Goal: Information Seeking & Learning: Find specific fact

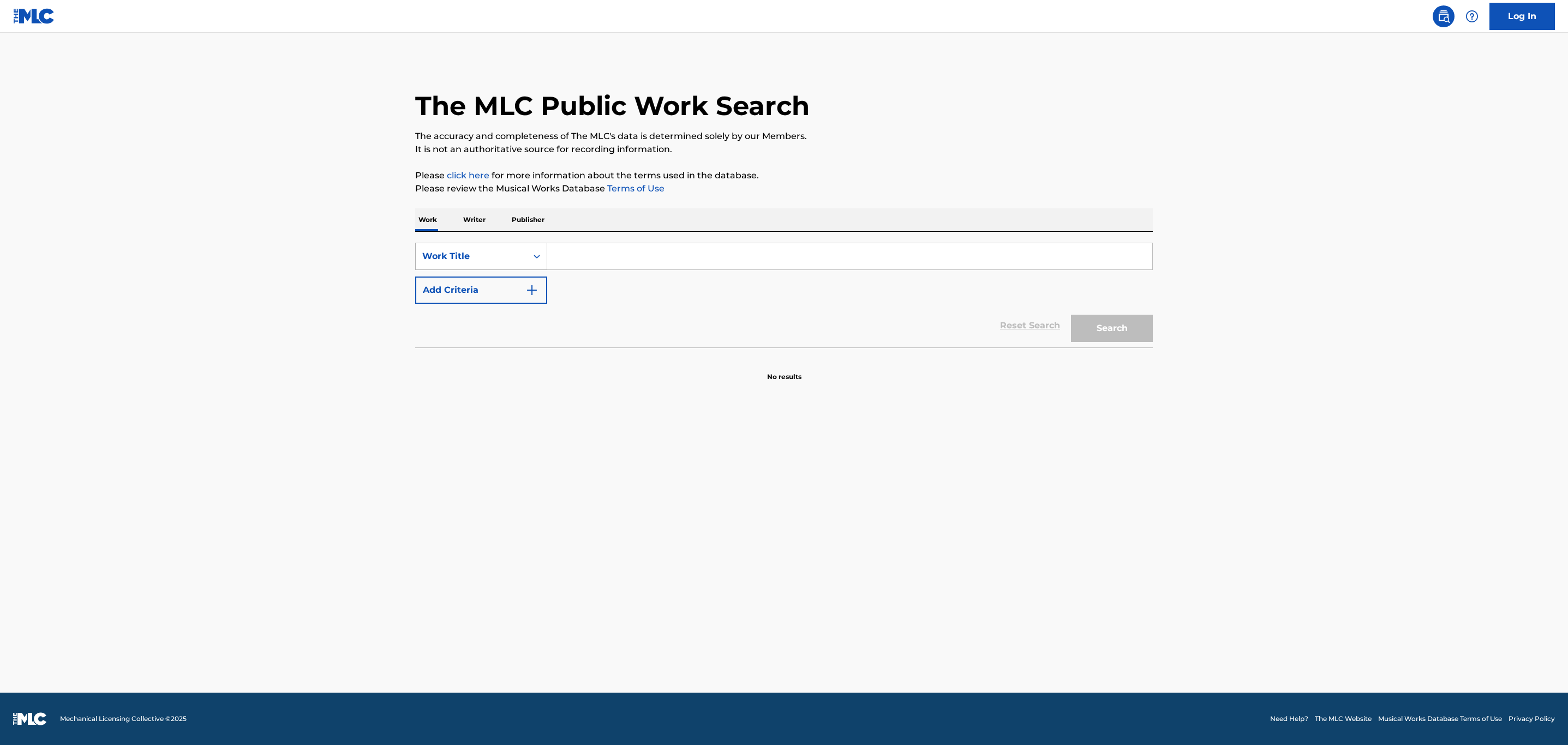
click at [499, 262] on div "Work Title" at bounding box center [472, 256] width 98 height 13
click at [499, 291] on div "MLC Song Code" at bounding box center [481, 284] width 131 height 28
click at [656, 254] on input "Search Form" at bounding box center [850, 256] width 605 height 26
paste input "T19345"
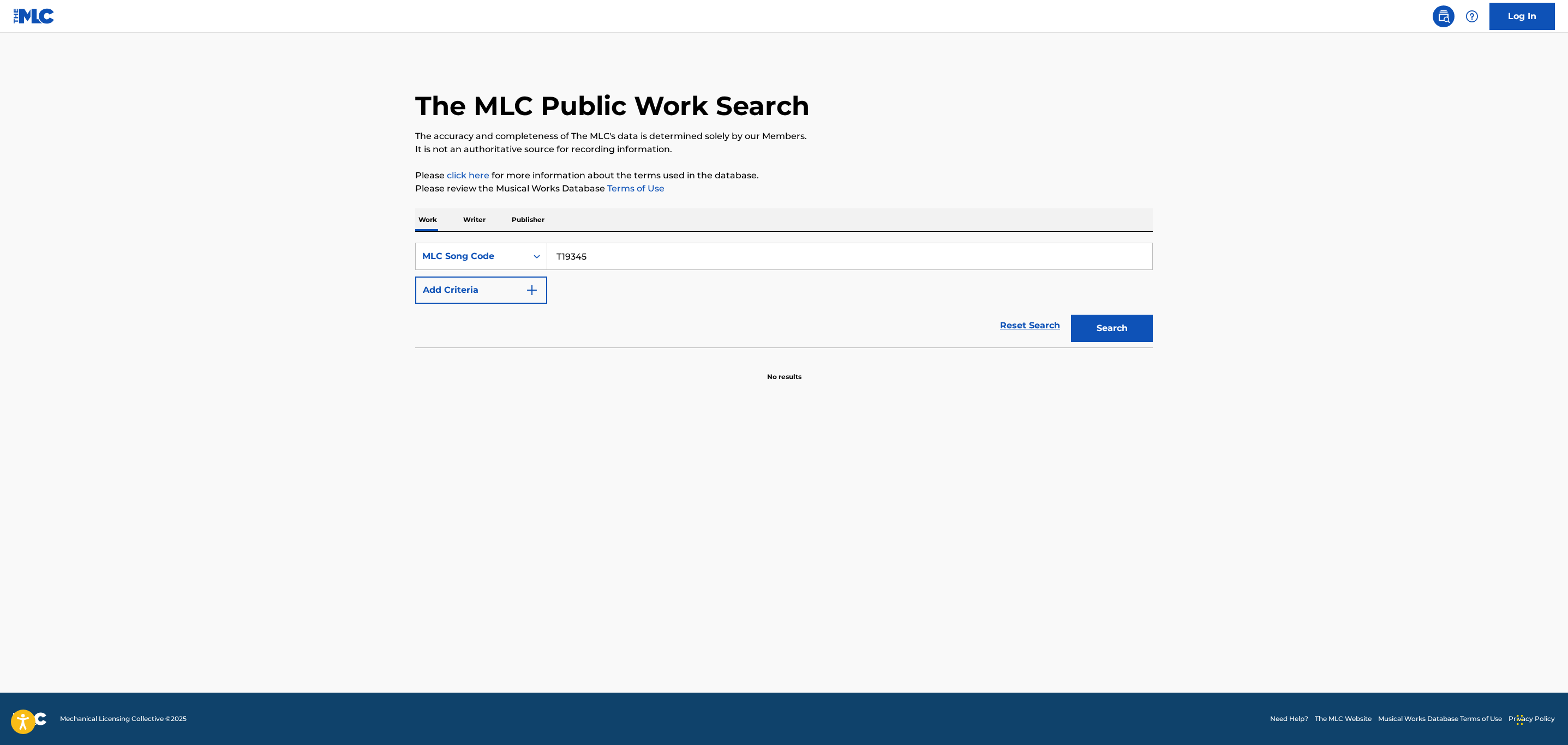
type input "T19345"
click at [1071, 315] on button "Search" at bounding box center [1112, 329] width 82 height 28
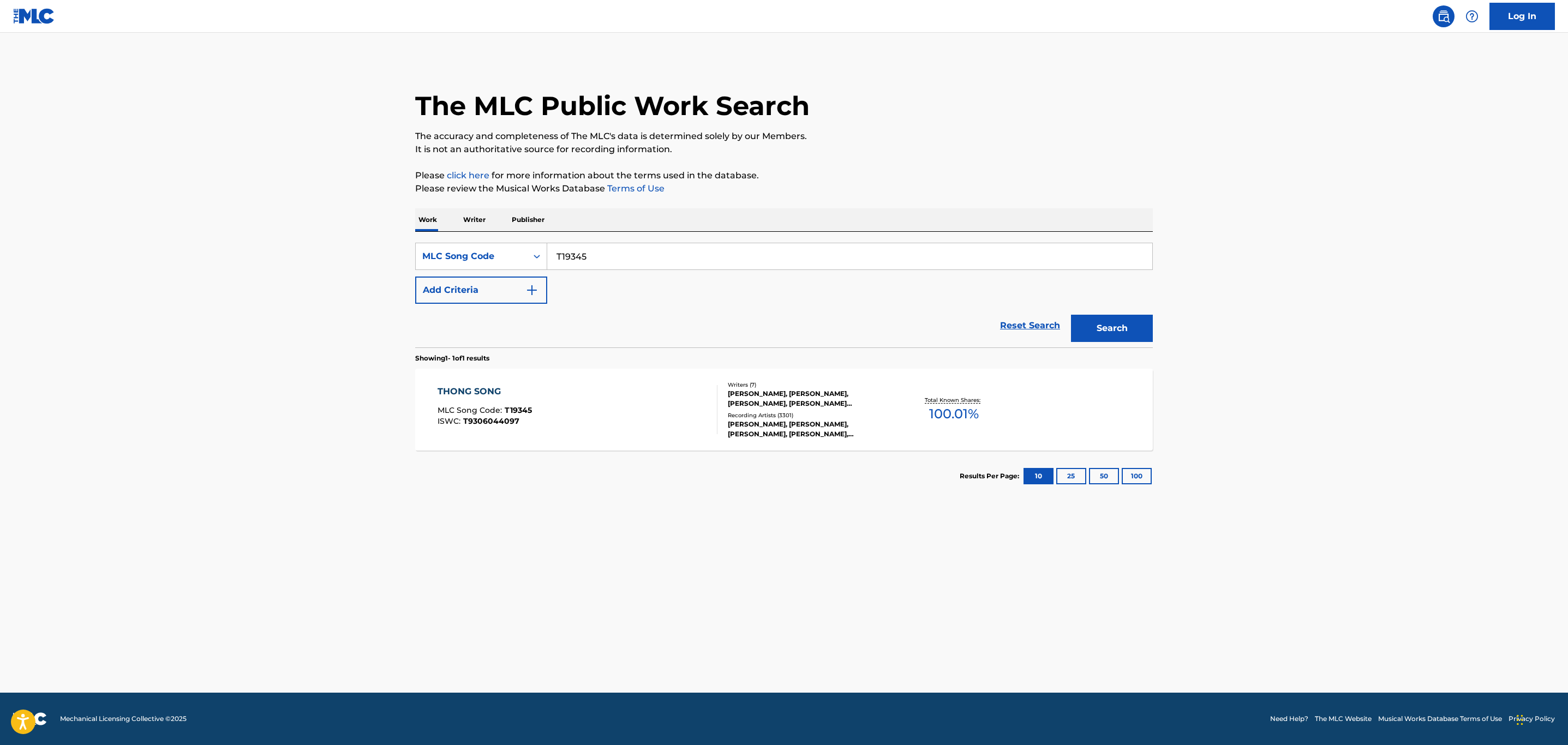
click at [576, 401] on div "THONG SONG MLC Song Code : T19345 ISWC : T9306044097" at bounding box center [577, 410] width 280 height 49
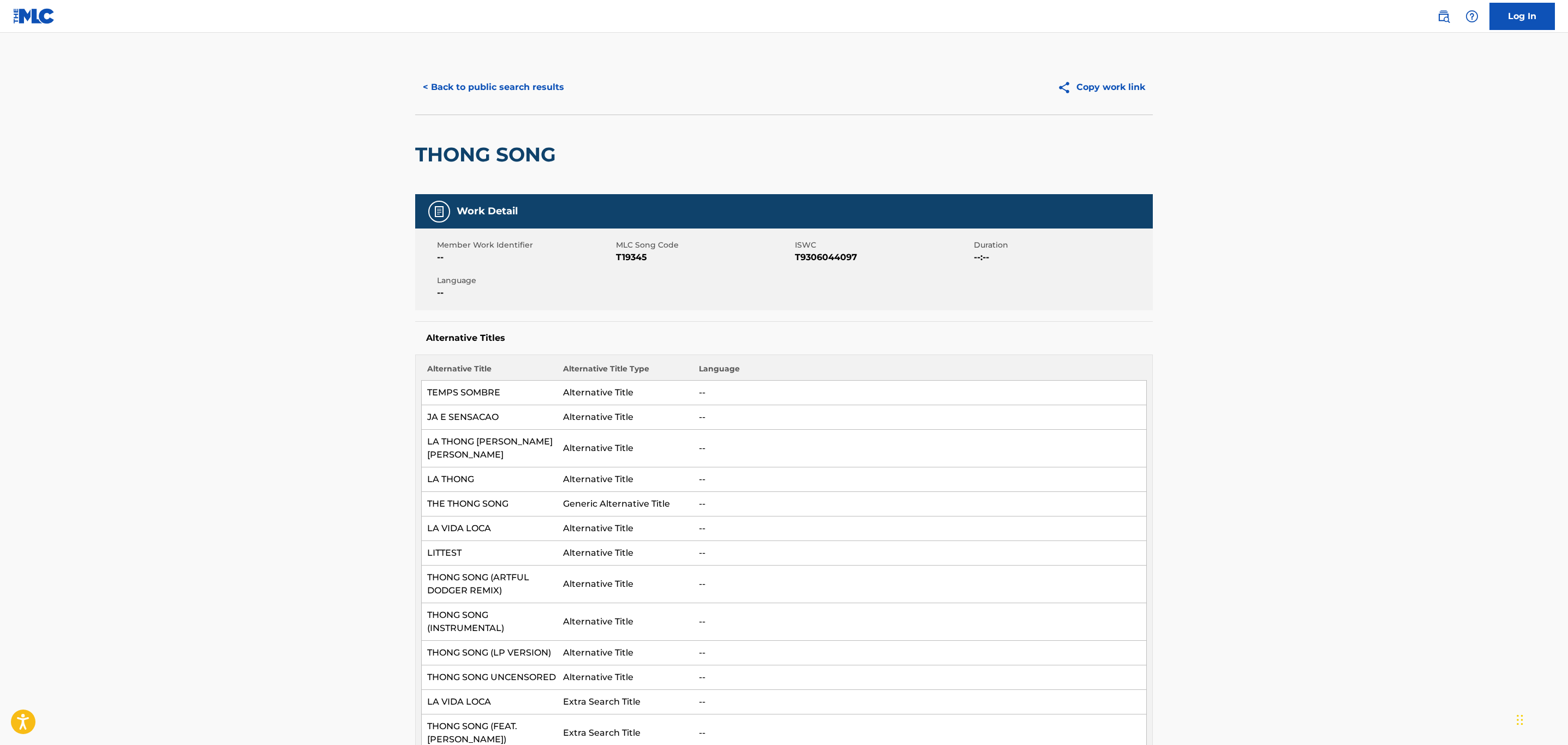
click at [499, 85] on button "< Back to public search results" at bounding box center [493, 87] width 157 height 28
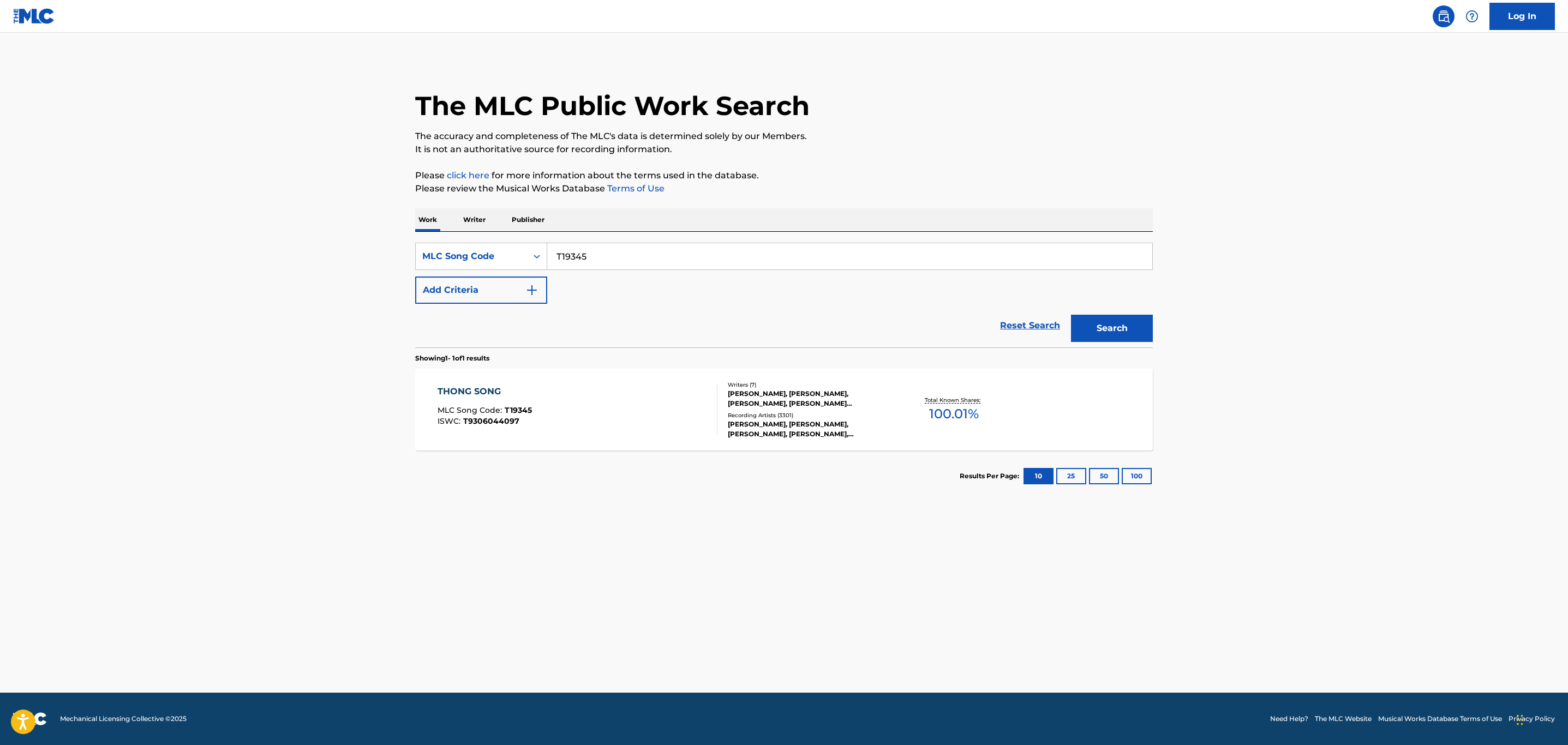
drag, startPoint x: 608, startPoint y: 247, endPoint x: 306, endPoint y: 247, distance: 302.0
click at [306, 247] on main "The MLC Public Work Search The accuracy and completeness of The MLC's data is d…" at bounding box center [784, 362] width 1568 height 660
paste input "S05771"
type input "S05771"
click at [1071, 315] on button "Search" at bounding box center [1112, 329] width 82 height 28
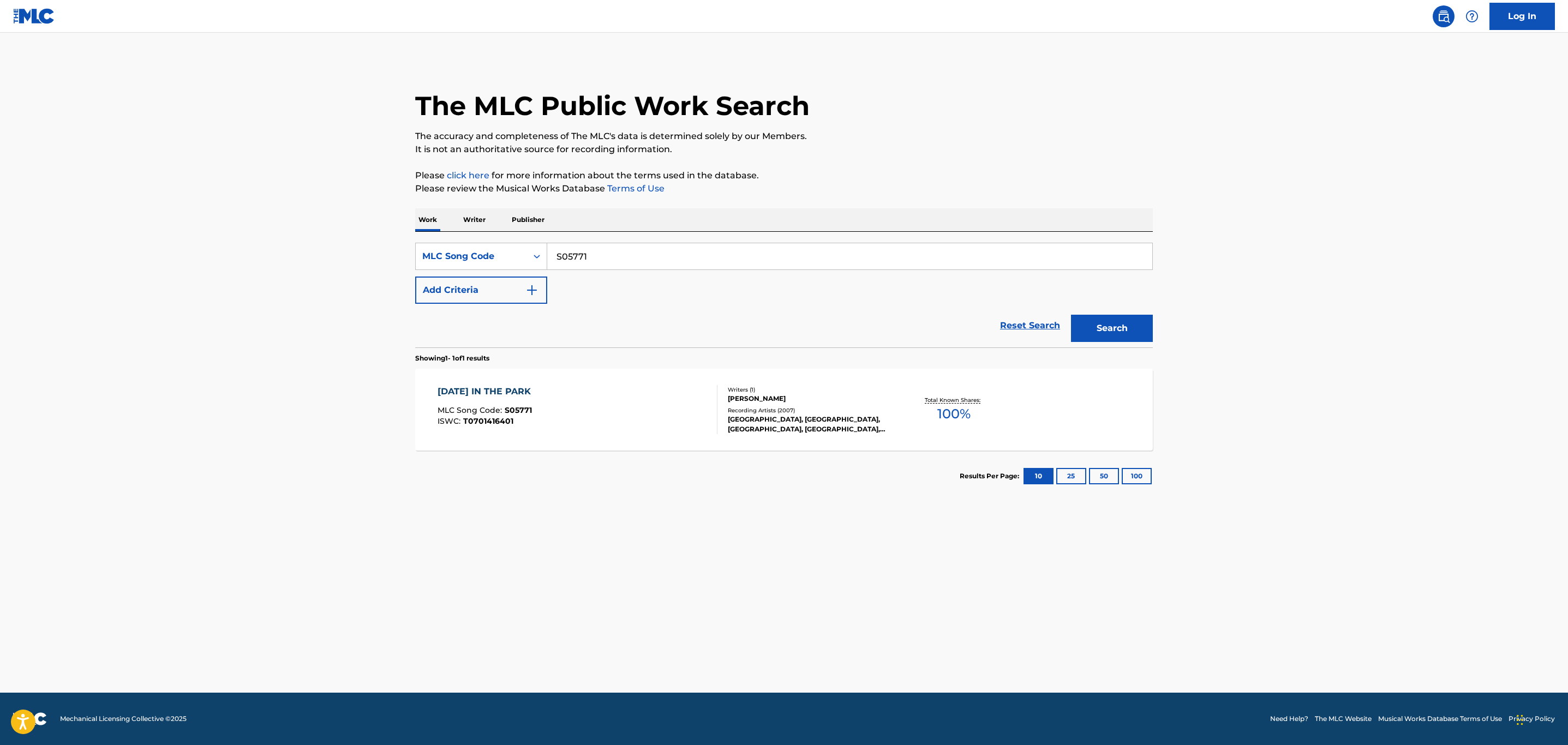
click at [627, 421] on div "SATURDAY IN THE PARK MLC Song Code : S05771 ISWC : T0701416401" at bounding box center [577, 410] width 280 height 49
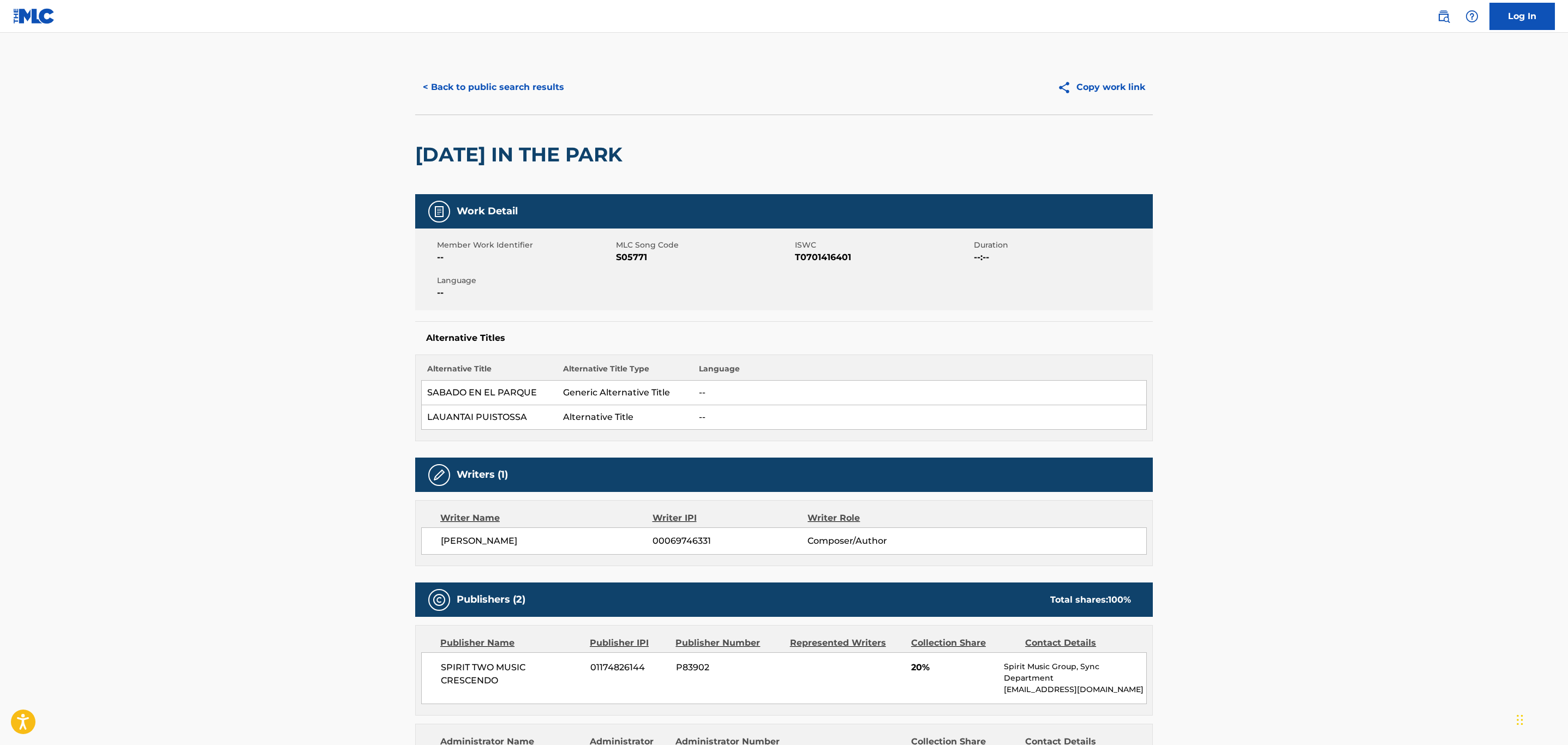
click at [532, 78] on button "< Back to public search results" at bounding box center [493, 87] width 157 height 28
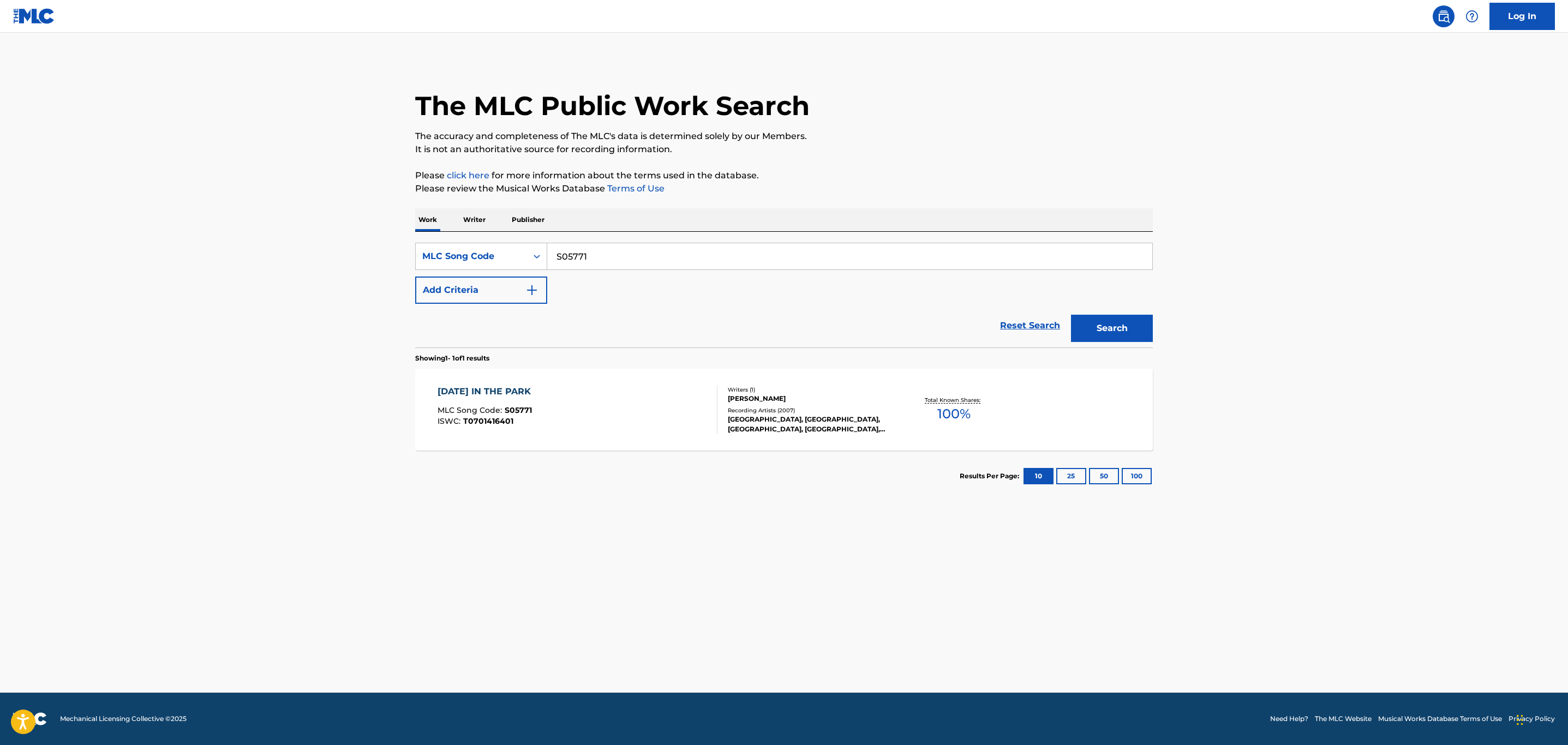
drag, startPoint x: 666, startPoint y: 255, endPoint x: 264, endPoint y: 258, distance: 402.0
click at [259, 257] on main "The MLC Public Work Search The accuracy and completeness of The MLC's data is d…" at bounding box center [784, 362] width 1568 height 660
paste input "A05317"
type input "A05317"
click at [1071, 315] on button "Search" at bounding box center [1112, 329] width 82 height 28
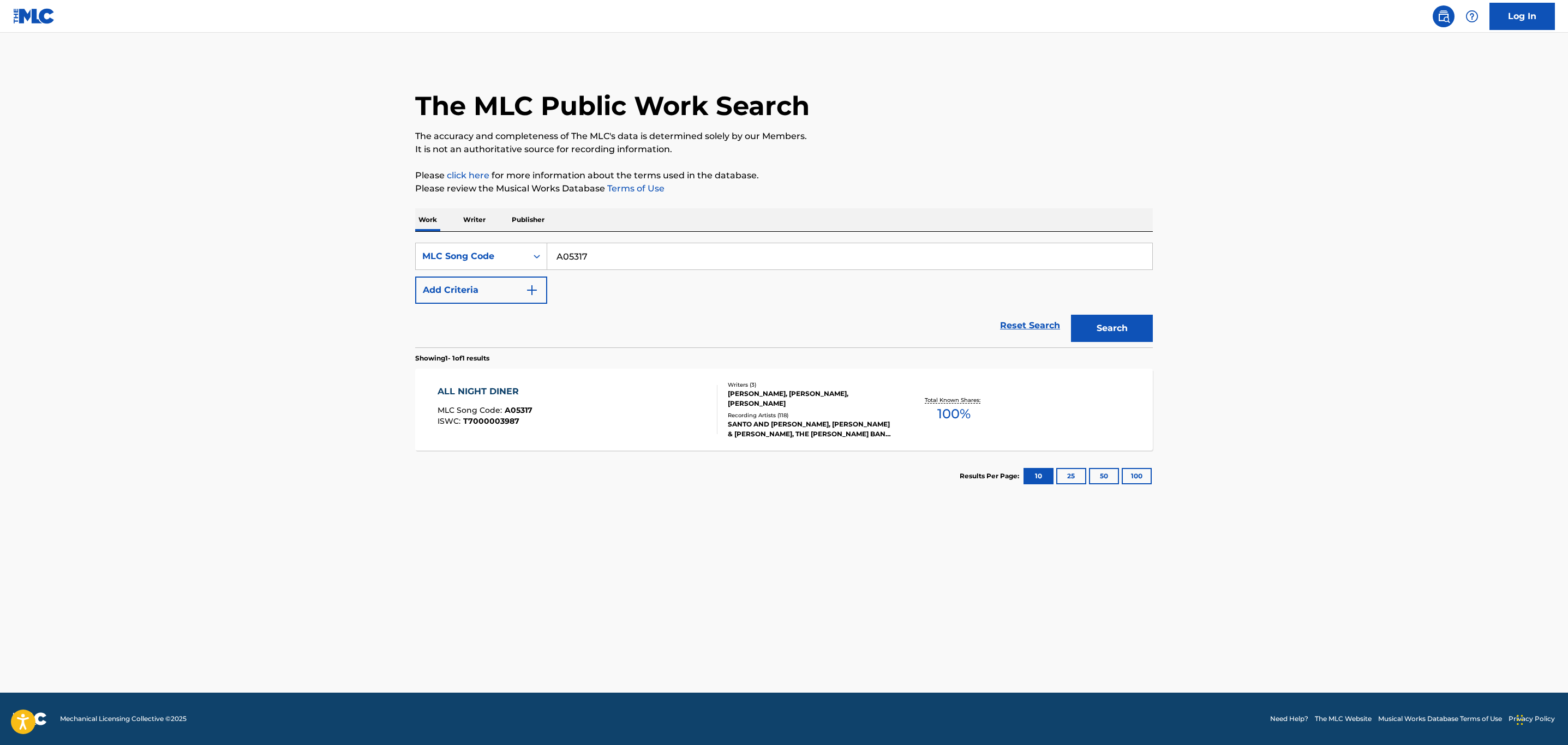
click at [627, 406] on div "ALL NIGHT DINER MLC Song Code : A05317 ISWC : T7000003987" at bounding box center [577, 410] width 280 height 49
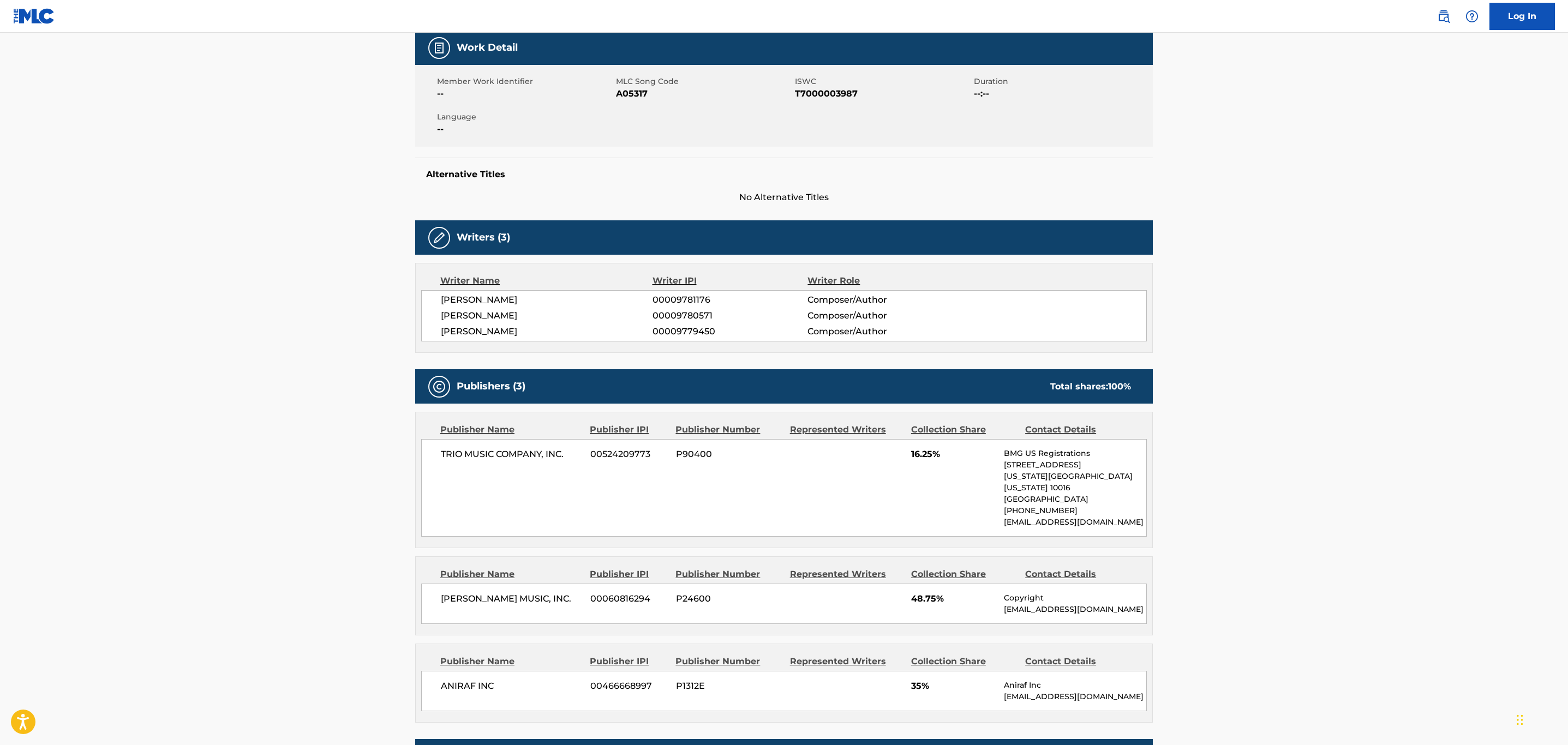
scroll to position [610, 0]
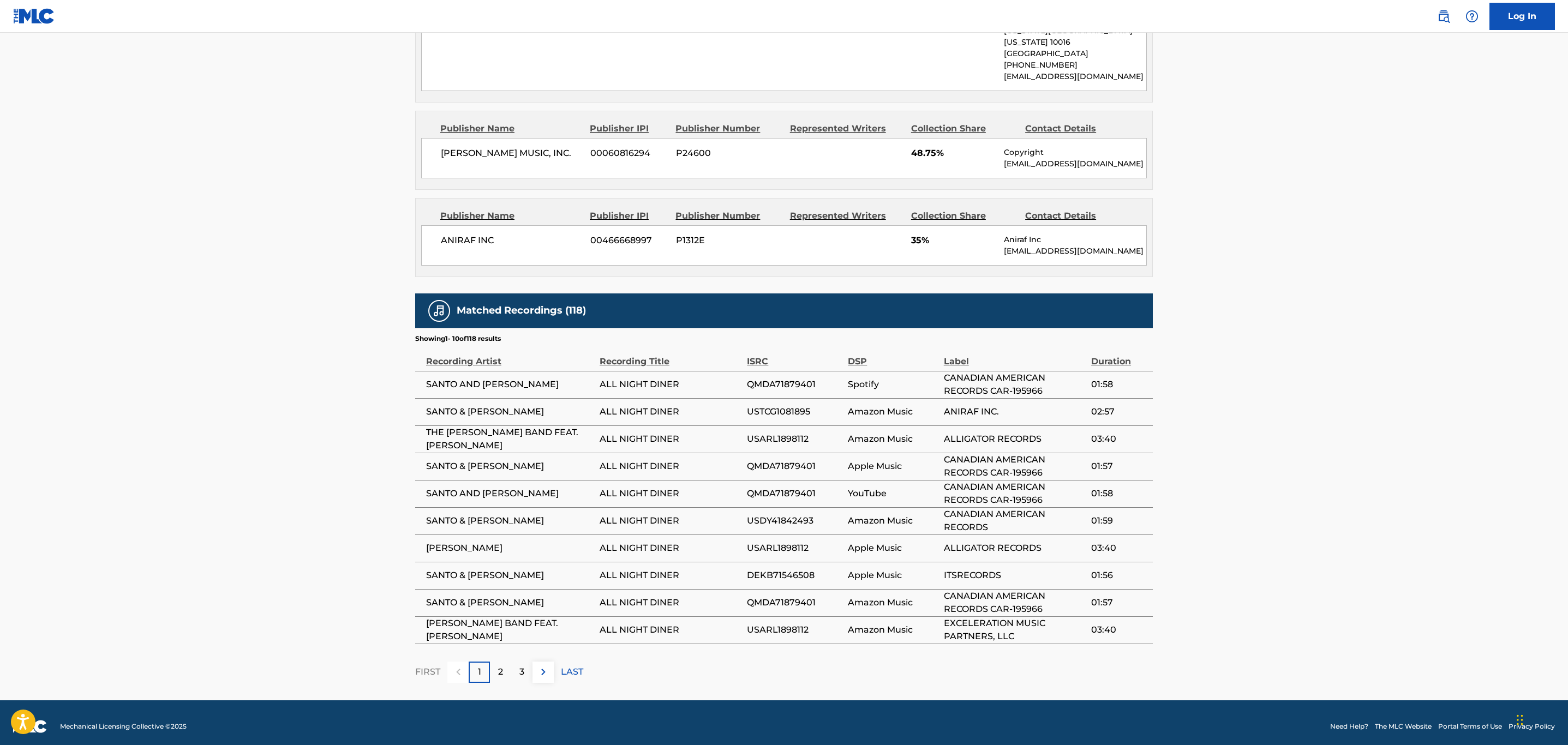
click at [547, 667] on img at bounding box center [543, 672] width 13 height 13
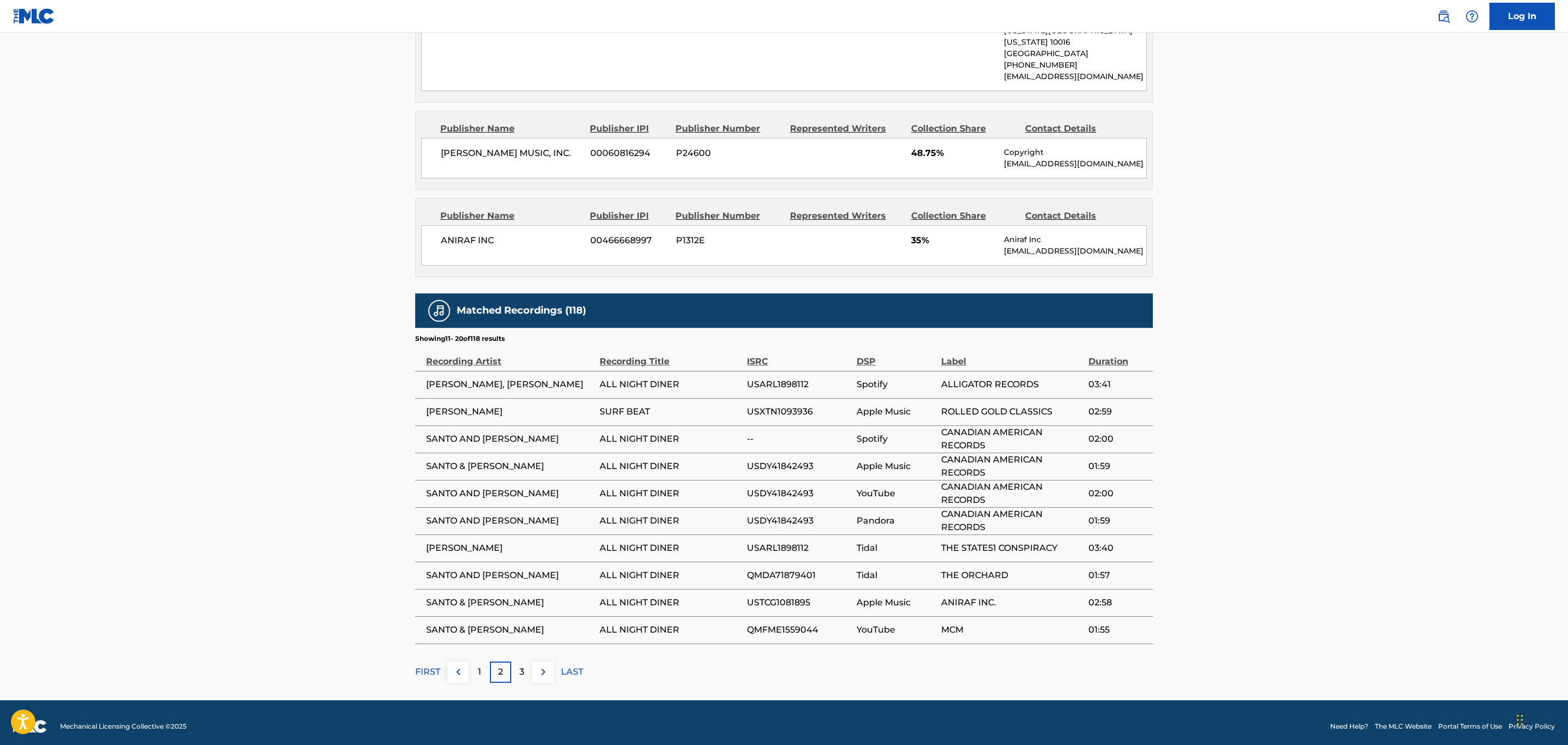
click at [547, 667] on img at bounding box center [543, 672] width 13 height 13
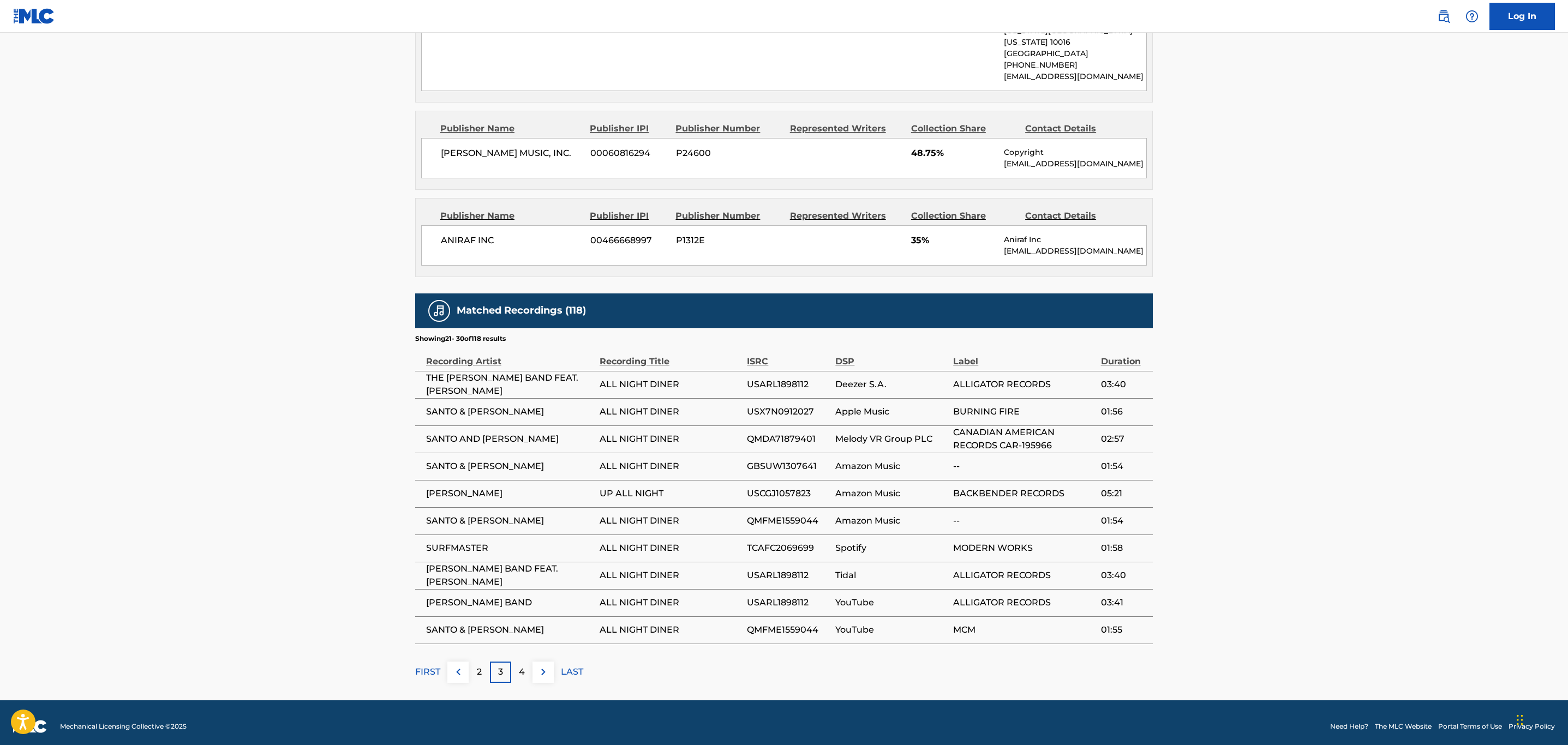
click at [547, 667] on img at bounding box center [543, 672] width 13 height 13
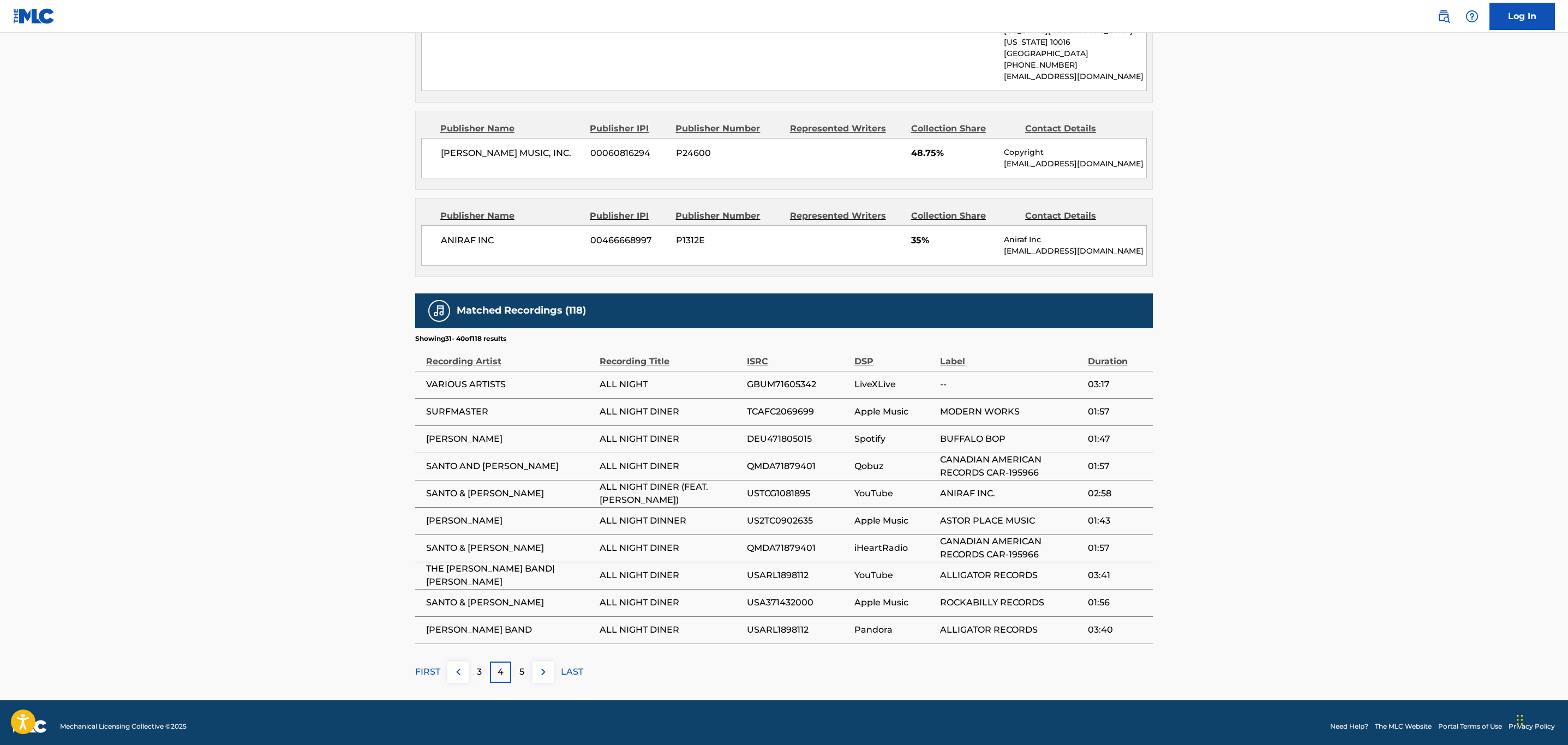
click at [547, 667] on img at bounding box center [543, 672] width 13 height 13
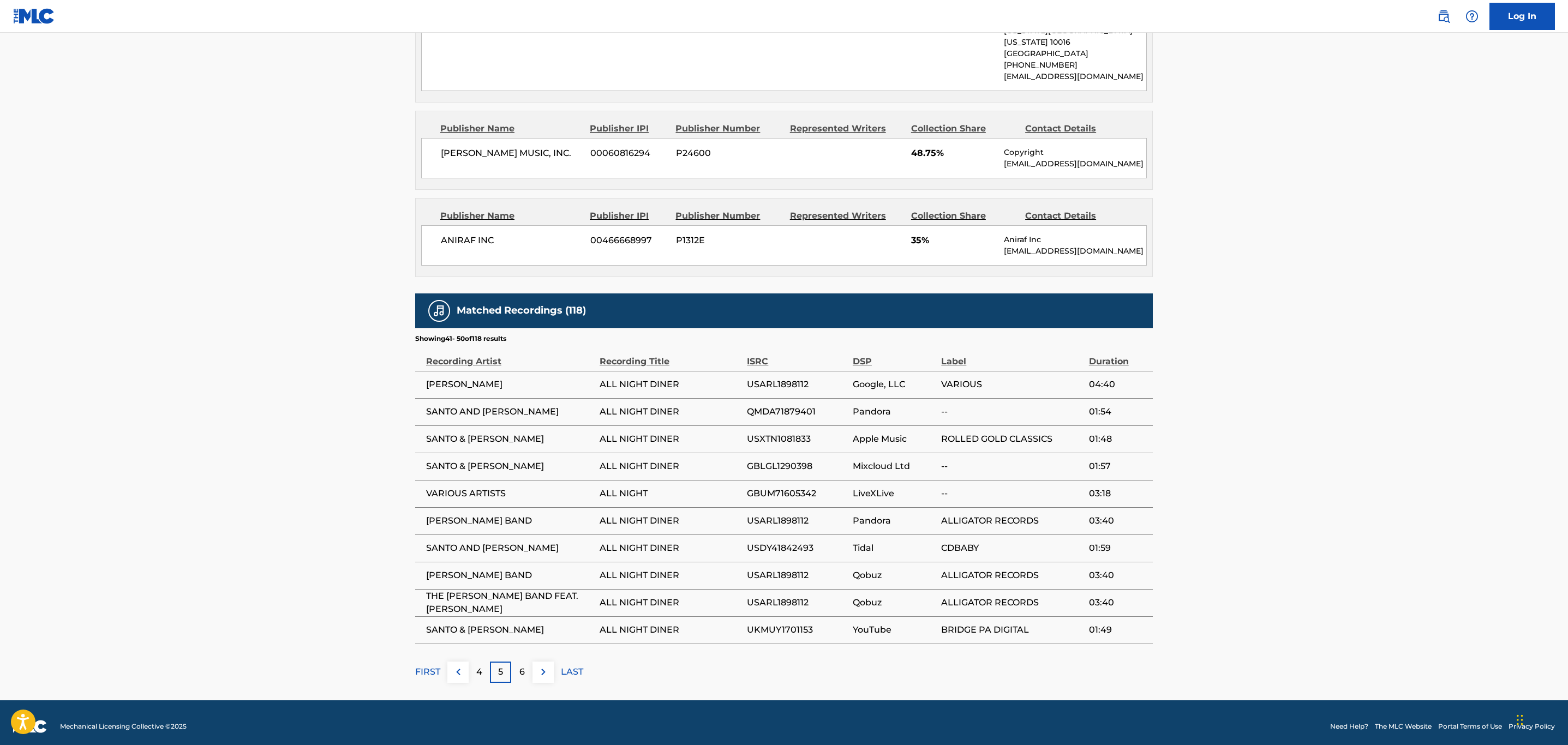
click at [547, 667] on img at bounding box center [543, 672] width 13 height 13
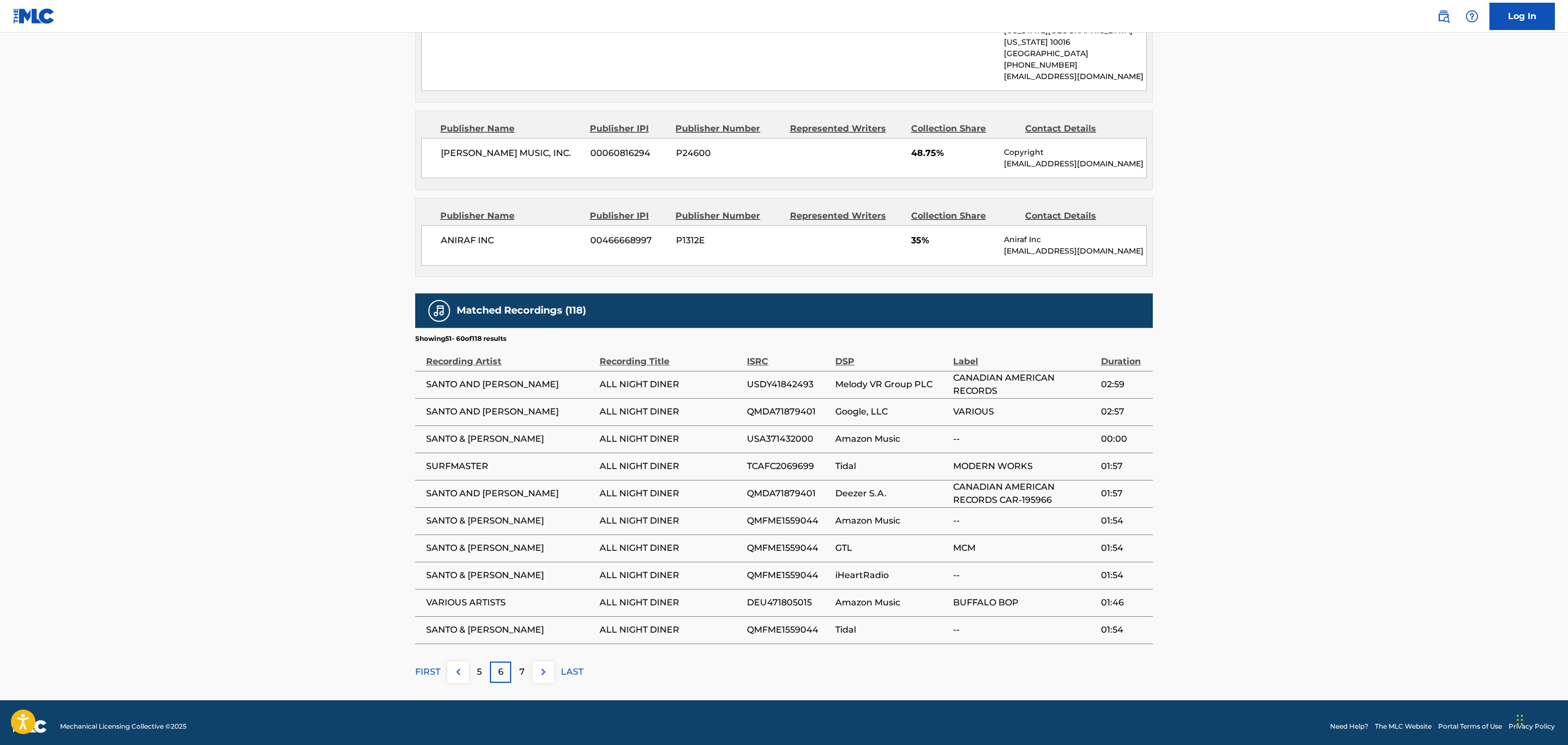
click at [547, 667] on img at bounding box center [543, 672] width 13 height 13
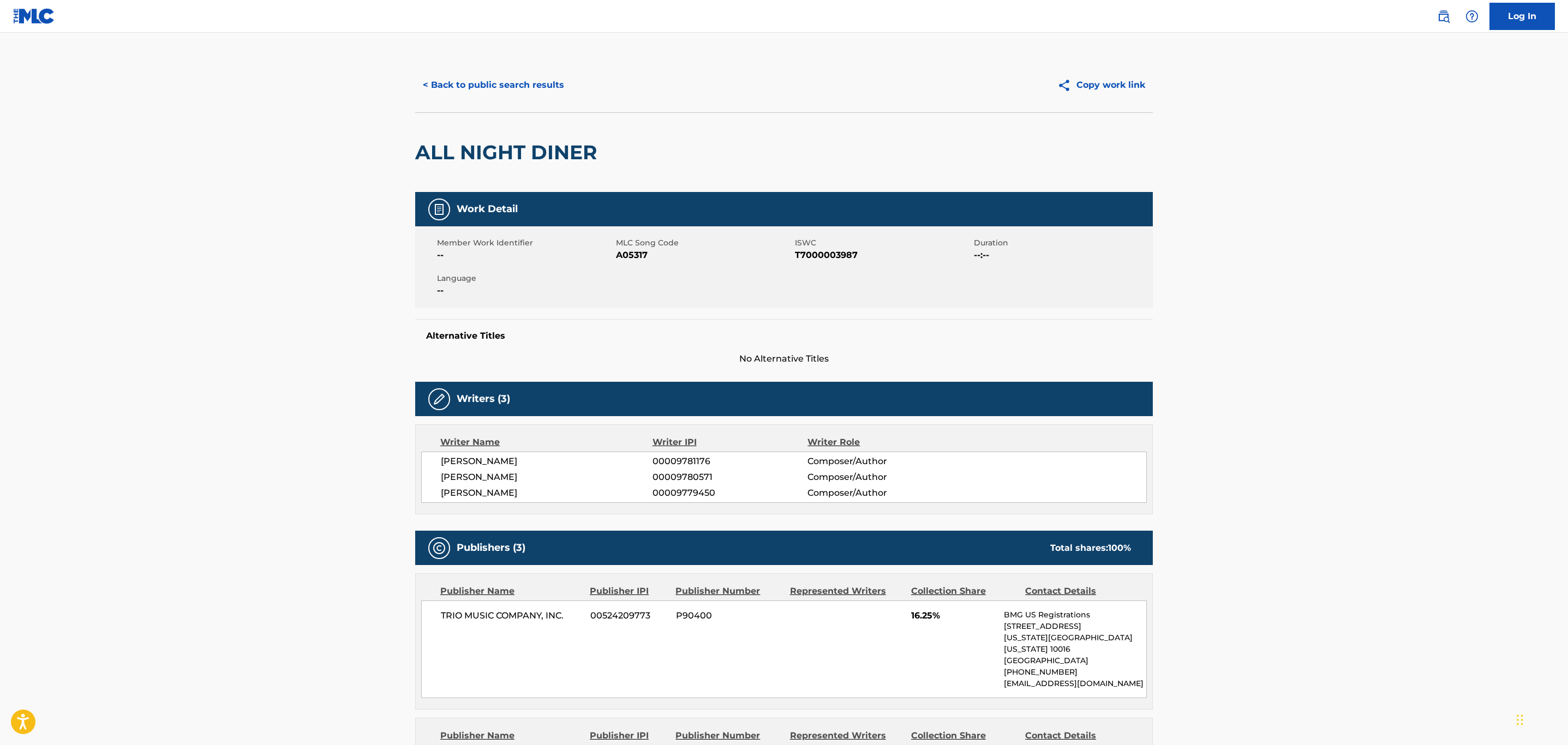
scroll to position [0, 0]
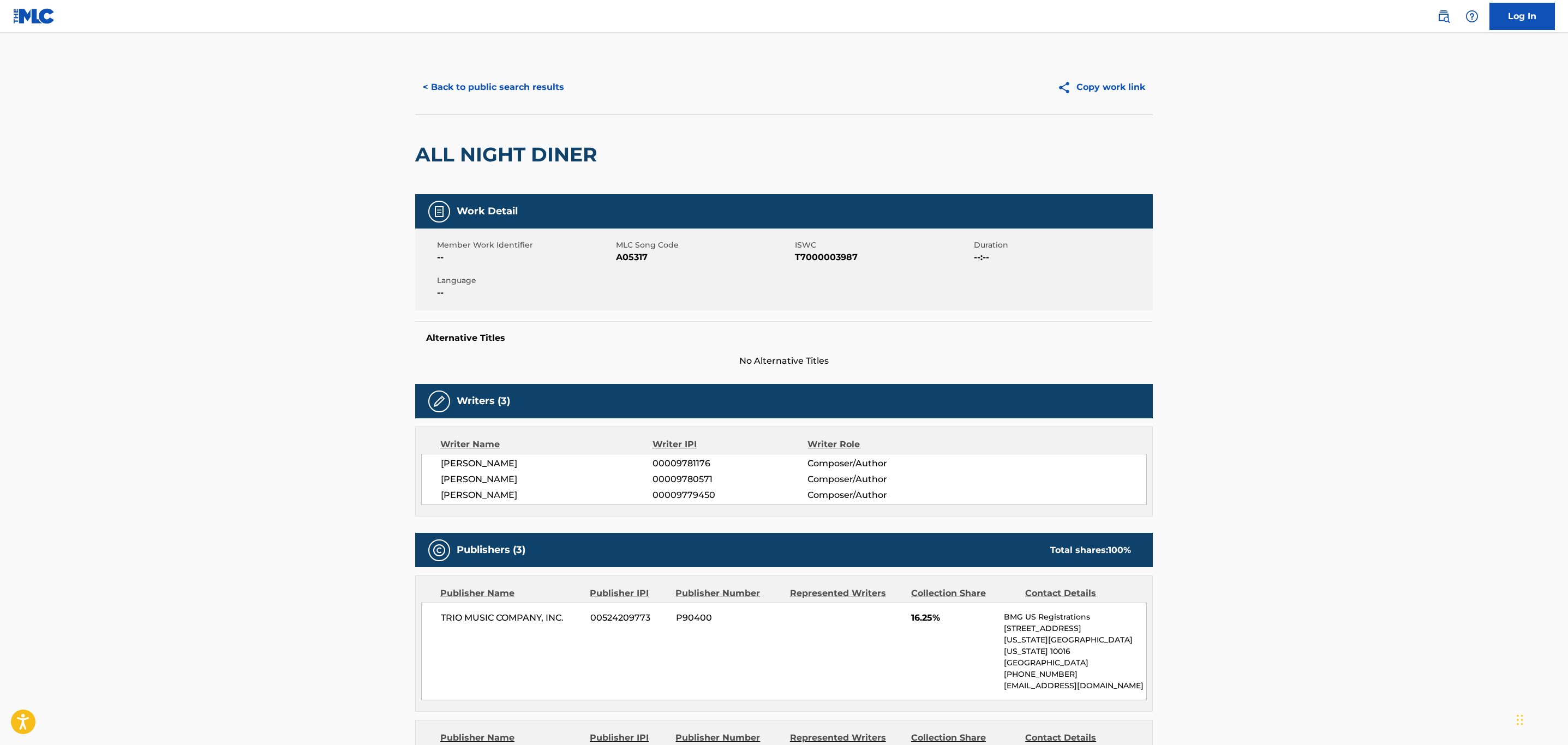
click at [519, 90] on button "< Back to public search results" at bounding box center [493, 87] width 157 height 28
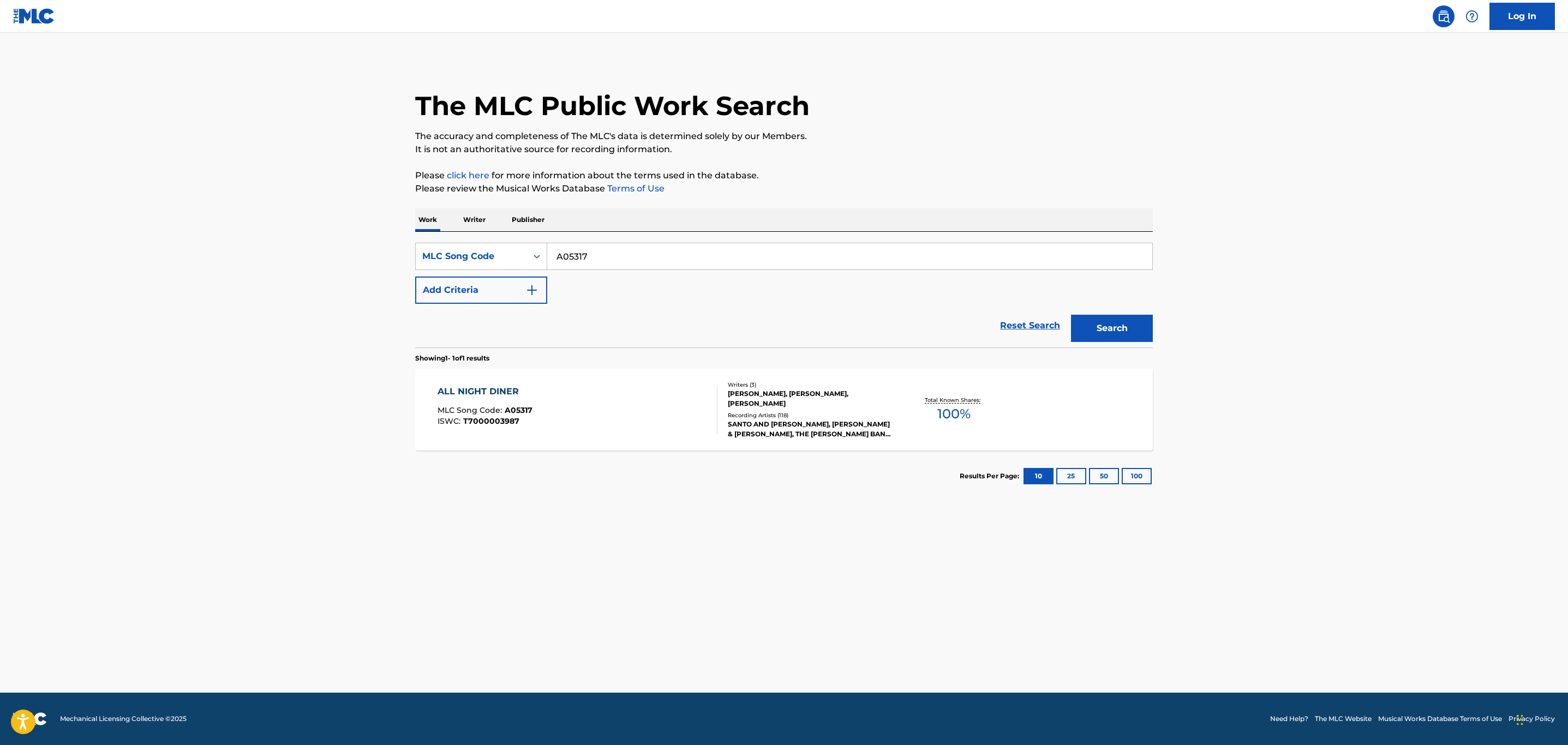
drag, startPoint x: 680, startPoint y: 262, endPoint x: 312, endPoint y: 272, distance: 368.1
click at [312, 272] on main "The MLC Public Work Search The accuracy and completeness of The MLC's data is d…" at bounding box center [784, 362] width 1568 height 660
paste input "DA1DLA"
type input "DA1DLA"
click at [1071, 315] on button "Search" at bounding box center [1112, 329] width 82 height 28
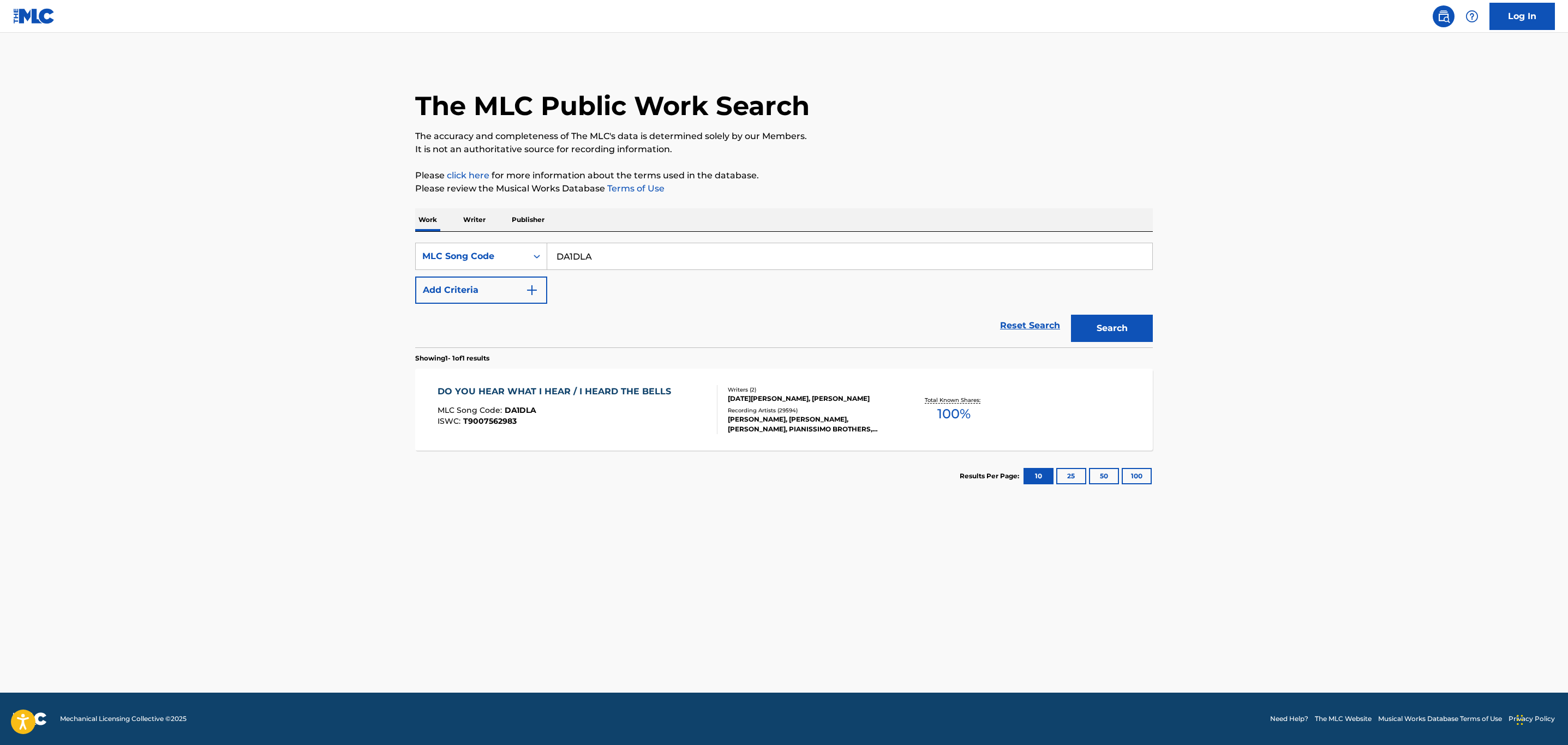
click at [652, 419] on div "ISWC : T9007562983" at bounding box center [556, 421] width 239 height 8
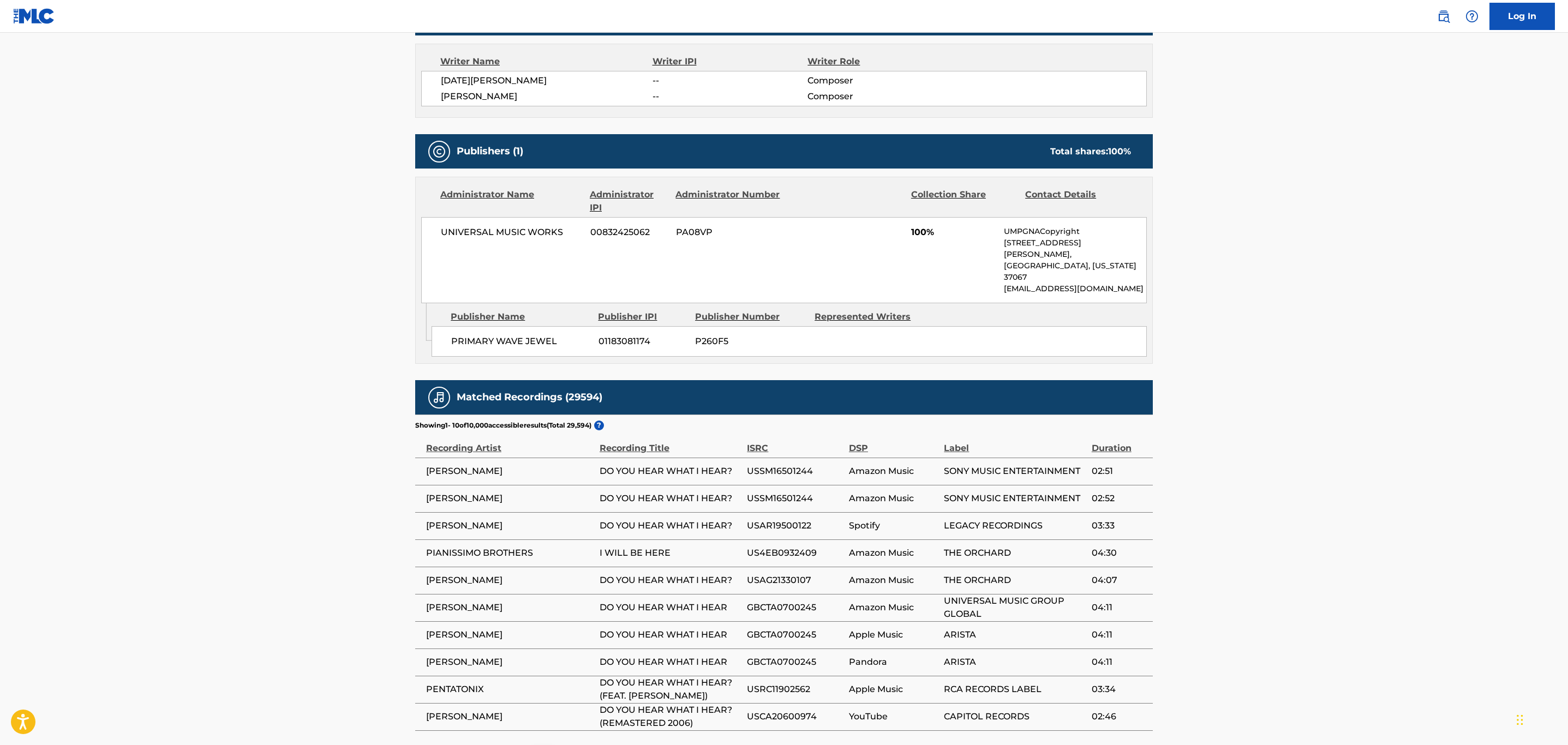
scroll to position [900, 0]
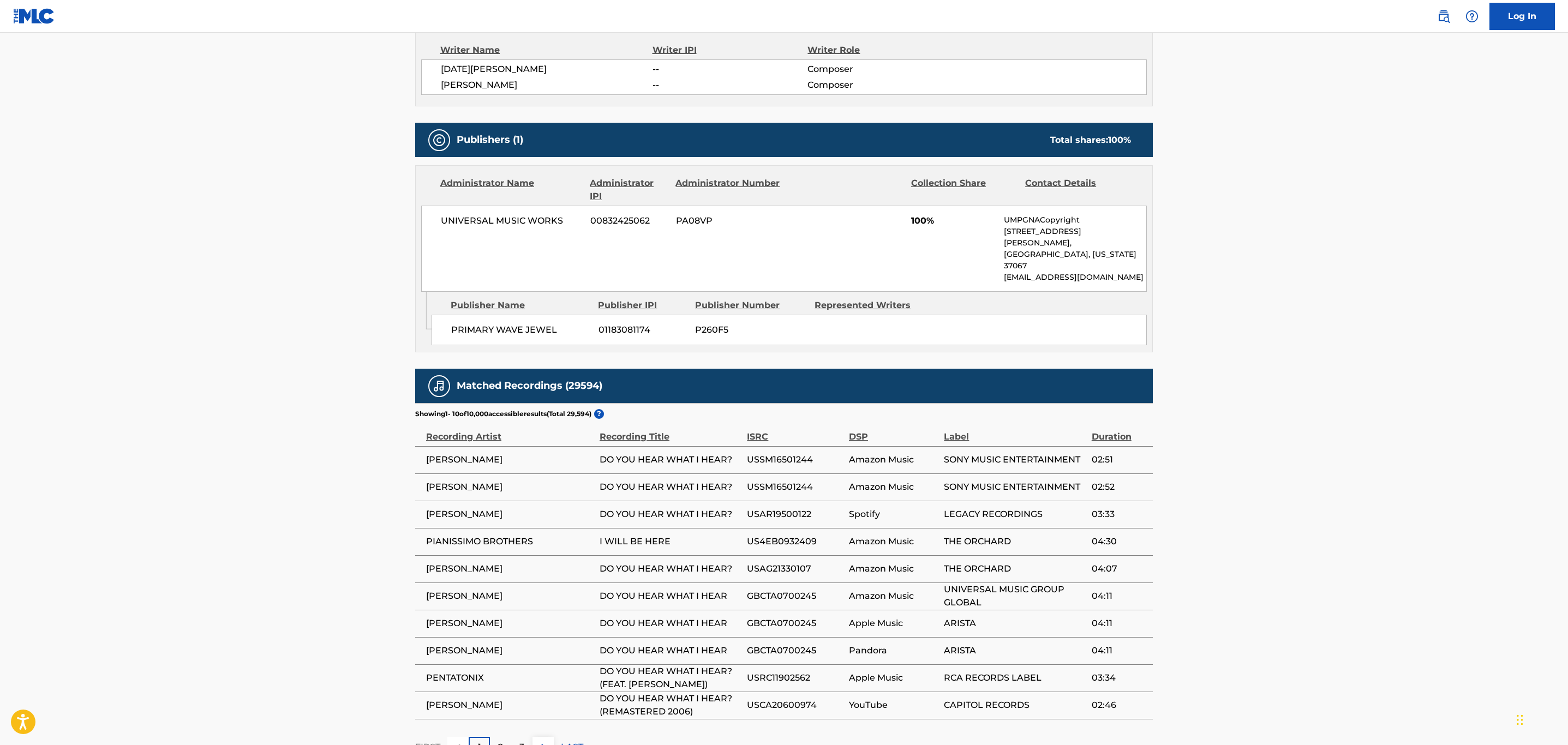
drag, startPoint x: 734, startPoint y: 567, endPoint x: 593, endPoint y: 572, distance: 141.1
click at [593, 583] on tr "CARRIE UNDERWOOD DO YOU HEAR WHAT I HEAR GBCTA0700245 Amazon Music UNIVERSAL MU…" at bounding box center [783, 597] width 737 height 28
copy tr "DO YOU HEAR WHAT I HEAR"
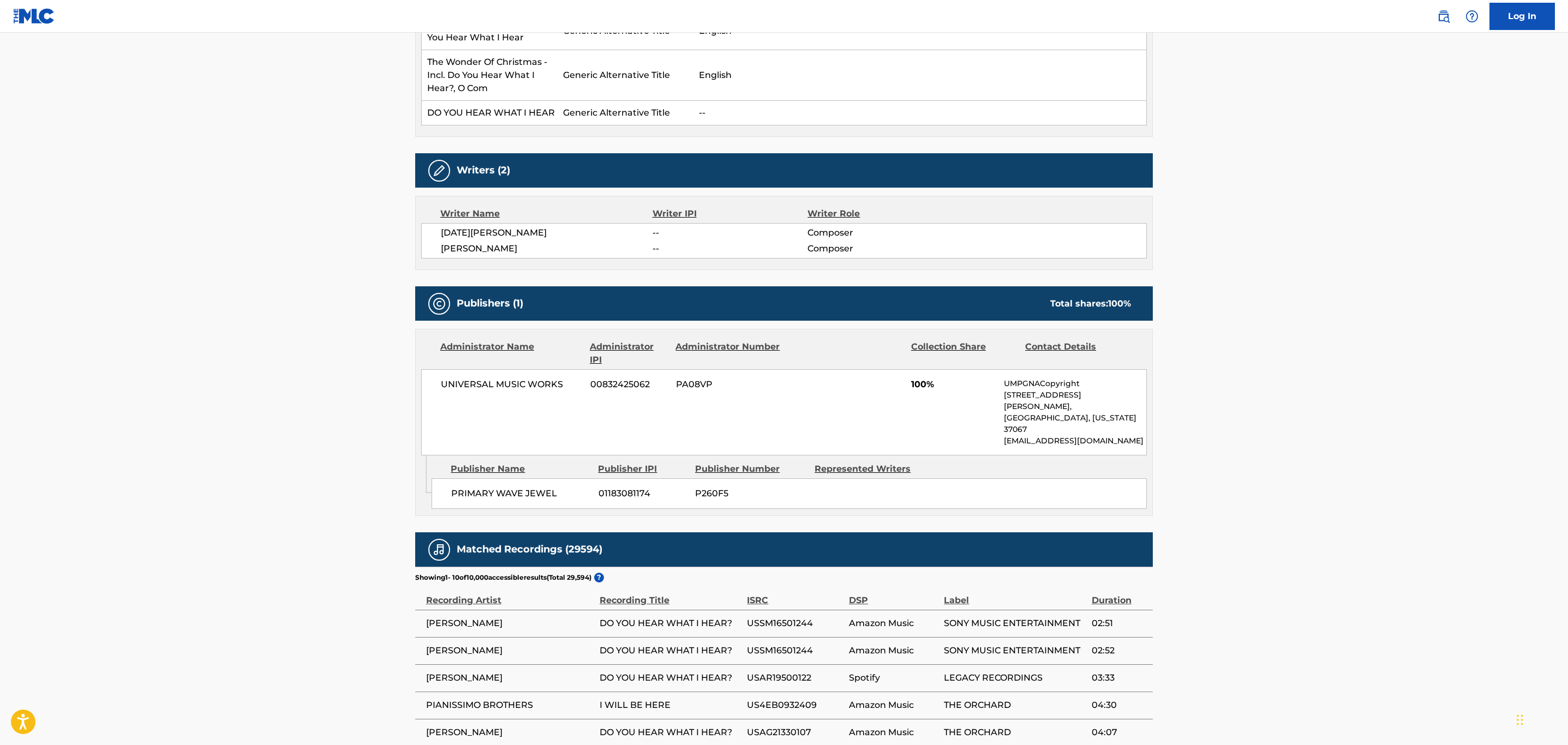
scroll to position [0, 0]
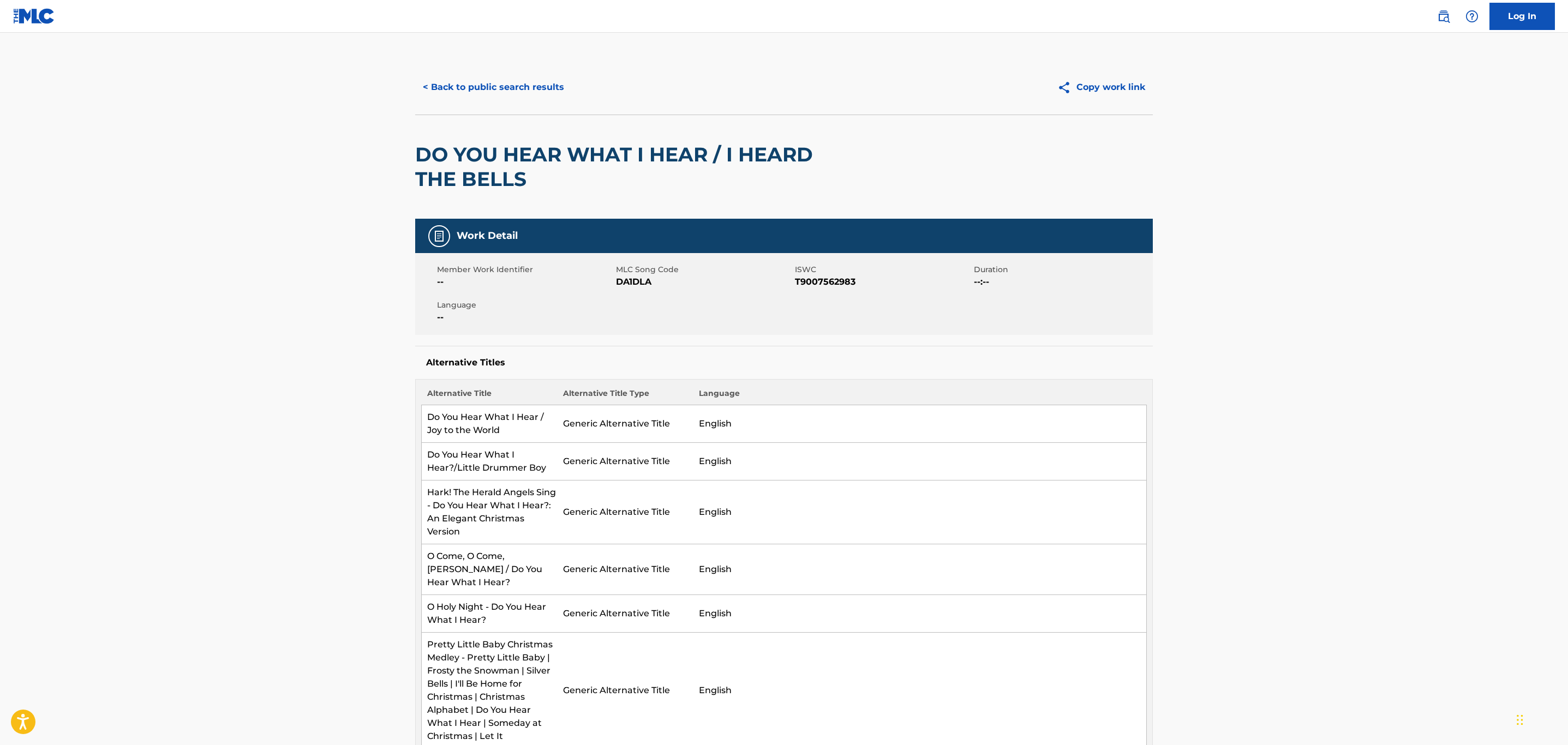
click at [457, 91] on button "< Back to public search results" at bounding box center [493, 87] width 157 height 28
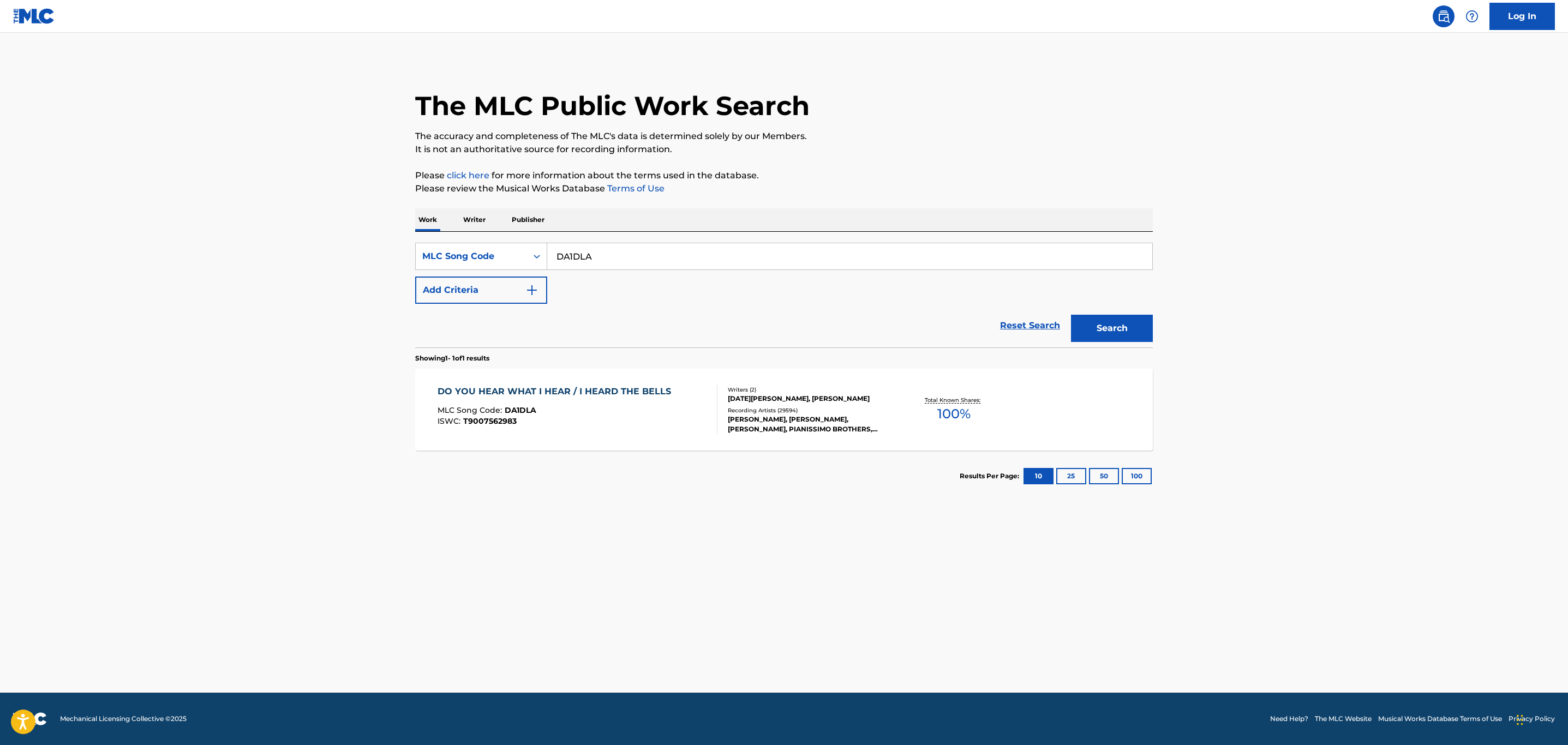
drag, startPoint x: 603, startPoint y: 241, endPoint x: 275, endPoint y: 218, distance: 328.8
click at [265, 216] on main "The MLC Public Work Search The accuracy and completeness of The MLC's data is d…" at bounding box center [784, 362] width 1568 height 660
paste input "B3509J"
type input "B3509J"
click at [1071, 315] on button "Search" at bounding box center [1112, 329] width 82 height 28
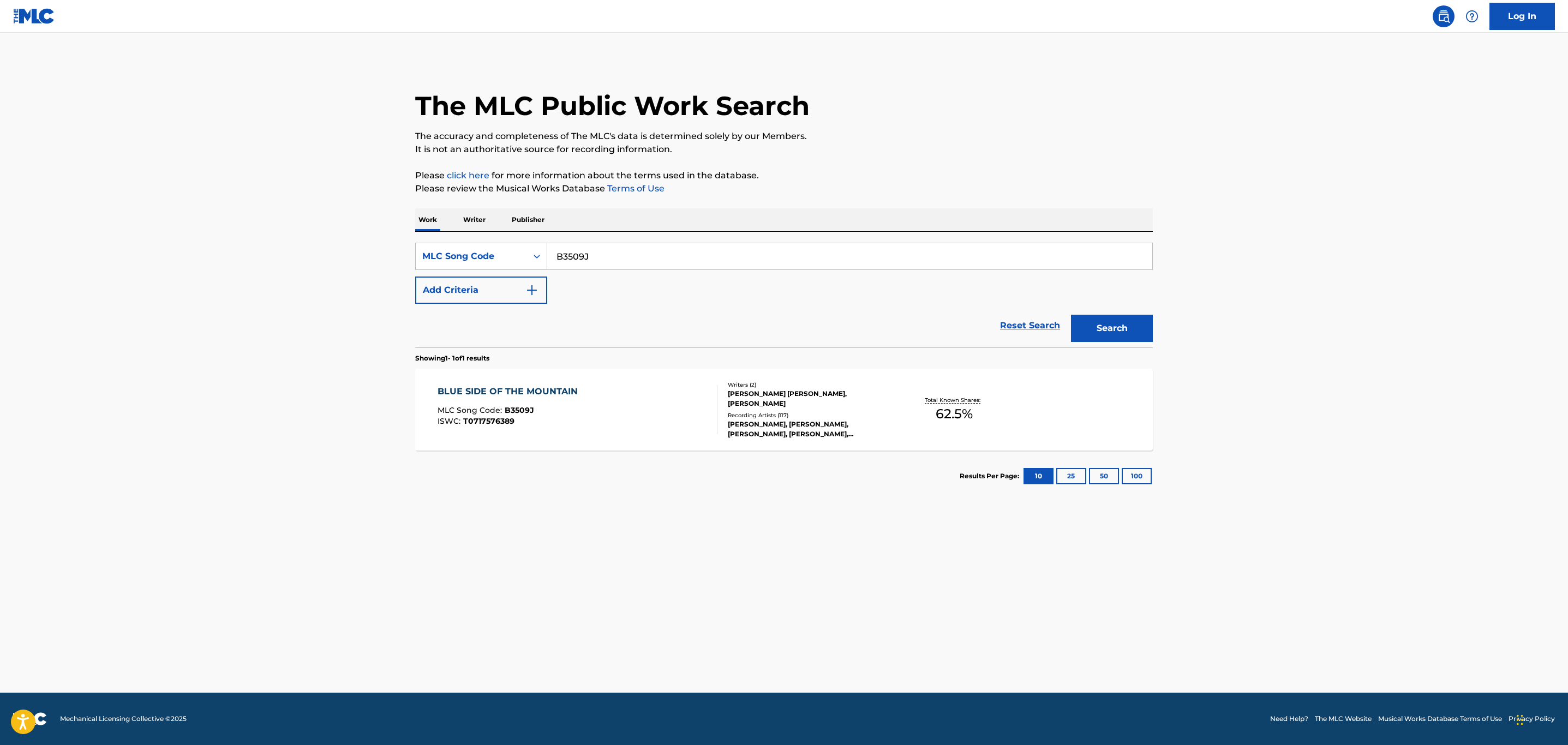
click at [581, 418] on div "ISWC : T0717576389" at bounding box center [510, 421] width 146 height 8
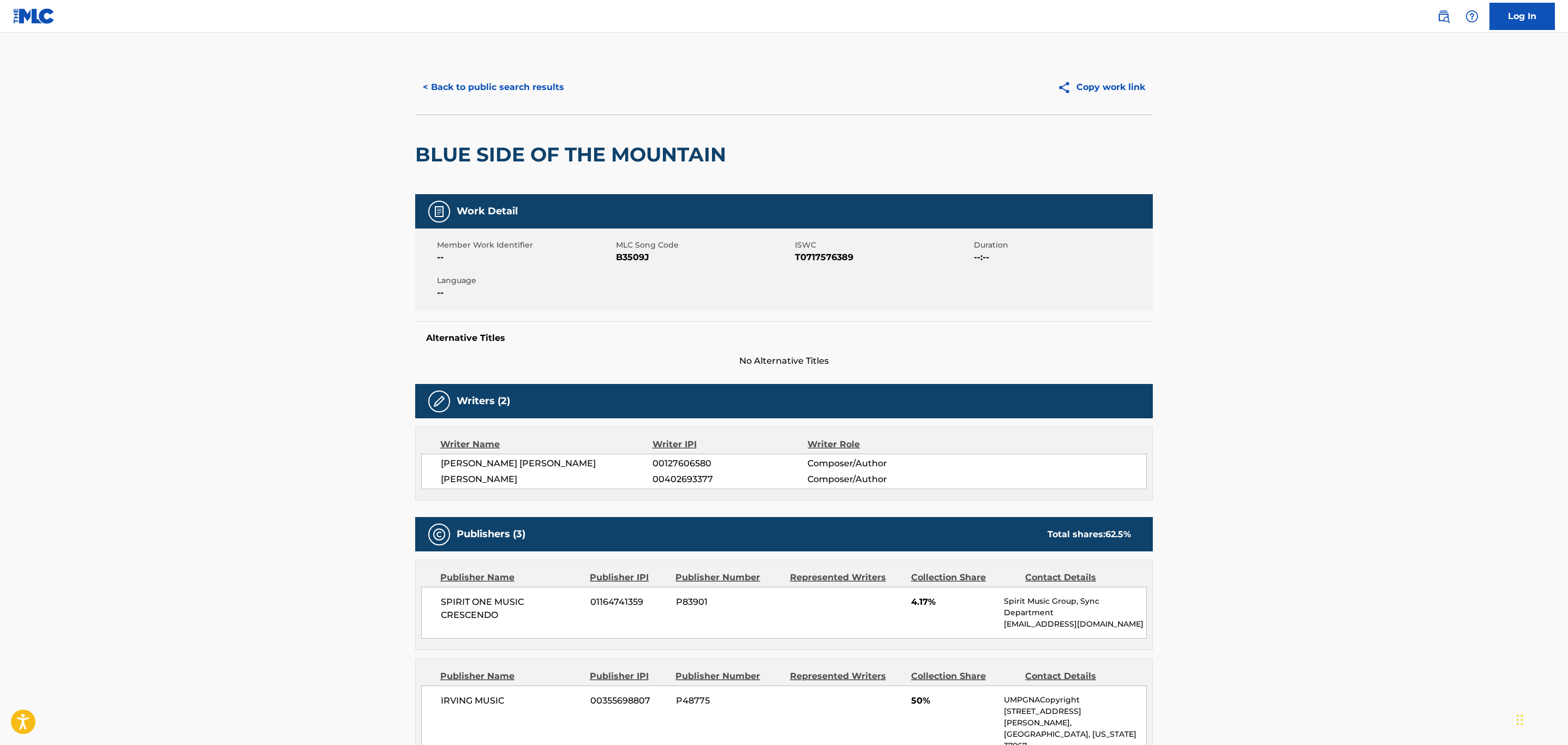
click at [520, 84] on button "< Back to public search results" at bounding box center [493, 87] width 157 height 28
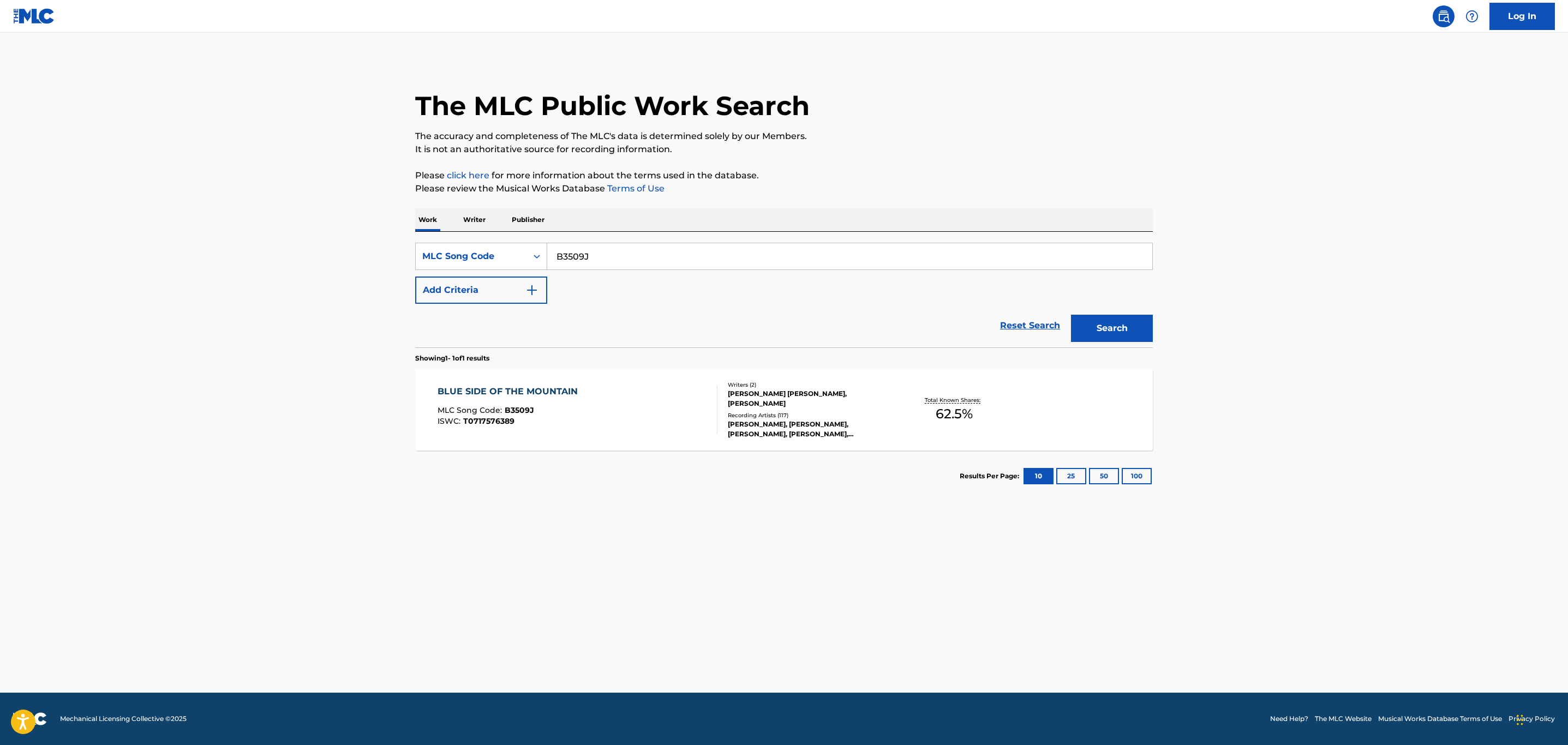
drag, startPoint x: 490, startPoint y: 264, endPoint x: 267, endPoint y: 239, distance: 224.4
click at [270, 239] on main "The MLC Public Work Search The accuracy and completeness of The MLC's data is d…" at bounding box center [784, 362] width 1568 height 660
paste input "EV7KVX"
type input "EV7KVX"
click at [1071, 315] on button "Search" at bounding box center [1112, 329] width 82 height 28
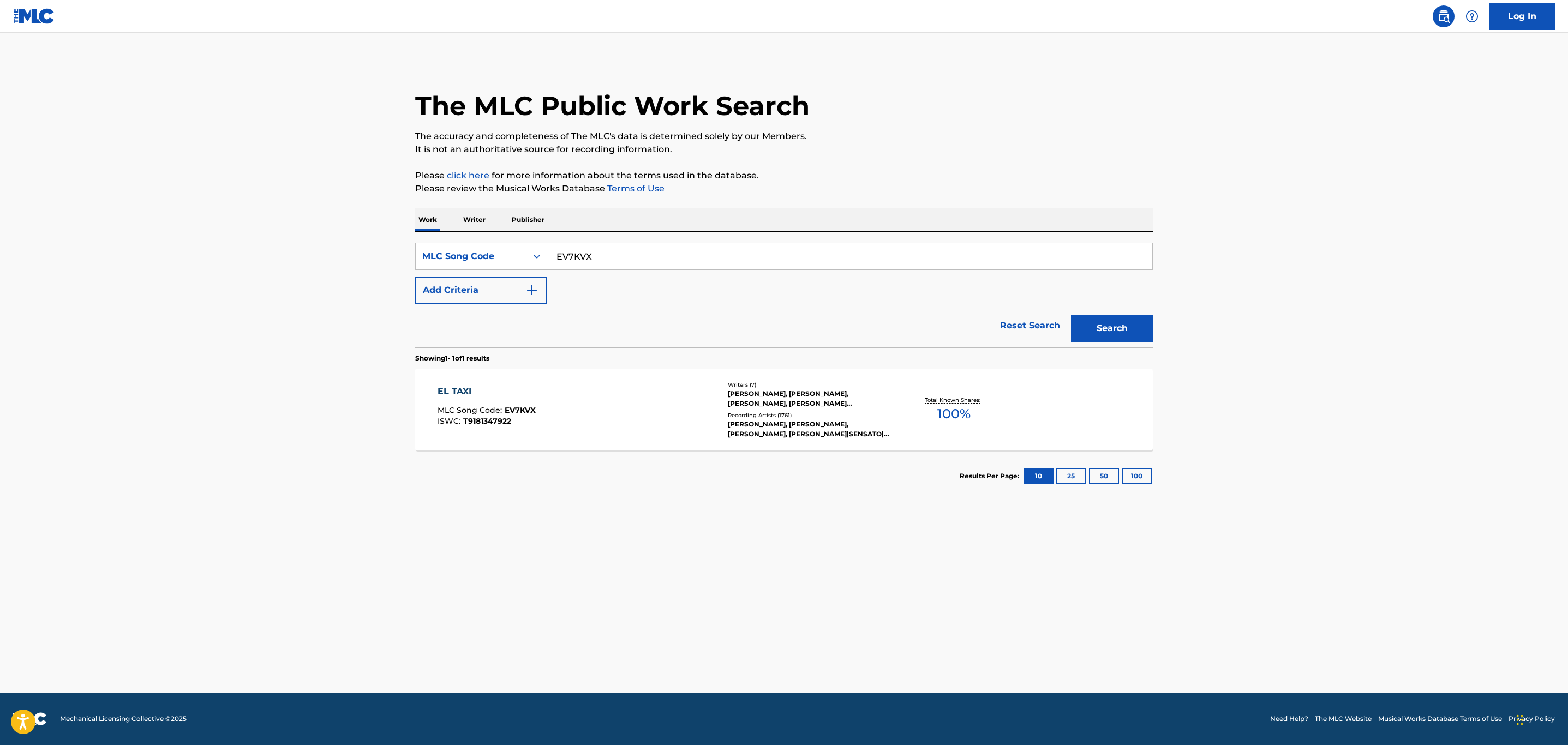
click at [570, 410] on div "EL TAXI MLC Song Code : EV7KVX ISWC : T9181347922" at bounding box center [577, 410] width 280 height 49
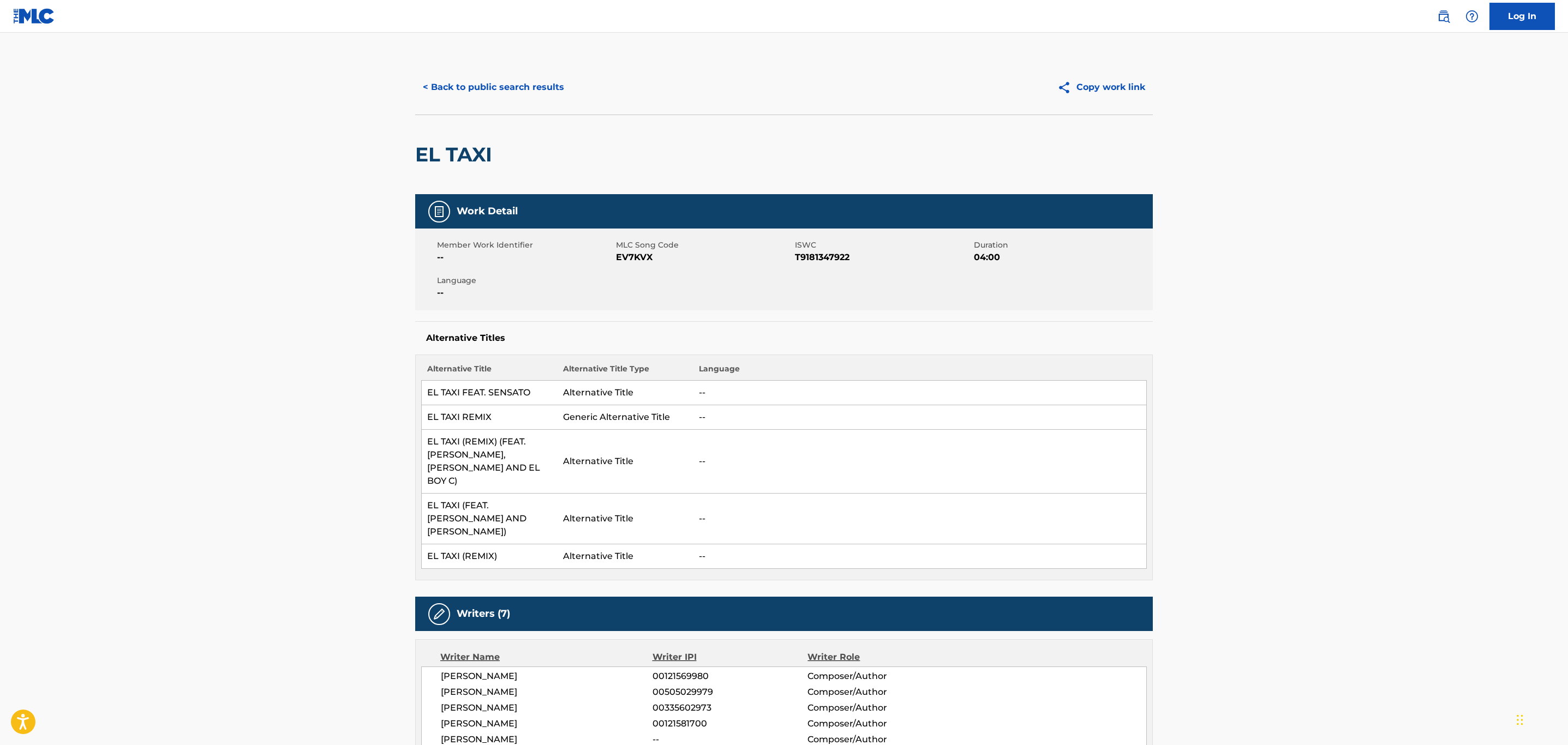
click at [514, 91] on button "< Back to public search results" at bounding box center [493, 87] width 157 height 28
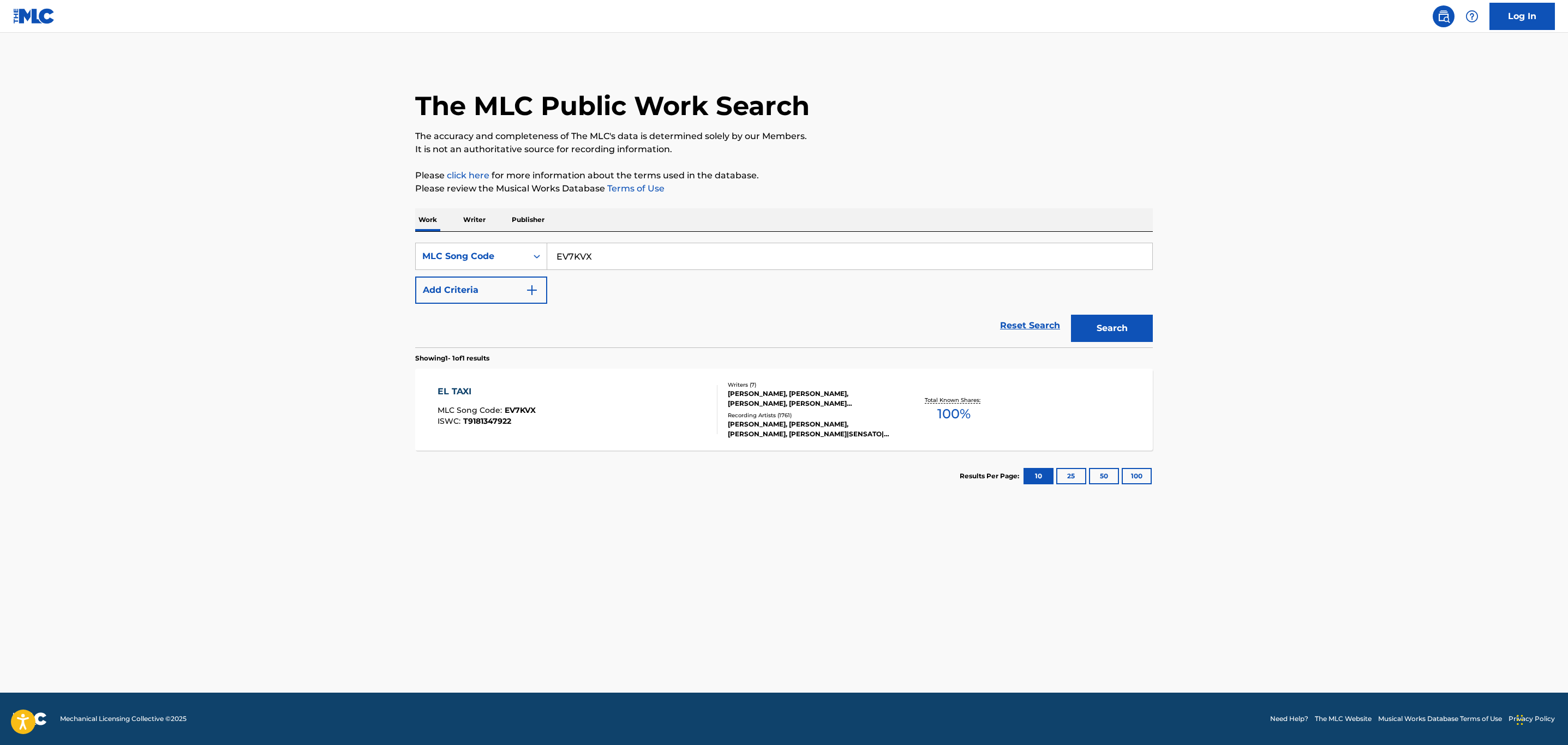
click at [354, 246] on main "The MLC Public Work Search The accuracy and completeness of The MLC's data is d…" at bounding box center [784, 362] width 1568 height 660
paste input "L2411S"
type input "L2411S"
click at [1071, 315] on button "Search" at bounding box center [1112, 329] width 82 height 28
click at [541, 395] on div "LAST NIGHT MLC Song Code : L2411S ISWC : T0730209752" at bounding box center [577, 410] width 280 height 49
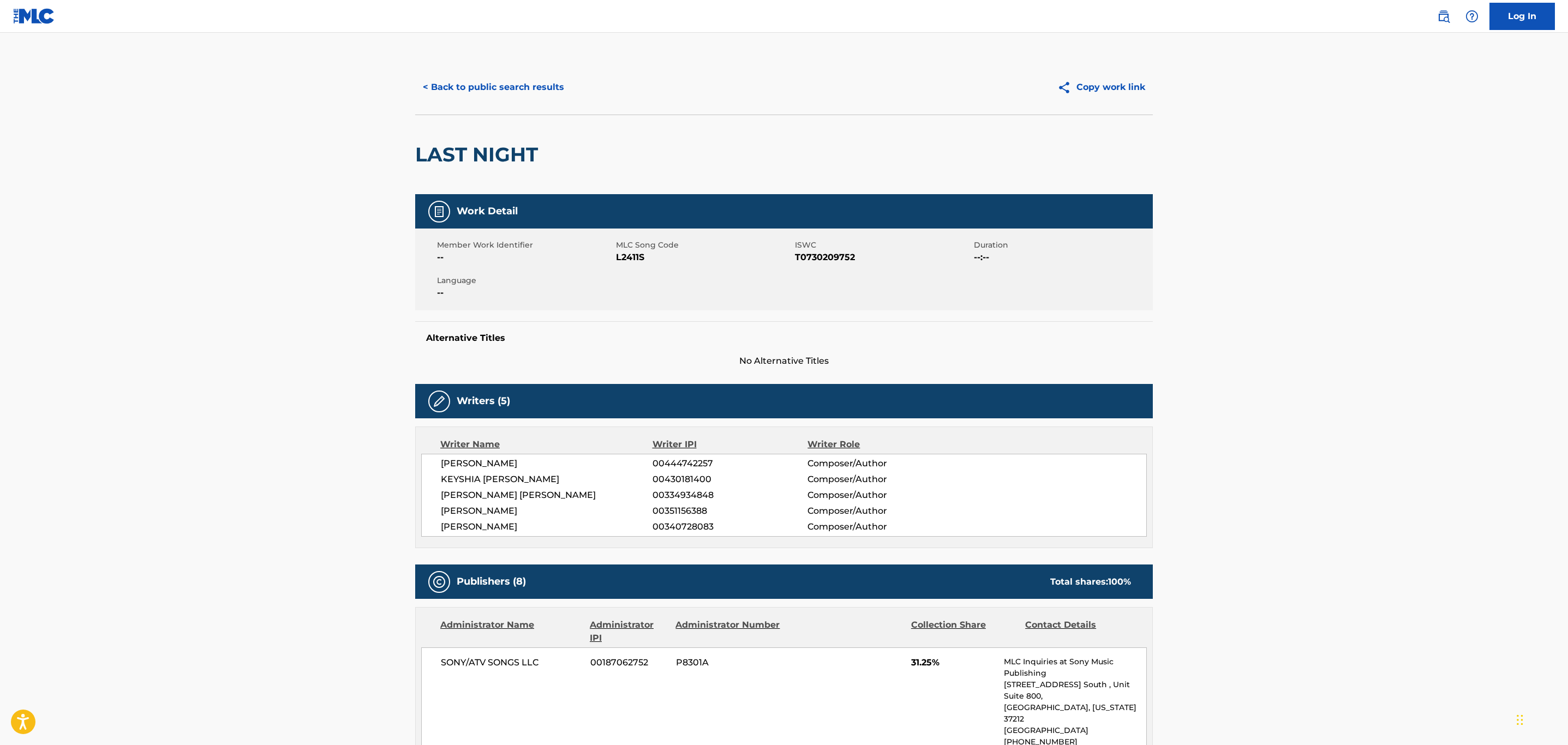
click at [501, 85] on button "< Back to public search results" at bounding box center [493, 87] width 157 height 28
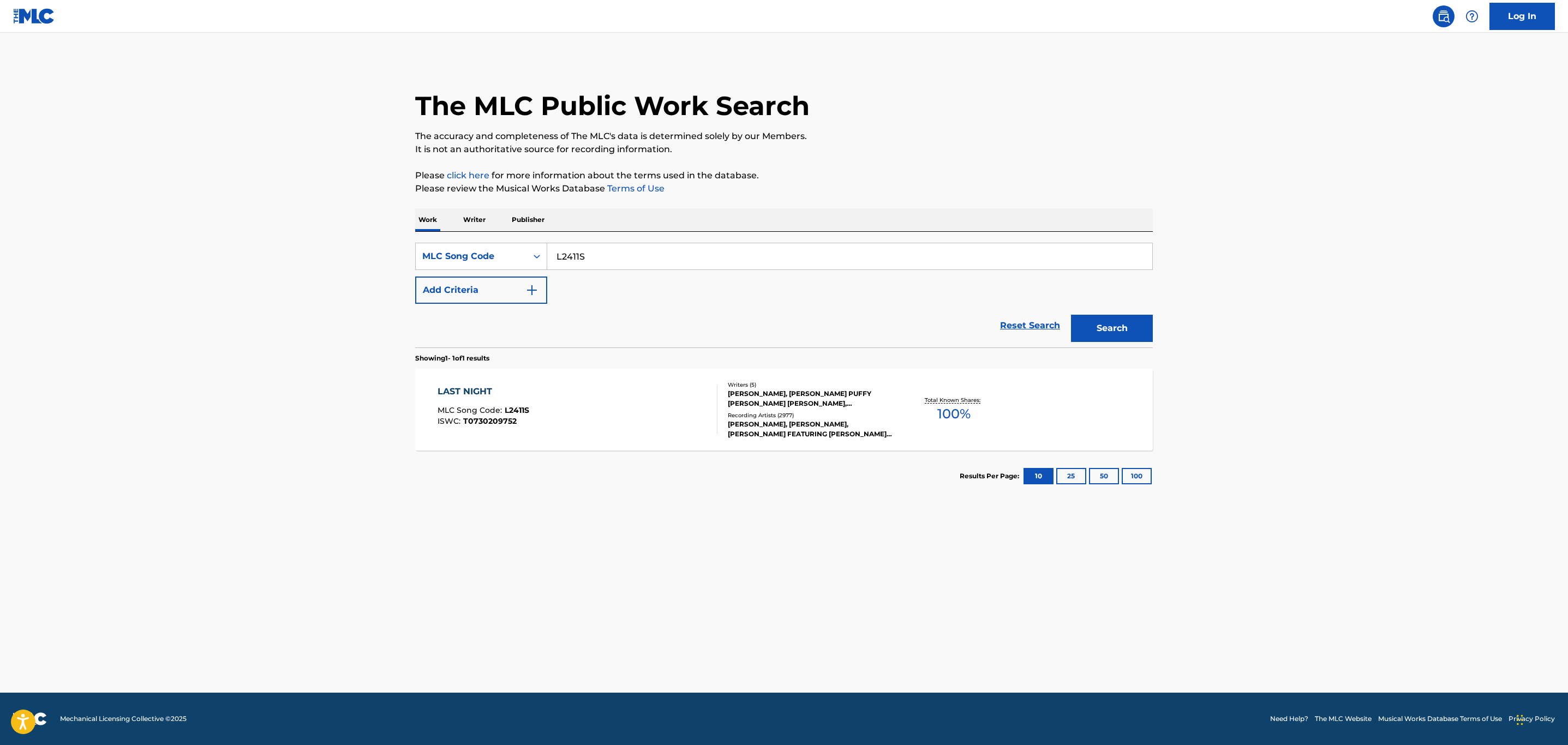
drag, startPoint x: 668, startPoint y: 259, endPoint x: 164, endPoint y: 266, distance: 504.0
click at [164, 266] on main "The MLC Public Work Search The accuracy and completeness of The MLC's data is d…" at bounding box center [784, 362] width 1568 height 660
paste input "H5993V"
type input "H5993V"
click at [1071, 315] on button "Search" at bounding box center [1112, 329] width 82 height 28
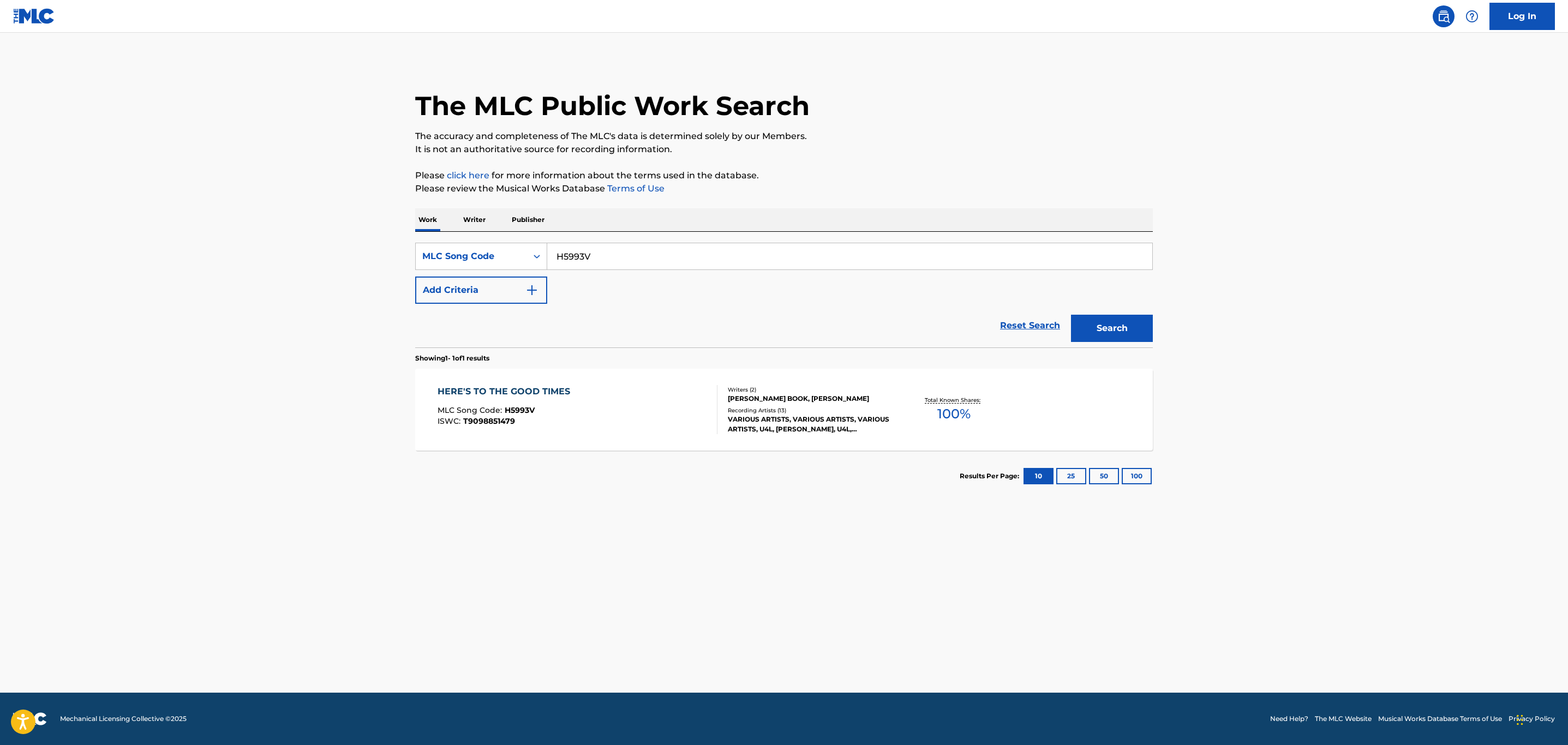
click at [637, 418] on div "HERE'S TO THE GOOD TIMES MLC Song Code : H5993V ISWC : T9098851479" at bounding box center [577, 410] width 280 height 49
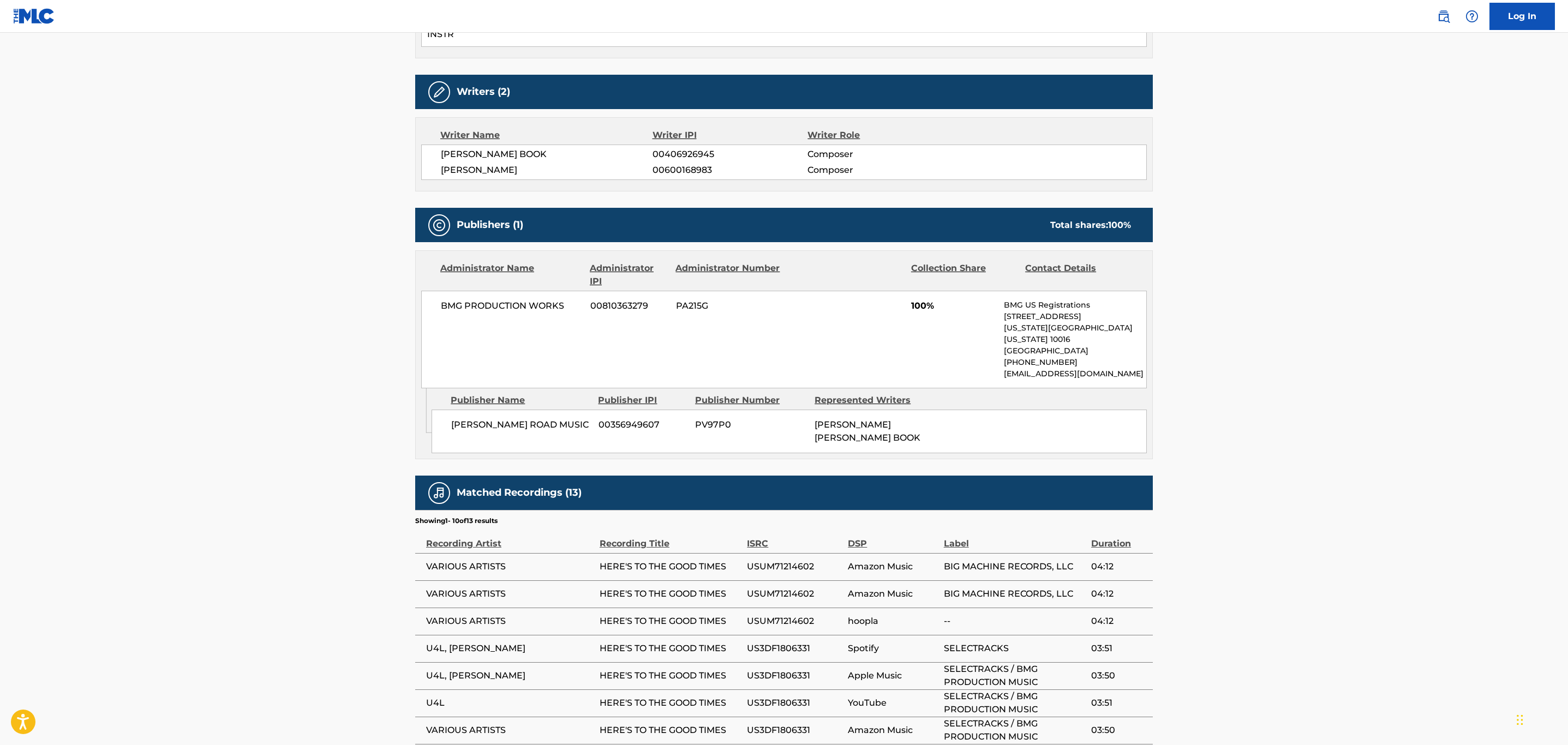
scroll to position [592, 0]
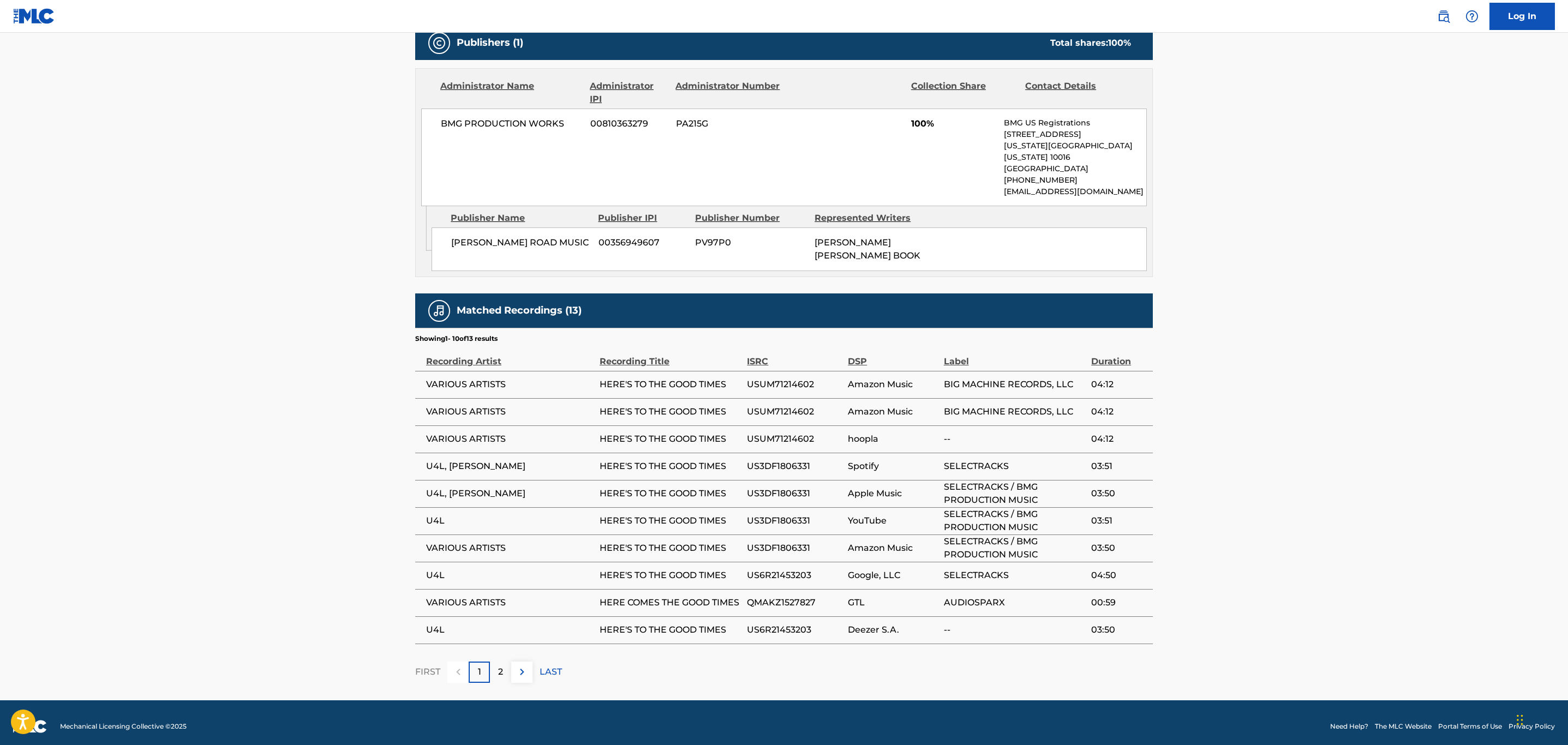
click at [519, 666] on img at bounding box center [522, 672] width 13 height 13
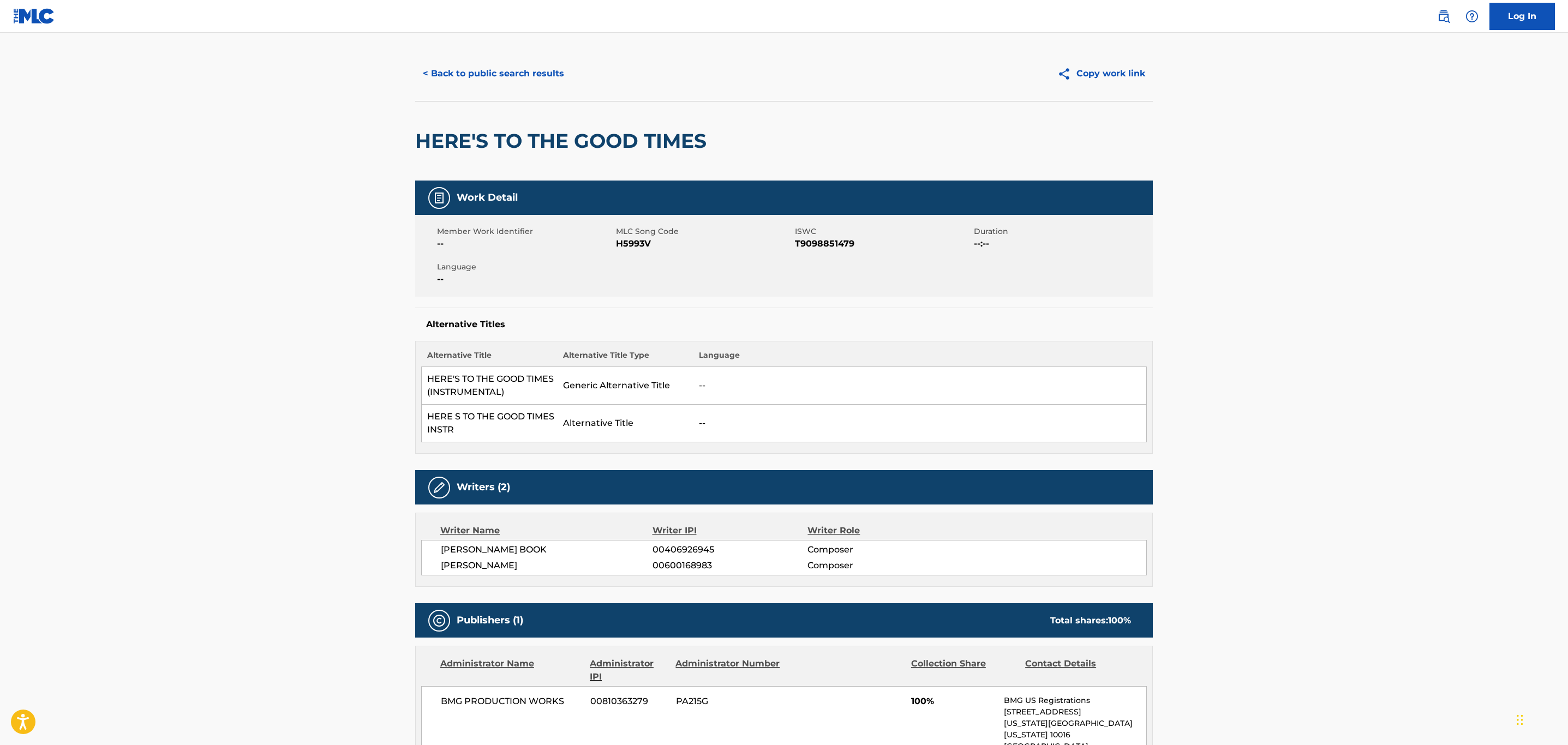
scroll to position [0, 0]
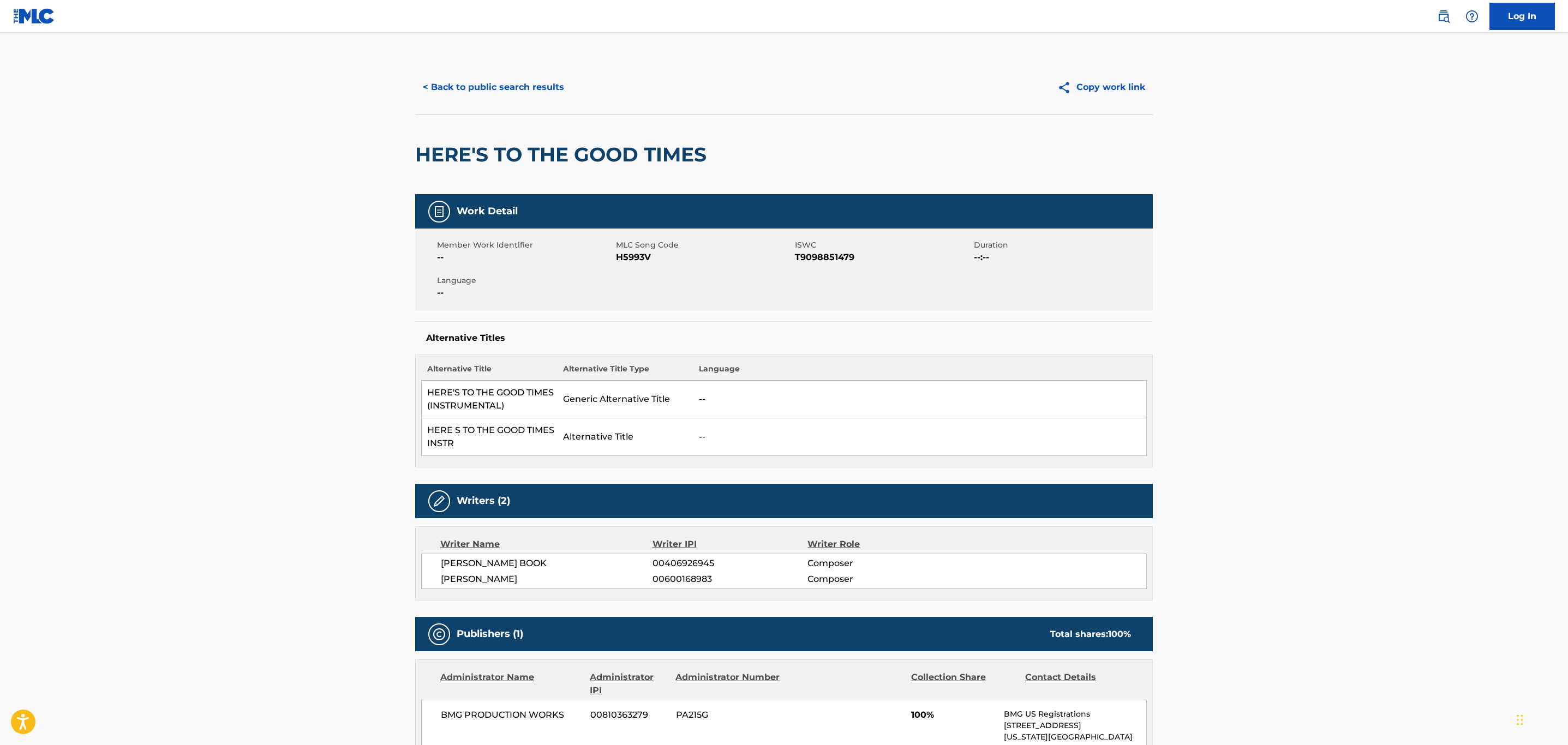
click at [417, 153] on h2 "HERE'S TO THE GOOD TIMES" at bounding box center [563, 154] width 297 height 24
click at [640, 257] on span "H5993V" at bounding box center [704, 257] width 176 height 13
copy span "H5993V"
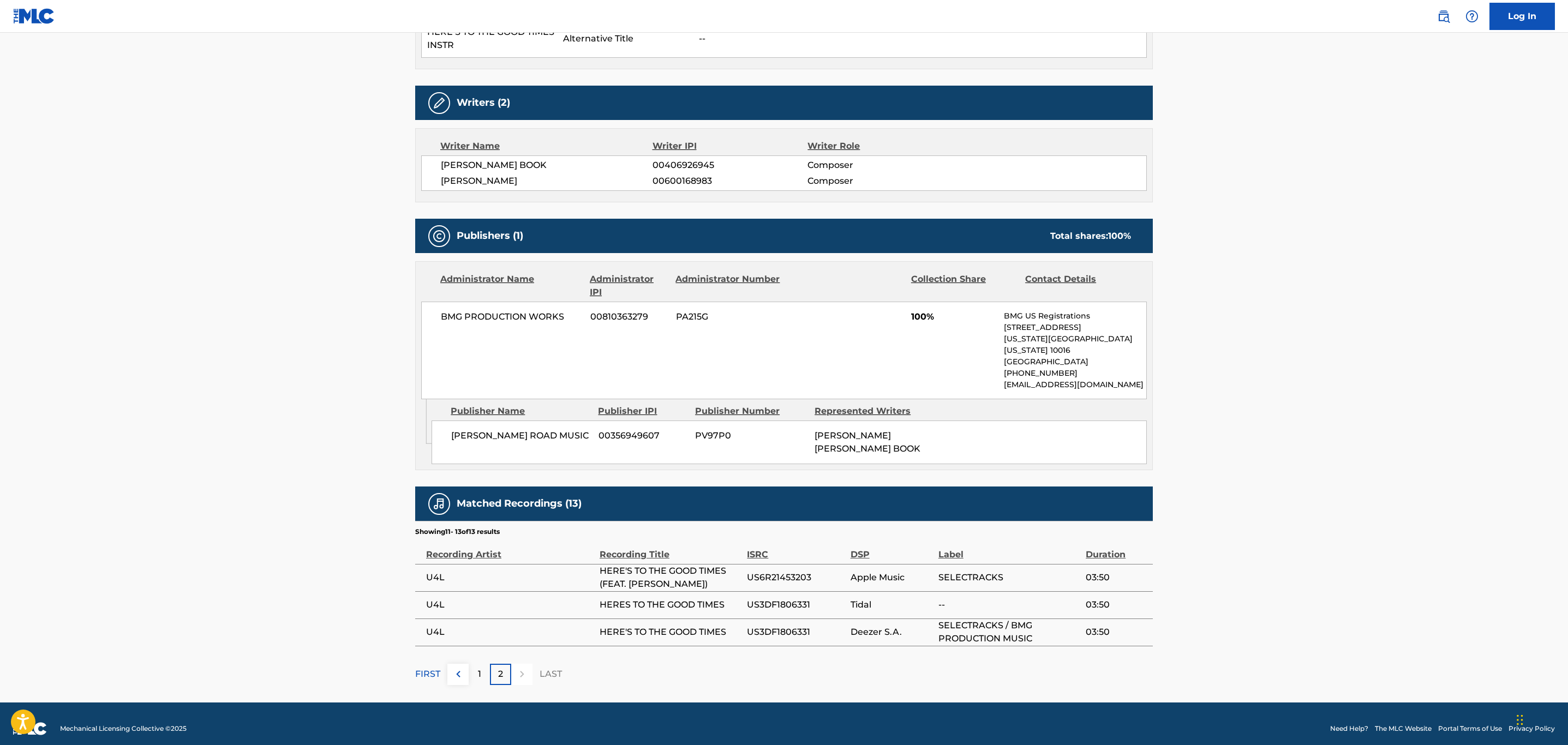
scroll to position [401, 0]
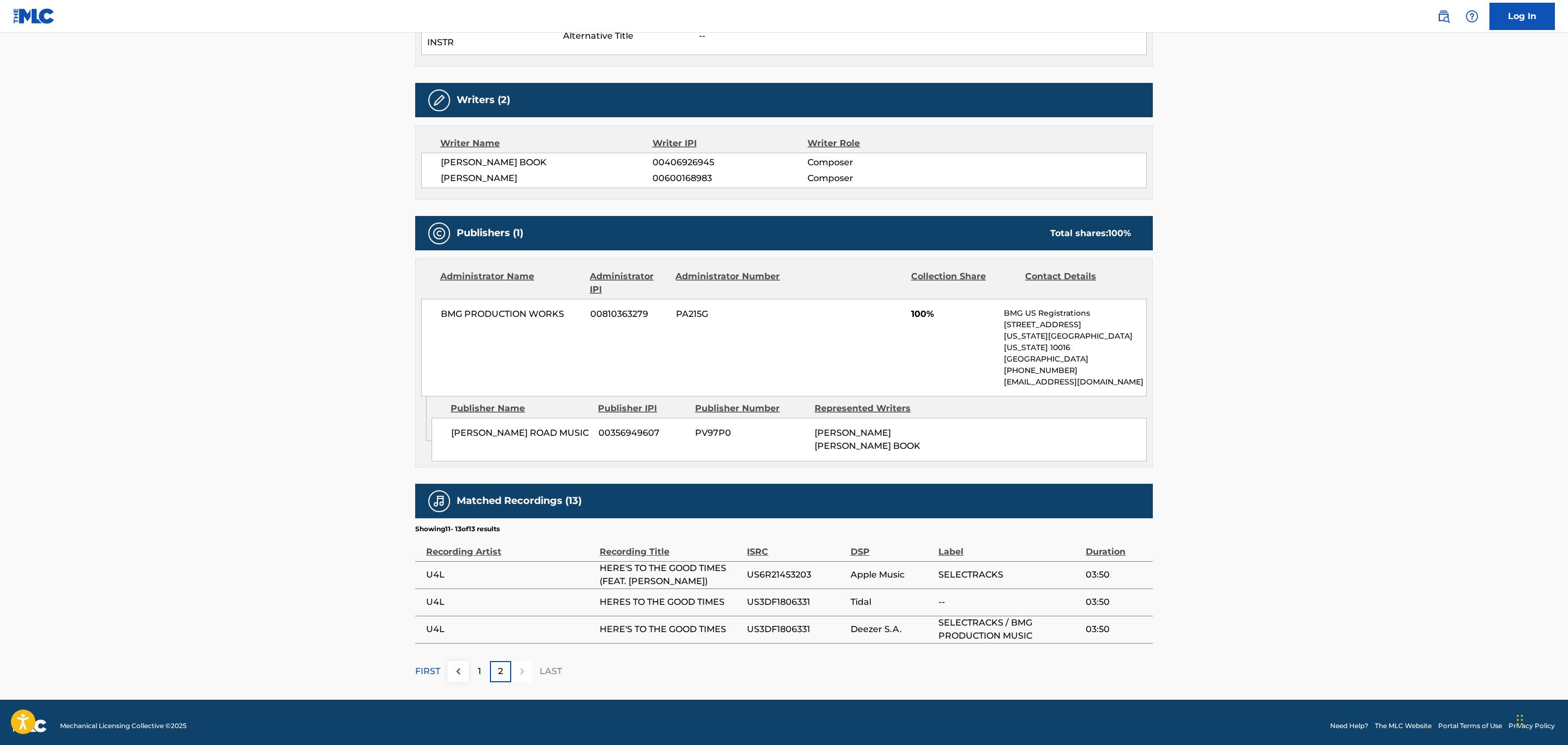
click at [433, 665] on p "FIRST" at bounding box center [427, 671] width 25 height 13
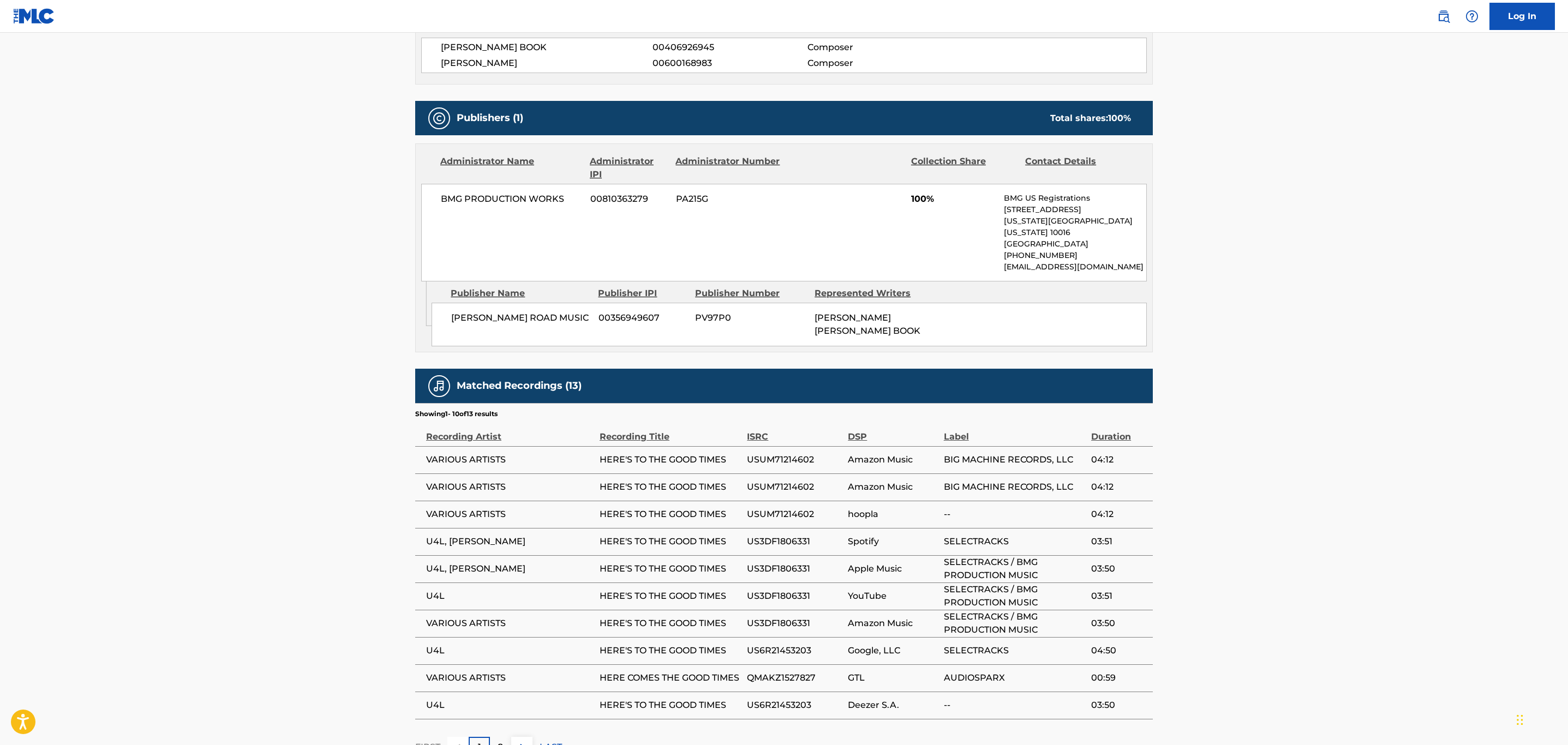
scroll to position [592, 0]
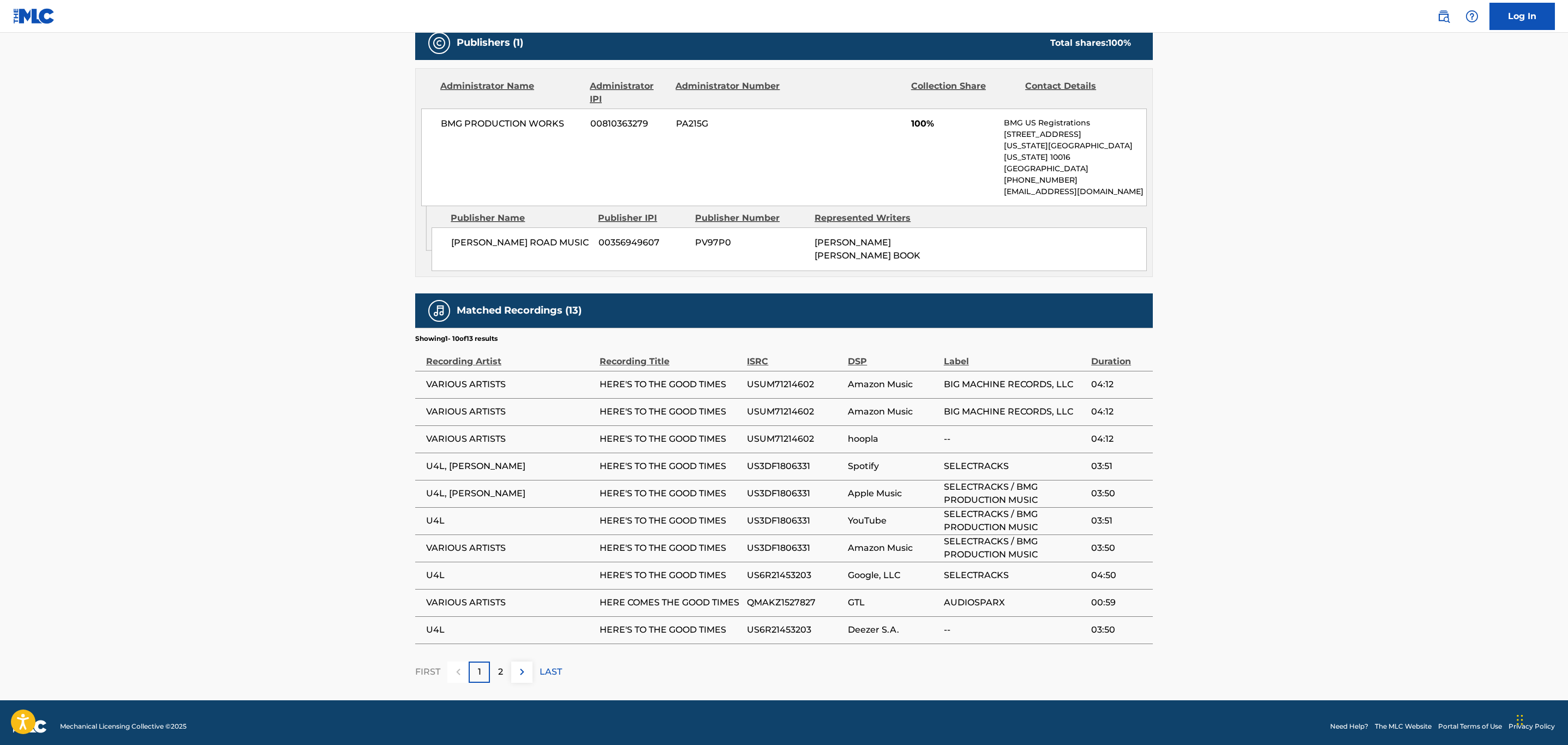
click at [773, 378] on span "USUM71214602" at bounding box center [794, 384] width 96 height 13
copy span "USUM71214602"
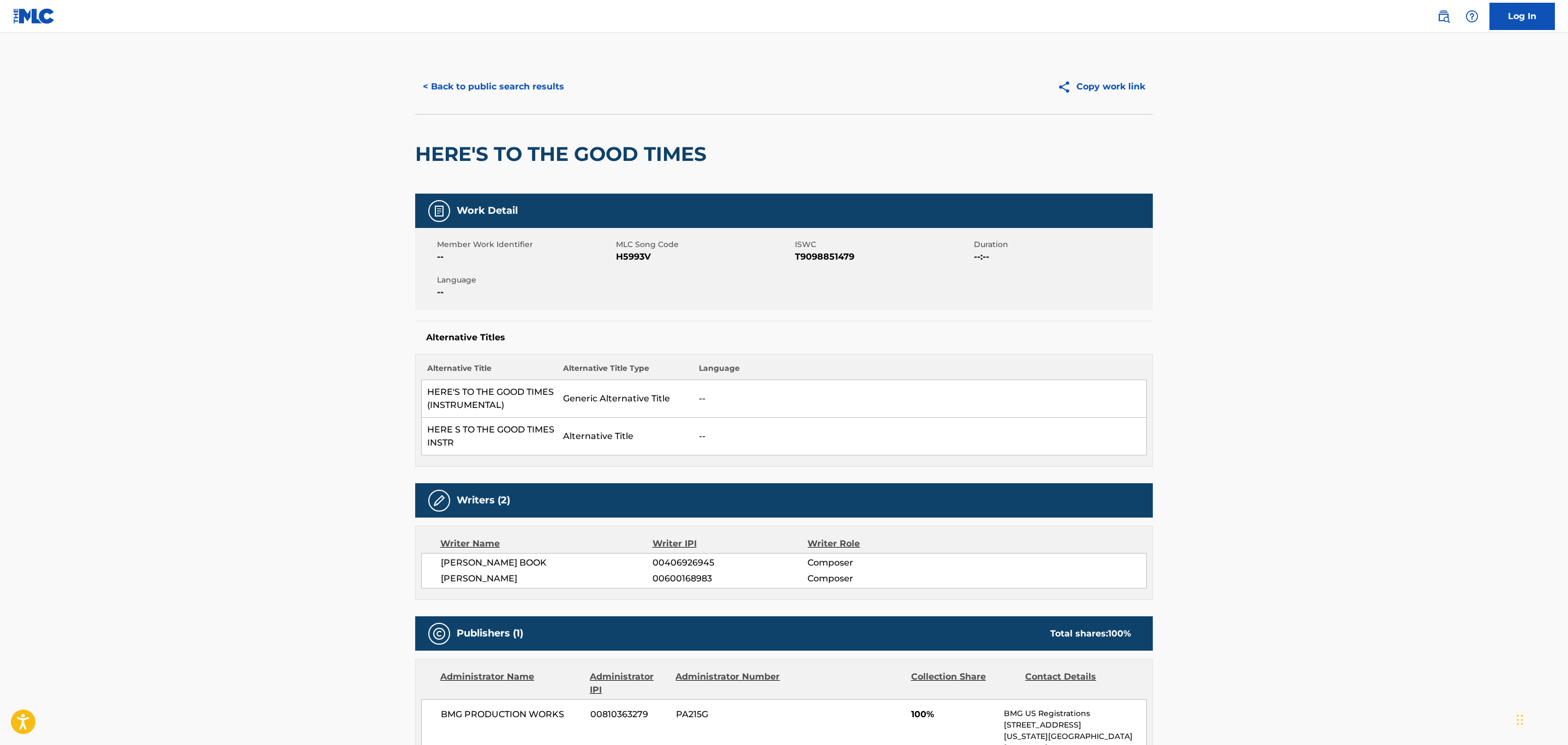
scroll to position [0, 0]
click at [519, 90] on button "< Back to public search results" at bounding box center [493, 87] width 157 height 28
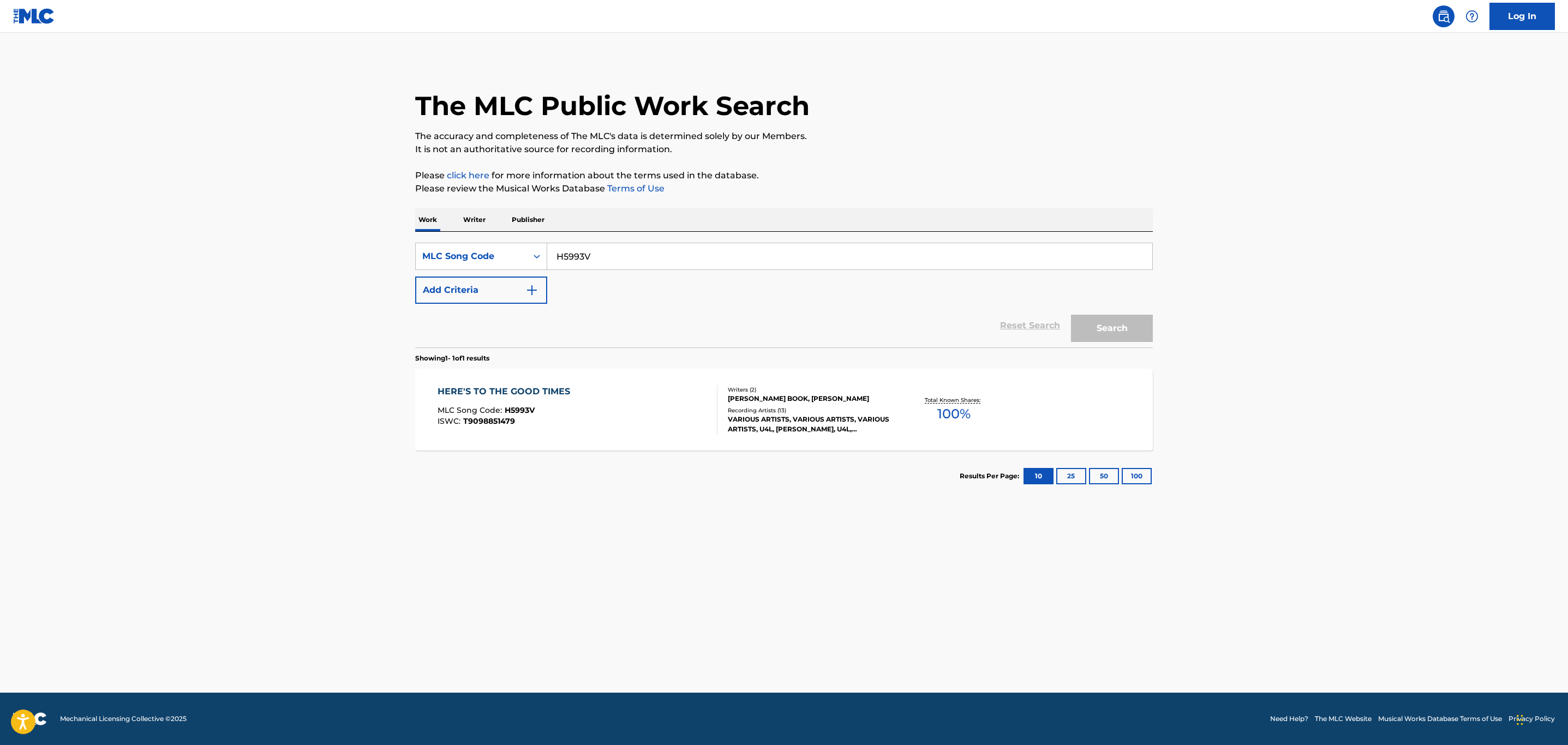
click at [406, 281] on div "The MLC Public Work Search The accuracy and completeness of The MLC's data is d…" at bounding box center [784, 281] width 764 height 441
paste input "1815C"
type input "H1815C"
click at [1071, 315] on button "Search" at bounding box center [1112, 329] width 82 height 28
click at [604, 406] on div "HARD DAYS MLC Song Code : H1815C ISWC :" at bounding box center [577, 410] width 280 height 49
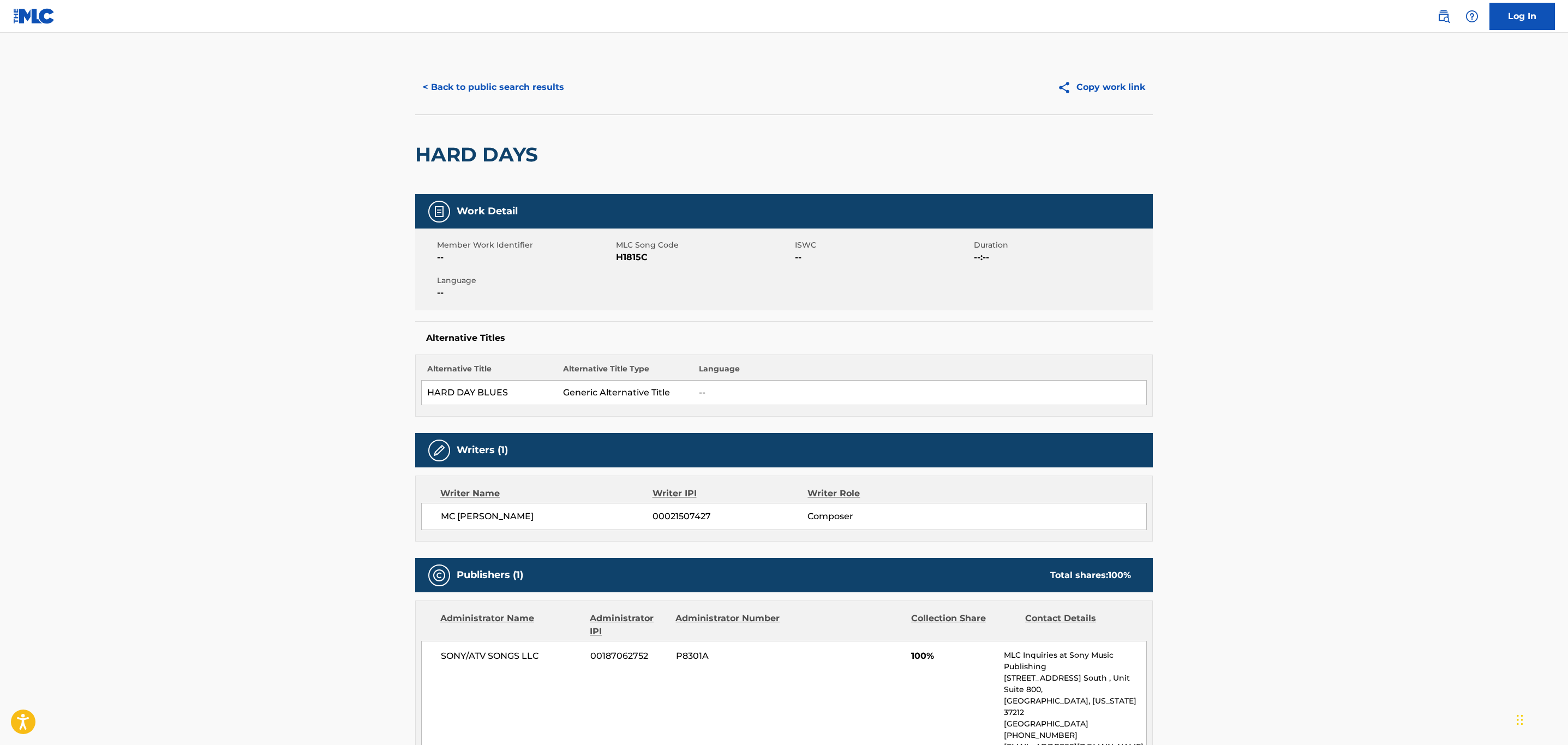
click at [633, 255] on span "H1815C" at bounding box center [704, 257] width 176 height 13
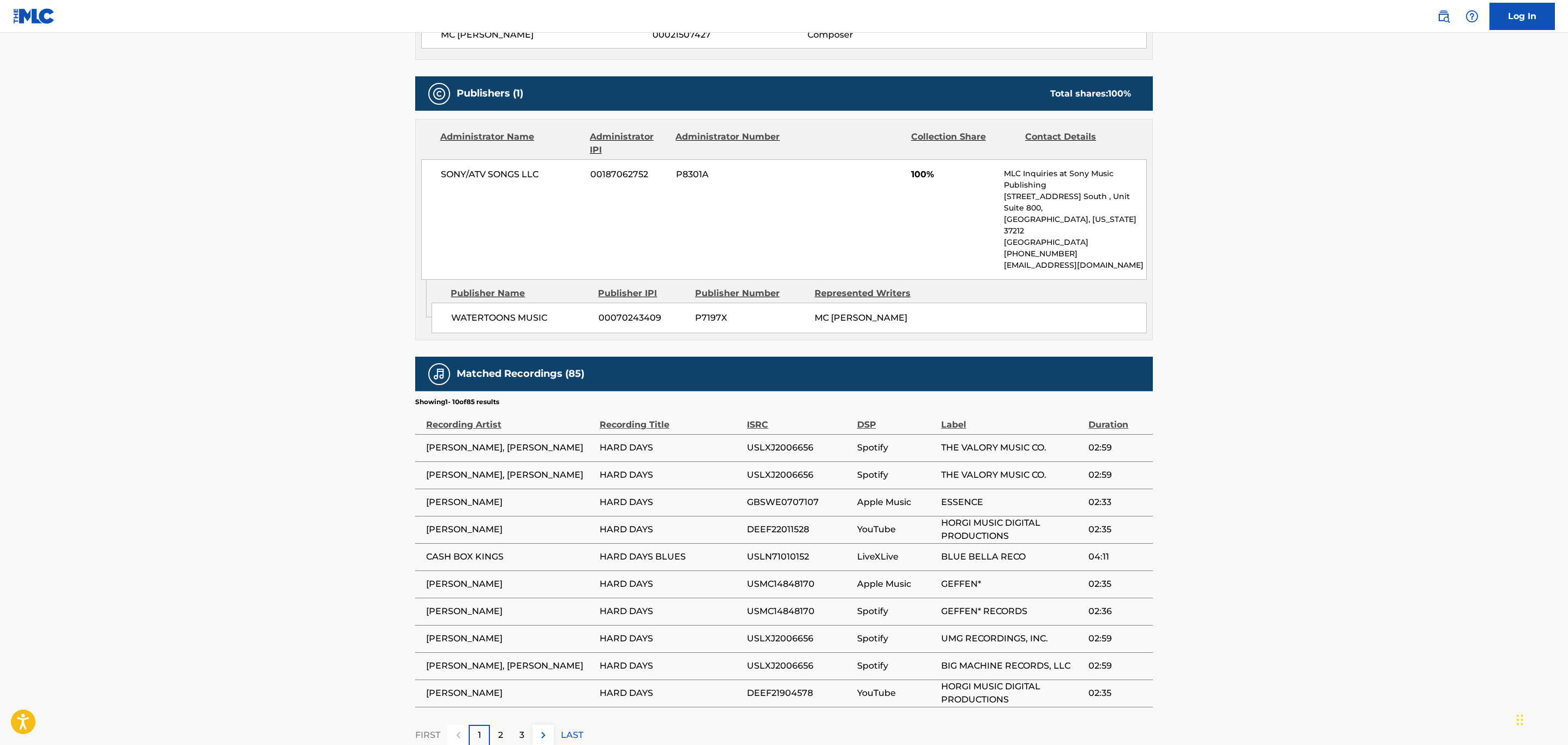
scroll to position [543, 0]
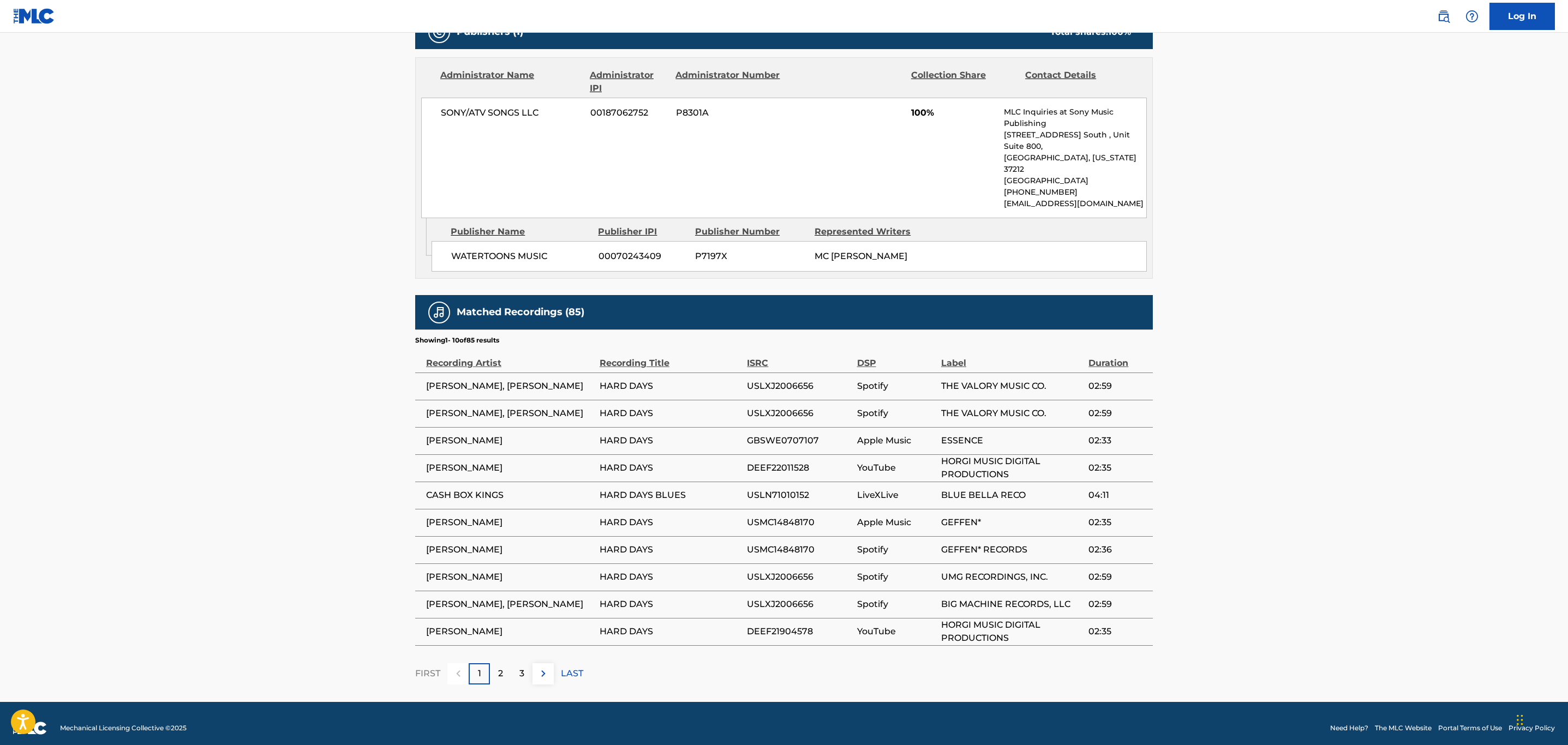
click at [771, 379] on span "USLXJ2006656" at bounding box center [799, 385] width 104 height 13
copy span "USLXJ2006656"
click at [541, 670] on img at bounding box center [543, 673] width 13 height 13
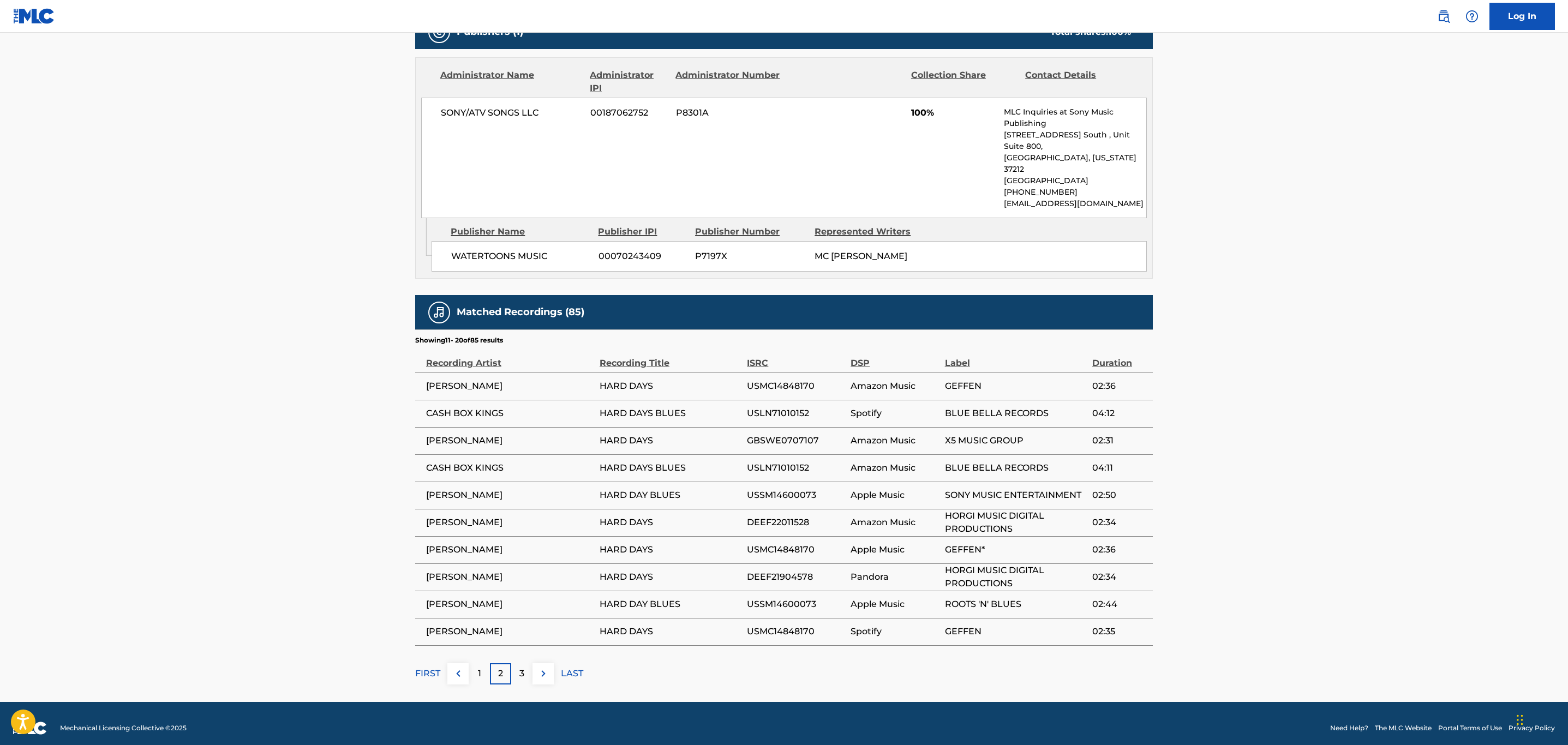
click at [541, 670] on img at bounding box center [543, 673] width 13 height 13
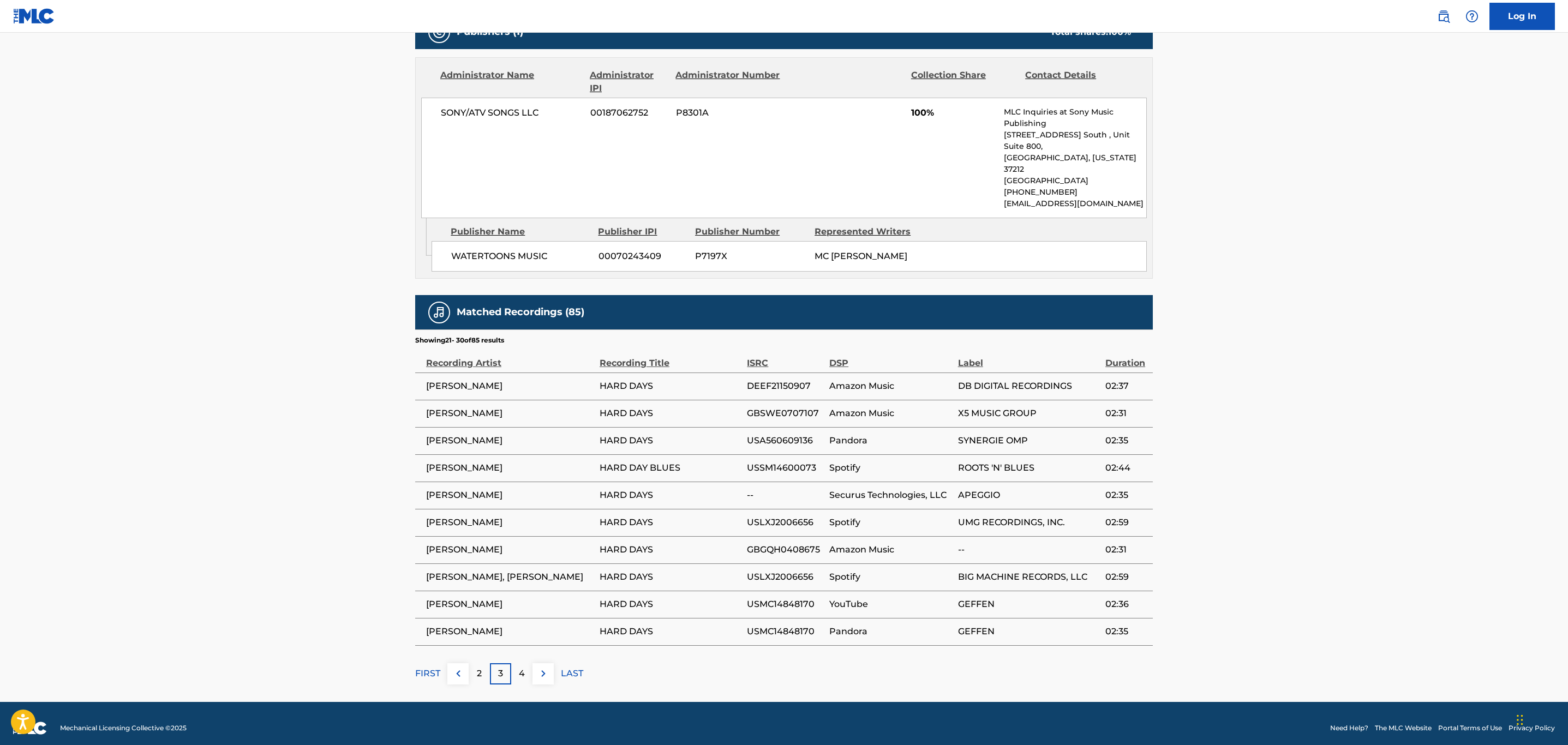
click at [541, 670] on img at bounding box center [543, 673] width 13 height 13
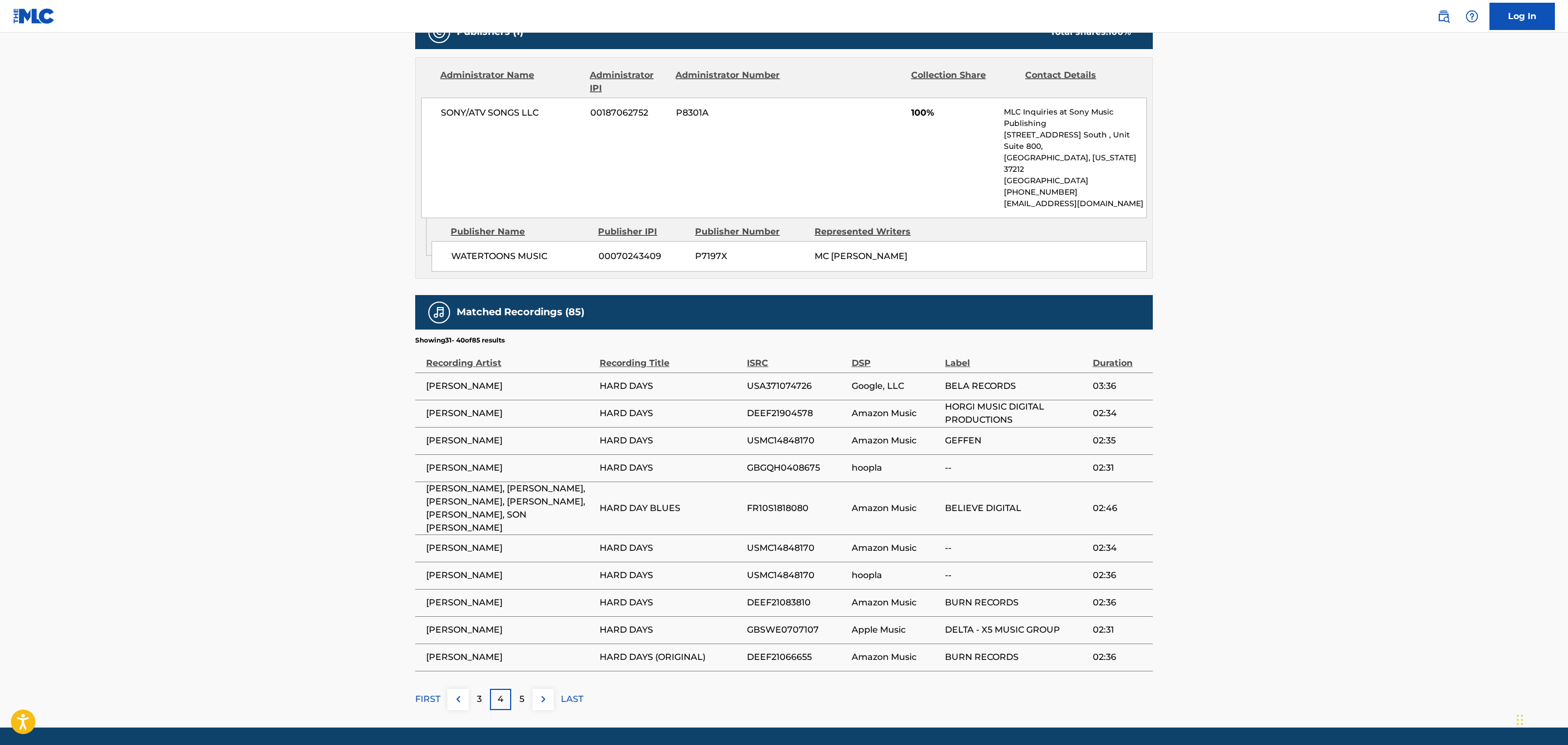
click at [541, 689] on button at bounding box center [543, 699] width 22 height 22
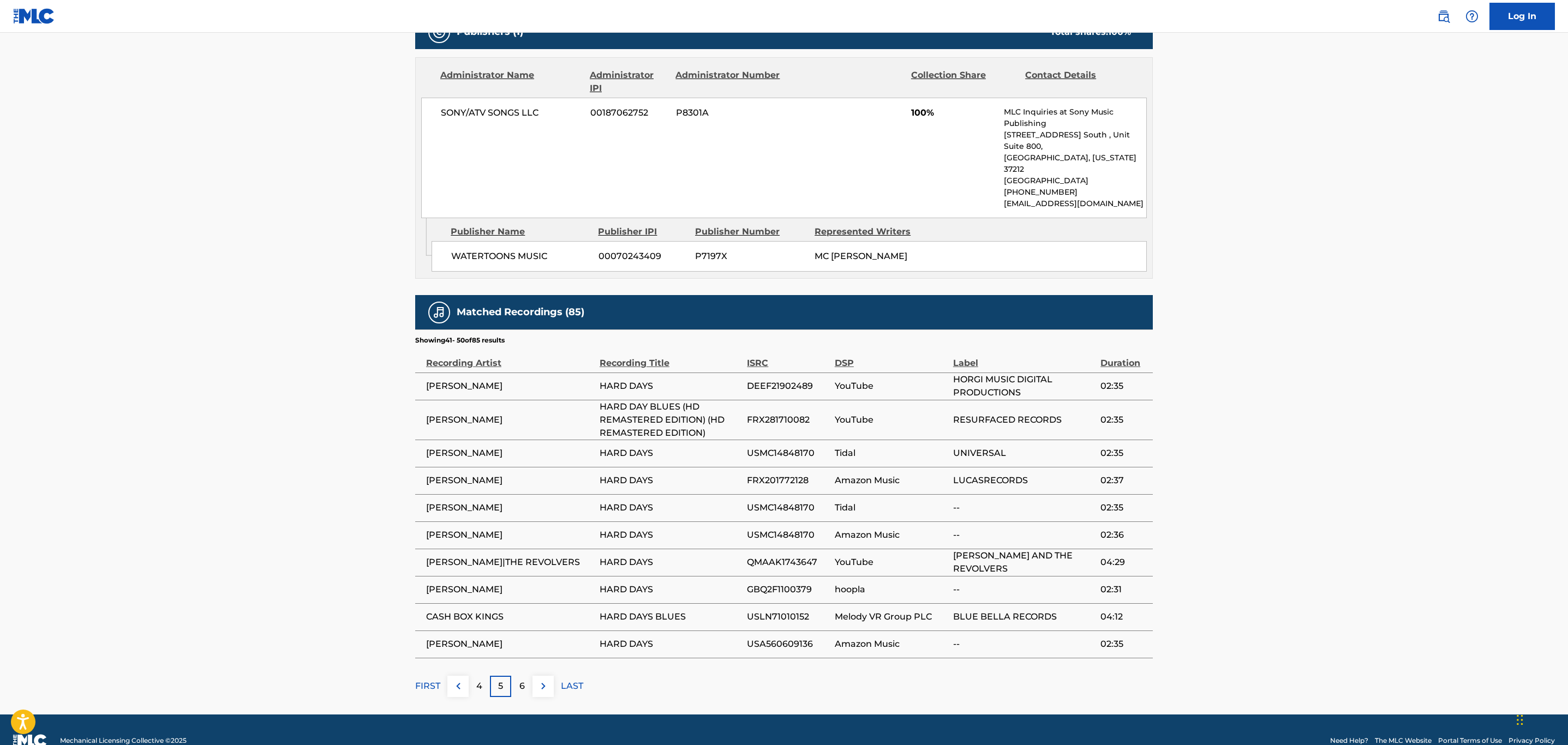
click at [541, 676] on button at bounding box center [543, 686] width 22 height 22
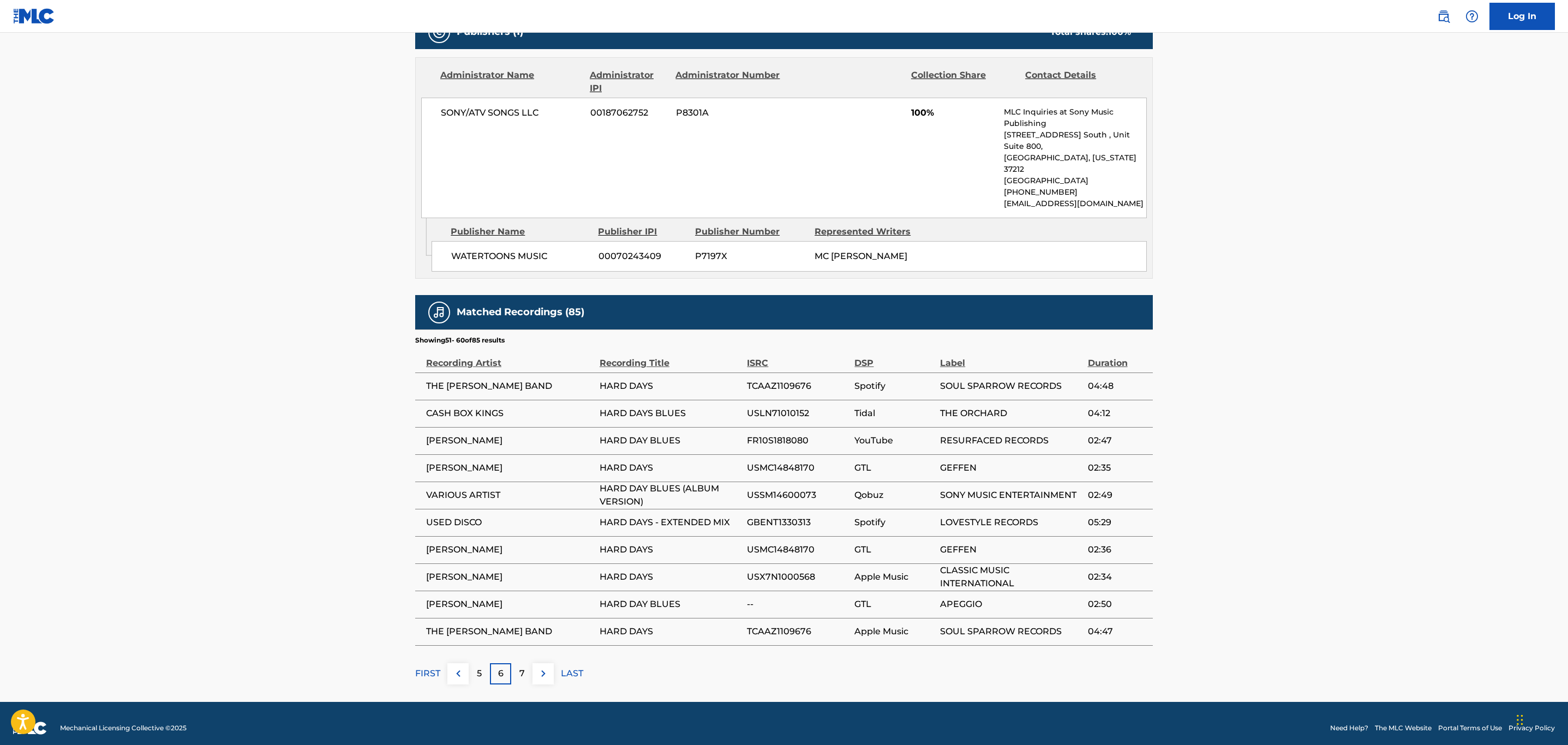
click at [549, 667] on img at bounding box center [543, 673] width 13 height 13
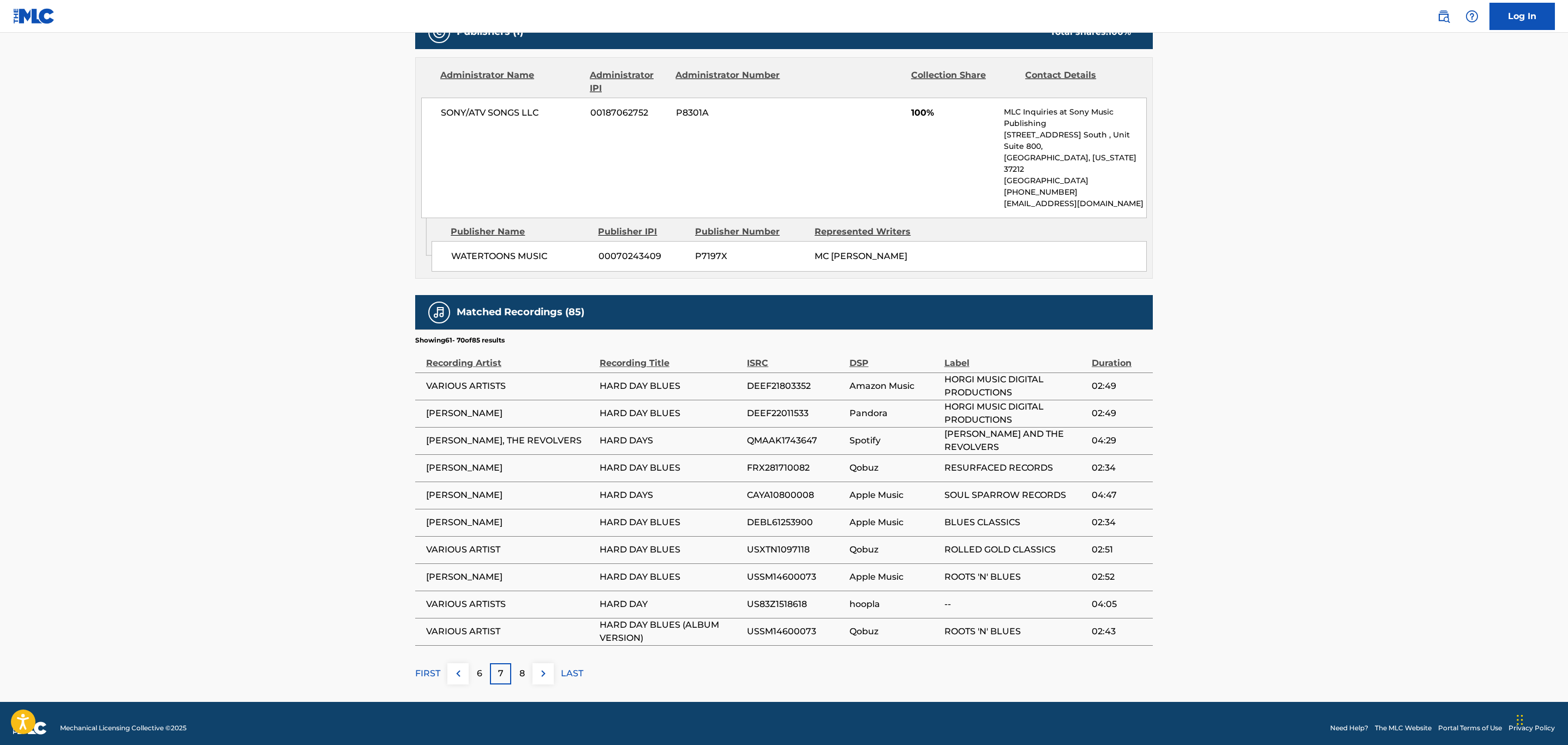
click at [549, 667] on img at bounding box center [543, 673] width 13 height 13
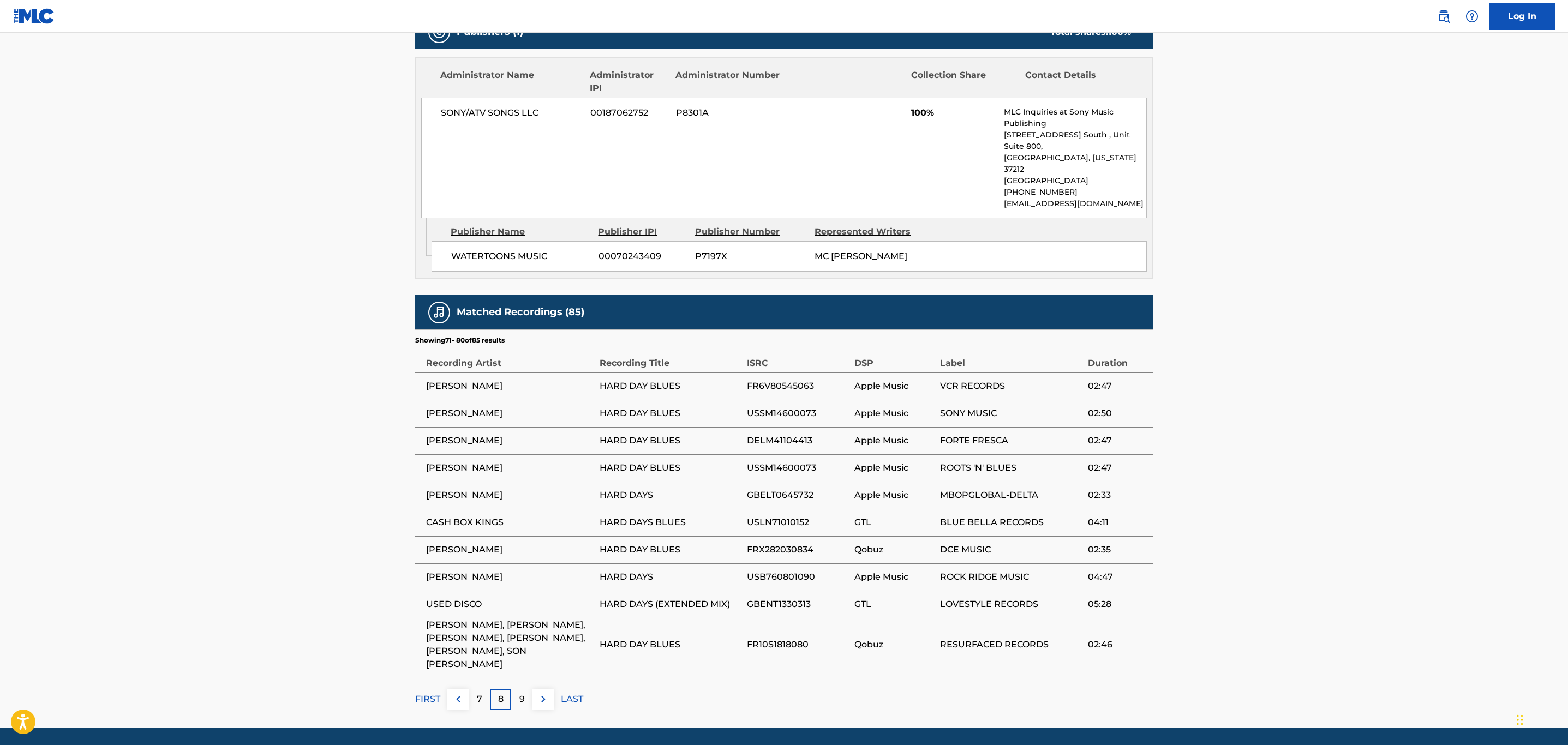
click at [552, 689] on button at bounding box center [543, 699] width 22 height 22
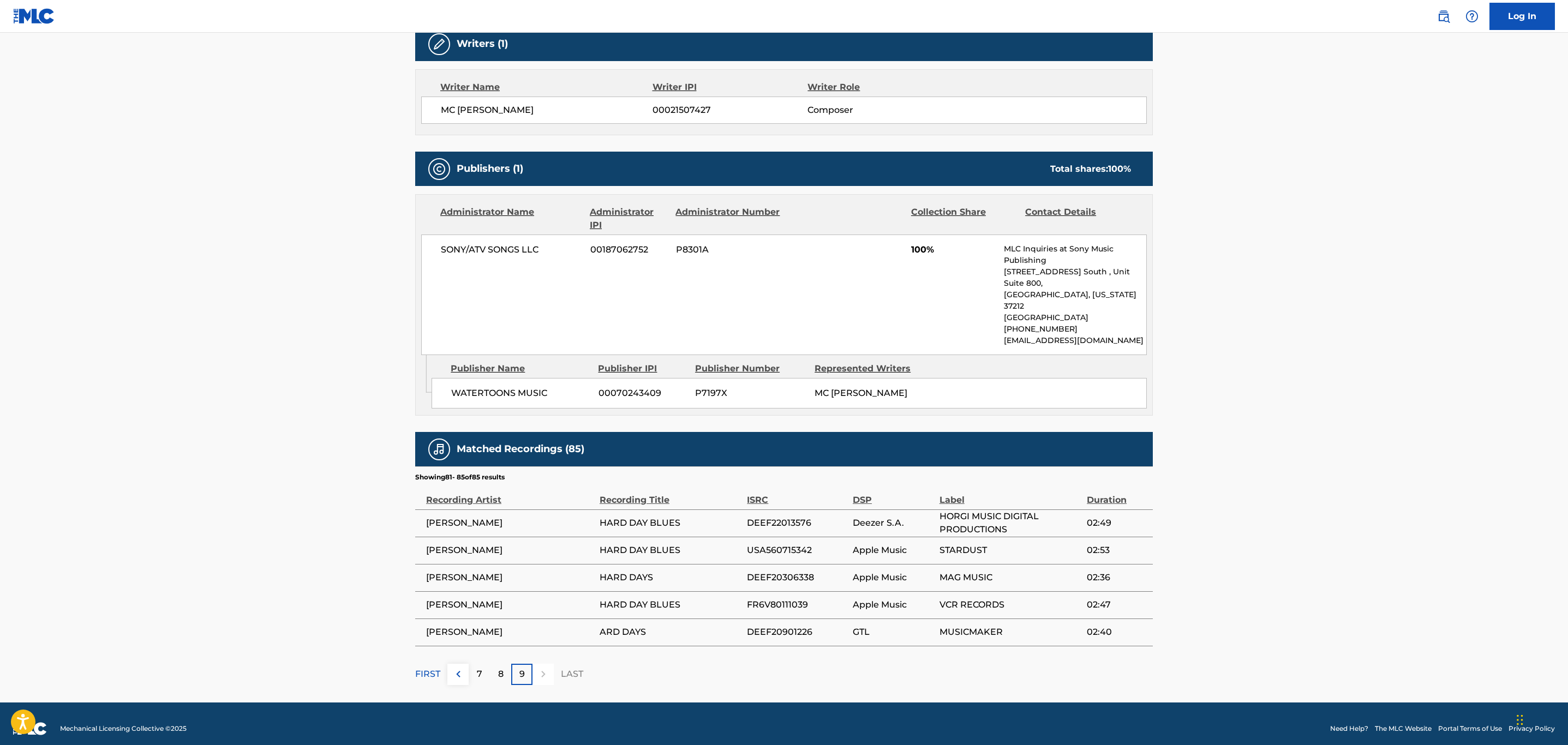
scroll to position [0, 0]
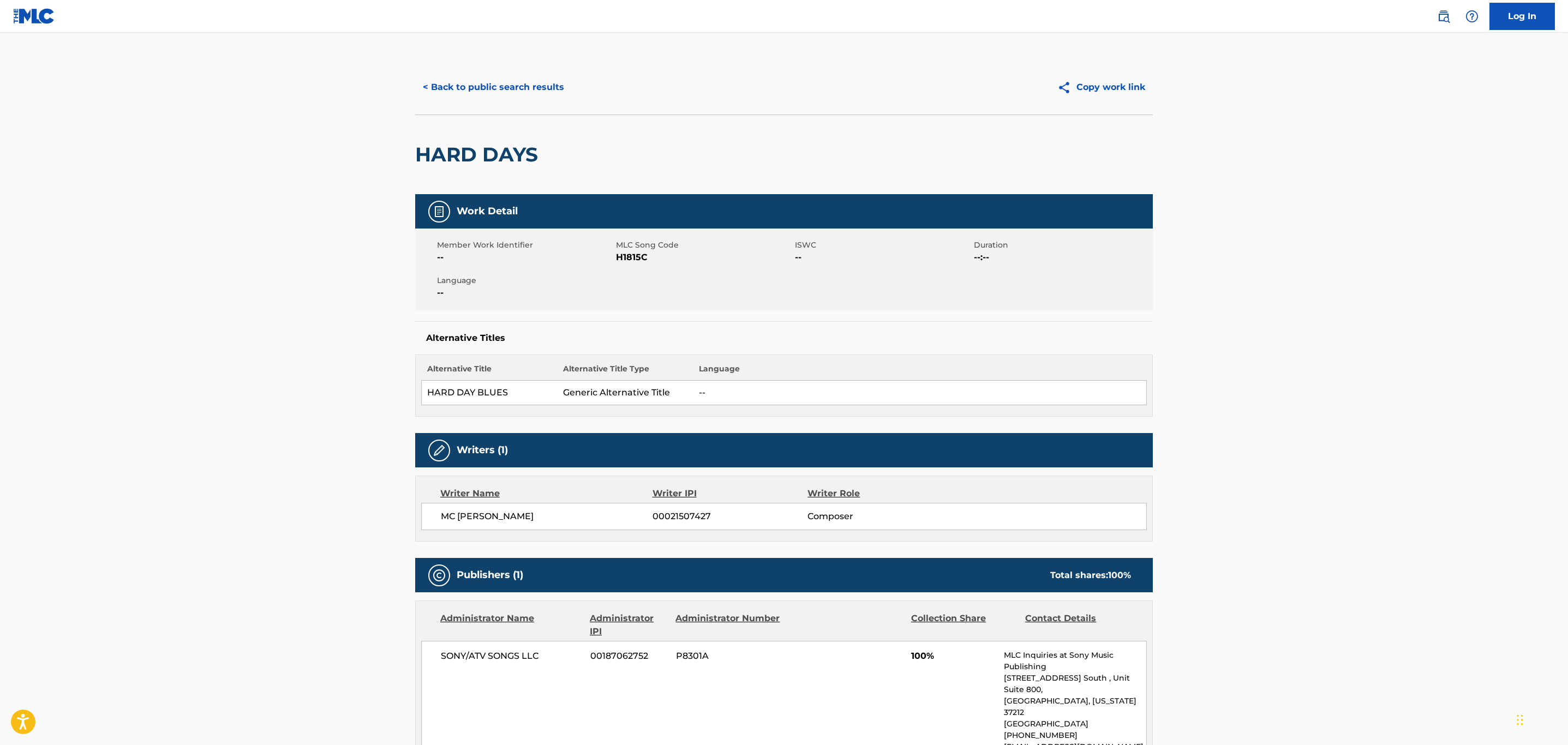
drag, startPoint x: 504, startPoint y: 85, endPoint x: 629, endPoint y: 178, distance: 155.8
click at [504, 87] on button "< Back to public search results" at bounding box center [493, 87] width 157 height 28
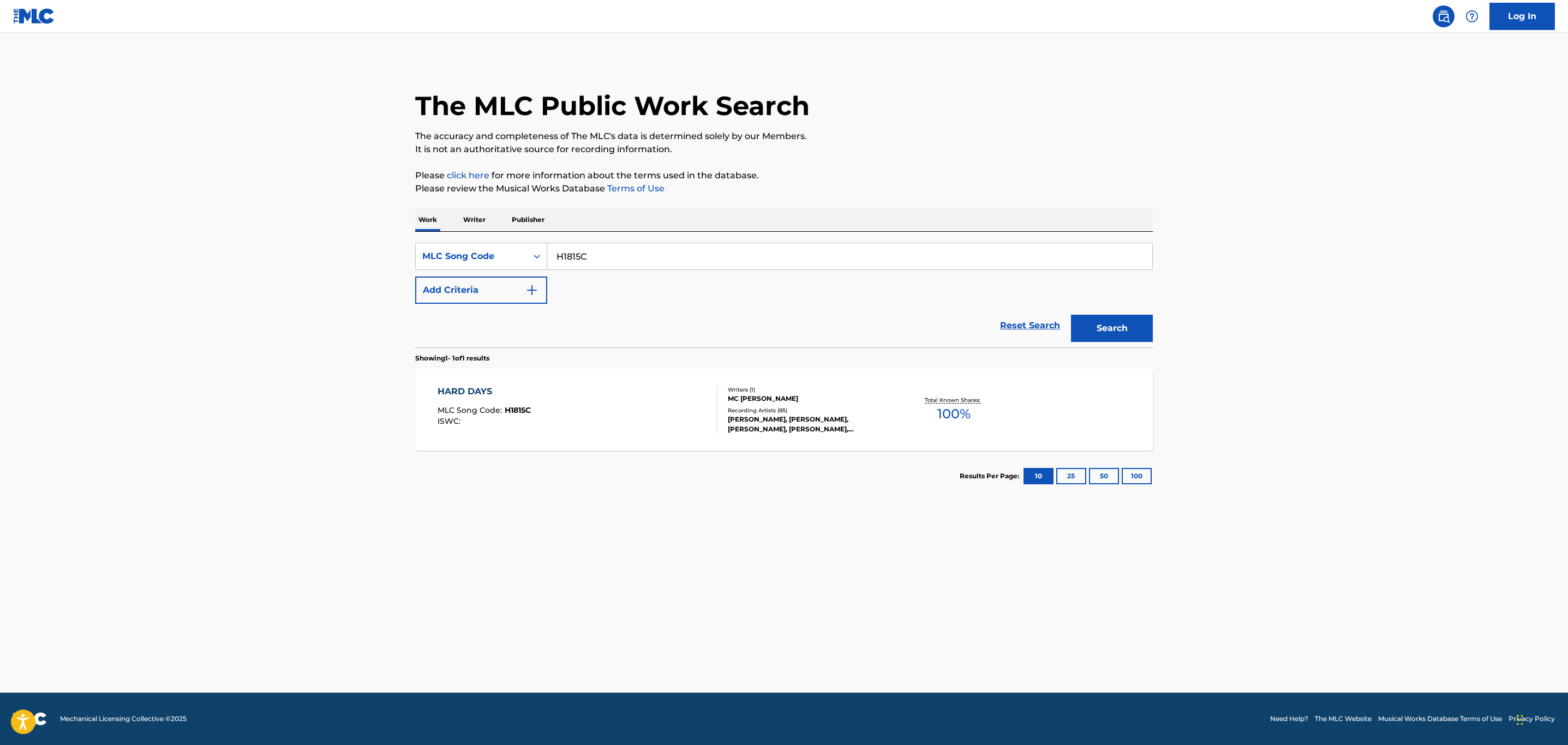
drag, startPoint x: 668, startPoint y: 256, endPoint x: 397, endPoint y: 242, distance: 271.4
click at [402, 244] on div "The MLC Public Work Search The accuracy and completeness of The MLC's data is d…" at bounding box center [784, 281] width 764 height 441
paste input "O5157M"
type input "O5157M"
click at [1071, 315] on button "Search" at bounding box center [1112, 329] width 82 height 28
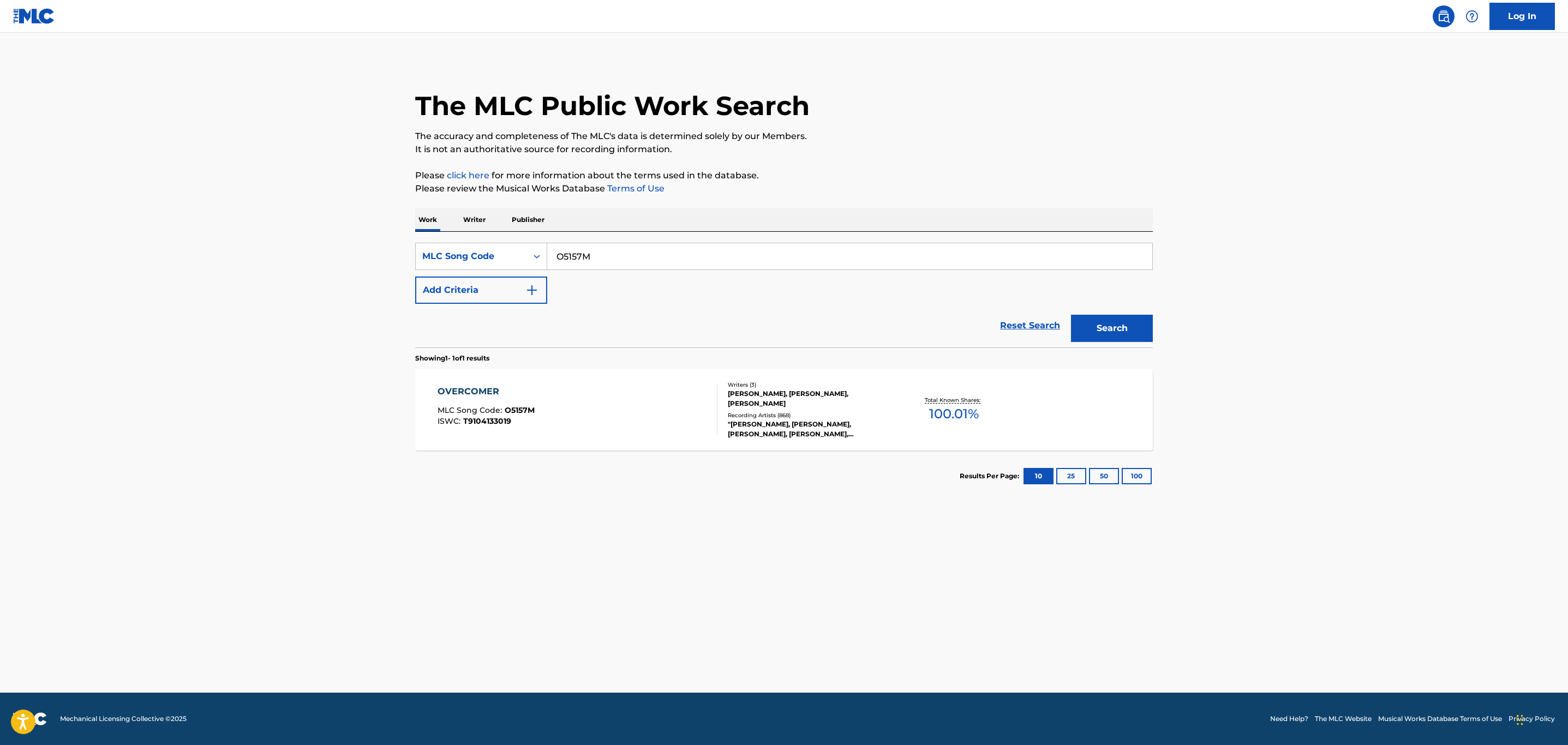
click at [663, 408] on div "OVERCOMER MLC Song Code : O5157M ISWC : T9104133019" at bounding box center [577, 410] width 280 height 49
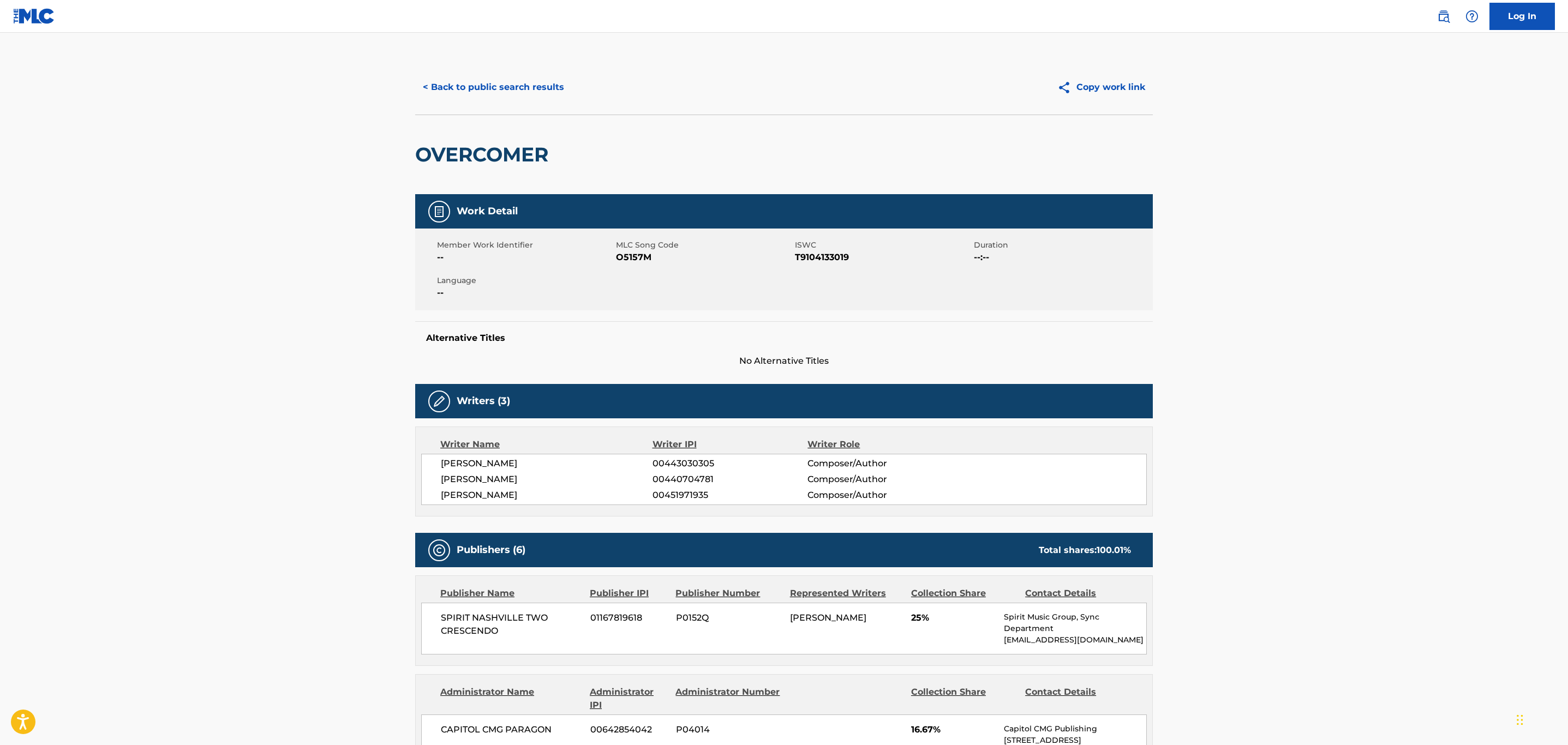
click at [521, 85] on button "< Back to public search results" at bounding box center [493, 87] width 157 height 28
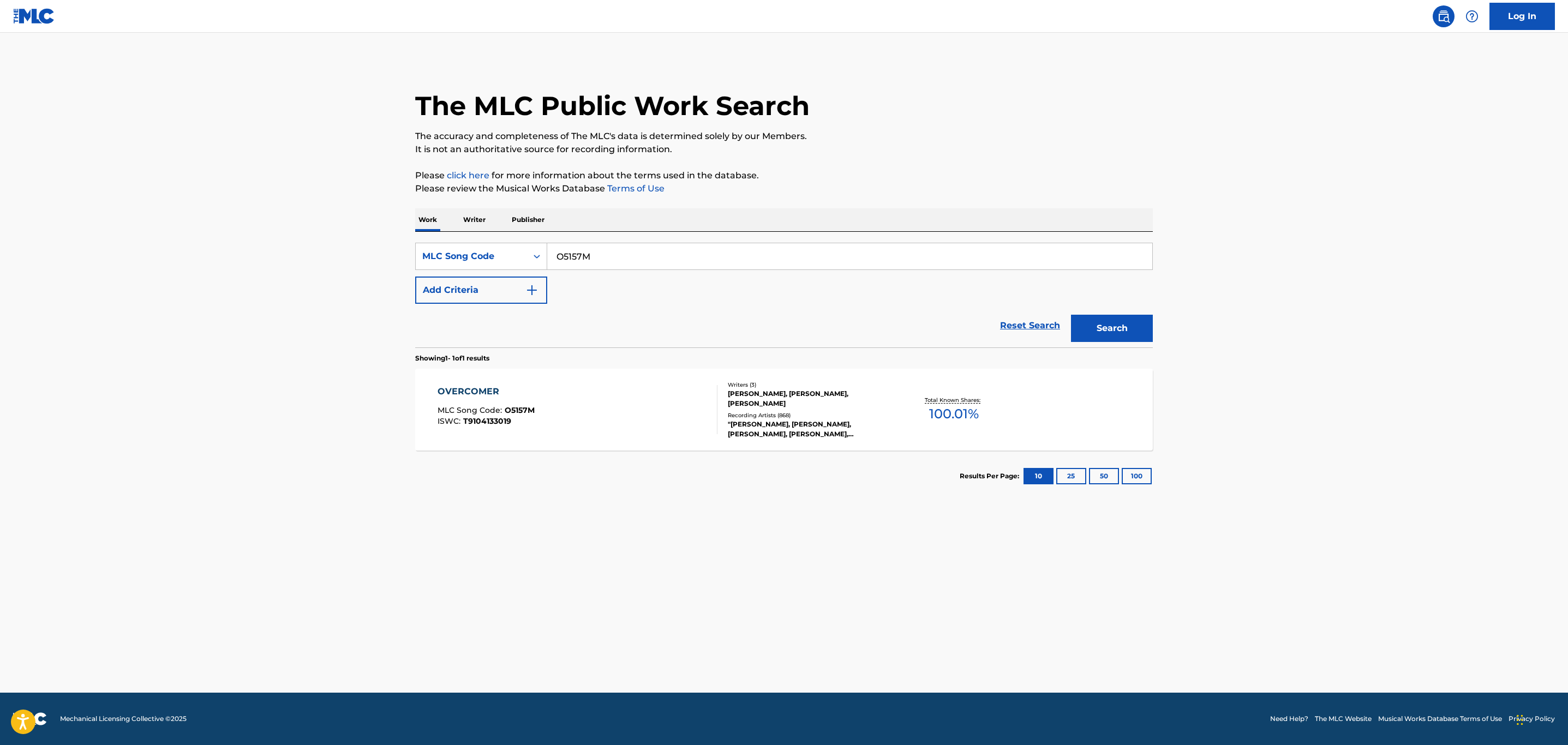
drag, startPoint x: 655, startPoint y: 259, endPoint x: 317, endPoint y: 282, distance: 338.8
click at [331, 284] on main "The MLC Public Work Search The accuracy and completeness of The MLC's data is d…" at bounding box center [784, 362] width 1568 height 660
paste input "H05127"
type input "H05127"
click at [1071, 315] on button "Search" at bounding box center [1112, 329] width 82 height 28
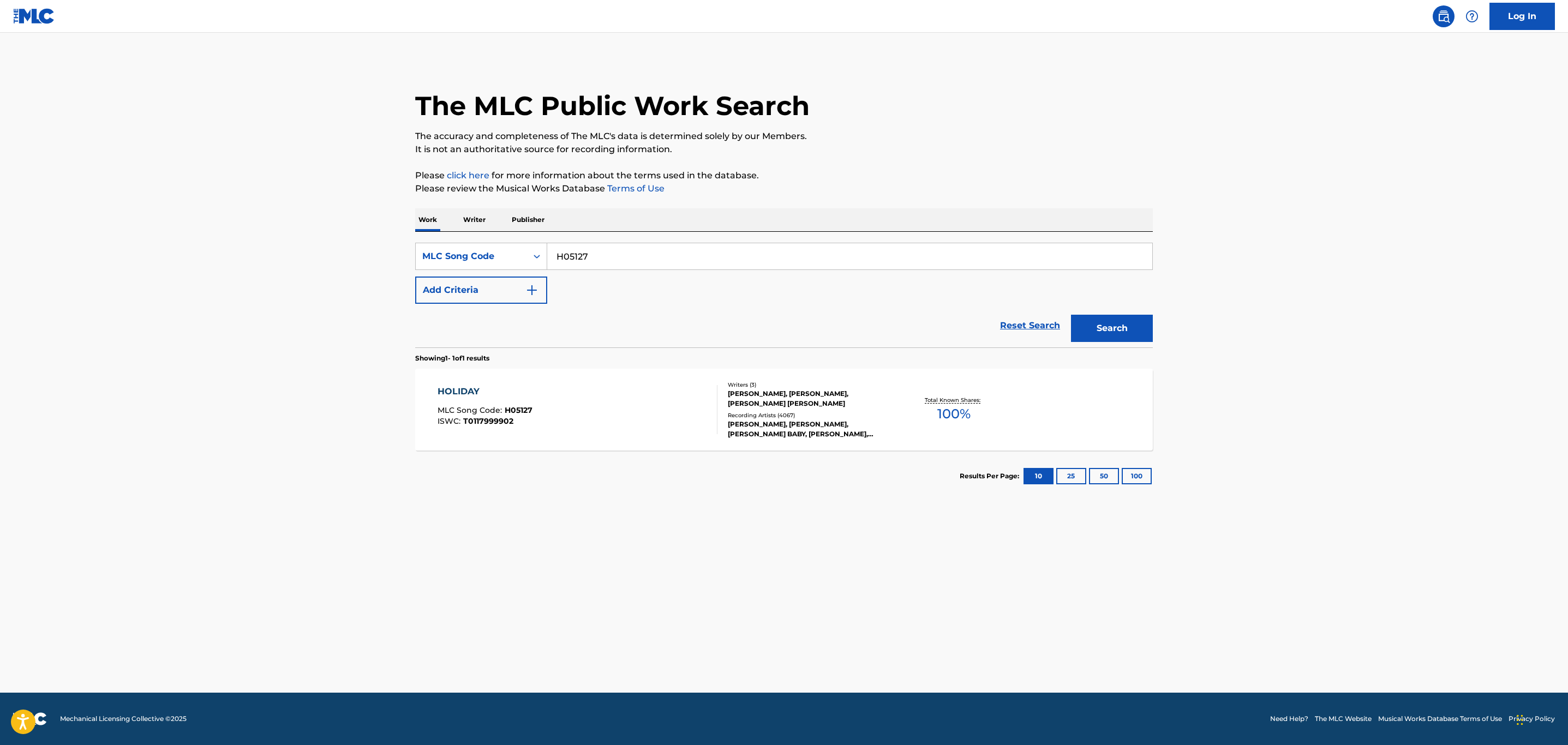
click at [610, 429] on div "HOLIDAY MLC Song Code : H05127 ISWC : T0117999902" at bounding box center [577, 410] width 280 height 49
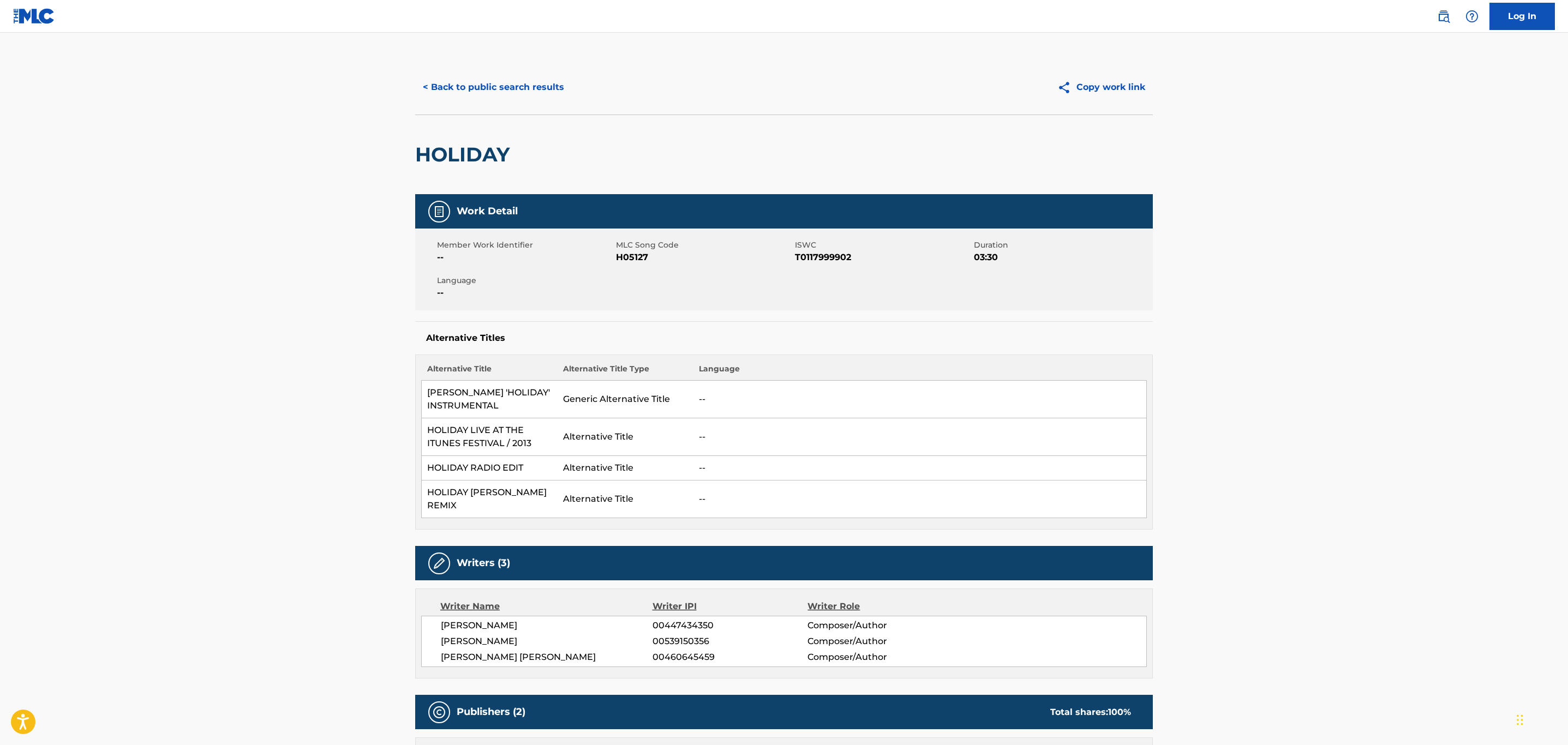
click at [517, 85] on button "< Back to public search results" at bounding box center [493, 87] width 157 height 28
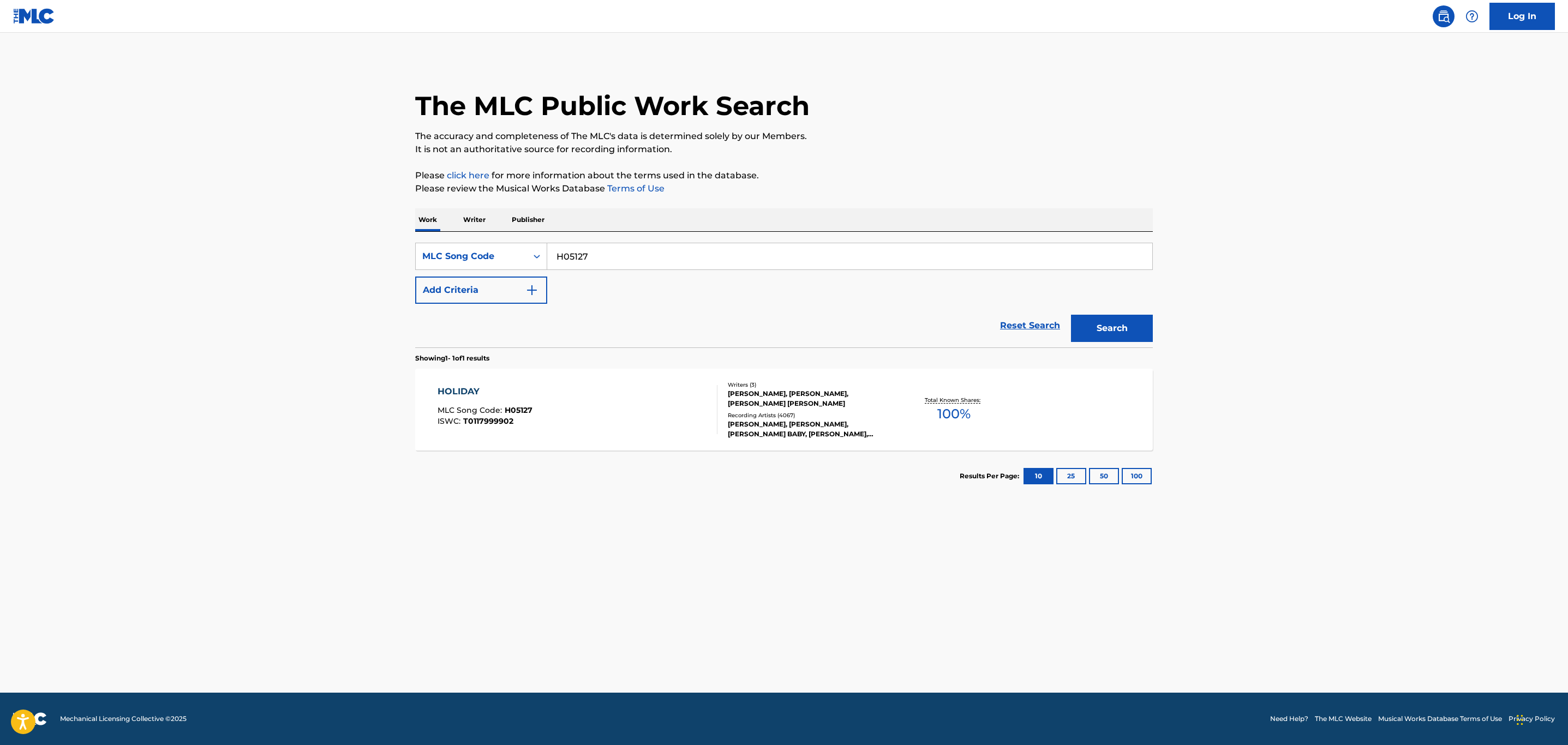
drag, startPoint x: 621, startPoint y: 262, endPoint x: 405, endPoint y: 279, distance: 216.7
click at [380, 262] on main "The MLC Public Work Search The accuracy and completeness of The MLC's data is d…" at bounding box center [784, 362] width 1568 height 660
paste input "E05946"
type input "E05946"
click at [1071, 315] on button "Search" at bounding box center [1112, 329] width 82 height 28
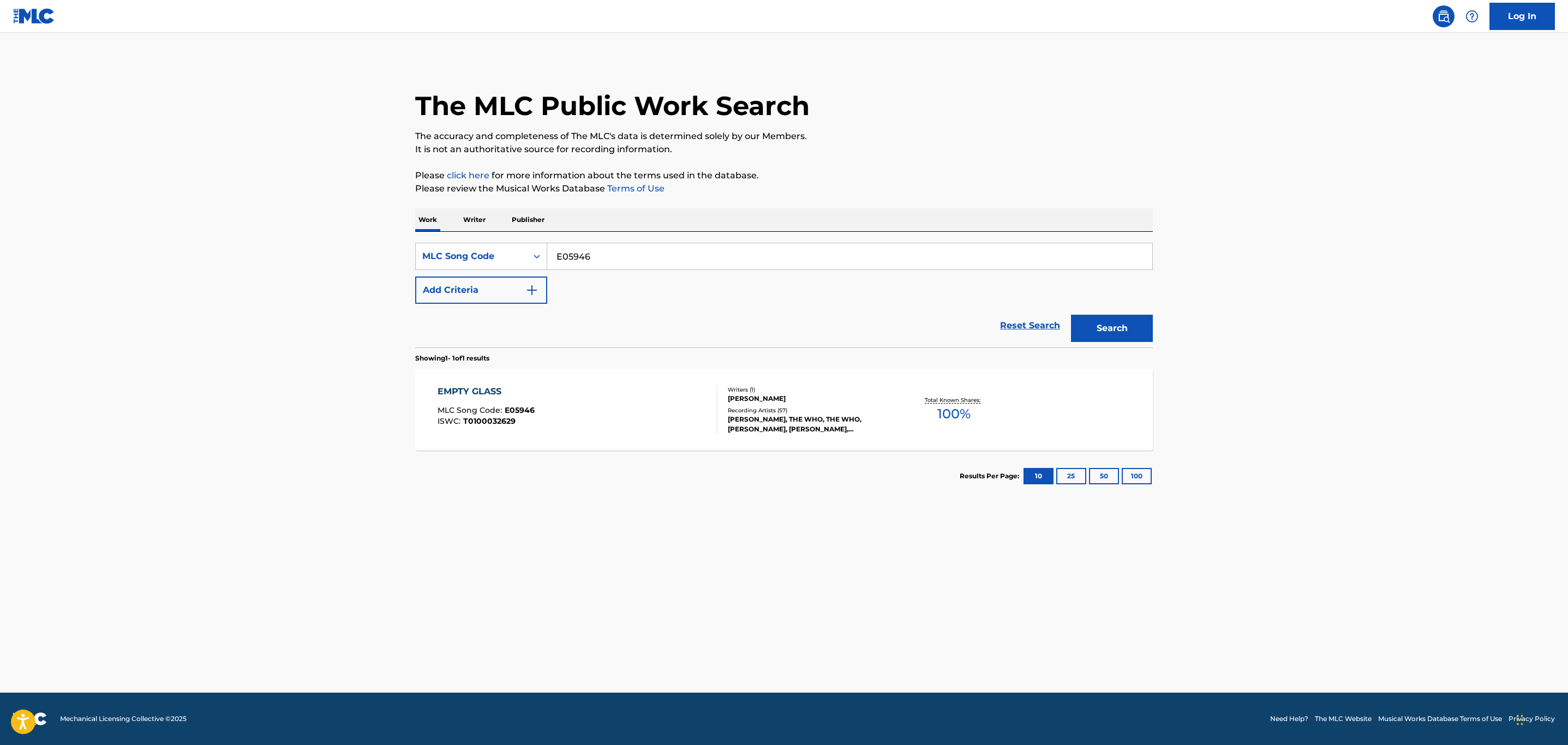
click at [645, 408] on div "EMPTY GLASS MLC Song Code : E05946 ISWC : T0100032629" at bounding box center [577, 410] width 280 height 49
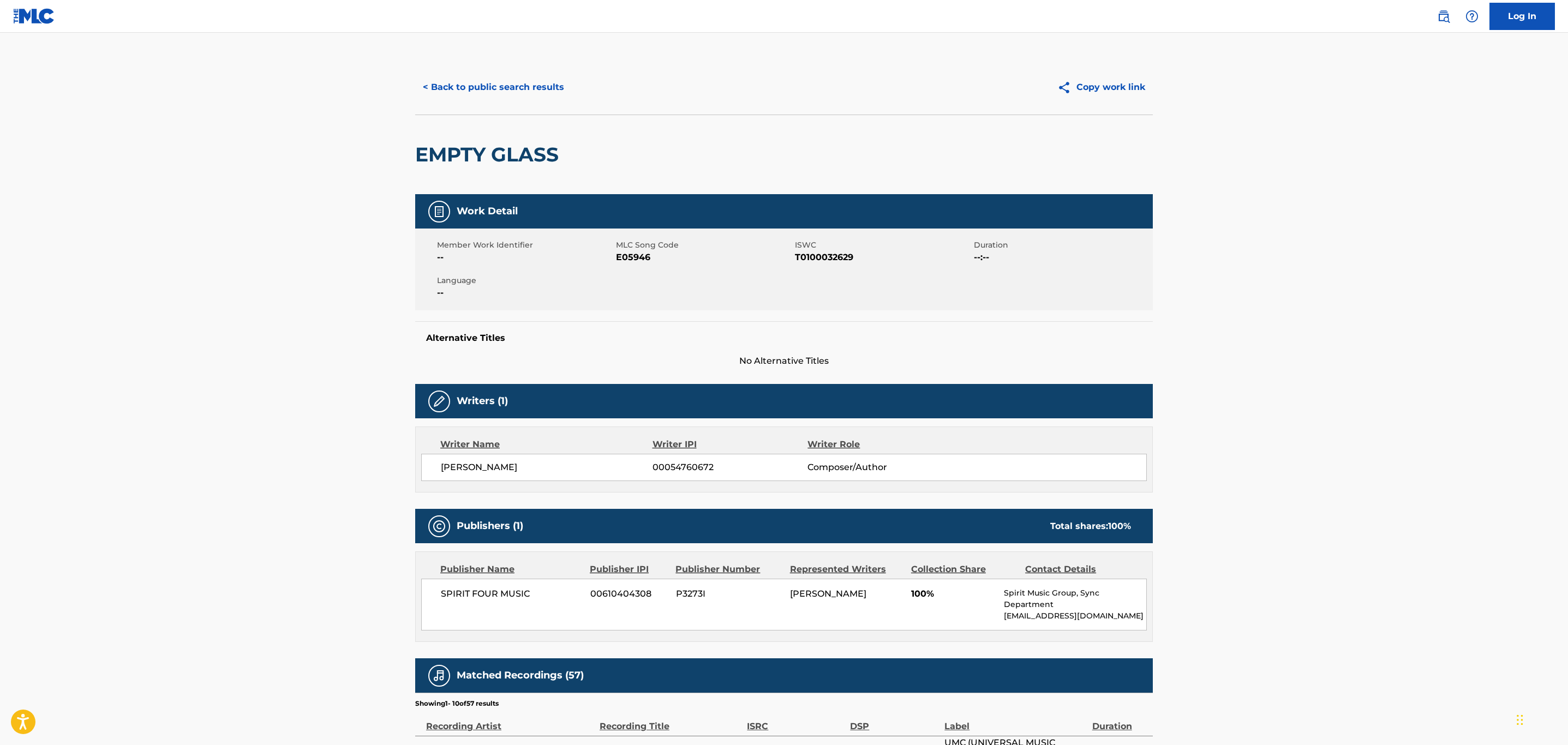
drag, startPoint x: 530, startPoint y: 97, endPoint x: 536, endPoint y: 97, distance: 6.0
click at [530, 97] on button "< Back to public search results" at bounding box center [493, 87] width 157 height 28
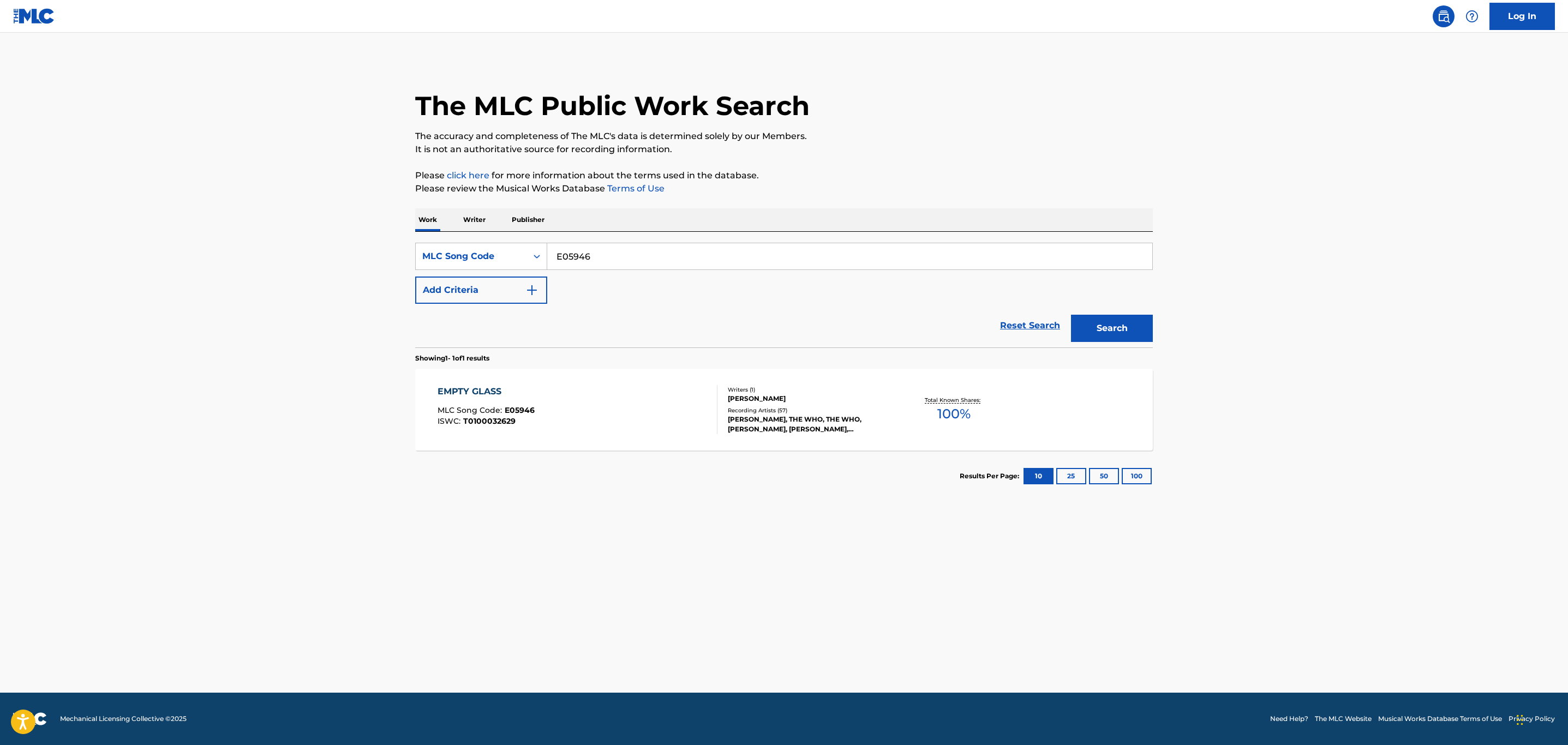
drag, startPoint x: 449, startPoint y: 219, endPoint x: 326, endPoint y: 215, distance: 123.1
click at [330, 211] on main "The MLC Public Work Search The accuracy and completeness of The MLC's data is d…" at bounding box center [784, 362] width 1568 height 660
paste input "D0326C"
type input "D0326C"
click at [1071, 315] on button "Search" at bounding box center [1112, 329] width 82 height 28
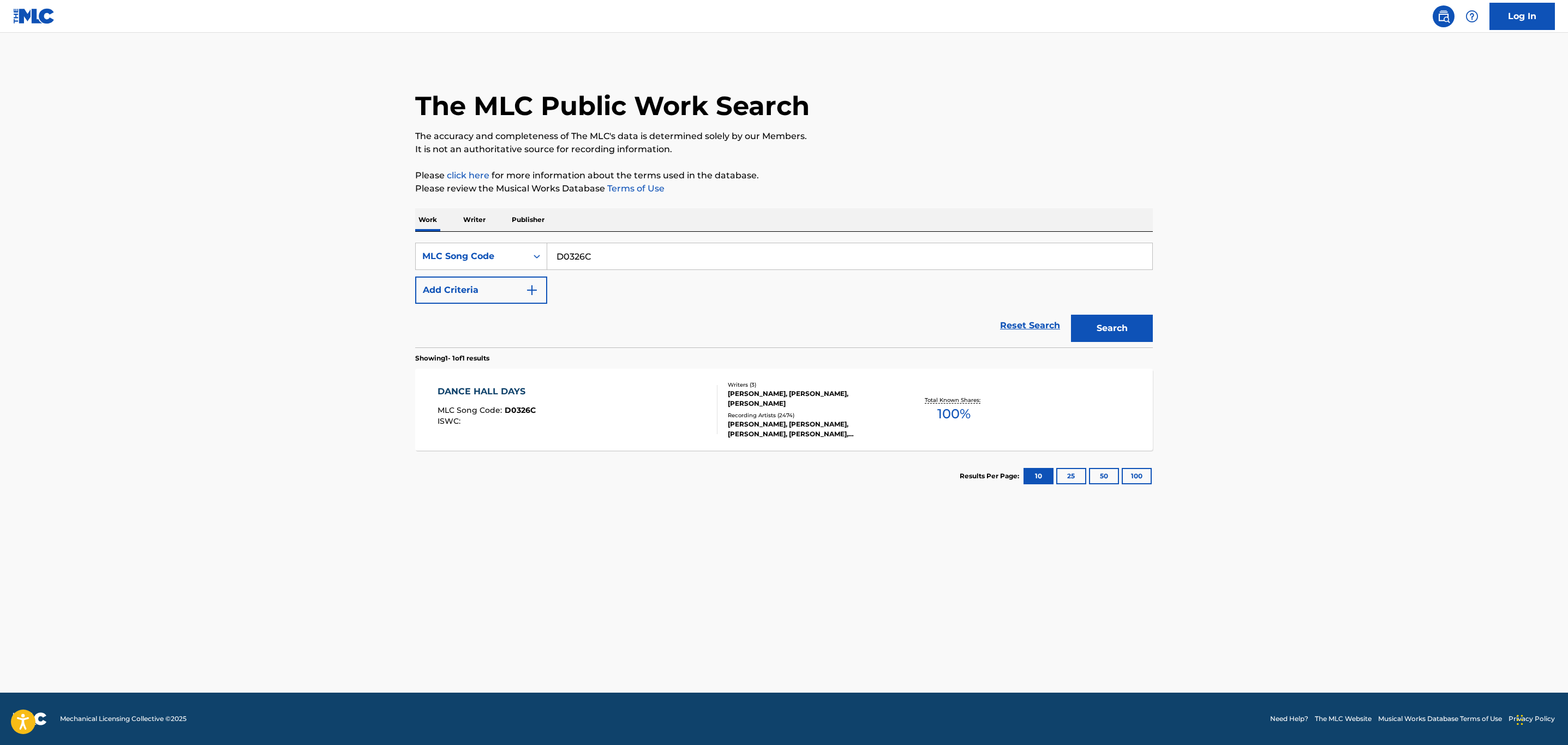
click at [603, 410] on div "DANCE HALL DAYS MLC Song Code : D0326C ISWC :" at bounding box center [577, 410] width 280 height 49
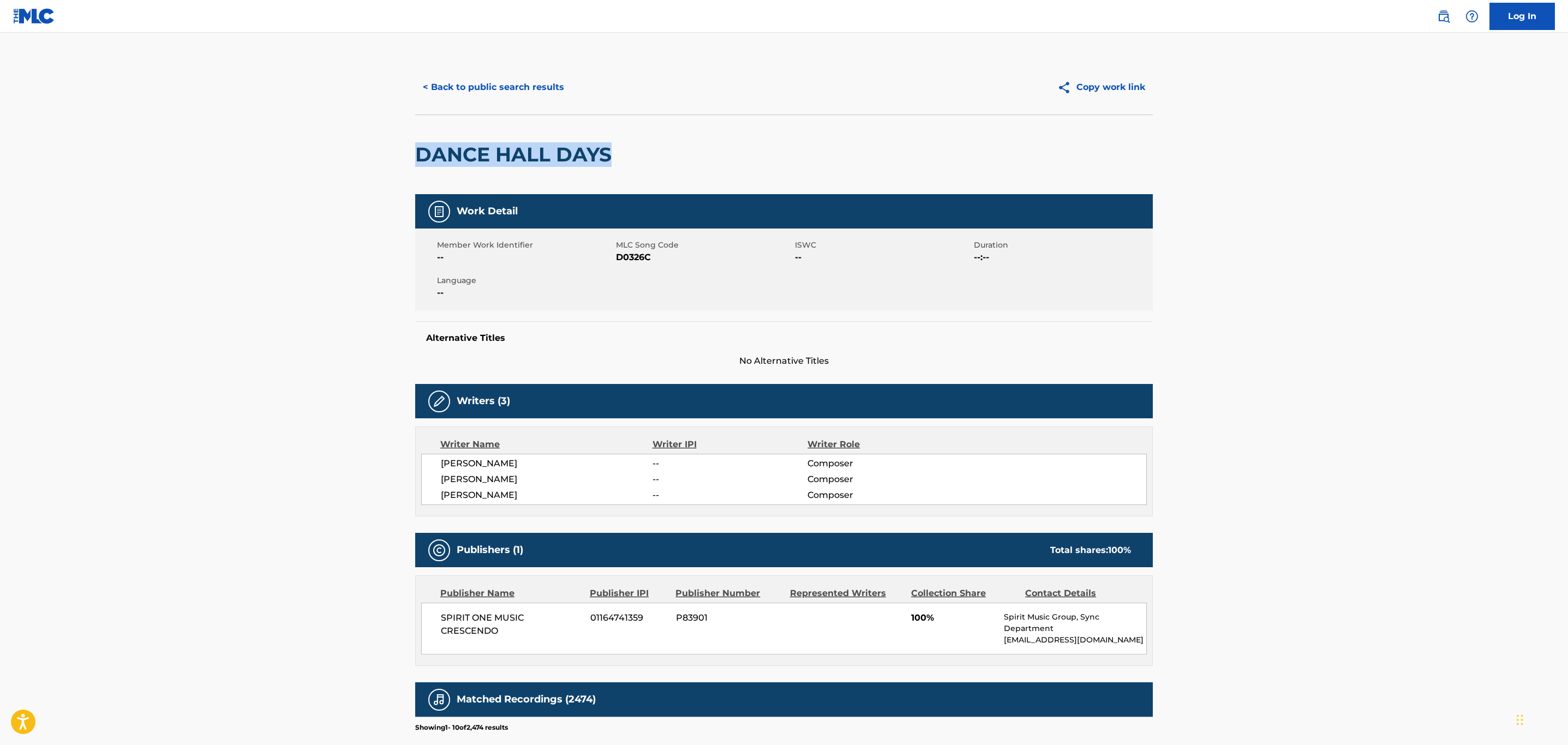
drag, startPoint x: 616, startPoint y: 160, endPoint x: 359, endPoint y: 138, distance: 257.9
click at [359, 138] on main "< Back to public search results Copy work link DANCE HALL DAYS Work Detail Memb…" at bounding box center [784, 560] width 1568 height 1056
copy h2 "DANCE HALL DAYS"
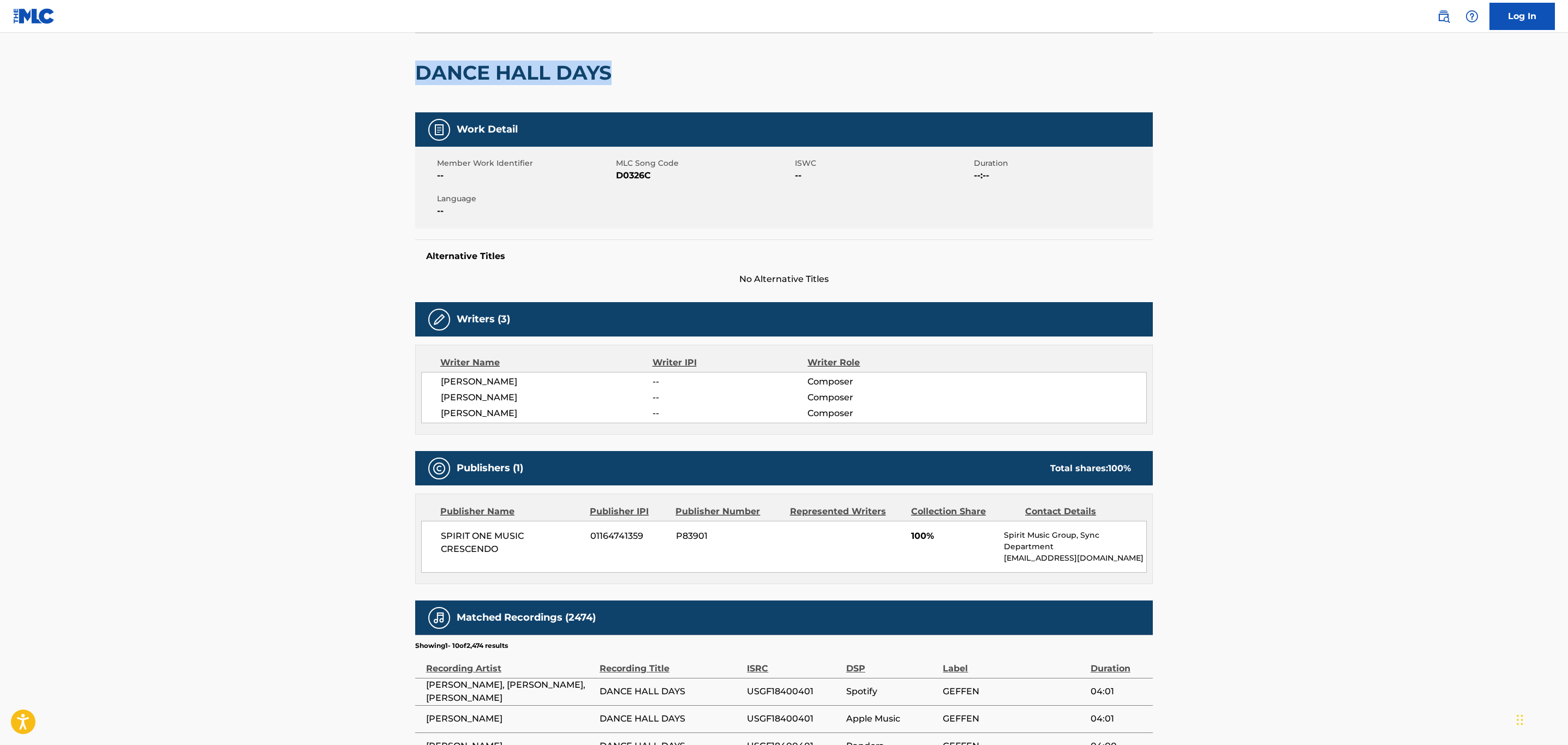
scroll to position [328, 0]
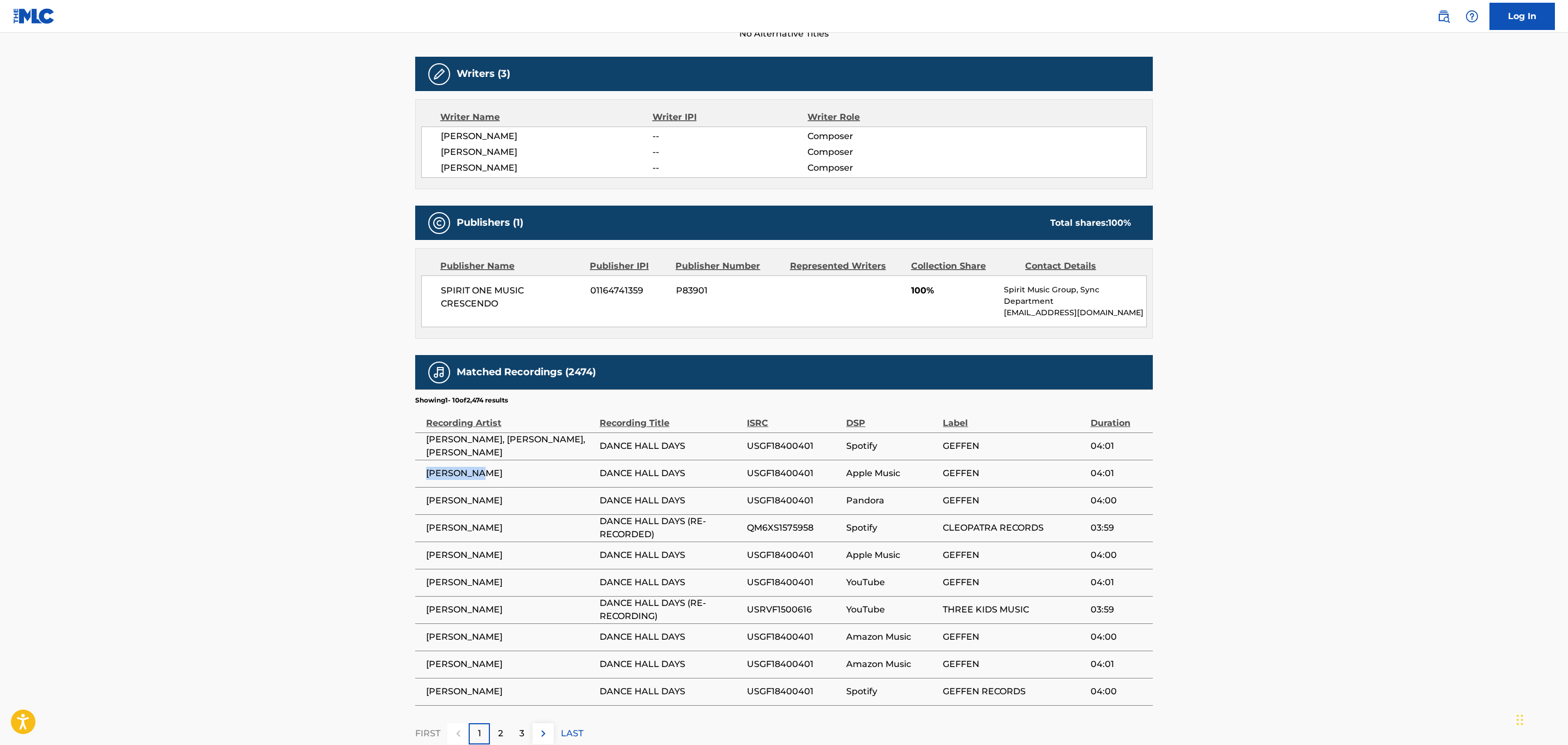
drag, startPoint x: 495, startPoint y: 473, endPoint x: 426, endPoint y: 479, distance: 69.3
click at [426, 479] on span "WANG CHUNG" at bounding box center [510, 473] width 168 height 13
copy span "WANG CHUNG"
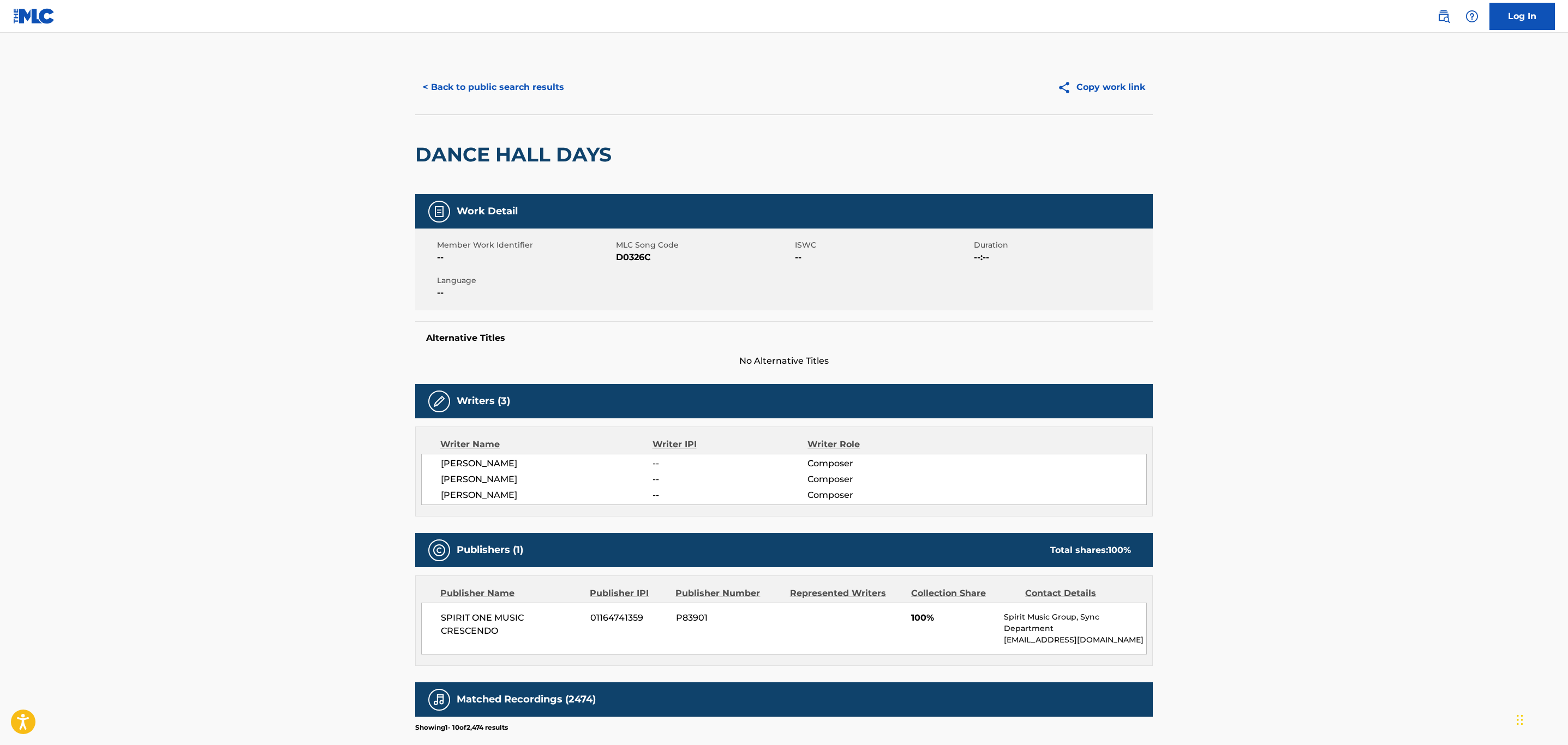
click at [624, 254] on span "D0326C" at bounding box center [704, 257] width 176 height 13
copy span "D0326C"
click at [513, 91] on button "< Back to public search results" at bounding box center [493, 87] width 157 height 28
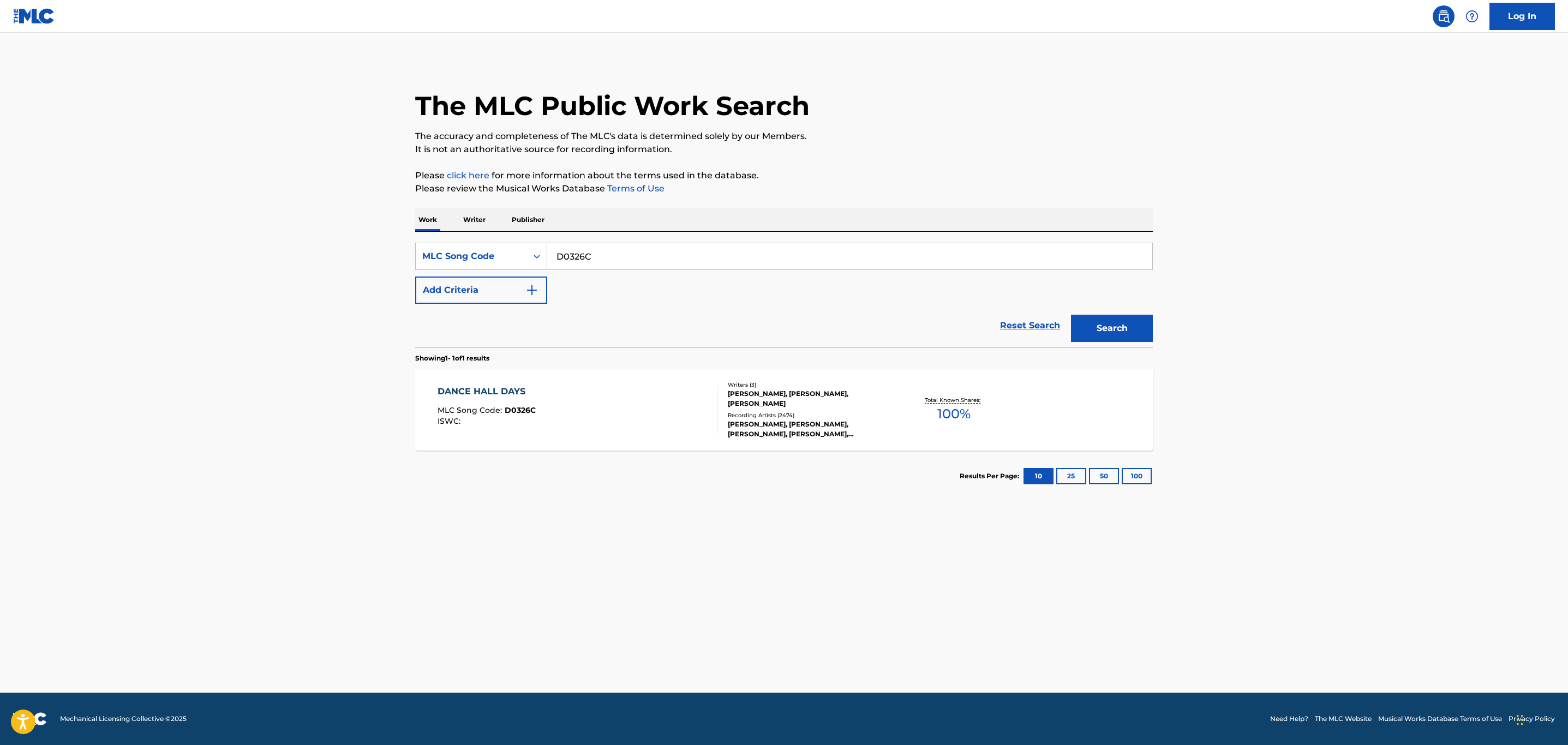
drag, startPoint x: 336, startPoint y: 250, endPoint x: 326, endPoint y: 257, distance: 12.2
click at [328, 255] on main "The MLC Public Work Search The accuracy and completeness of The MLC's data is d…" at bounding box center [784, 362] width 1568 height 660
paste input "2401K"
type input "D2401K"
click at [1071, 315] on button "Search" at bounding box center [1112, 329] width 82 height 28
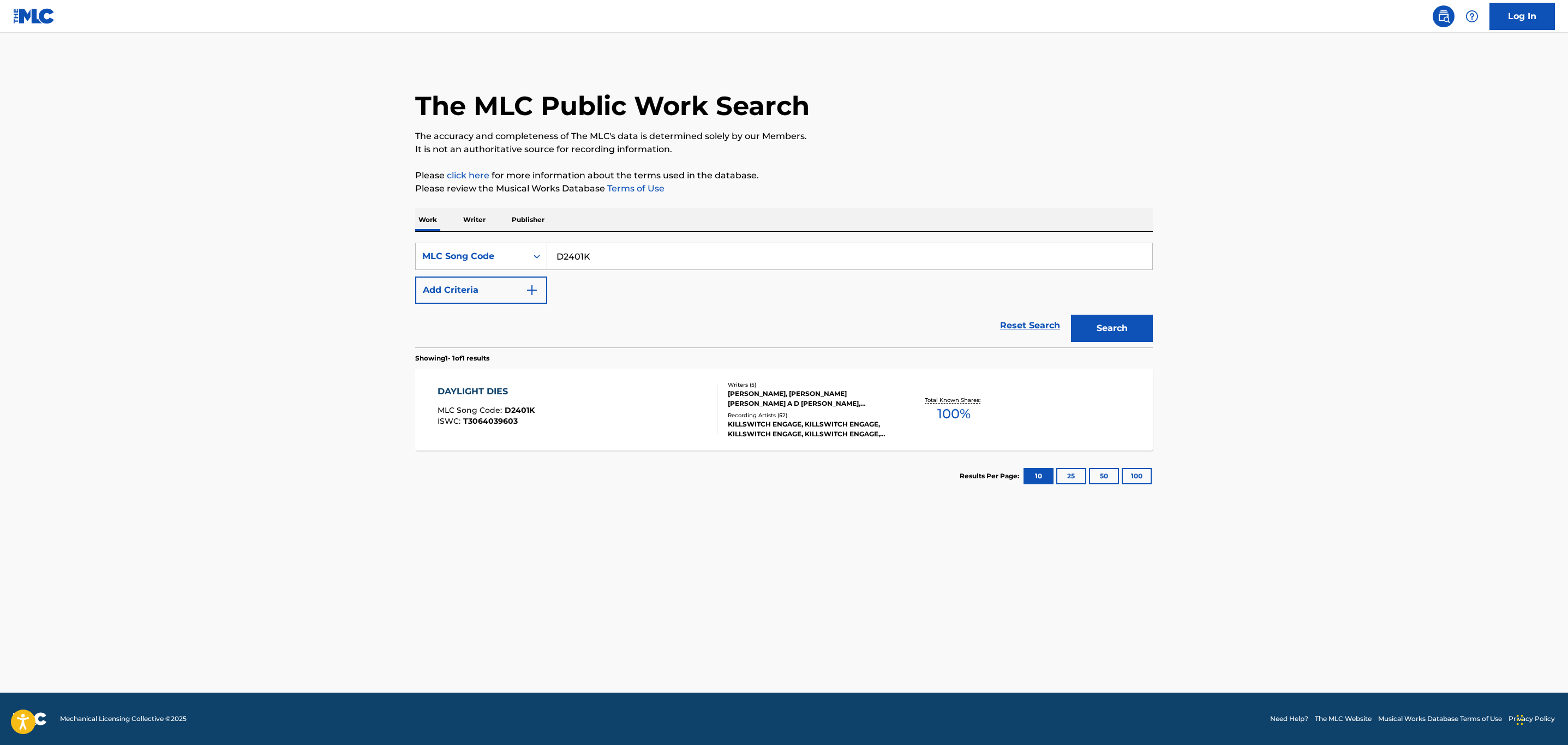
click at [555, 406] on div "DAYLIGHT DIES MLC Song Code : D2401K ISWC : T3064039603" at bounding box center [577, 410] width 280 height 49
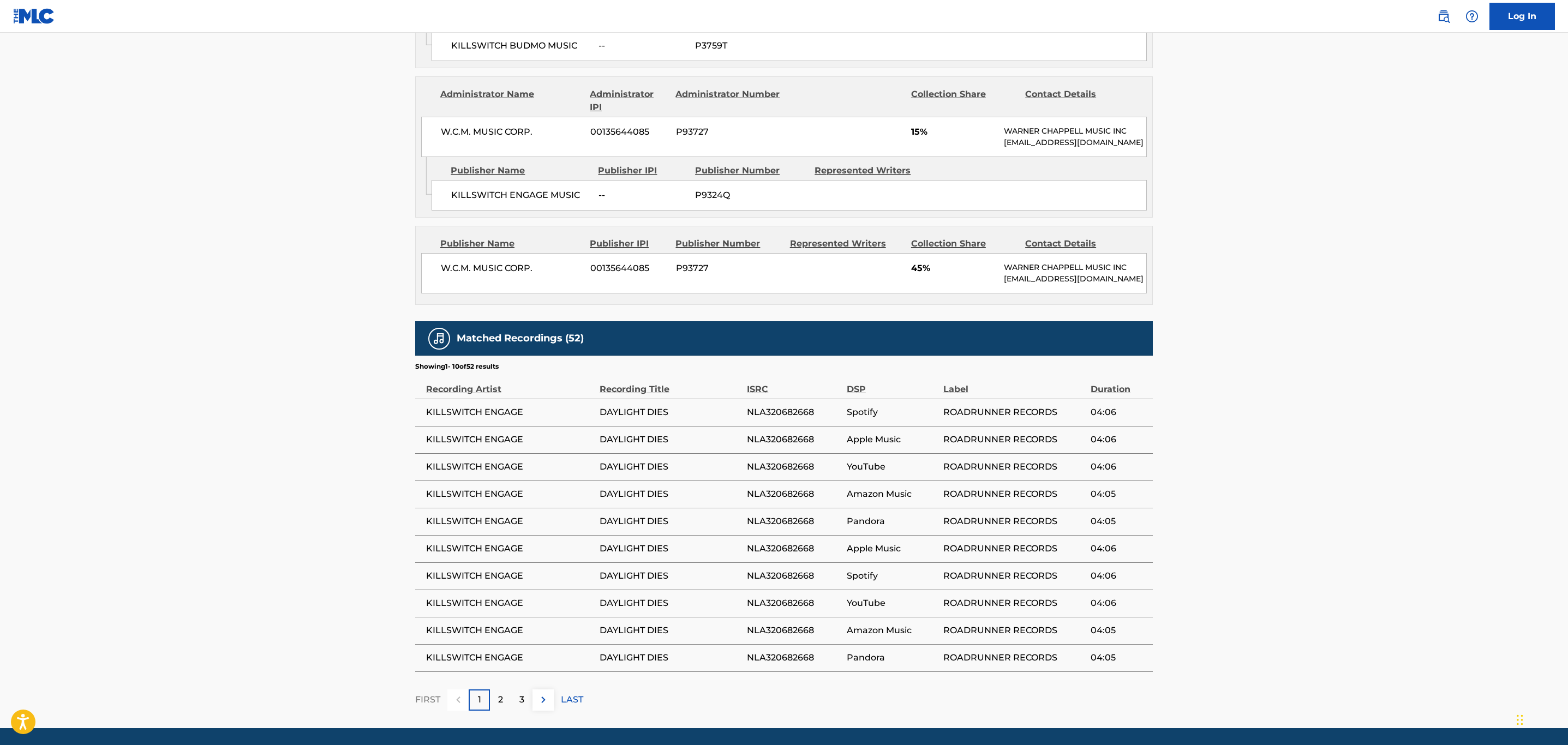
scroll to position [904, 0]
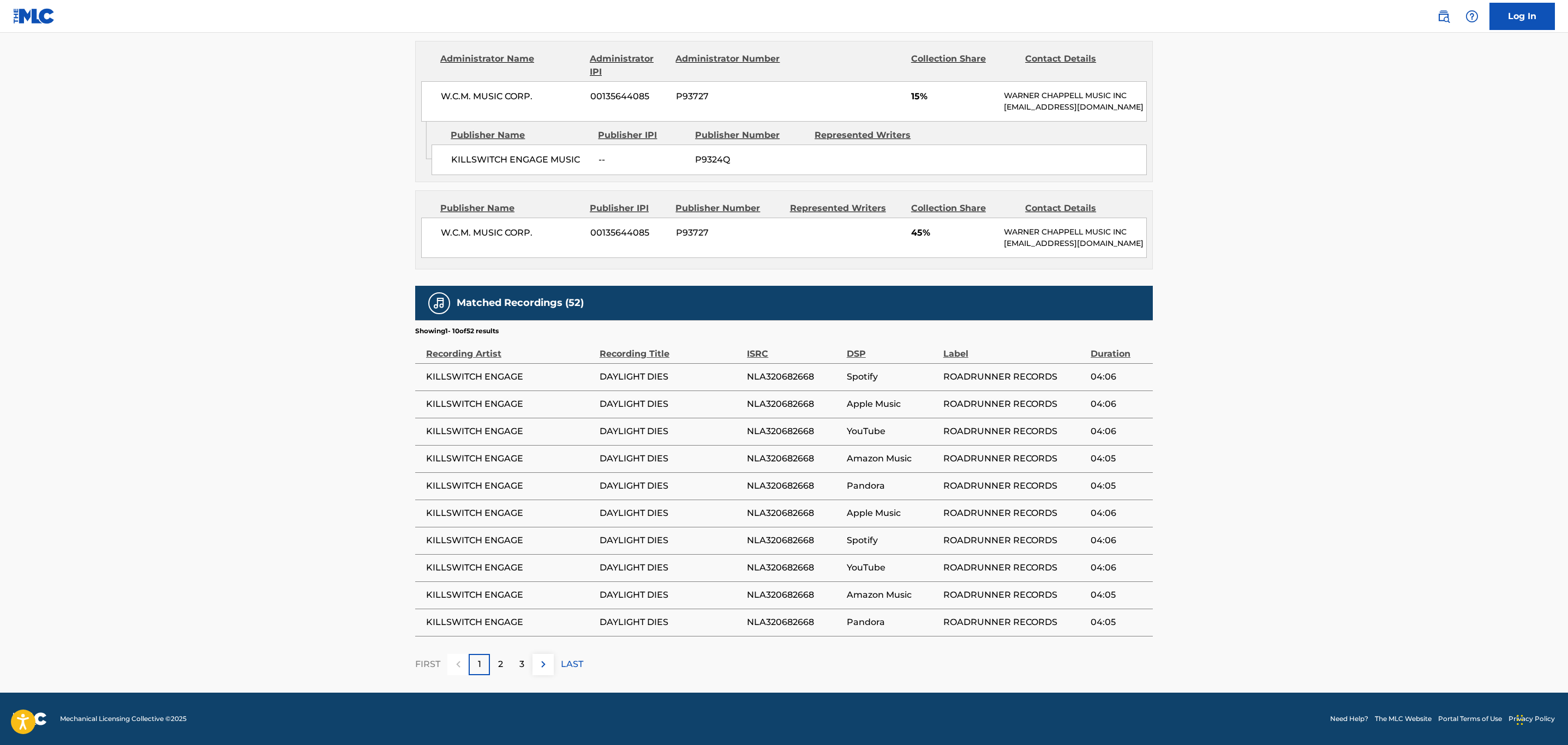
click at [534, 668] on button at bounding box center [543, 664] width 22 height 22
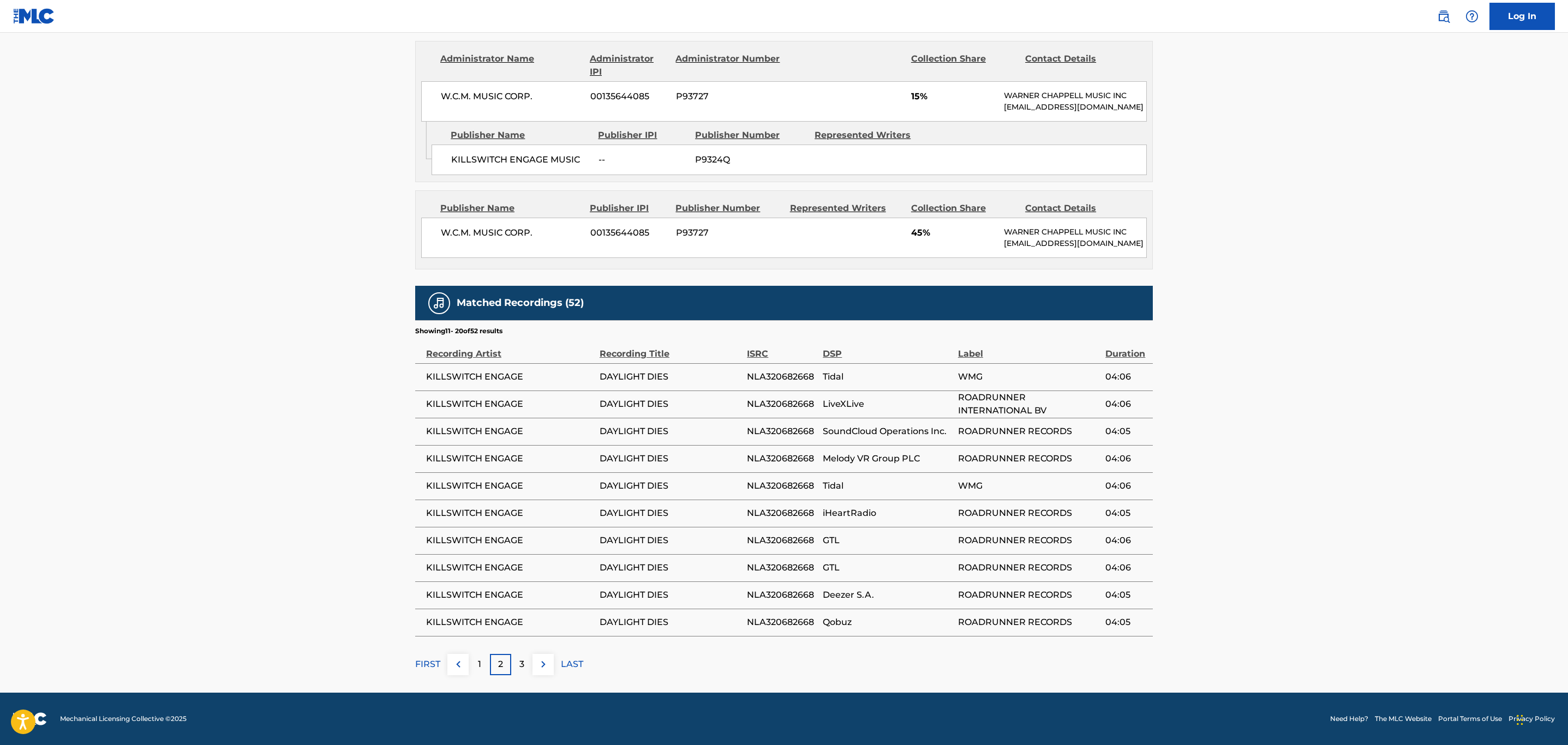
click at [534, 668] on button at bounding box center [543, 664] width 22 height 22
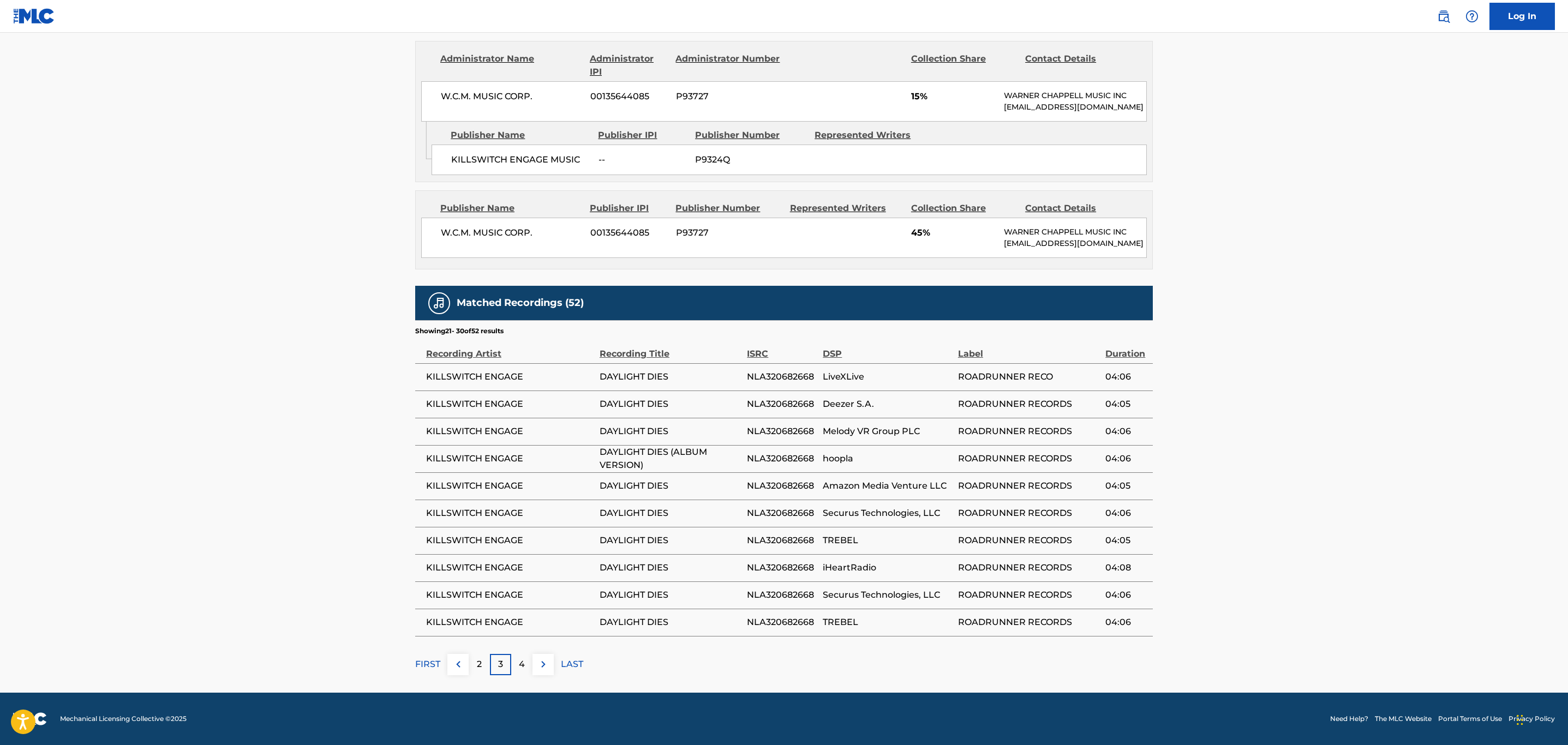
click at [534, 668] on button at bounding box center [543, 664] width 22 height 22
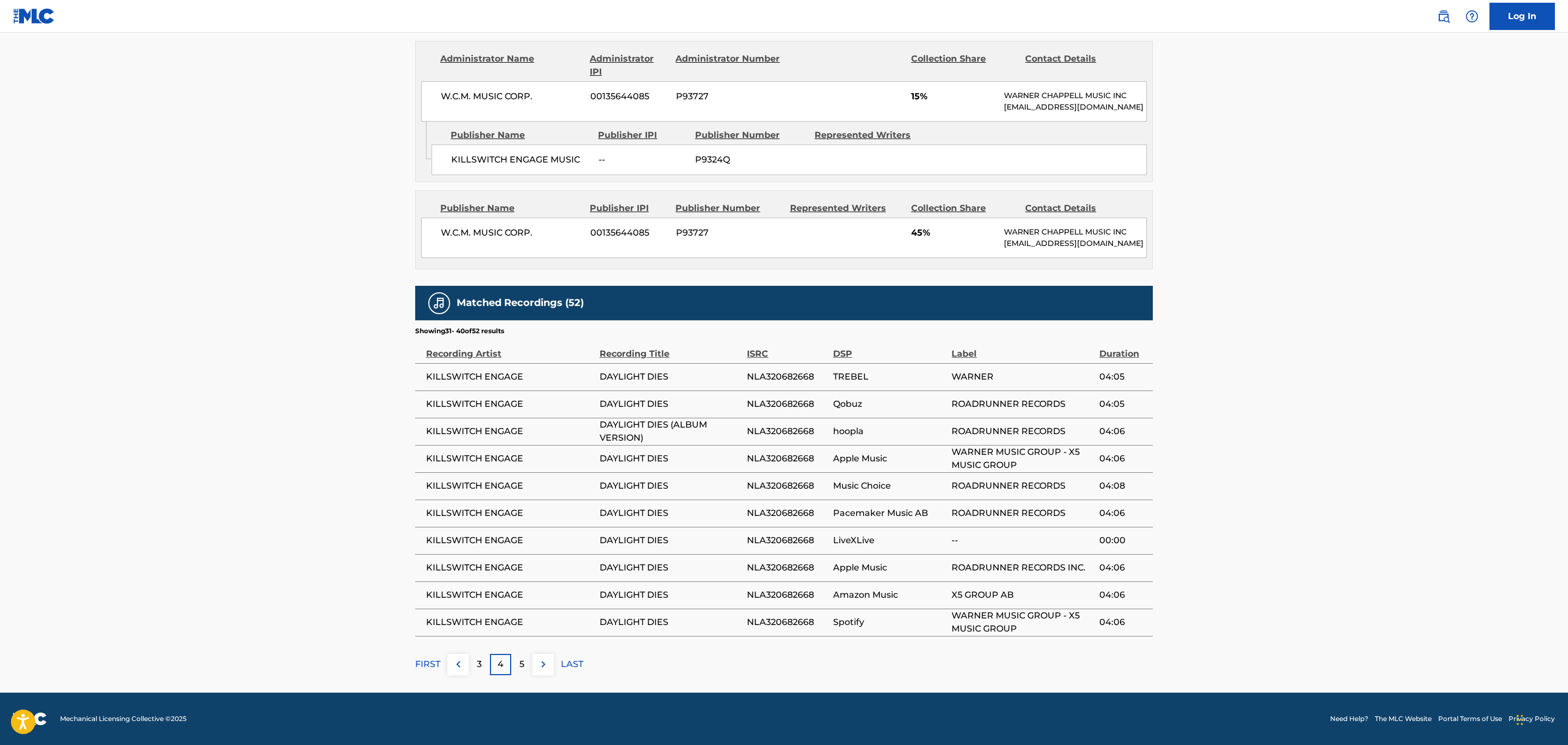
click at [534, 668] on button at bounding box center [543, 664] width 22 height 22
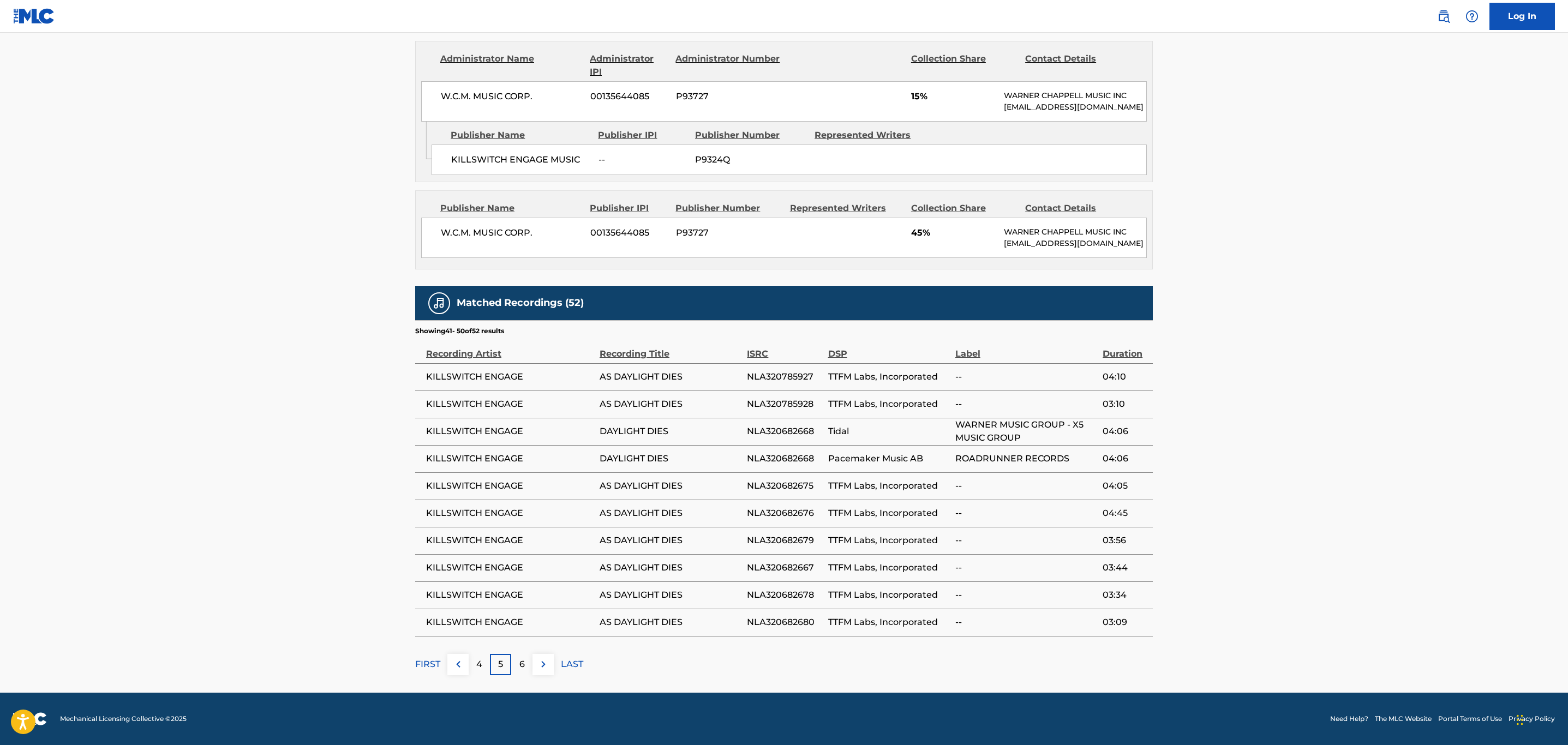
click at [534, 668] on button at bounding box center [543, 664] width 22 height 22
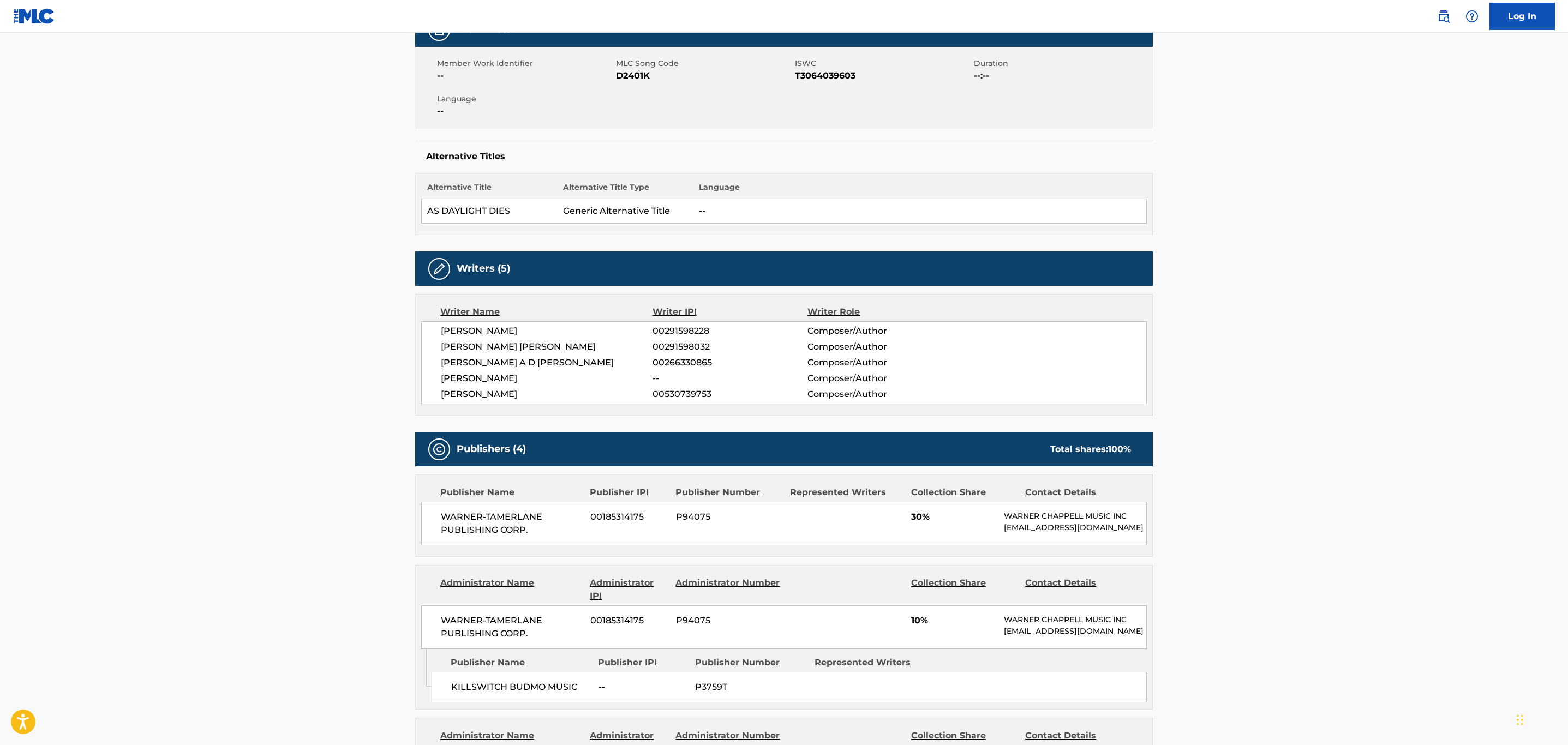
scroll to position [0, 0]
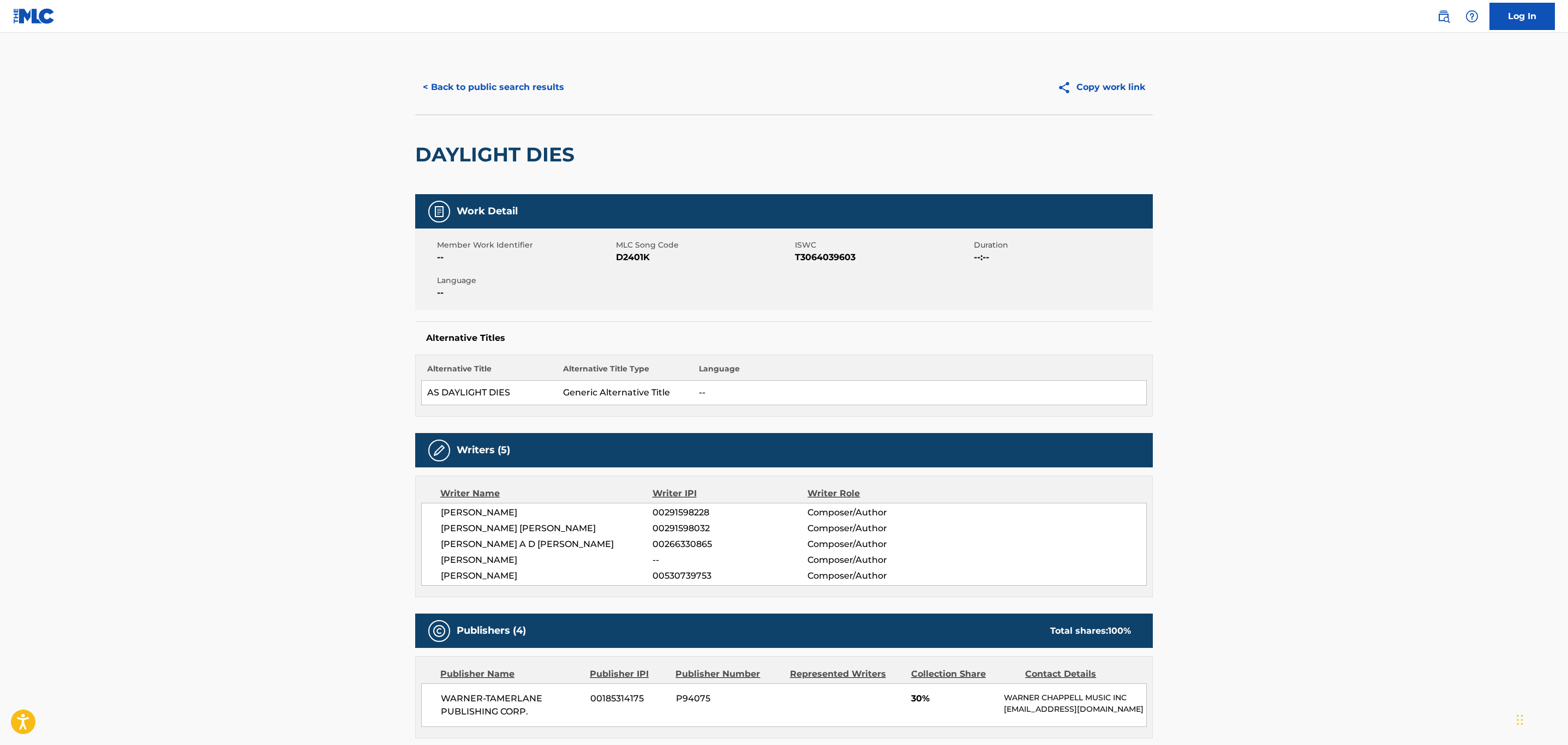
click at [543, 98] on button "< Back to public search results" at bounding box center [493, 87] width 157 height 28
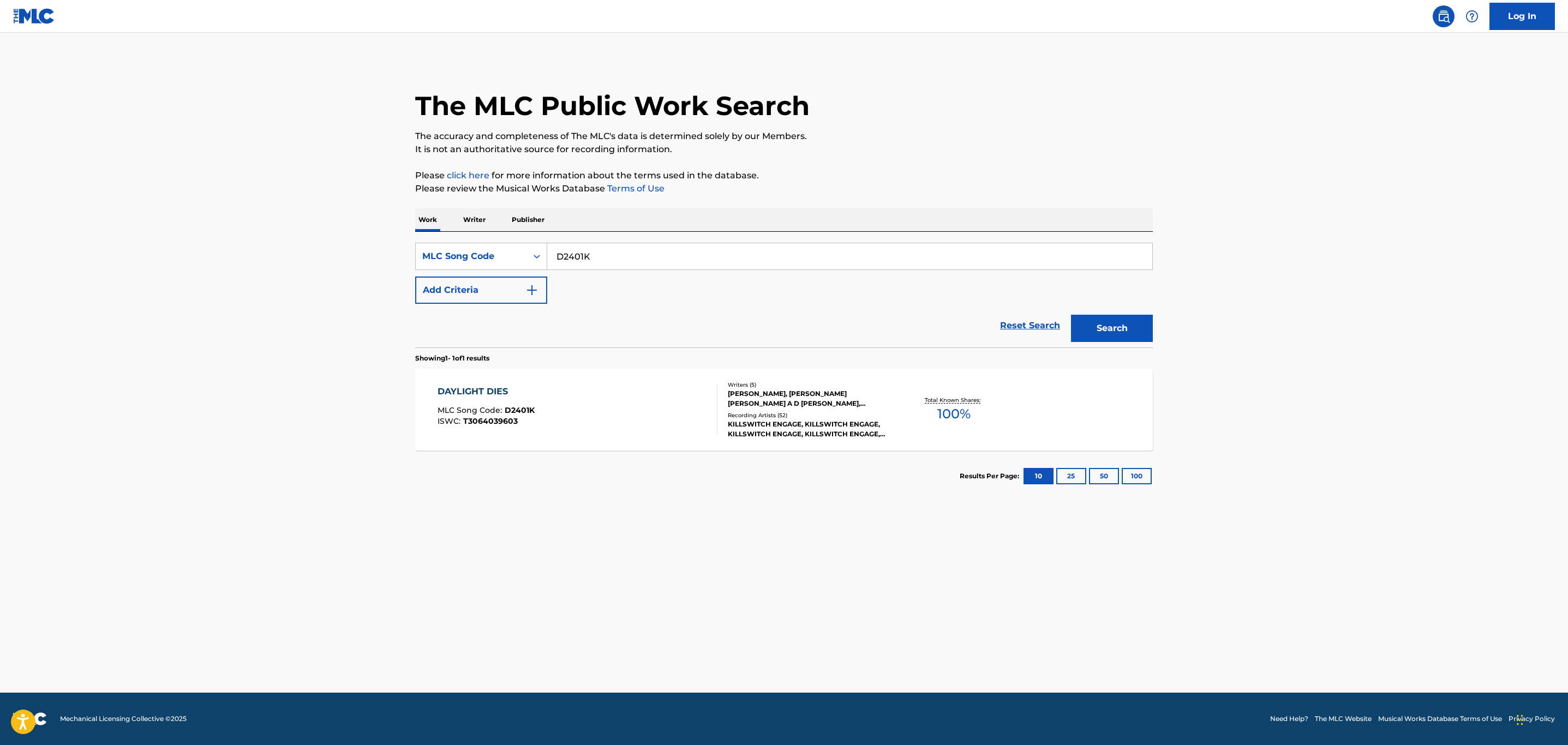
drag, startPoint x: 645, startPoint y: 253, endPoint x: 251, endPoint y: 291, distance: 395.8
click at [253, 291] on main "The MLC Public Work Search The accuracy and completeness of The MLC's data is d…" at bounding box center [784, 362] width 1568 height 660
paste input "T2192E"
type input "T2192E"
click at [1071, 315] on button "Search" at bounding box center [1112, 329] width 82 height 28
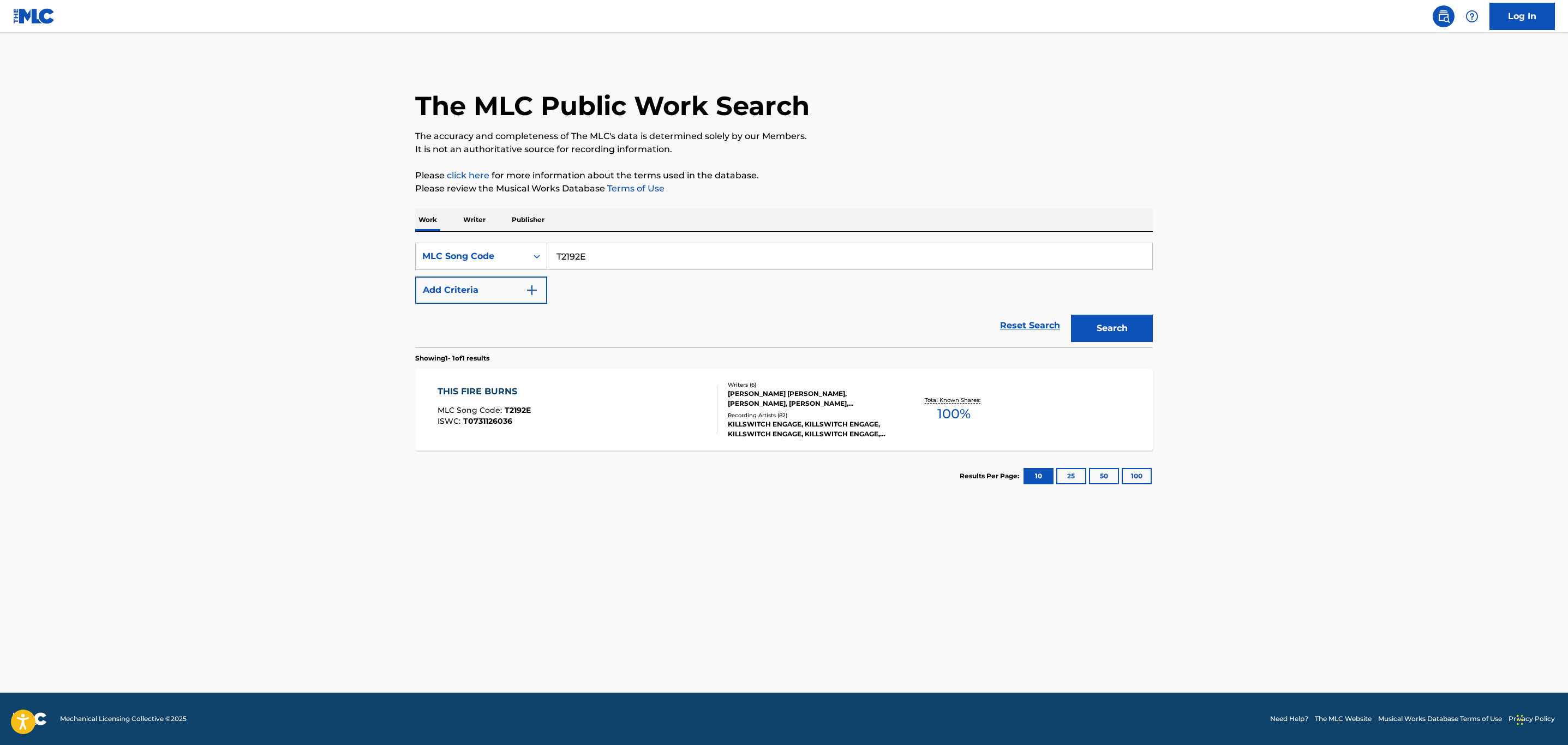
click at [574, 414] on div "THIS FIRE BURNS MLC Song Code : T2192E ISWC : T0731126036" at bounding box center [577, 410] width 280 height 49
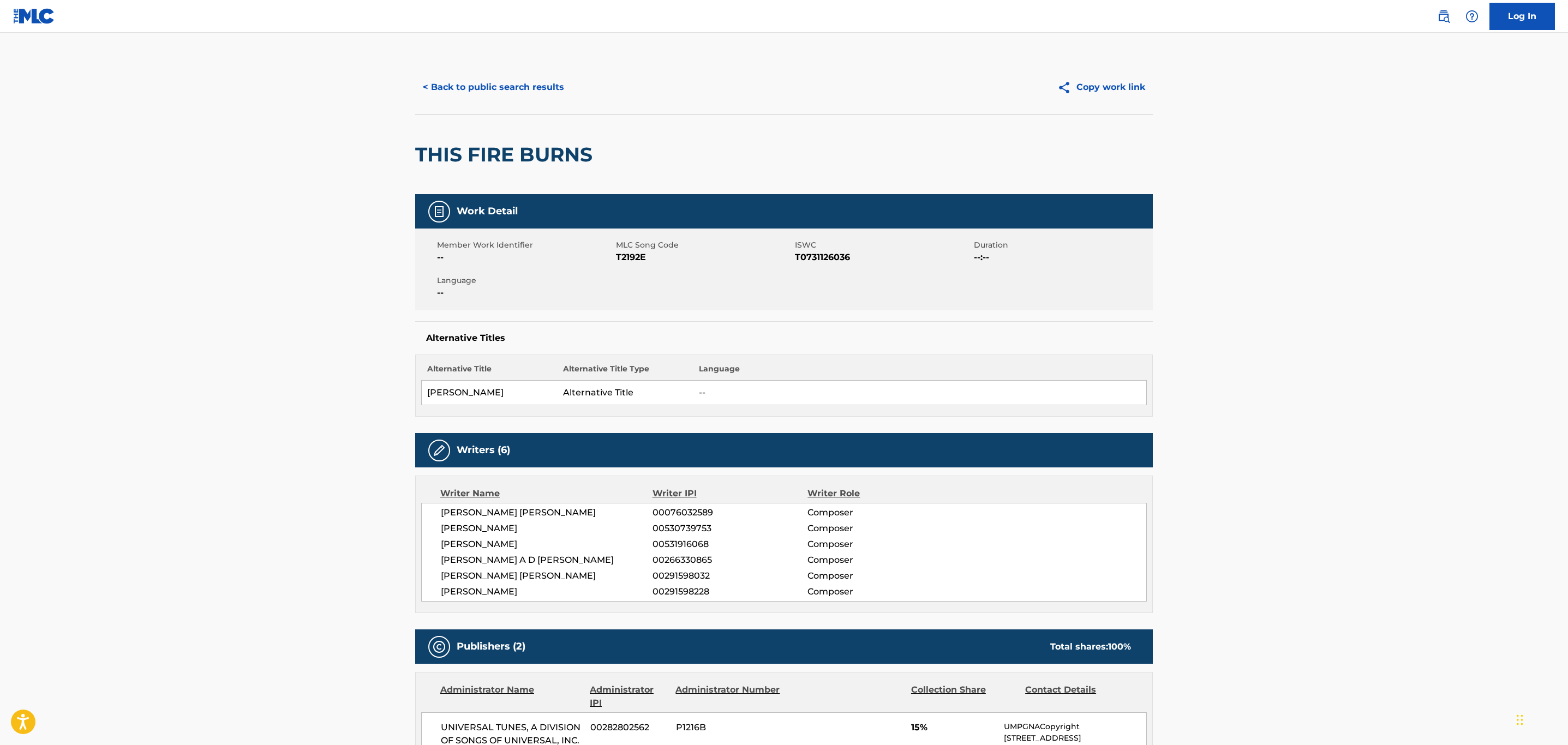
click at [534, 93] on button "< Back to public search results" at bounding box center [493, 87] width 157 height 28
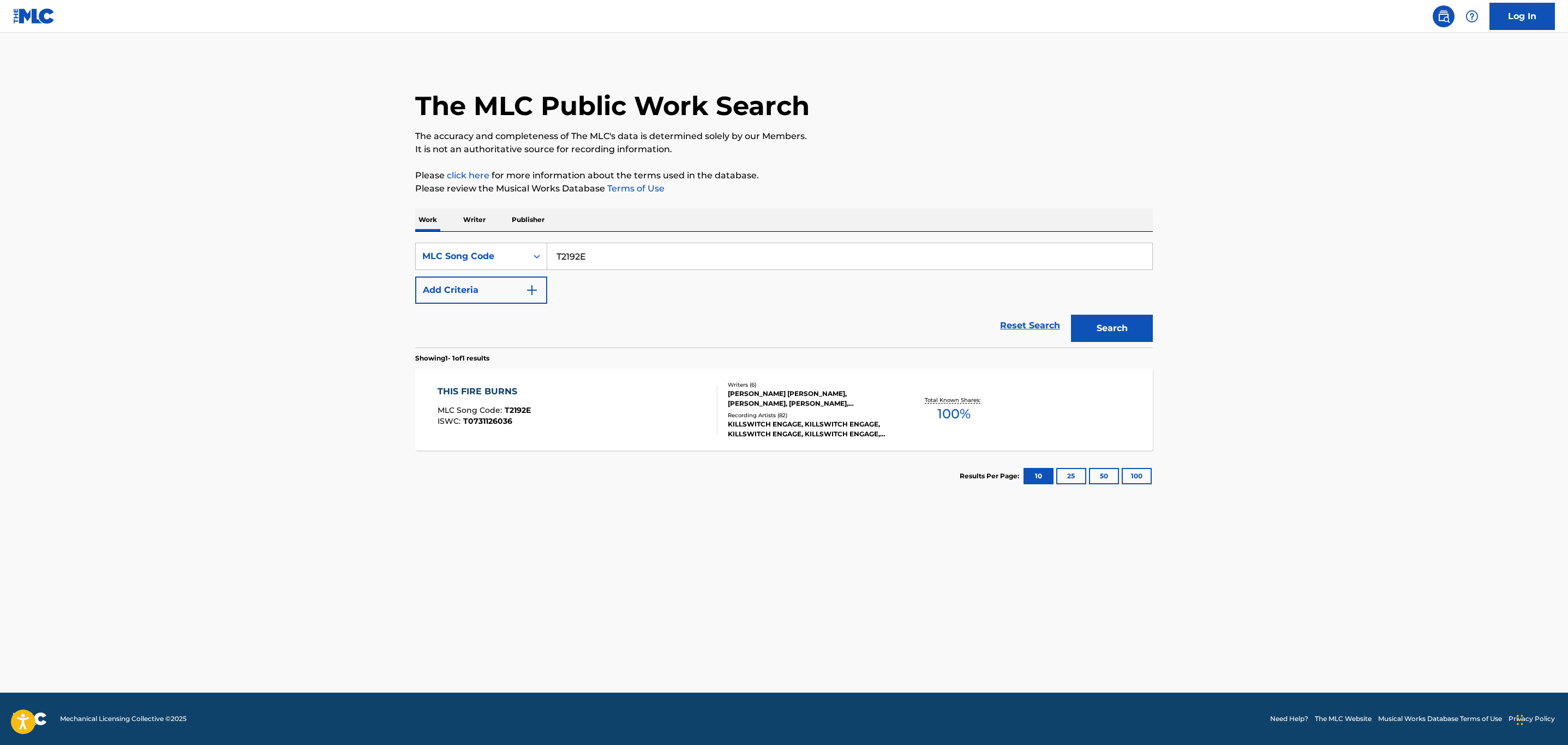
click at [348, 223] on main "The MLC Public Work Search The accuracy and completeness of The MLC's data is d…" at bounding box center [784, 362] width 1568 height 660
paste input "CA0QG3"
type input "CA0QG3"
click at [1071, 315] on button "Search" at bounding box center [1112, 329] width 82 height 28
click at [593, 403] on div "COUNTRY STAR MLC Song Code : CA0QG3 ISWC : T9281552703" at bounding box center [577, 410] width 280 height 49
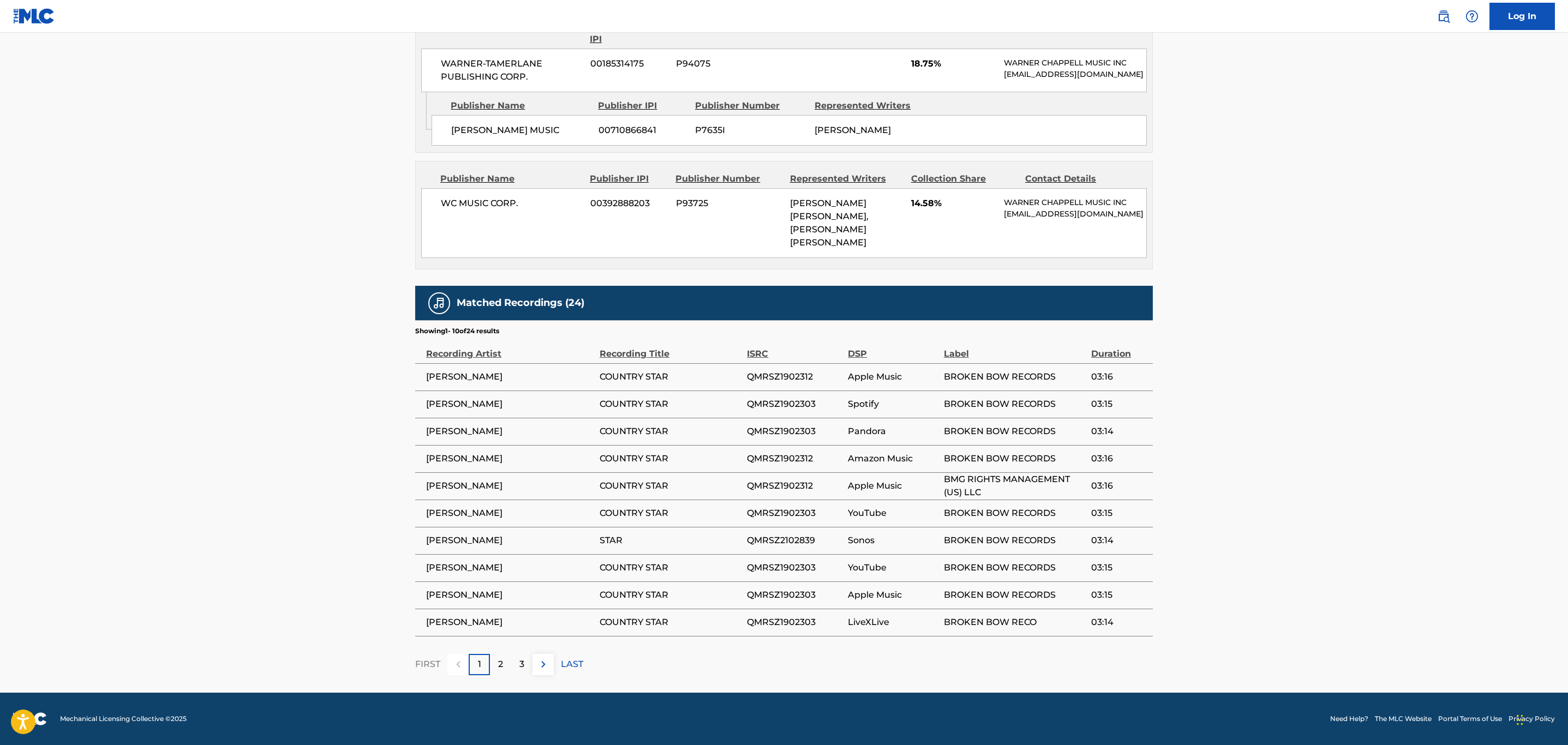
scroll to position [1391, 0]
click at [544, 670] on img at bounding box center [543, 664] width 13 height 13
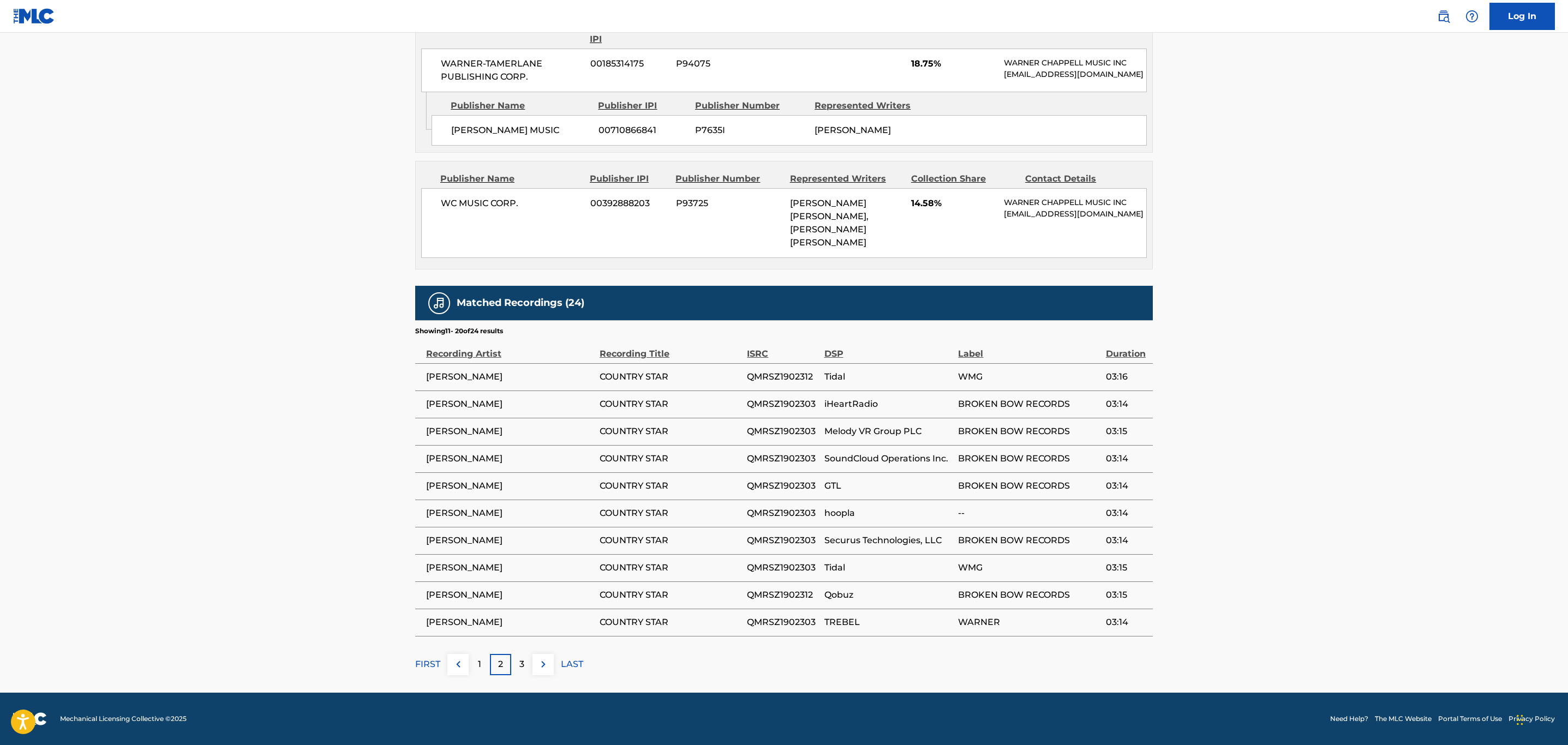
click at [544, 670] on img at bounding box center [543, 664] width 13 height 13
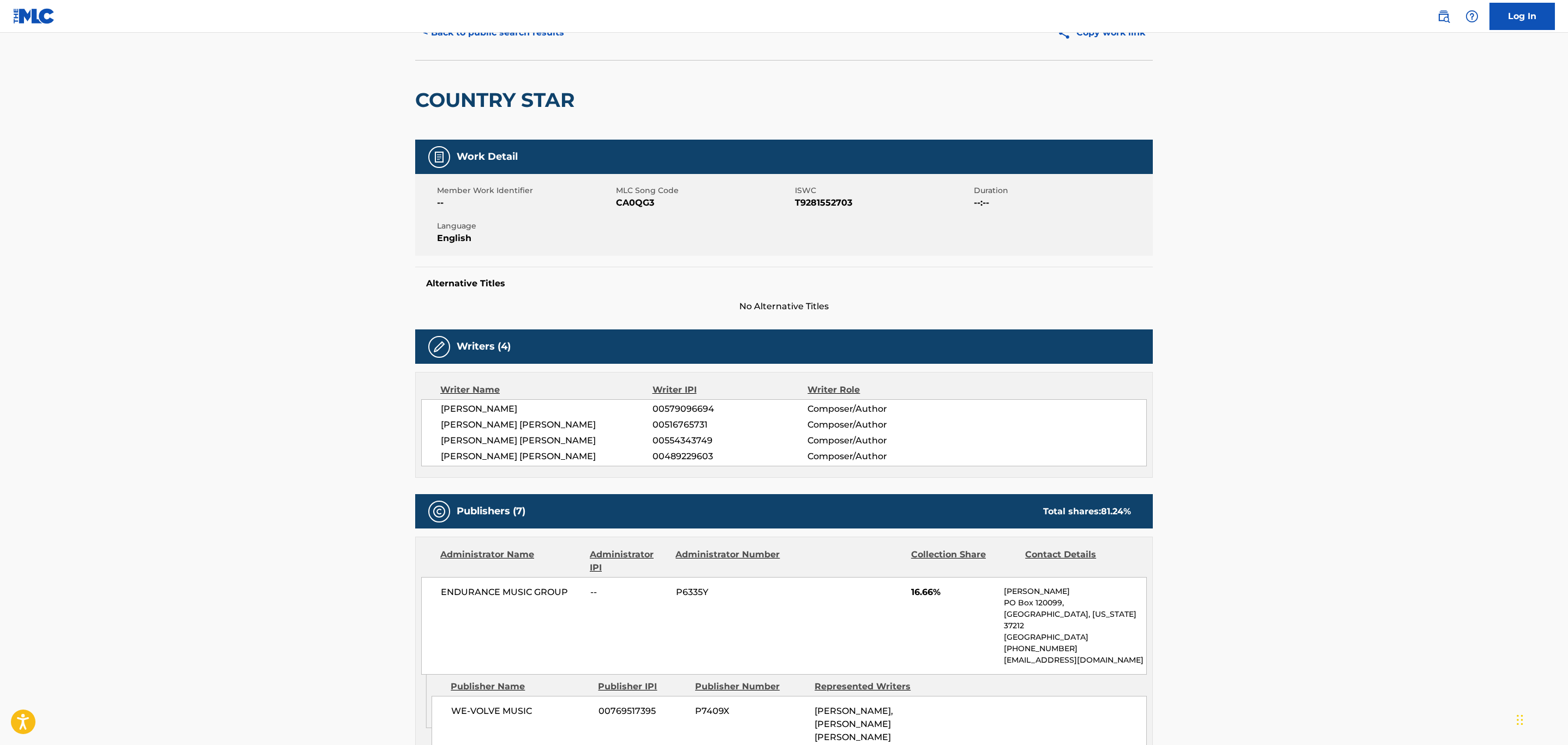
scroll to position [0, 0]
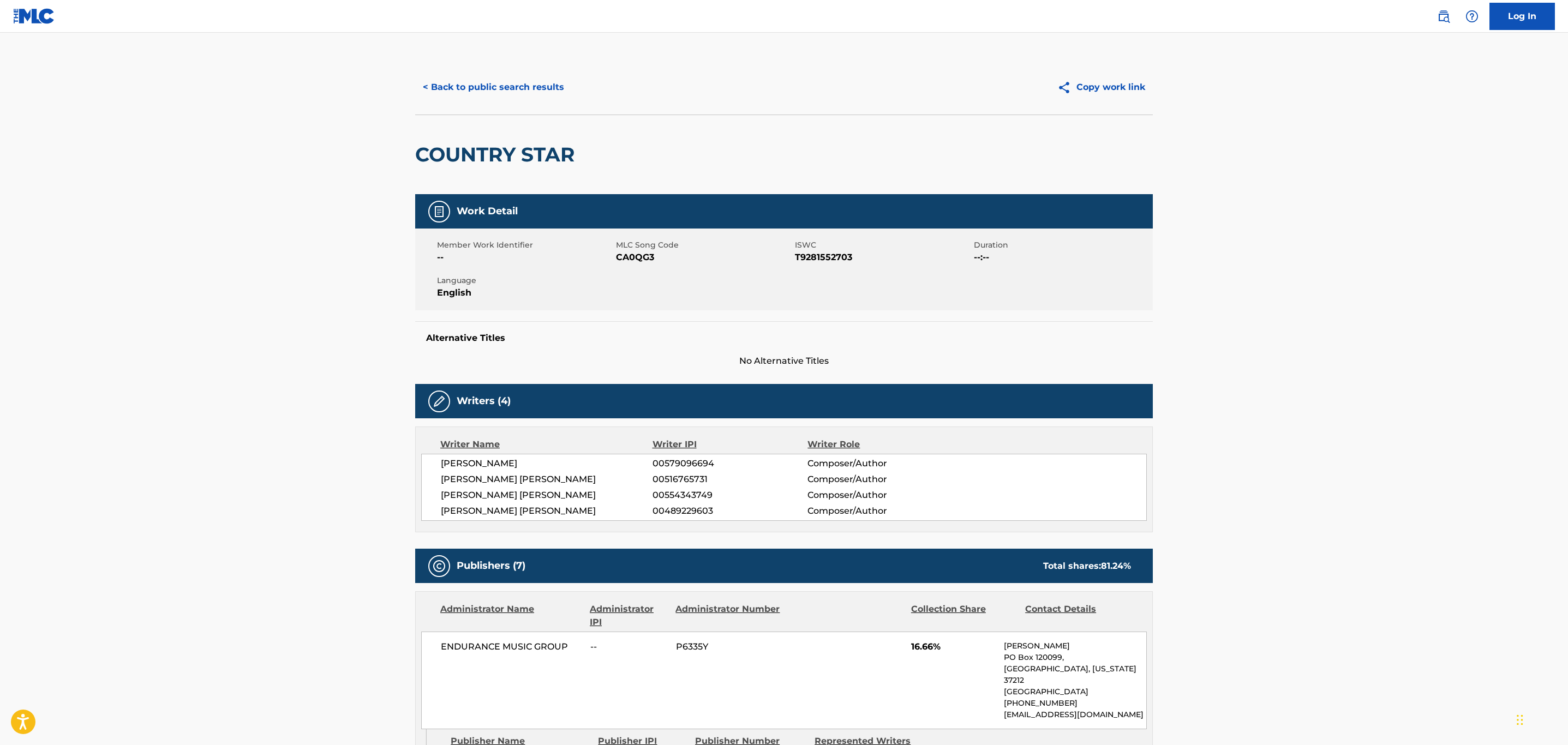
click at [537, 92] on button "< Back to public search results" at bounding box center [493, 87] width 157 height 28
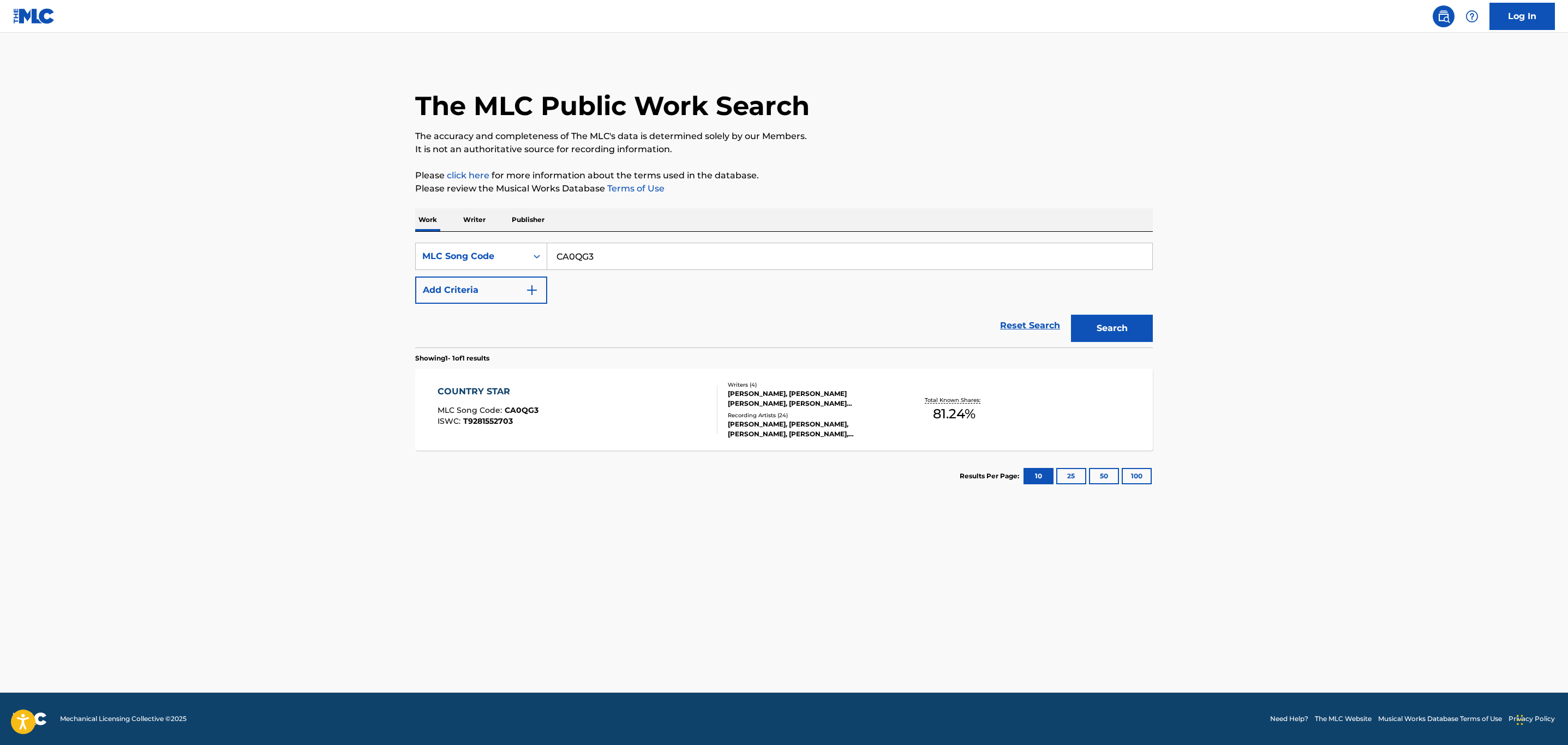
drag, startPoint x: 475, startPoint y: 258, endPoint x: 310, endPoint y: 258, distance: 165.0
click at [310, 258] on main "The MLC Public Work Search The accuracy and completeness of The MLC's data is d…" at bounding box center [784, 362] width 1568 height 660
paste input "B17986"
type input "B17986"
click at [1071, 315] on button "Search" at bounding box center [1112, 329] width 82 height 28
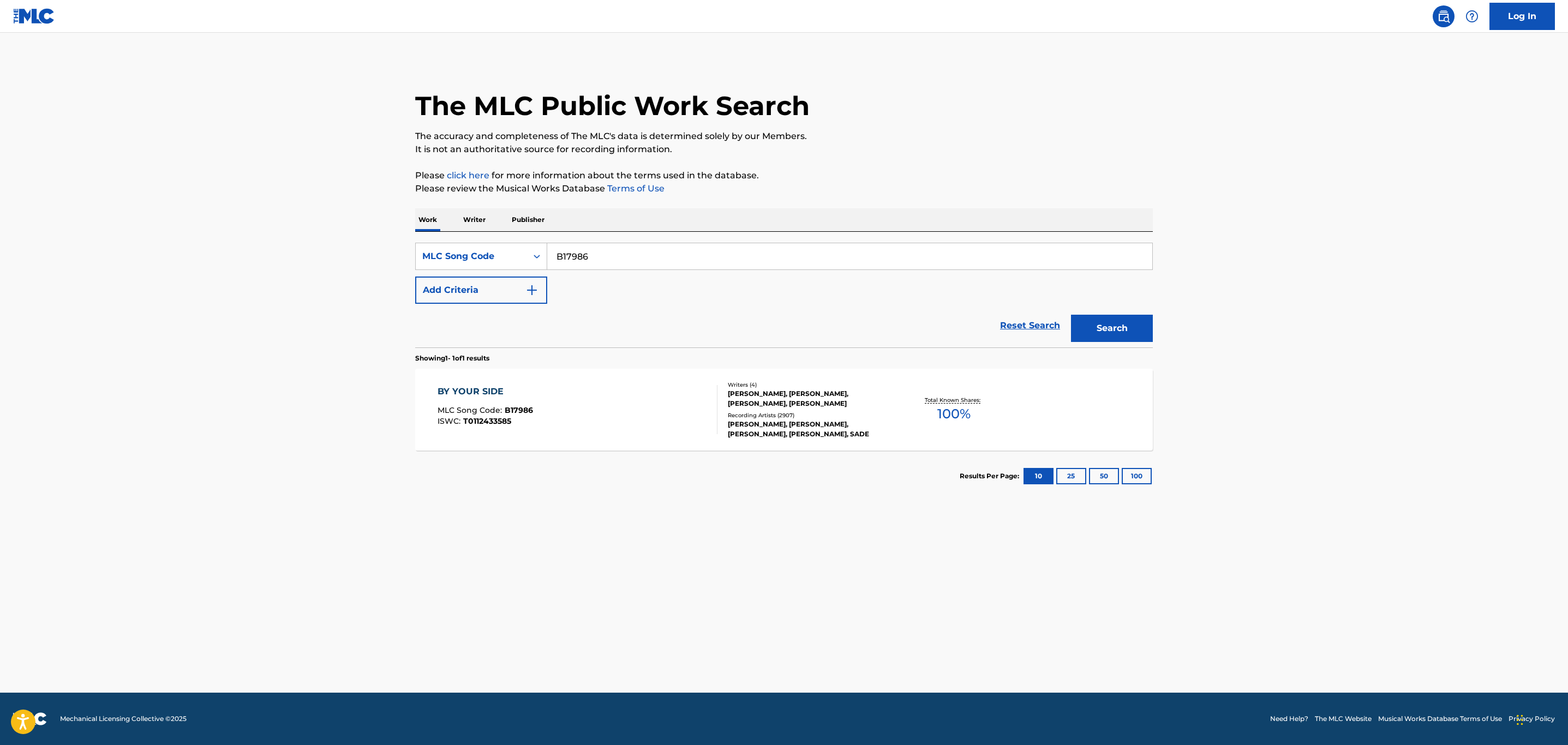
click at [571, 406] on div "BY YOUR SIDE MLC Song Code : B17986 ISWC : T0112433585" at bounding box center [577, 410] width 280 height 49
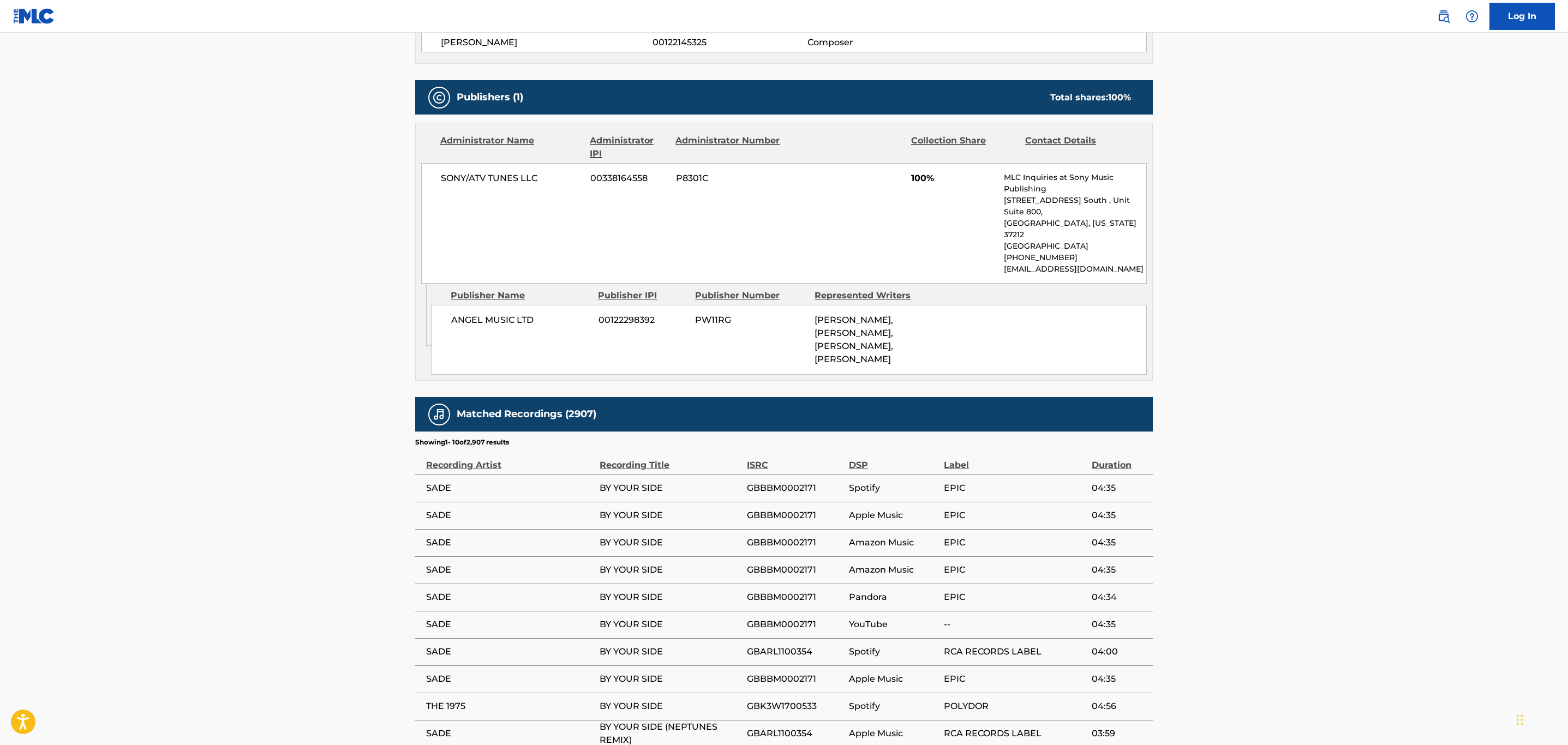
scroll to position [560, 0]
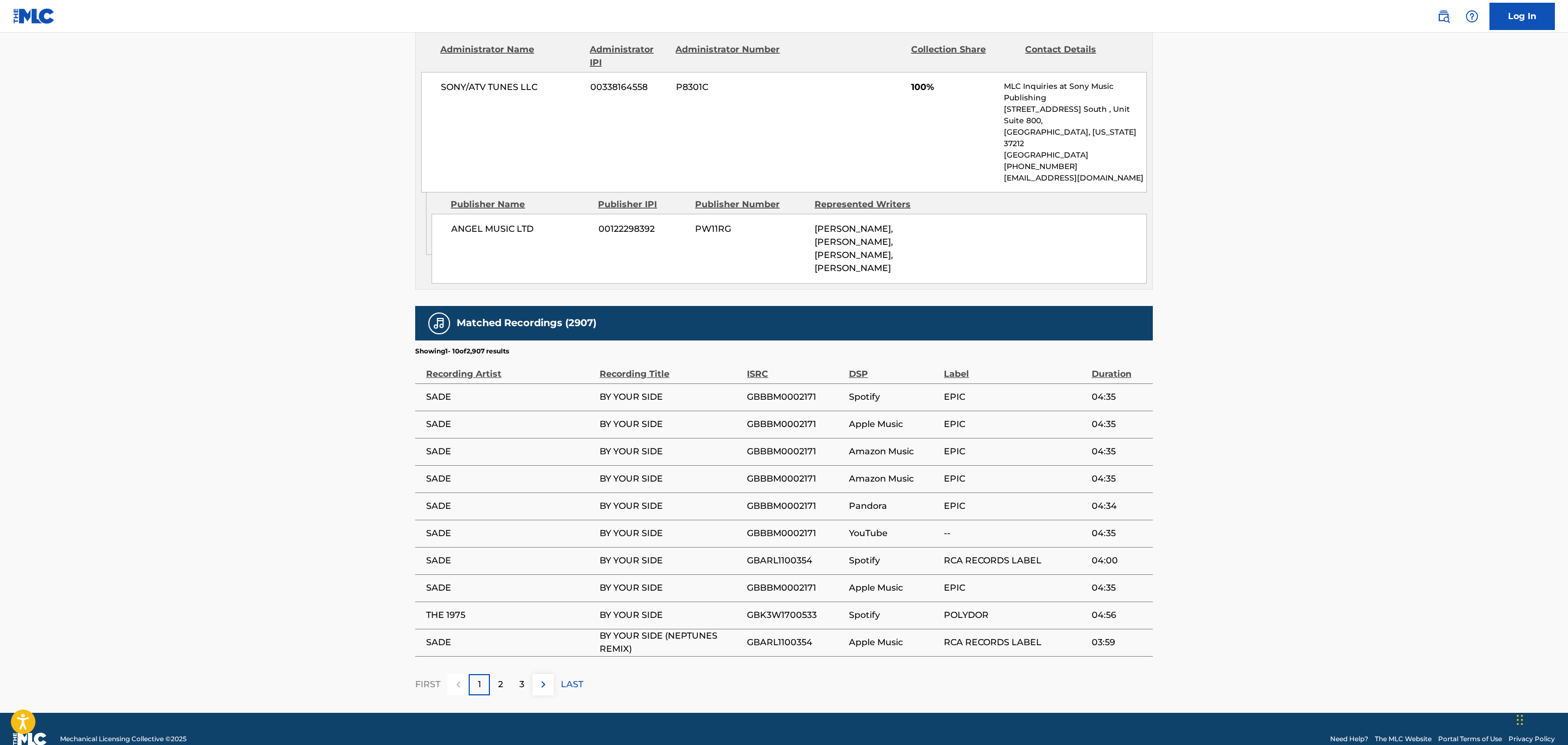
click at [547, 678] on img at bounding box center [543, 684] width 13 height 13
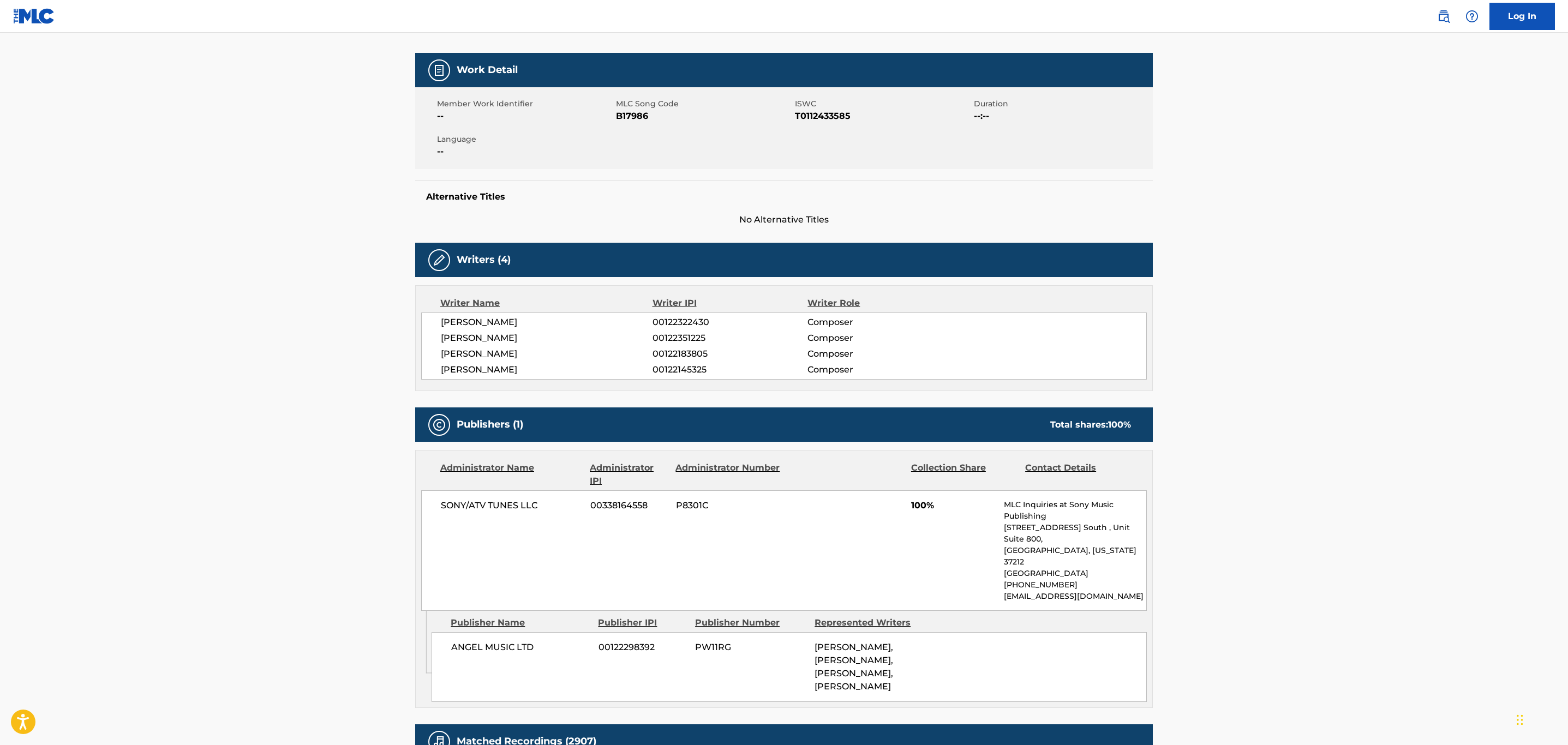
scroll to position [0, 0]
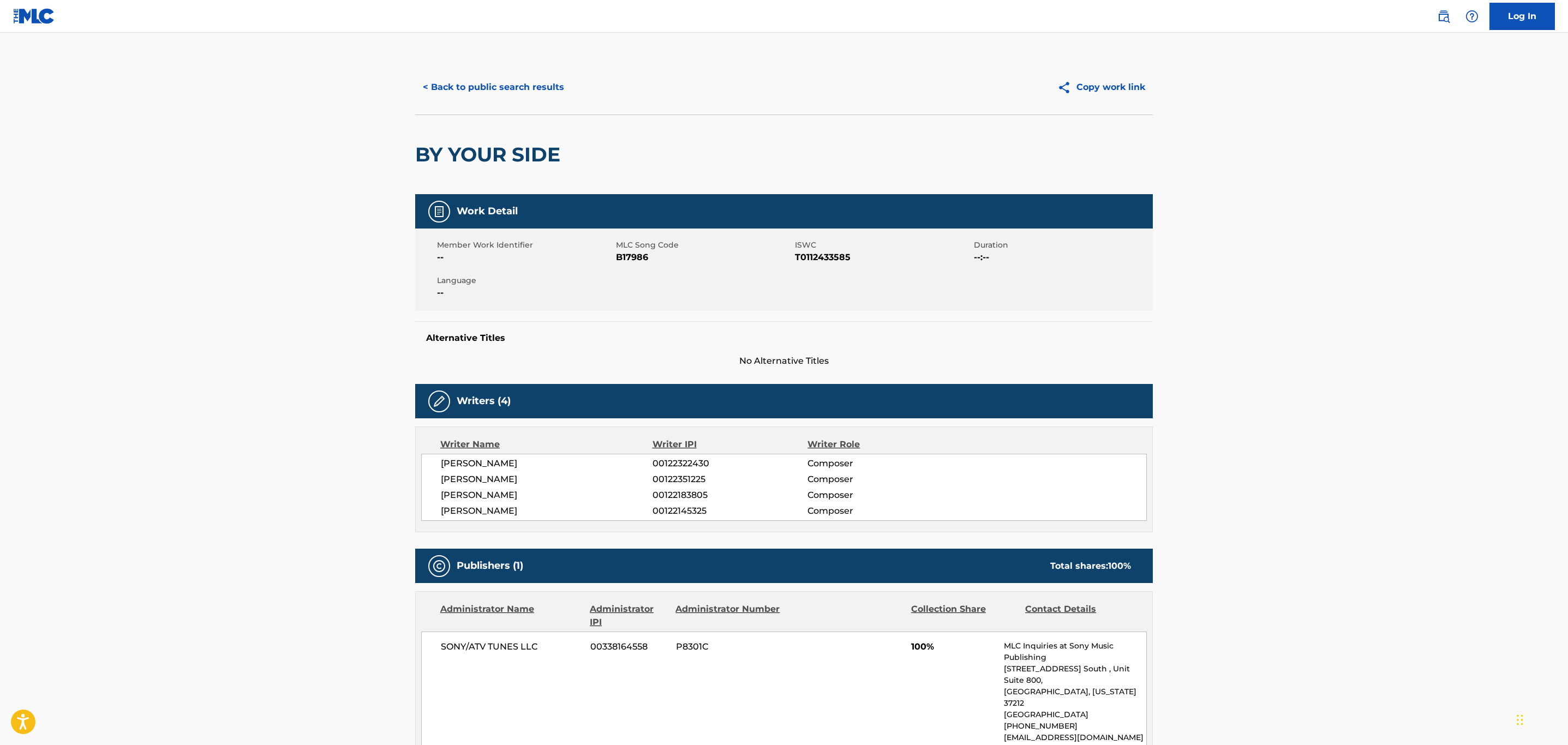
click at [536, 95] on button "< Back to public search results" at bounding box center [493, 87] width 157 height 28
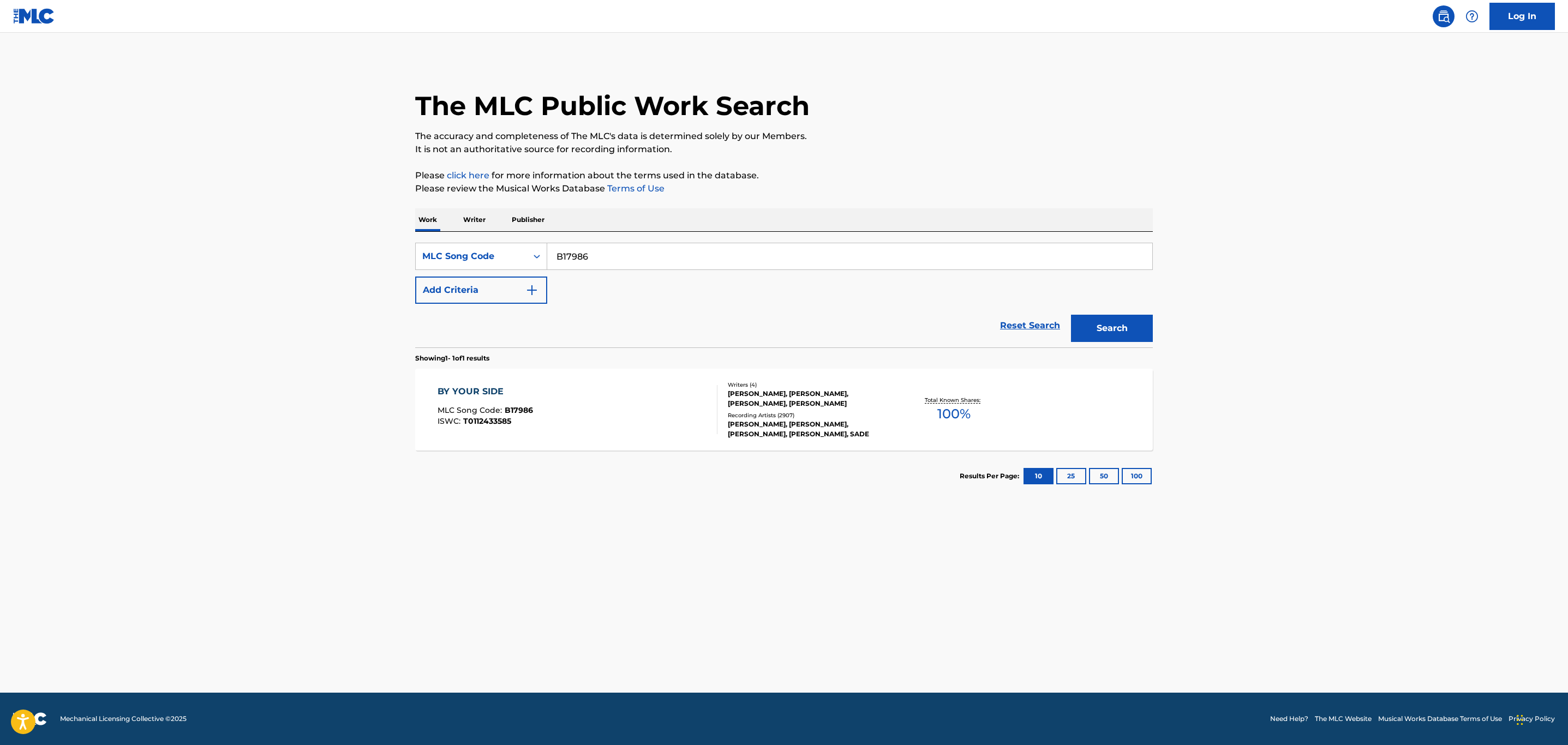
drag, startPoint x: 640, startPoint y: 260, endPoint x: 320, endPoint y: 250, distance: 320.2
click at [359, 250] on main "The MLC Public Work Search The accuracy and completeness of The MLC's data is d…" at bounding box center [784, 362] width 1568 height 660
paste input "S1470R"
type input "S1470R"
click at [1071, 315] on button "Search" at bounding box center [1112, 329] width 82 height 28
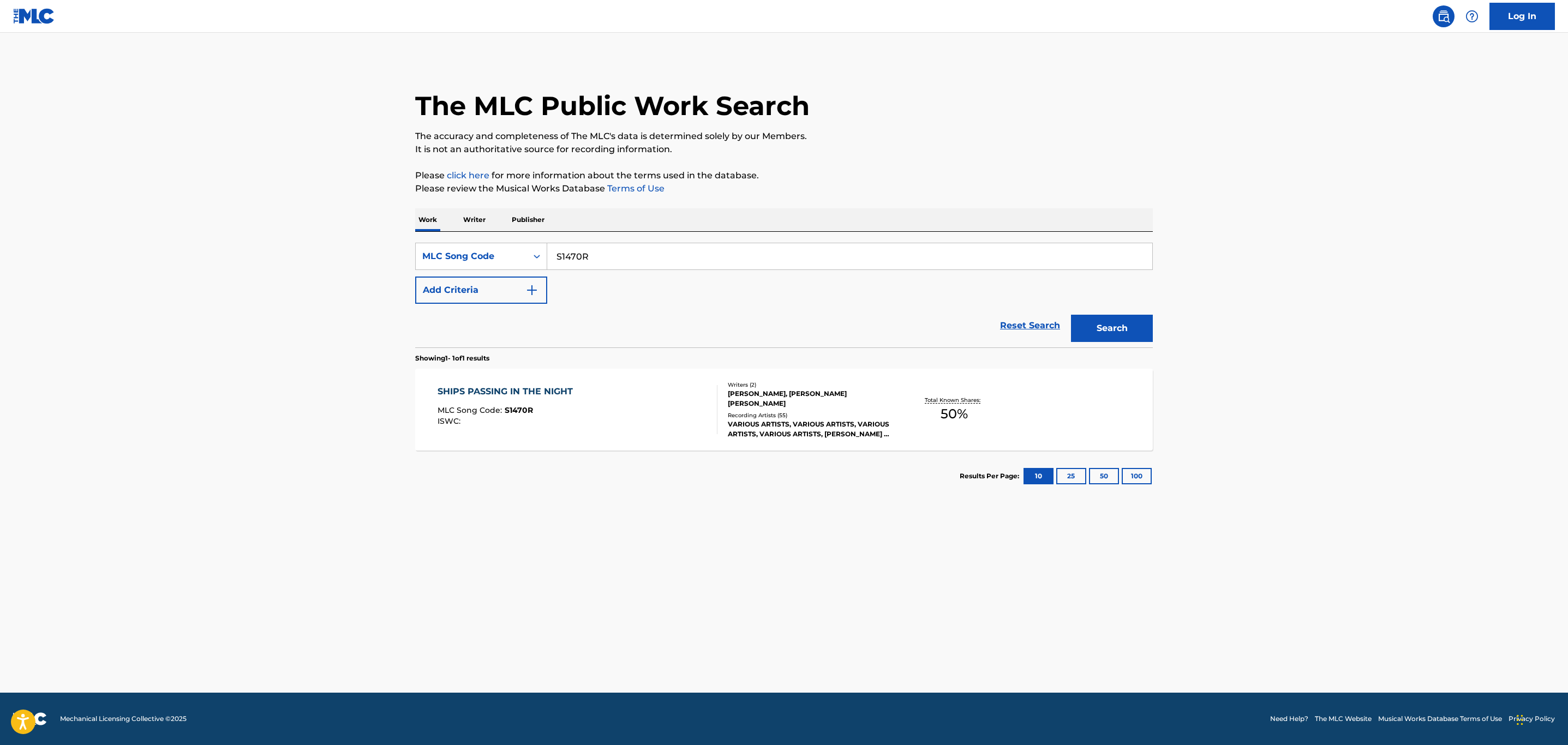
click at [614, 406] on div "SHIPS PASSING IN THE NIGHT MLC Song Code : S1470R ISWC :" at bounding box center [577, 410] width 280 height 49
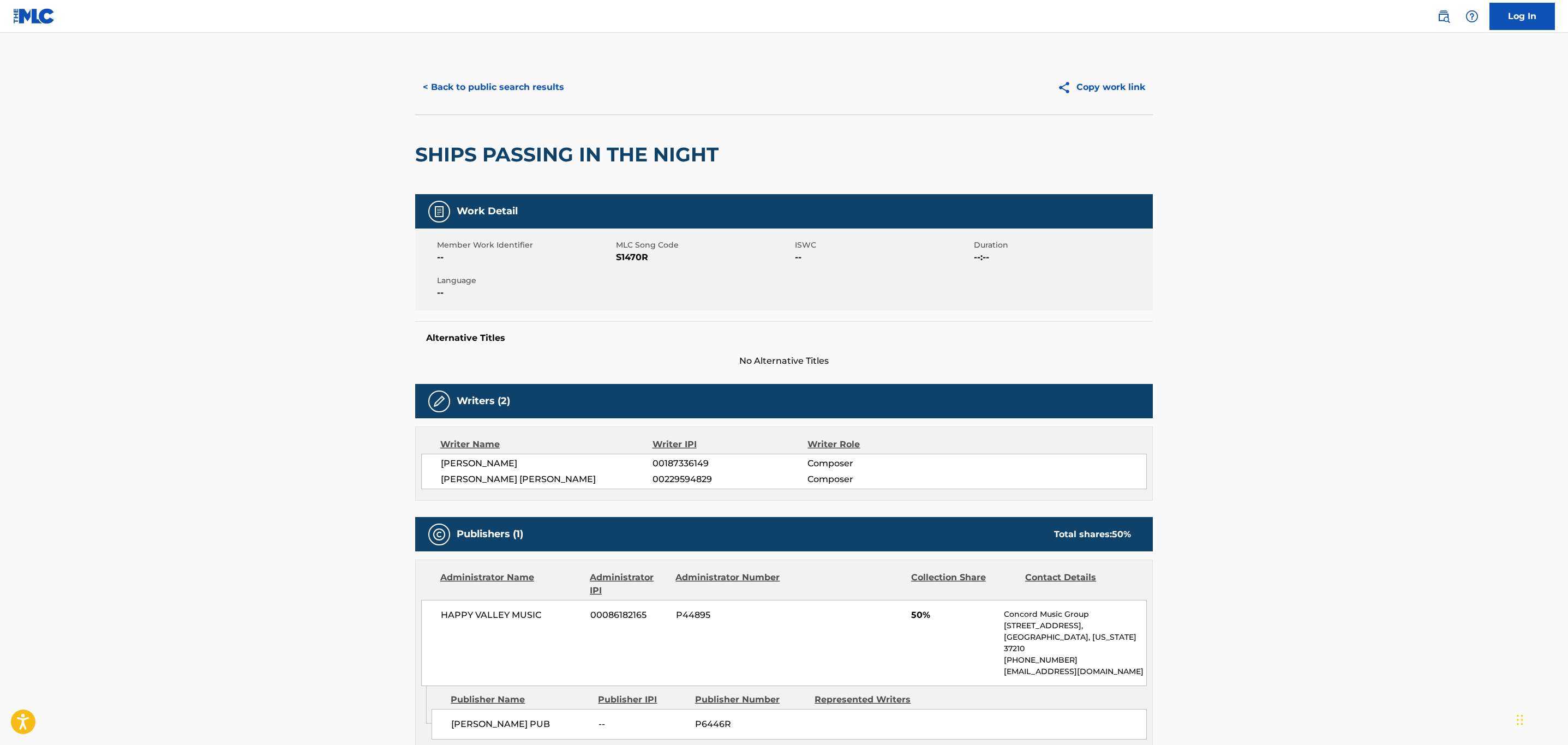
click at [517, 87] on button "< Back to public search results" at bounding box center [493, 87] width 157 height 28
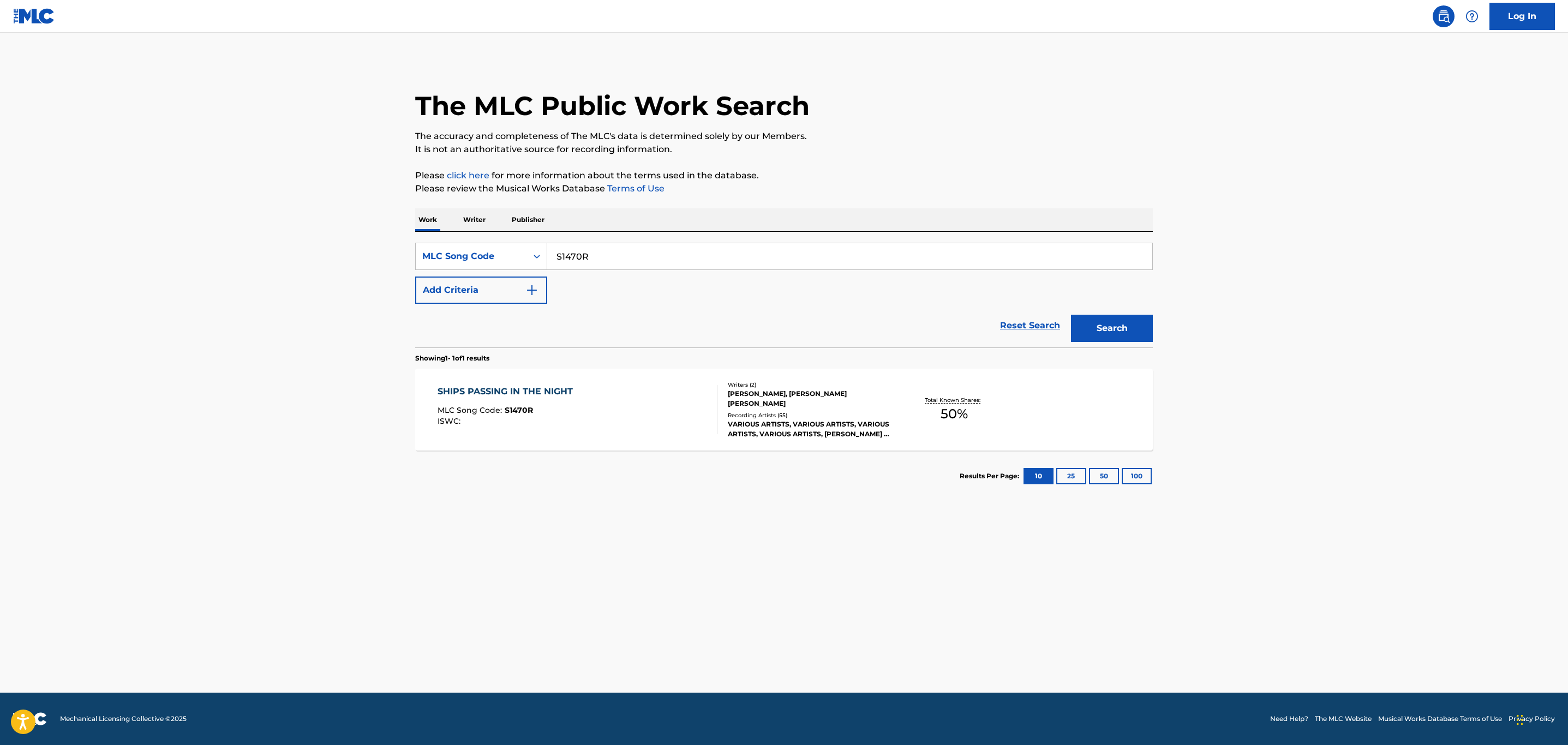
drag, startPoint x: 517, startPoint y: 87, endPoint x: 228, endPoint y: 224, distance: 319.8
click at [216, 219] on main "The MLC Public Work Search The accuracy and completeness of The MLC's data is d…" at bounding box center [784, 362] width 1568 height 660
paste input "W1383F"
type input "W1383F"
click at [1071, 315] on button "Search" at bounding box center [1112, 329] width 82 height 28
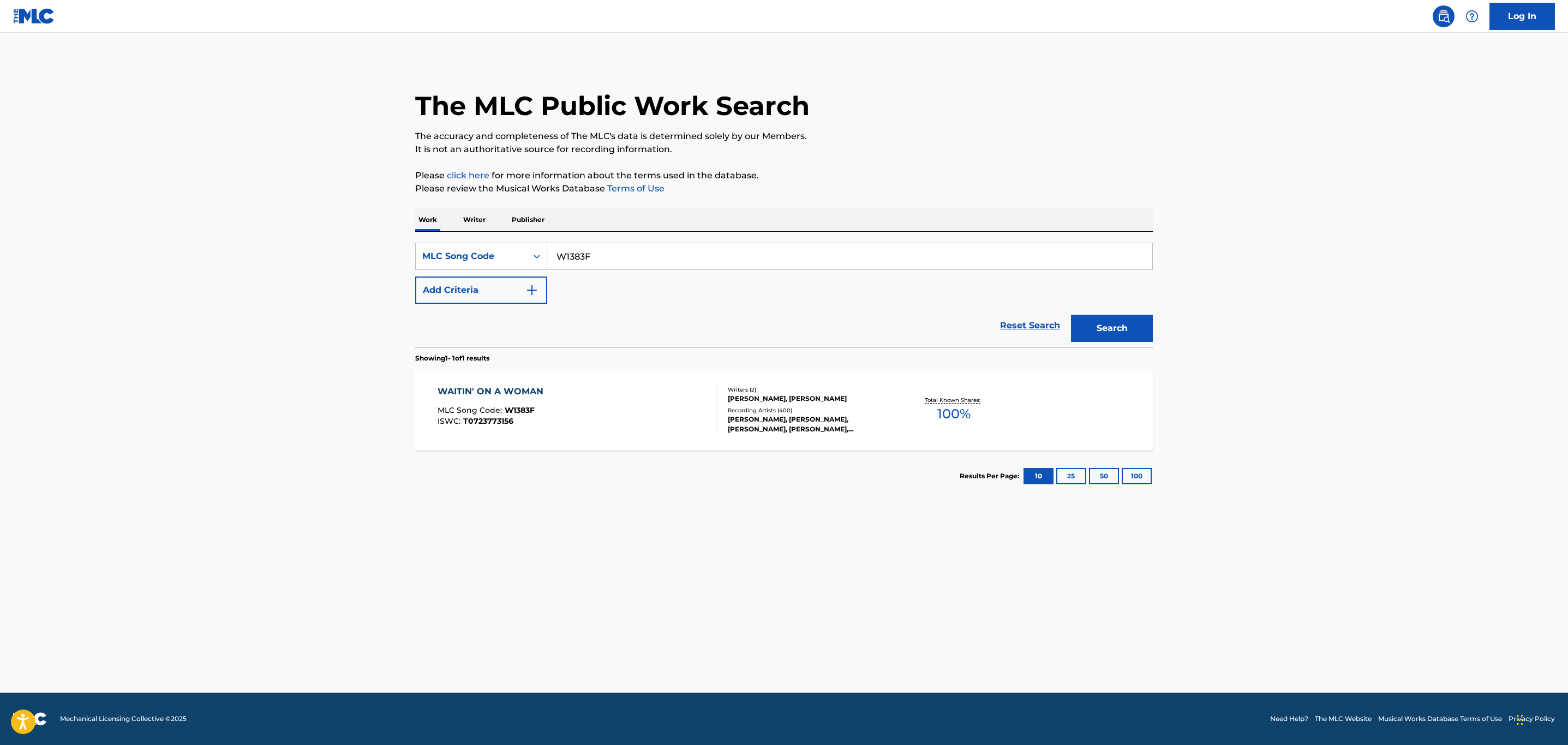
click at [634, 428] on div "WAITIN' ON A WOMAN MLC Song Code : W1383F ISWC : T0723773156" at bounding box center [577, 410] width 280 height 49
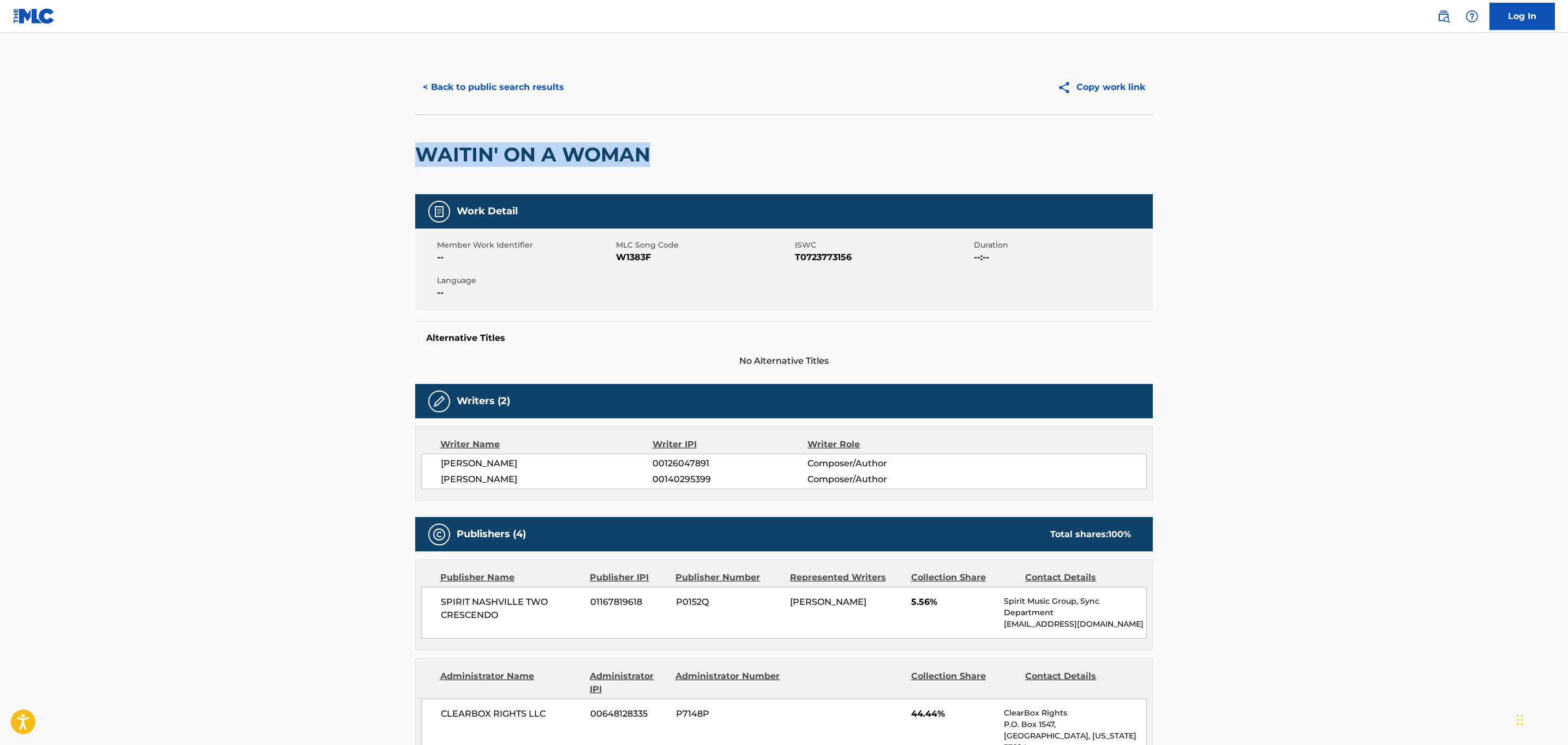
drag, startPoint x: 674, startPoint y: 157, endPoint x: 361, endPoint y: 157, distance: 313.0
click at [361, 157] on main "< Back to public search results Copy work link WAITIN' ON A WOMAN Work Detail M…" at bounding box center [784, 750] width 1568 height 1436
click at [643, 255] on span "W1383F" at bounding box center [704, 257] width 176 height 13
click at [514, 93] on button "< Back to public search results" at bounding box center [493, 87] width 157 height 28
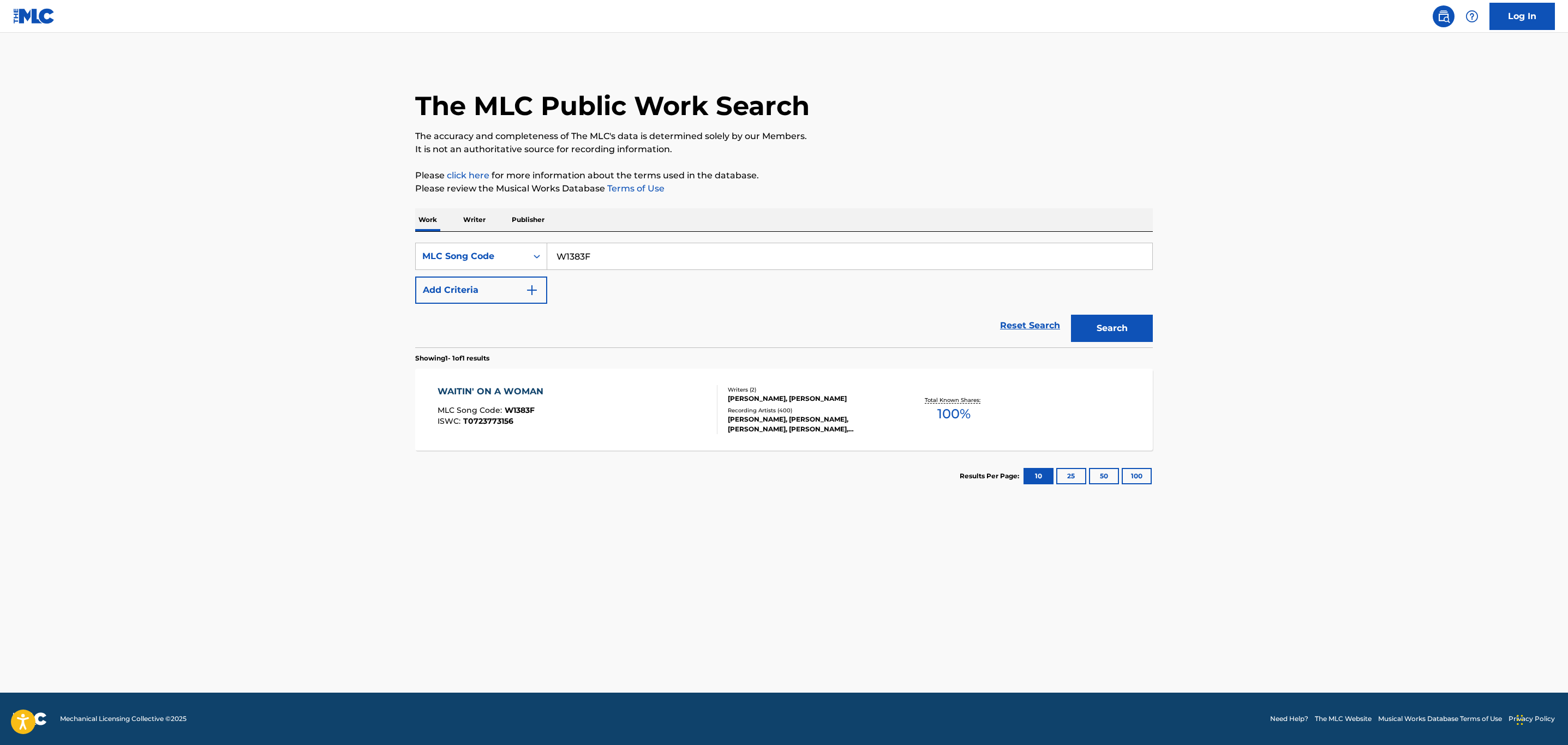
drag, startPoint x: 678, startPoint y: 258, endPoint x: 228, endPoint y: 253, distance: 450.0
click at [235, 248] on main "The MLC Public Work Search The accuracy and completeness of The MLC's data is d…" at bounding box center [784, 362] width 1568 height 660
paste input "B4909D"
type input "B4909D"
click at [1071, 315] on button "Search" at bounding box center [1112, 329] width 82 height 28
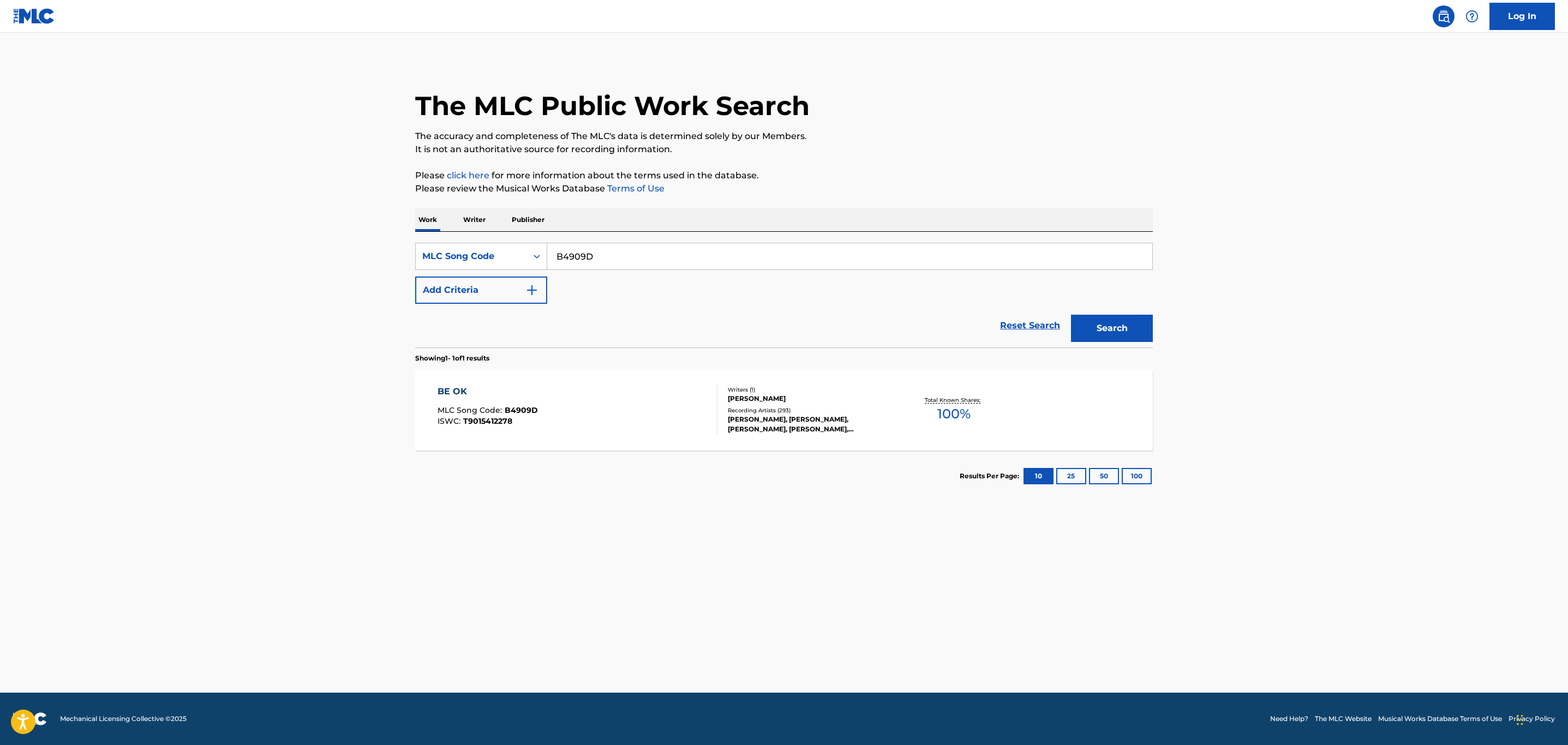
click at [617, 417] on div "BE OK MLC Song Code : B4909D ISWC : T9015412278" at bounding box center [577, 410] width 280 height 49
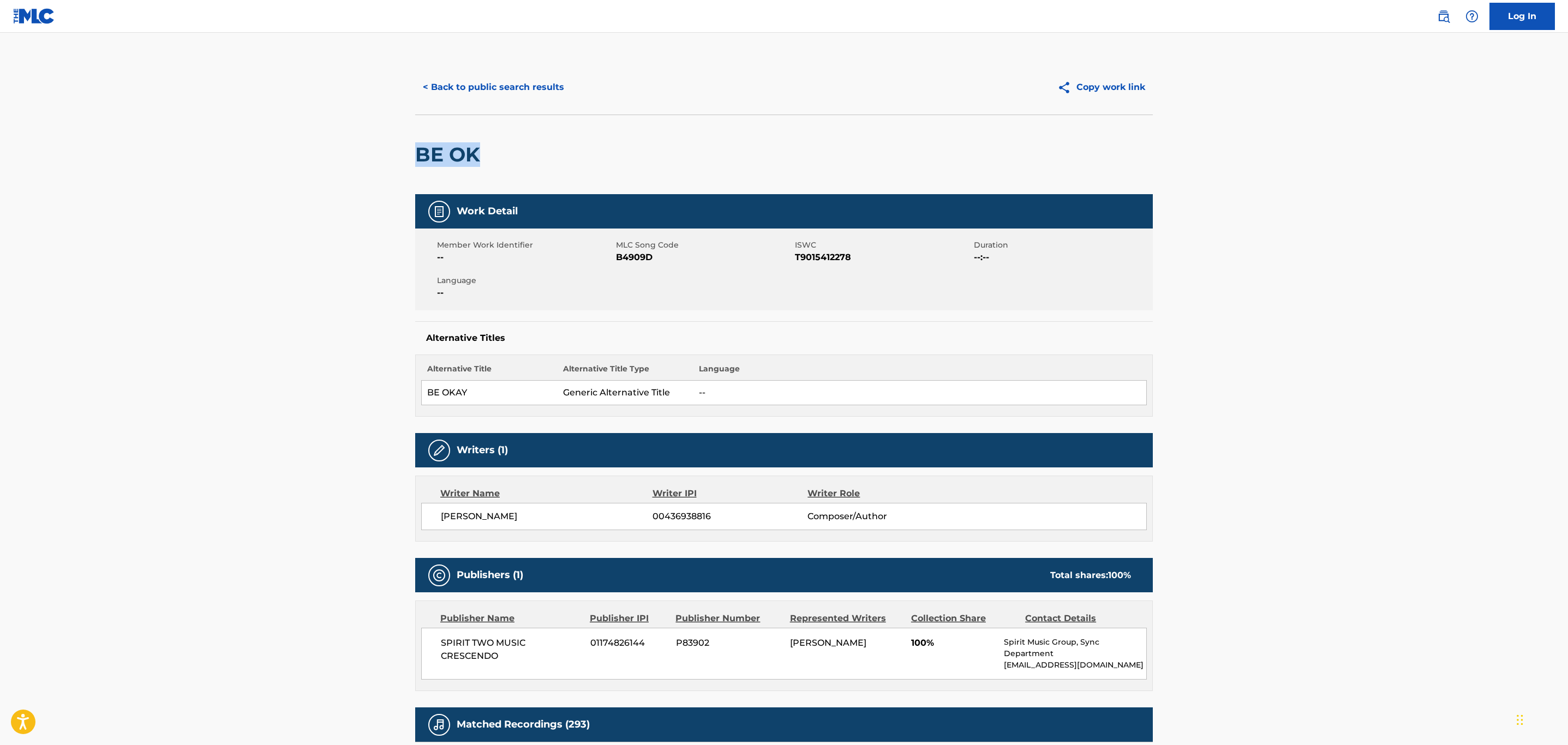
drag, startPoint x: 485, startPoint y: 166, endPoint x: 412, endPoint y: 166, distance: 73.0
click at [412, 166] on div "< Back to public search results Copy work link BE OK Work Detail Member Work Id…" at bounding box center [784, 579] width 764 height 1036
copy h2 "BE OK"
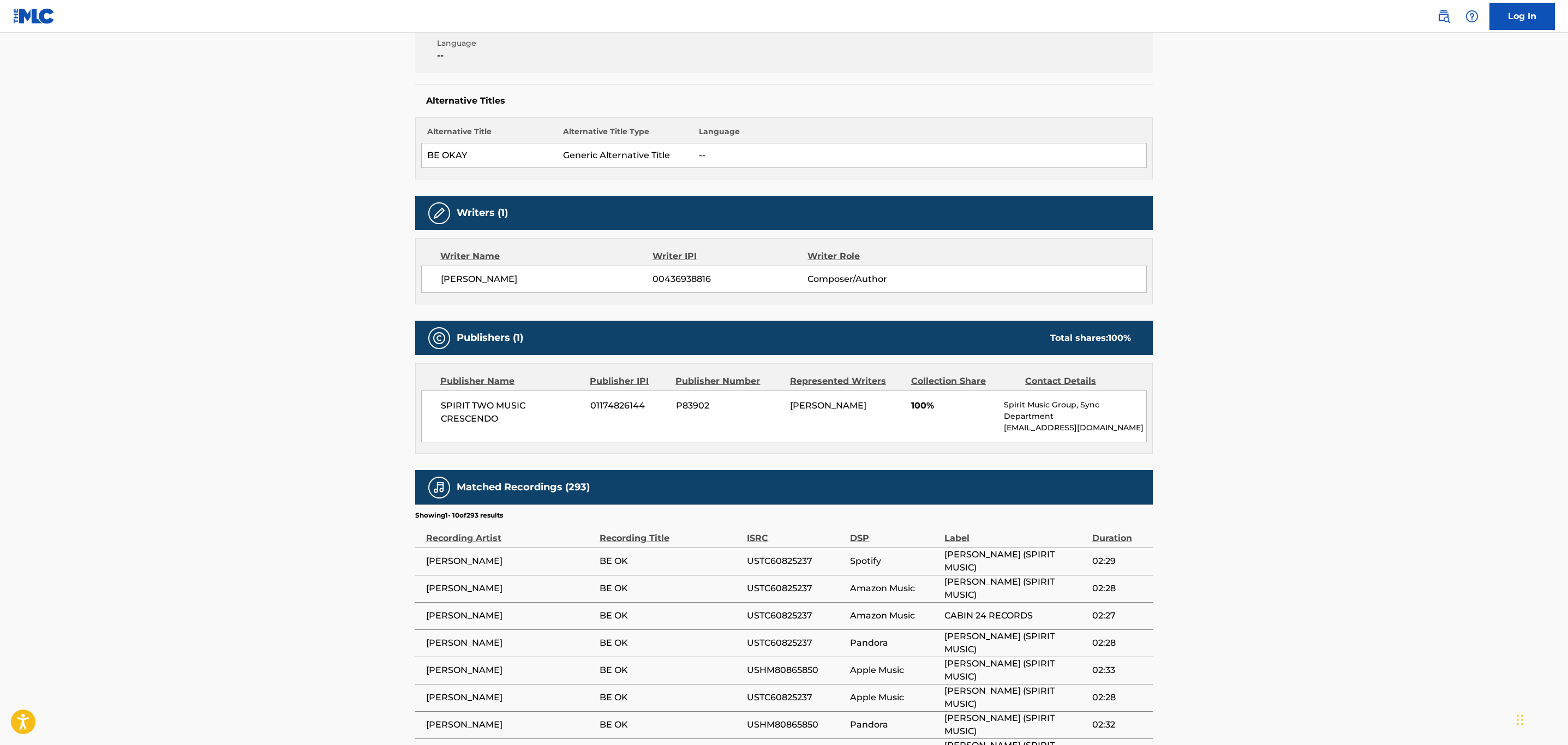
scroll to position [328, 0]
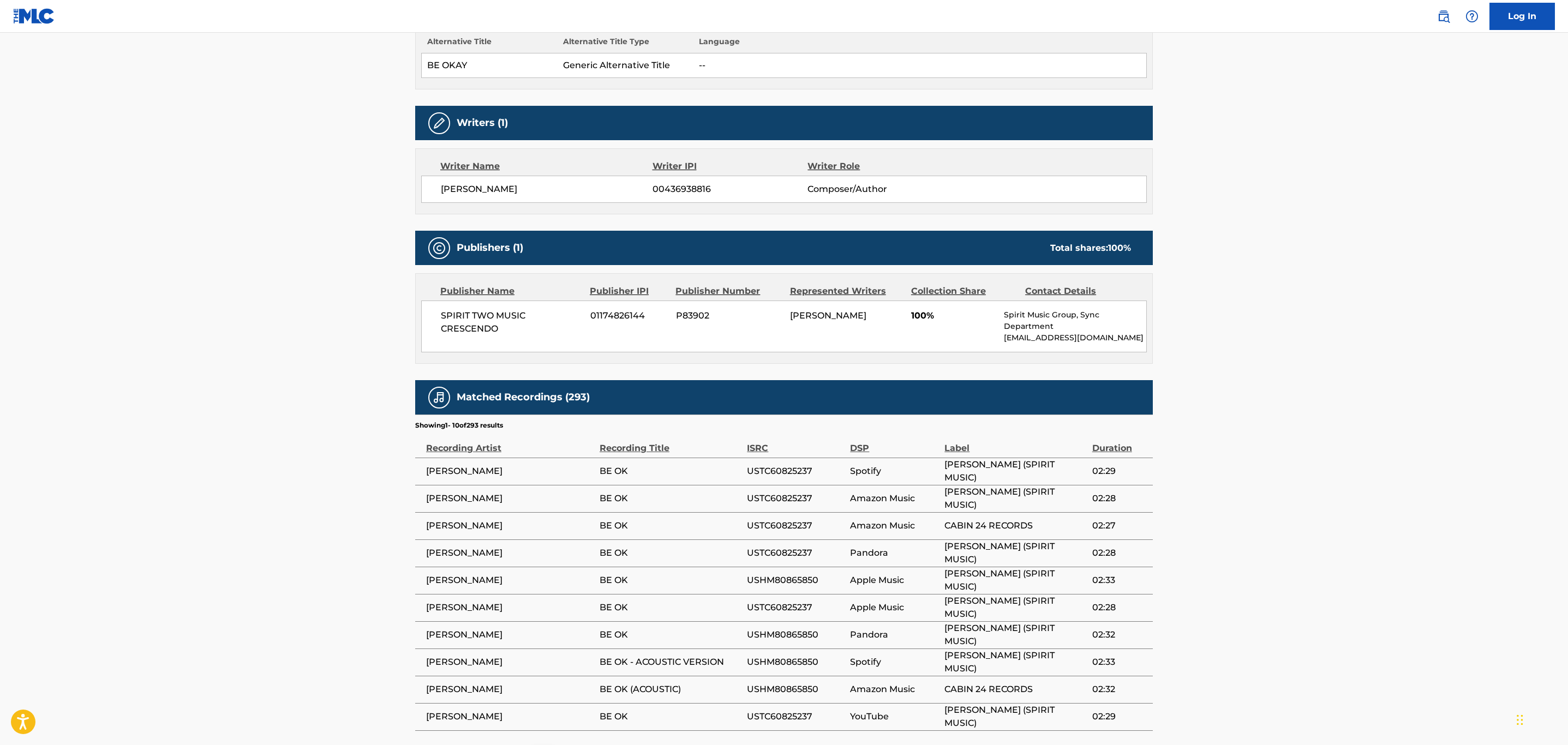
drag, startPoint x: 529, startPoint y: 477, endPoint x: 419, endPoint y: 473, distance: 110.1
click at [419, 473] on td "INGRID MICHAELSON" at bounding box center [507, 472] width 185 height 28
copy span "INGRID MICHAELSON"
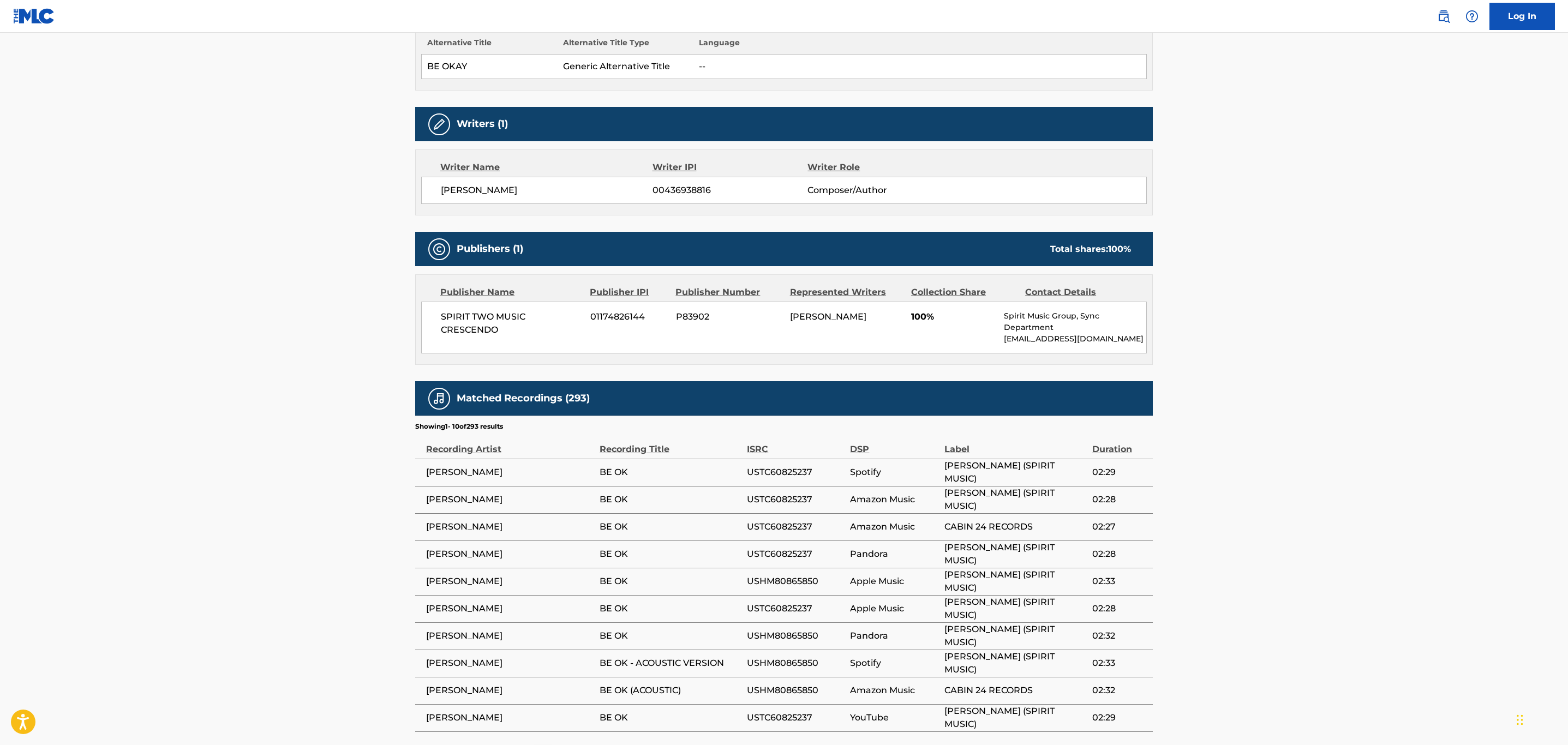
scroll to position [82, 0]
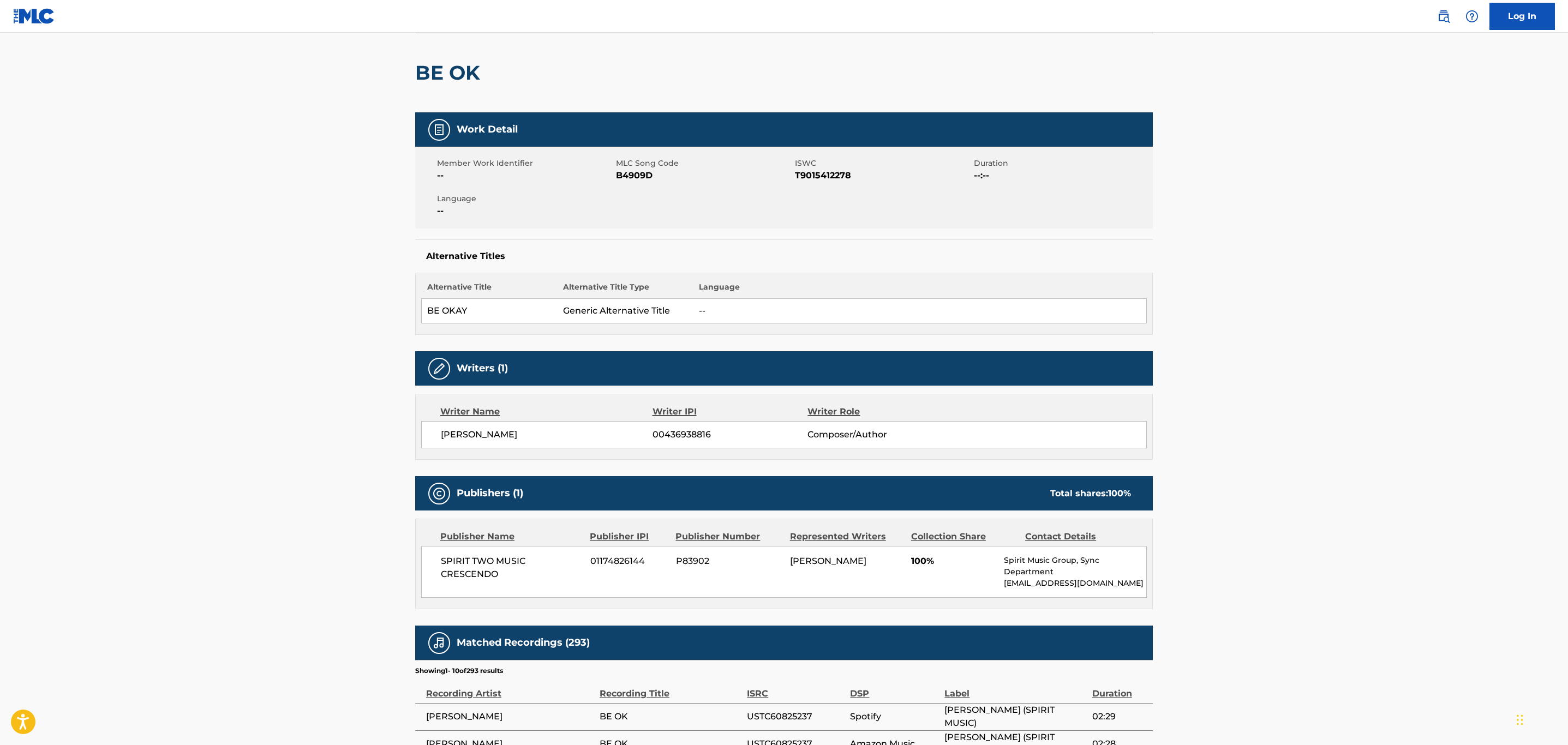
click at [639, 175] on span "B4909D" at bounding box center [704, 175] width 176 height 13
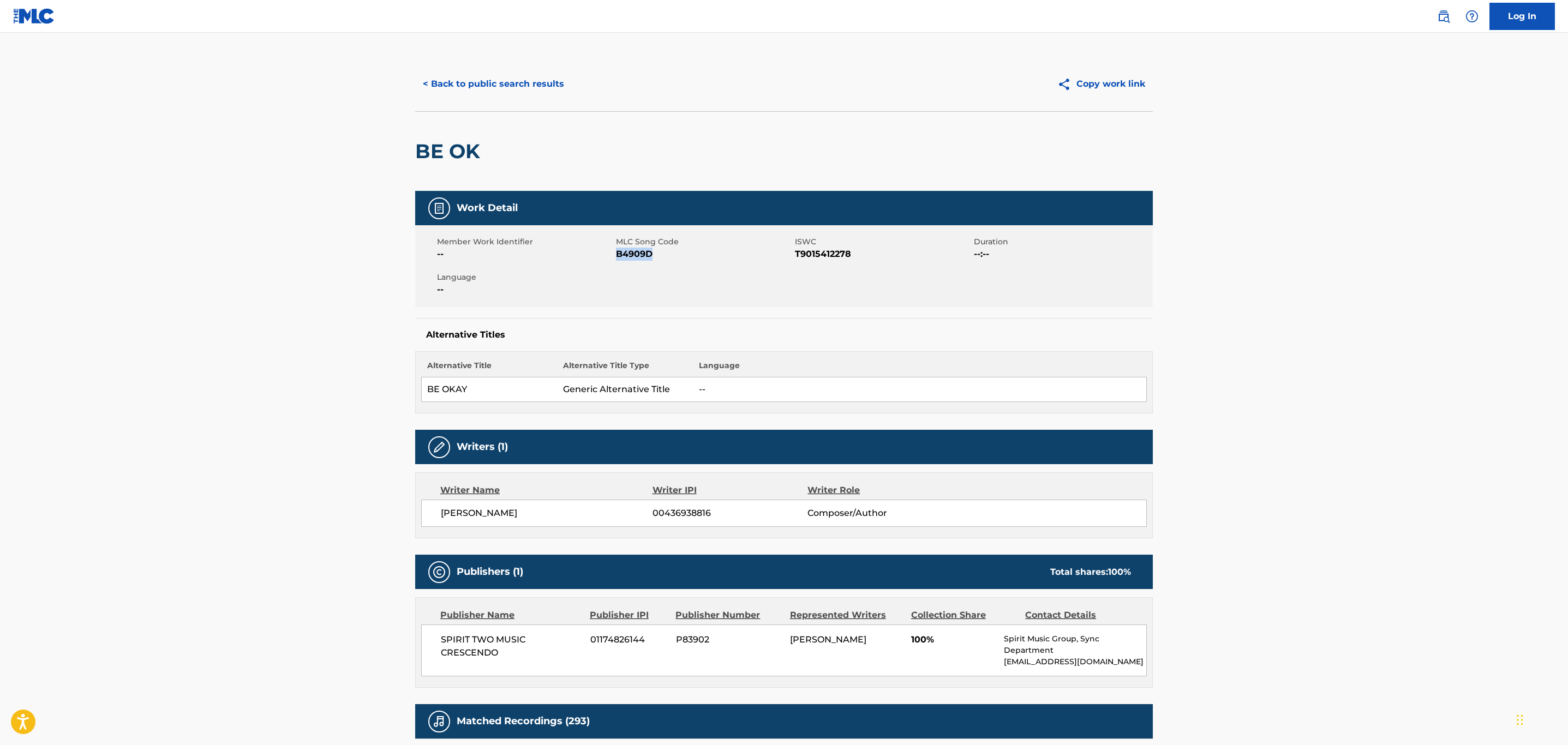
scroll to position [0, 0]
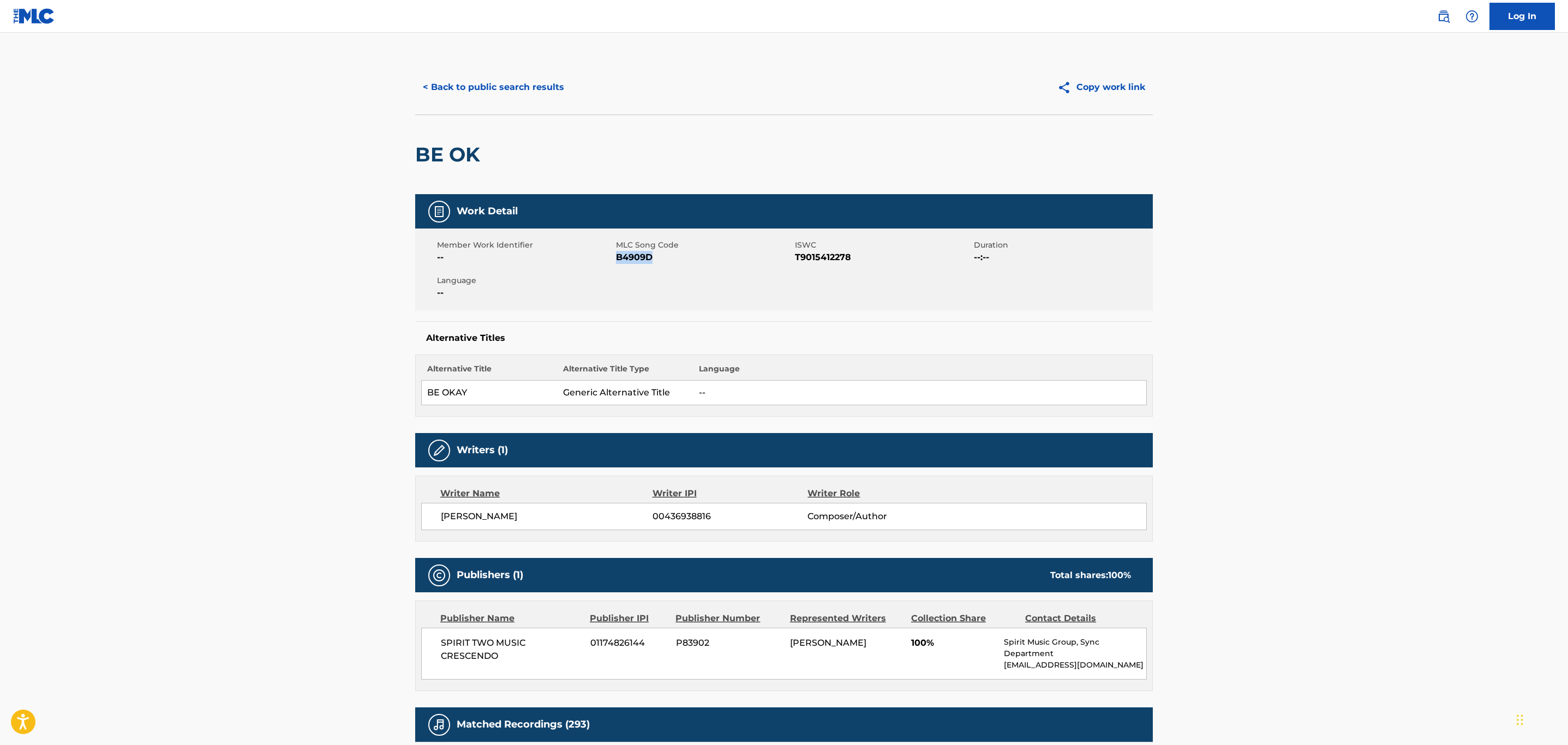
click at [501, 87] on button "< Back to public search results" at bounding box center [493, 87] width 157 height 28
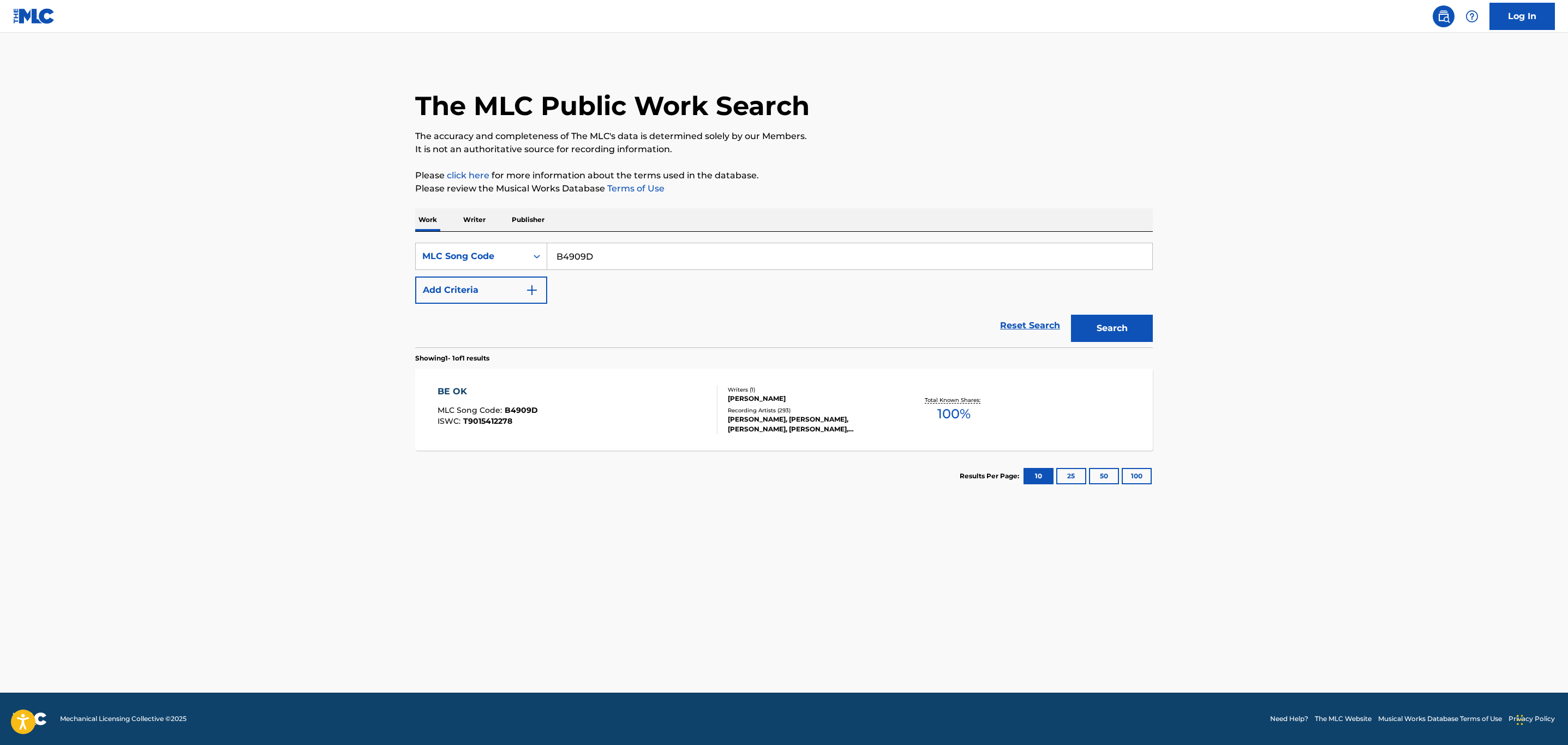
drag, startPoint x: 501, startPoint y: 87, endPoint x: 355, endPoint y: 256, distance: 223.3
click at [360, 258] on main "The MLC Public Work Search The accuracy and completeness of The MLC's data is d…" at bounding box center [784, 362] width 1568 height 660
paste input "M2373I"
type input "M2373I"
click at [1071, 315] on button "Search" at bounding box center [1112, 329] width 82 height 28
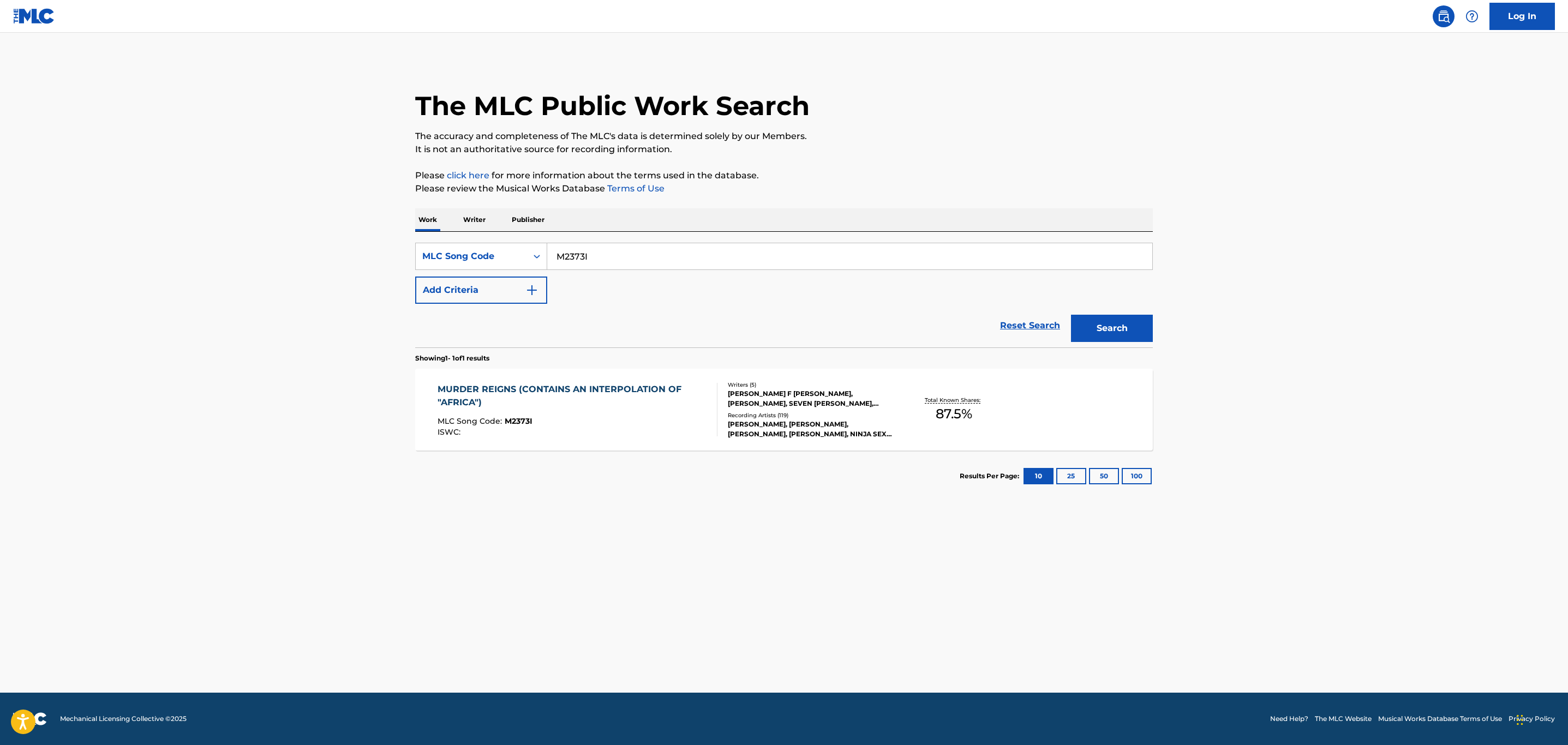
click at [596, 423] on div "MLC Song Code : M2373I" at bounding box center [573, 423] width 271 height 11
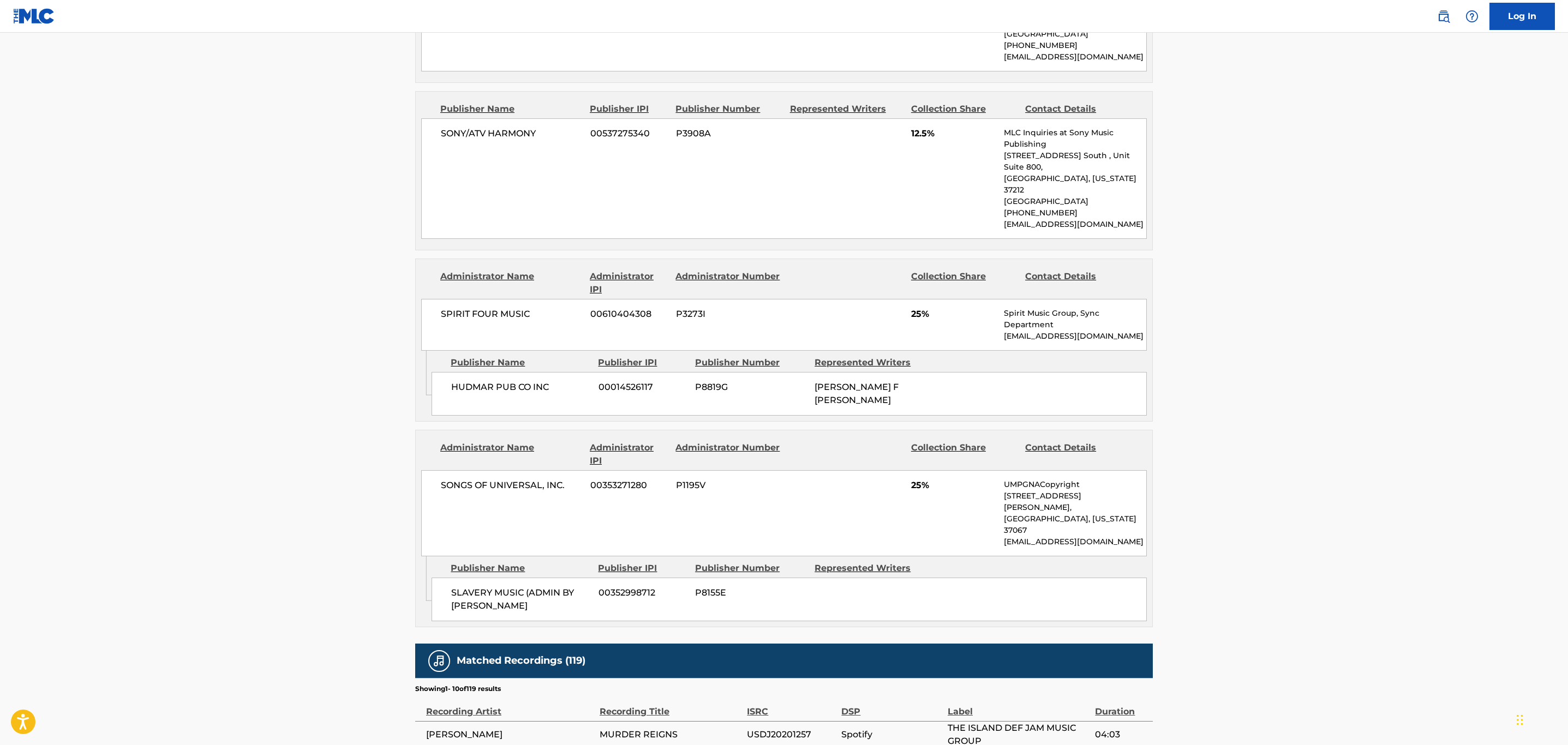
scroll to position [1280, 0]
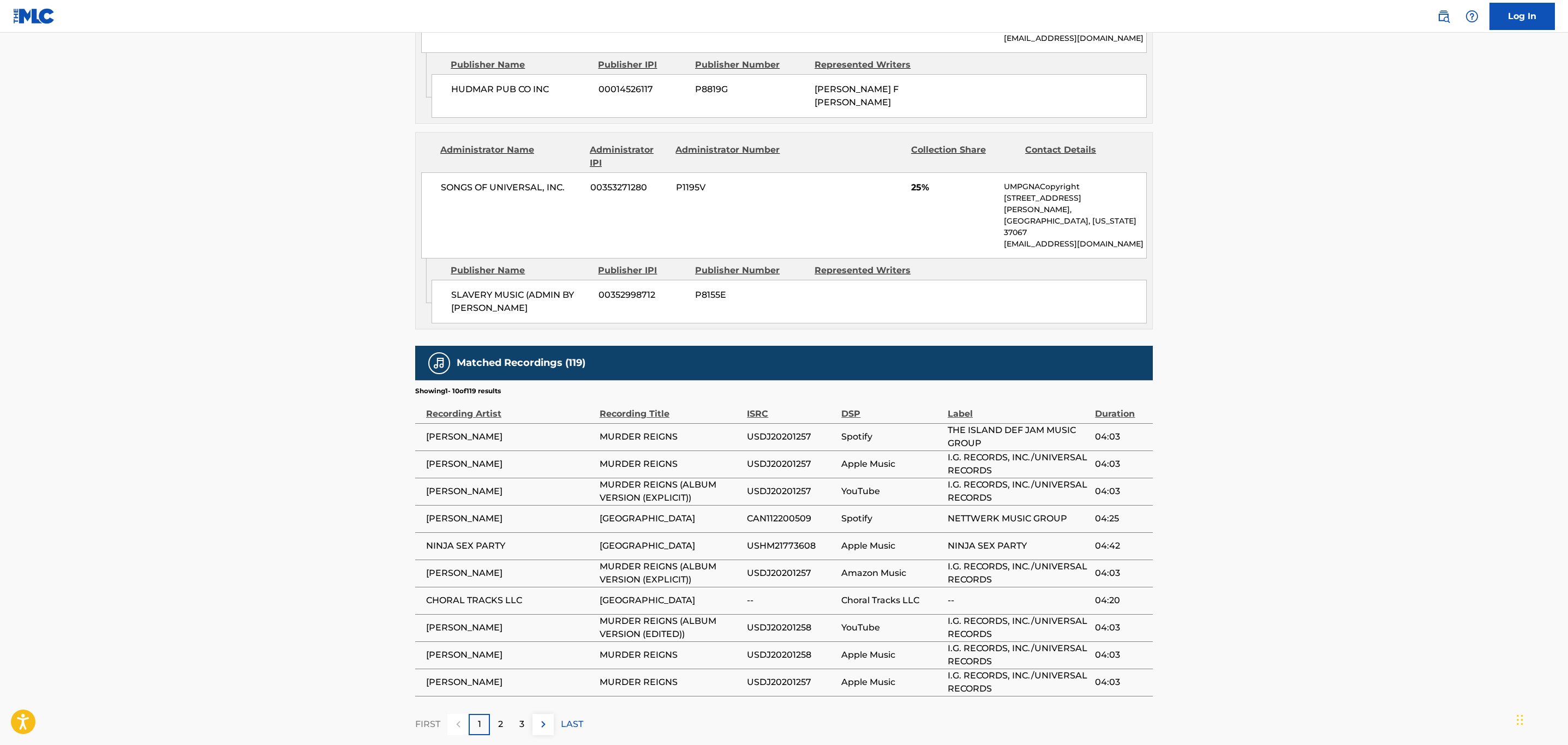
click at [545, 717] on img at bounding box center [543, 723] width 13 height 13
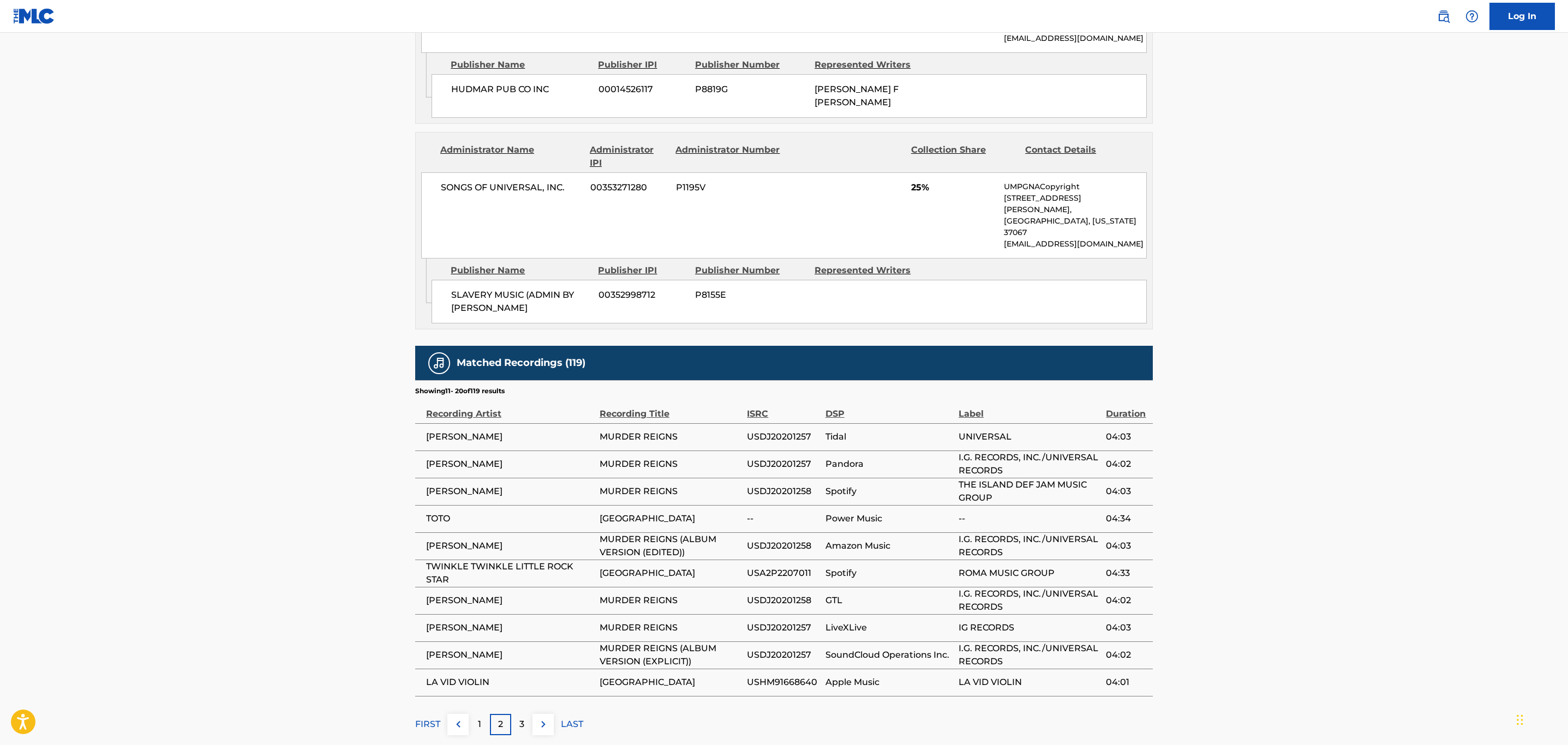
click at [799, 567] on span "USA2P2207011" at bounding box center [783, 573] width 72 height 13
click at [555, 714] on div "FIRST 1 2 3 LAST" at bounding box center [783, 724] width 737 height 22
click at [543, 717] on img at bounding box center [543, 723] width 13 height 13
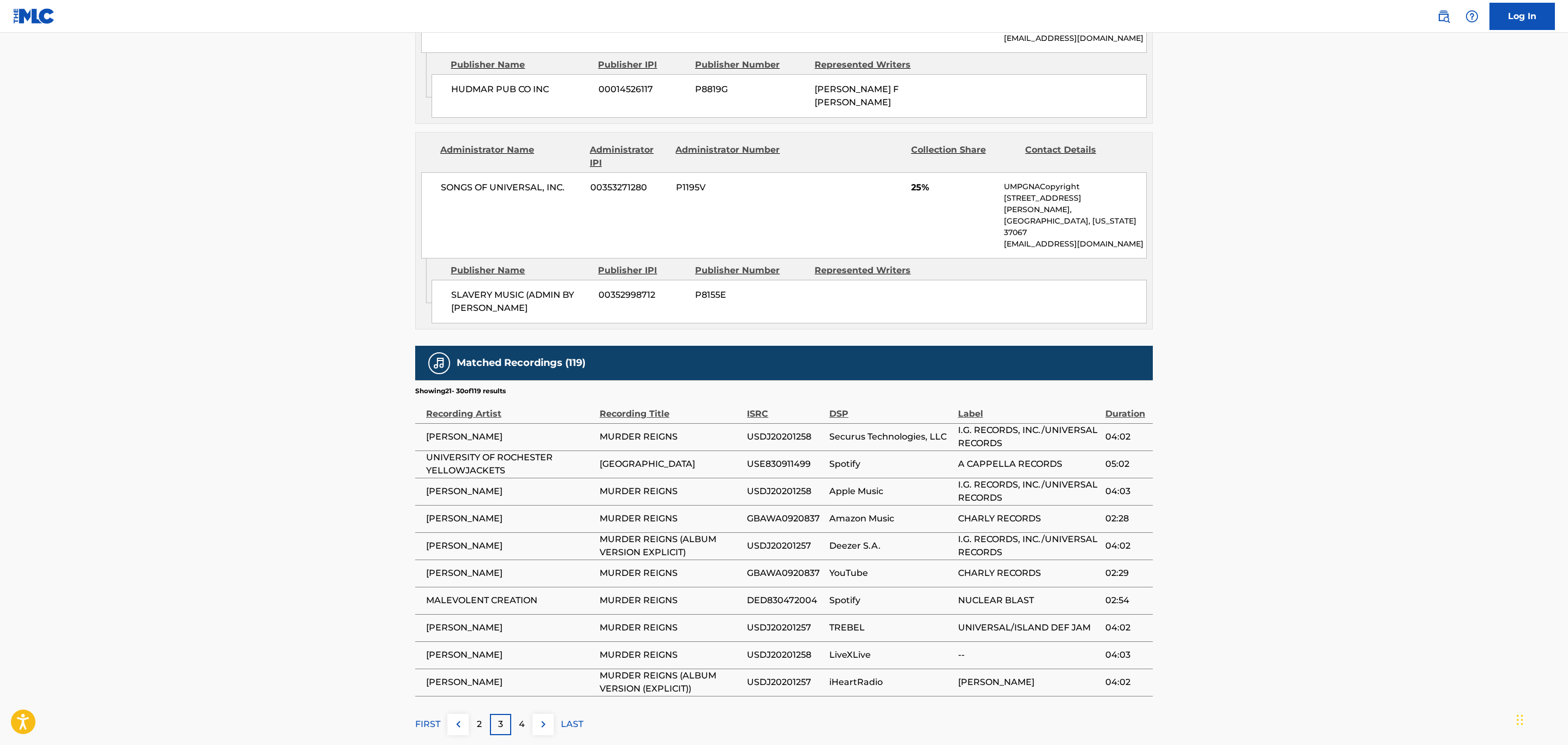
click at [543, 717] on img at bounding box center [543, 723] width 13 height 13
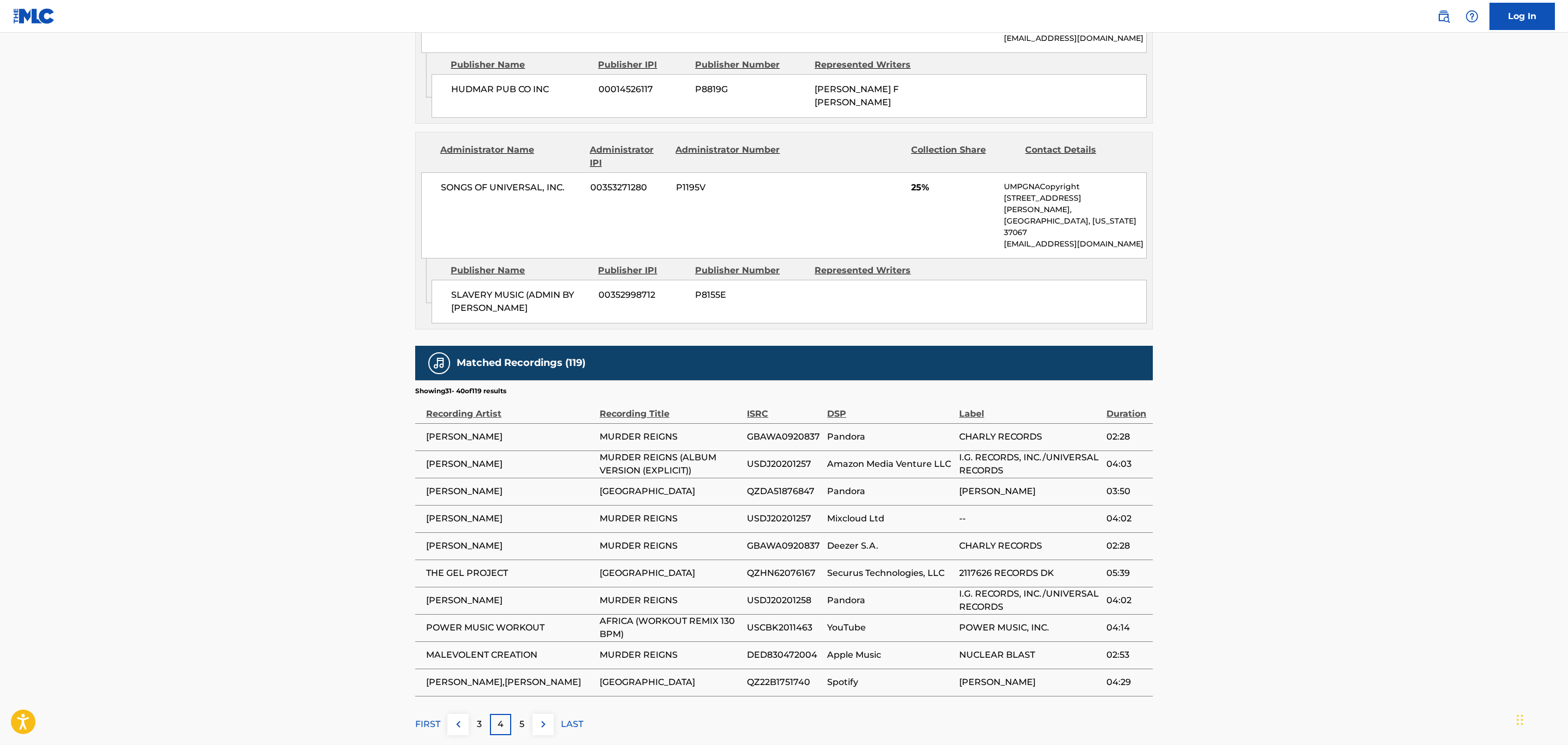
click at [543, 717] on img at bounding box center [543, 723] width 13 height 13
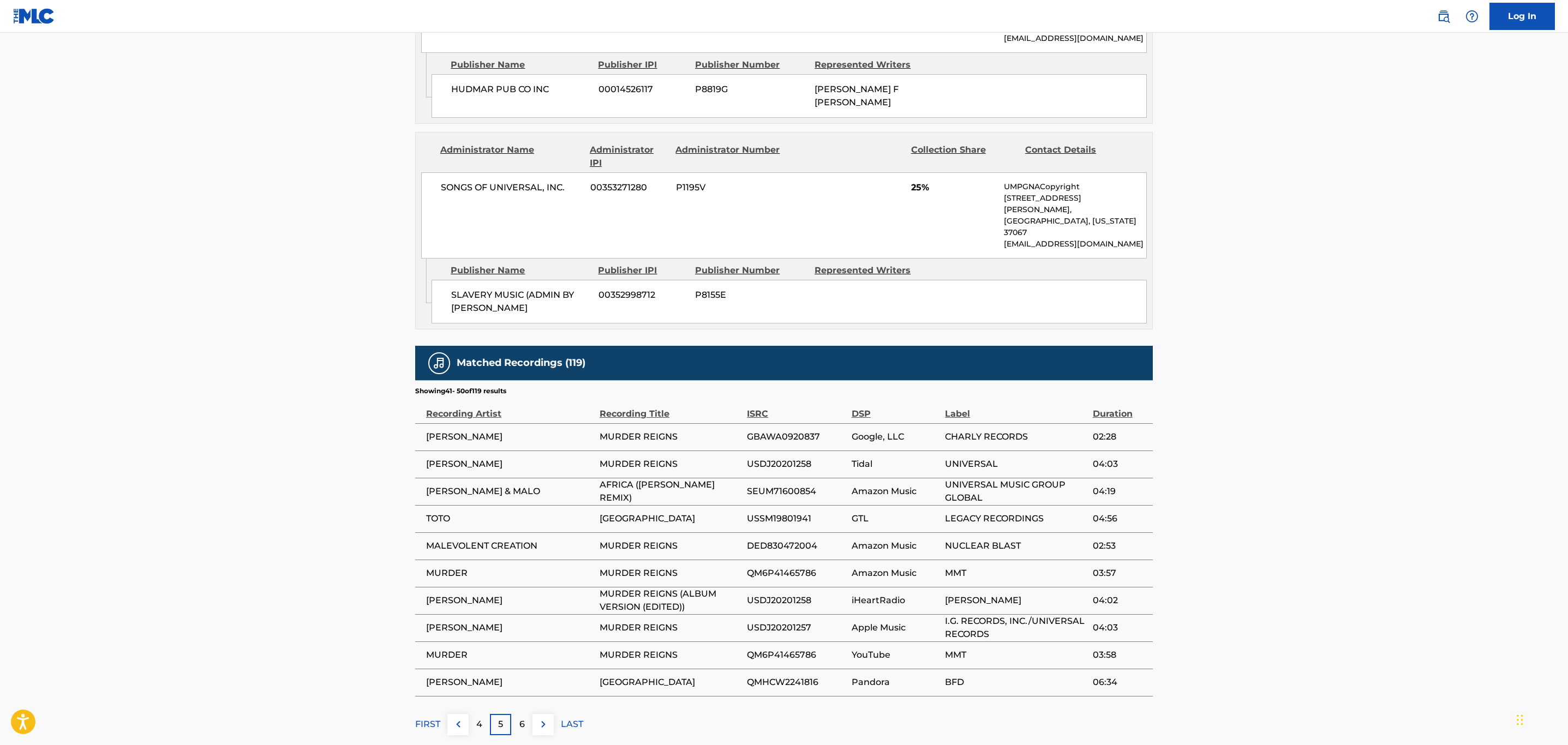
click at [543, 717] on img at bounding box center [543, 723] width 13 height 13
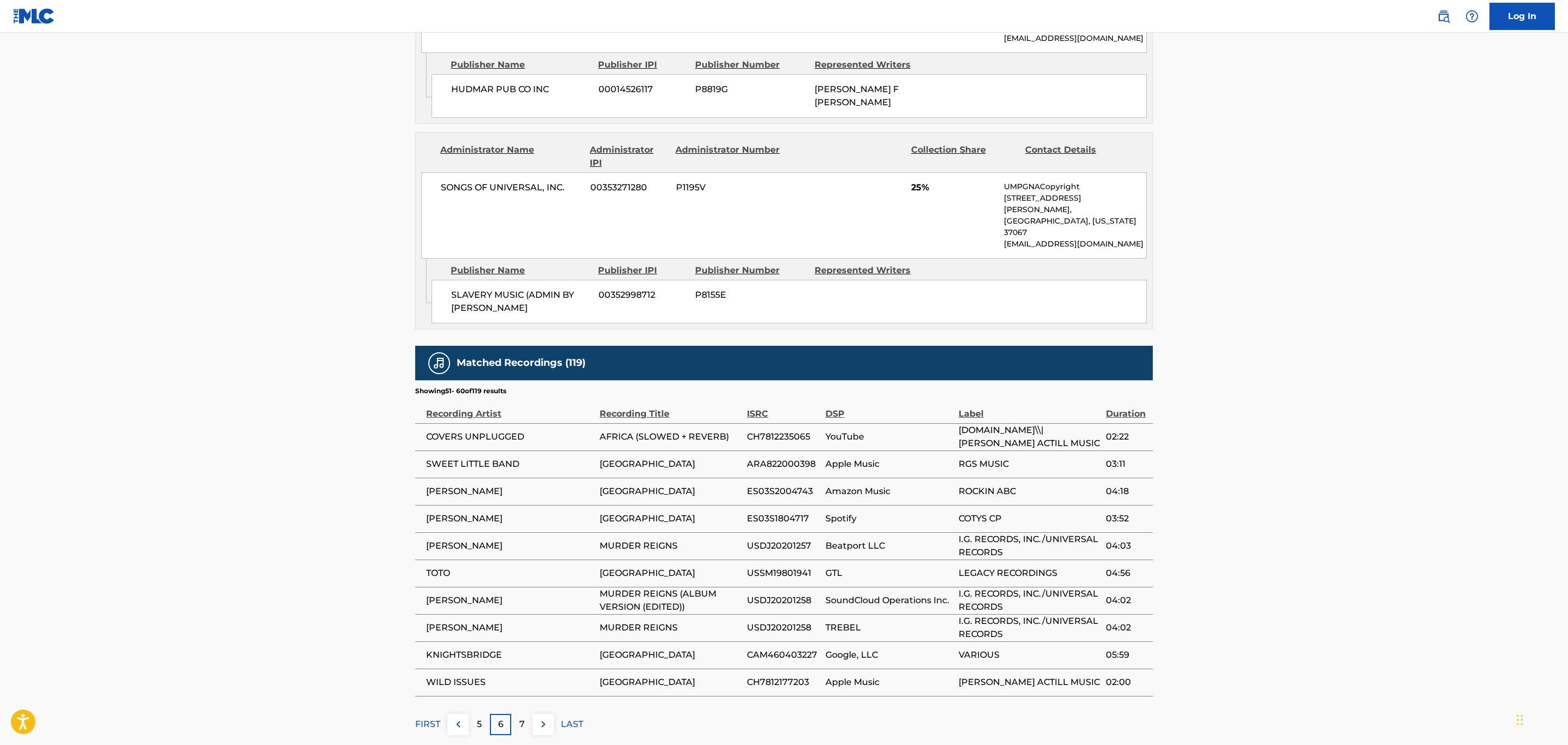
click at [545, 717] on img at bounding box center [543, 723] width 13 height 13
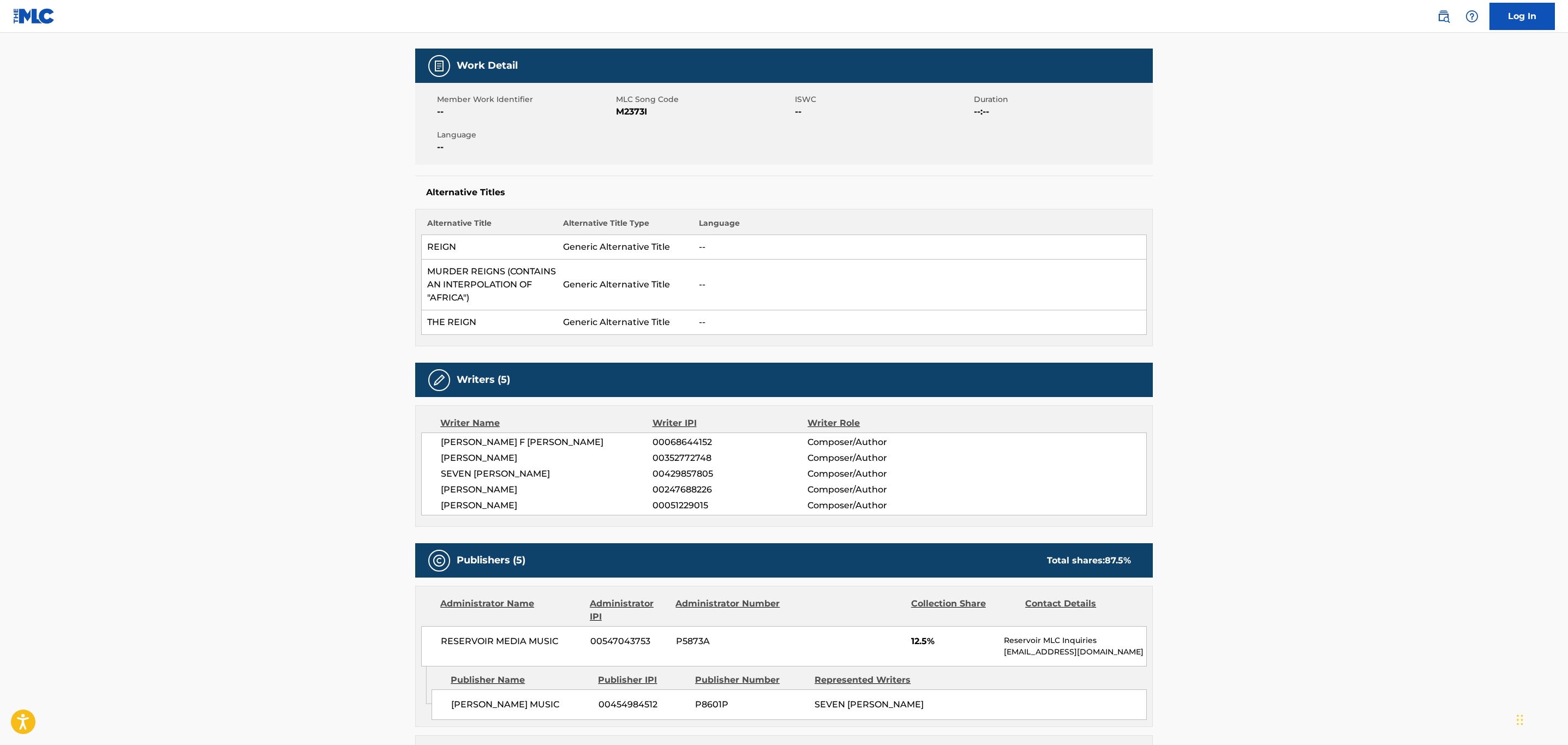
scroll to position [0, 0]
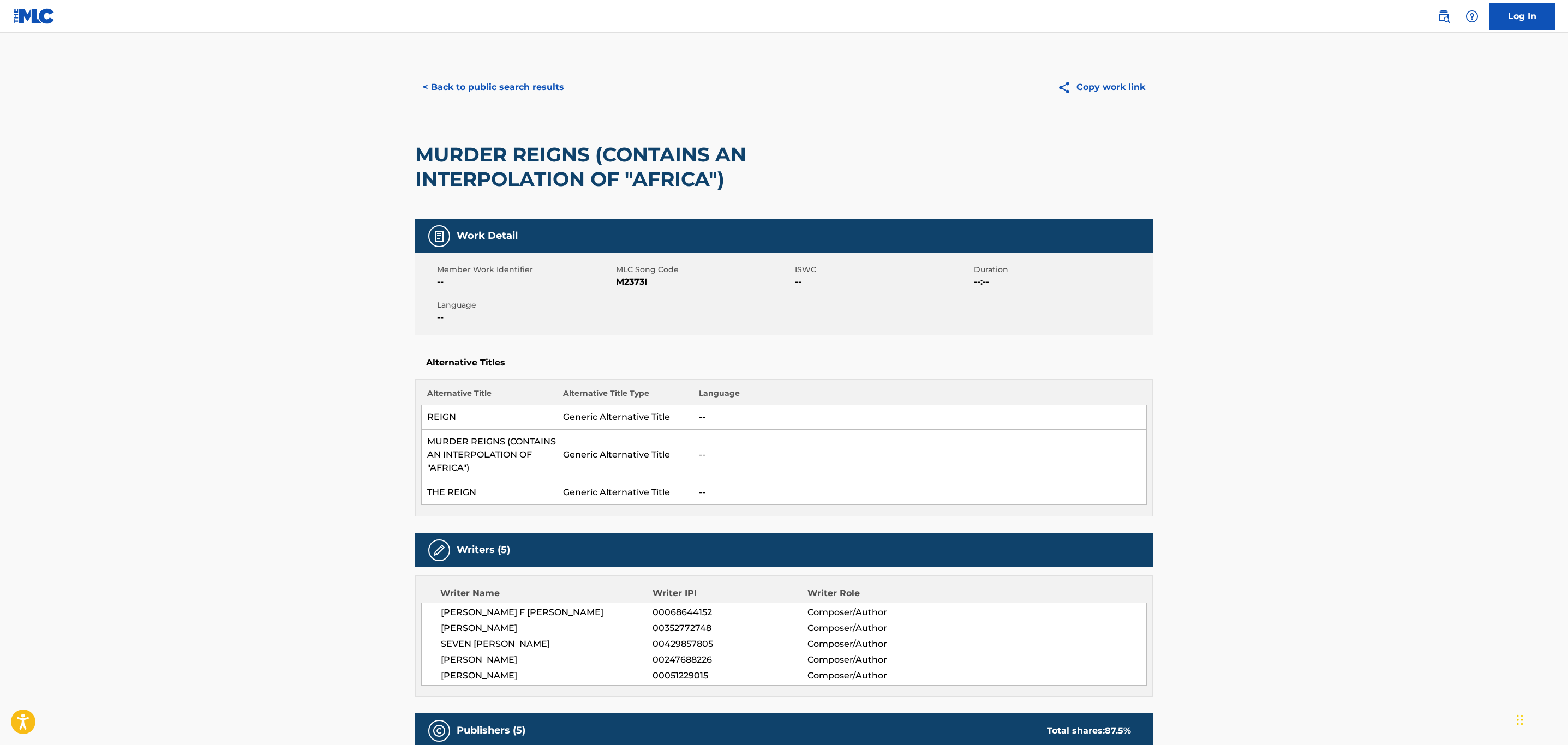
click at [465, 92] on button "< Back to public search results" at bounding box center [493, 87] width 157 height 28
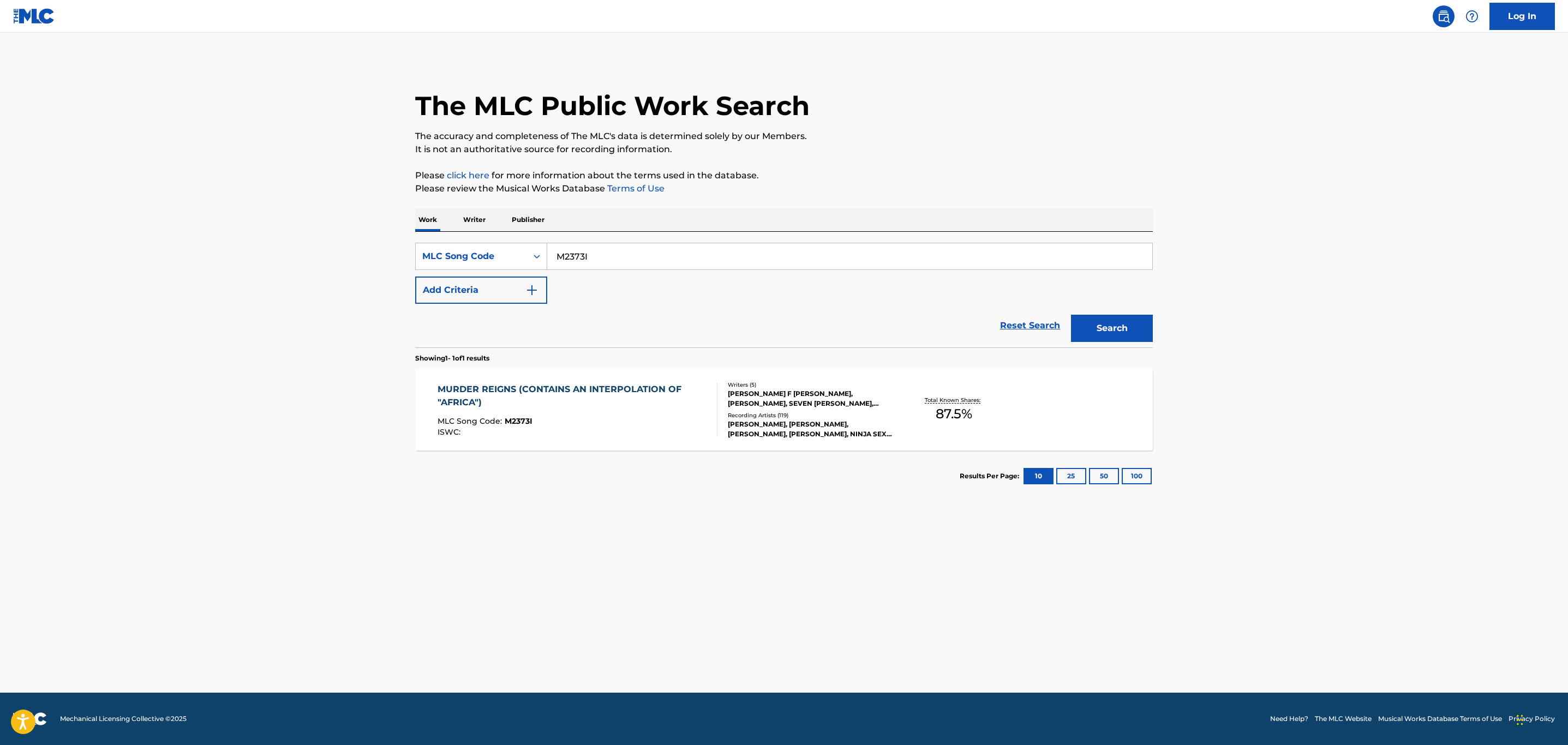
drag, startPoint x: 647, startPoint y: 264, endPoint x: 242, endPoint y: 248, distance: 405.3
click at [242, 248] on main "The MLC Public Work Search The accuracy and completeness of The MLC's data is d…" at bounding box center [784, 362] width 1568 height 660
paste input "IC81S1"
click at [1071, 315] on button "Search" at bounding box center [1112, 329] width 82 height 28
drag, startPoint x: 637, startPoint y: 248, endPoint x: 179, endPoint y: 248, distance: 458.0
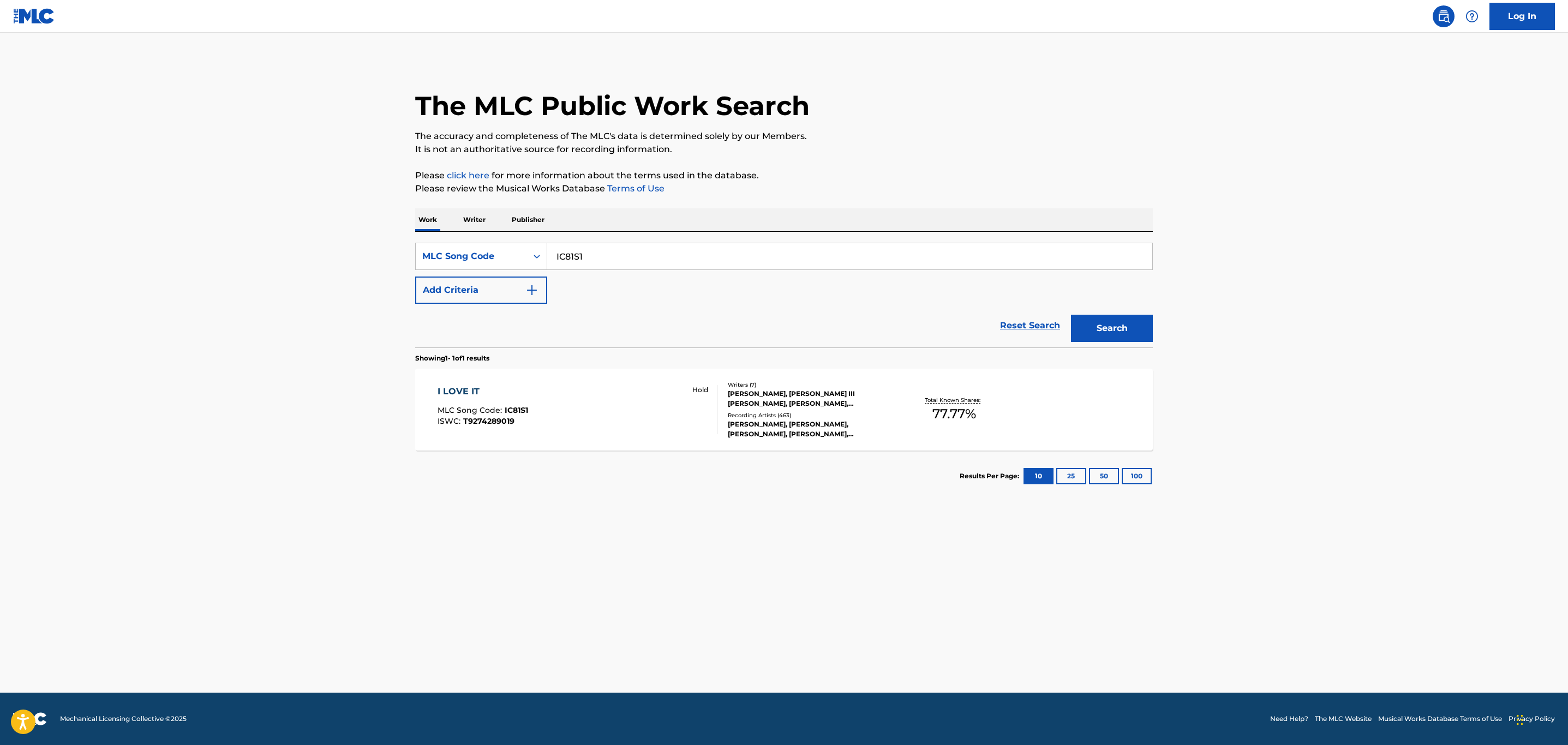
click at [201, 248] on main "The MLC Public Work Search The accuracy and completeness of The MLC's data is d…" at bounding box center [784, 362] width 1568 height 660
paste input "TE0LOJ"
type input "TE0LOJ"
click at [1071, 315] on button "Search" at bounding box center [1112, 329] width 82 height 28
click at [596, 404] on div "THIS IS IT MLC Song Code : TE0LOJ ISWC :" at bounding box center [577, 410] width 280 height 49
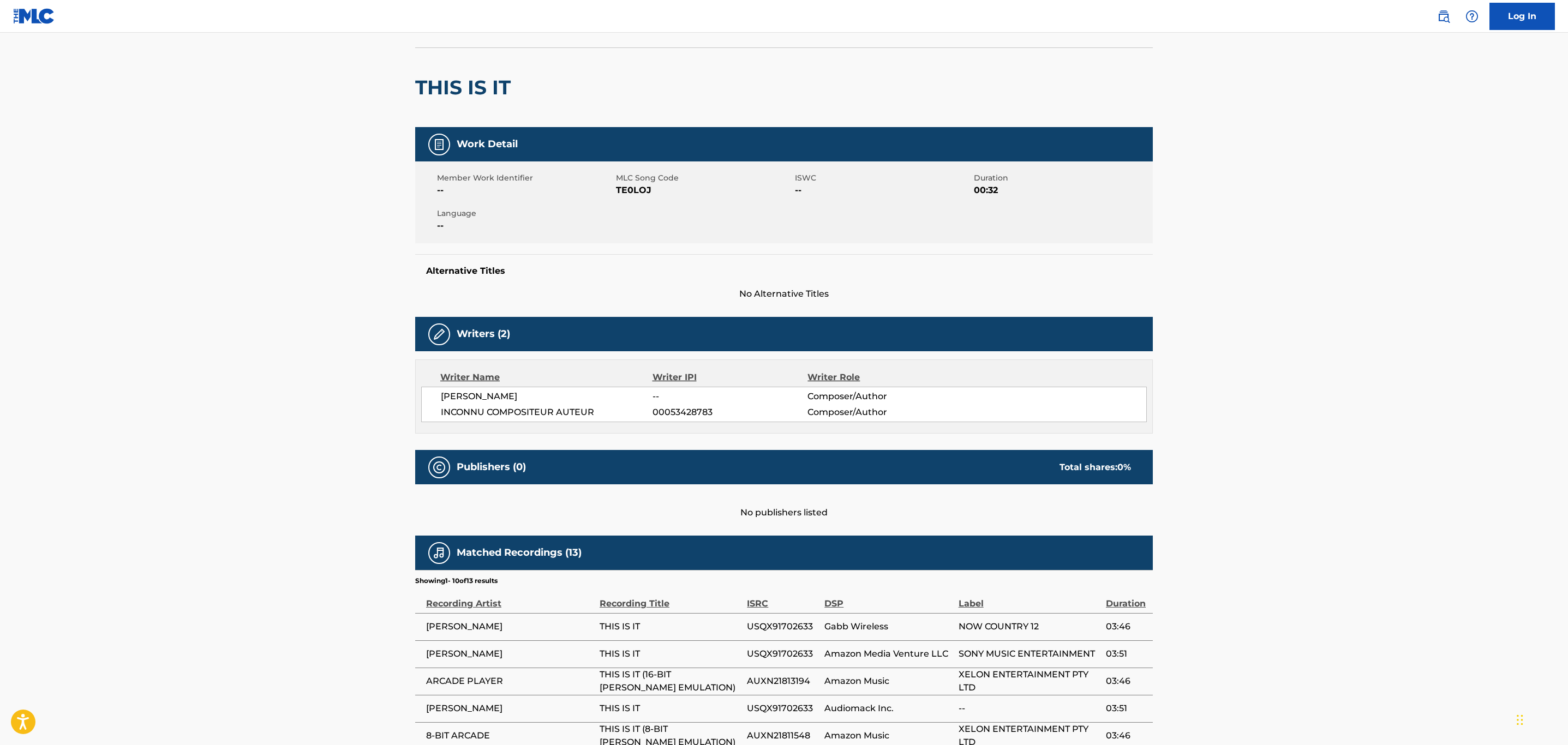
scroll to position [328, 0]
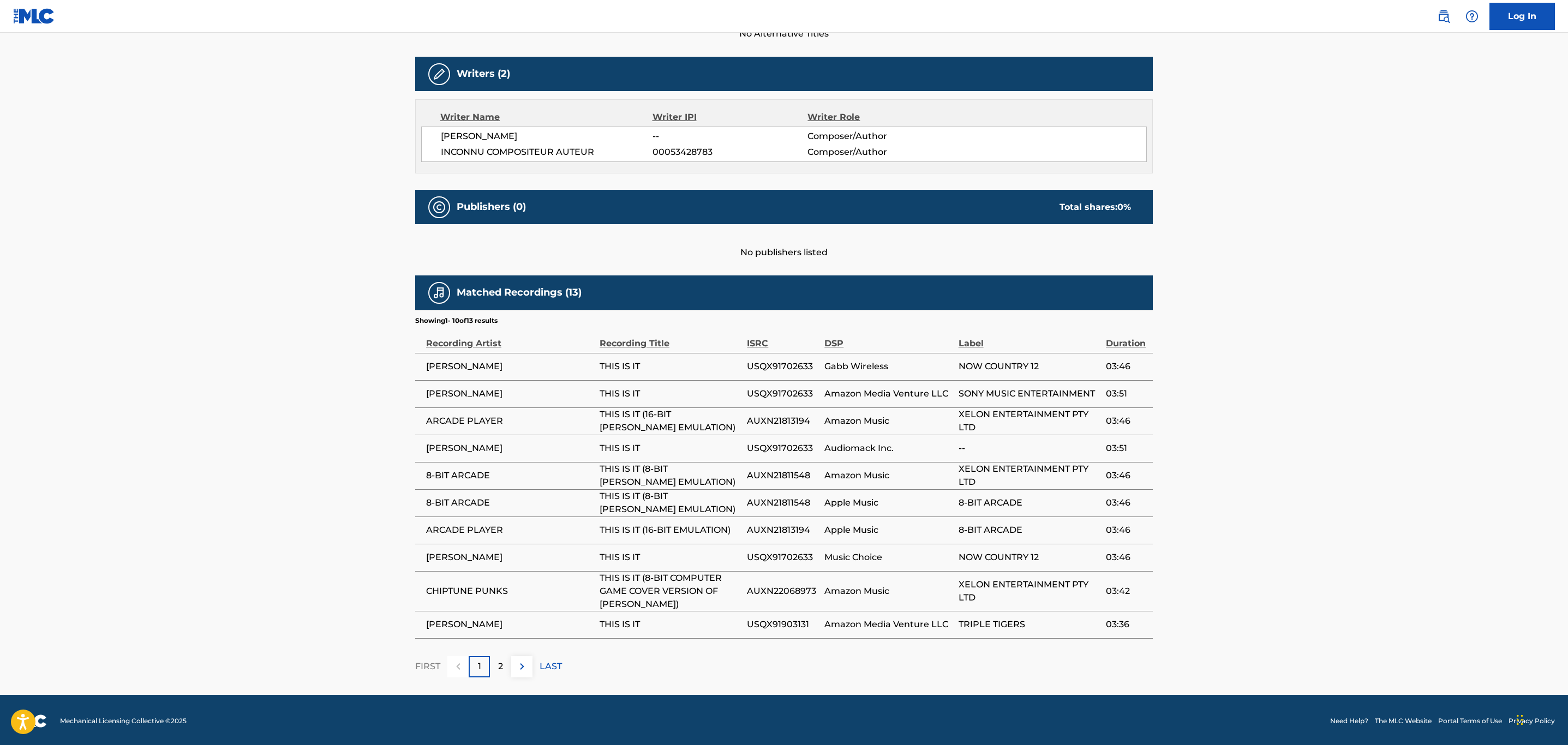
click at [517, 673] on img at bounding box center [522, 666] width 13 height 13
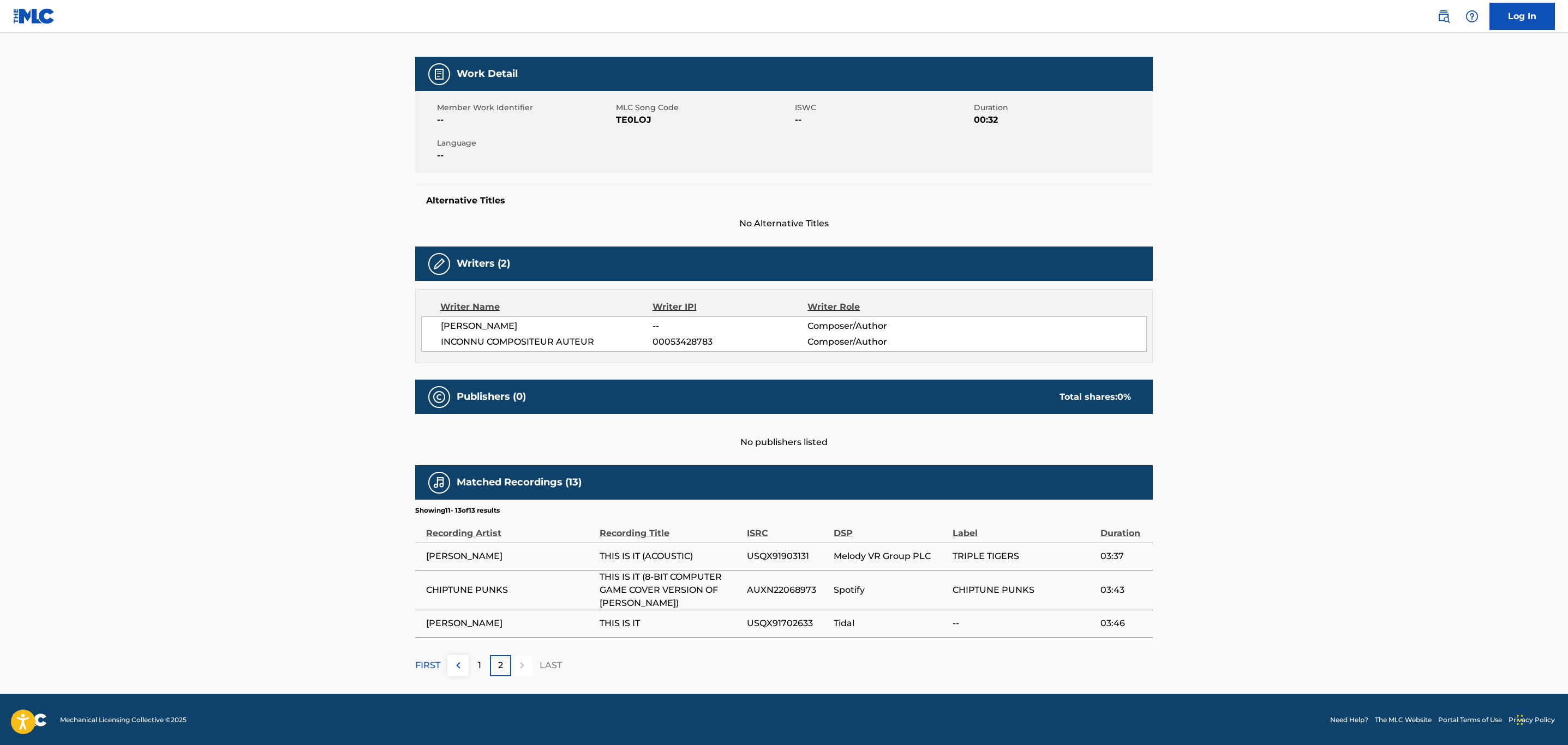
scroll to position [140, 0]
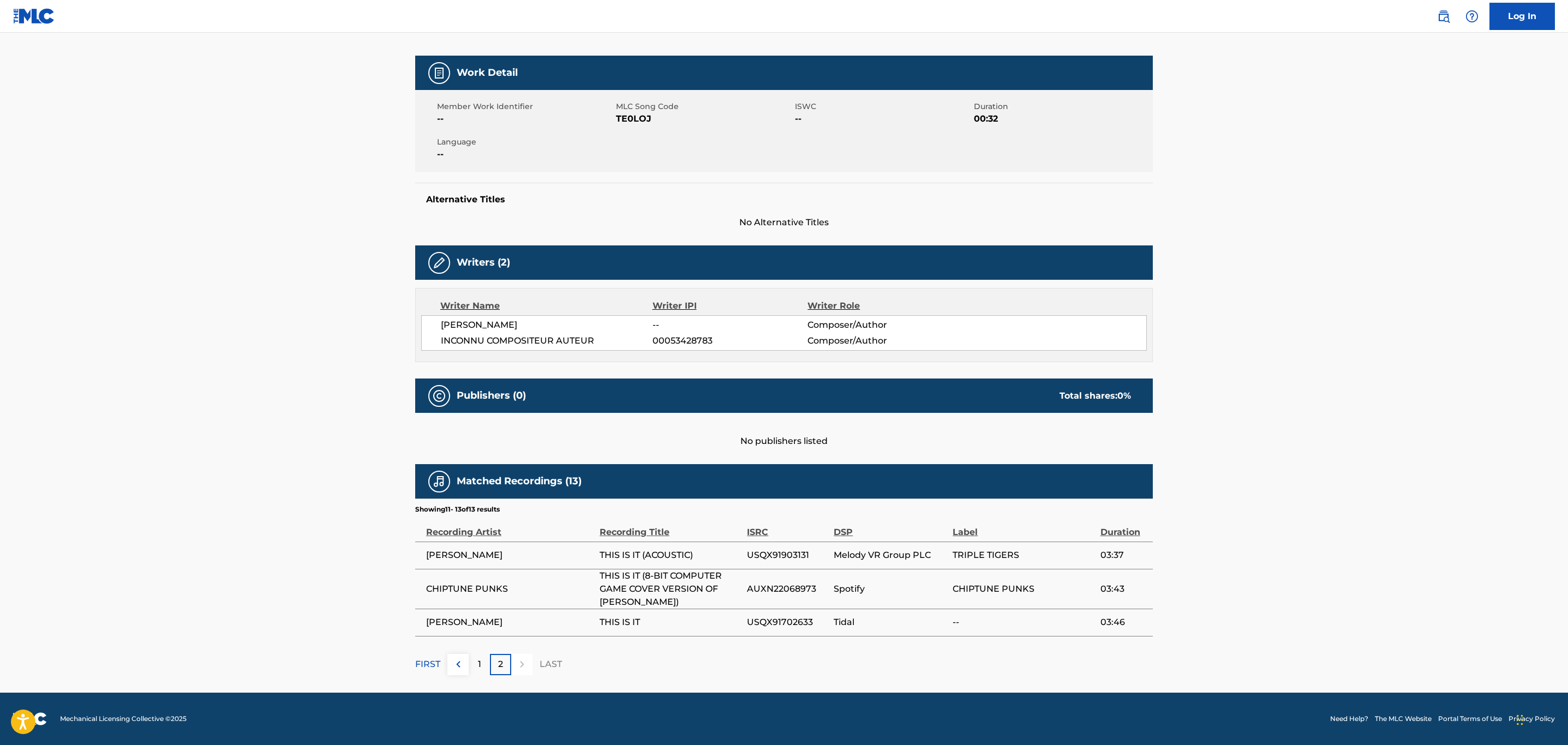
click at [423, 664] on p "FIRST" at bounding box center [427, 664] width 25 height 13
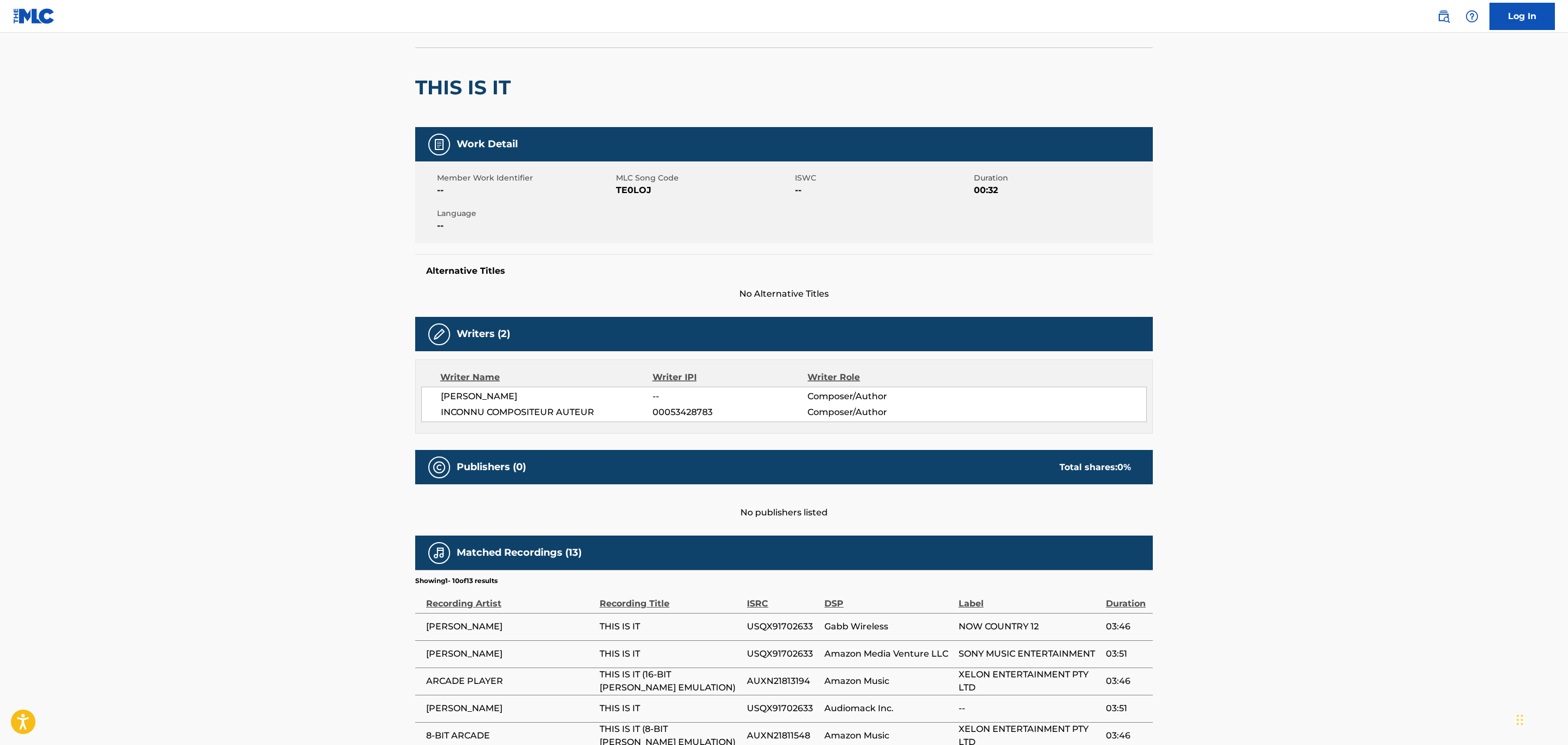
scroll to position [0, 0]
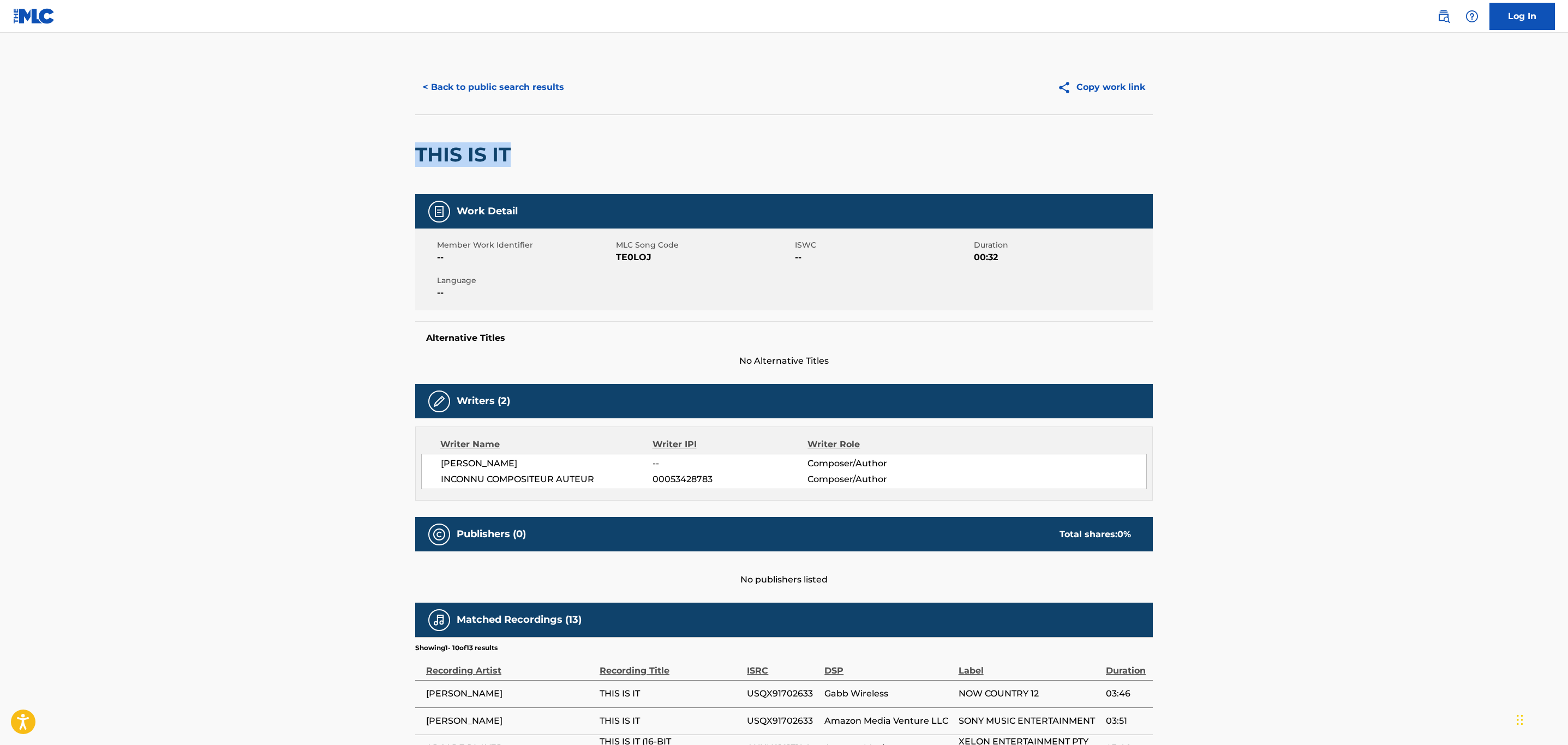
drag, startPoint x: 520, startPoint y: 152, endPoint x: 413, endPoint y: 156, distance: 107.1
click at [413, 156] on div "< Back to public search results Copy work link THIS IS IT Work Detail Member Wo…" at bounding box center [784, 533] width 764 height 945
click at [643, 253] on span "TE0LOJ" at bounding box center [704, 257] width 176 height 13
click at [521, 85] on button "< Back to public search results" at bounding box center [493, 87] width 157 height 28
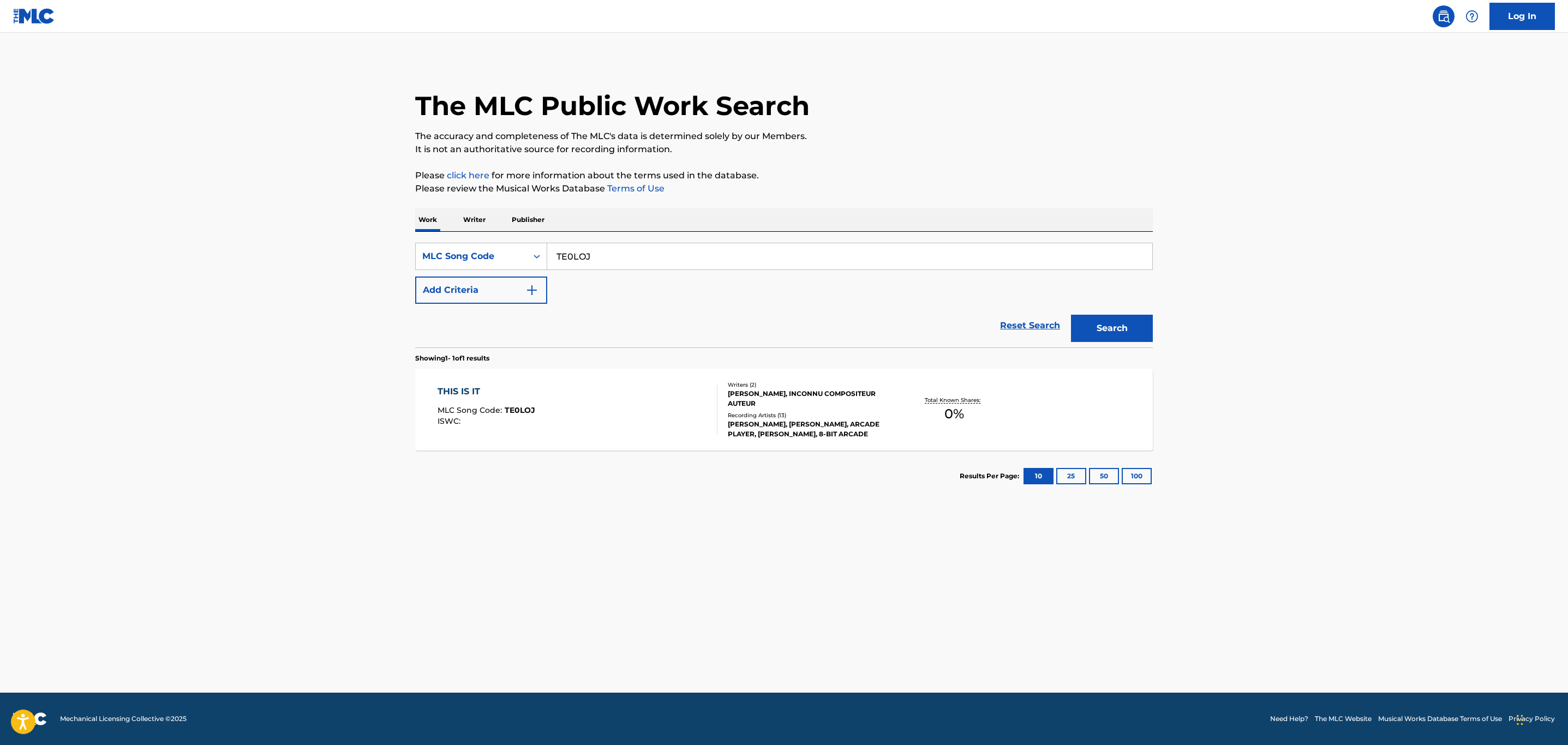
drag, startPoint x: 596, startPoint y: 253, endPoint x: 355, endPoint y: 256, distance: 241.0
click at [354, 255] on main "The MLC Public Work Search The accuracy and completeness of The MLC's data is d…" at bounding box center [784, 362] width 1568 height 660
paste input "C6364A"
type input "C6364A"
click at [1071, 315] on button "Search" at bounding box center [1112, 329] width 82 height 28
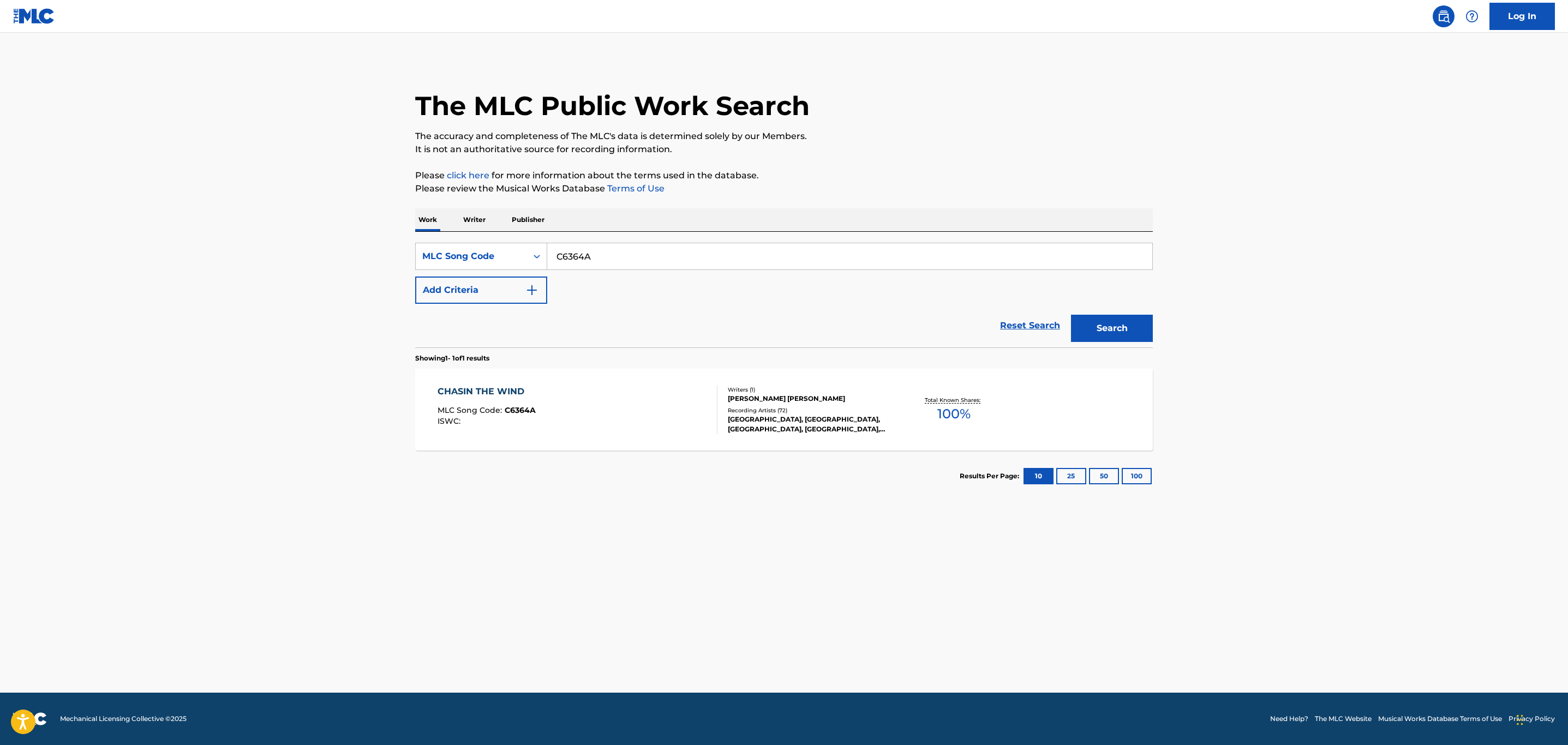
click at [627, 413] on div "CHASIN THE WIND MLC Song Code : C6364A ISWC :" at bounding box center [577, 410] width 280 height 49
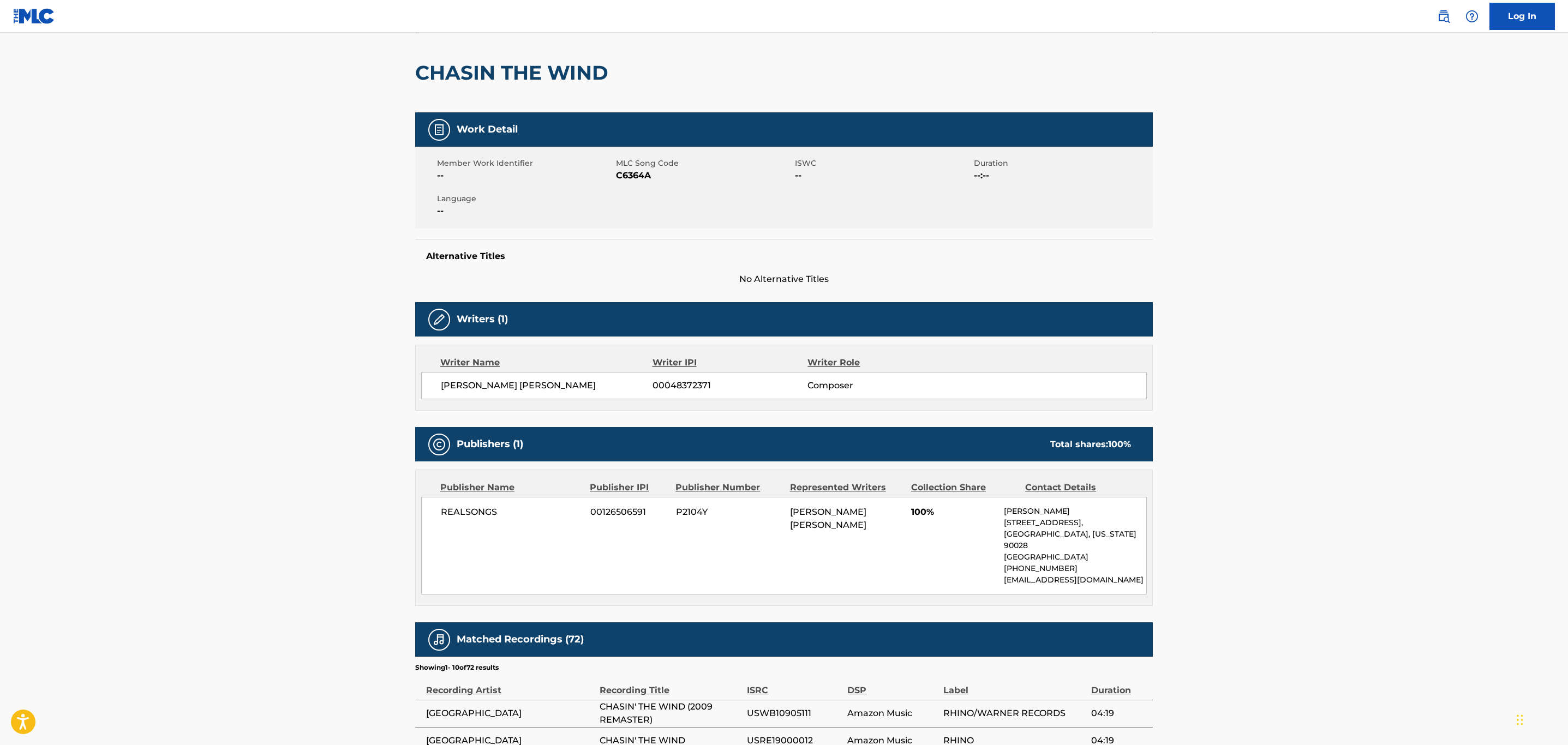
scroll to position [409, 0]
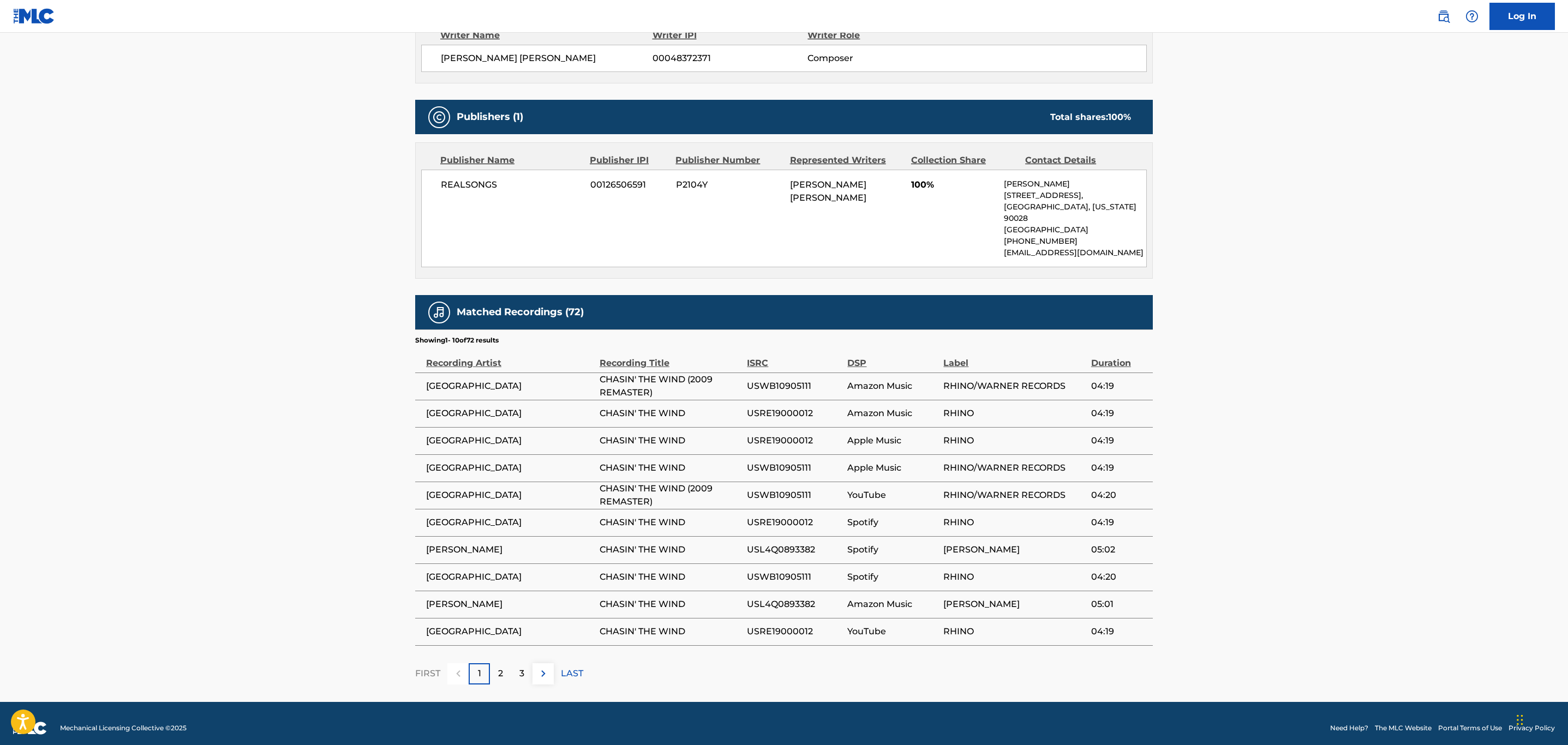
click at [546, 676] on img at bounding box center [543, 673] width 13 height 13
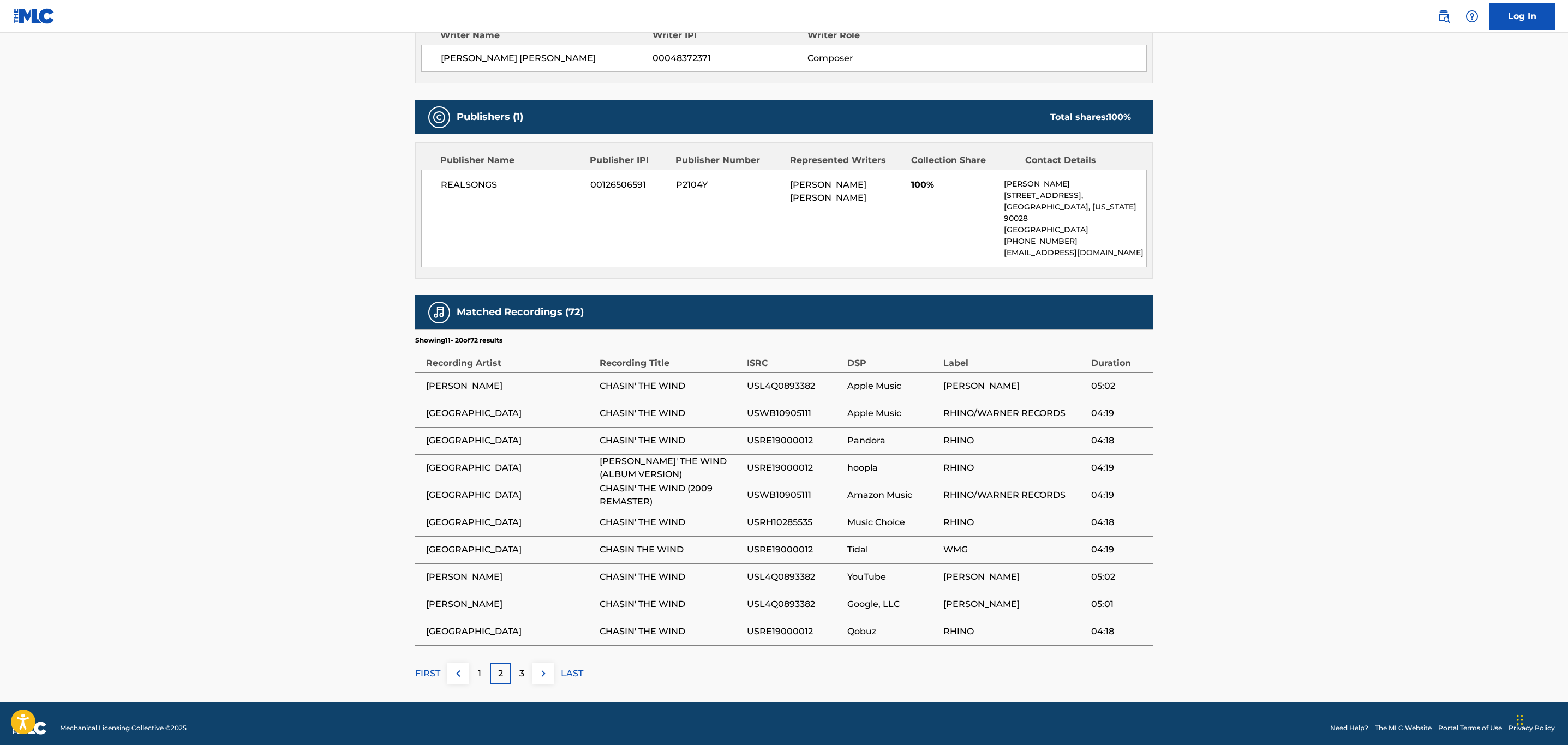
click at [546, 676] on img at bounding box center [543, 673] width 13 height 13
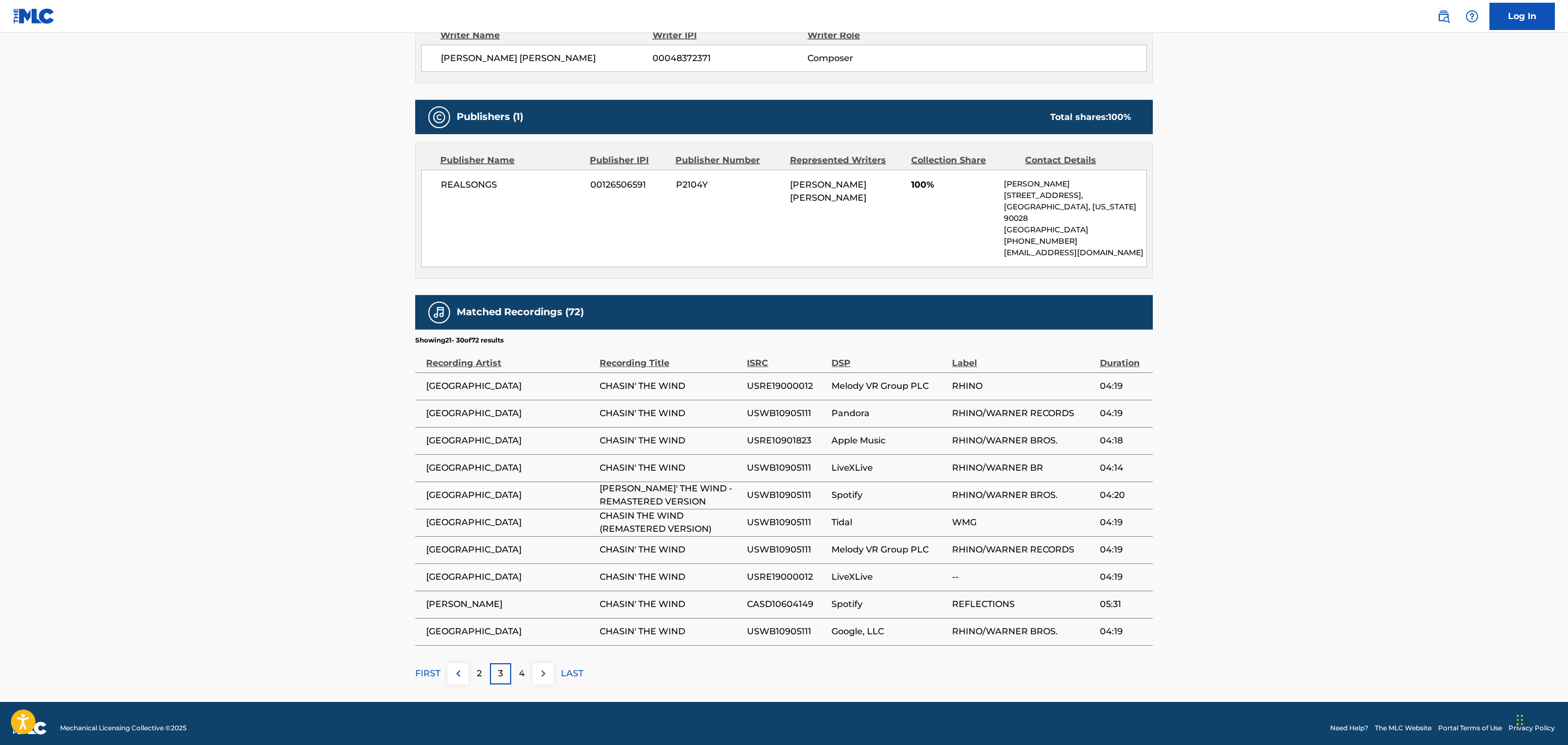
click at [546, 676] on img at bounding box center [543, 673] width 13 height 13
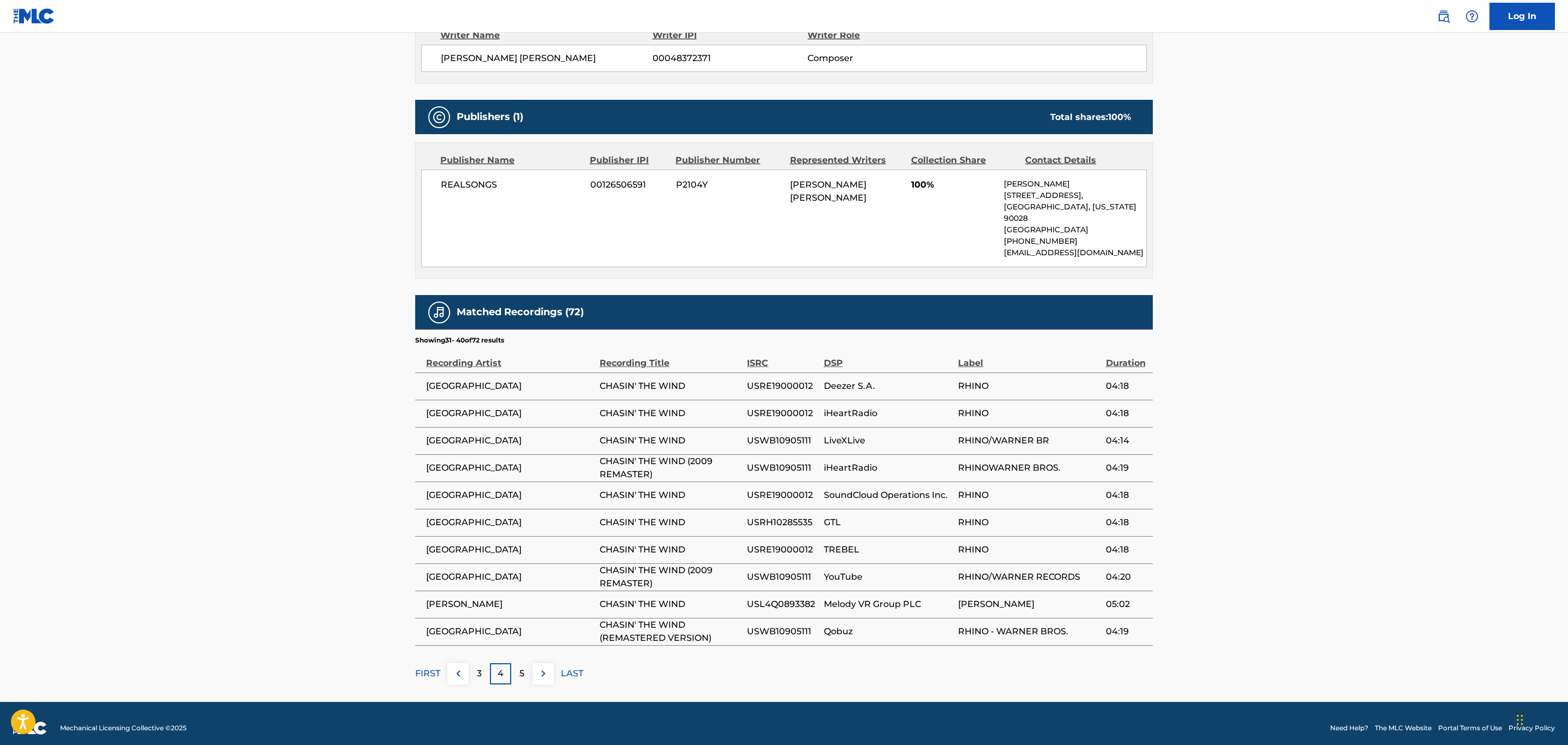
click at [546, 676] on img at bounding box center [543, 673] width 13 height 13
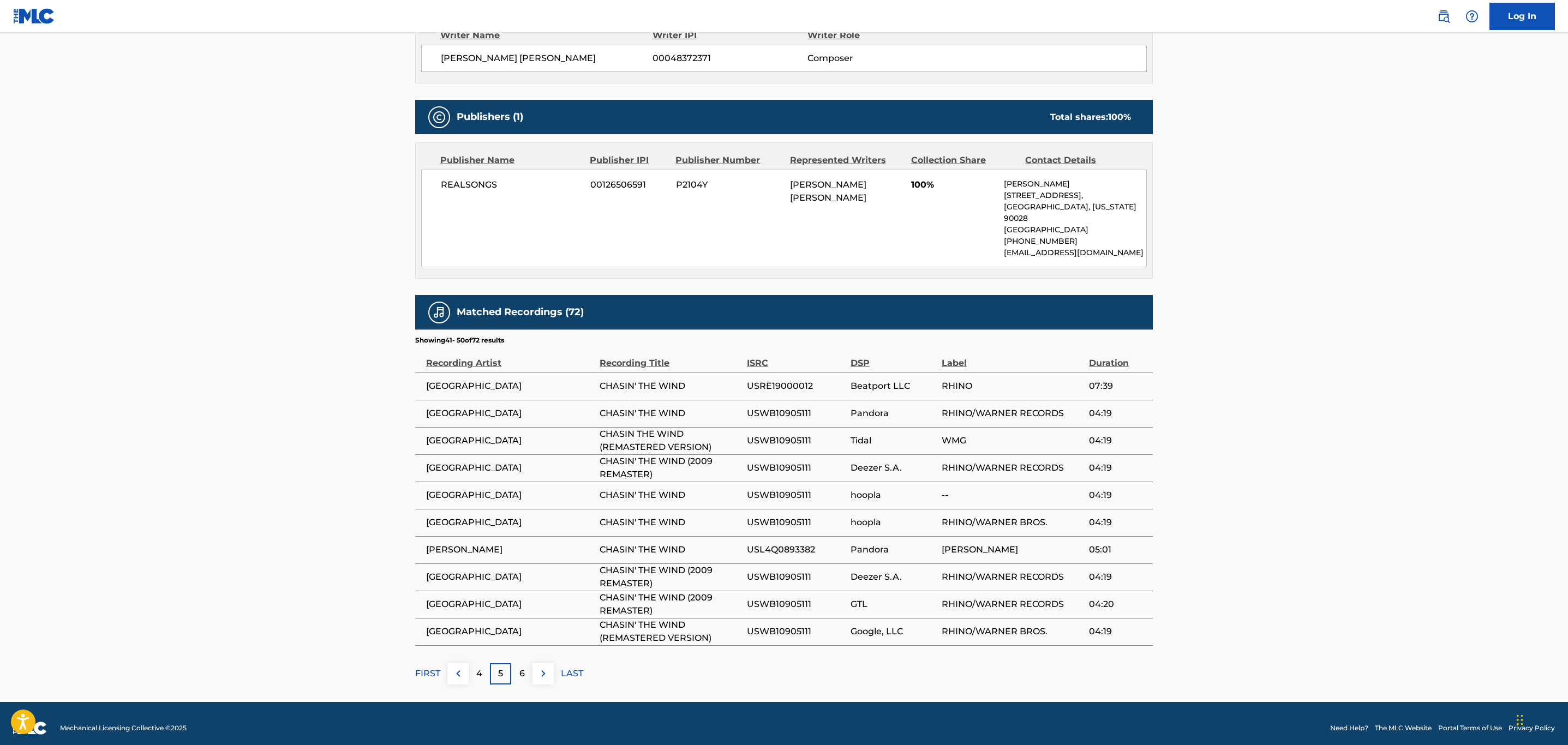
click at [546, 676] on img at bounding box center [543, 673] width 13 height 13
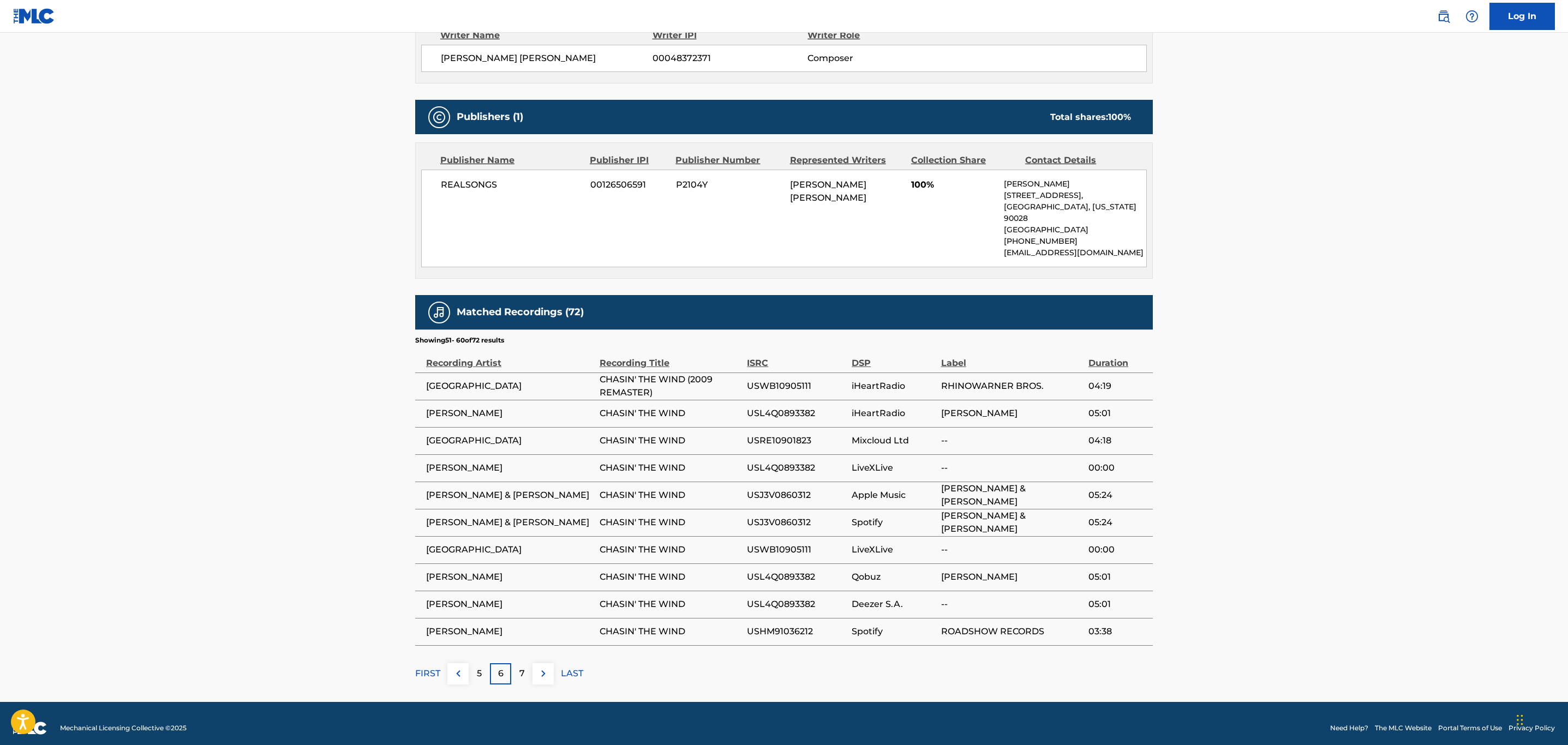
click at [546, 676] on img at bounding box center [543, 673] width 13 height 13
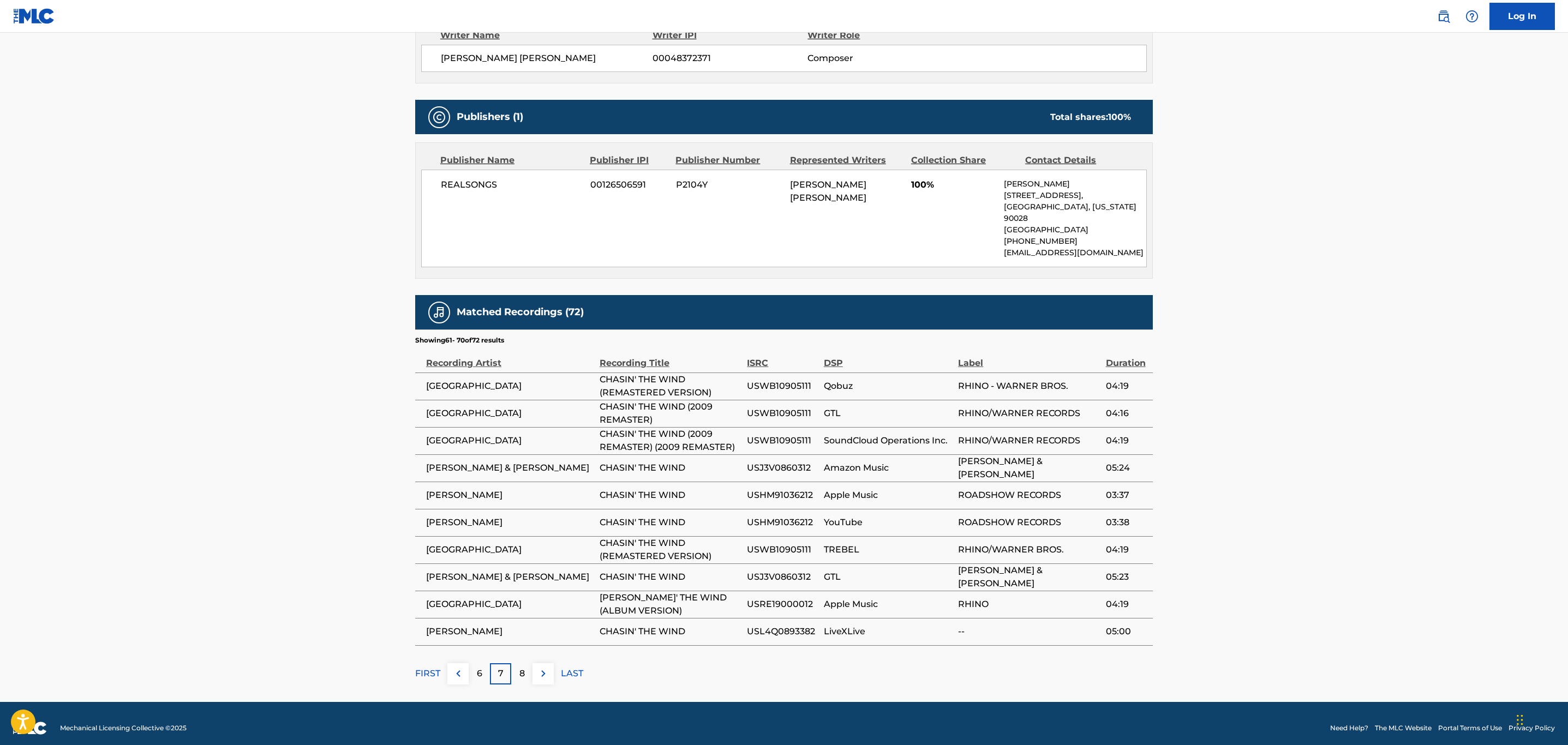
click at [546, 676] on img at bounding box center [543, 673] width 13 height 13
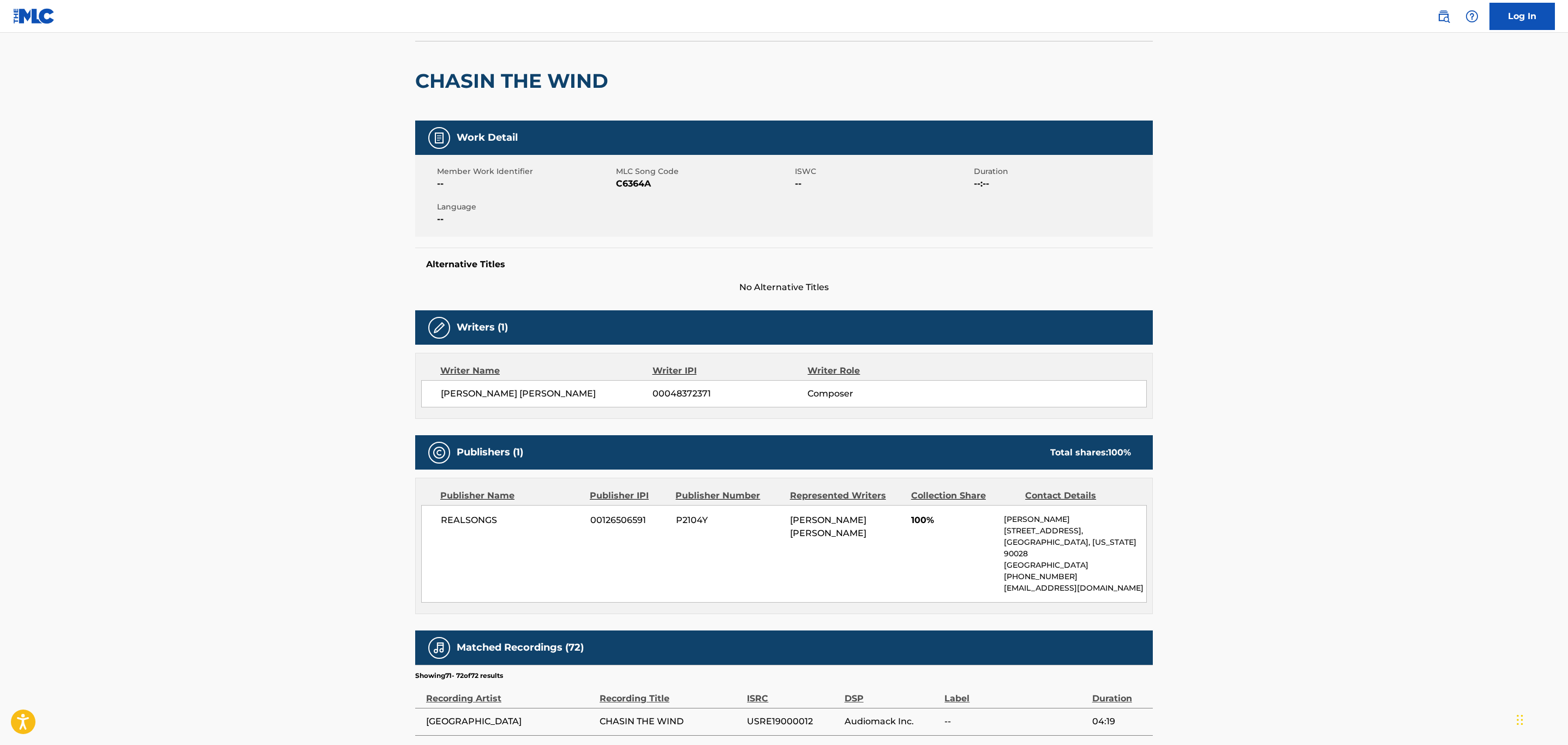
scroll to position [0, 0]
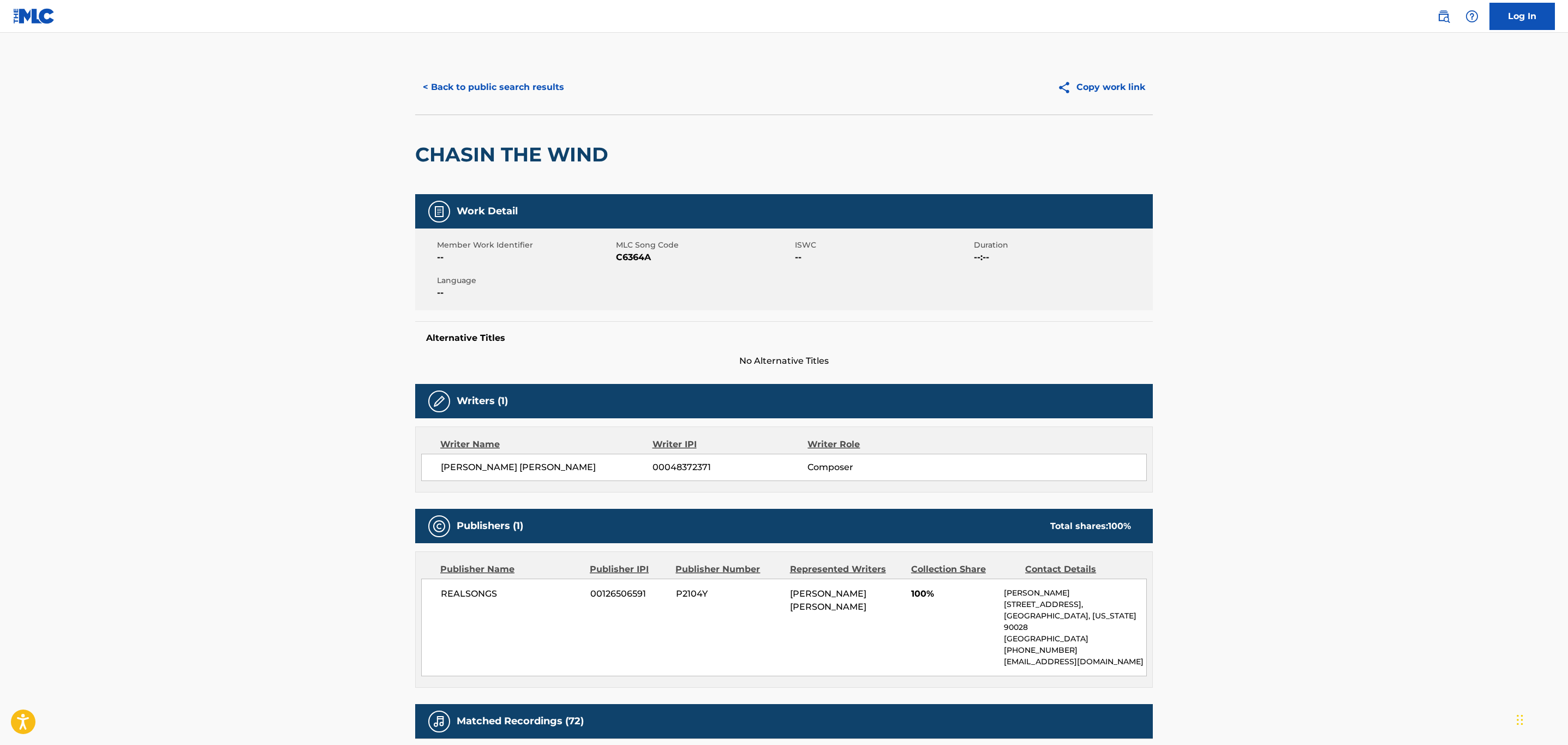
click at [503, 92] on button "< Back to public search results" at bounding box center [493, 87] width 157 height 28
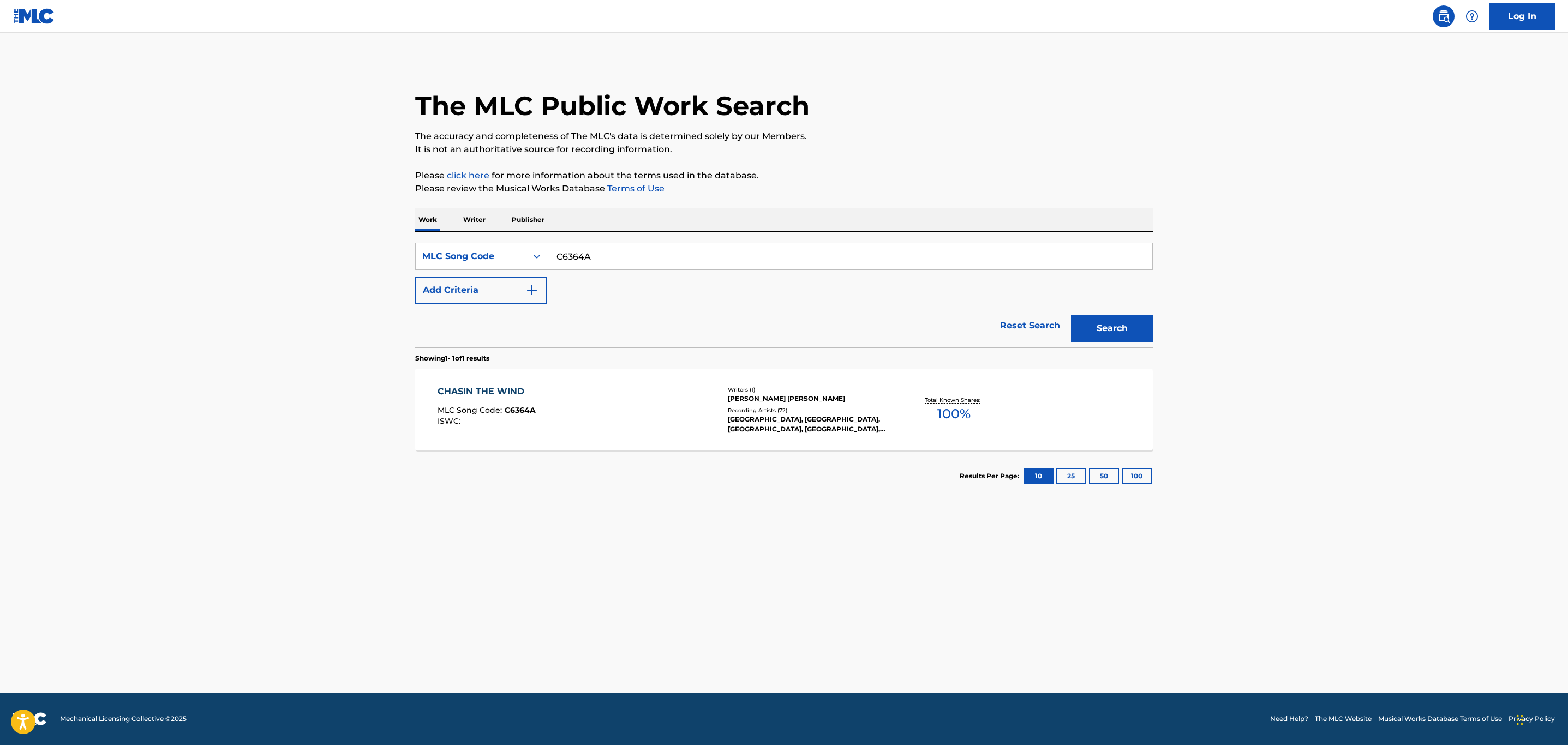
drag, startPoint x: 619, startPoint y: 256, endPoint x: 287, endPoint y: 224, distance: 333.5
click at [373, 235] on main "The MLC Public Work Search The accuracy and completeness of The MLC's data is d…" at bounding box center [784, 362] width 1568 height 660
paste input "I68798"
type input "I68798"
click at [1071, 315] on button "Search" at bounding box center [1112, 329] width 82 height 28
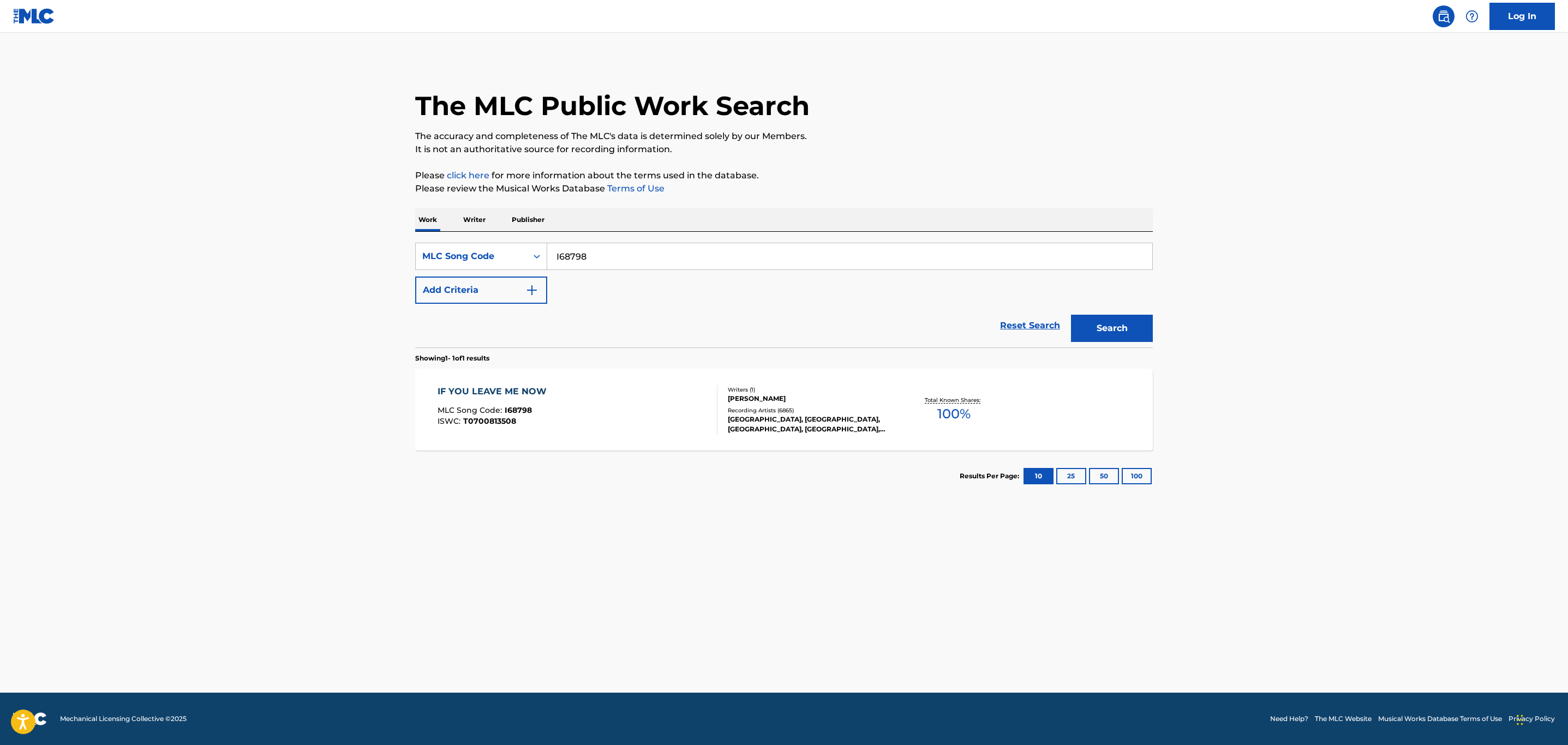
click at [637, 410] on div "IF YOU LEAVE ME NOW MLC Song Code : I68798 ISWC : T0700813508" at bounding box center [577, 410] width 280 height 49
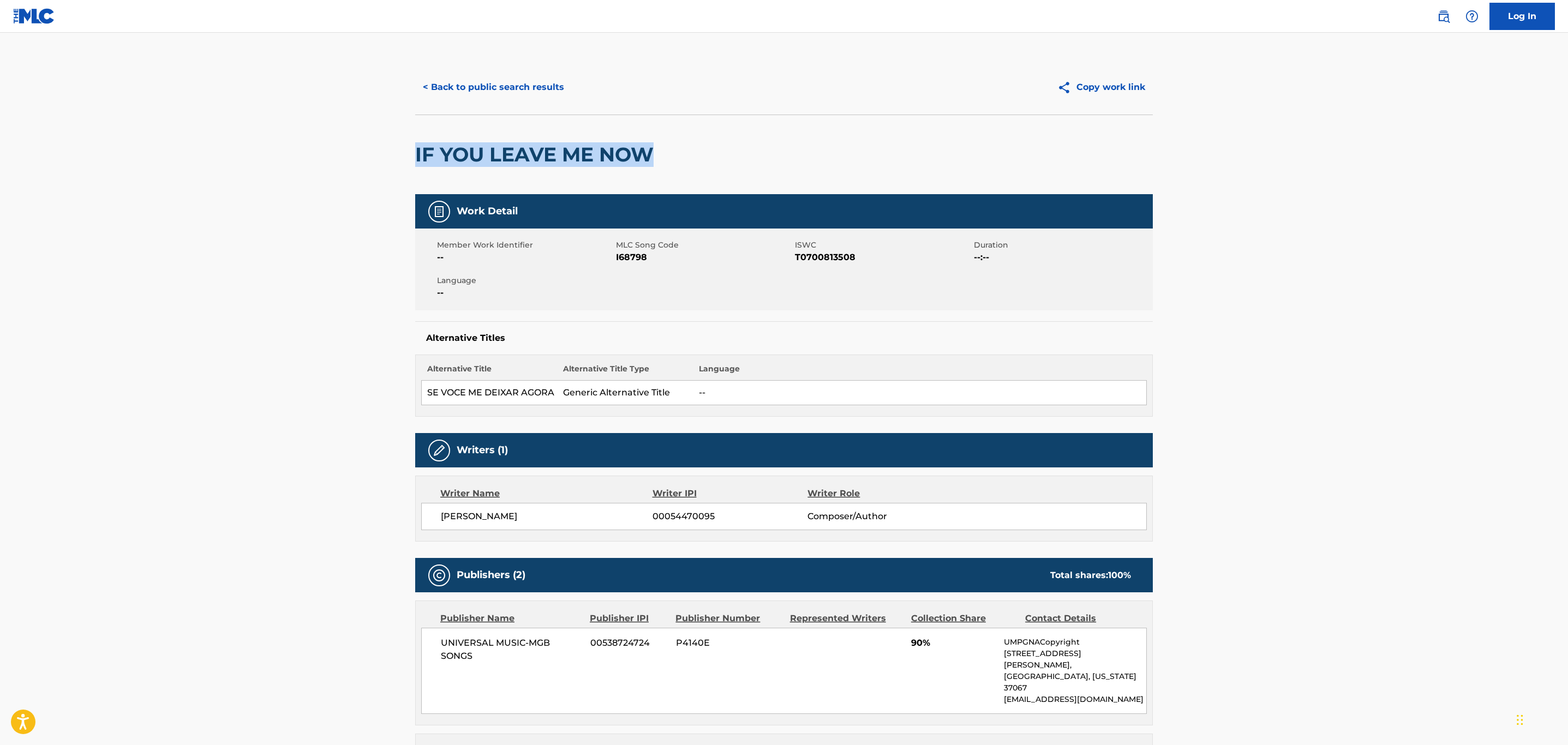
drag, startPoint x: 439, startPoint y: 157, endPoint x: 398, endPoint y: 160, distance: 41.1
click at [398, 160] on main "< Back to public search results Copy work link IF YOU LEAVE ME NOW Work Detail …" at bounding box center [784, 640] width 1568 height 1215
click at [635, 257] on span "I68798" at bounding box center [704, 257] width 176 height 13
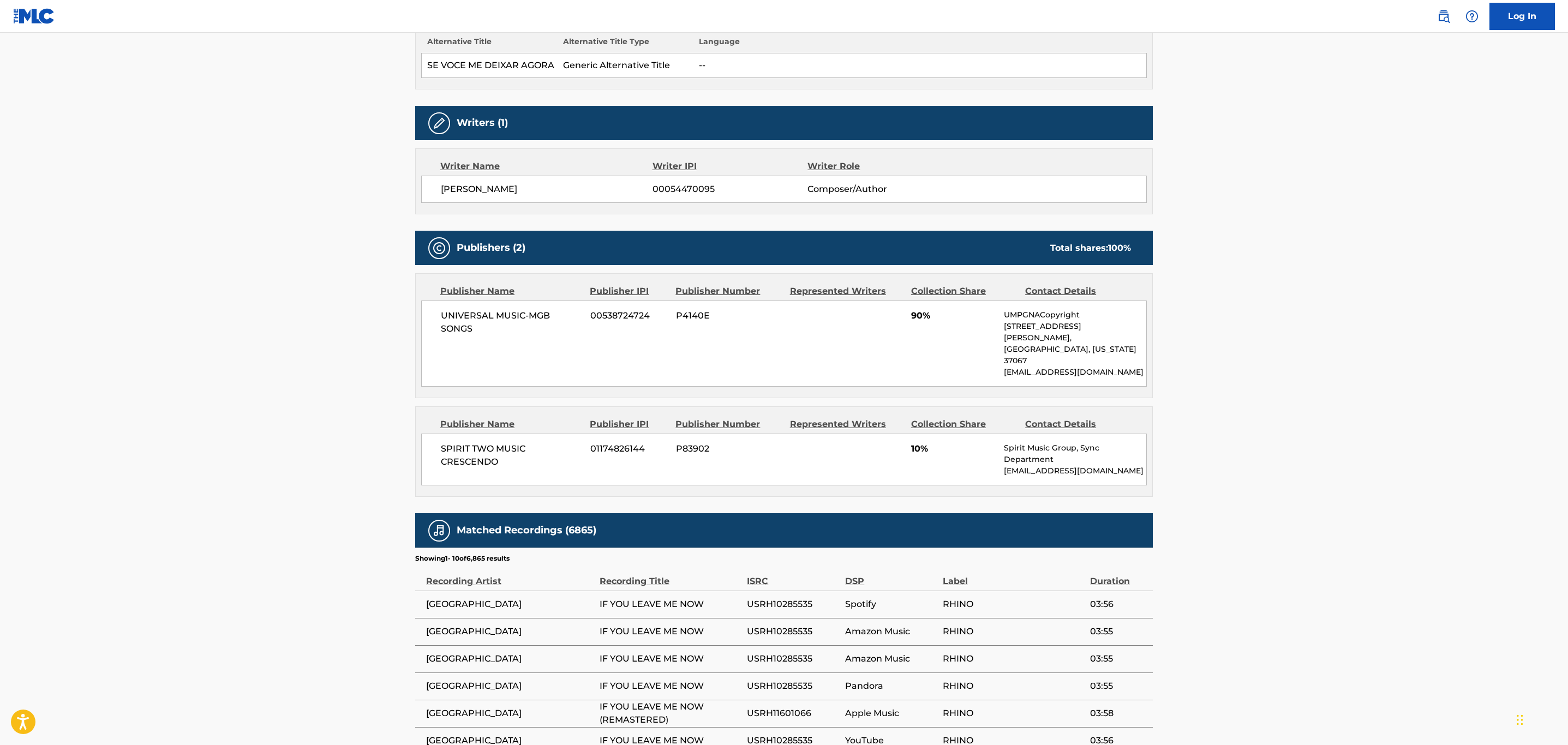
scroll to position [535, 0]
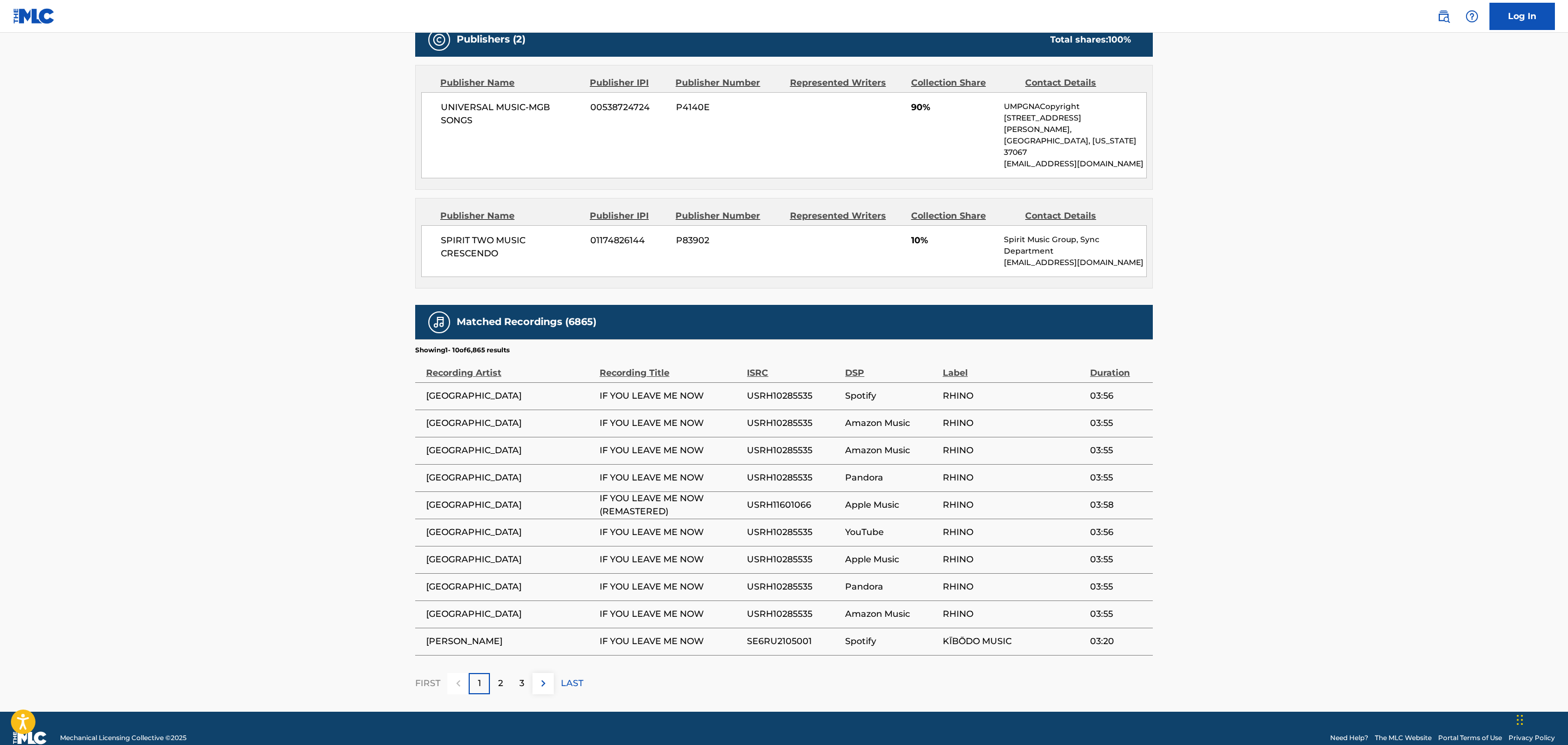
click at [543, 677] on img at bounding box center [543, 683] width 13 height 13
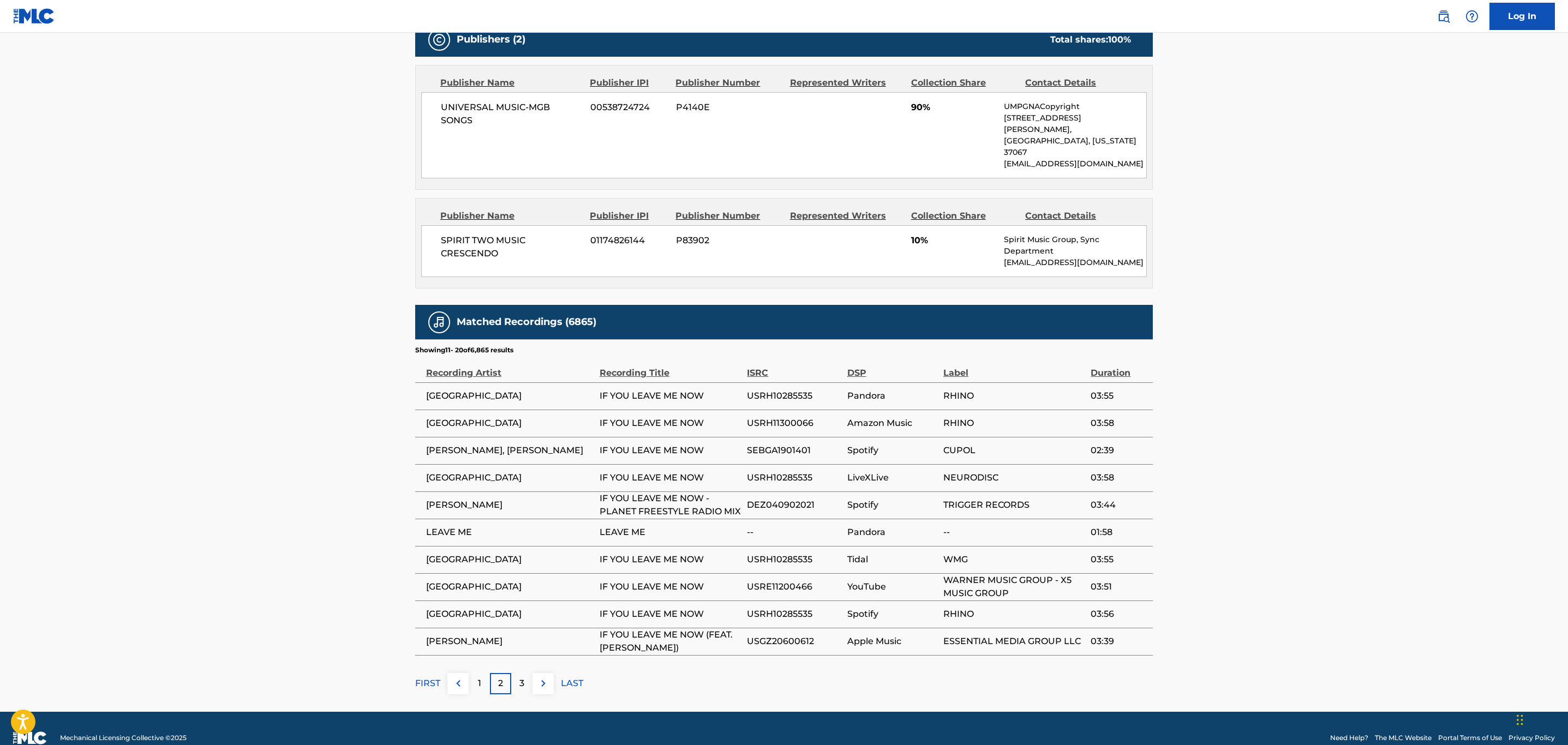
click at [543, 677] on img at bounding box center [543, 683] width 13 height 13
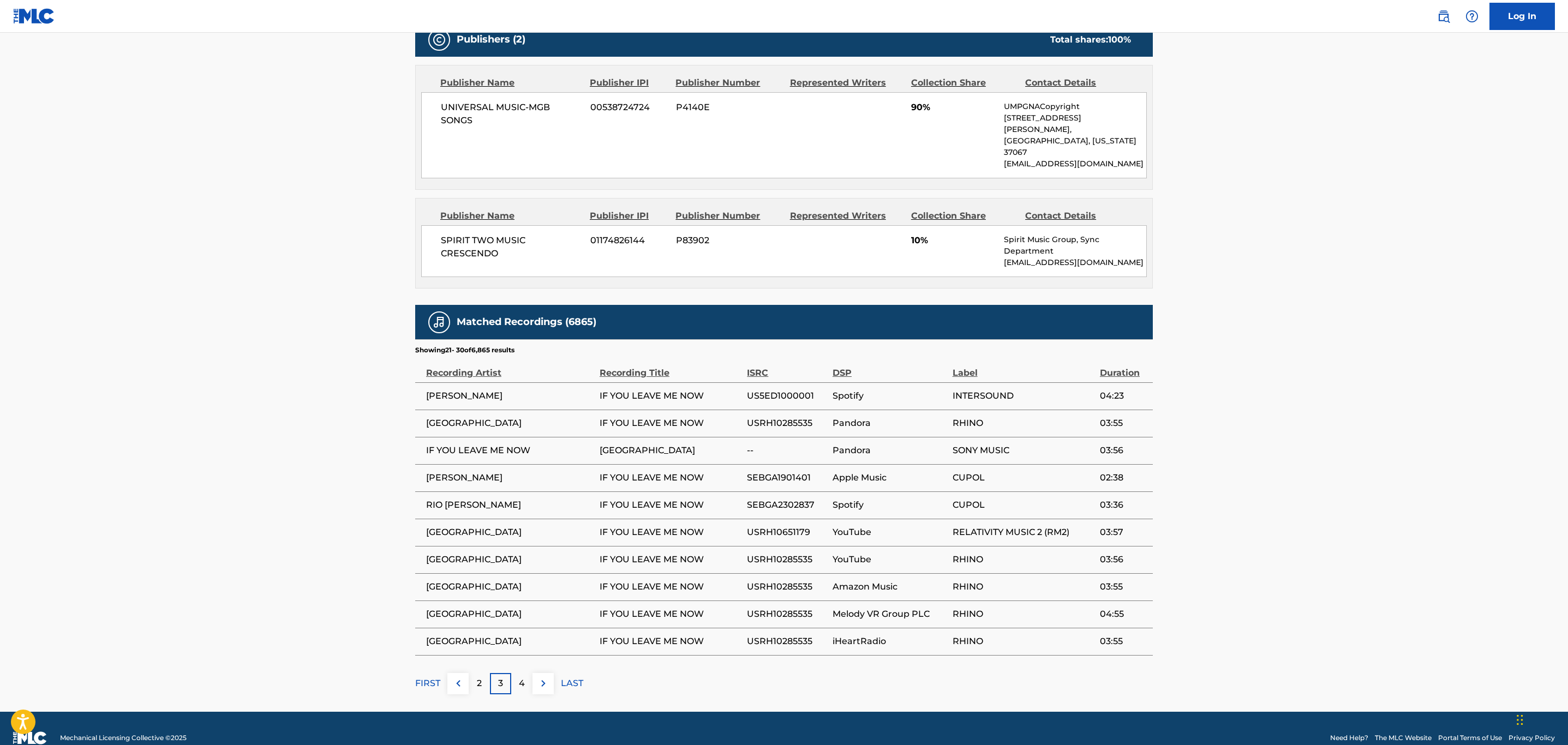
click at [543, 677] on img at bounding box center [543, 683] width 13 height 13
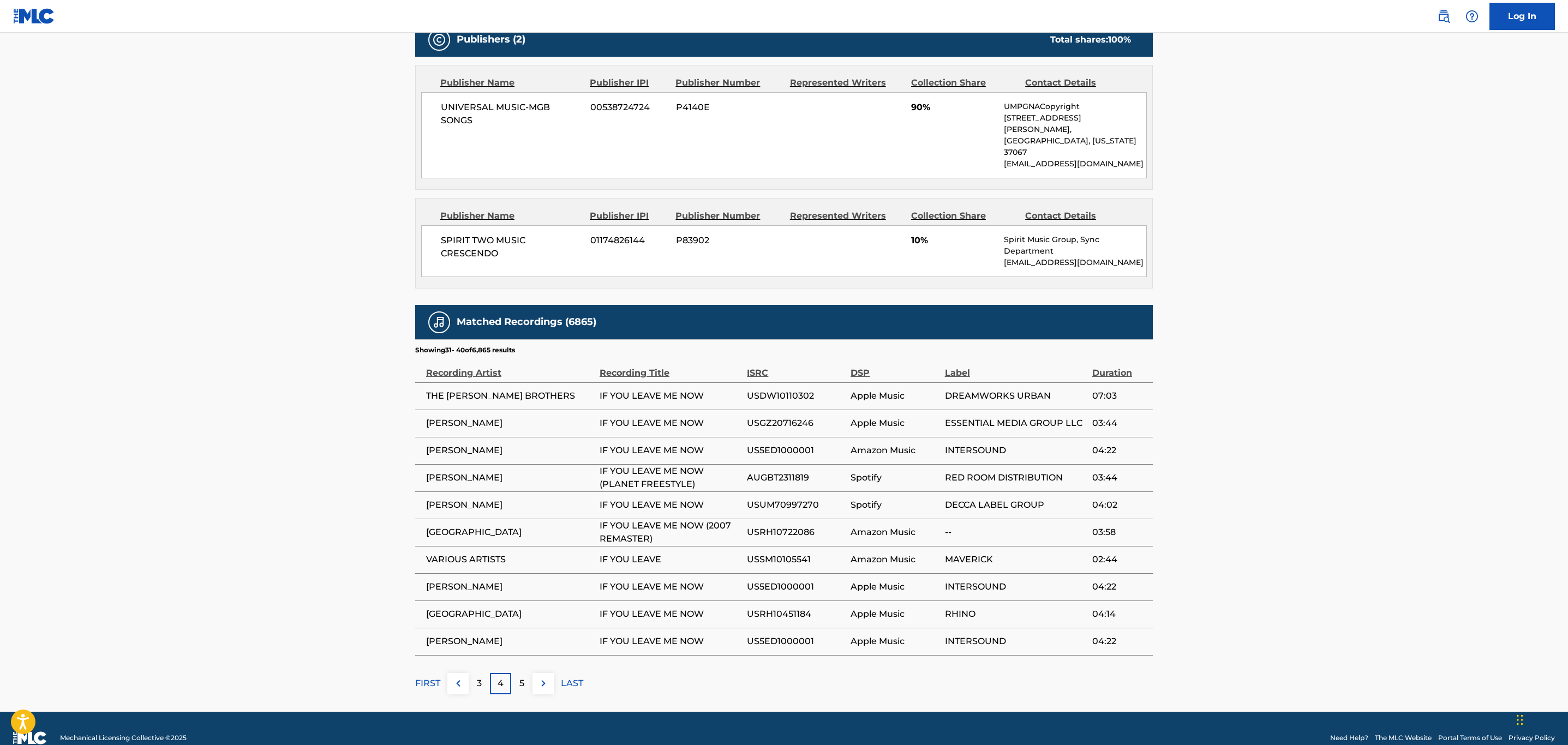
click at [543, 677] on img at bounding box center [543, 683] width 13 height 13
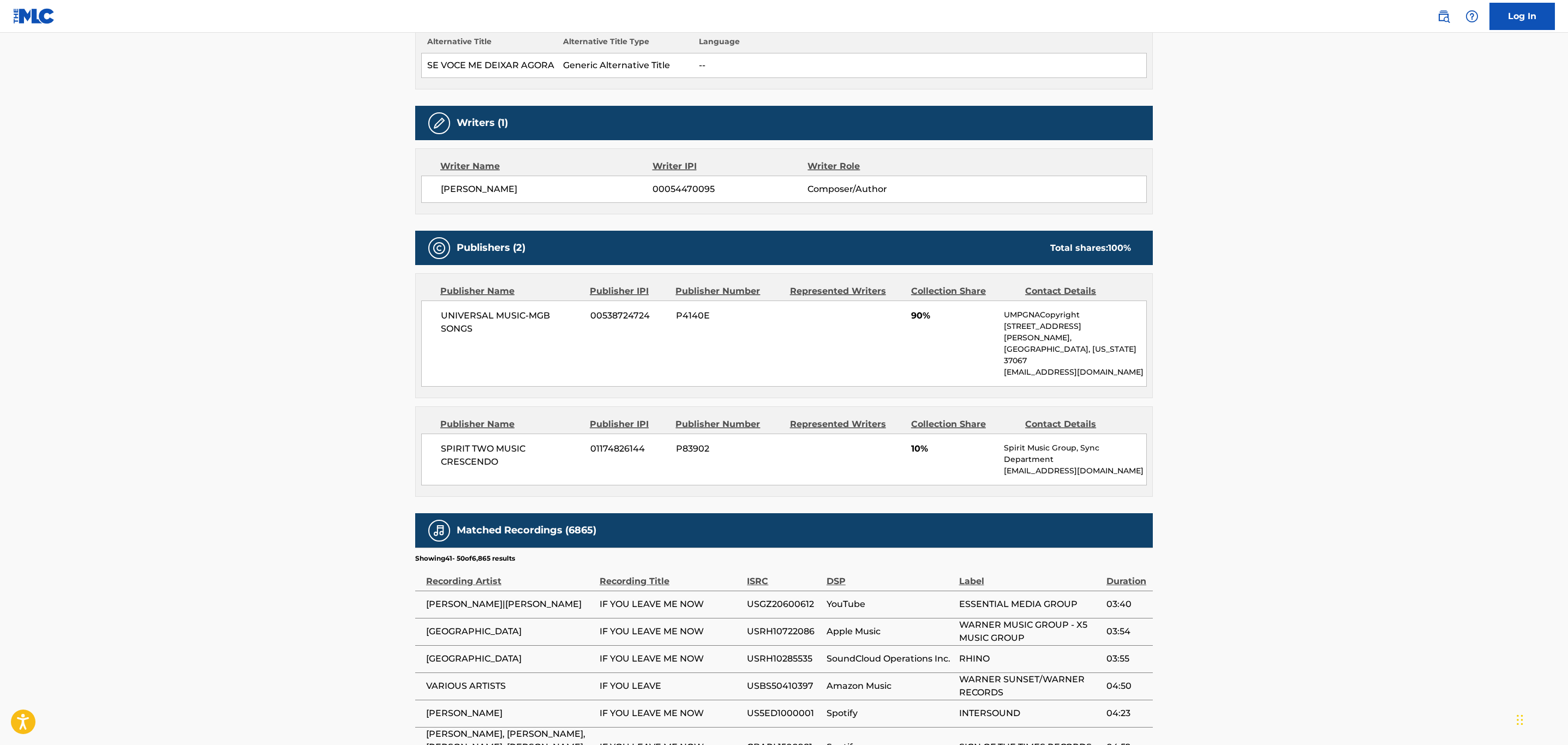
scroll to position [0, 0]
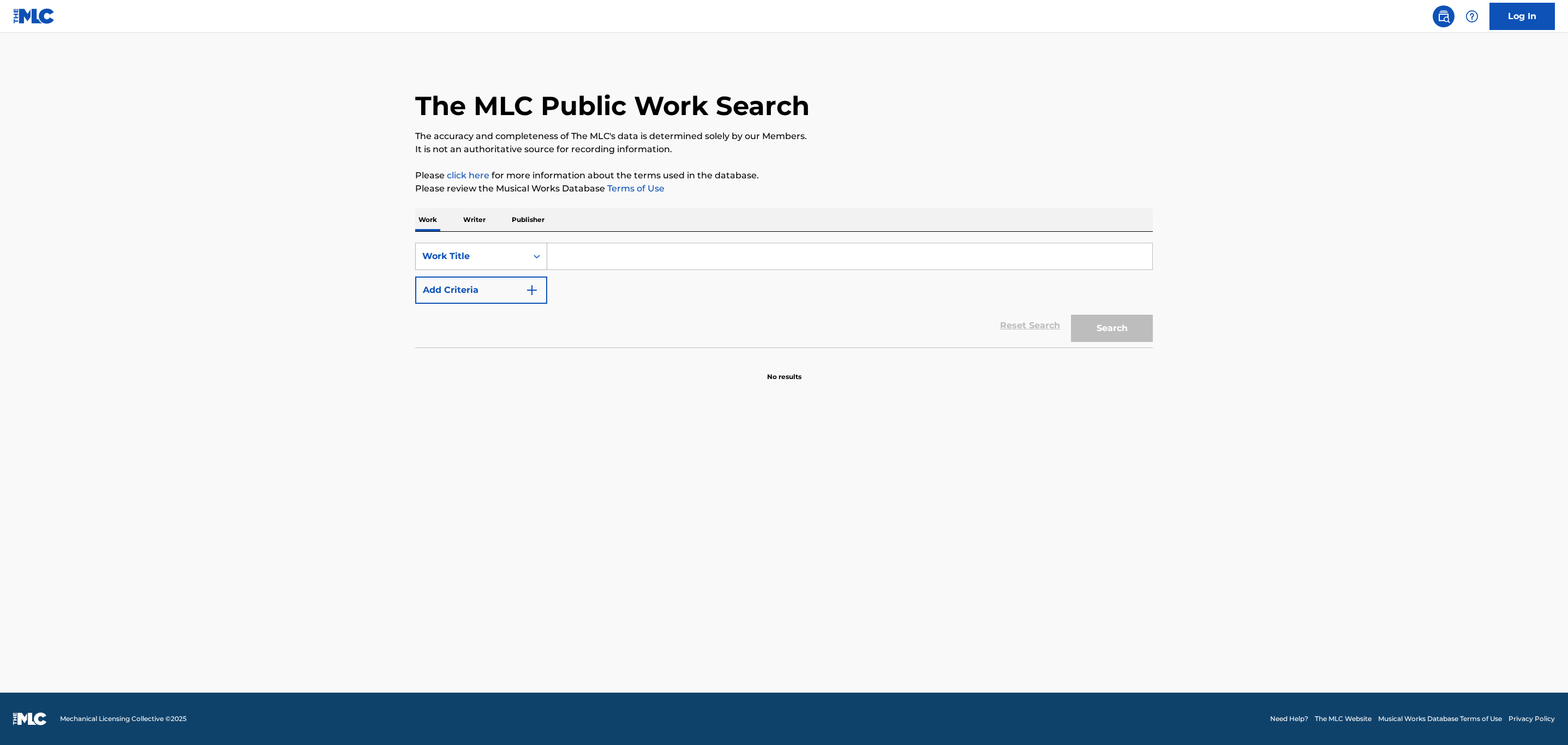
click at [499, 252] on div "Work Title" at bounding box center [472, 256] width 98 height 13
click at [499, 280] on div "MLC Song Code" at bounding box center [481, 284] width 131 height 28
click at [598, 253] on input "Search Form" at bounding box center [850, 256] width 605 height 26
paste input "U02536"
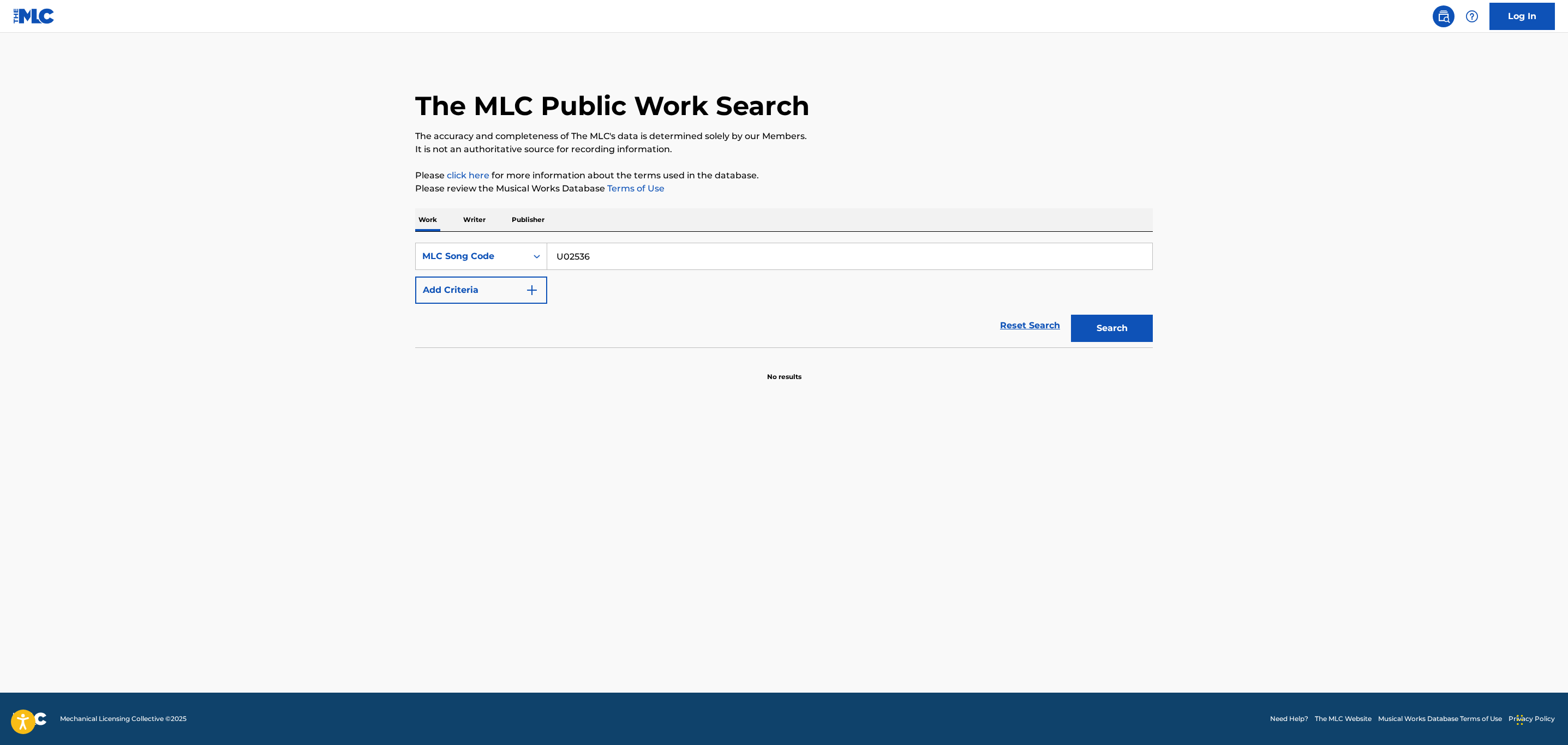
type input "U02536"
click at [1071, 315] on button "Search" at bounding box center [1112, 329] width 82 height 28
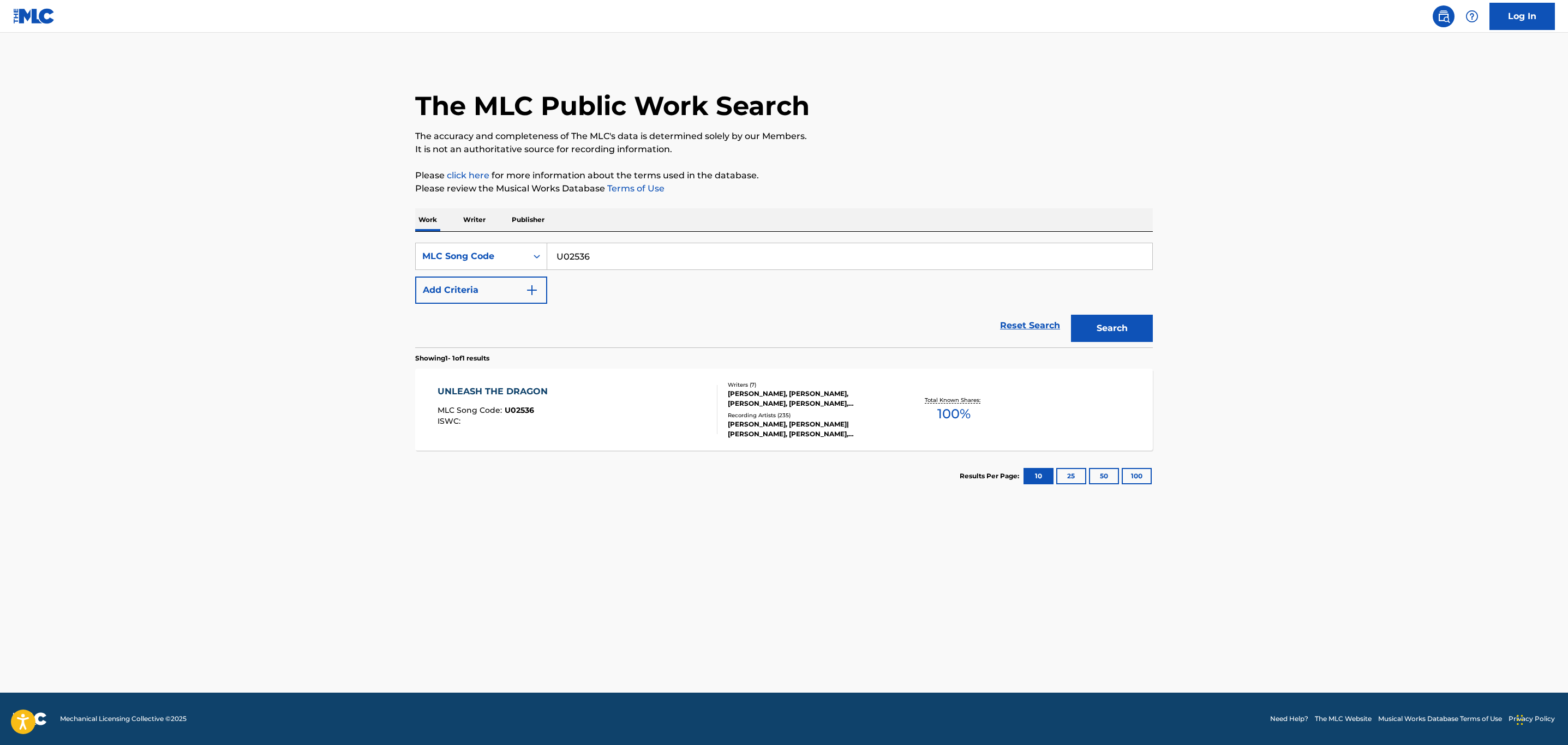
click at [581, 409] on div "UNLEASH THE DRAGON MLC Song Code : U02536 ISWC :" at bounding box center [577, 410] width 280 height 49
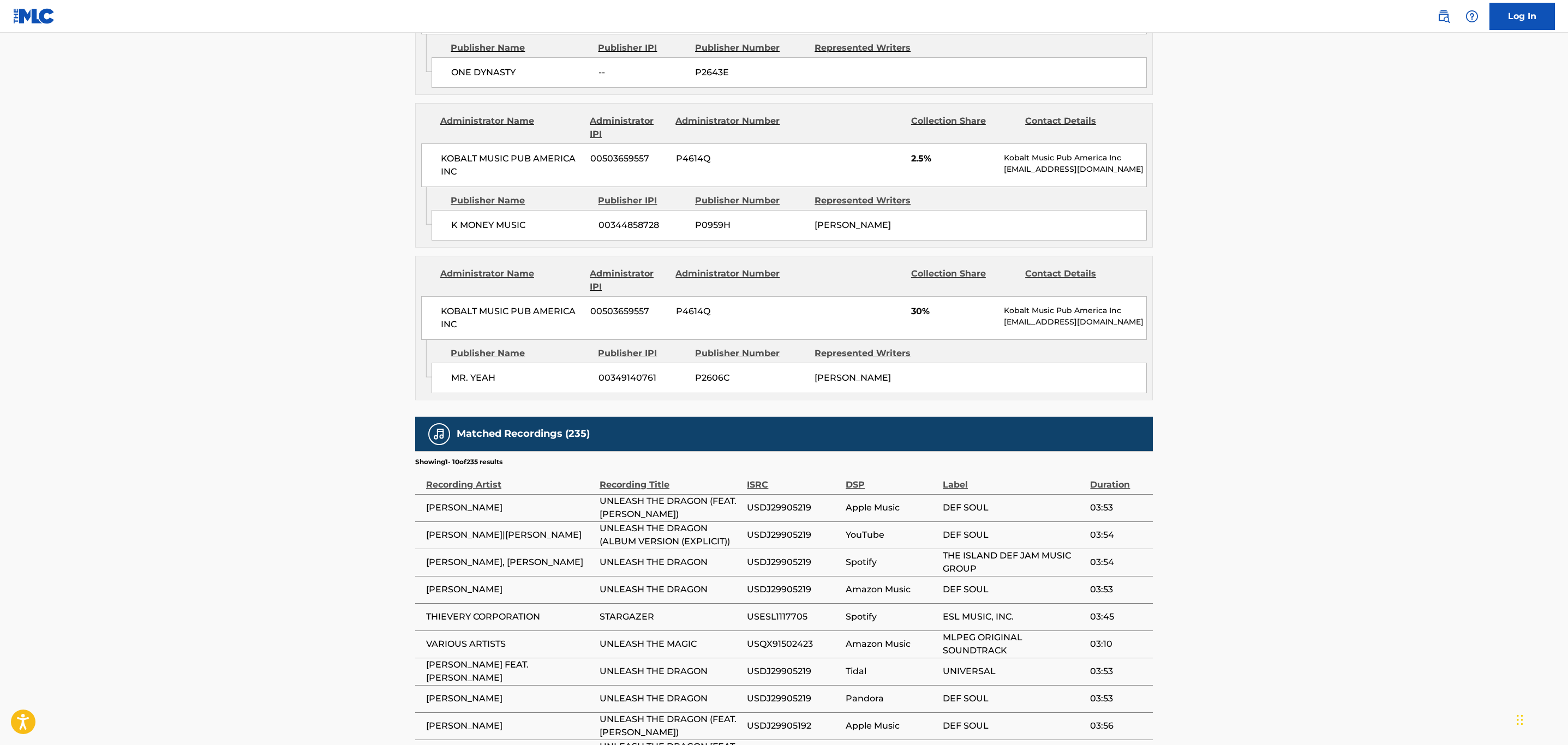
scroll to position [1846, 0]
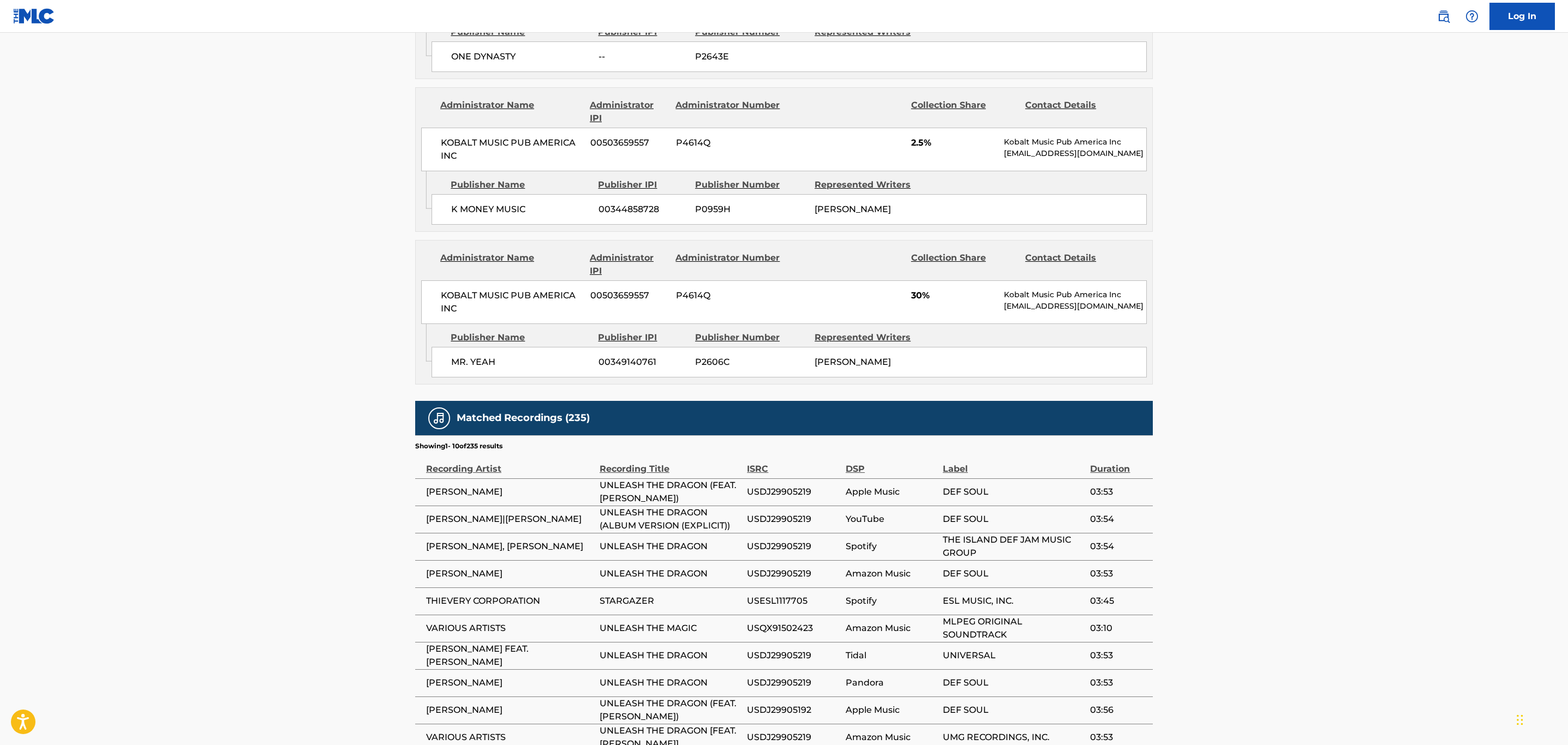
click at [636, 594] on span "STARGAZER" at bounding box center [670, 600] width 141 height 13
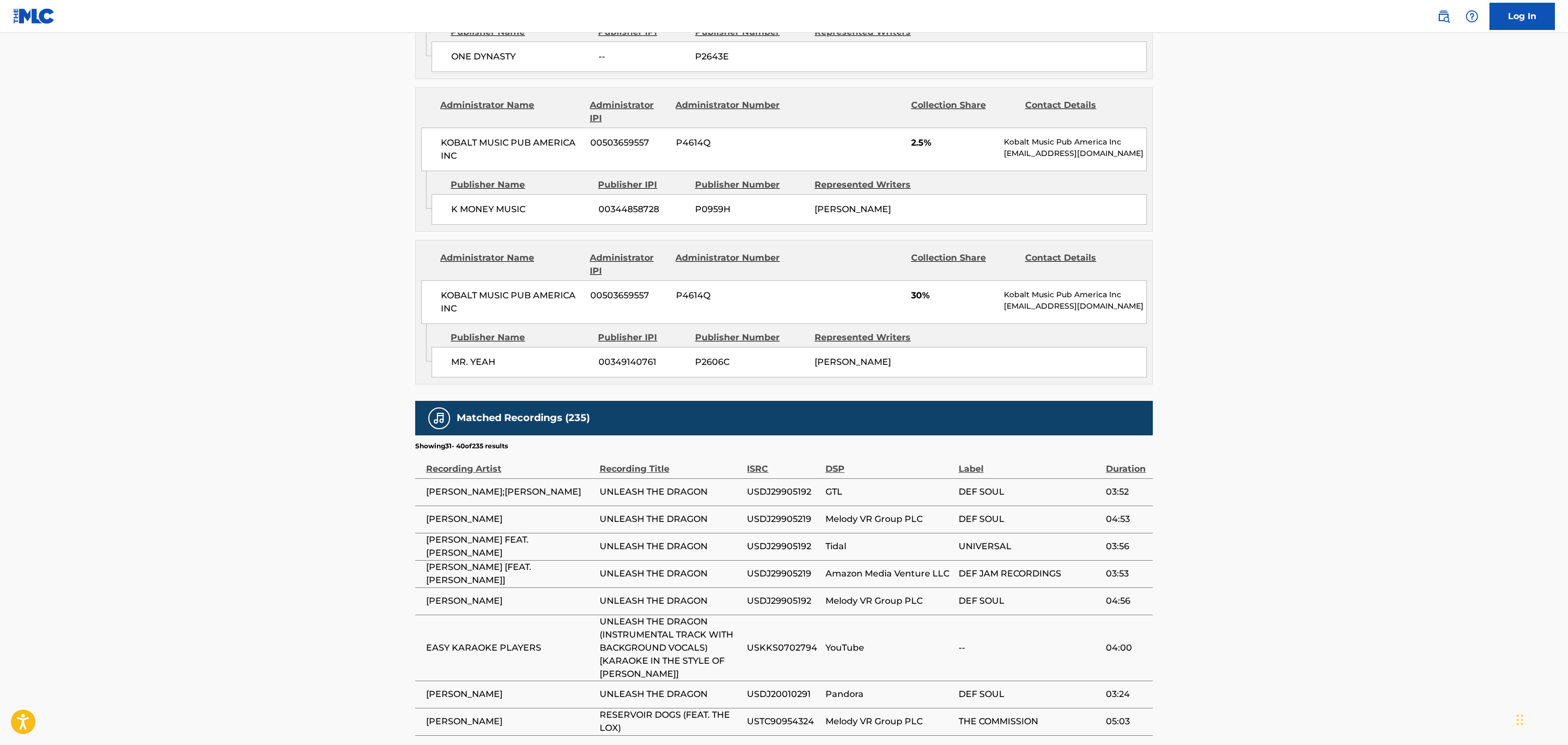
click at [550, 688] on div "Matched Recordings (235) Showing 31 - 40 of 235 results Recording Artist Record…" at bounding box center [783, 615] width 737 height 429
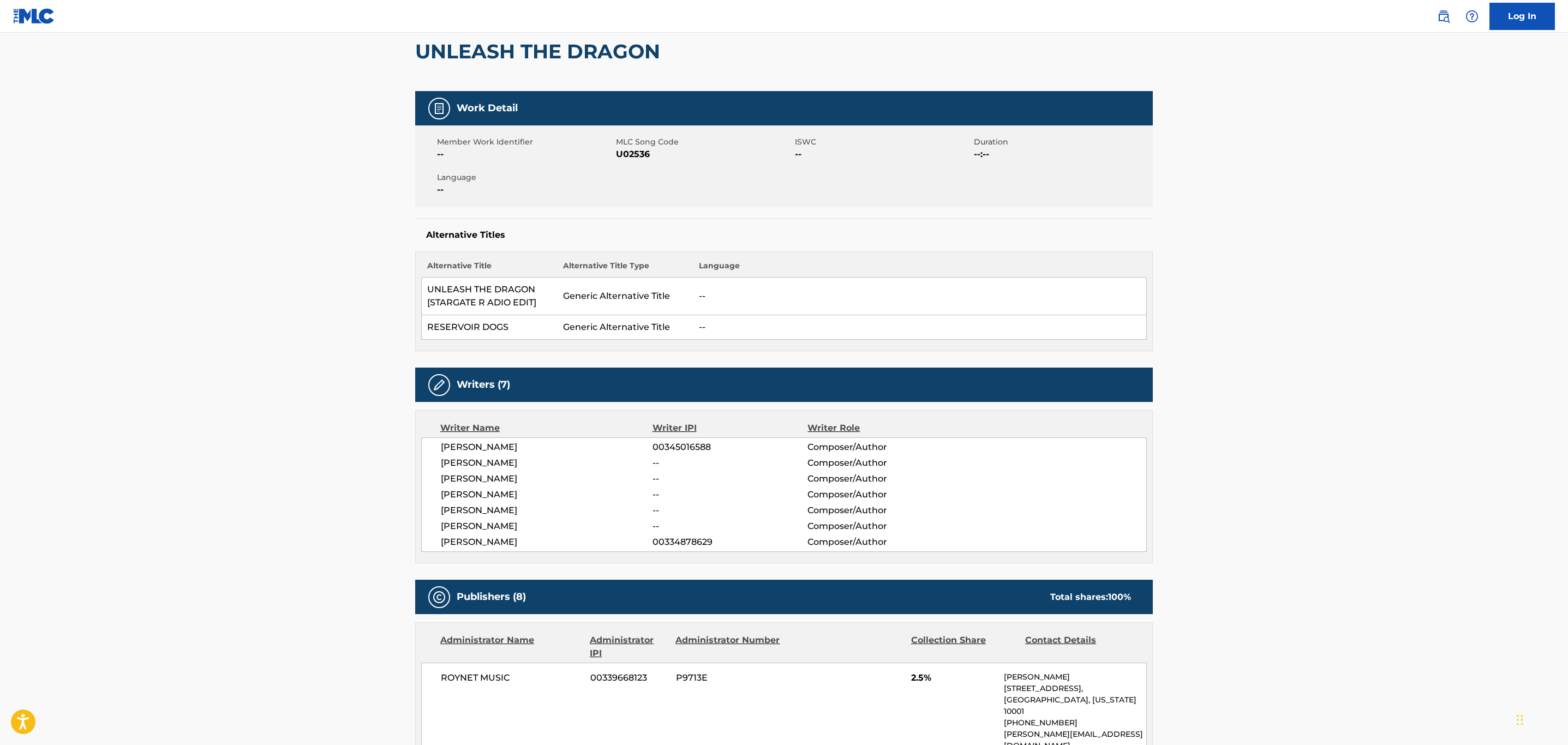
scroll to position [0, 0]
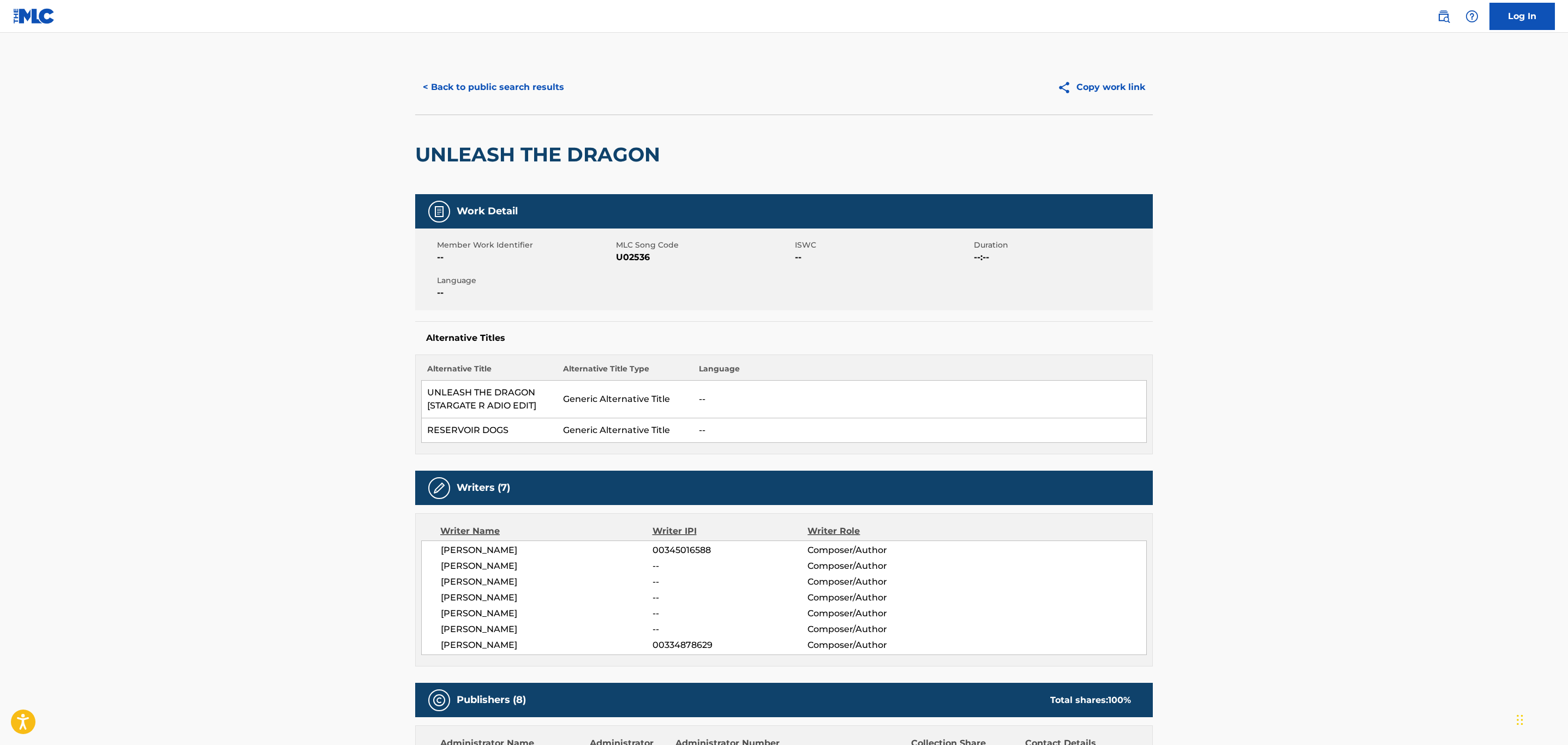
click at [503, 85] on button "< Back to public search results" at bounding box center [493, 87] width 157 height 28
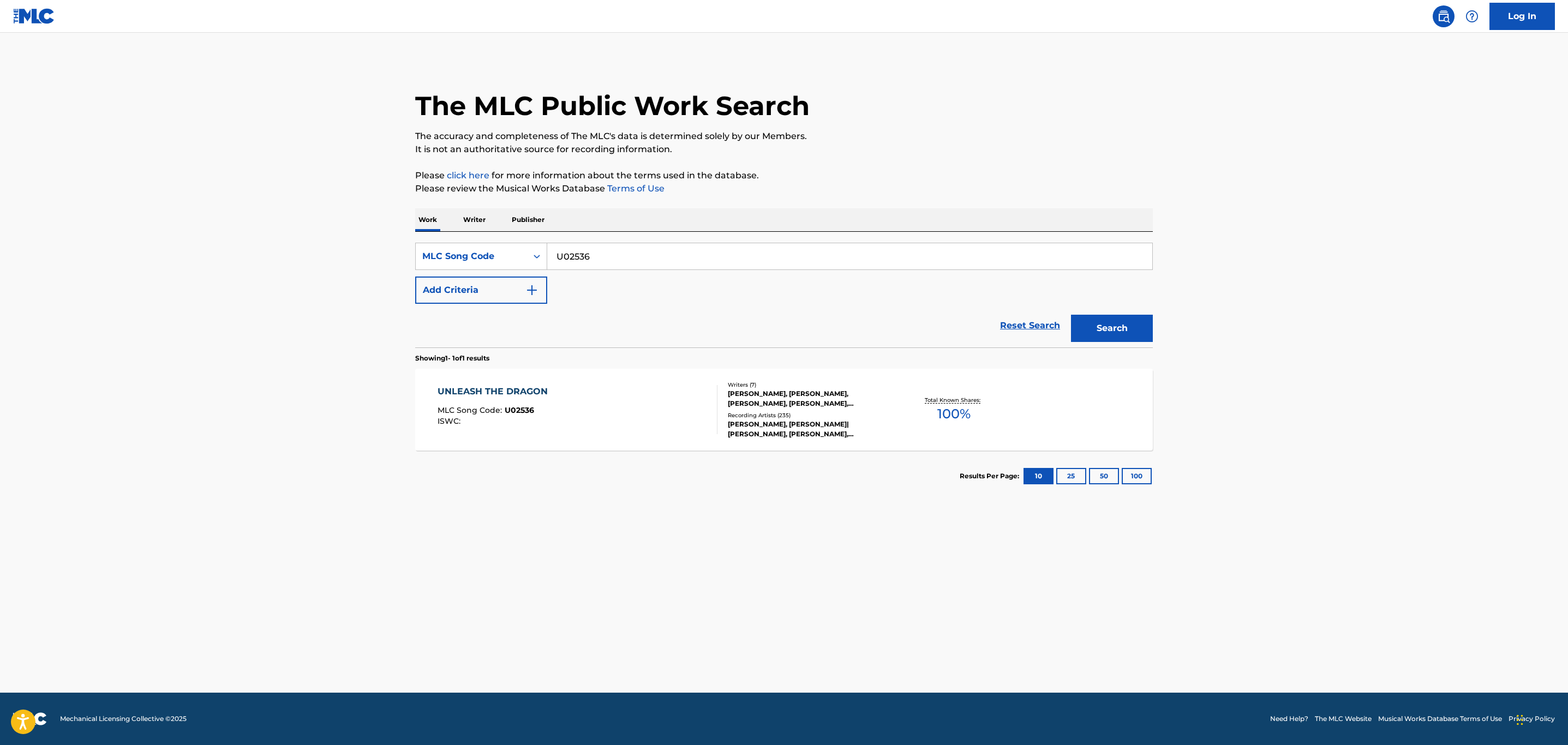
drag, startPoint x: 678, startPoint y: 260, endPoint x: 331, endPoint y: 238, distance: 347.7
click at [331, 238] on main "The MLC Public Work Search The accuracy and completeness of The MLC's data is d…" at bounding box center [784, 362] width 1568 height 660
paste input "Y64550"
type input "Y64550"
click at [1071, 315] on button "Search" at bounding box center [1112, 329] width 82 height 28
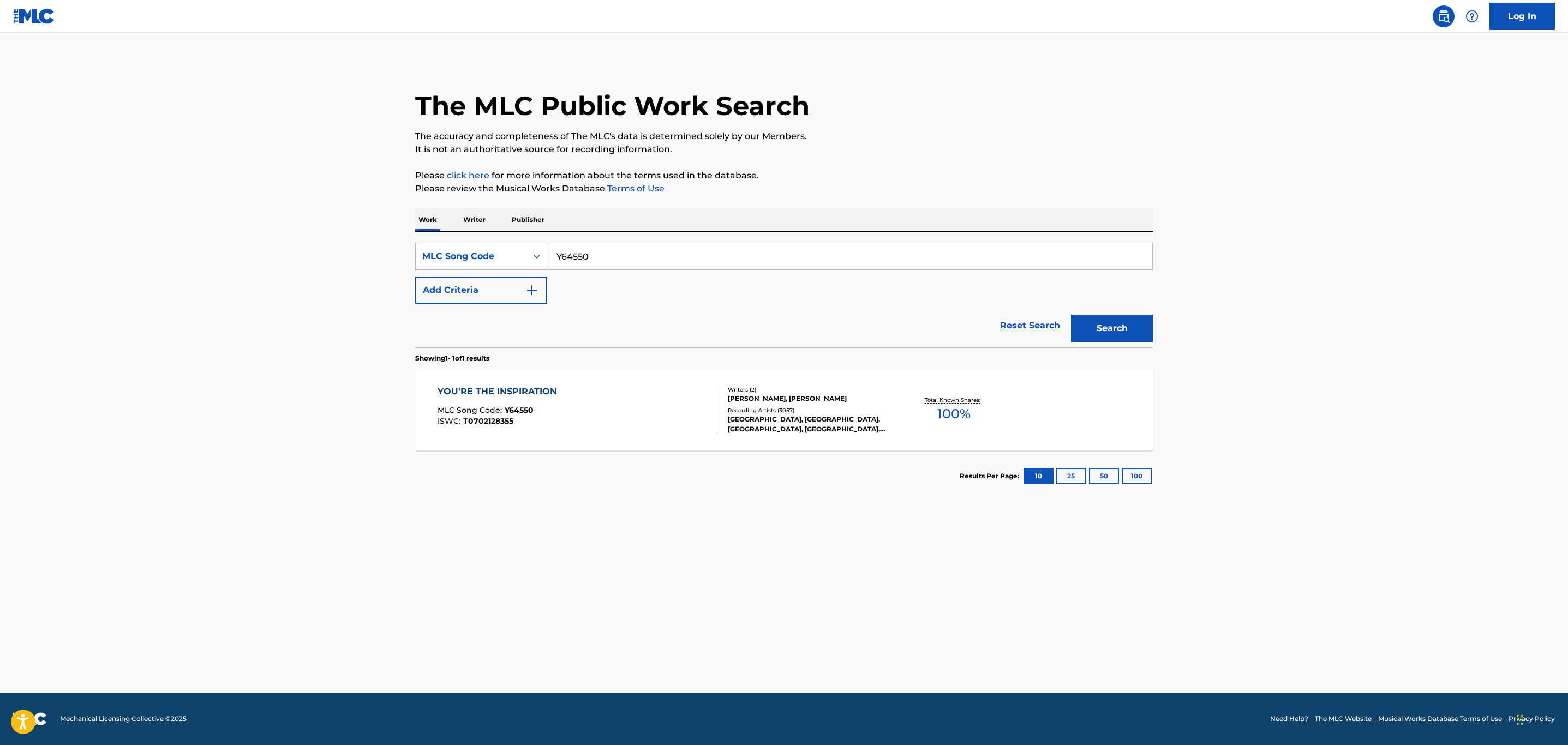
click at [618, 408] on div "YOU'RE THE INSPIRATION MLC Song Code : Y64550 ISWC : T0702128355" at bounding box center [577, 410] width 280 height 49
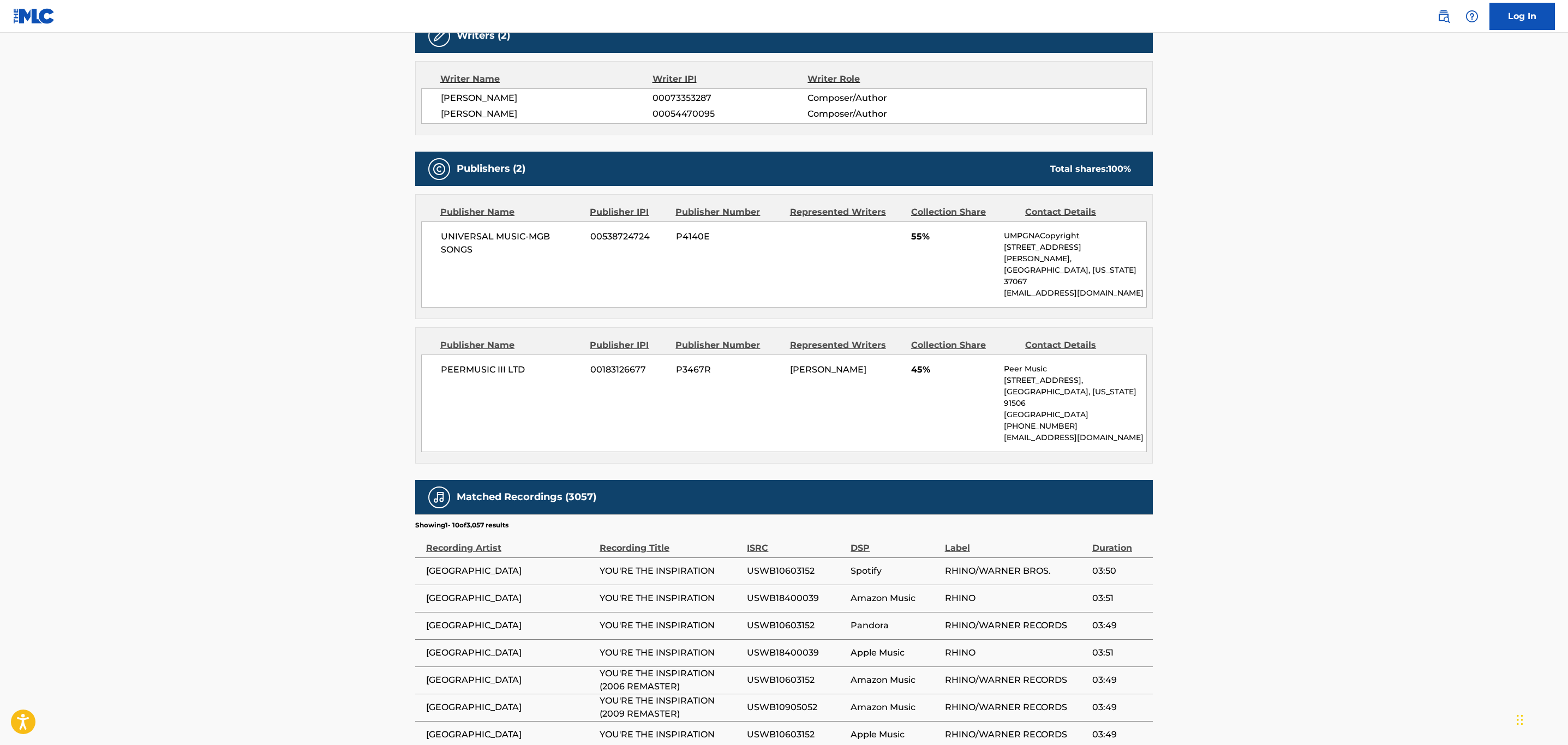
scroll to position [754, 0]
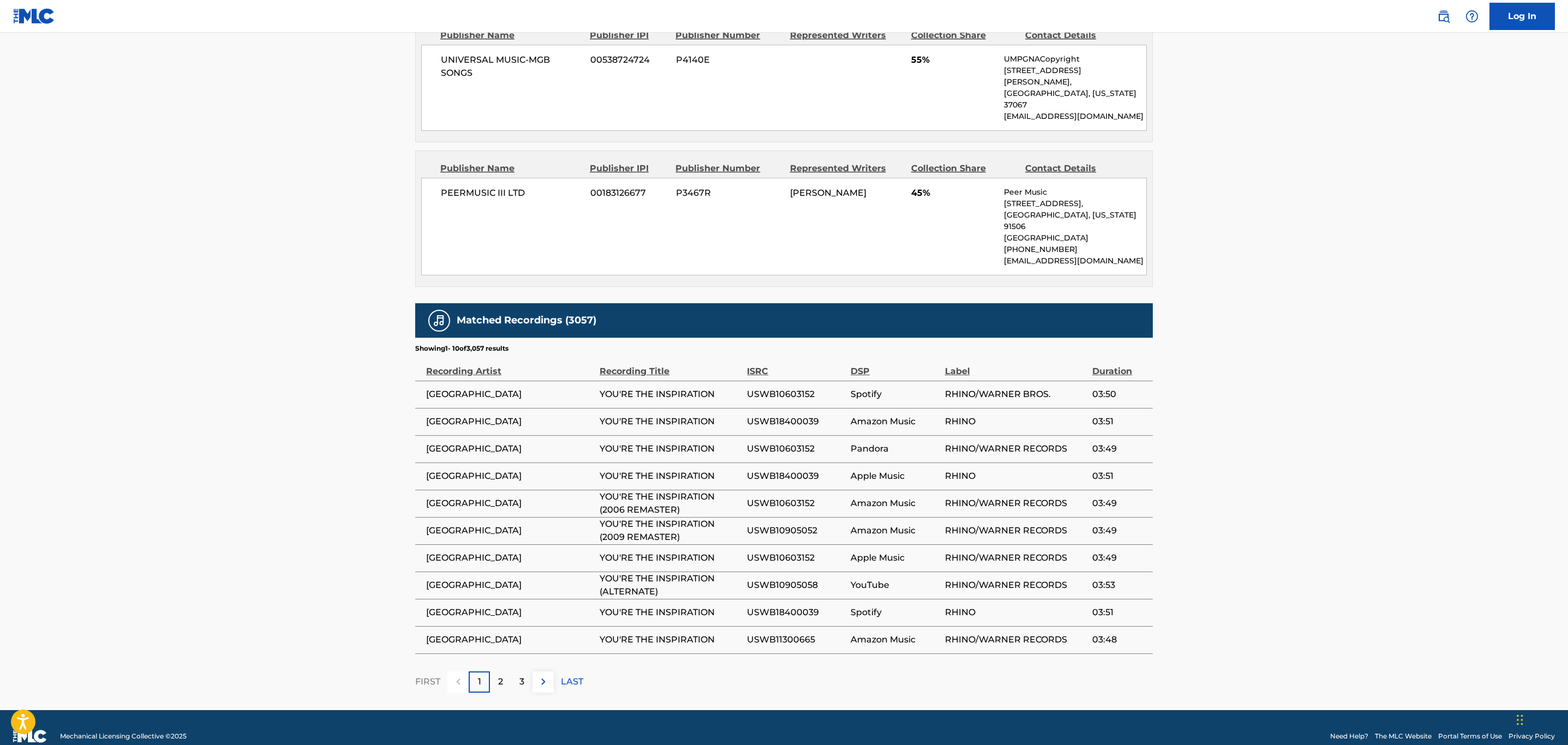
click at [549, 675] on img at bounding box center [543, 681] width 13 height 13
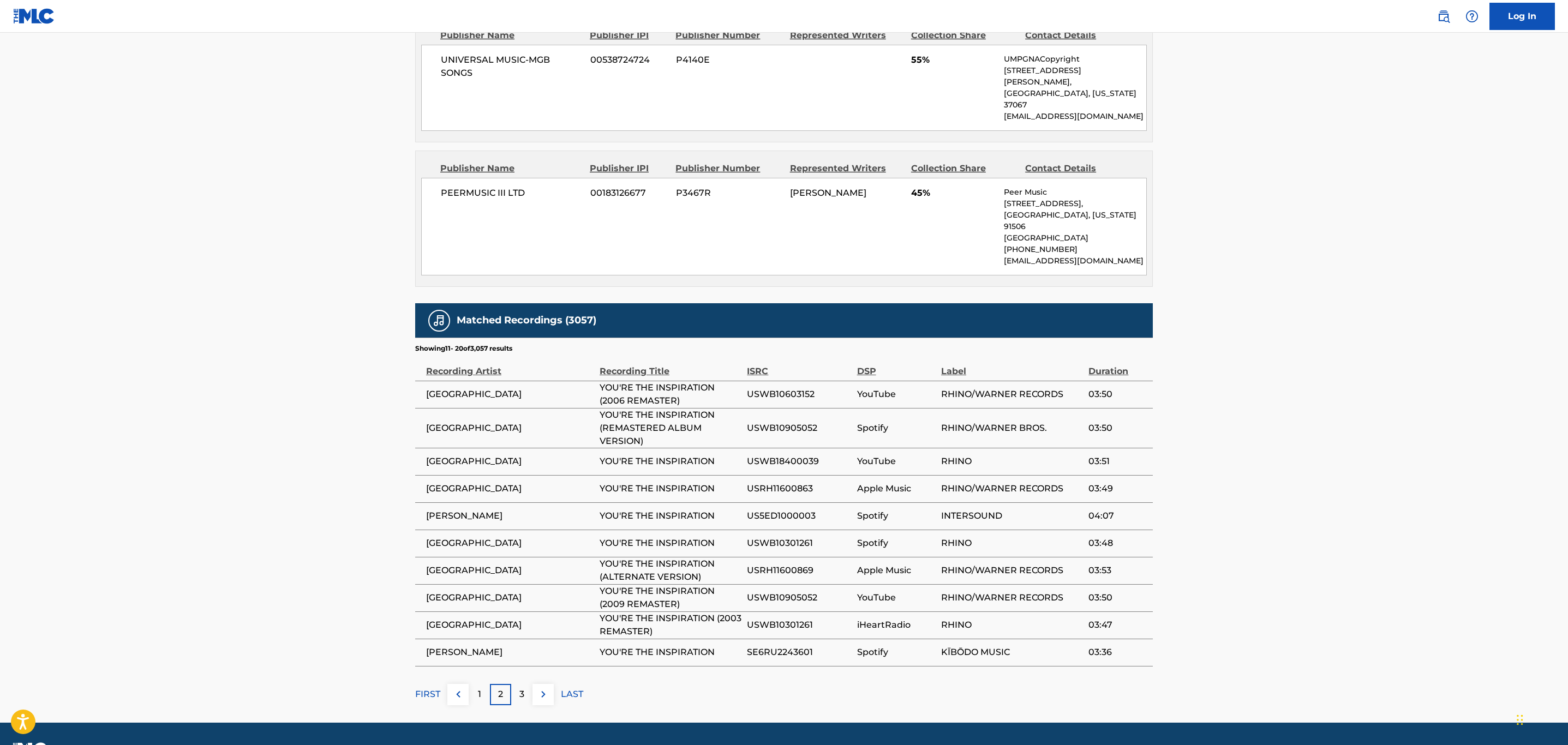
click at [549, 665] on div "Matched Recordings (3057) Showing 11 - 20 of 3,057 results Recording Artist Rec…" at bounding box center [783, 504] width 737 height 402
click at [546, 688] on img at bounding box center [543, 694] width 13 height 13
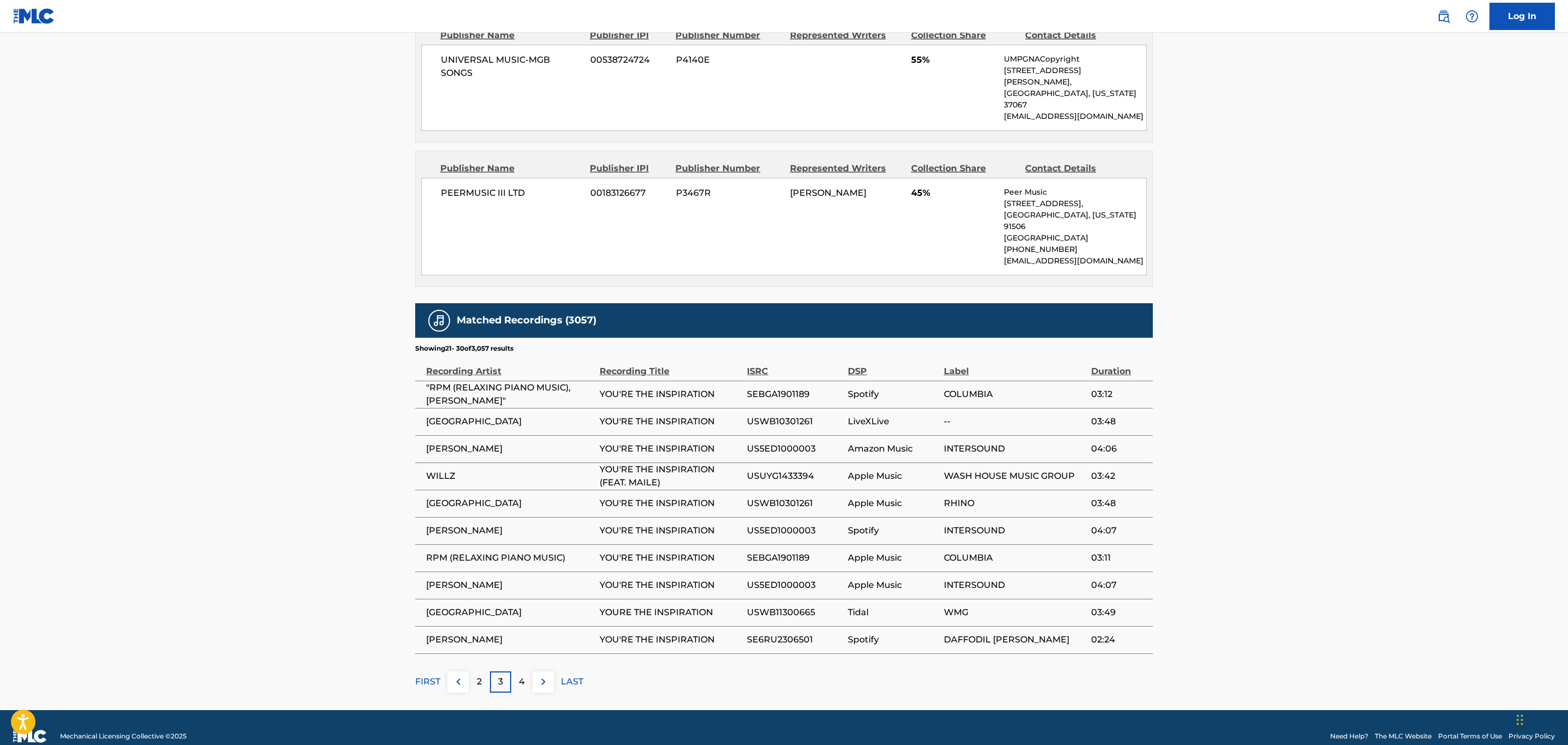
click at [547, 675] on img at bounding box center [543, 681] width 13 height 13
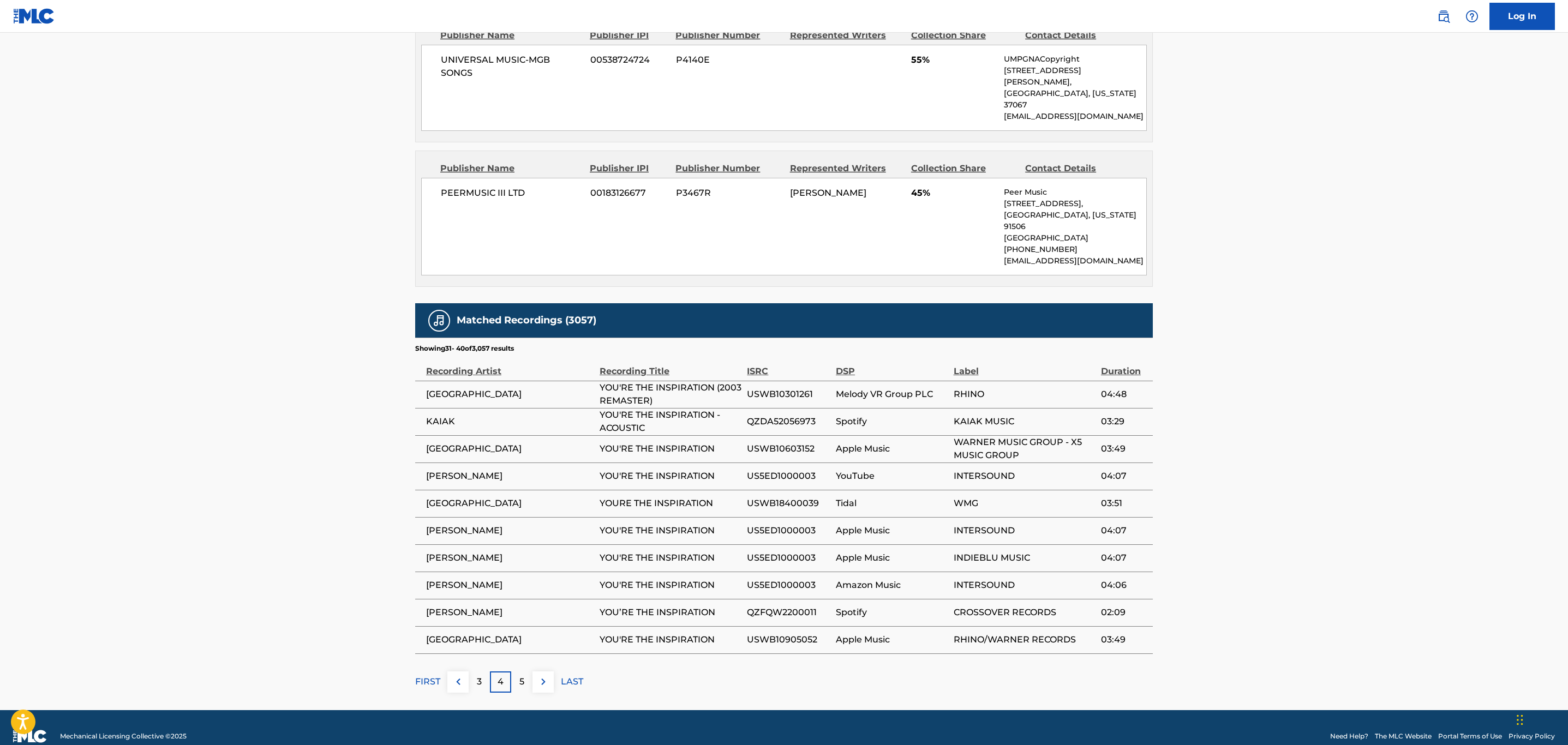
click at [547, 675] on img at bounding box center [543, 681] width 13 height 13
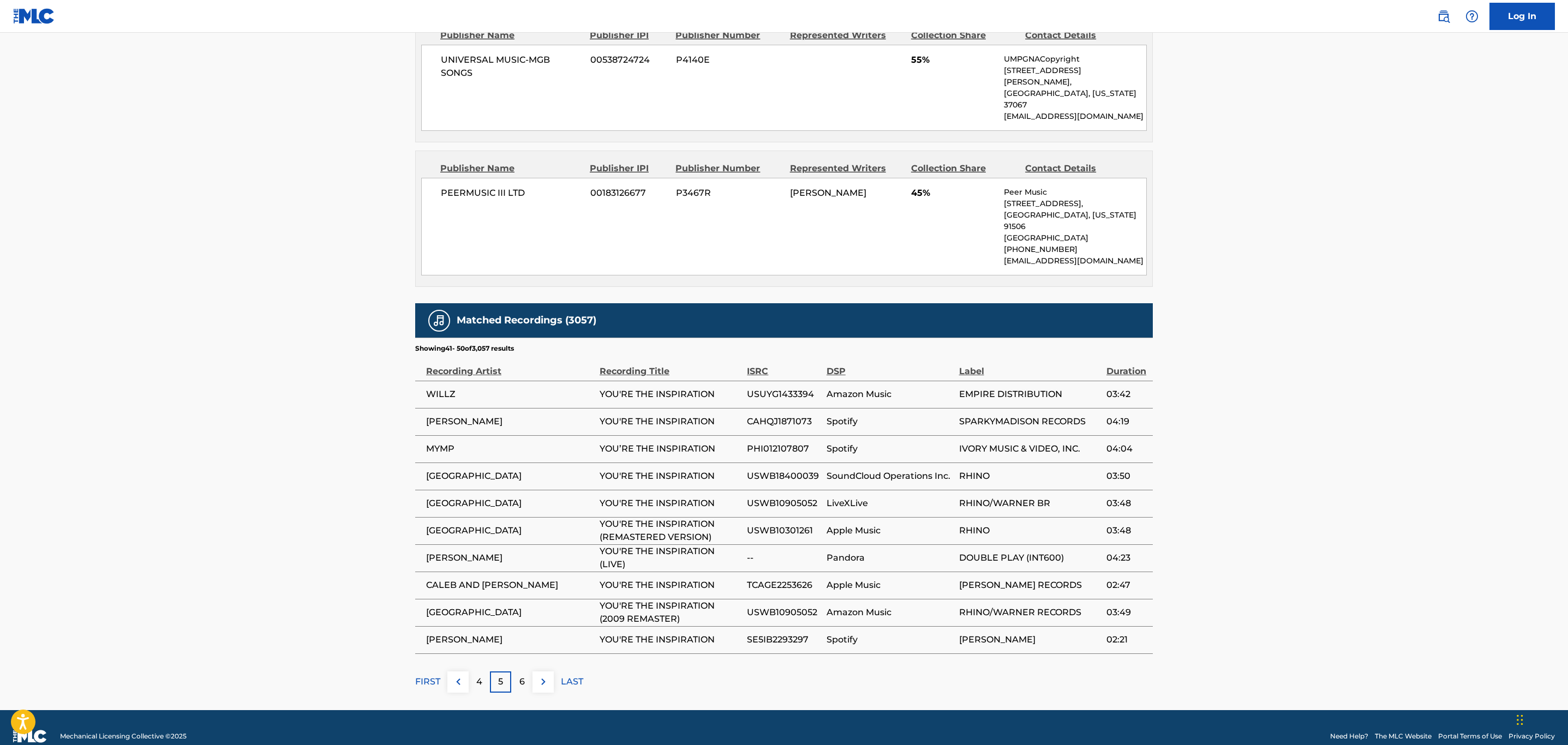
click at [547, 675] on img at bounding box center [543, 681] width 13 height 13
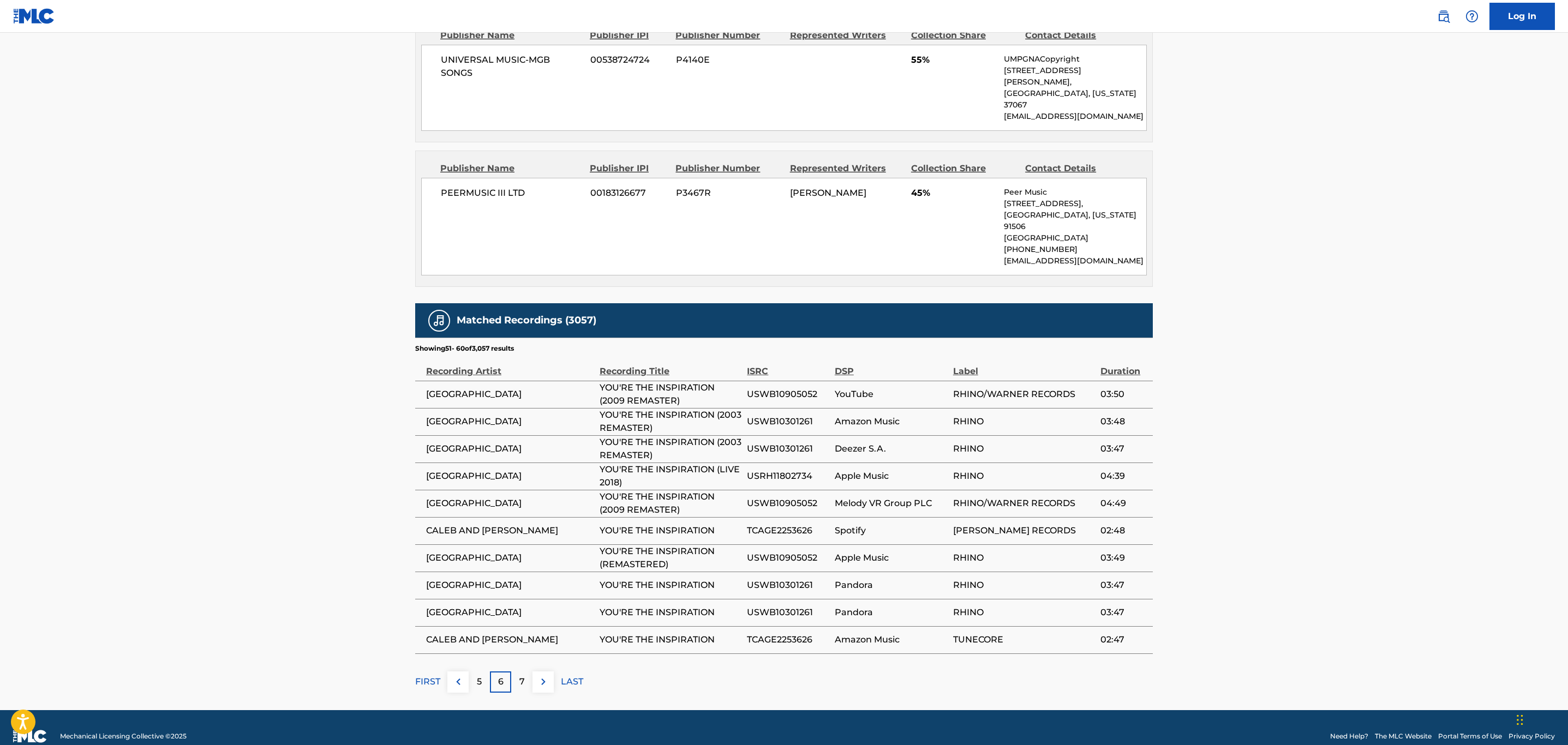
click at [547, 675] on img at bounding box center [543, 681] width 13 height 13
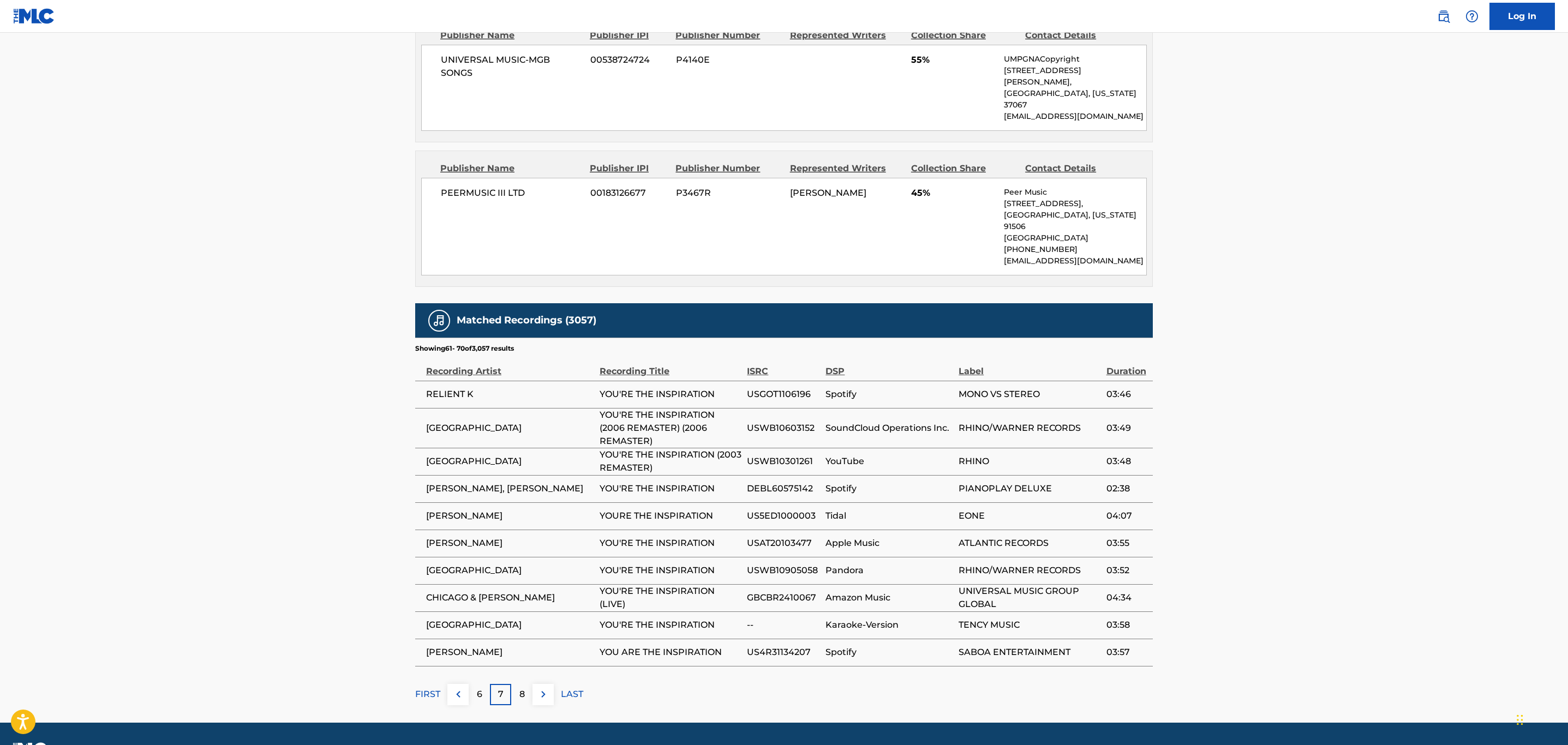
click at [547, 684] on button at bounding box center [543, 694] width 22 height 22
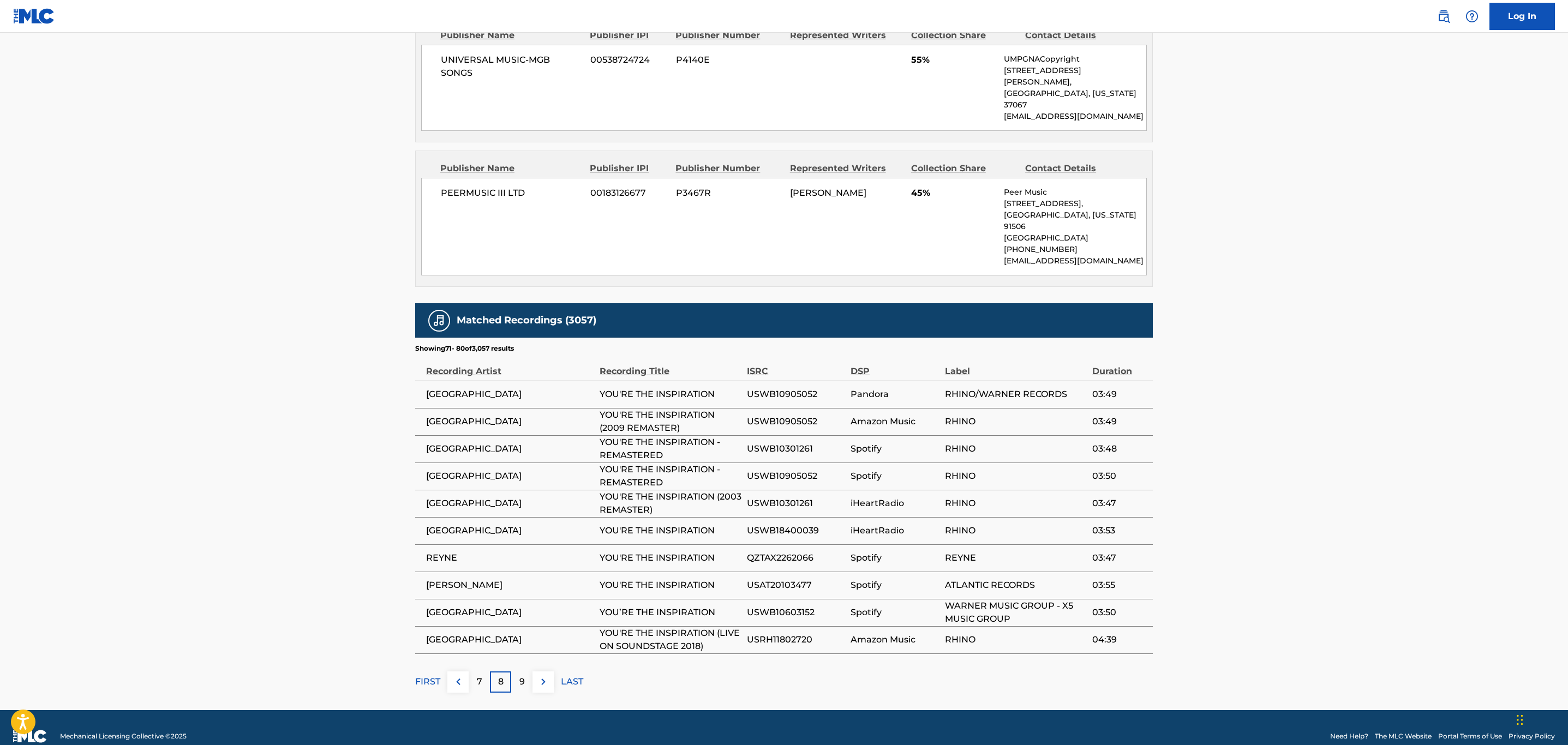
click at [547, 675] on img at bounding box center [543, 681] width 13 height 13
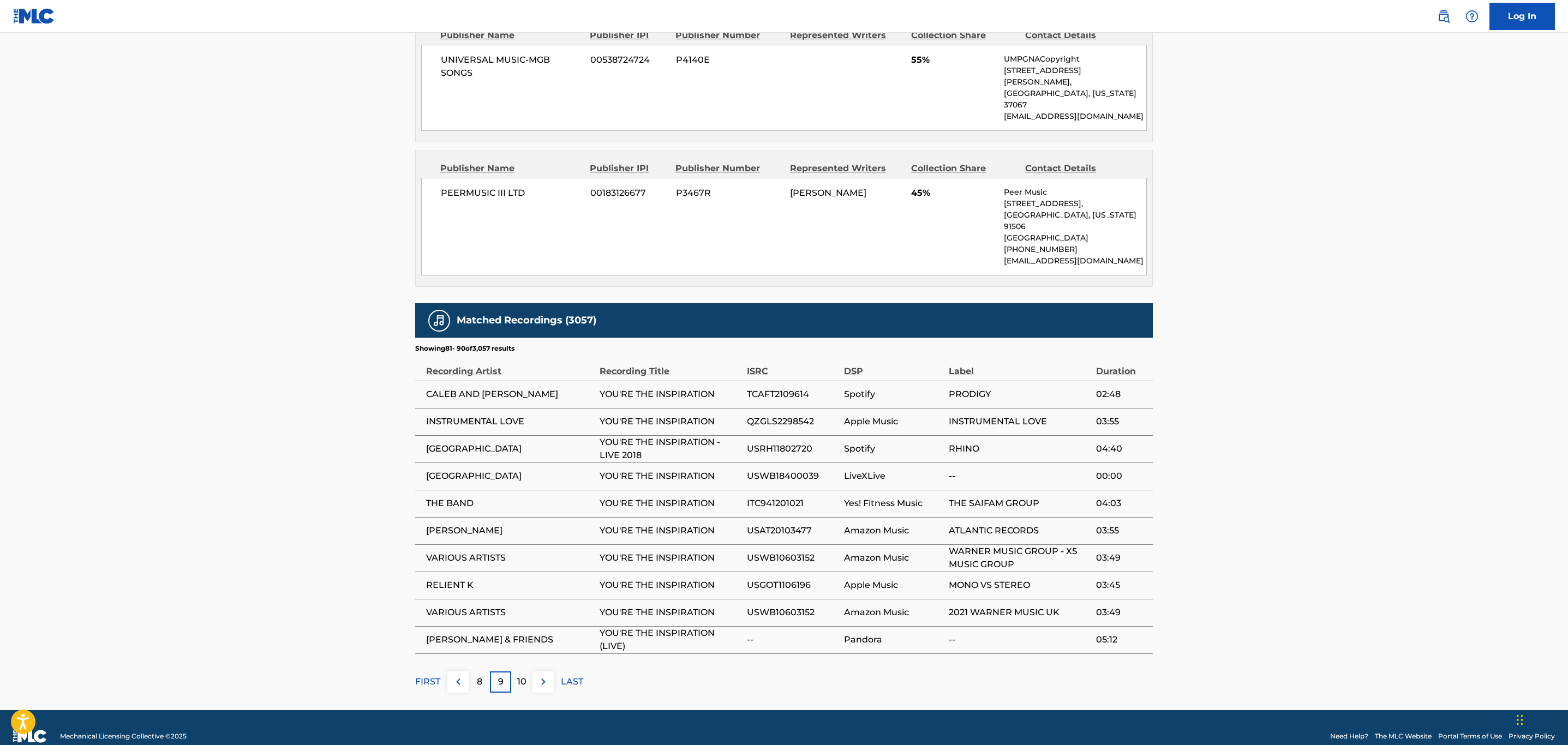
click at [547, 675] on img at bounding box center [543, 681] width 13 height 13
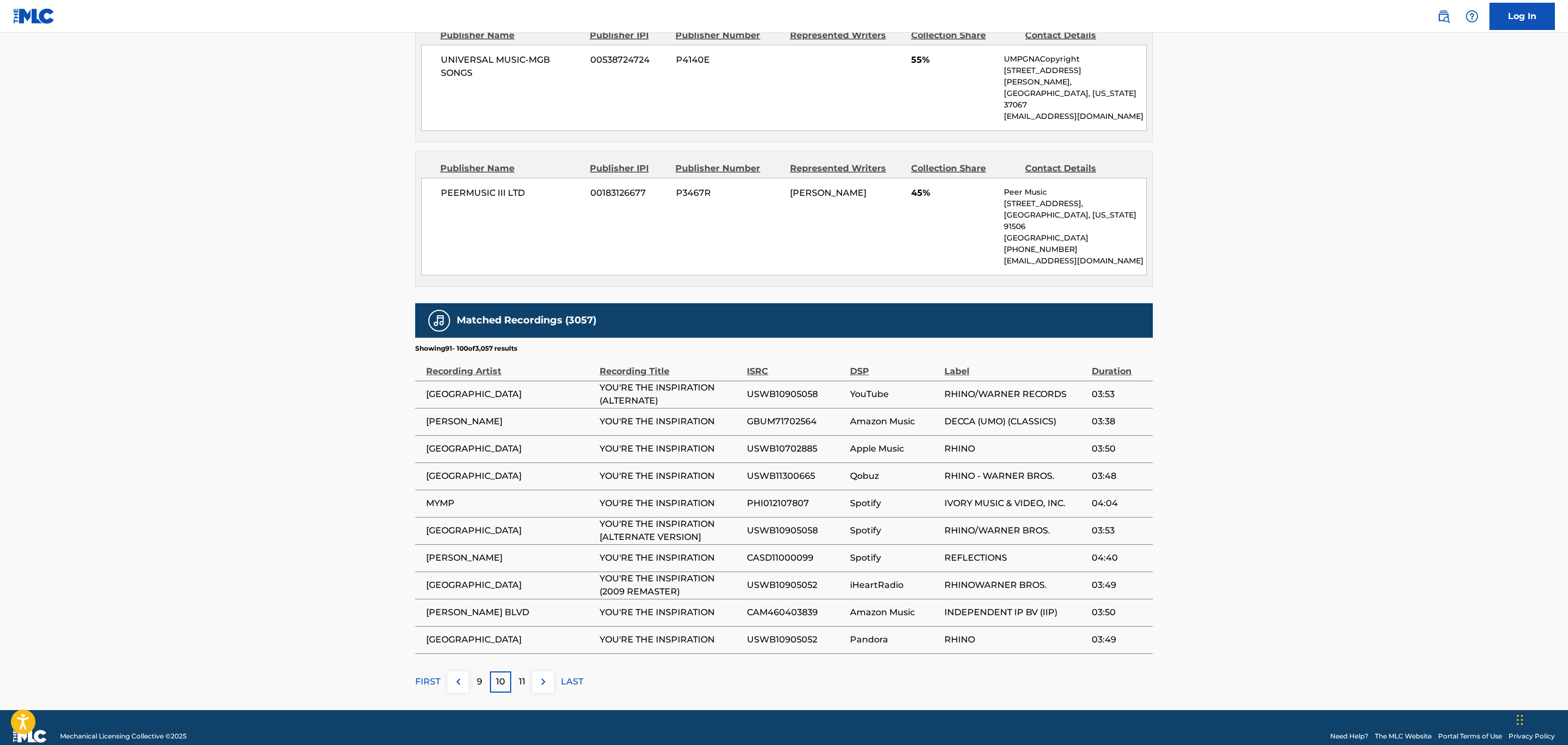
click at [547, 675] on img at bounding box center [543, 681] width 13 height 13
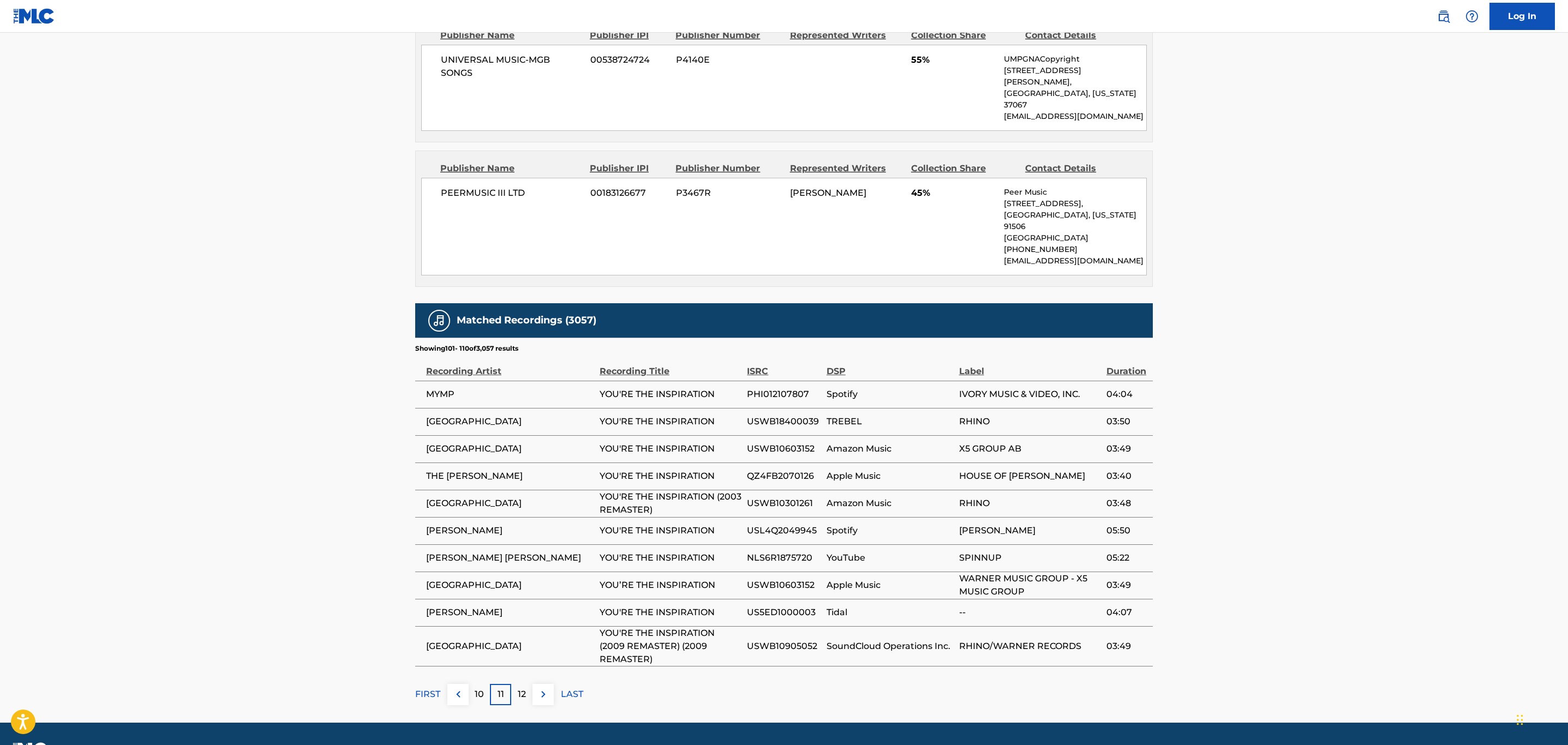
click at [547, 684] on button at bounding box center [543, 694] width 22 height 22
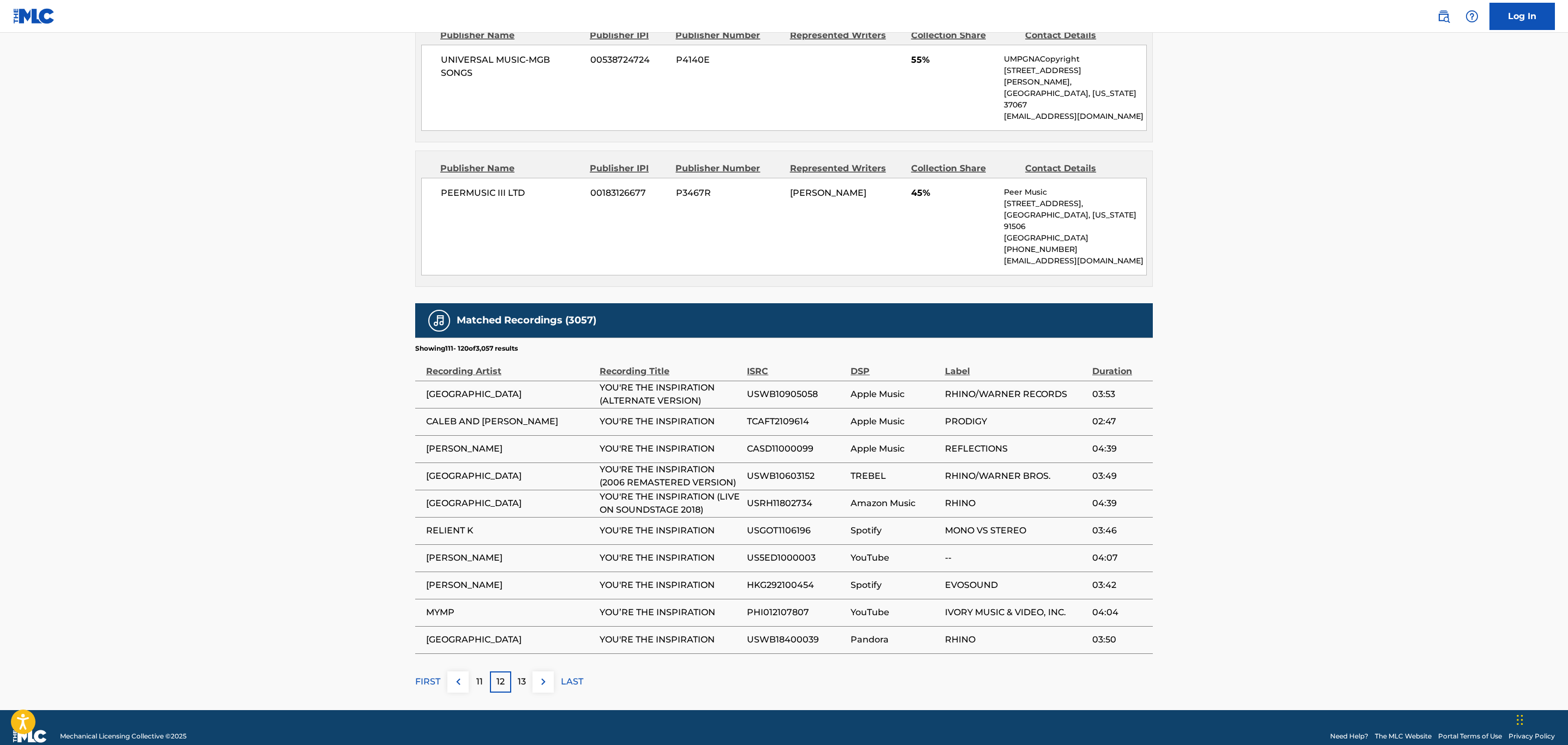
click at [547, 675] on img at bounding box center [543, 681] width 13 height 13
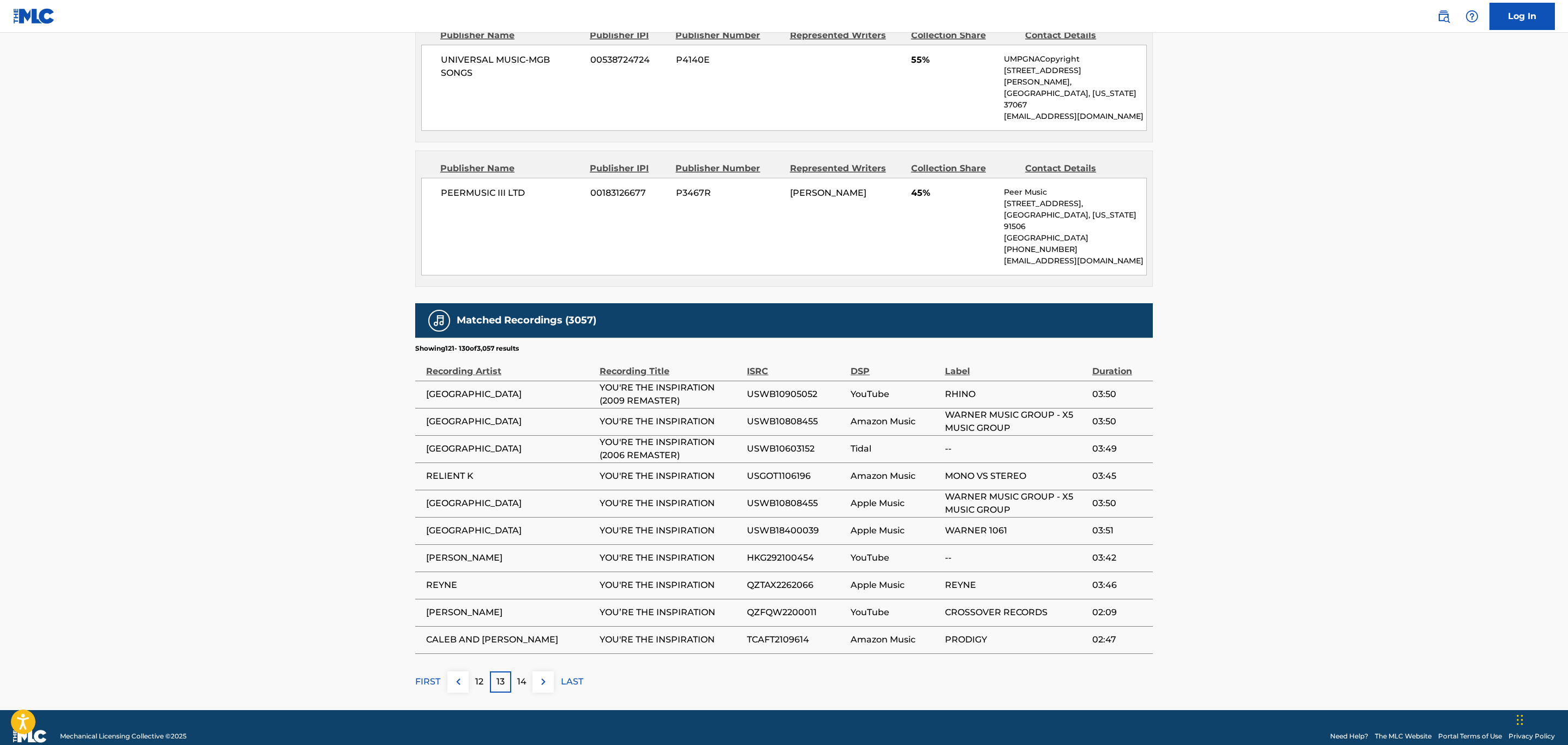
click at [547, 675] on img at bounding box center [543, 681] width 13 height 13
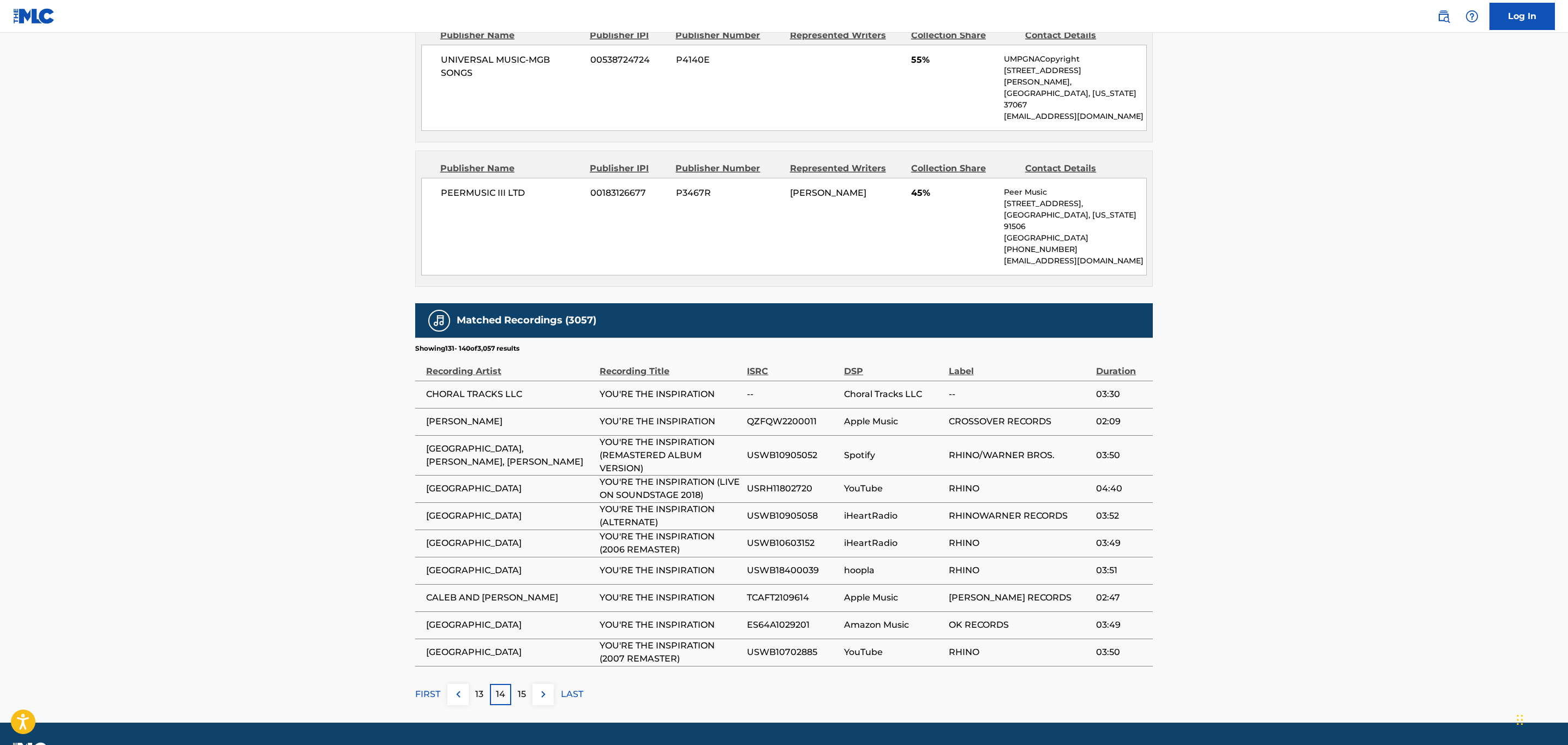
click at [547, 684] on button at bounding box center [543, 694] width 22 height 22
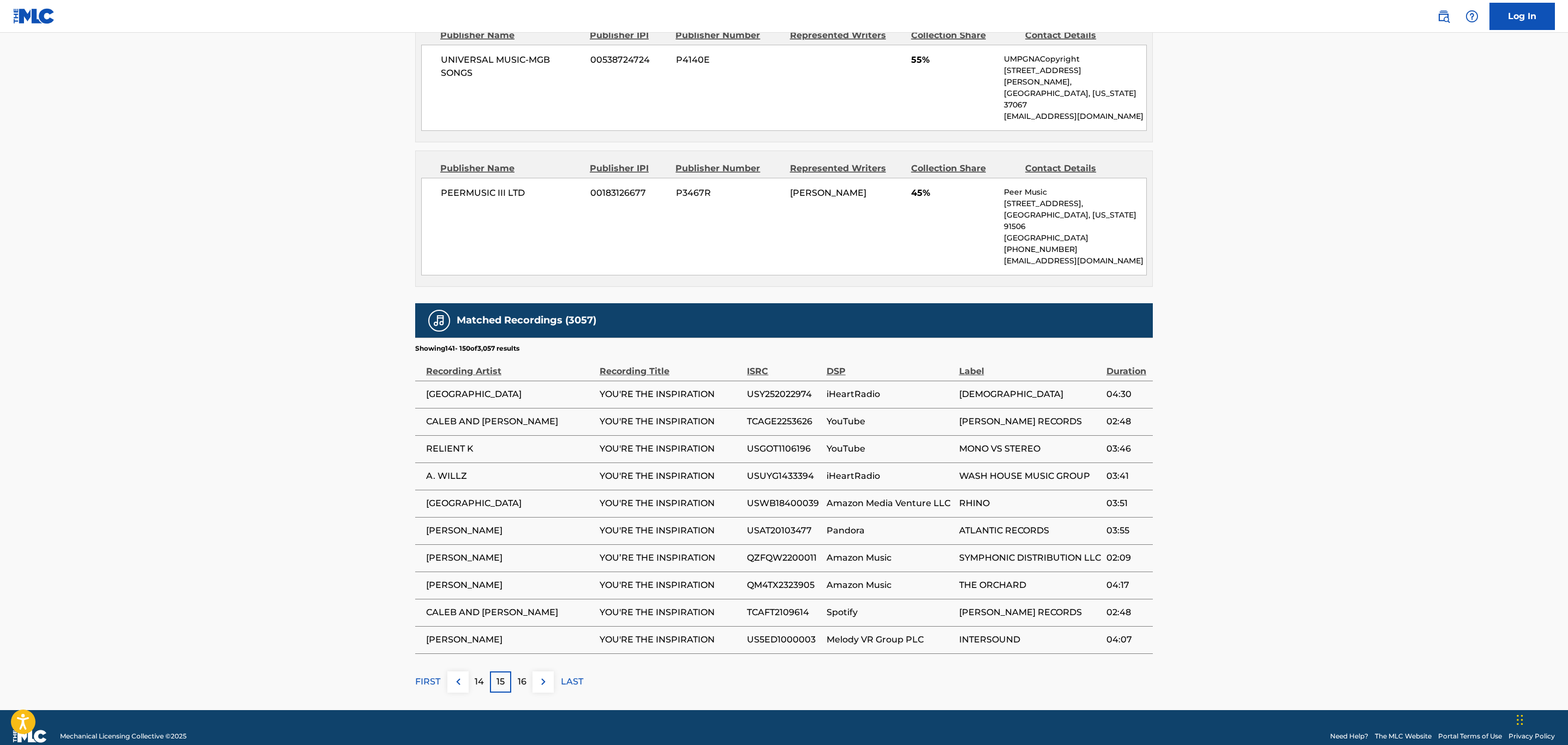
click at [547, 675] on img at bounding box center [543, 681] width 13 height 13
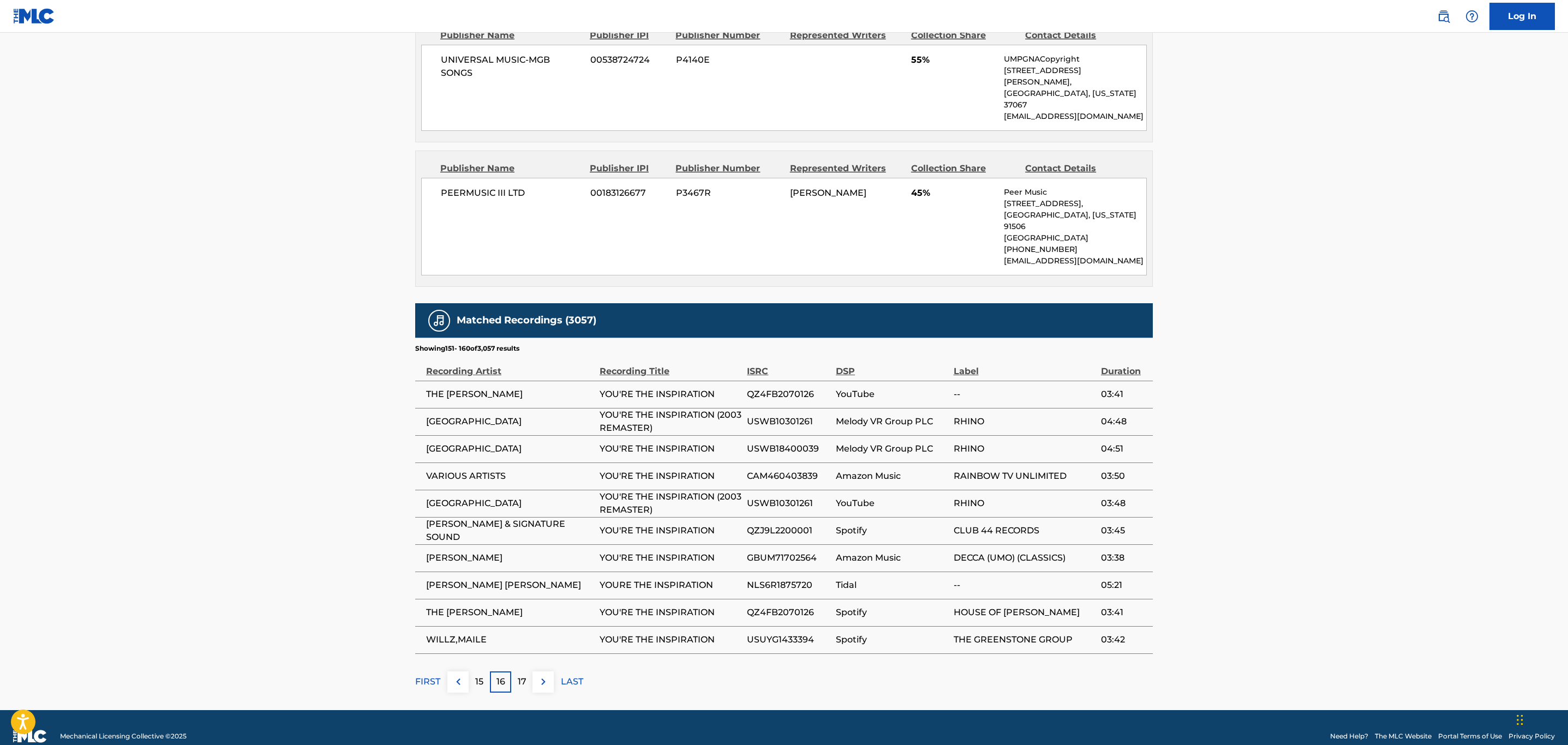
click at [547, 675] on img at bounding box center [543, 681] width 13 height 13
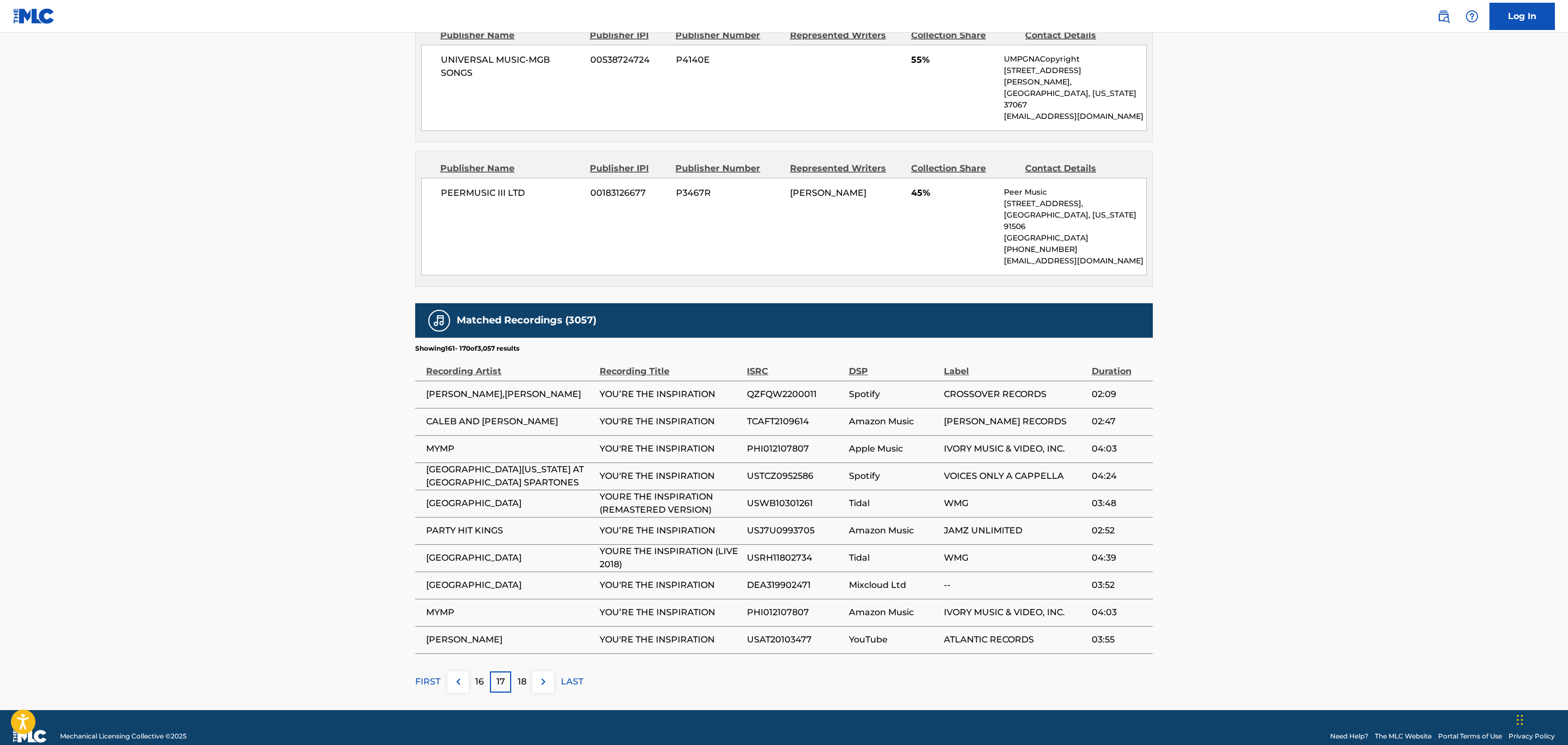
click at [547, 675] on img at bounding box center [543, 681] width 13 height 13
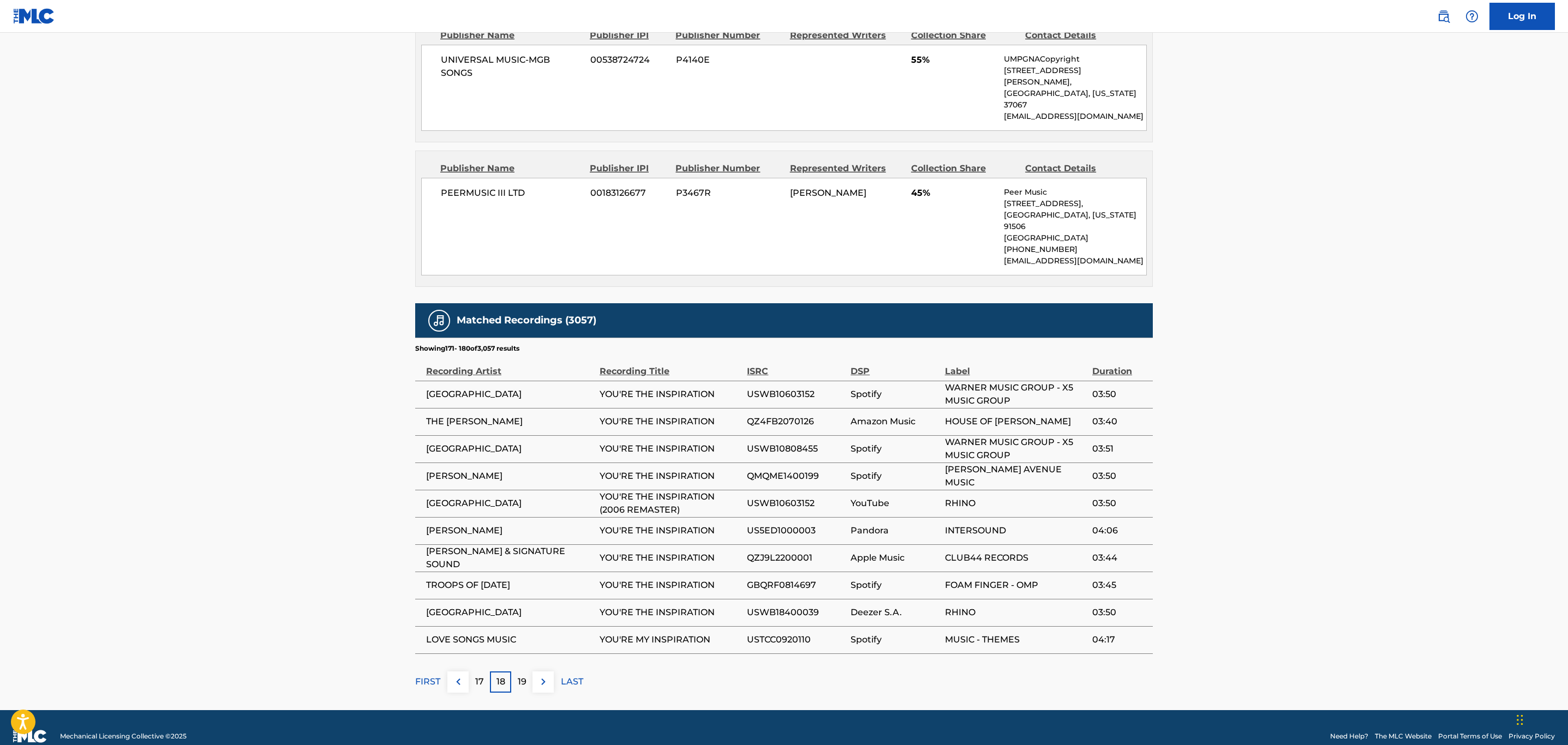
click at [547, 675] on img at bounding box center [543, 681] width 13 height 13
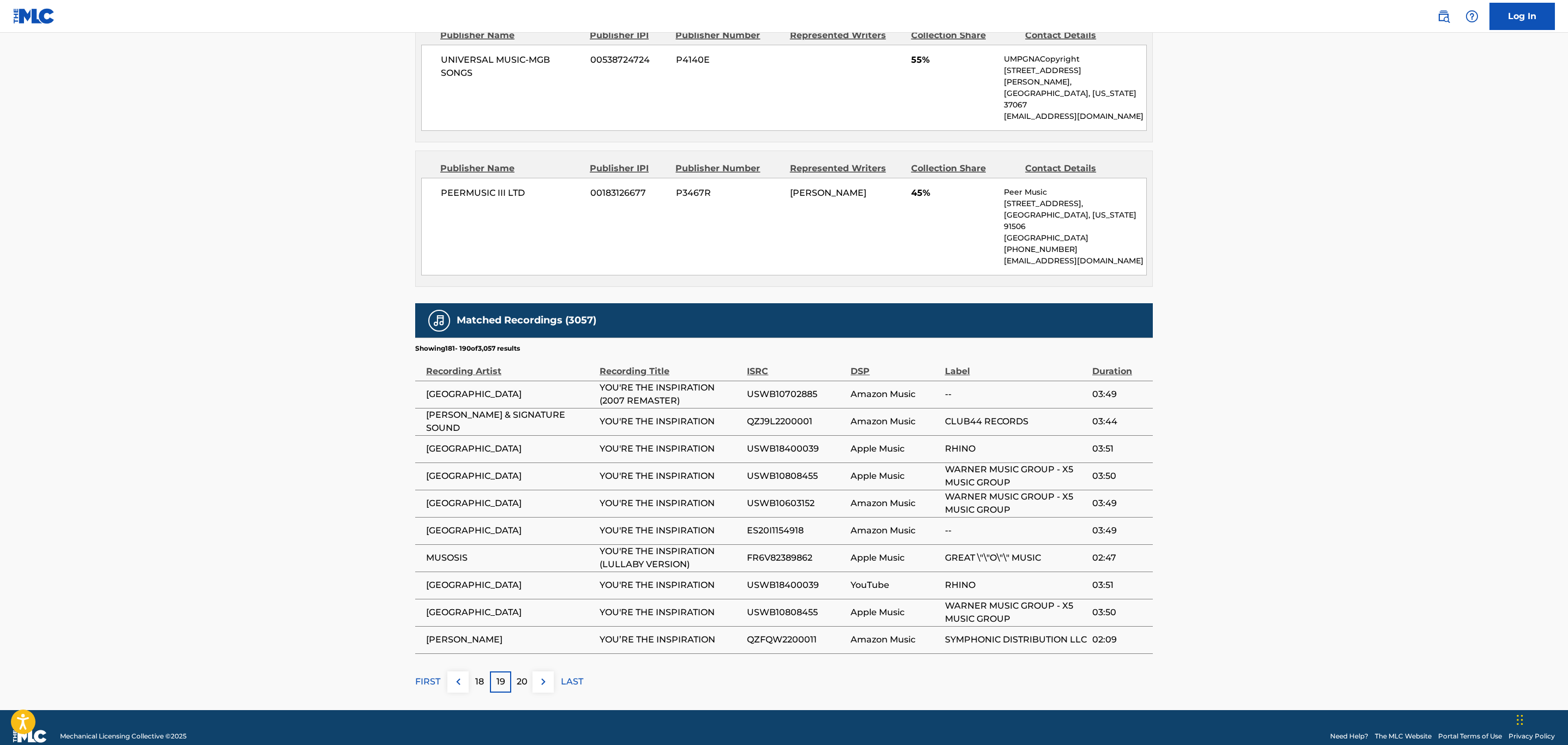
click at [547, 675] on img at bounding box center [543, 681] width 13 height 13
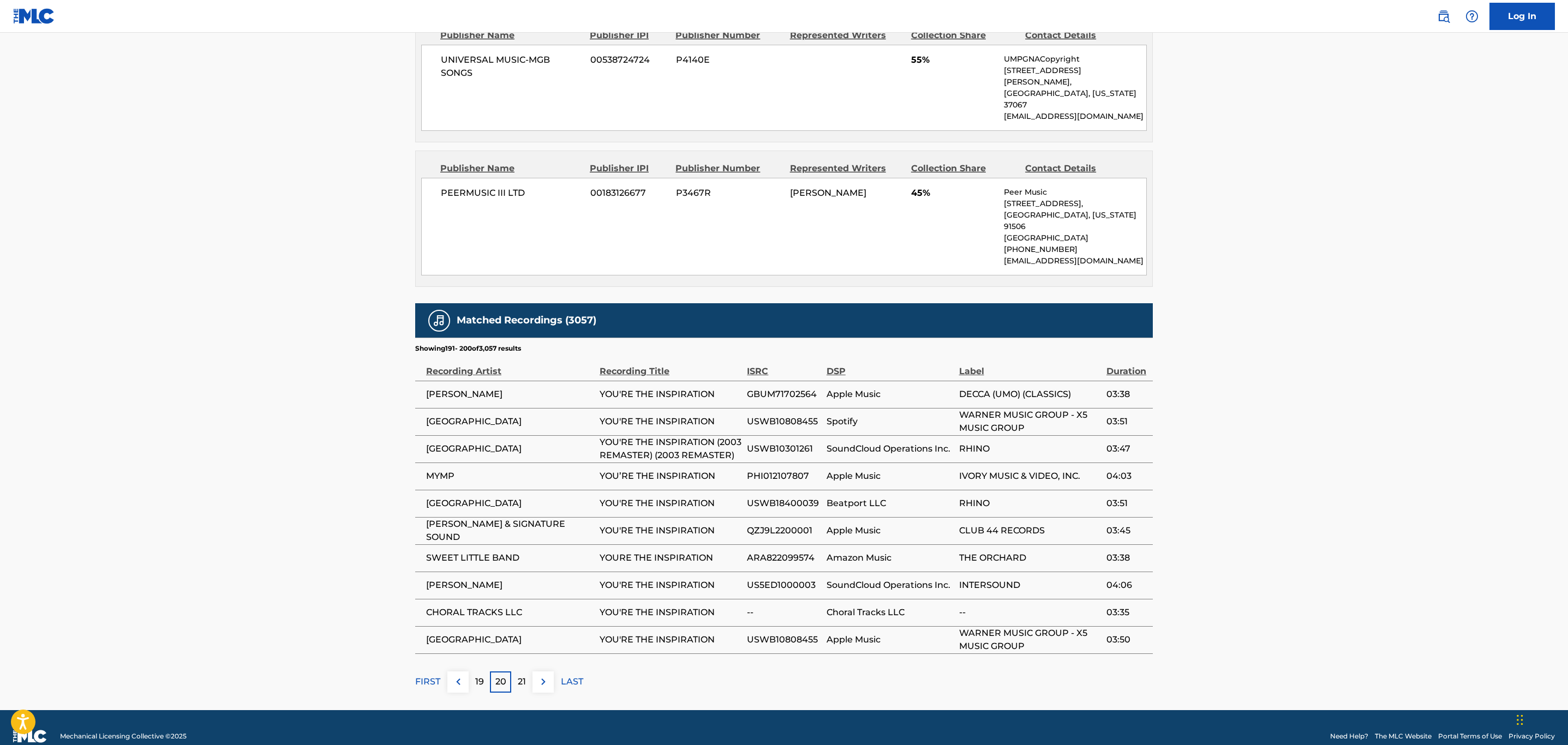
click at [547, 675] on img at bounding box center [543, 681] width 13 height 13
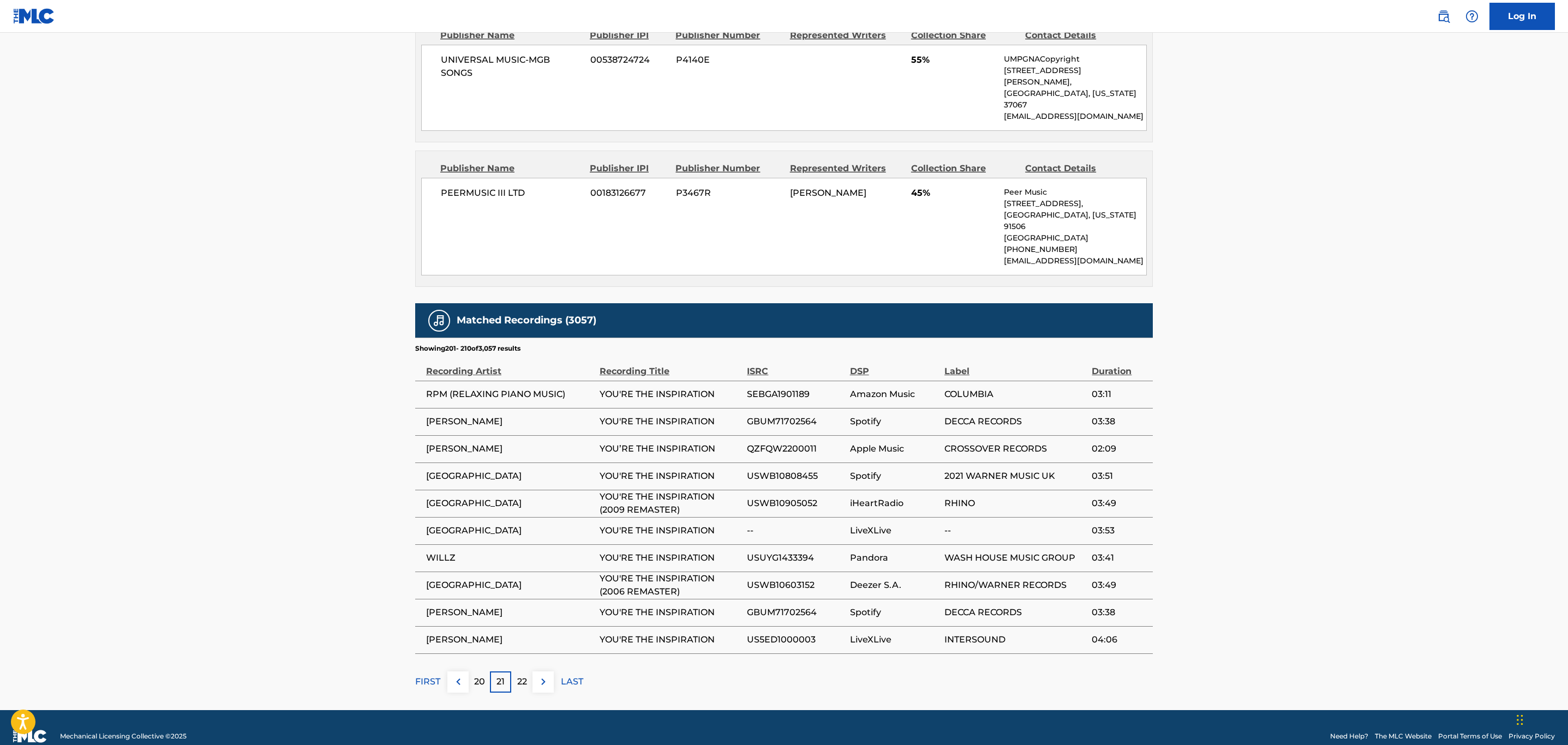
click at [547, 675] on img at bounding box center [543, 681] width 13 height 13
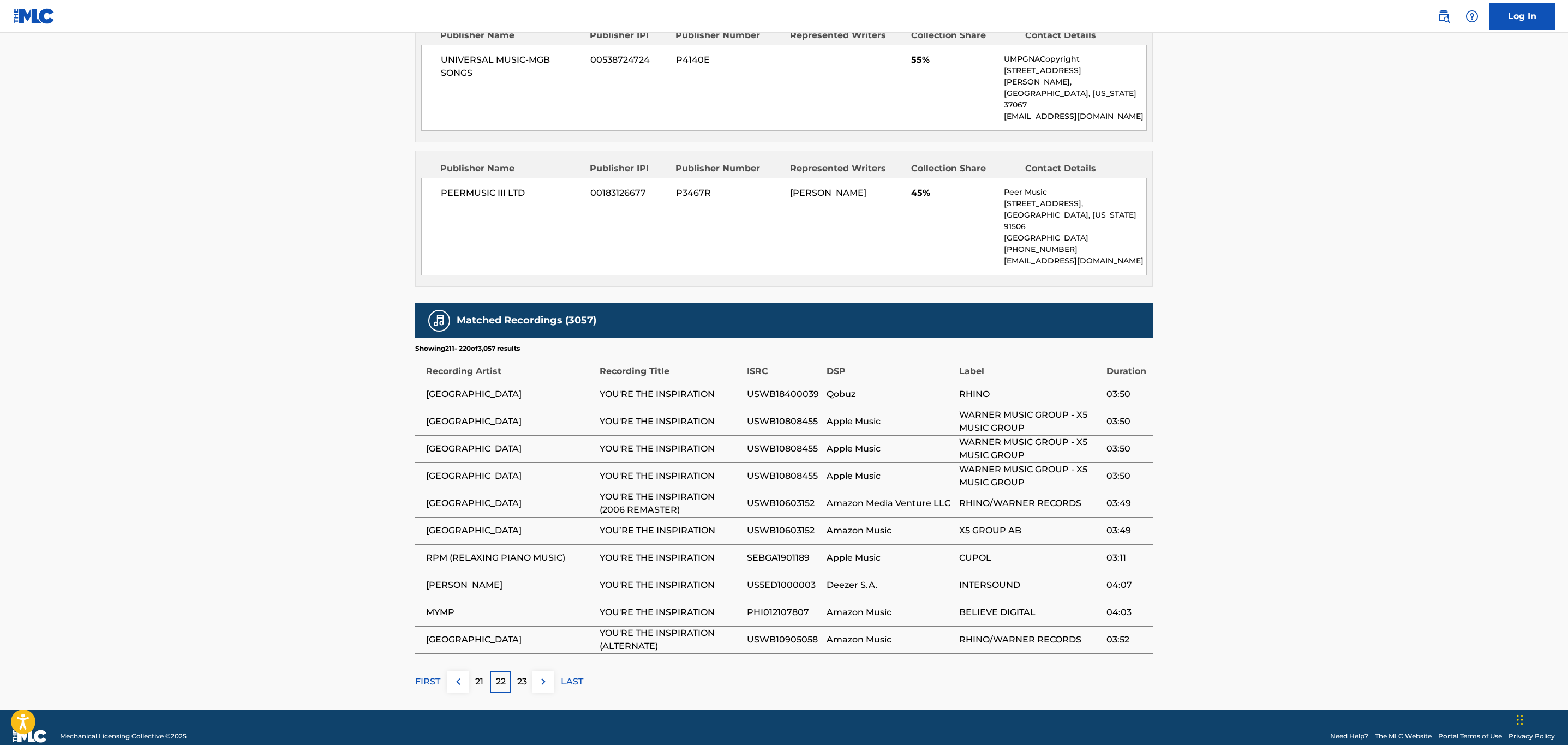
click at [547, 675] on img at bounding box center [543, 681] width 13 height 13
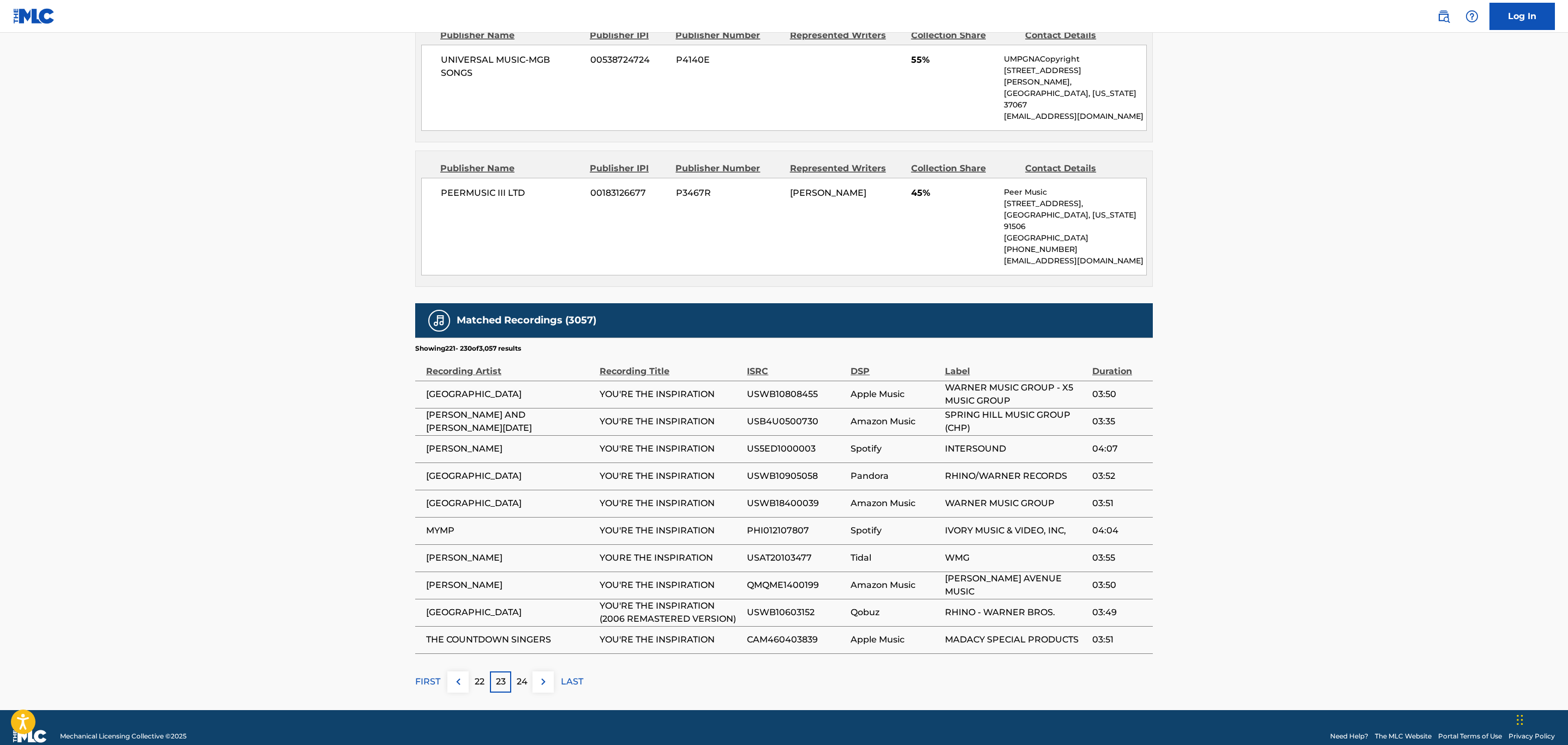
click at [547, 675] on img at bounding box center [543, 681] width 13 height 13
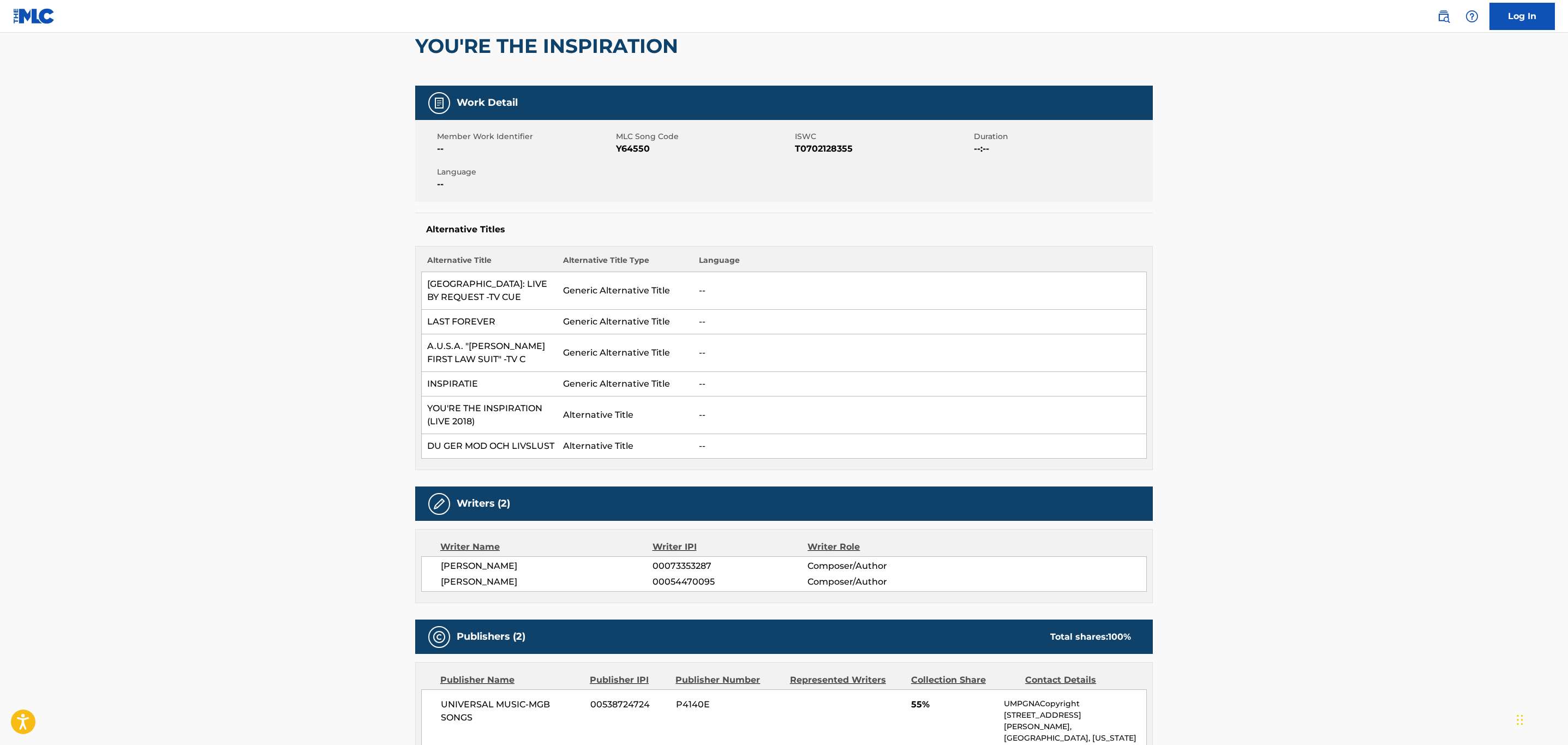
scroll to position [0, 0]
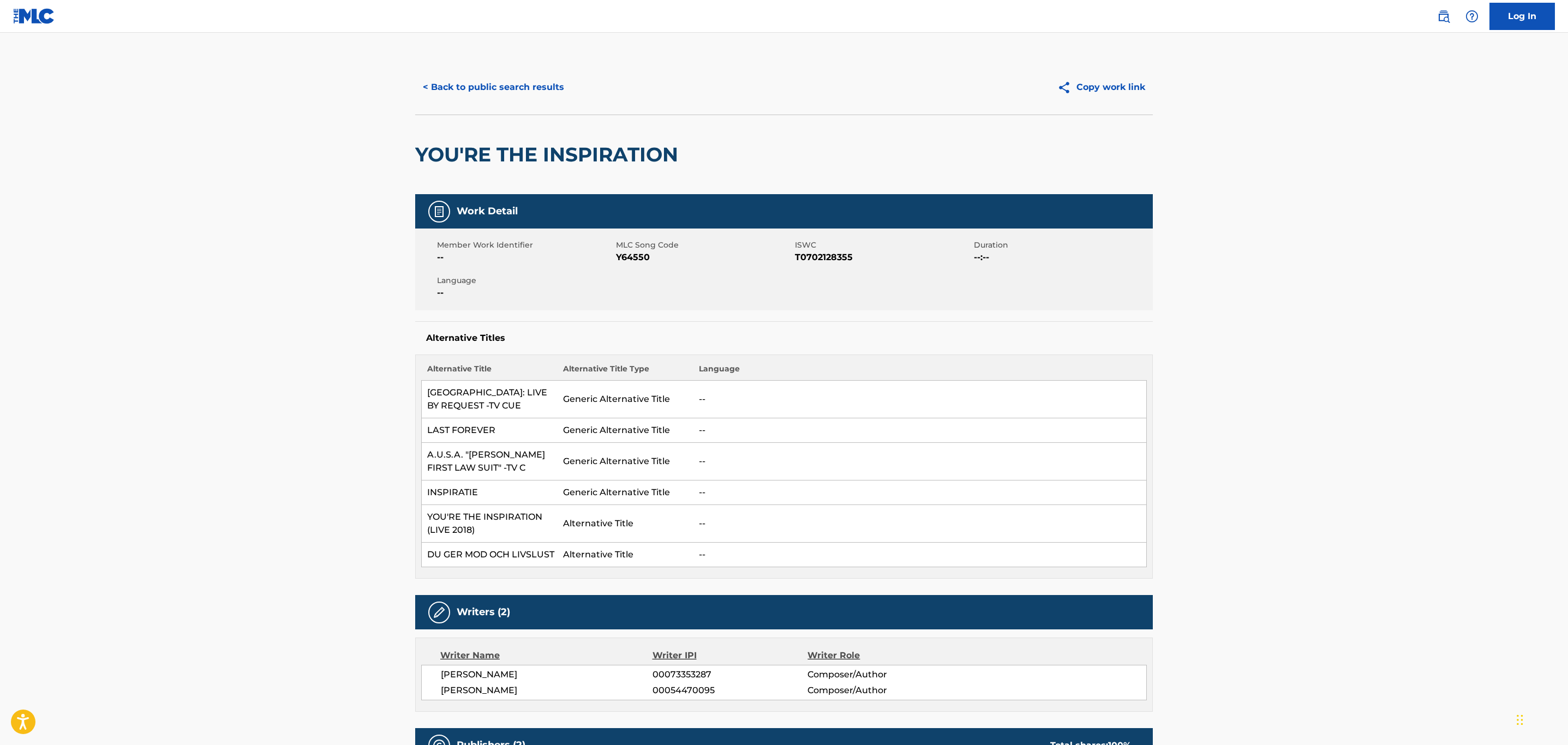
click at [528, 91] on button "< Back to public search results" at bounding box center [493, 87] width 157 height 28
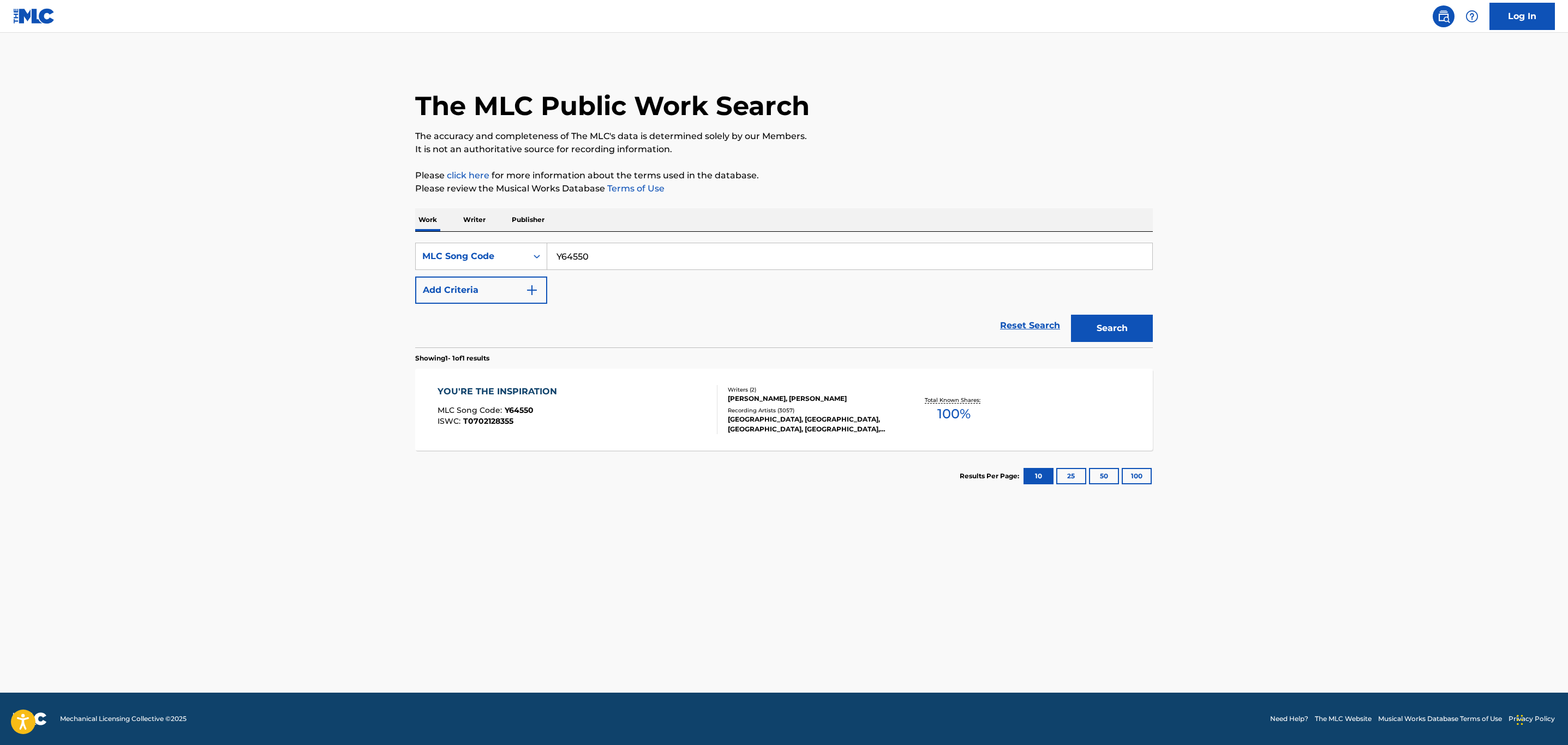
click at [184, 279] on main "The MLC Public Work Search The accuracy and completeness of The MLC's data is d…" at bounding box center [784, 362] width 1568 height 660
paste input "DC1VDR"
type input "DC1VDR"
click at [1071, 315] on button "Search" at bounding box center [1112, 329] width 82 height 28
click at [581, 425] on div "DO YOU HEAR WHAT I HEAR MLC Song Code : DC1VDR ISWC : T9007562983" at bounding box center [577, 410] width 280 height 49
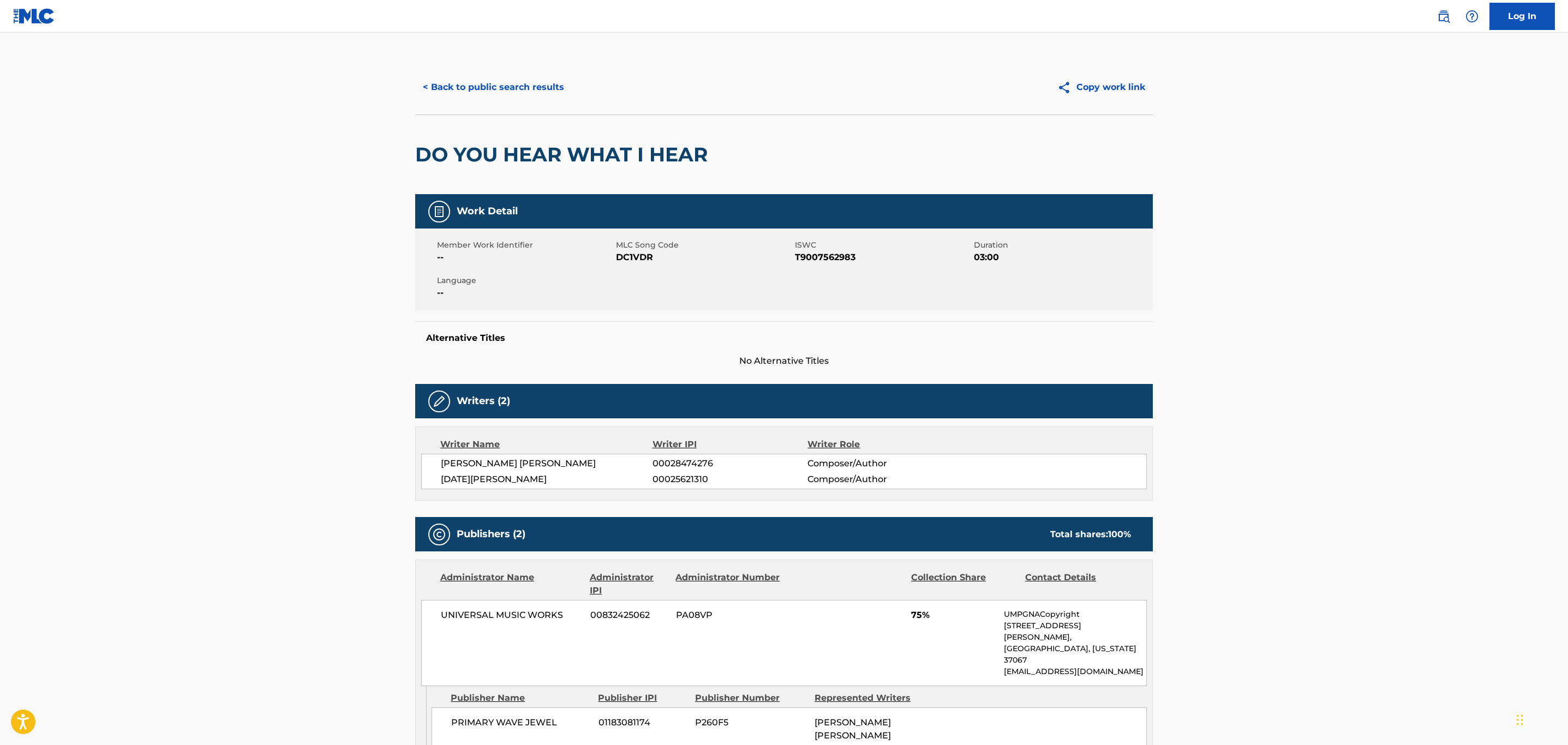
click at [505, 88] on button "< Back to public search results" at bounding box center [493, 87] width 157 height 28
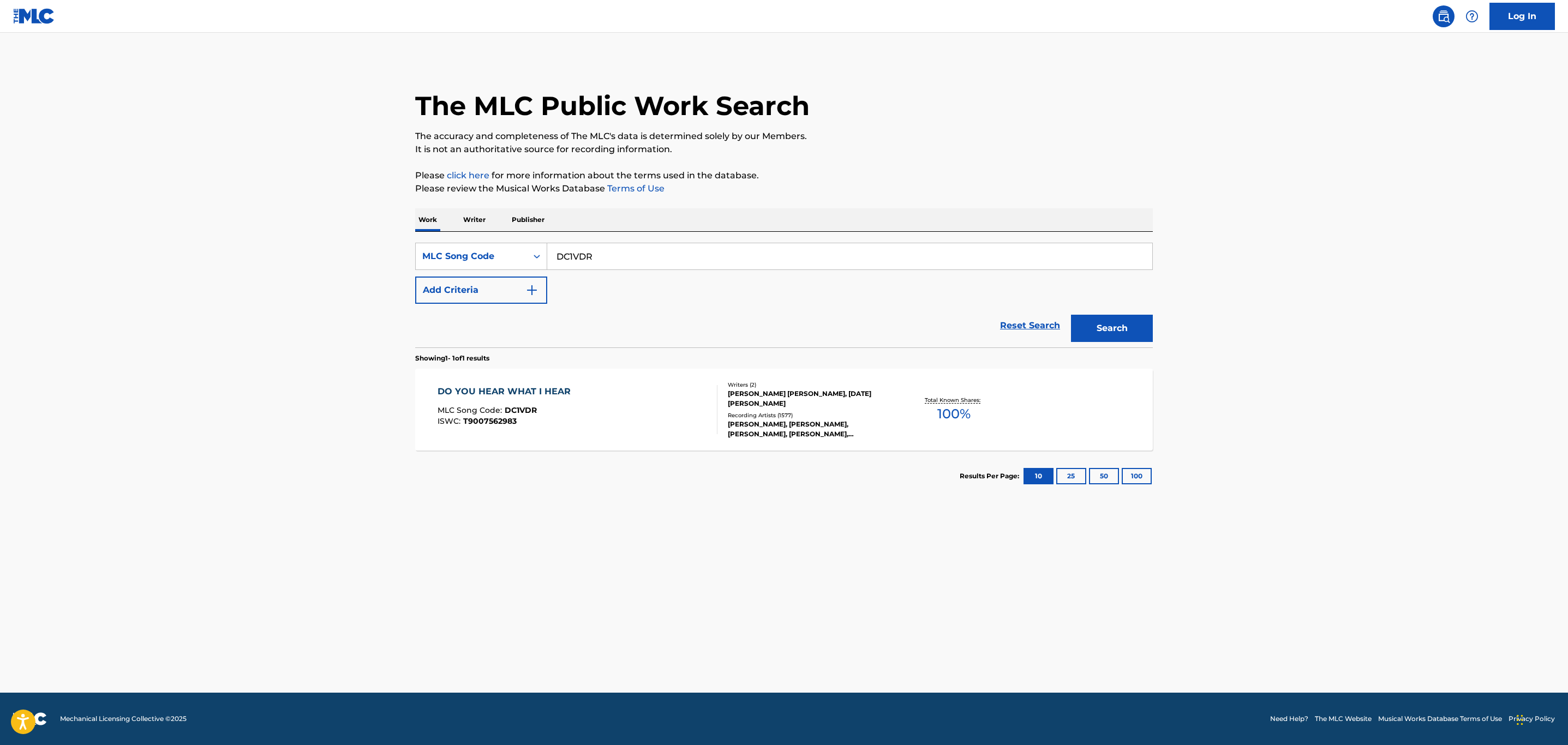
drag, startPoint x: 663, startPoint y: 254, endPoint x: 167, endPoint y: 246, distance: 496.1
click at [167, 244] on main "The MLC Public Work Search The accuracy and completeness of The MLC's data is d…" at bounding box center [784, 362] width 1568 height 660
paste input "S82492"
type input "S82492"
click at [1071, 315] on button "Search" at bounding box center [1112, 329] width 82 height 28
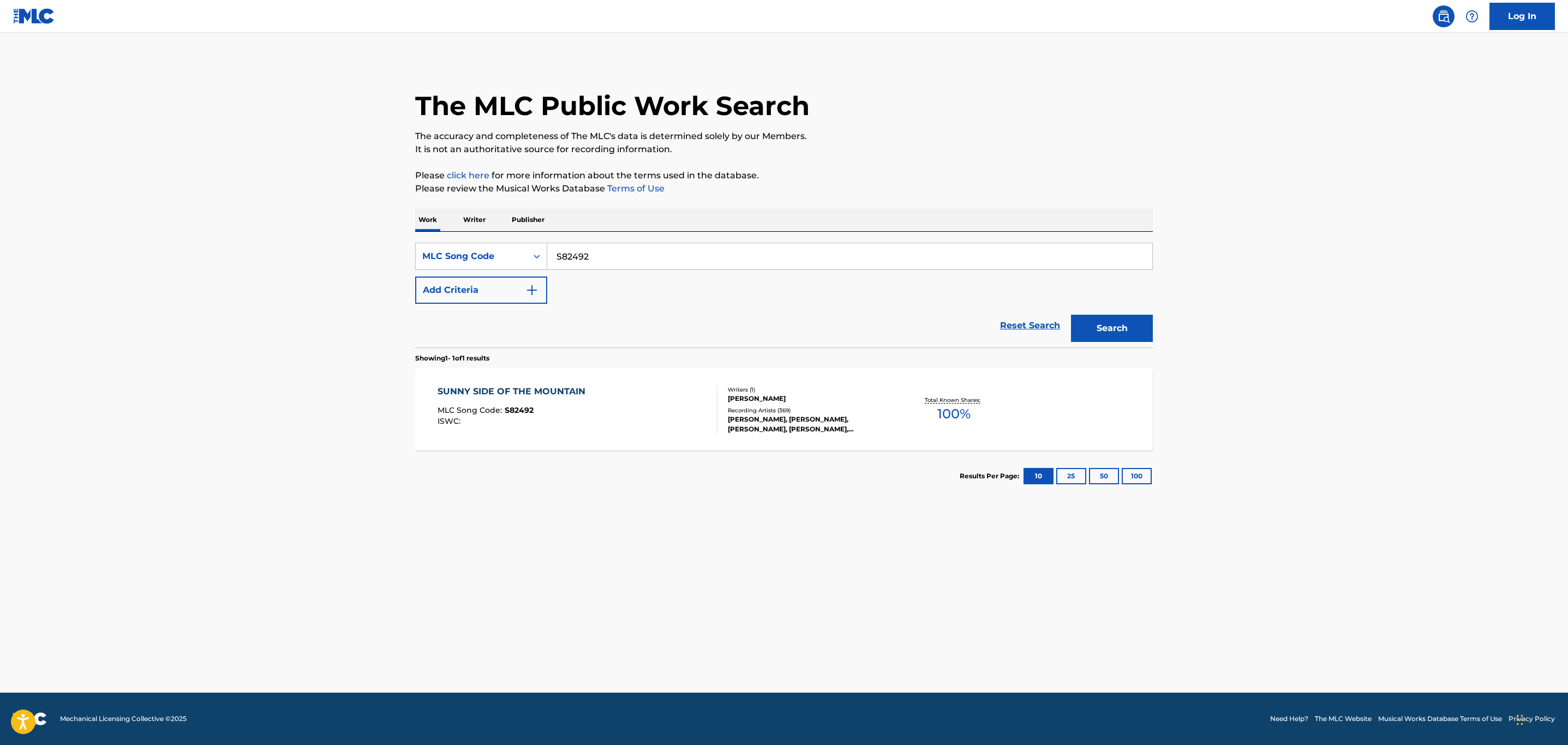
click at [625, 412] on div "SUNNY SIDE OF THE MOUNTAIN MLC Song Code : S82492 ISWC :" at bounding box center [577, 410] width 280 height 49
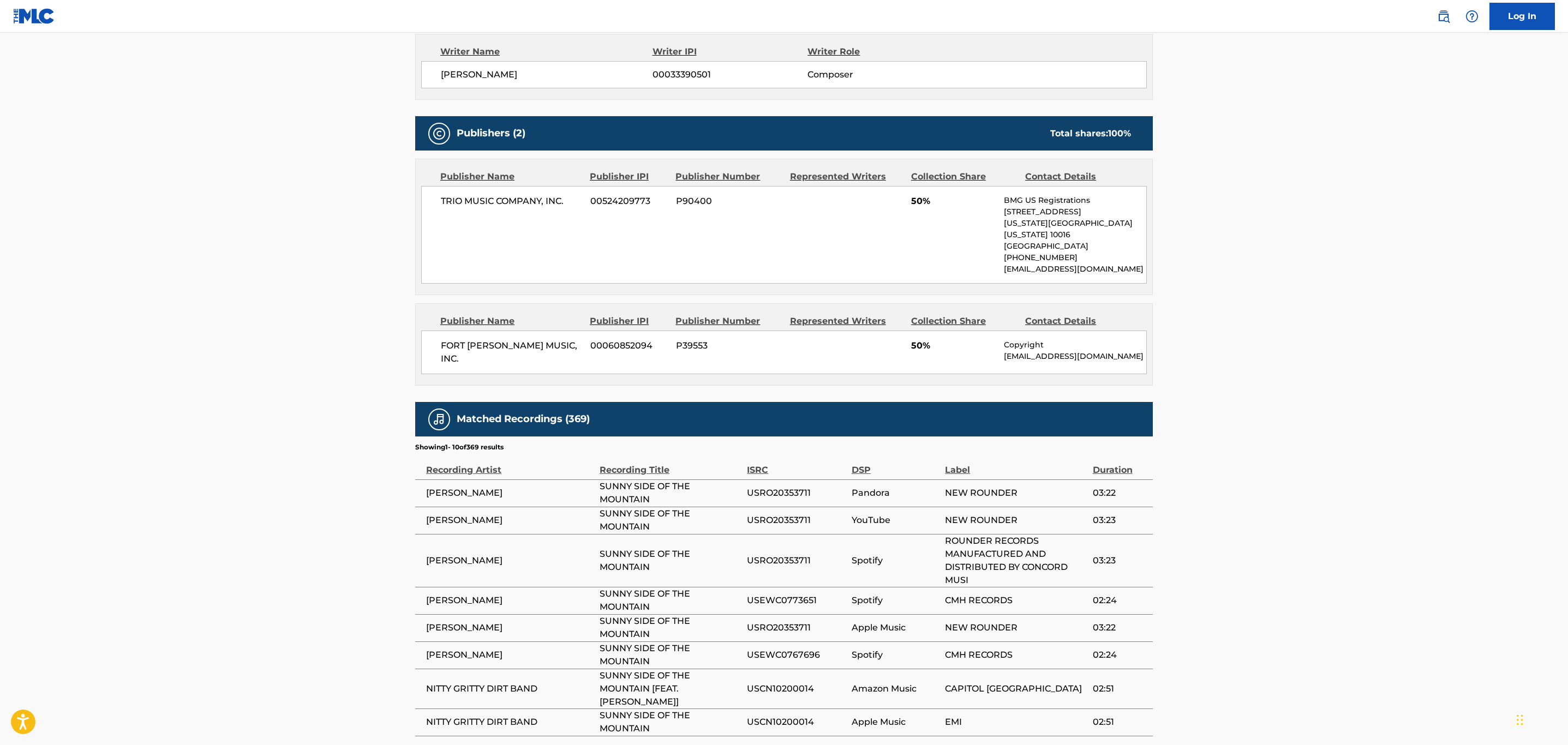
scroll to position [548, 0]
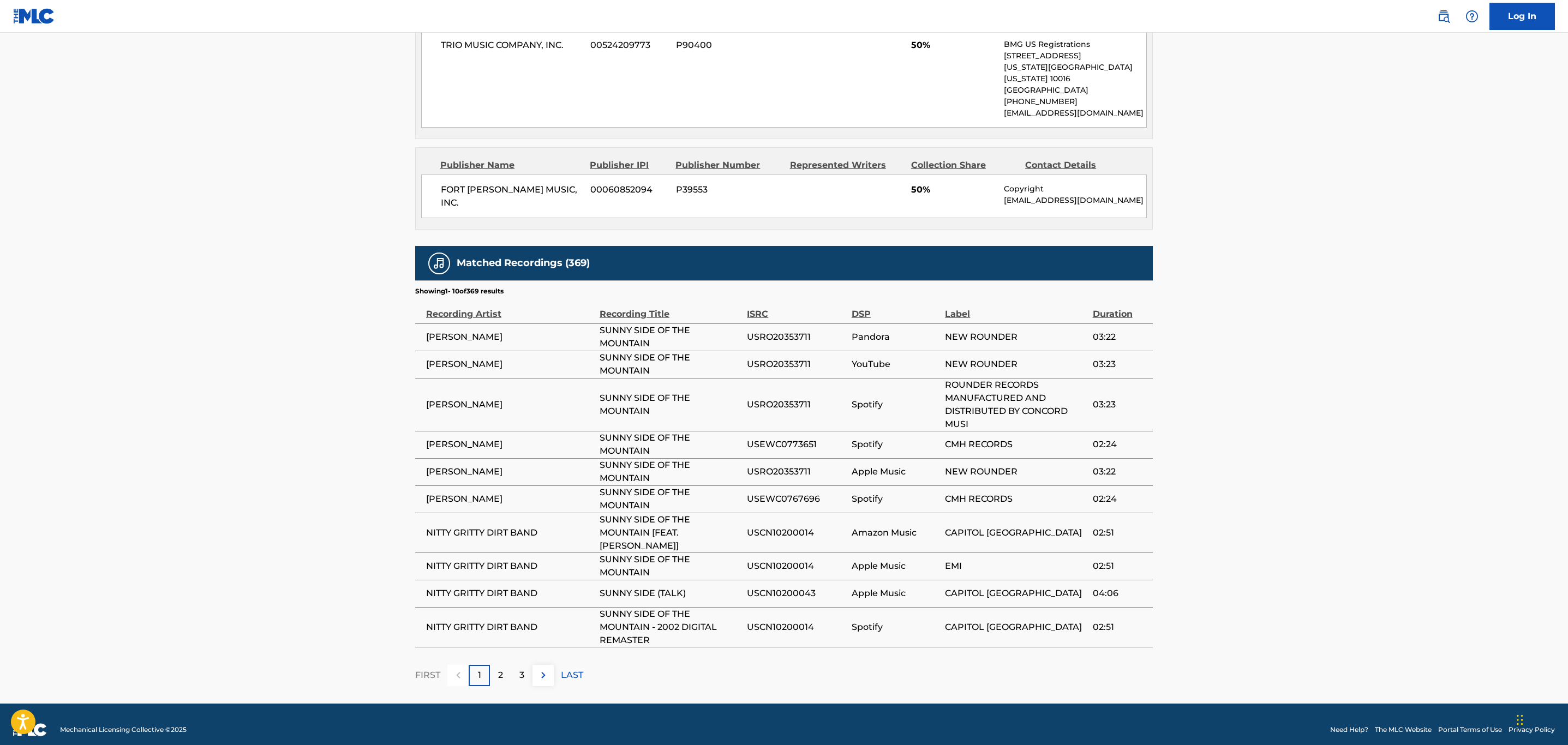
click at [539, 669] on img at bounding box center [543, 675] width 13 height 13
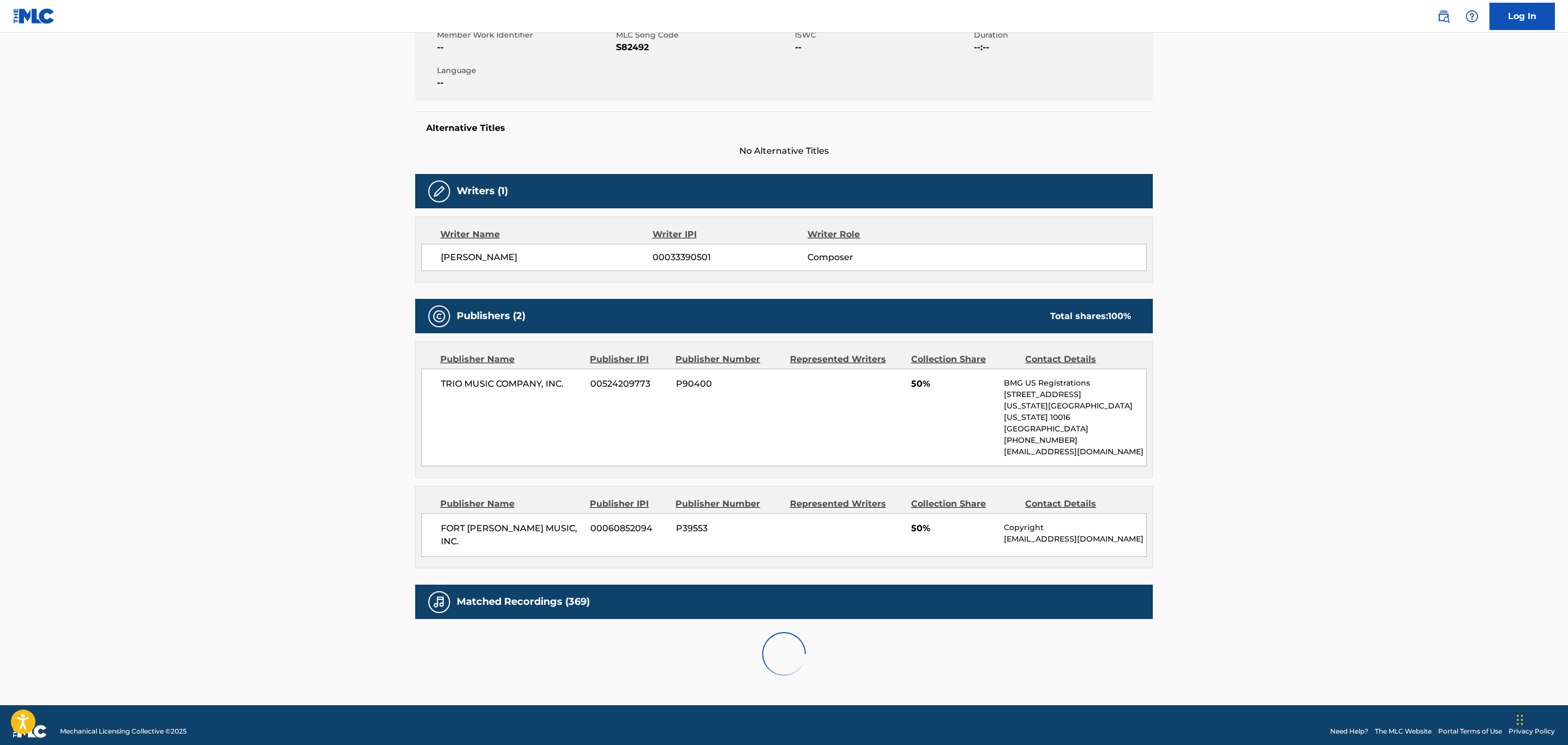
scroll to position [523, 0]
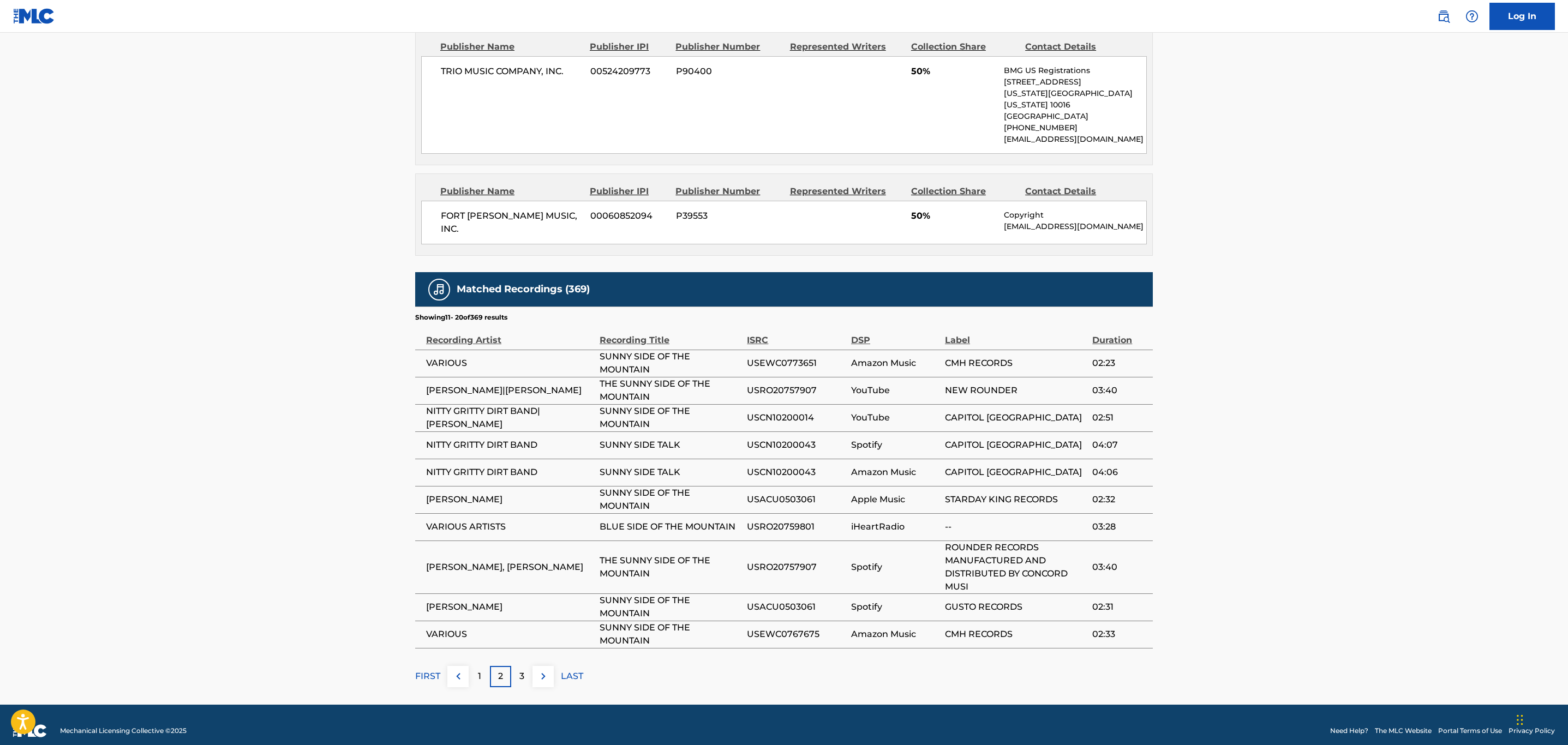
click at [539, 670] on img at bounding box center [543, 676] width 13 height 13
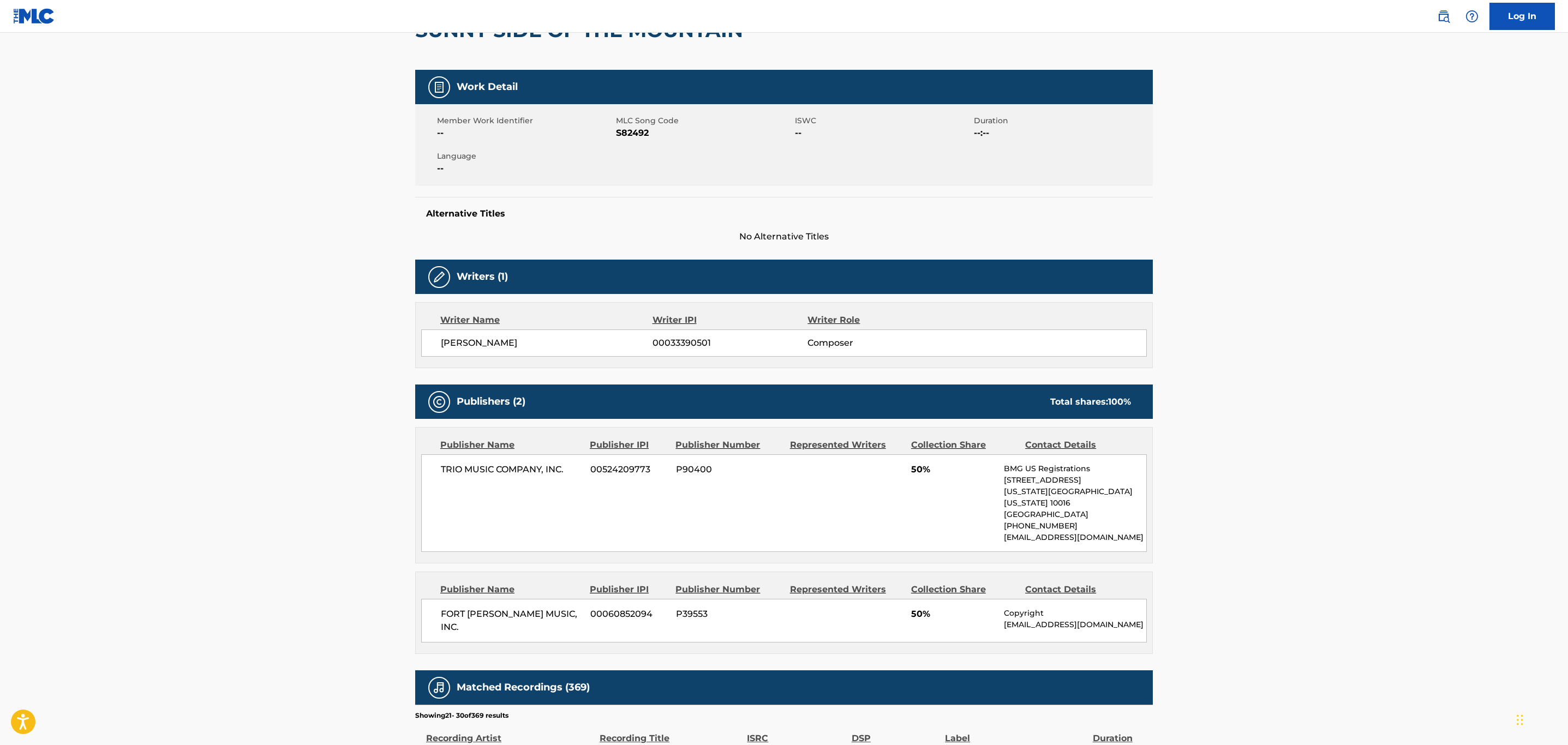
scroll to position [0, 0]
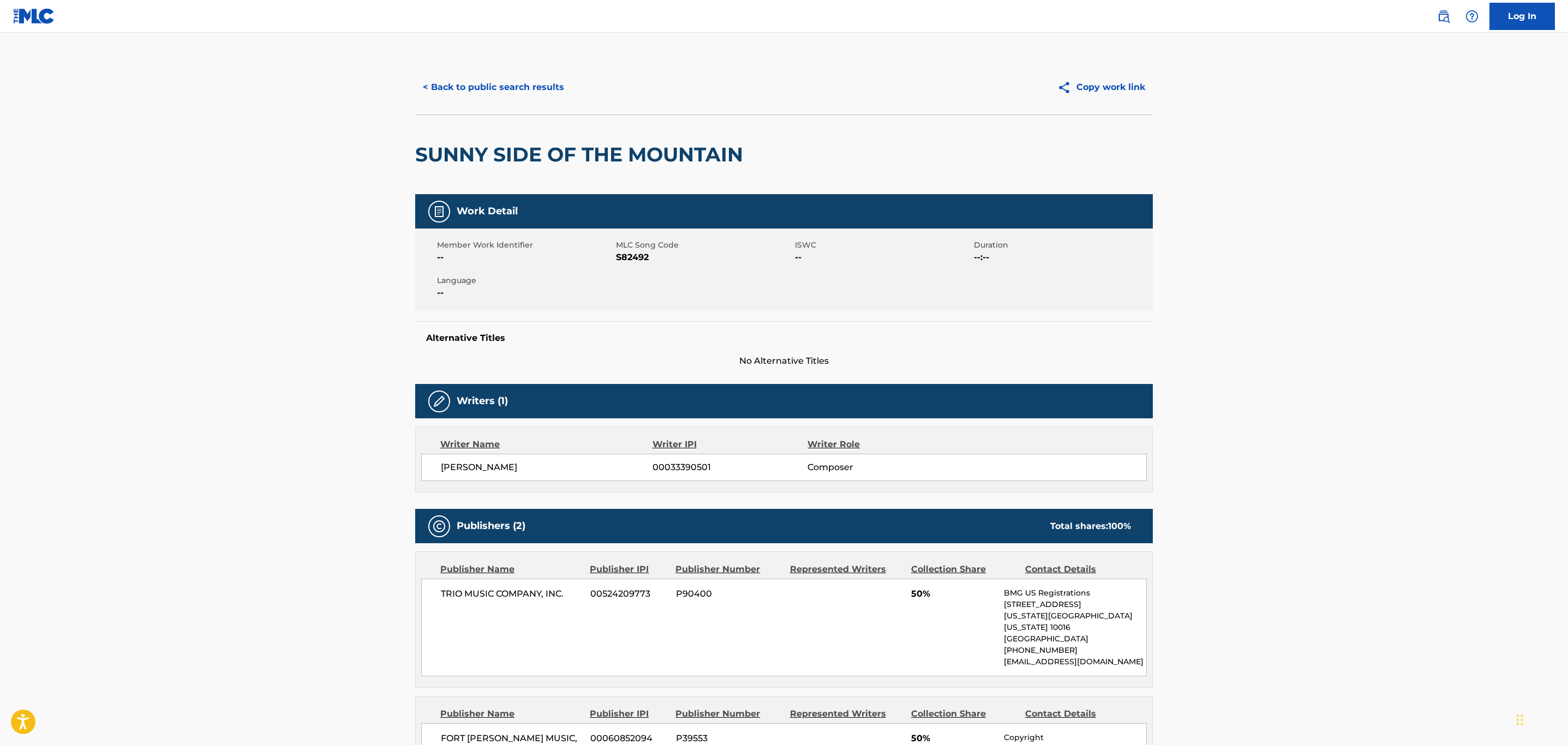
click at [536, 92] on button "< Back to public search results" at bounding box center [493, 87] width 157 height 28
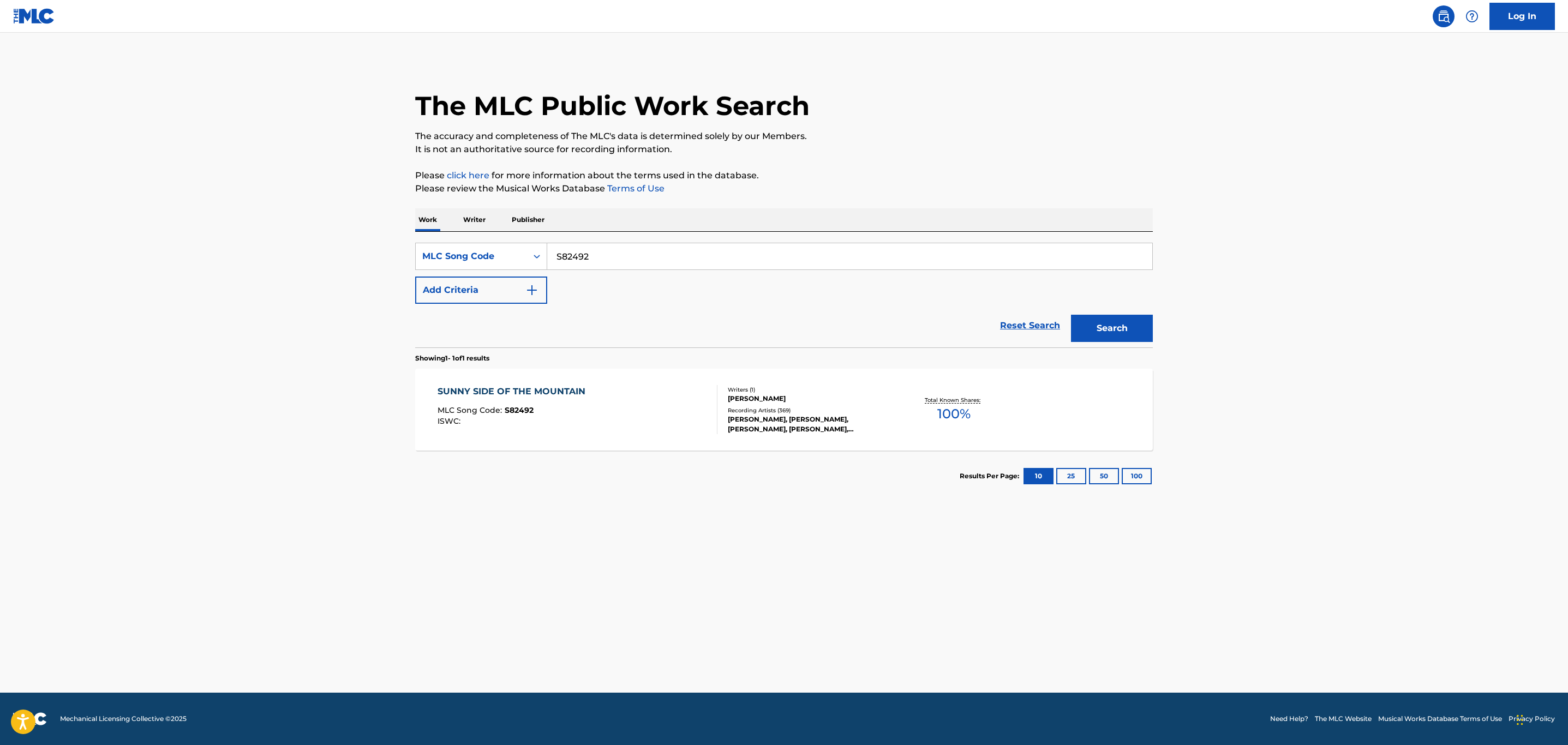
drag, startPoint x: 699, startPoint y: 259, endPoint x: 195, endPoint y: 198, distance: 507.7
click at [195, 198] on main "The MLC Public Work Search The accuracy and completeness of The MLC's data is d…" at bounding box center [784, 362] width 1568 height 660
paste input "EVBO9B"
type input "EVBO9B"
click at [1071, 315] on button "Search" at bounding box center [1112, 329] width 82 height 28
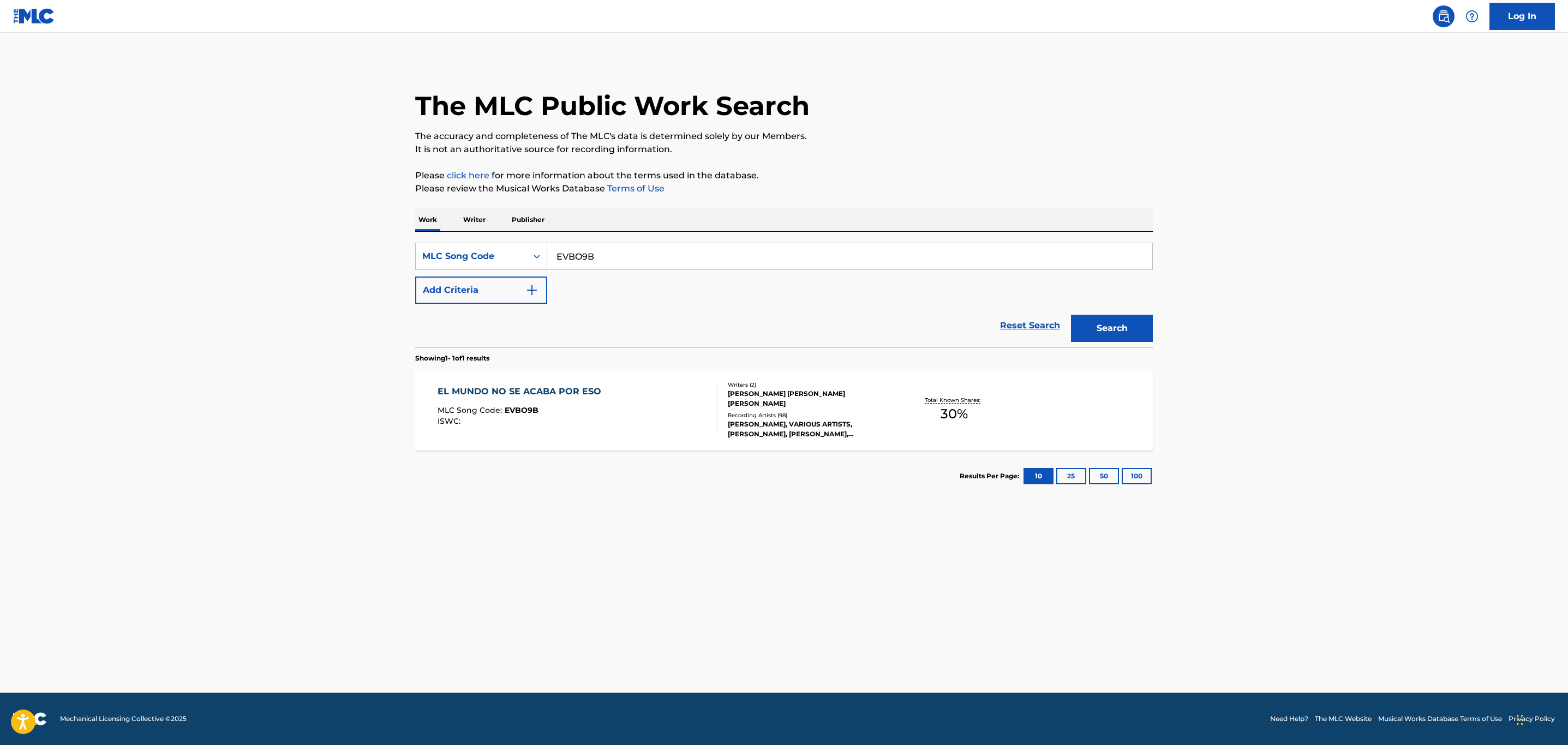
click at [596, 416] on div "MLC Song Code : EVBO9B" at bounding box center [522, 411] width 169 height 11
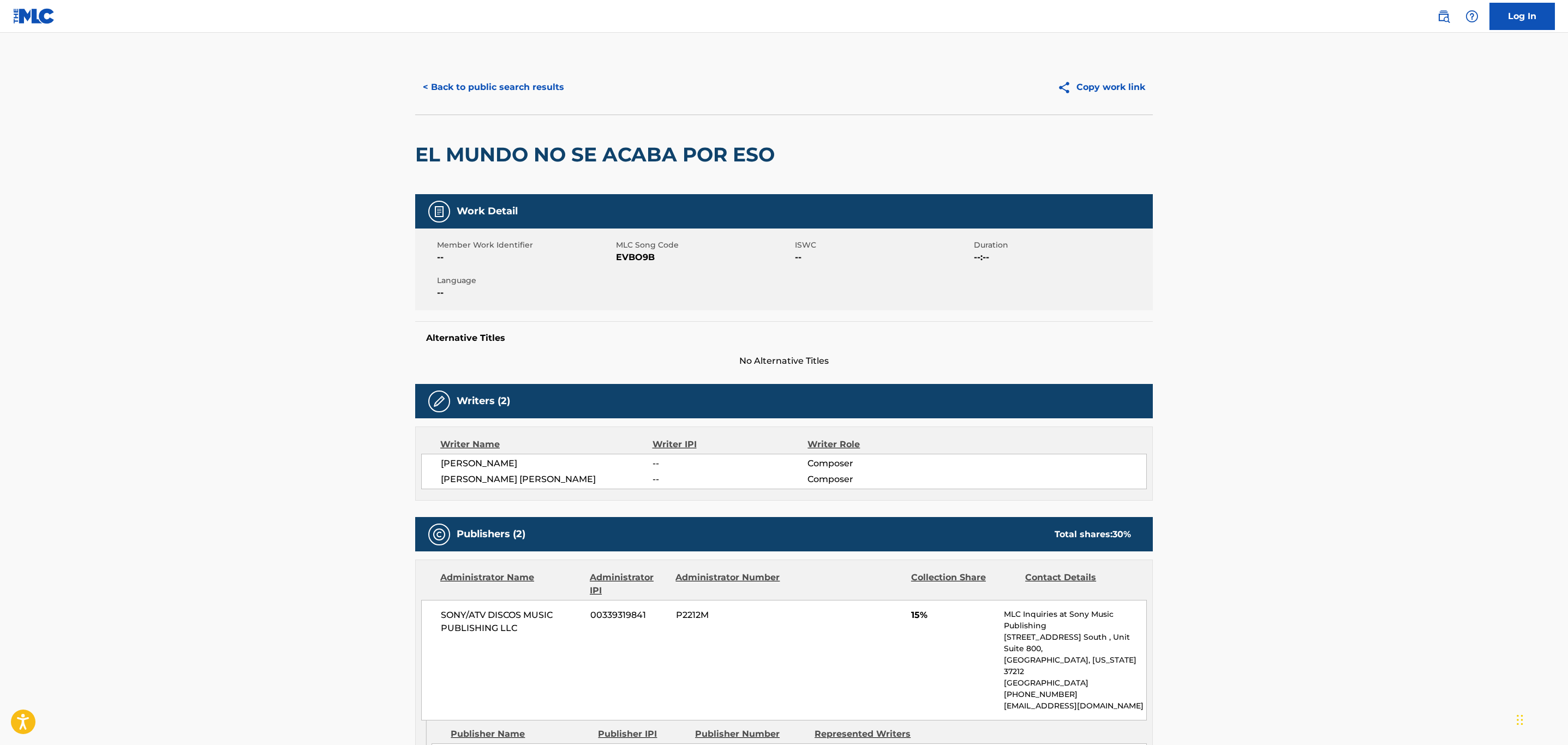
click at [455, 79] on button "< Back to public search results" at bounding box center [493, 87] width 157 height 28
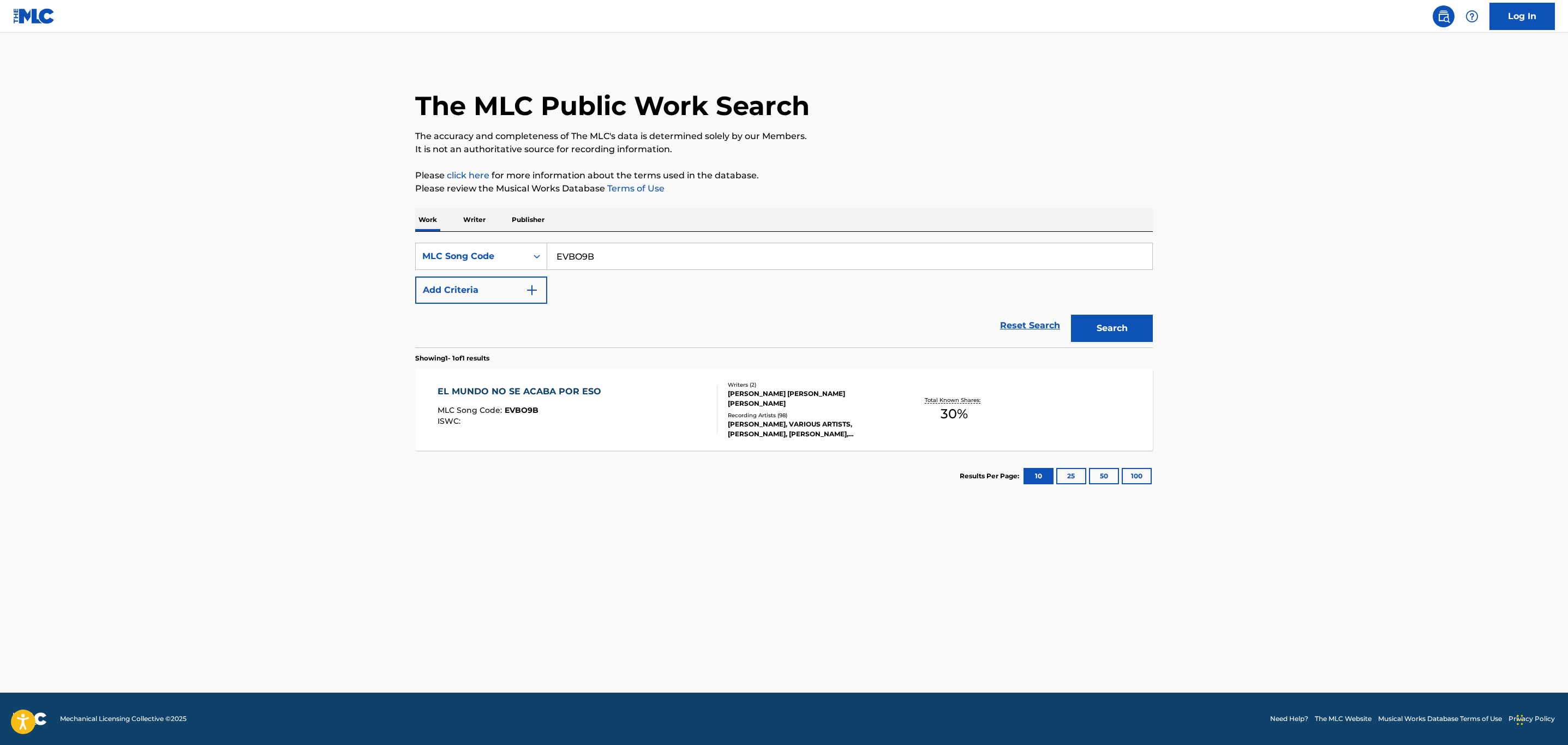
drag, startPoint x: 730, startPoint y: 250, endPoint x: 308, endPoint y: 262, distance: 422.2
click at [310, 260] on main "The MLC Public Work Search The accuracy and completeness of The MLC's data is d…" at bounding box center [784, 362] width 1568 height 660
paste input "L53223"
type input "L53223"
click at [1071, 315] on button "Search" at bounding box center [1112, 329] width 82 height 28
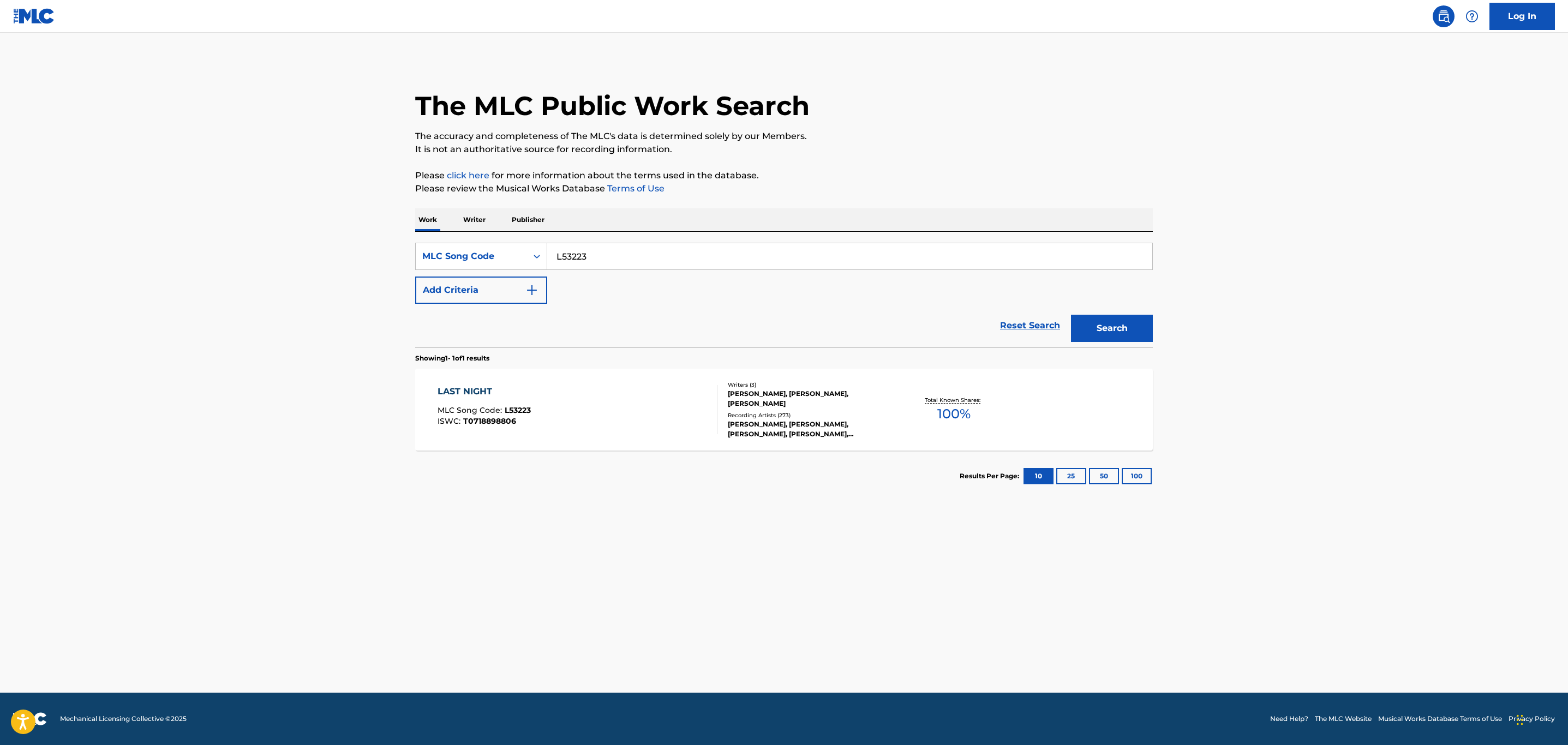
click at [606, 403] on div "LAST NIGHT MLC Song Code : L53223 ISWC : T0718898806" at bounding box center [577, 410] width 280 height 49
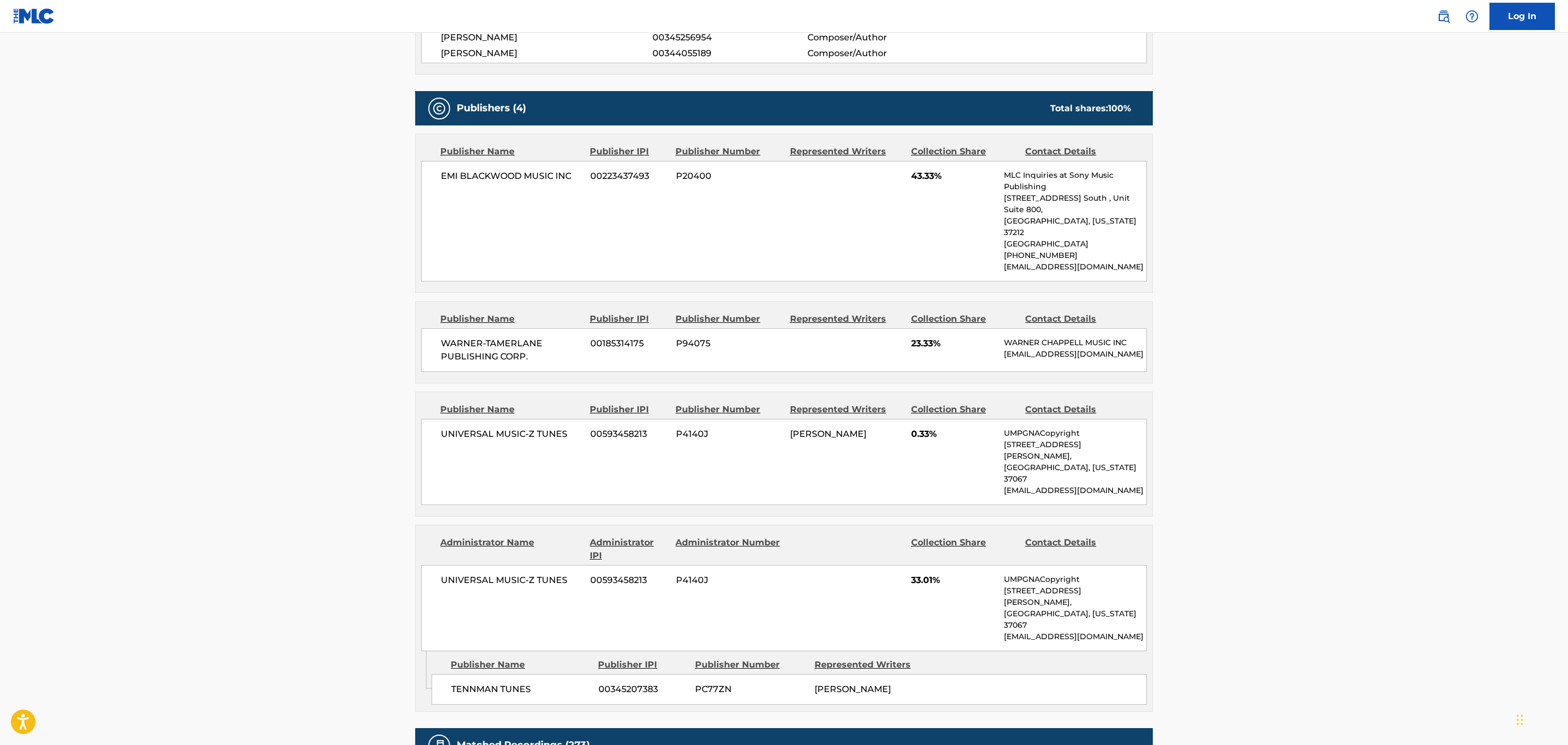
scroll to position [880, 0]
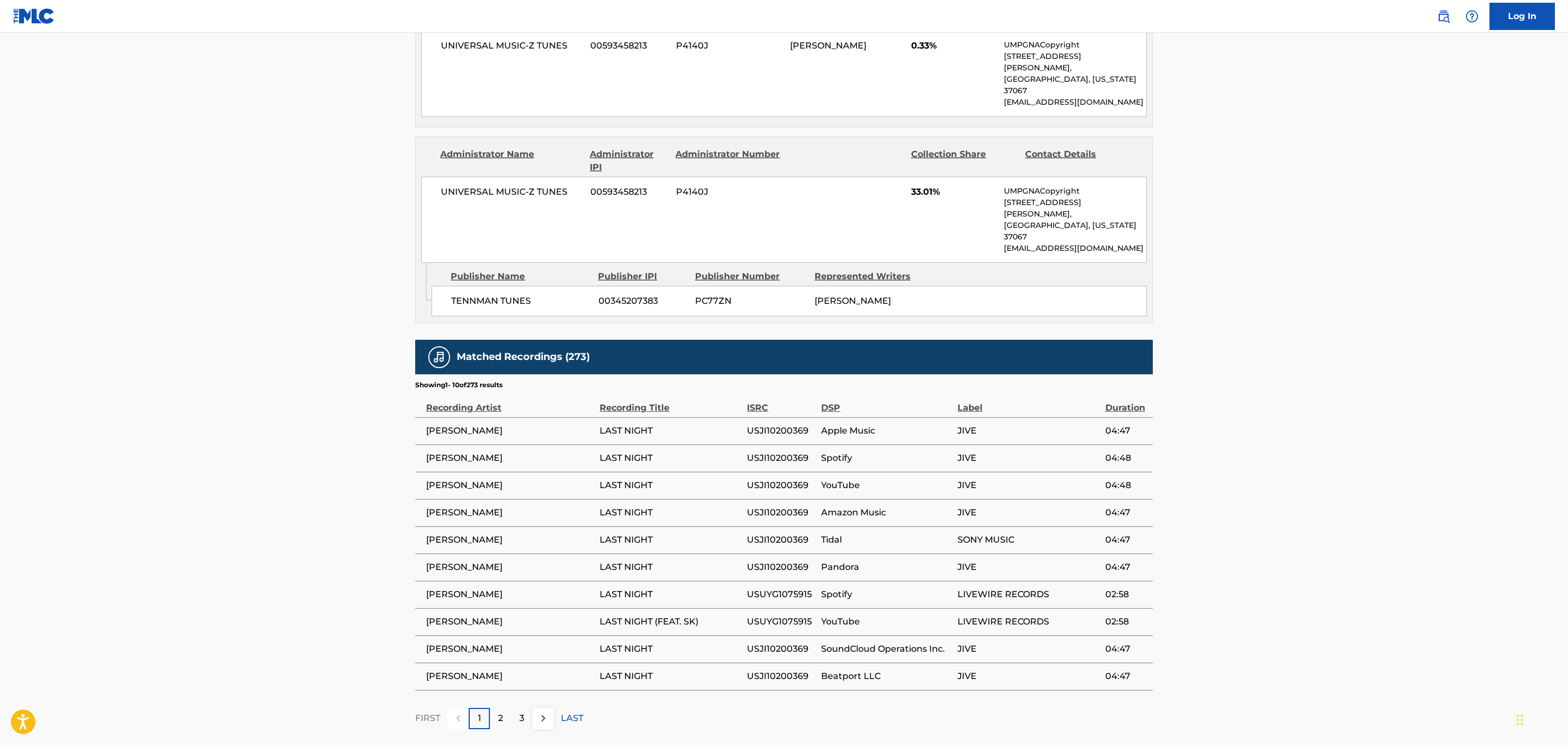
click at [542, 711] on img at bounding box center [543, 717] width 13 height 13
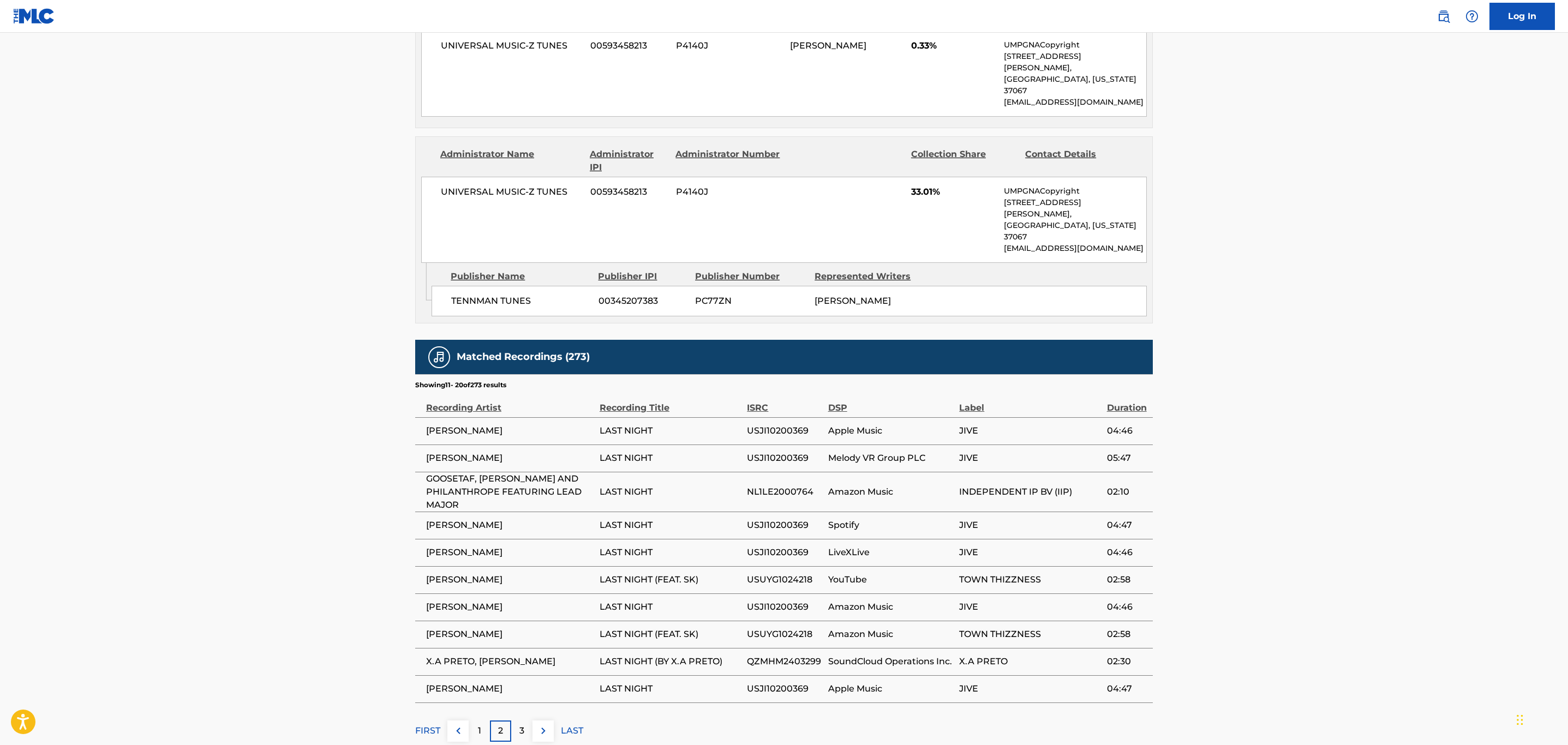
click at [542, 721] on button at bounding box center [543, 731] width 22 height 22
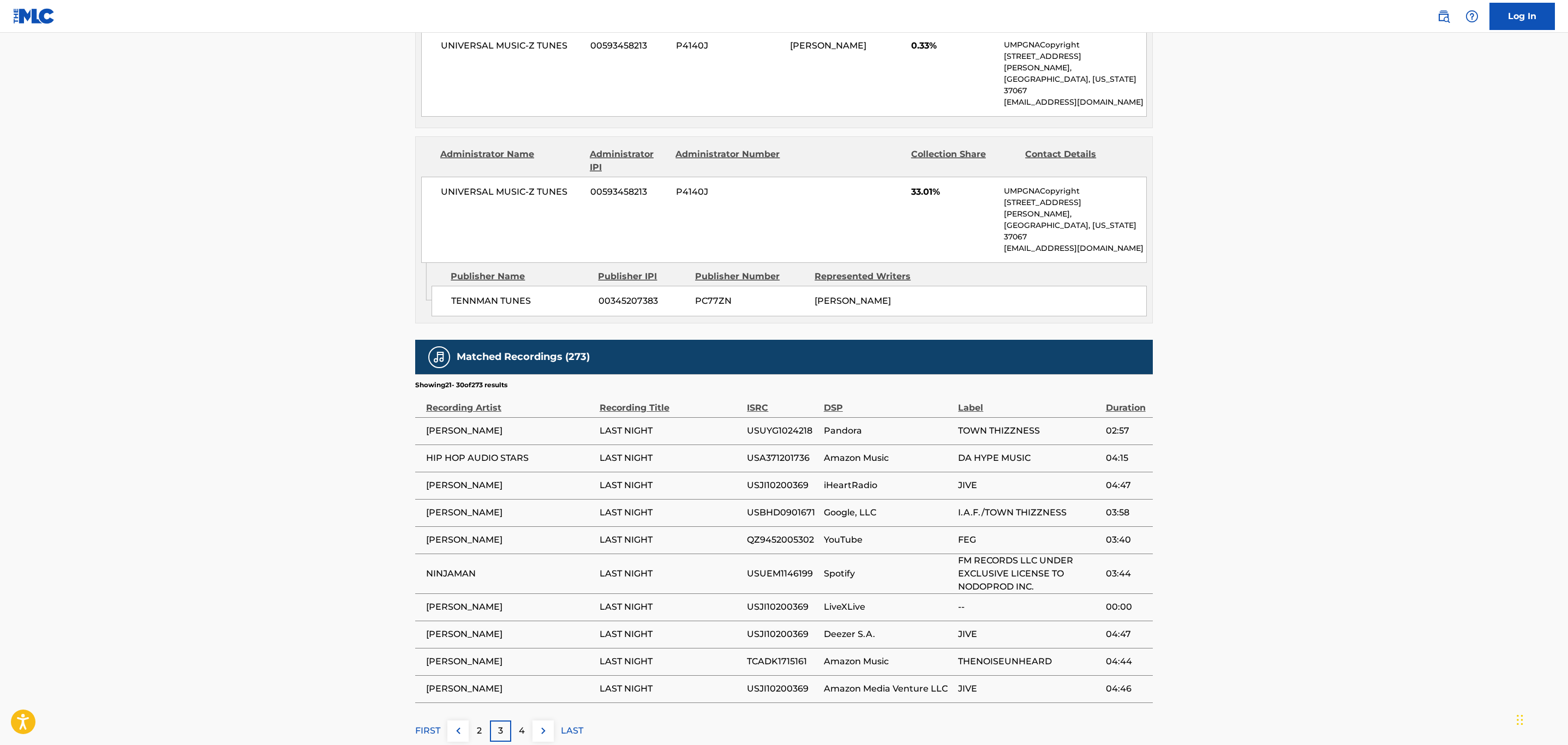
click at [542, 721] on button at bounding box center [543, 731] width 22 height 22
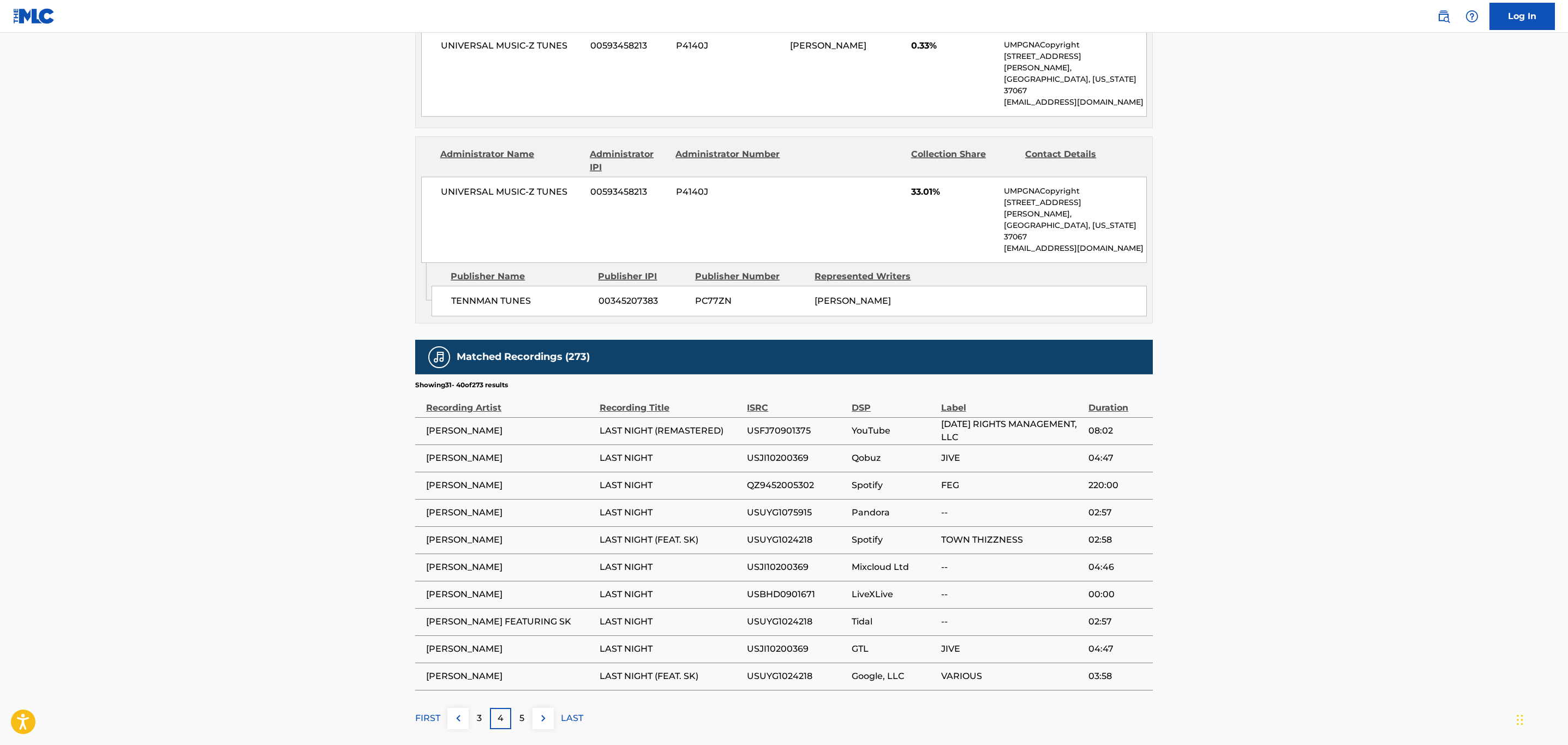
click at [542, 711] on img at bounding box center [543, 717] width 13 height 13
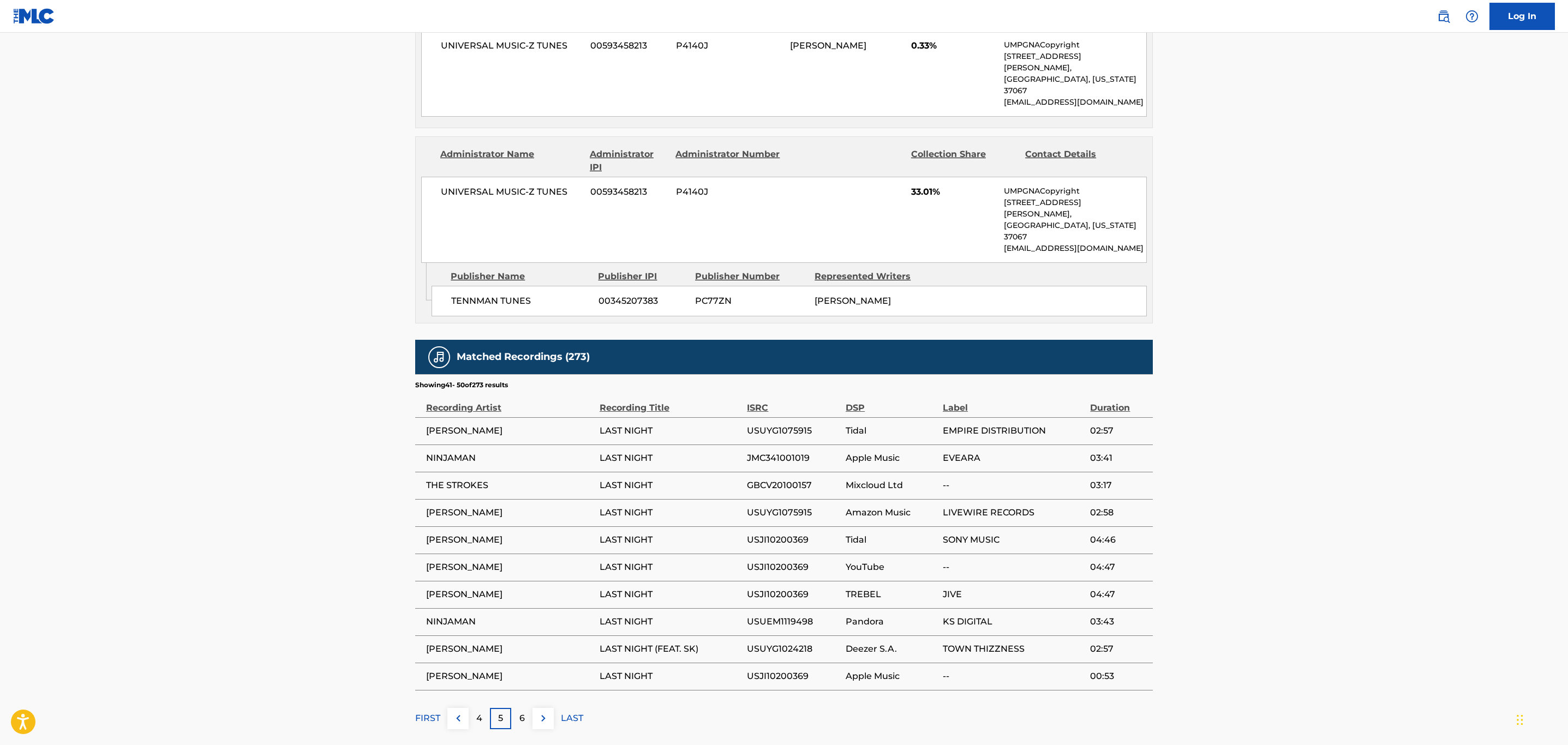
click at [542, 711] on img at bounding box center [543, 717] width 13 height 13
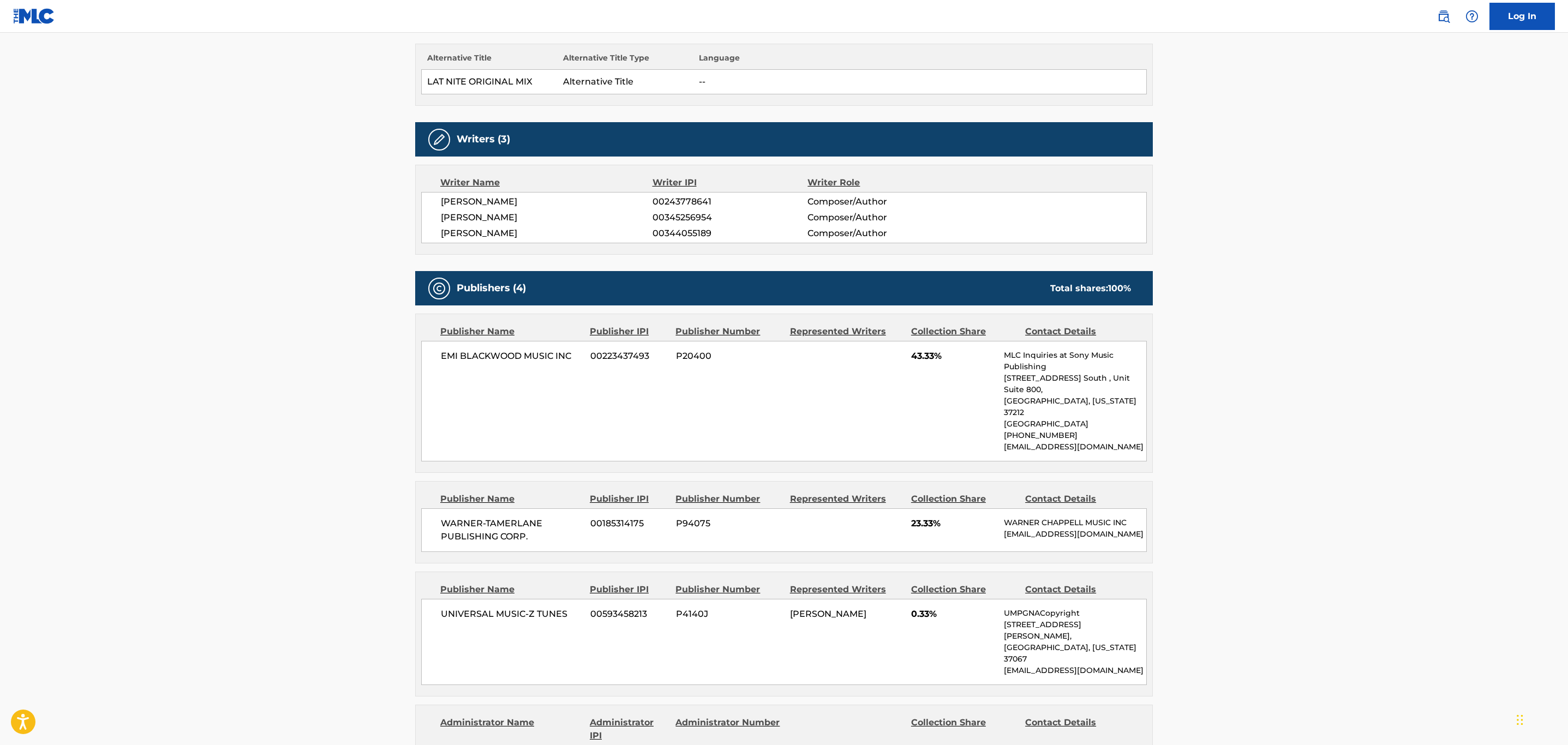
scroll to position [0, 0]
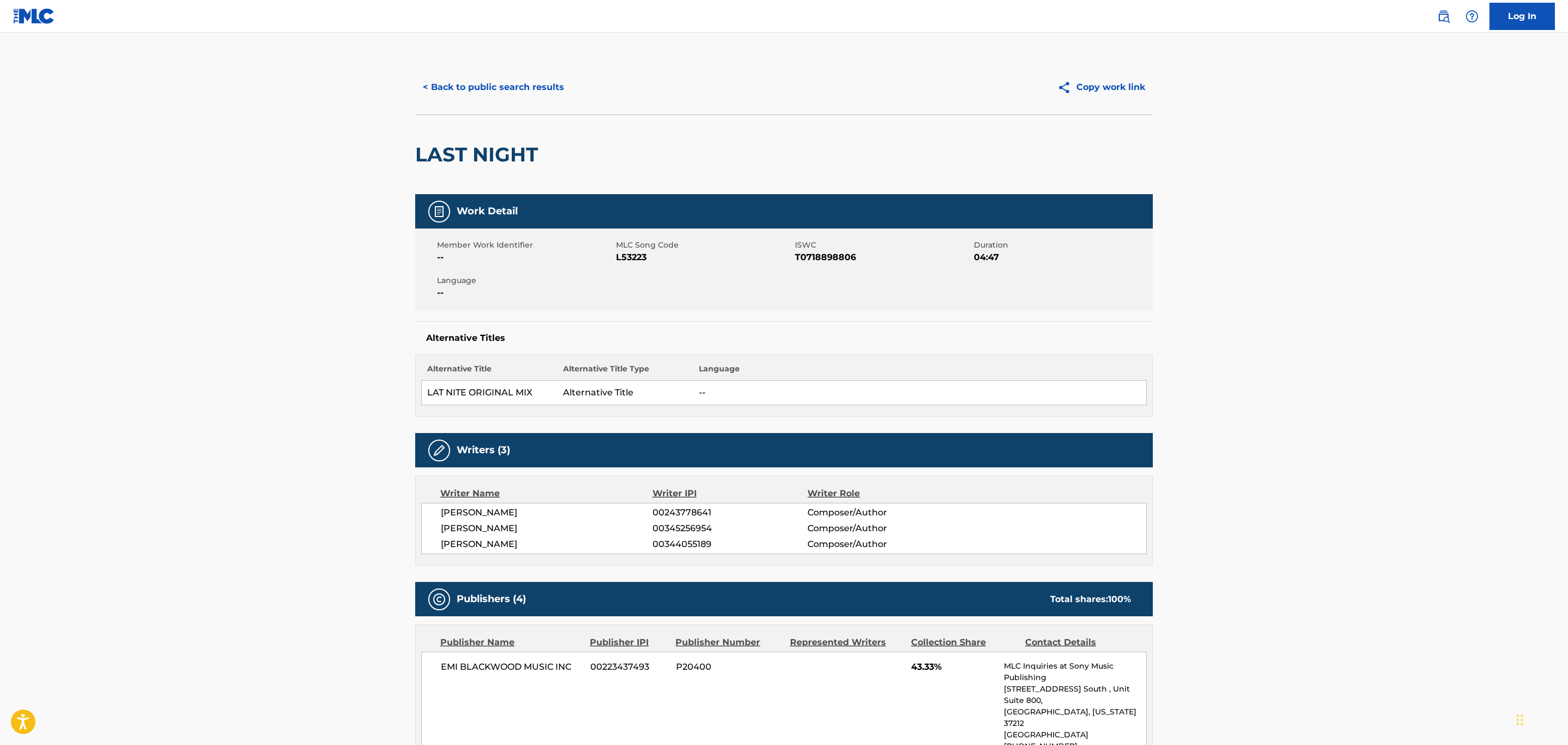
click at [523, 100] on button "< Back to public search results" at bounding box center [493, 87] width 157 height 28
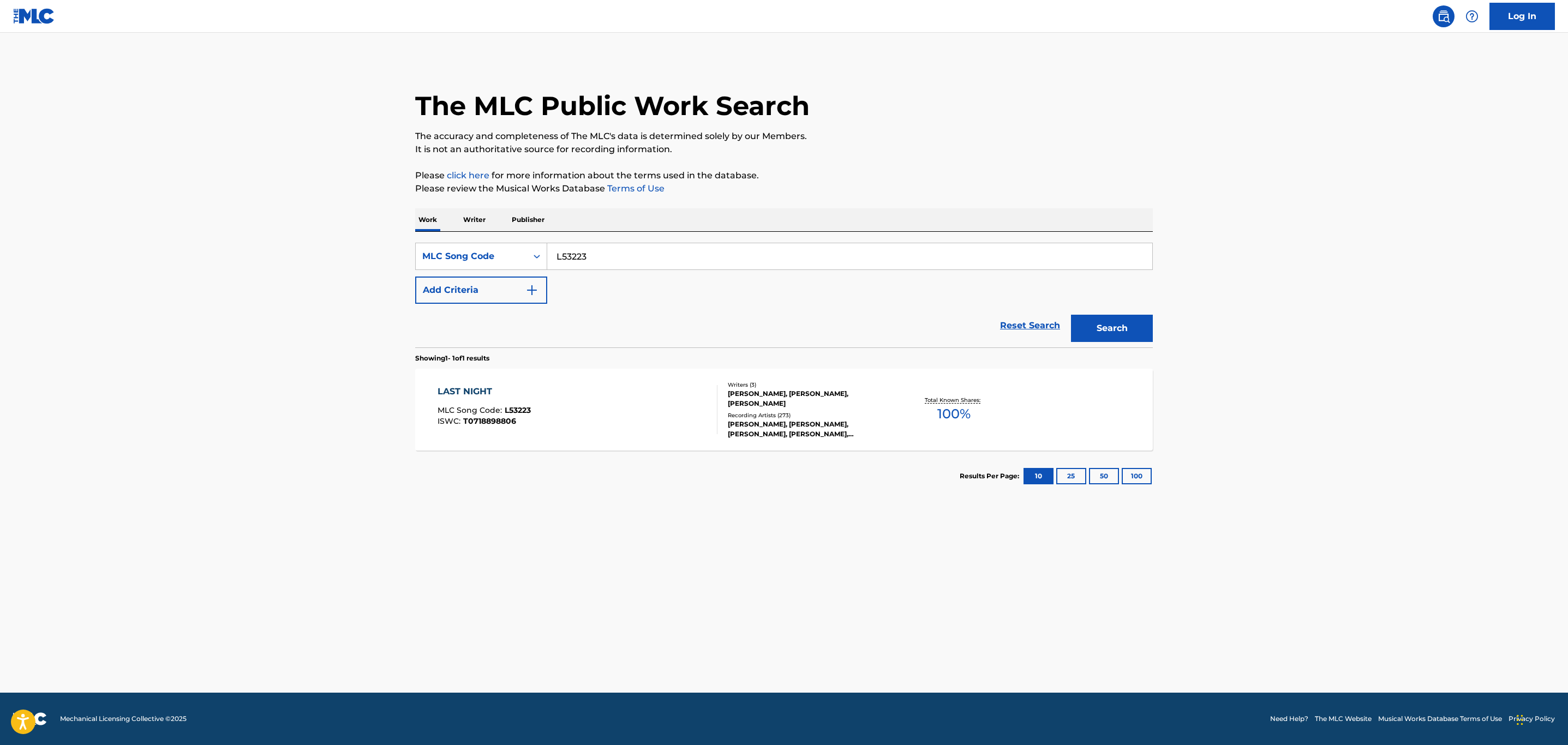
drag, startPoint x: 629, startPoint y: 247, endPoint x: 279, endPoint y: 246, distance: 350.0
click at [277, 240] on main "The MLC Public Work Search The accuracy and completeness of The MLC's data is d…" at bounding box center [784, 362] width 1568 height 660
paste input "H6184A"
type input "H6184A"
click at [1071, 315] on button "Search" at bounding box center [1112, 329] width 82 height 28
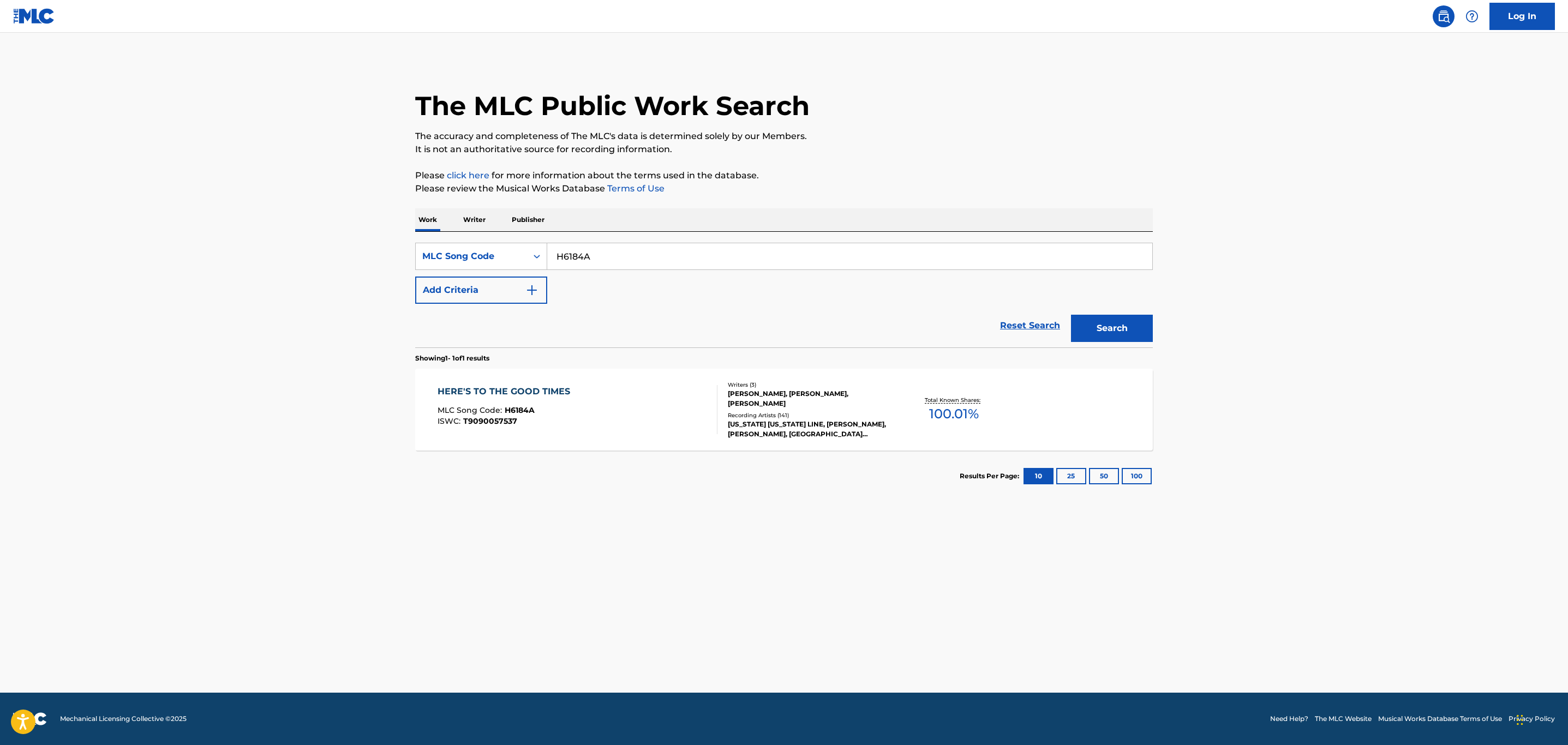
click at [583, 410] on div "HERE'S TO THE GOOD TIMES MLC Song Code : H6184A ISWC : T9090057537" at bounding box center [577, 410] width 280 height 49
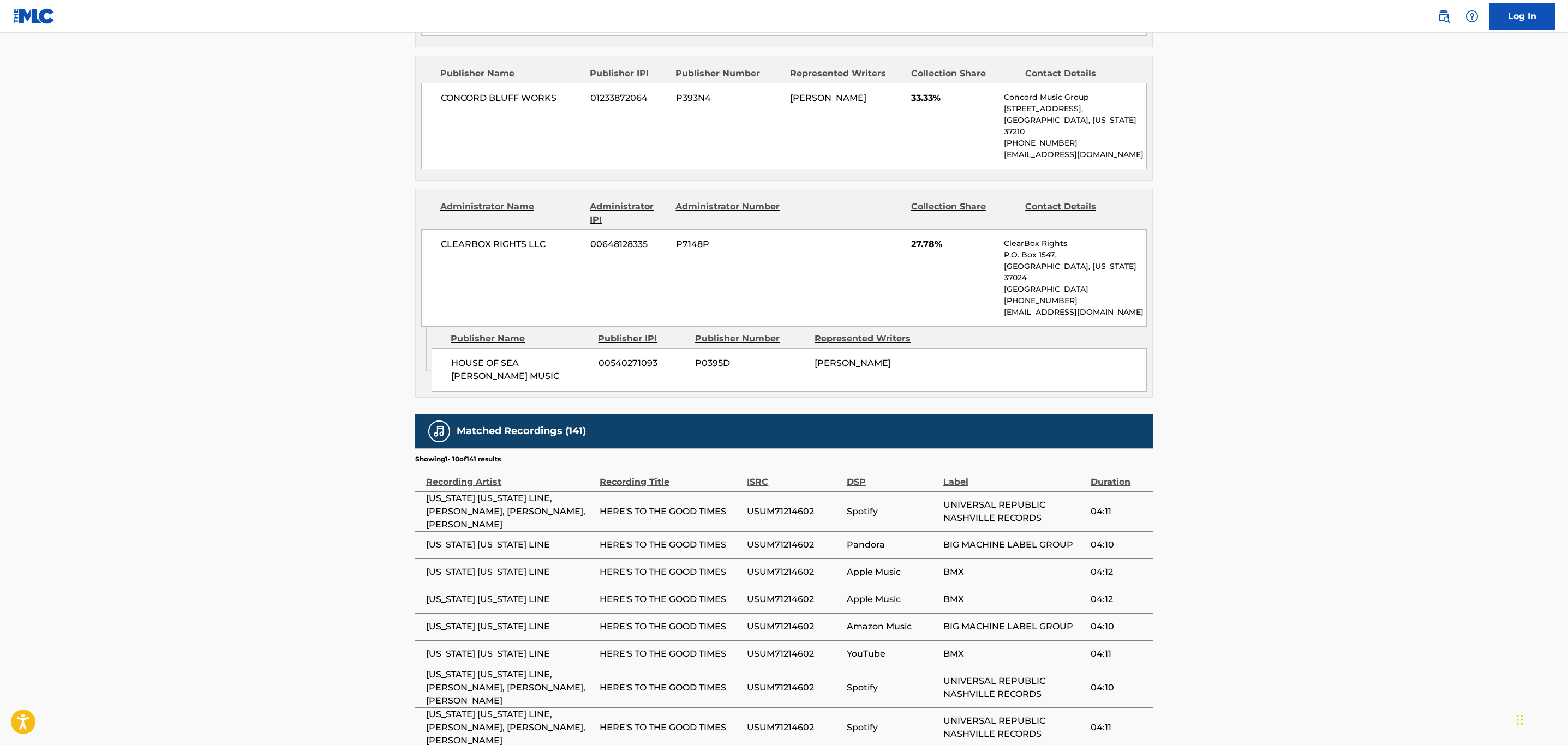
scroll to position [900, 0]
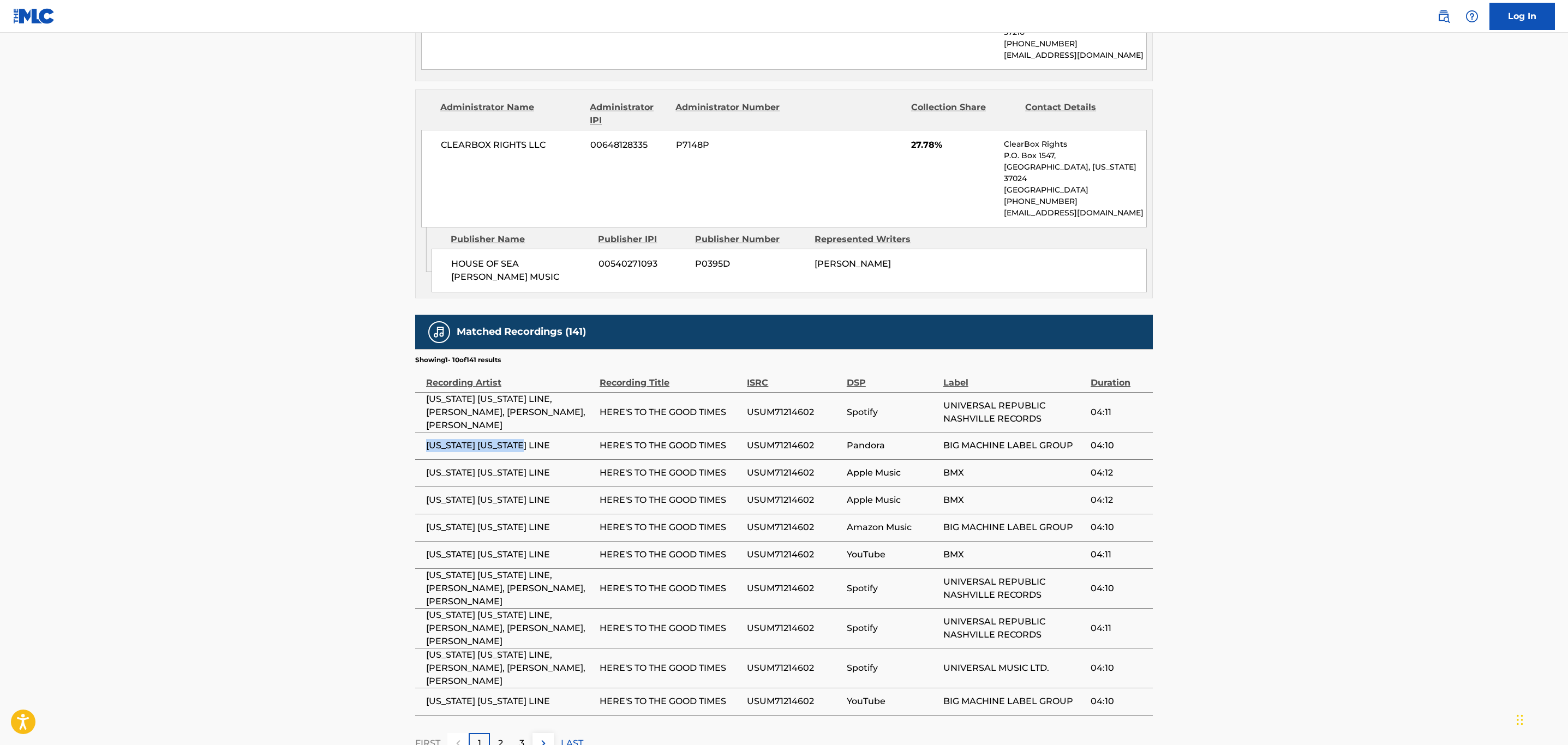
drag, startPoint x: 539, startPoint y: 406, endPoint x: 417, endPoint y: 409, distance: 122.0
click at [417, 432] on td "FLORIDA GEORGIA LINE" at bounding box center [507, 446] width 185 height 28
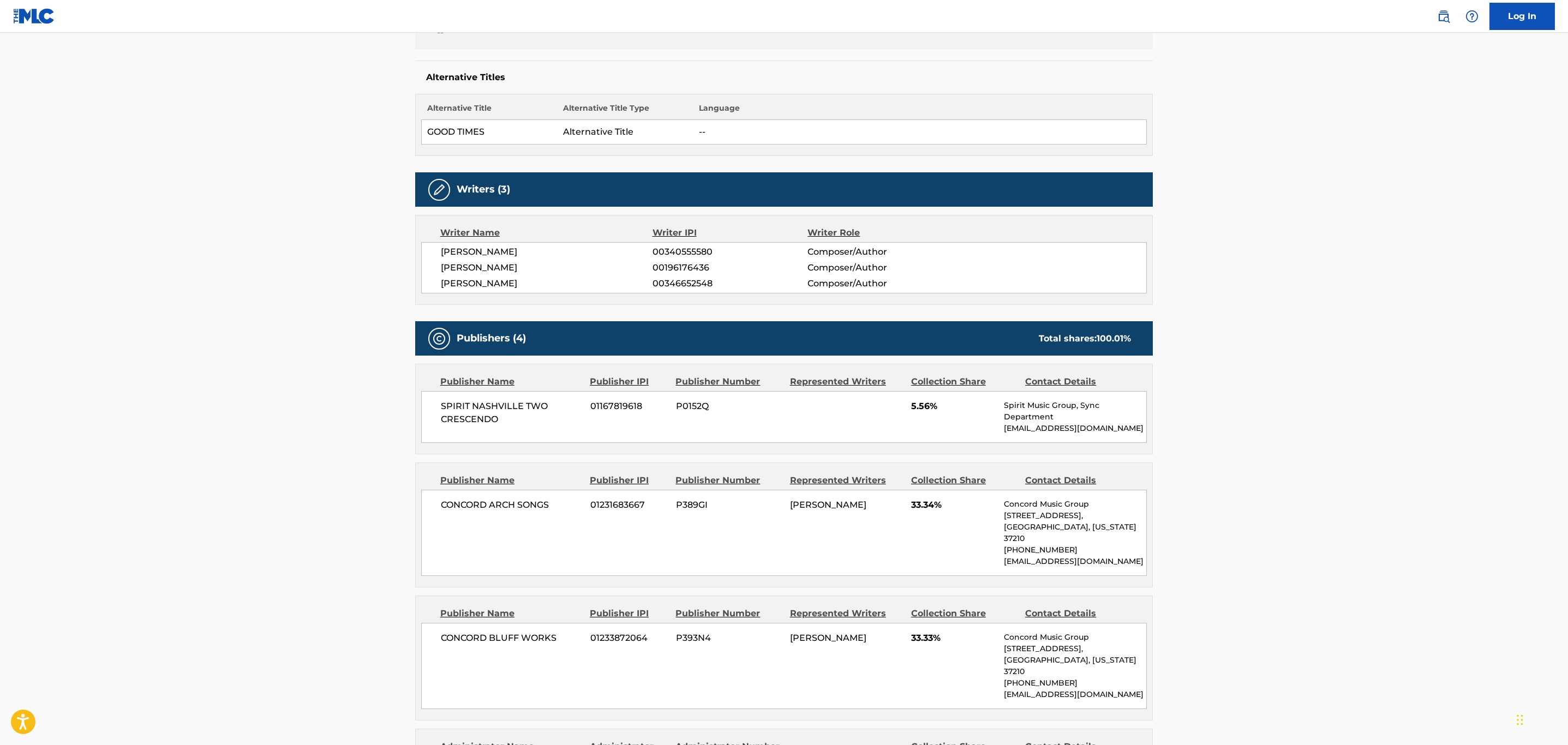
scroll to position [82, 0]
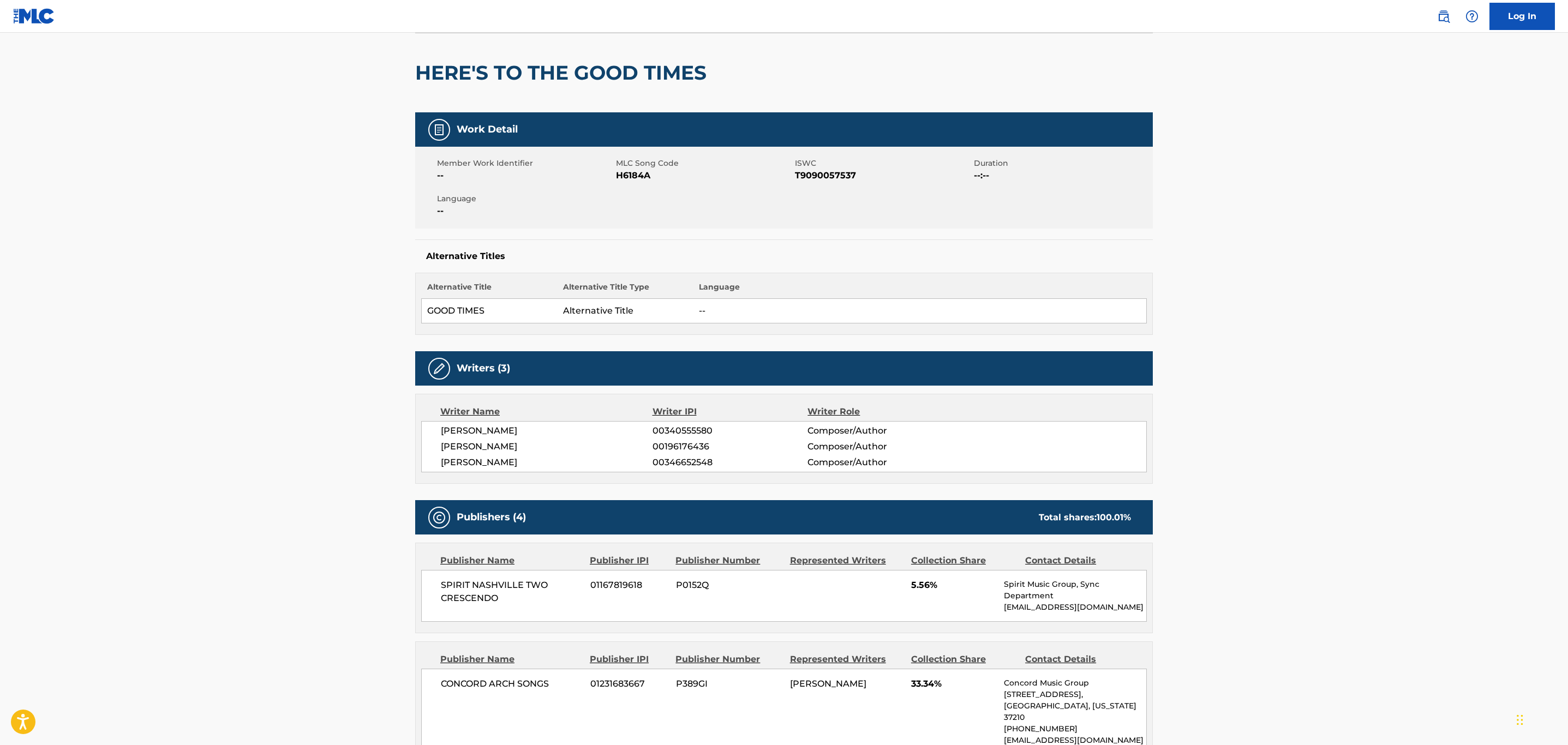
click at [636, 180] on span "H6184A" at bounding box center [704, 175] width 176 height 13
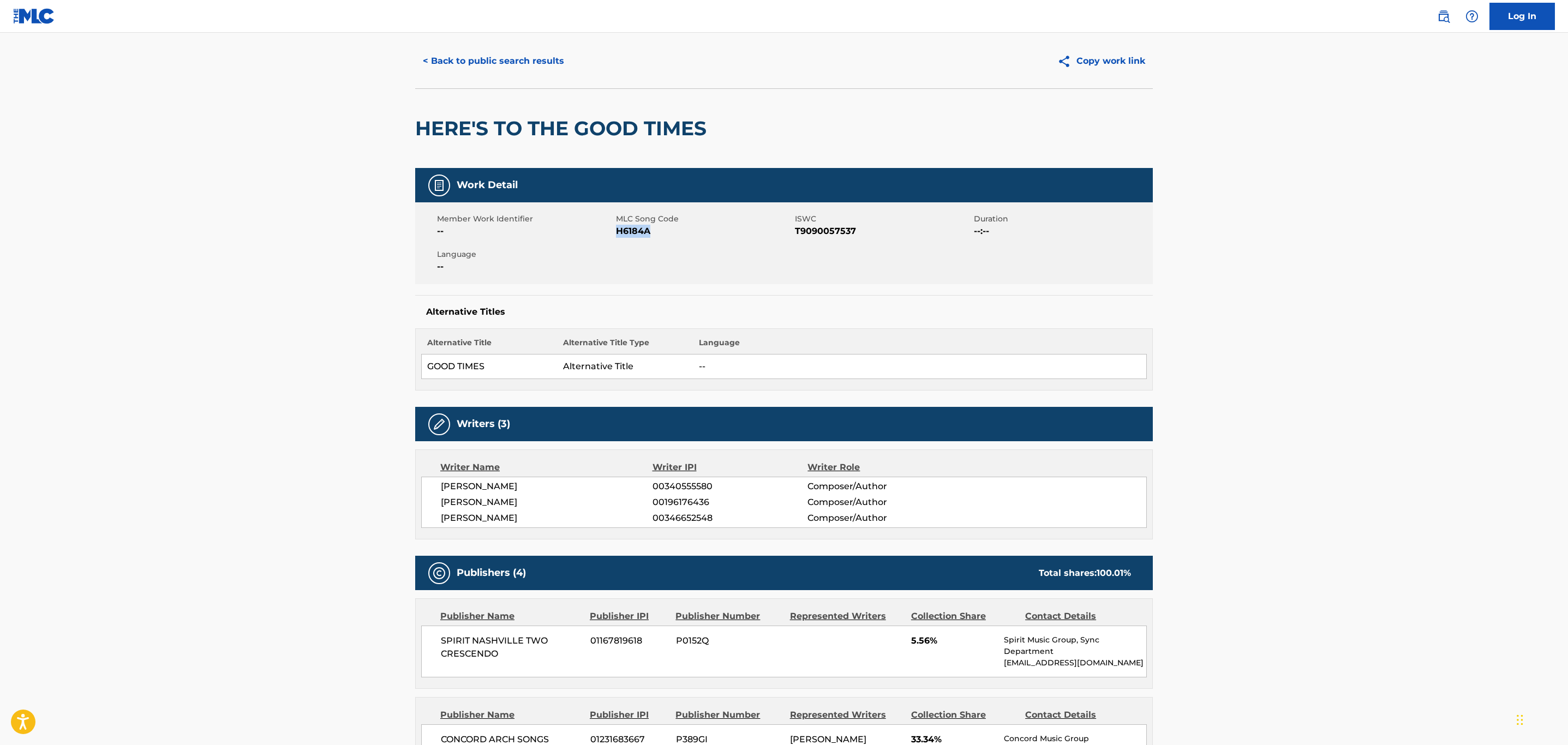
scroll to position [0, 0]
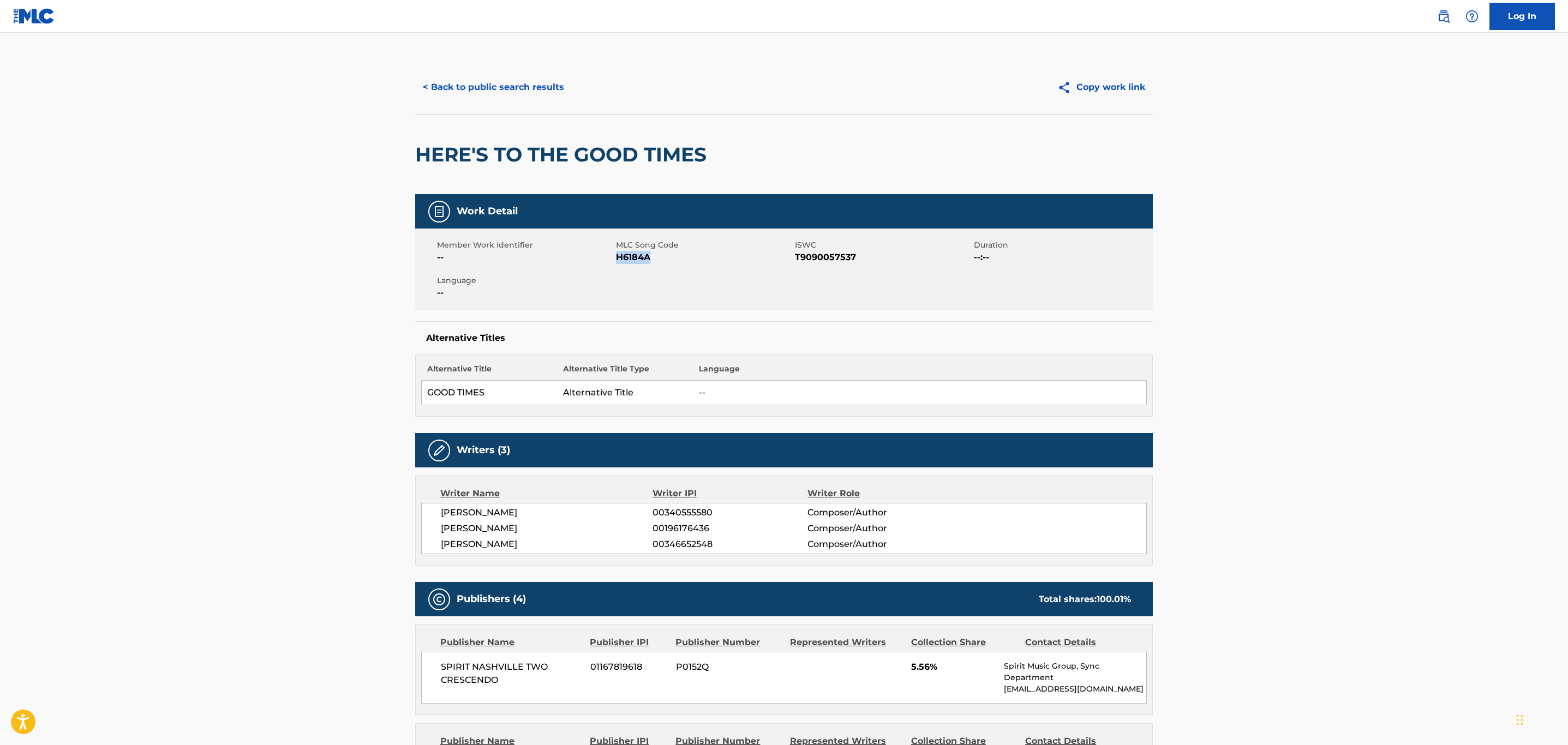
click at [499, 84] on button "< Back to public search results" at bounding box center [493, 87] width 157 height 28
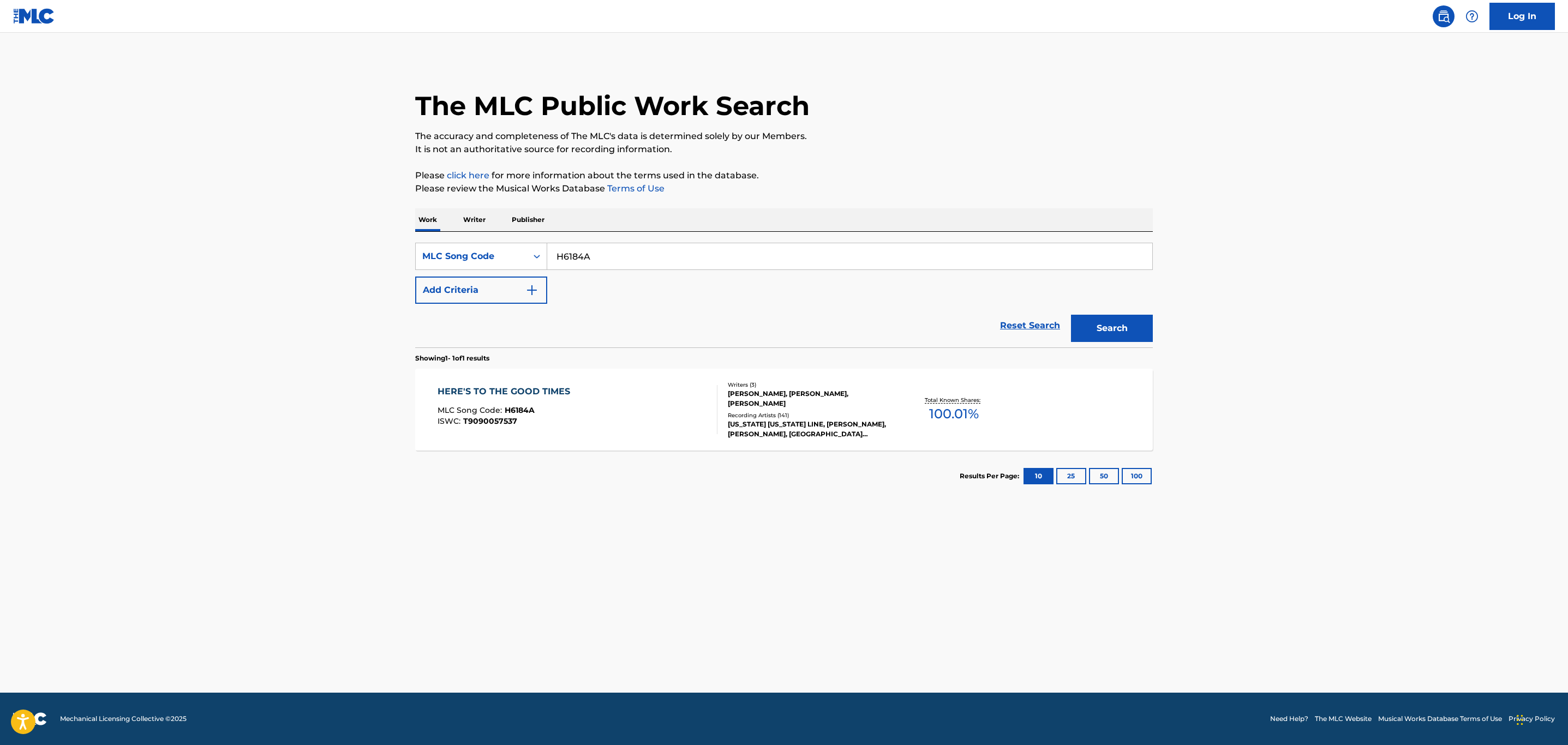
drag, startPoint x: 635, startPoint y: 259, endPoint x: 287, endPoint y: 260, distance: 348.0
click at [287, 260] on main "The MLC Public Work Search The accuracy and completeness of The MLC's data is d…" at bounding box center [784, 362] width 1568 height 660
paste input "A1GWX"
type input "HA1GWX"
click at [1071, 315] on button "Search" at bounding box center [1112, 329] width 82 height 28
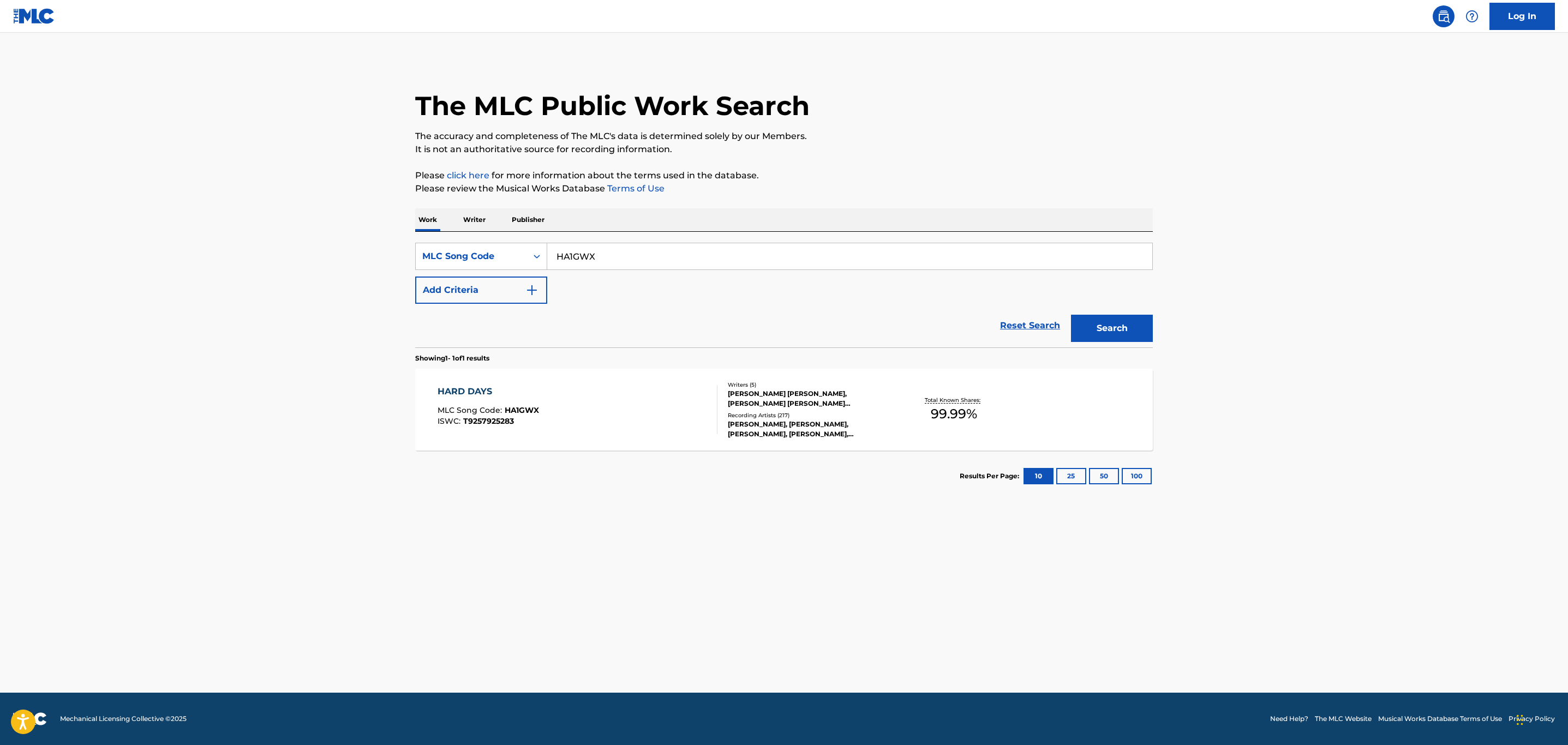
click at [561, 419] on div "HARD DAYS MLC Song Code : HA1GWX ISWC : T9257925283" at bounding box center [577, 410] width 280 height 49
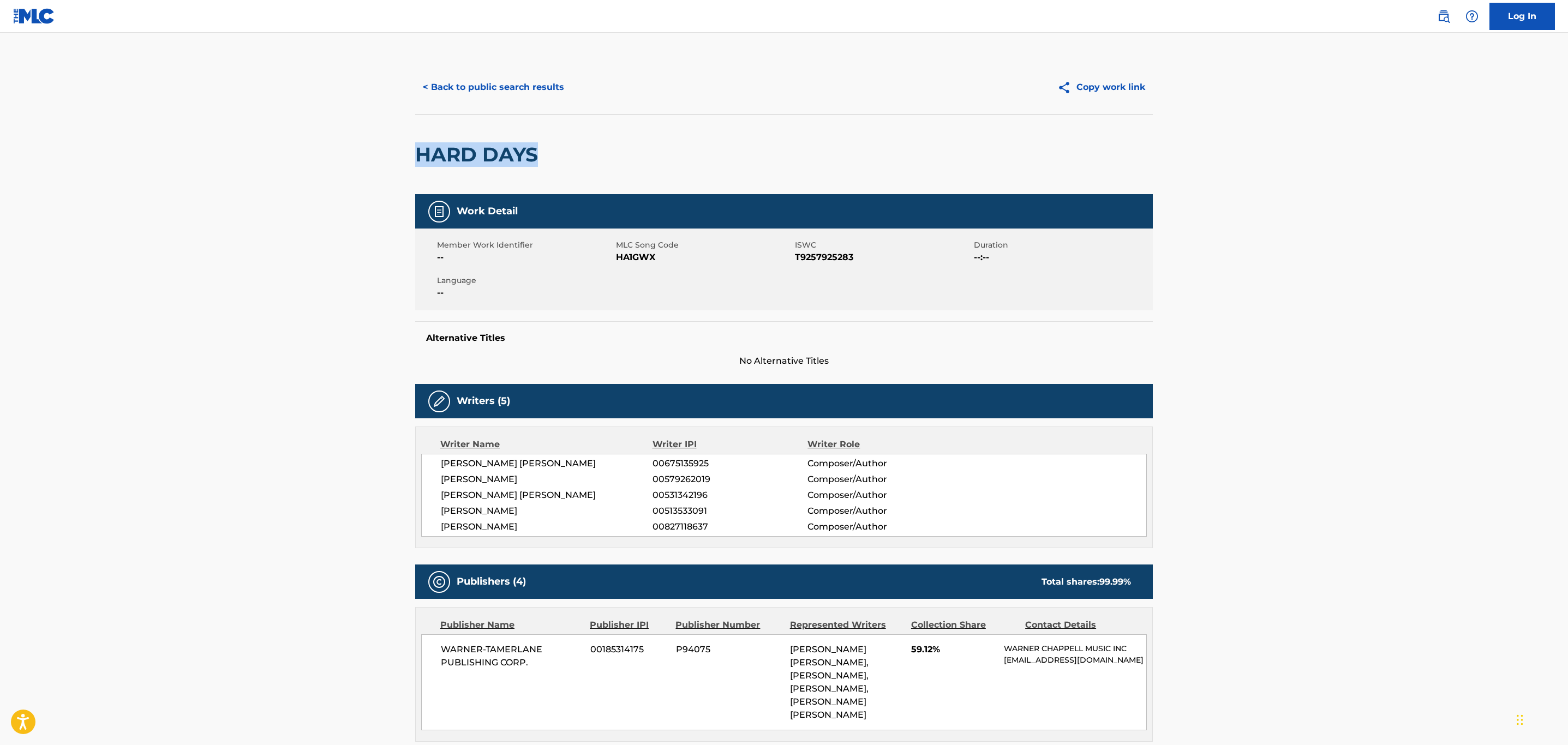
drag, startPoint x: 540, startPoint y: 158, endPoint x: 436, endPoint y: 155, distance: 104.0
copy h2 "HARD DAYS"
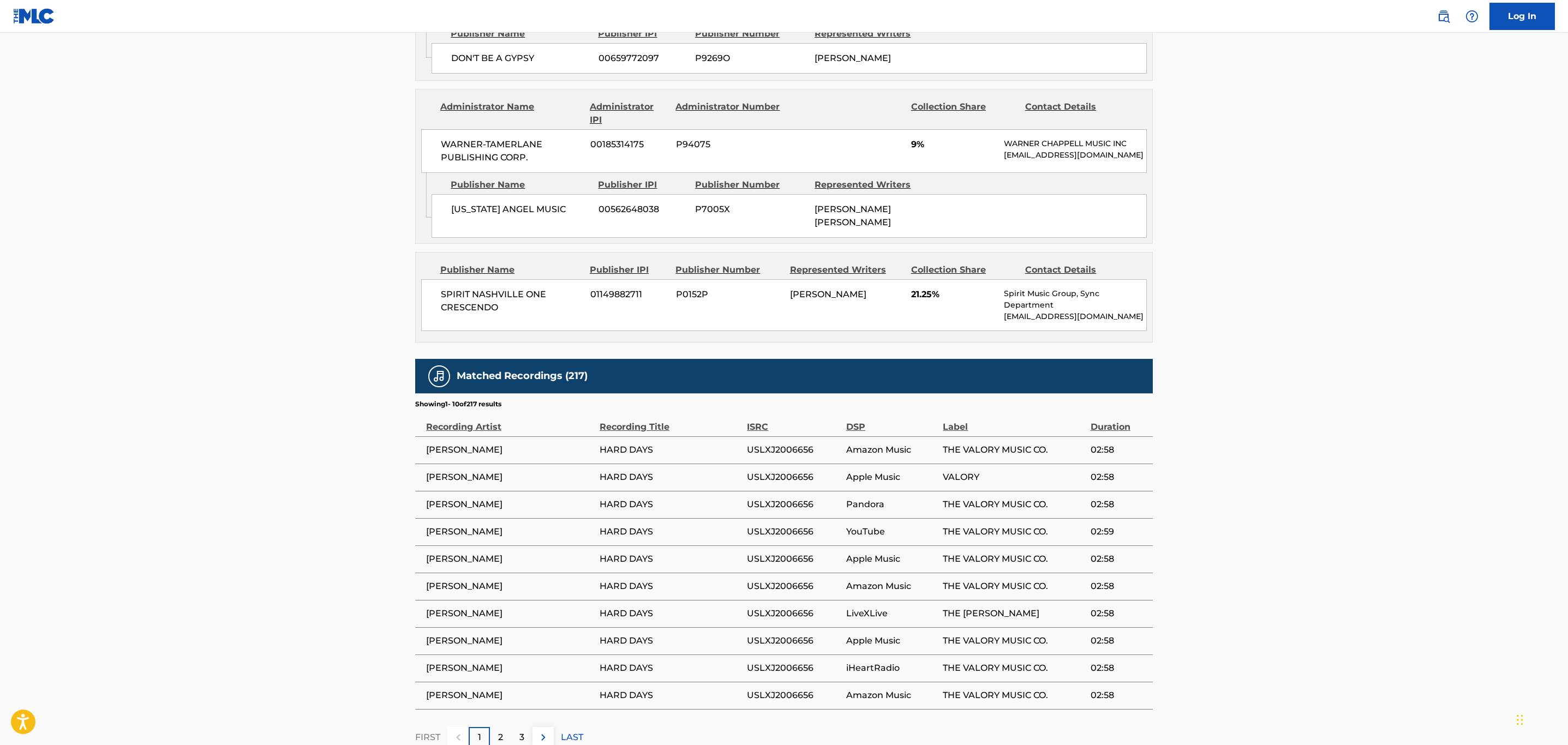
scroll to position [818, 0]
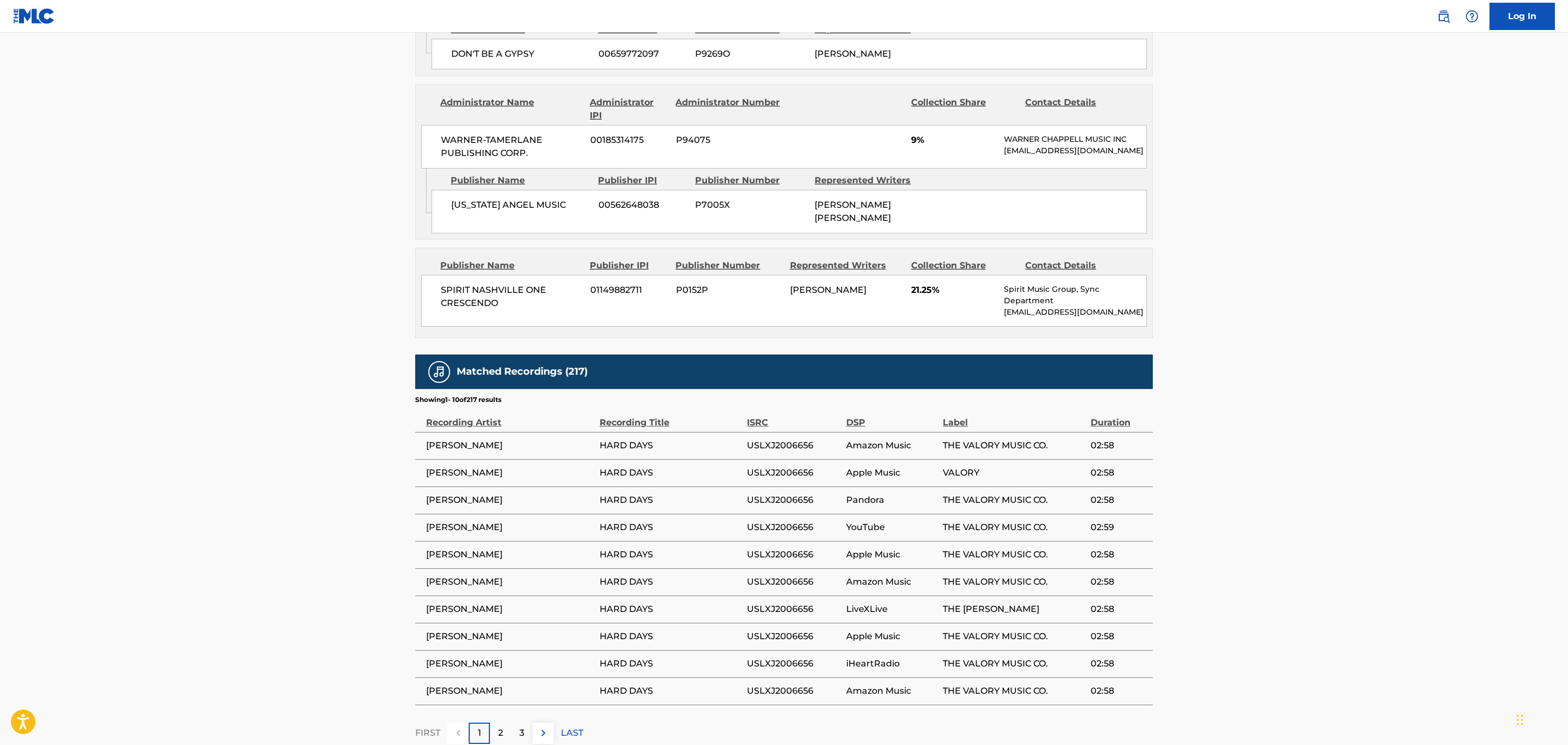
drag, startPoint x: 527, startPoint y: 465, endPoint x: 430, endPoint y: 466, distance: 97.0
click at [430, 452] on span "BRANTLEY GILBERT" at bounding box center [510, 445] width 168 height 13
click at [517, 460] on td "BRANTLEY GILBERT" at bounding box center [507, 446] width 185 height 28
drag, startPoint x: 520, startPoint y: 462, endPoint x: 427, endPoint y: 464, distance: 93.0
click at [427, 452] on span "BRANTLEY GILBERT" at bounding box center [510, 445] width 168 height 13
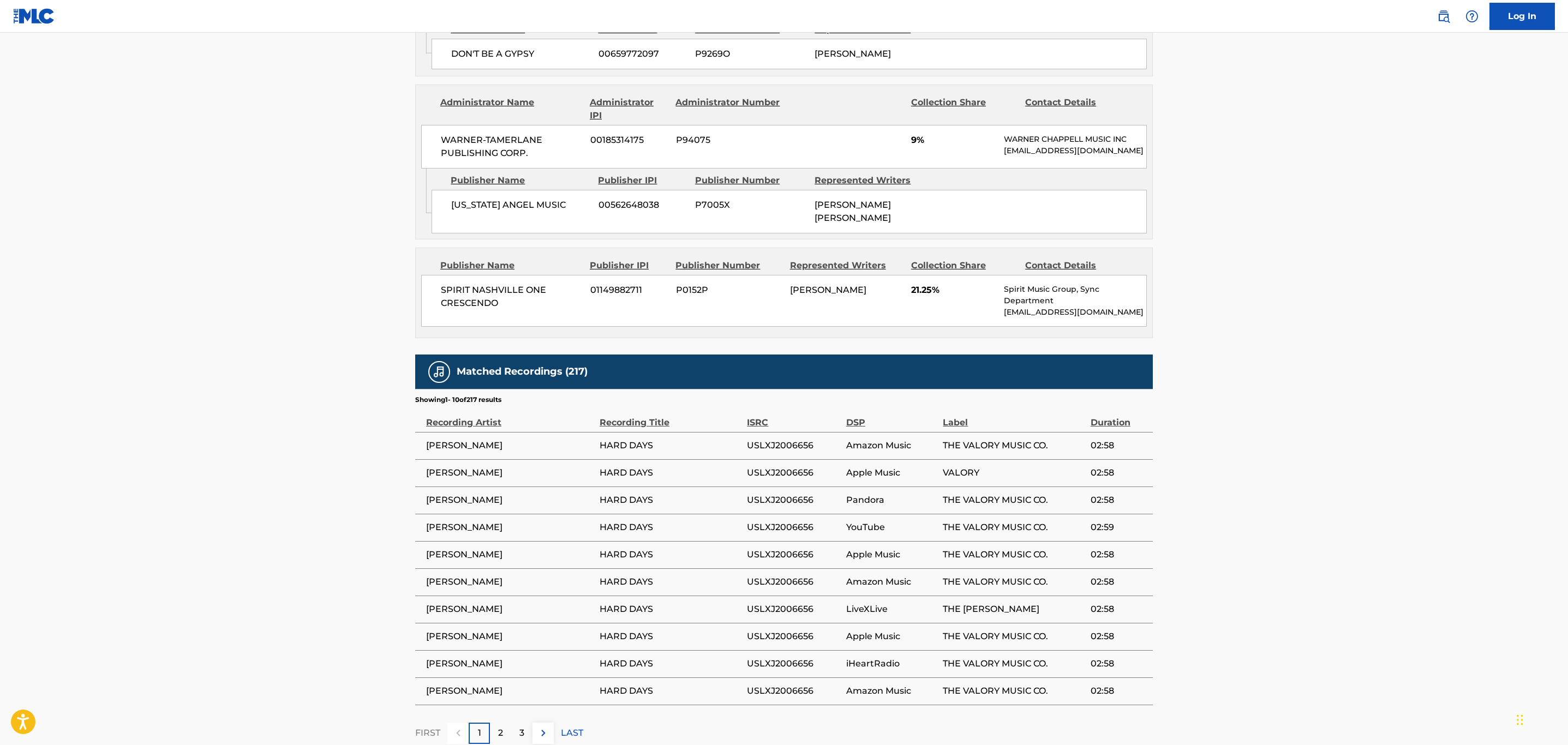
copy span "BRANTLEY GILBERT"
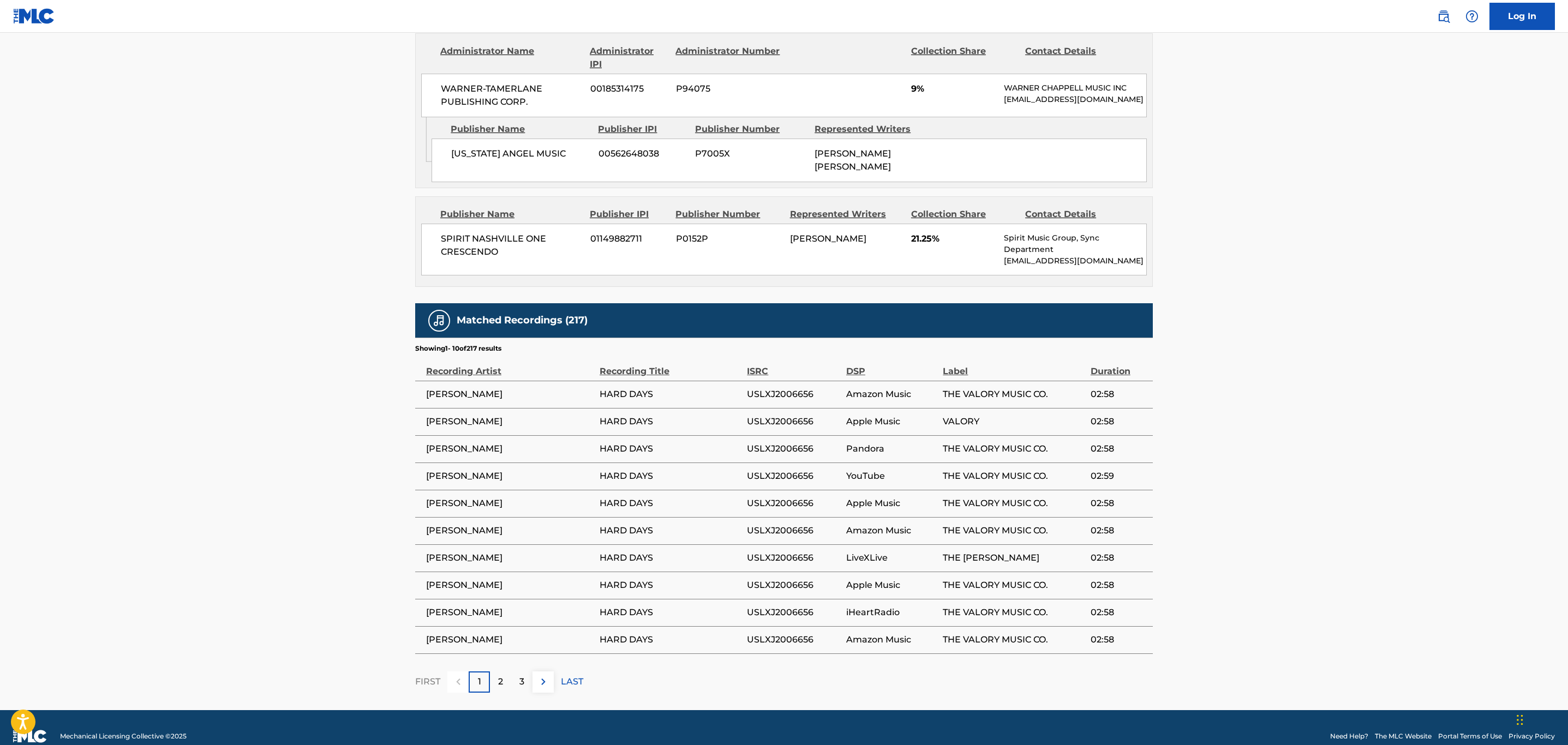
scroll to position [907, 0]
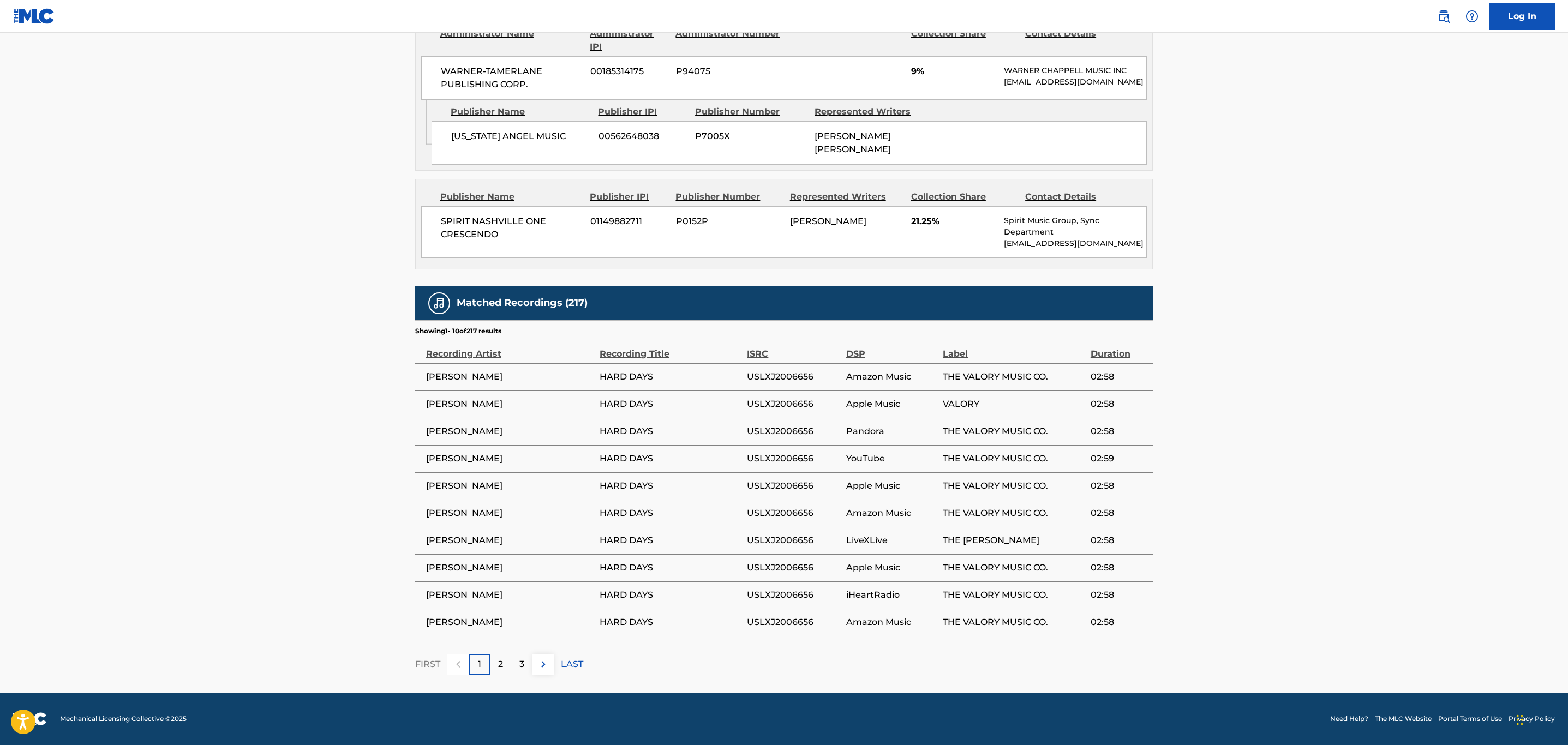
copy span "BRANTLEY GILBERT"
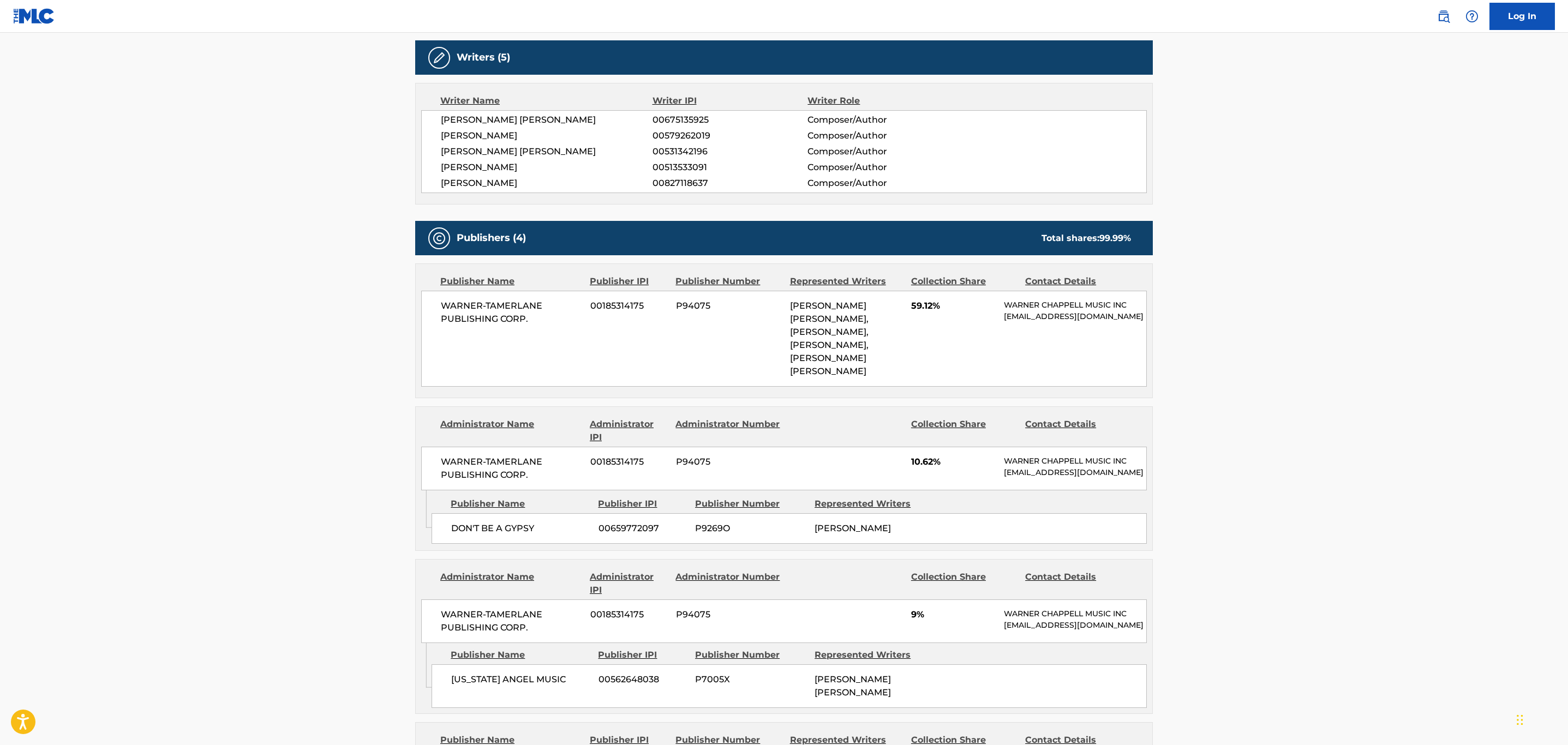
scroll to position [171, 0]
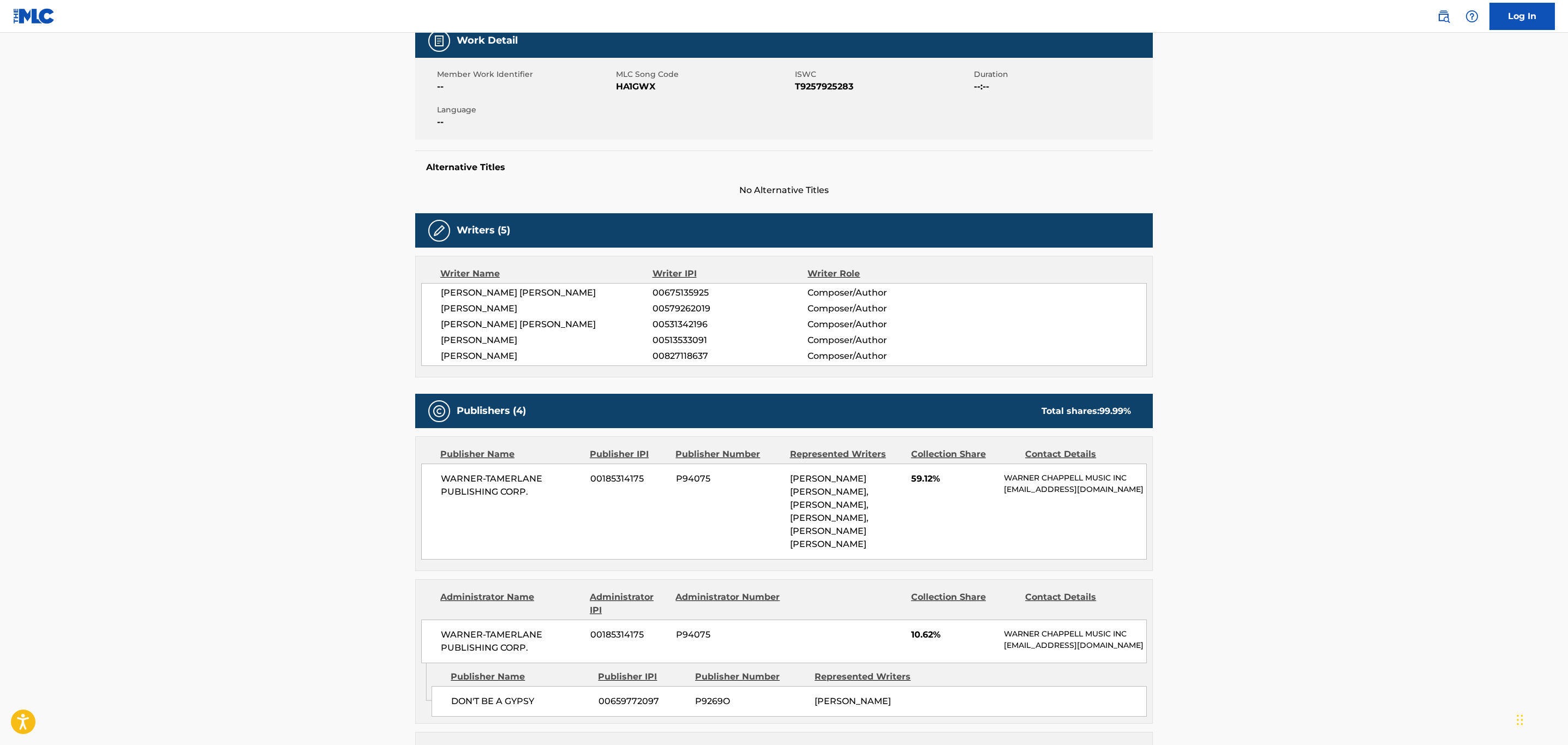
click at [630, 85] on span "HA1GWX" at bounding box center [704, 86] width 176 height 13
copy span "HA1GWX"
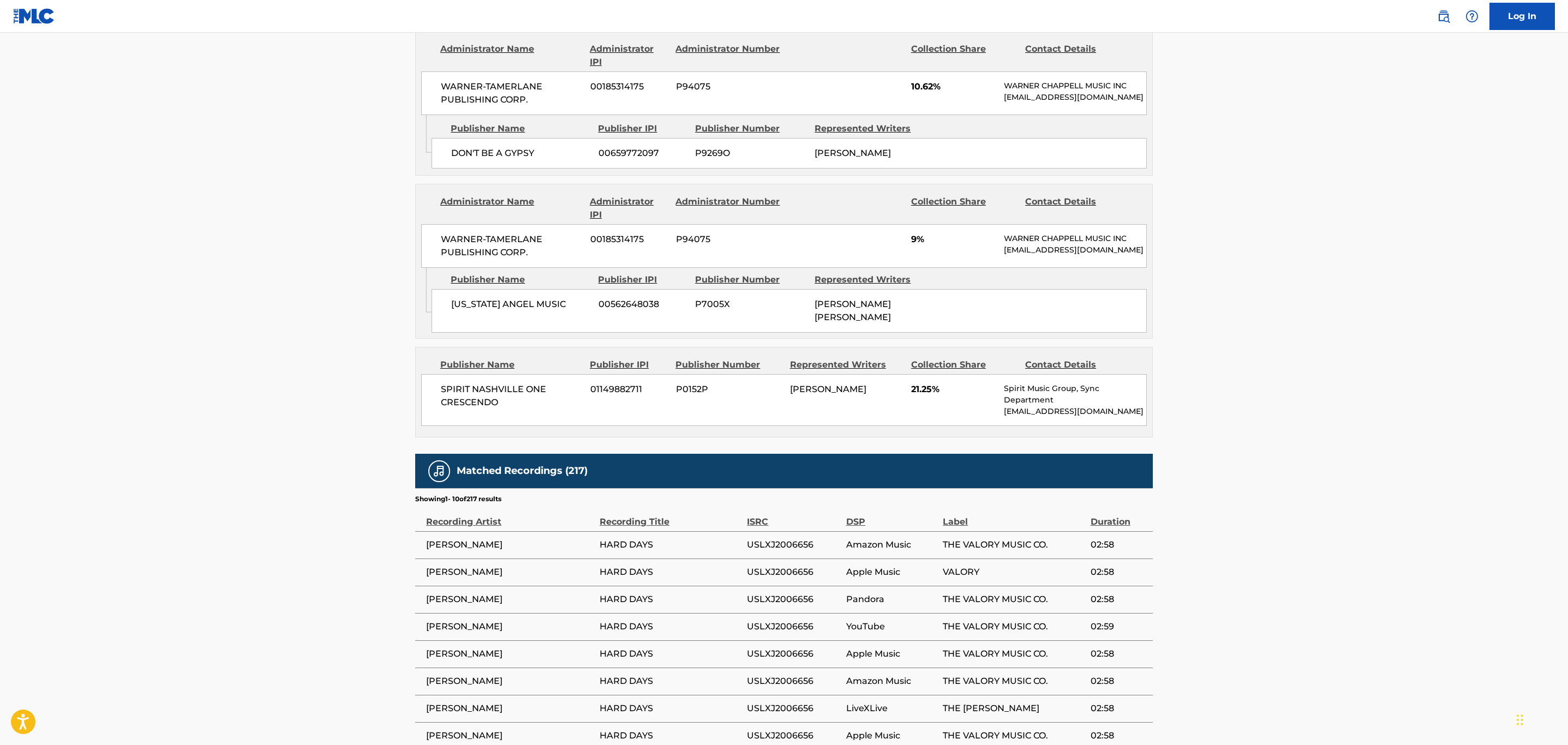
scroll to position [907, 0]
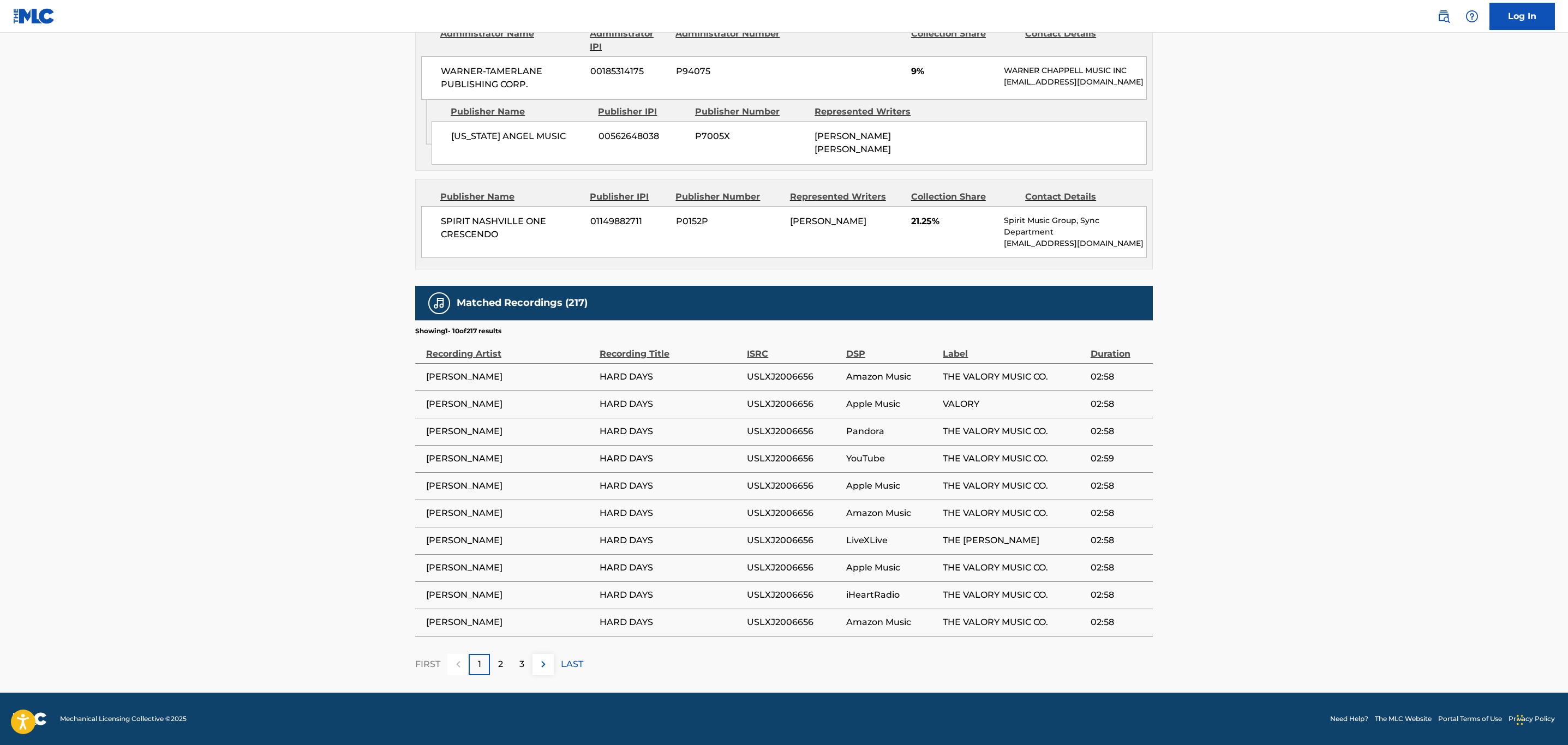
click at [795, 373] on span "USLXJ2006656" at bounding box center [793, 377] width 94 height 13
copy span "USLXJ2006656"
click at [540, 664] on img at bounding box center [543, 664] width 13 height 13
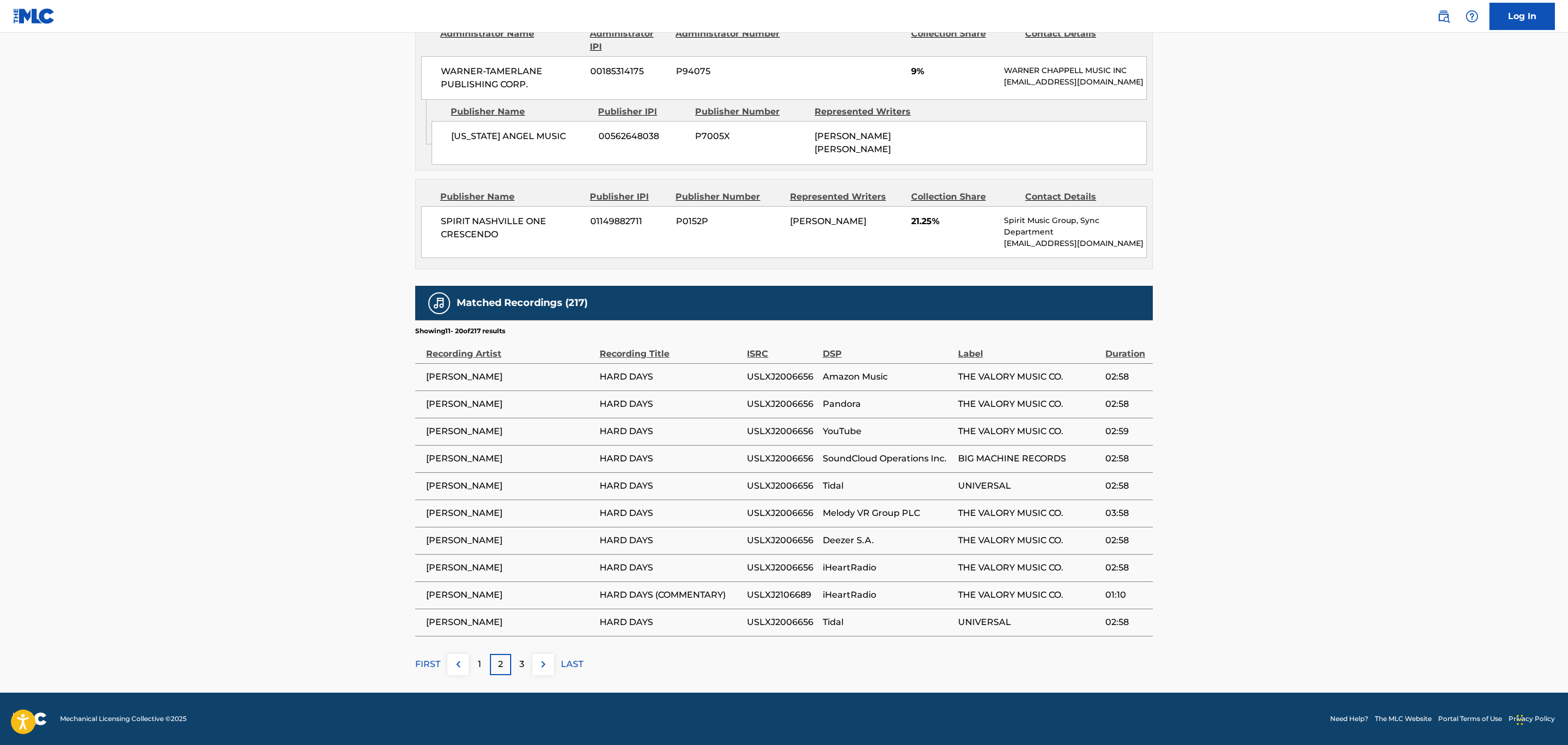
click at [540, 664] on img at bounding box center [543, 664] width 13 height 13
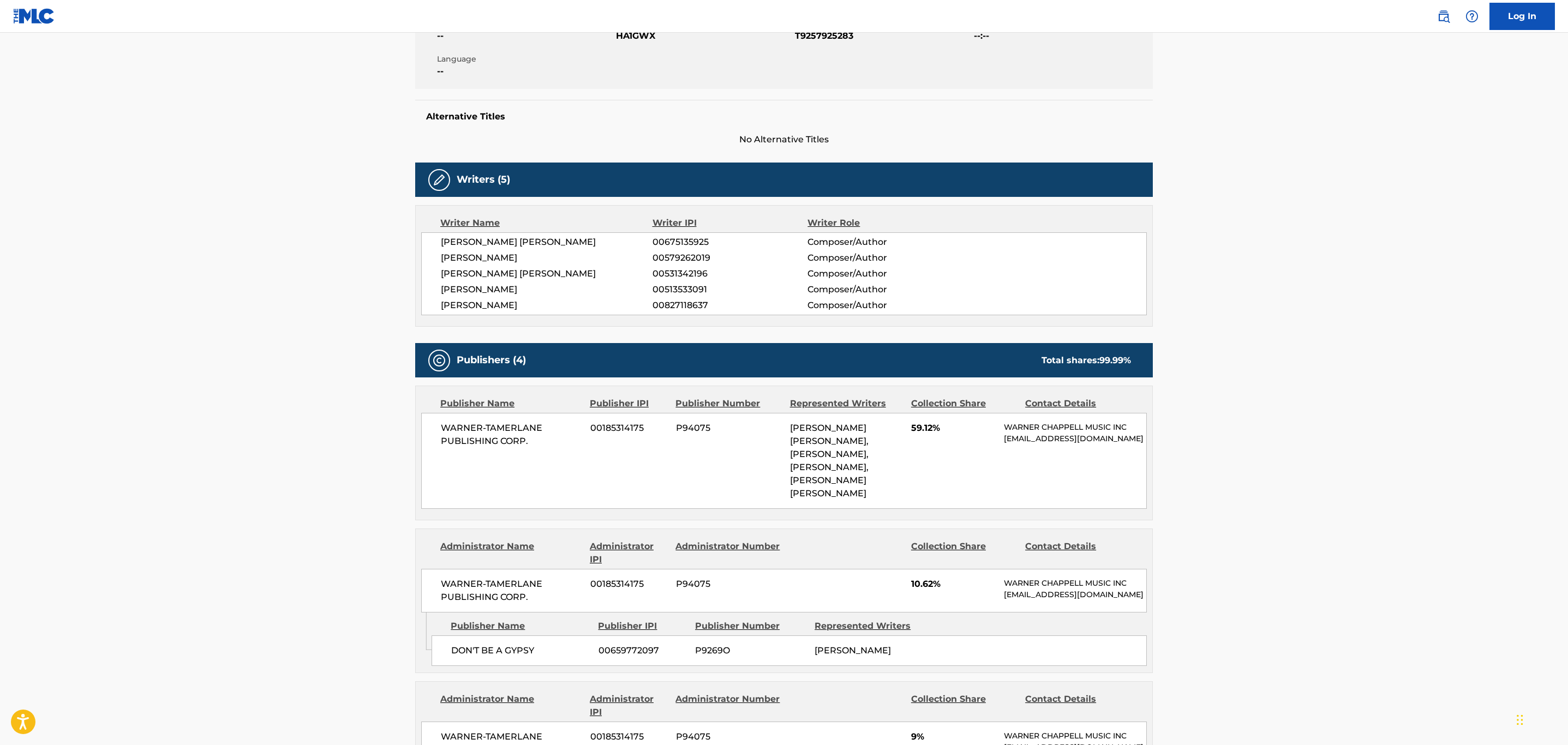
scroll to position [0, 0]
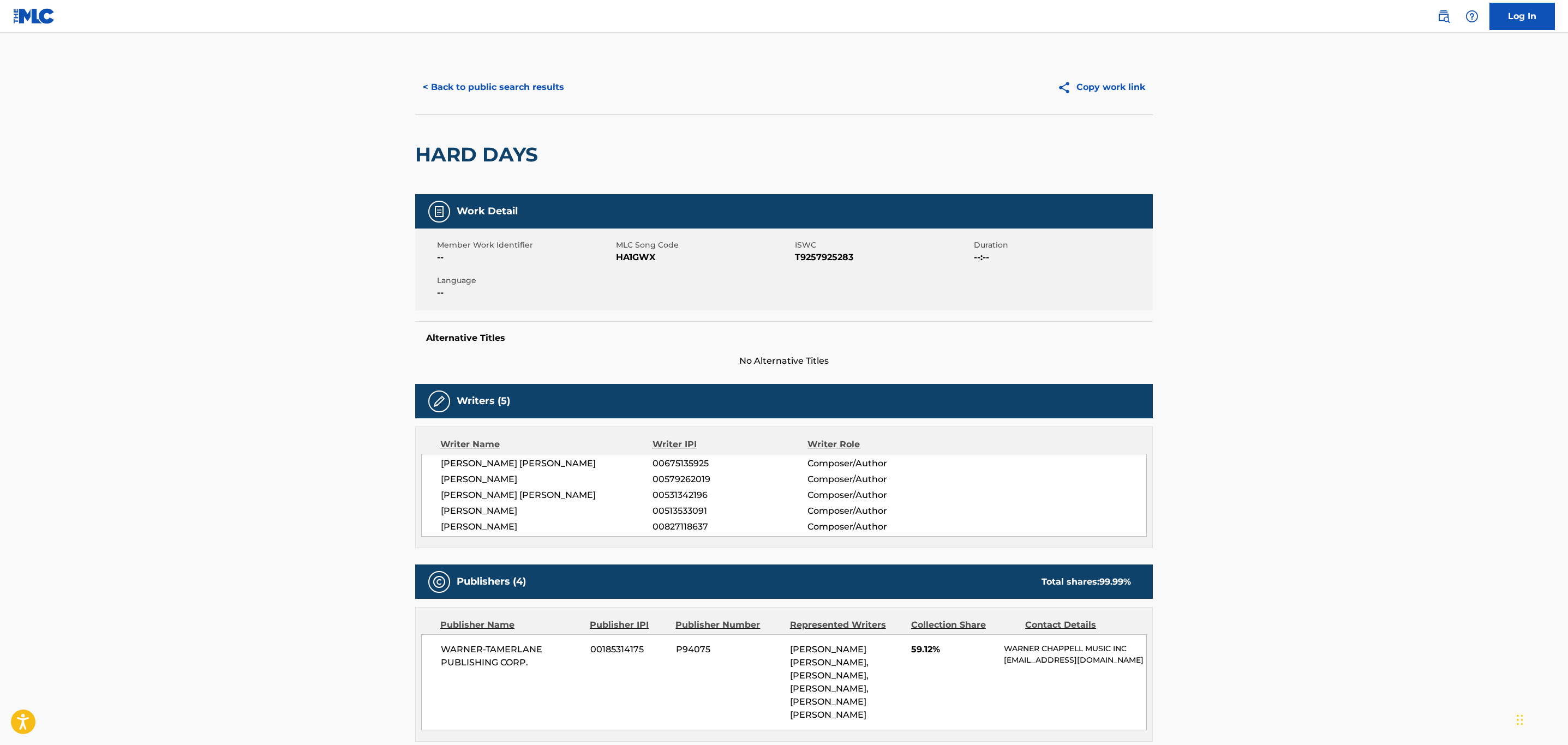
click at [549, 83] on button "< Back to public search results" at bounding box center [493, 87] width 157 height 28
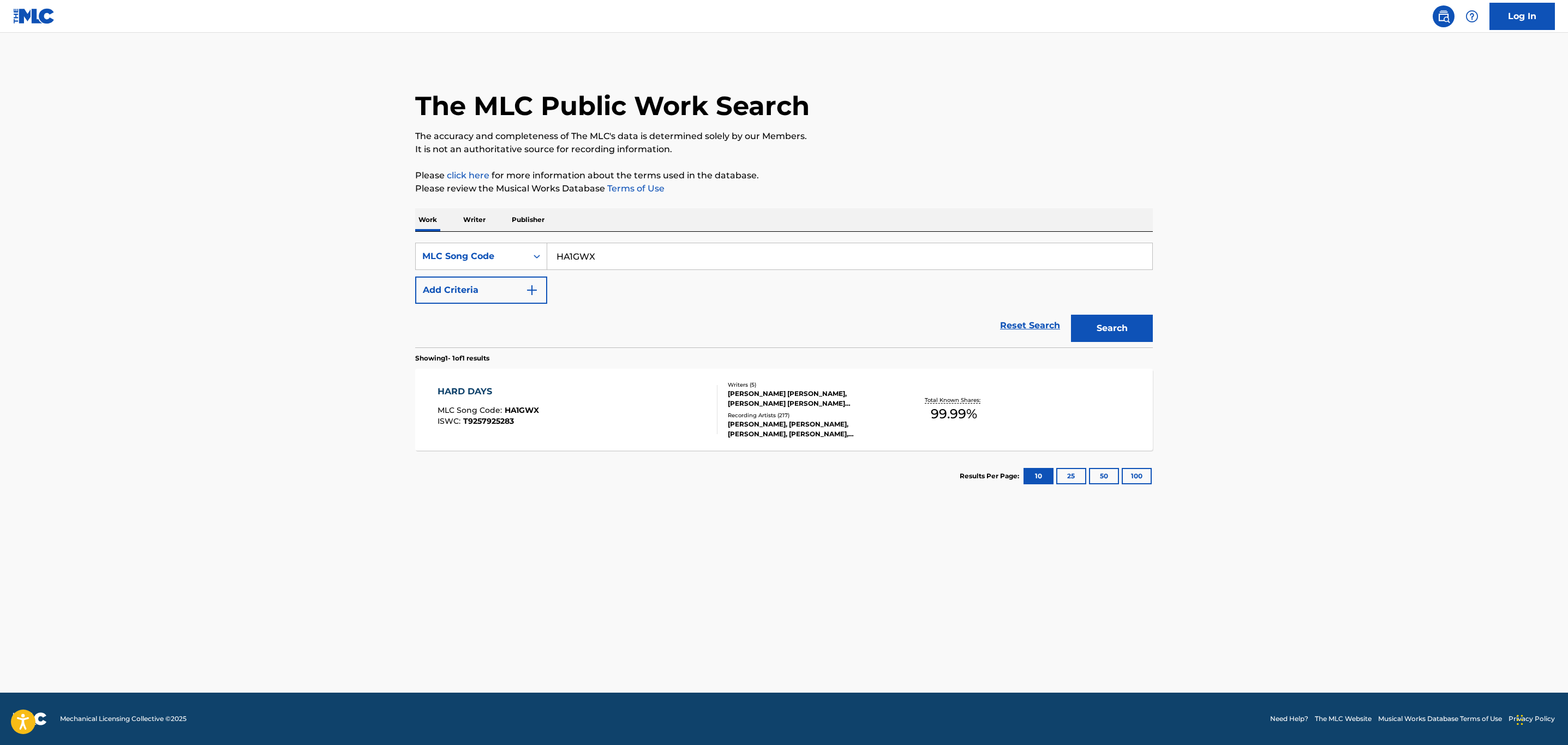
drag, startPoint x: 674, startPoint y: 254, endPoint x: 323, endPoint y: 255, distance: 351.0
click at [372, 255] on main "The MLC Public Work Search The accuracy and completeness of The MLC's data is d…" at bounding box center [784, 362] width 1568 height 660
paste input "R6413Z"
type input "R6413Z"
click at [1071, 315] on button "Search" at bounding box center [1112, 329] width 82 height 28
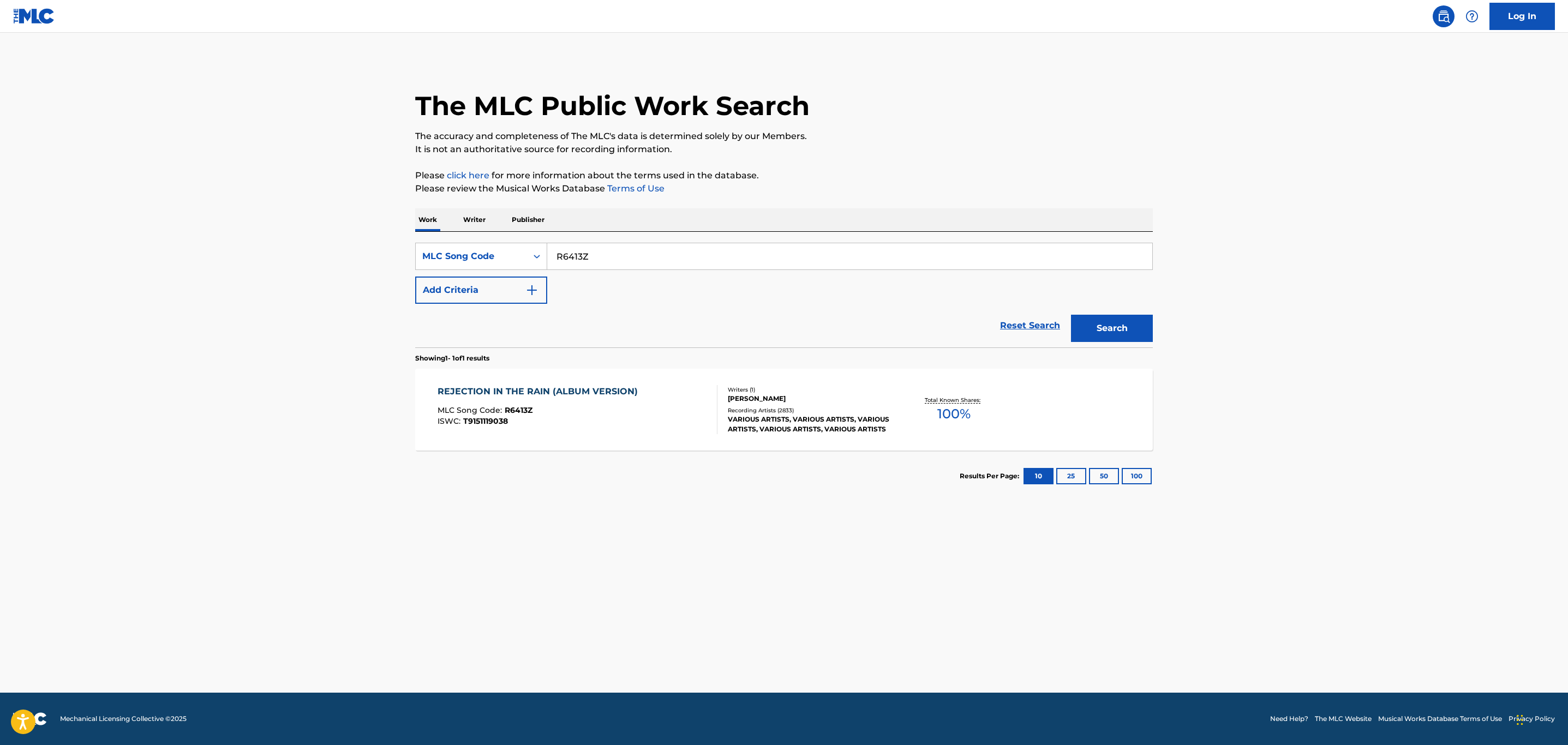
click at [630, 423] on div "ISWC : T9151119038" at bounding box center [540, 421] width 205 height 8
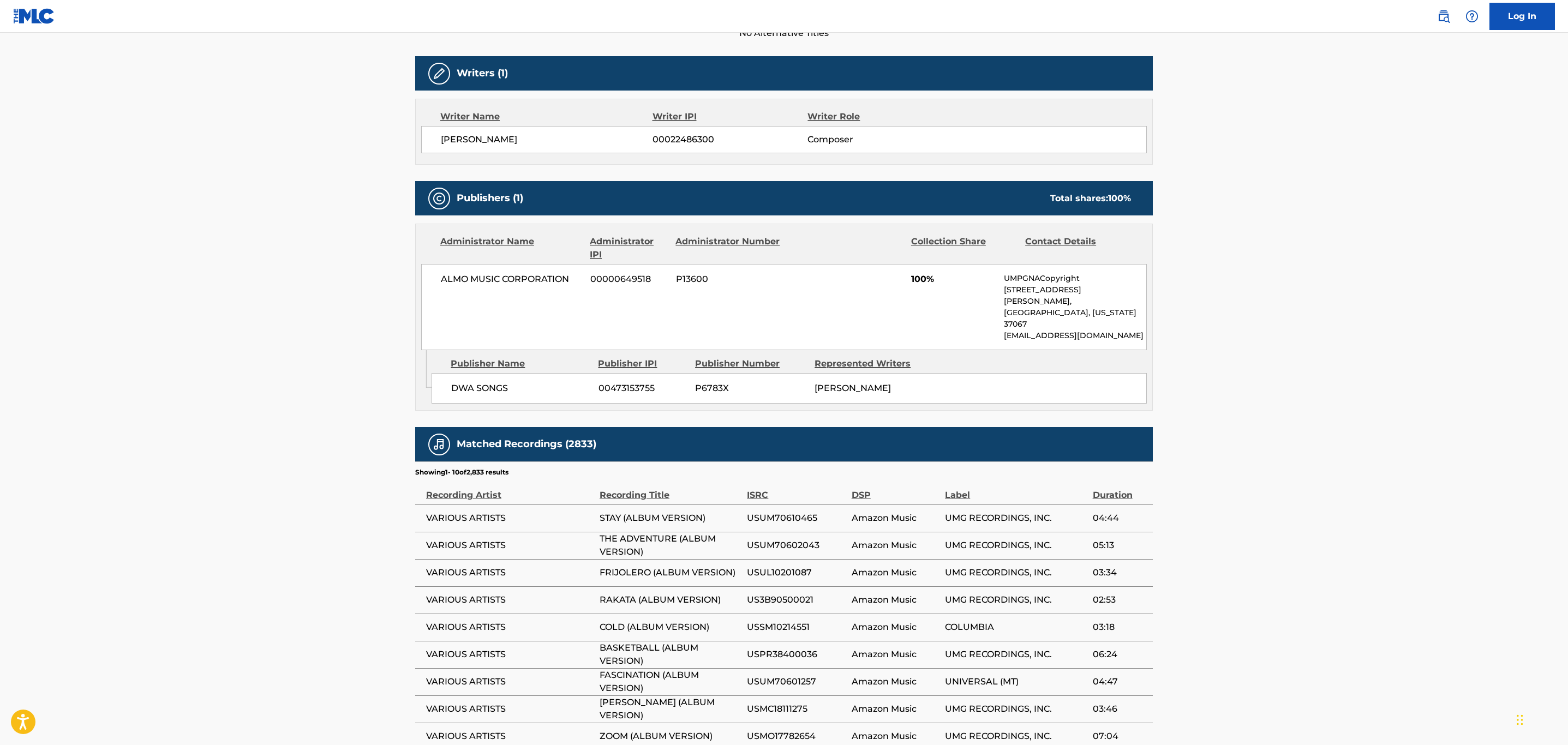
scroll to position [473, 0]
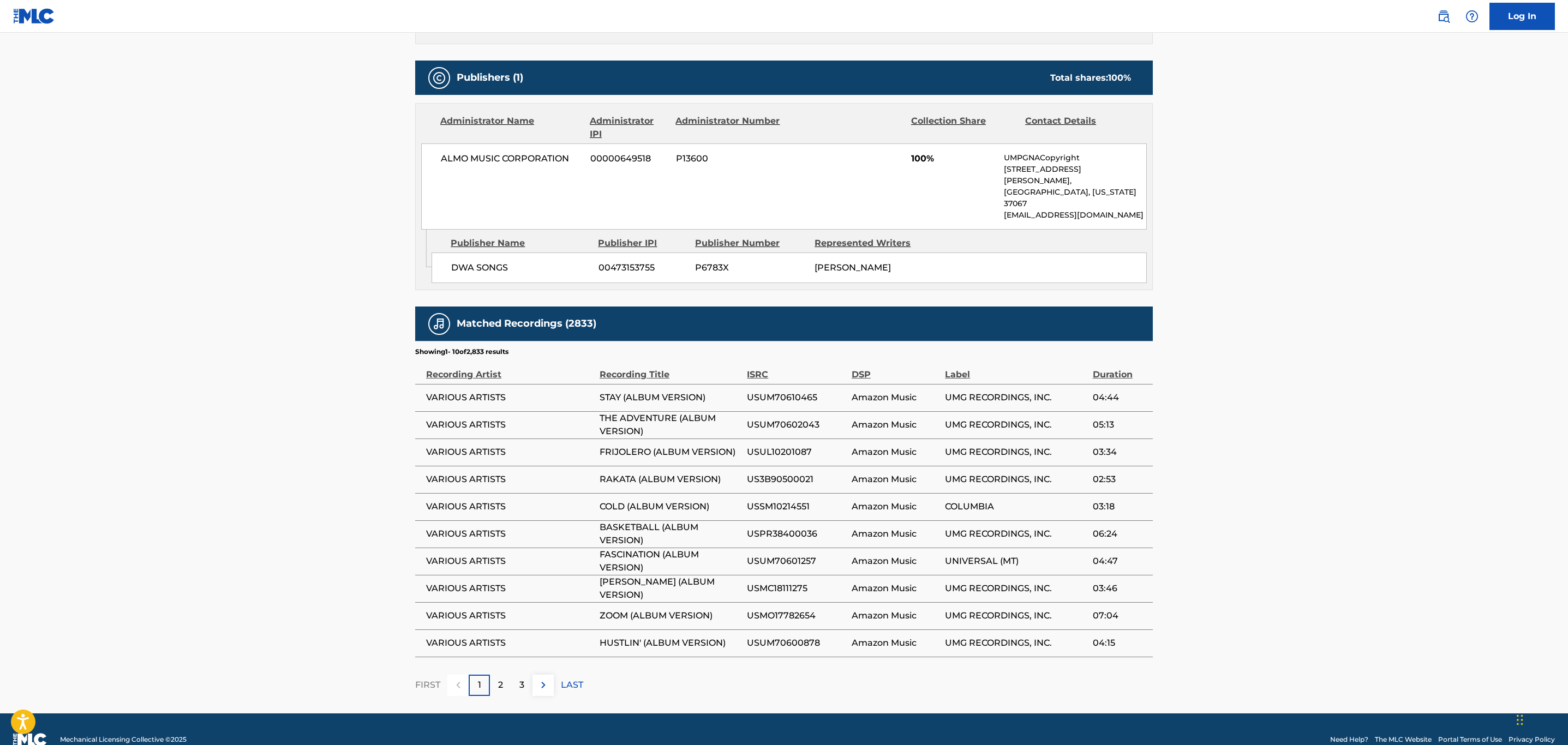
click at [550, 674] on button at bounding box center [543, 685] width 22 height 22
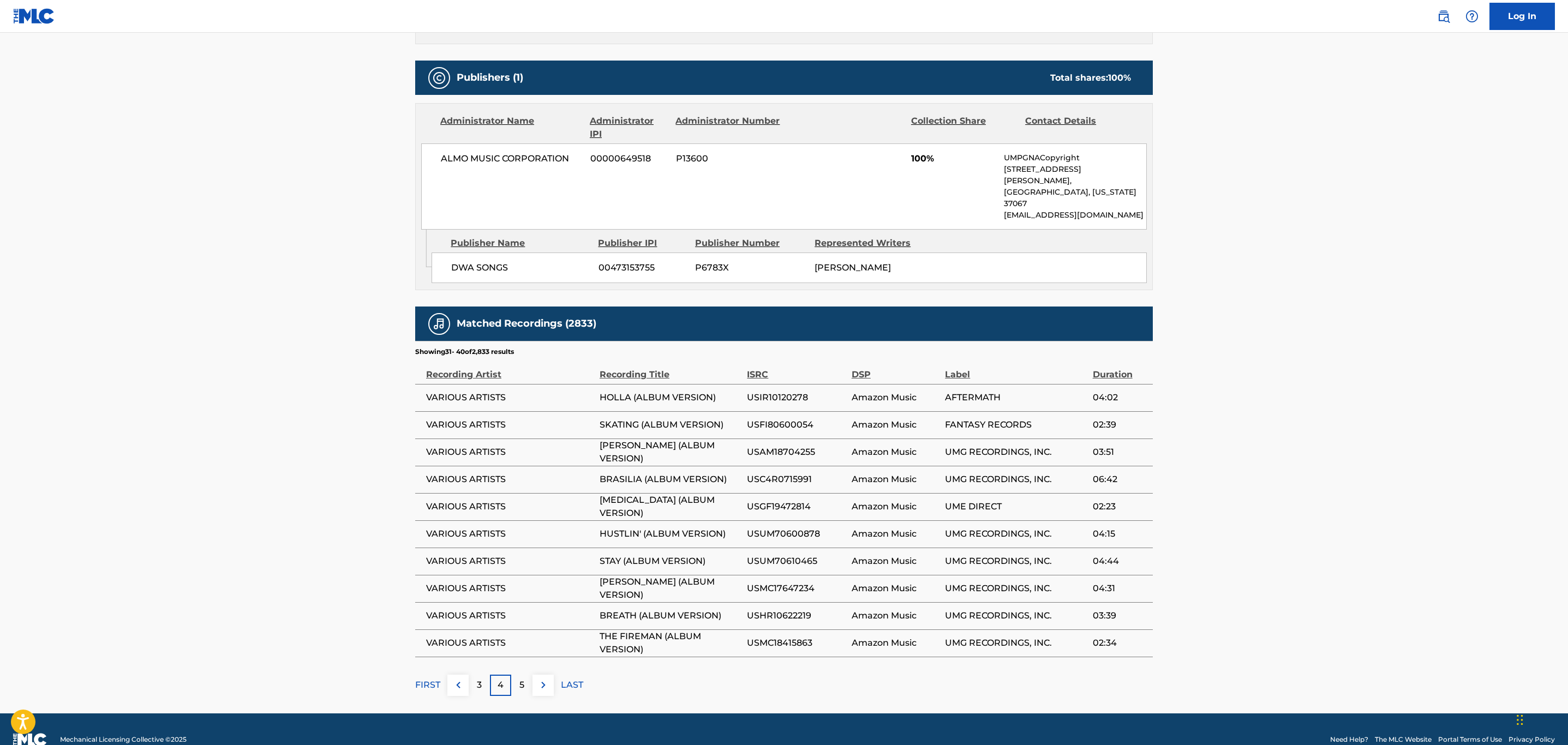
click at [550, 674] on button at bounding box center [543, 685] width 22 height 22
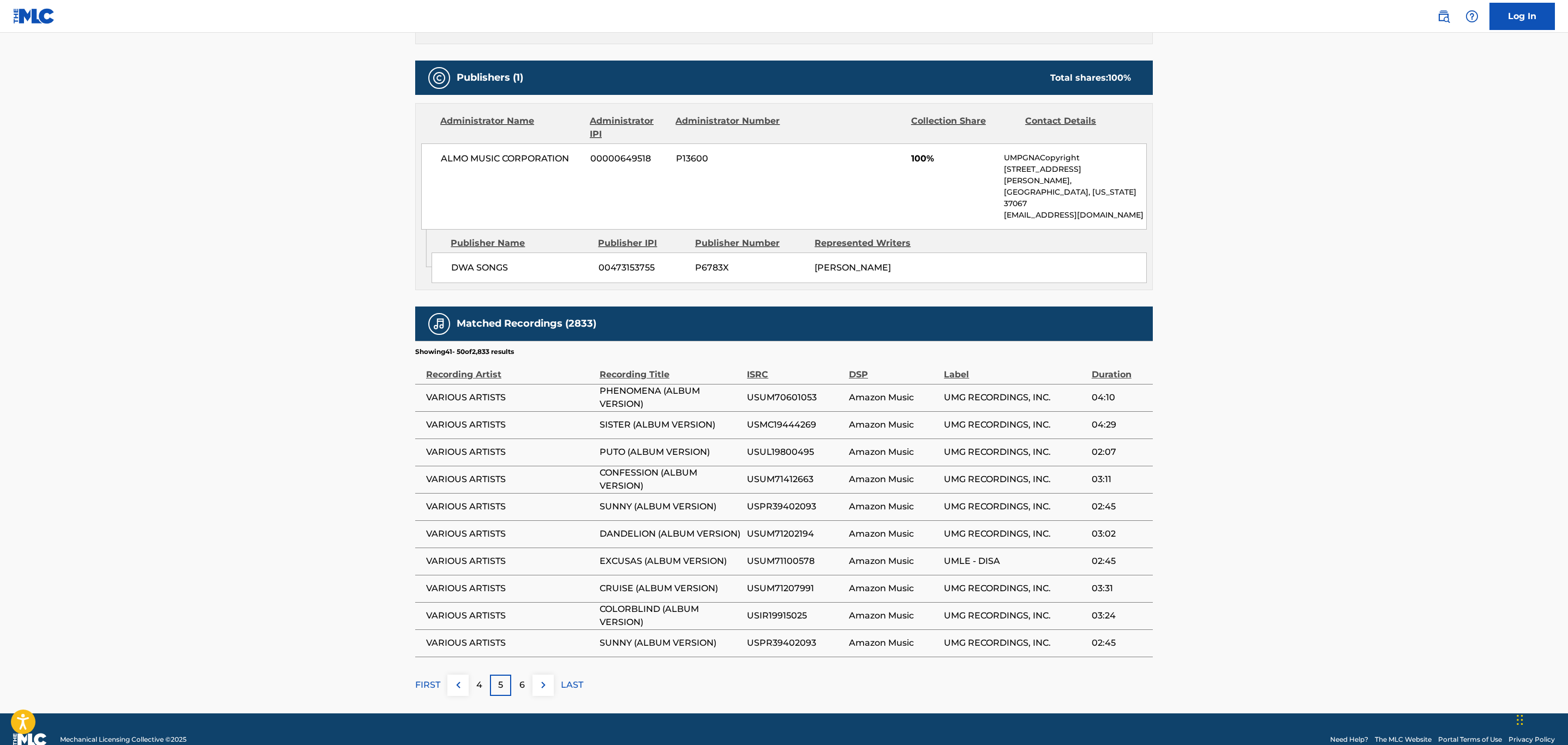
click at [550, 674] on button at bounding box center [543, 685] width 22 height 22
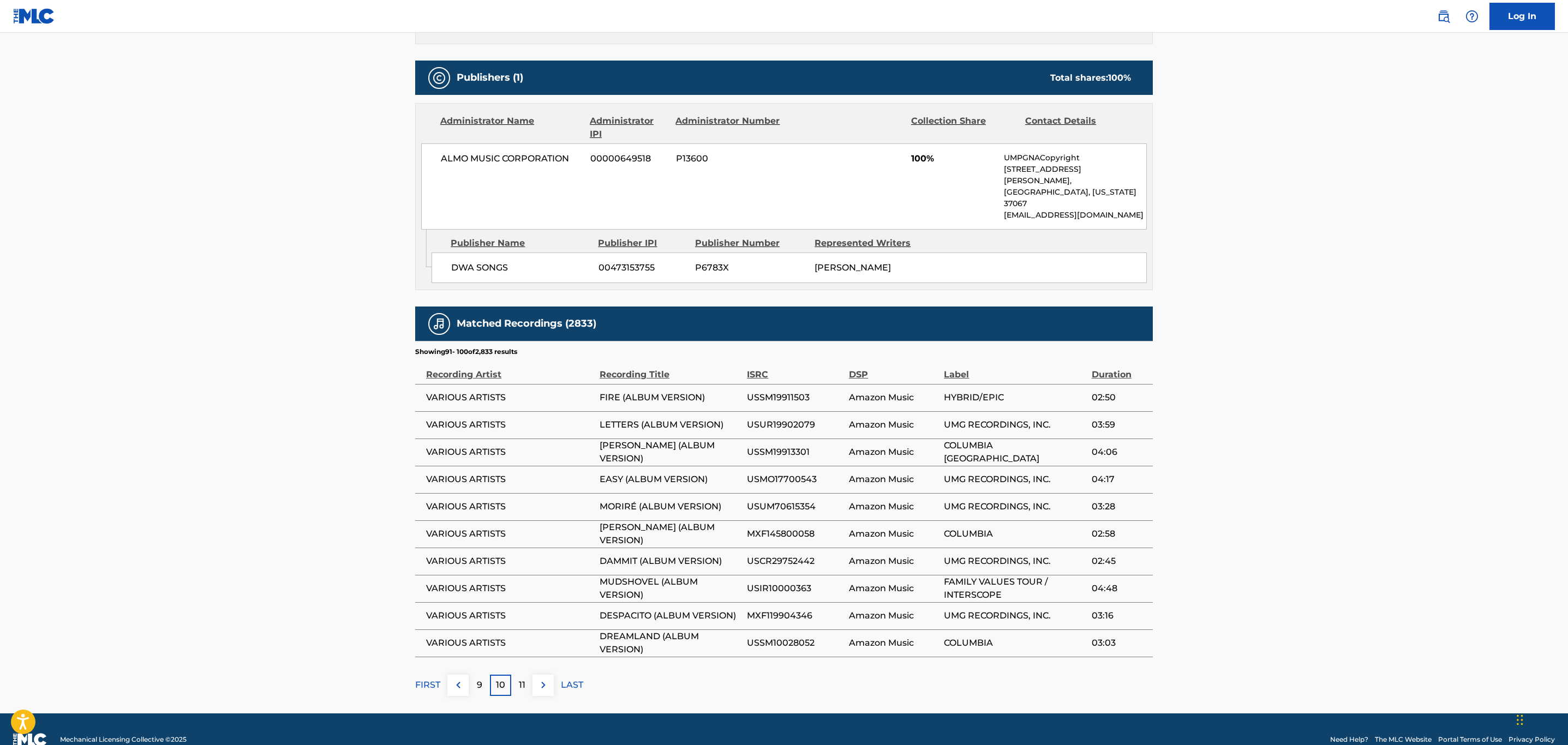
click at [550, 674] on button at bounding box center [543, 685] width 22 height 22
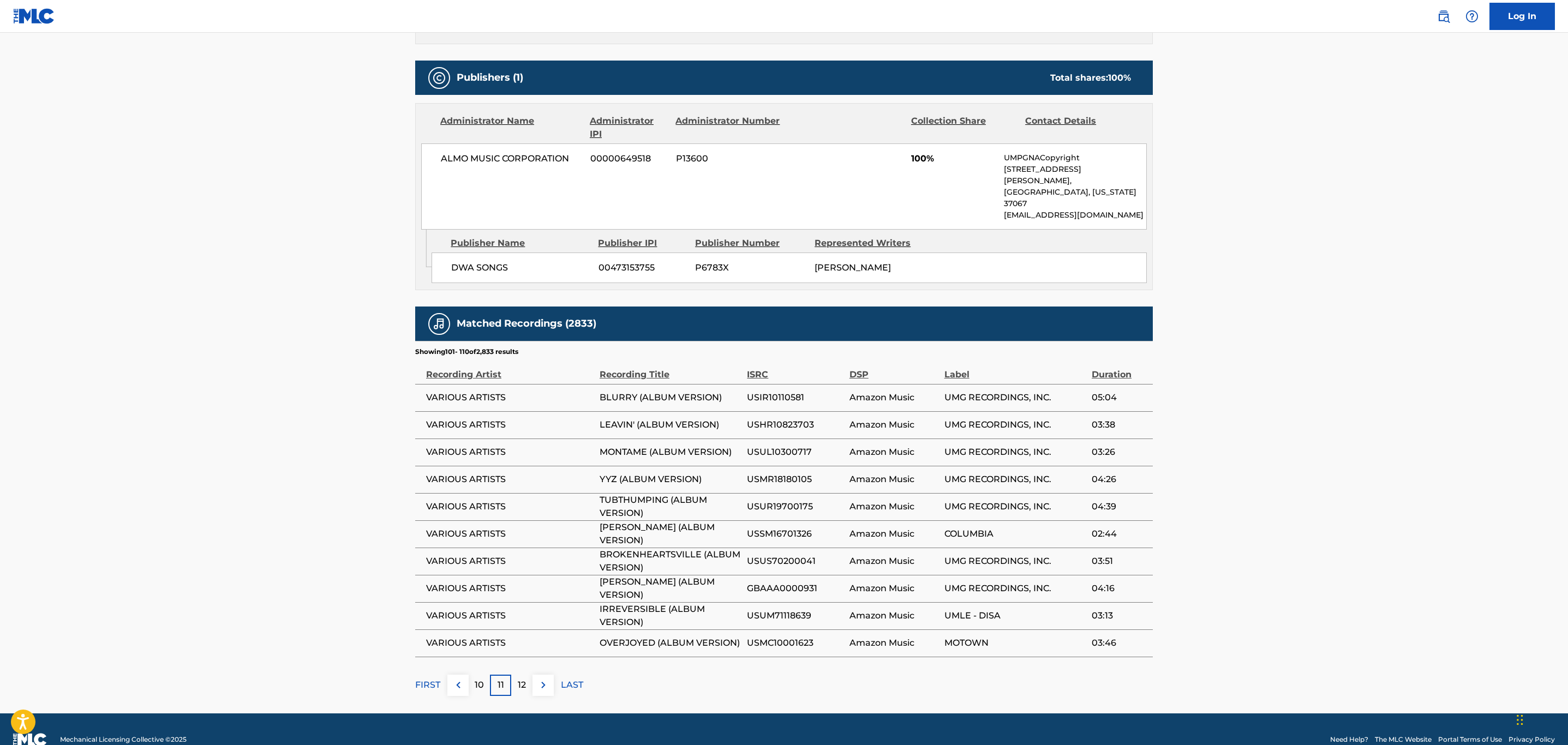
click at [550, 674] on button at bounding box center [543, 685] width 22 height 22
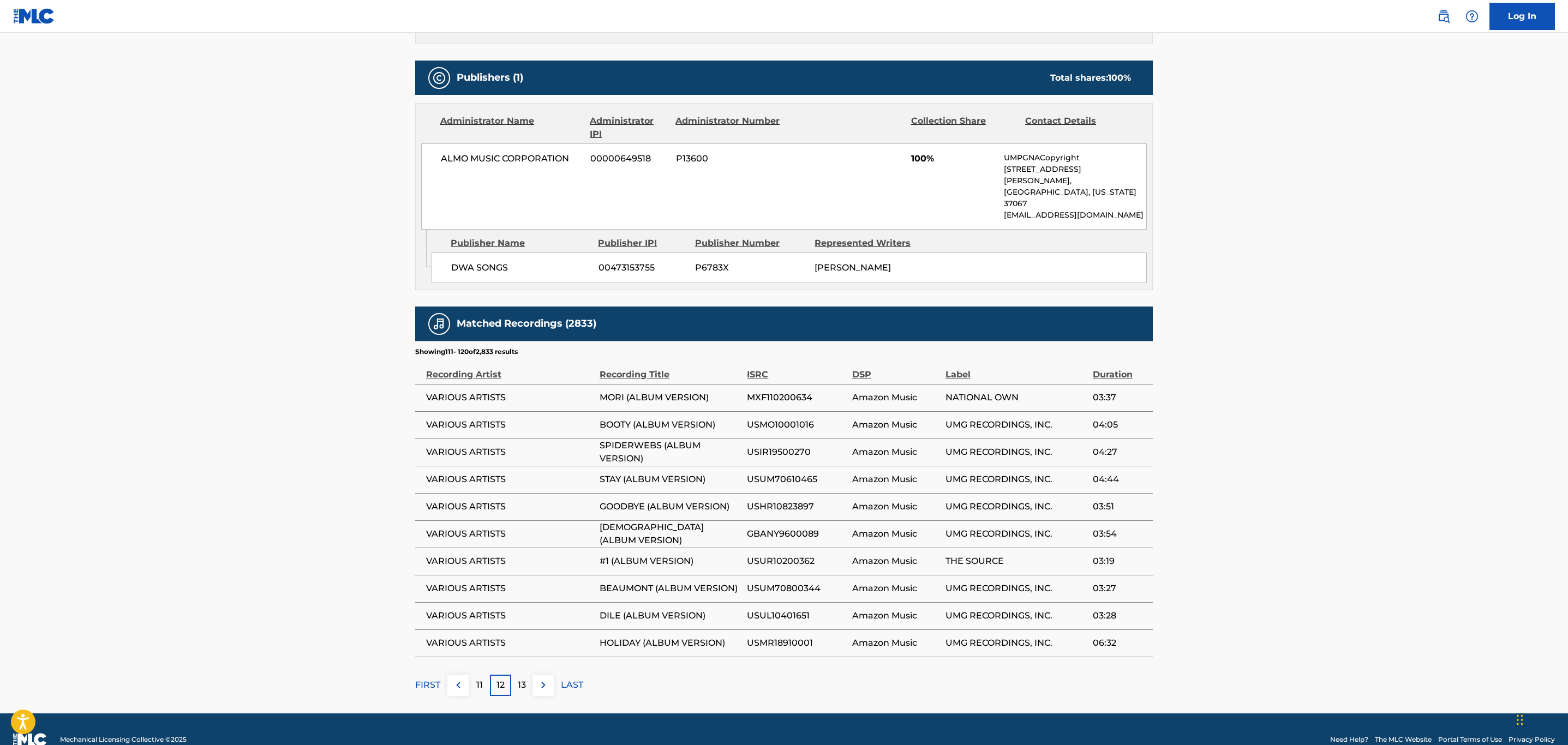
click at [550, 674] on button at bounding box center [543, 685] width 22 height 22
click at [549, 674] on button at bounding box center [543, 685] width 22 height 22
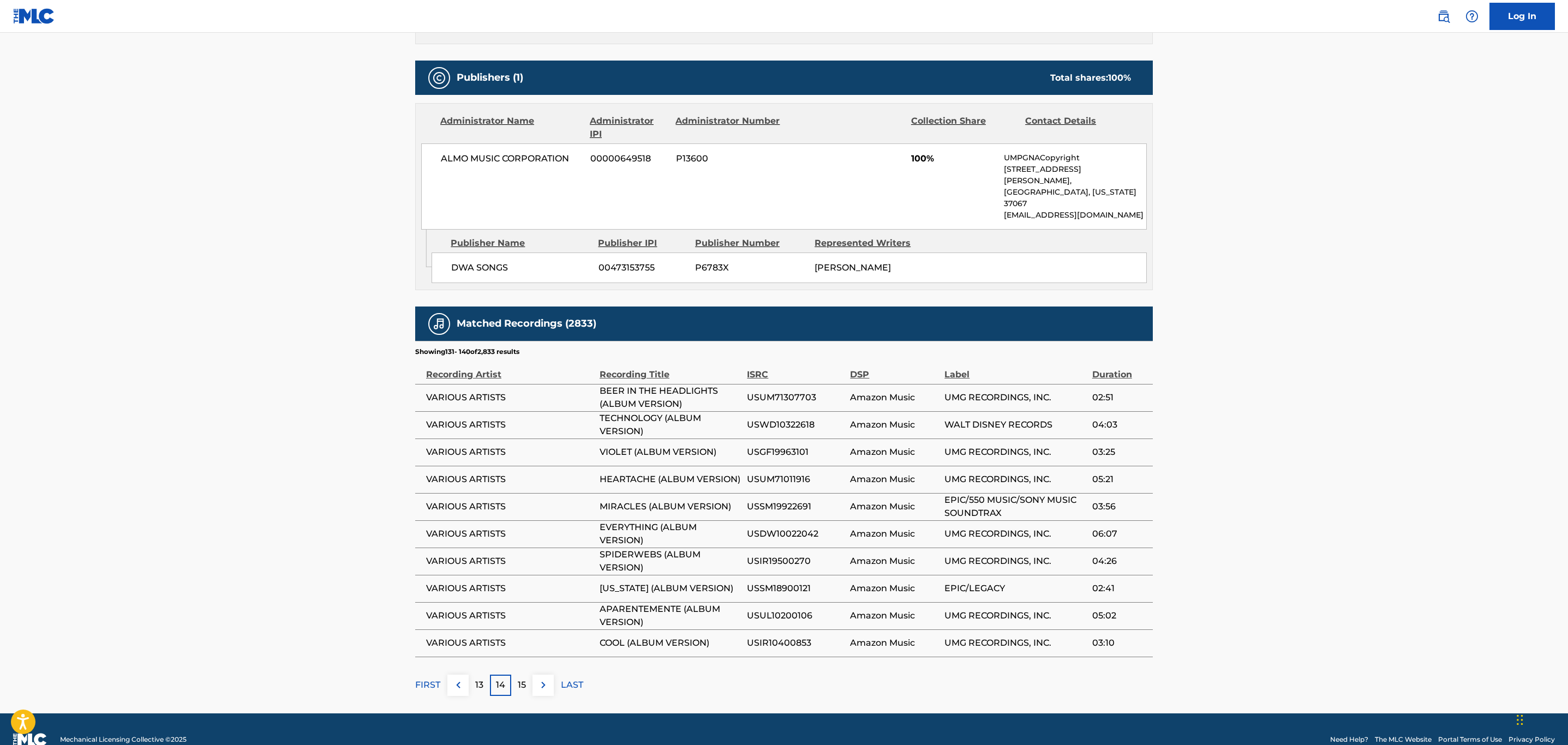
click at [549, 674] on button at bounding box center [543, 685] width 22 height 22
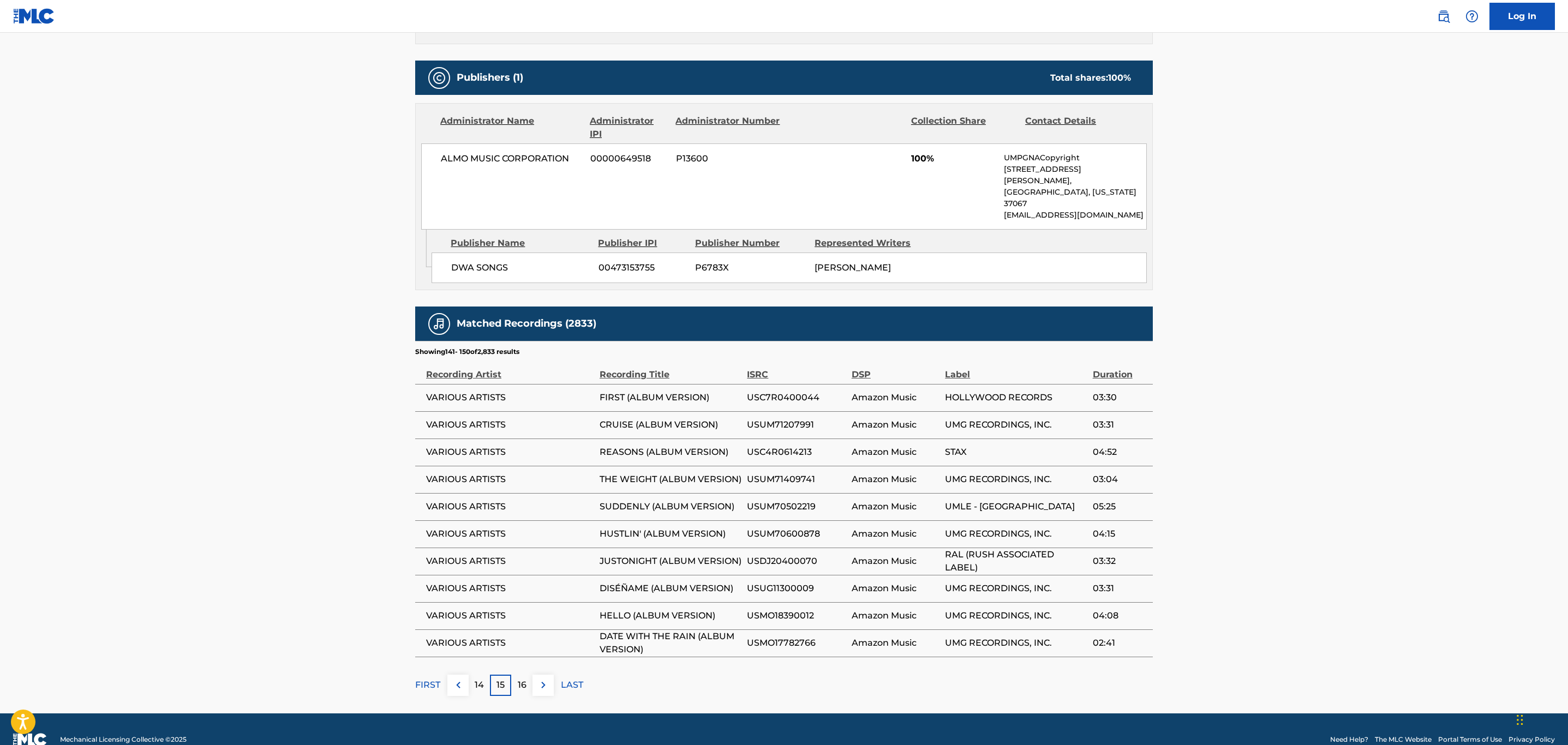
scroll to position [0, 0]
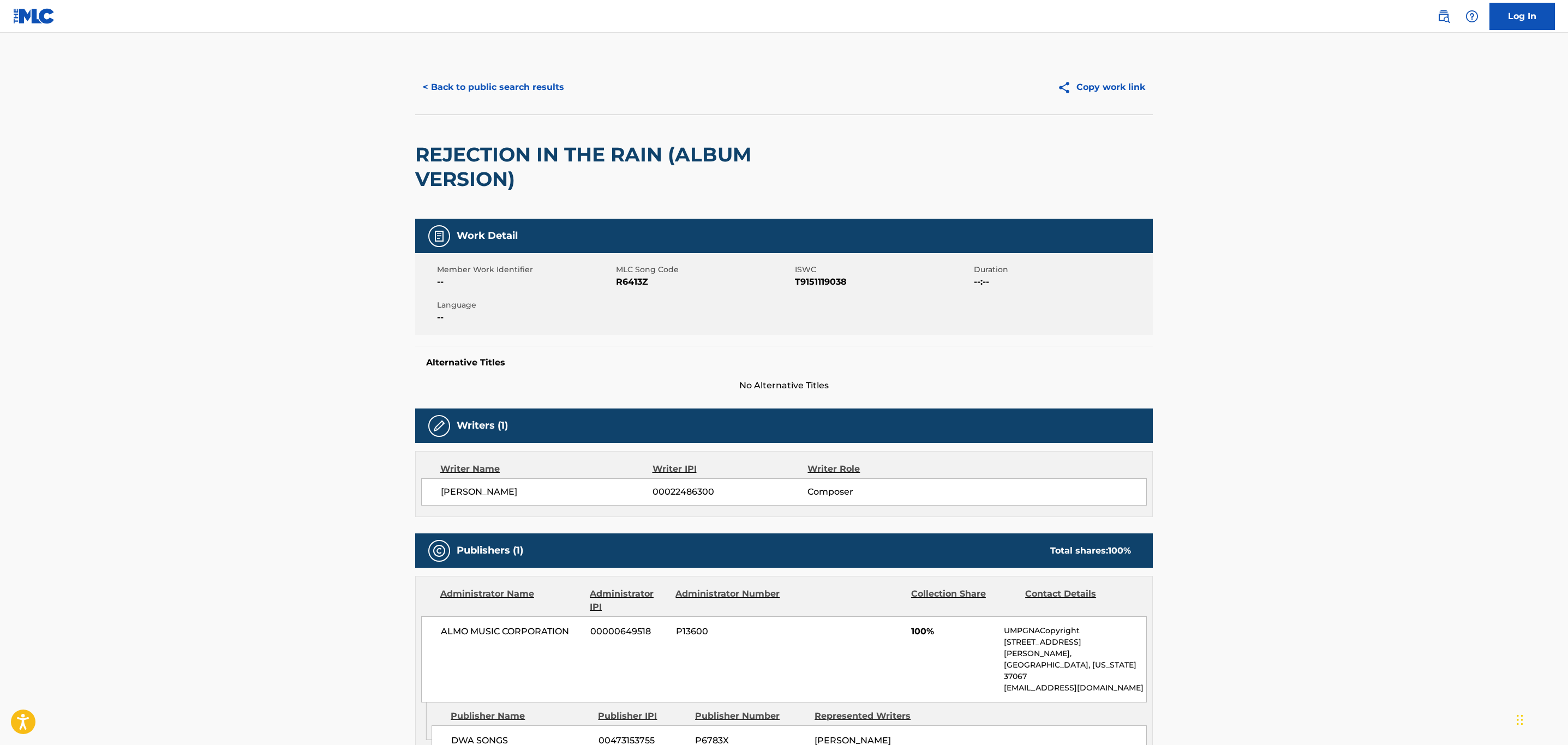
click at [499, 85] on button "< Back to public search results" at bounding box center [493, 87] width 157 height 28
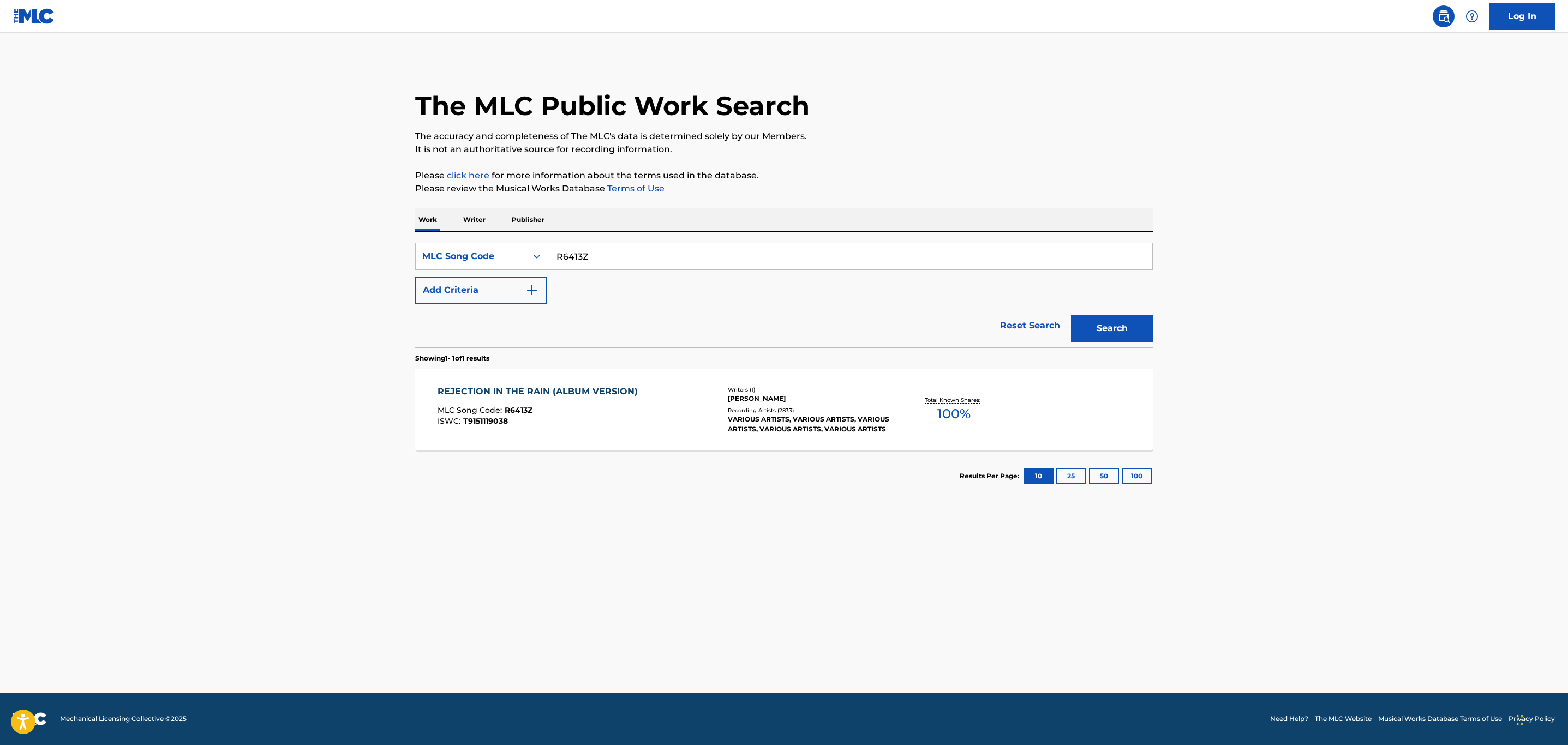
drag, startPoint x: 647, startPoint y: 251, endPoint x: 161, endPoint y: 247, distance: 486.0
click at [163, 248] on main "The MLC Public Work Search The accuracy and completeness of The MLC's data is d…" at bounding box center [784, 362] width 1568 height 660
paste input "H10915"
type input "H10915"
click at [1071, 315] on button "Search" at bounding box center [1112, 329] width 82 height 28
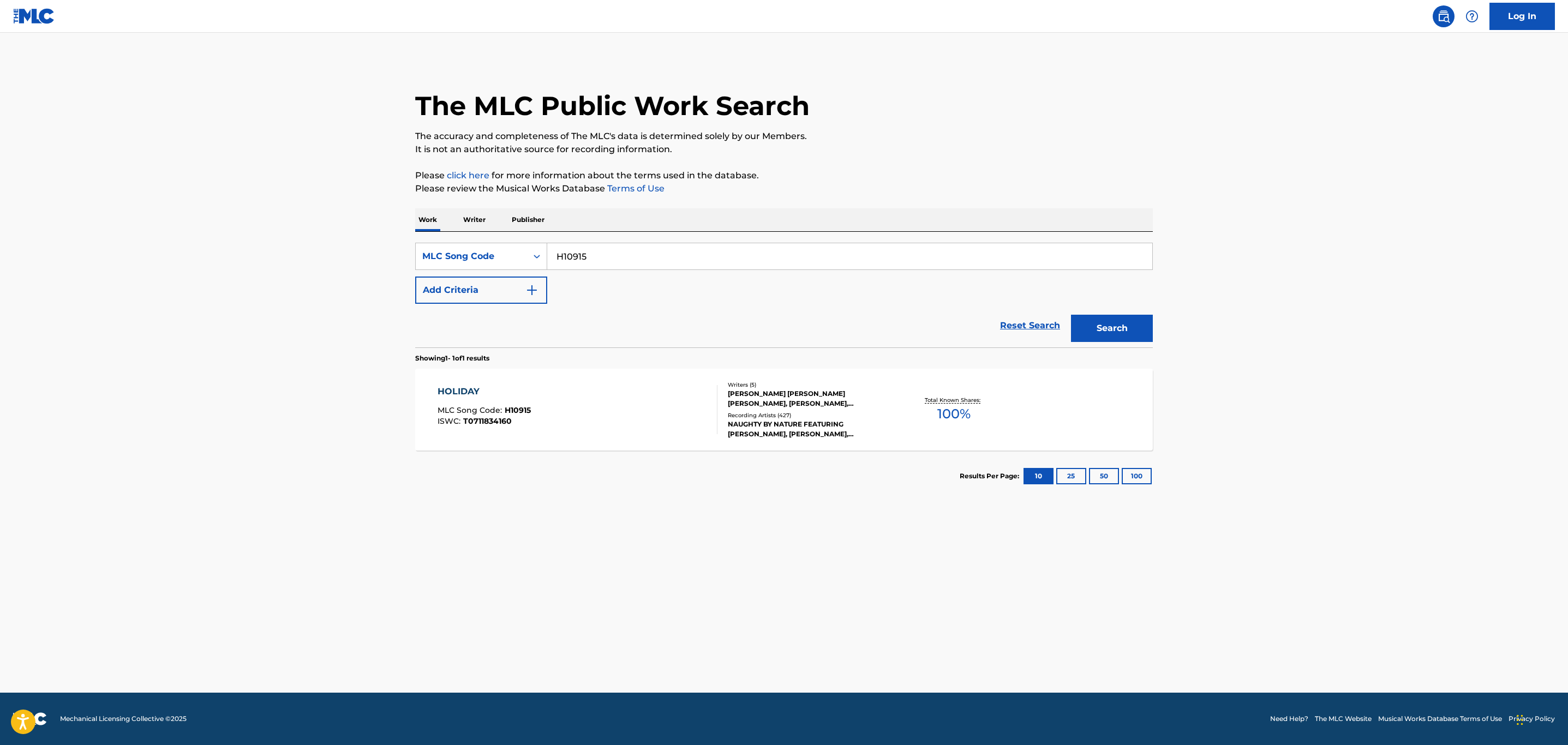
click at [588, 414] on div "HOLIDAY MLC Song Code : H10915 ISWC : T0711834160" at bounding box center [577, 410] width 280 height 49
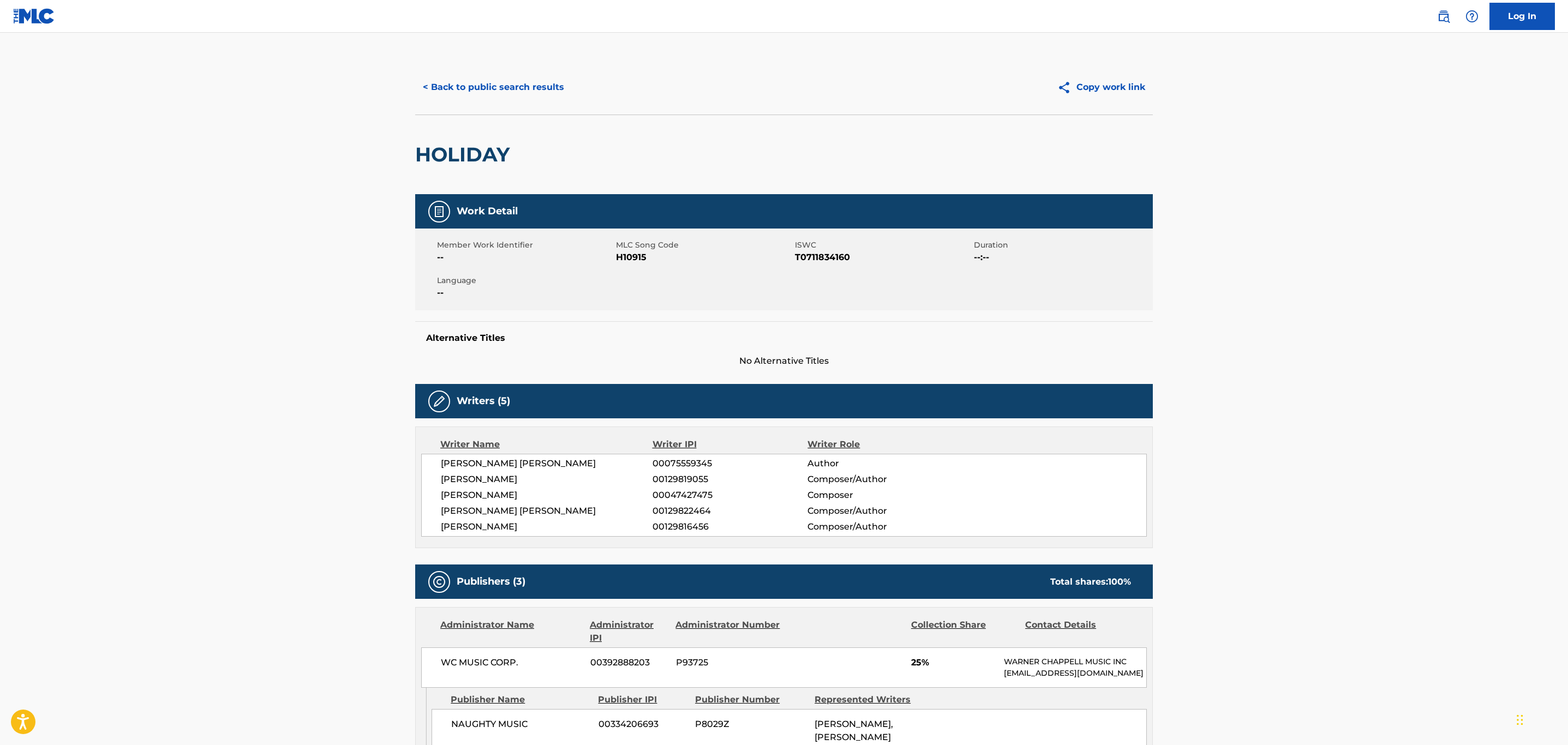
click at [463, 89] on button "< Back to public search results" at bounding box center [493, 87] width 157 height 28
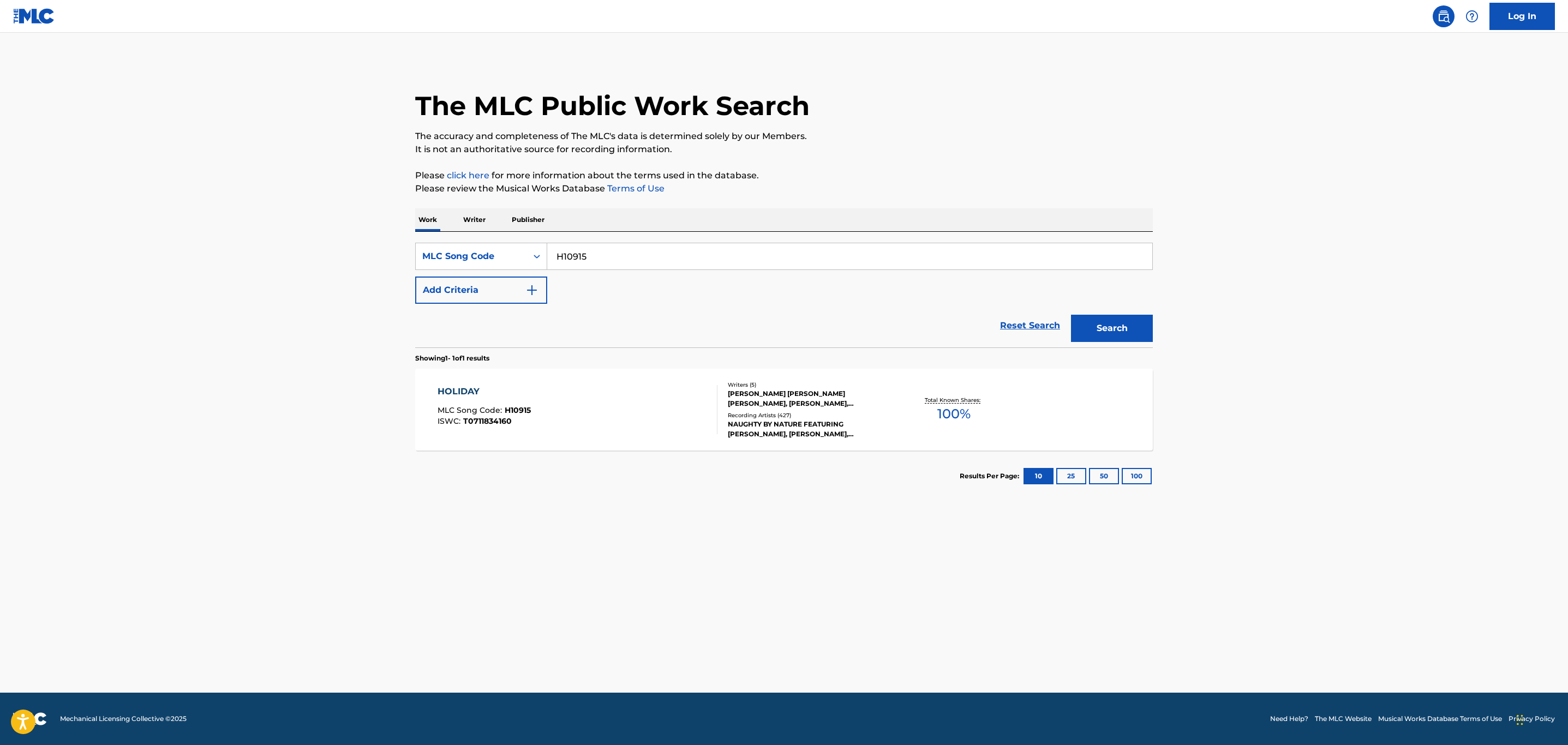
click at [405, 254] on div "The MLC Public Work Search The accuracy and completeness of The MLC's data is d…" at bounding box center [784, 281] width 764 height 441
paste input "Q1613K"
type input "Q1613K"
click at [1071, 315] on button "Search" at bounding box center [1112, 329] width 82 height 28
click at [627, 418] on div "DANCEHALL DAYS MLC Song Code : Q1613K ISWC : T0615502583" at bounding box center [577, 410] width 280 height 49
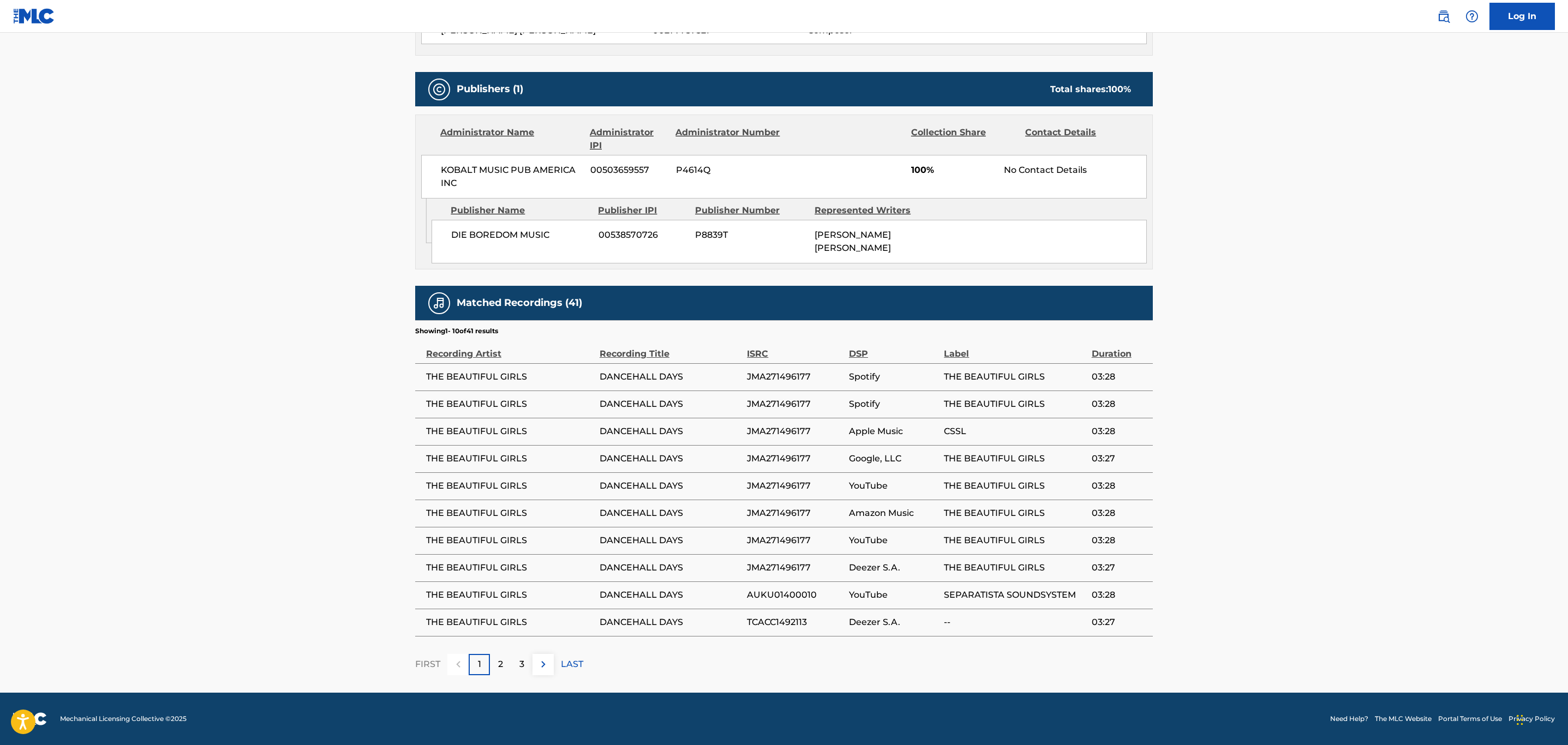
scroll to position [439, 0]
click at [540, 672] on button at bounding box center [543, 664] width 22 height 22
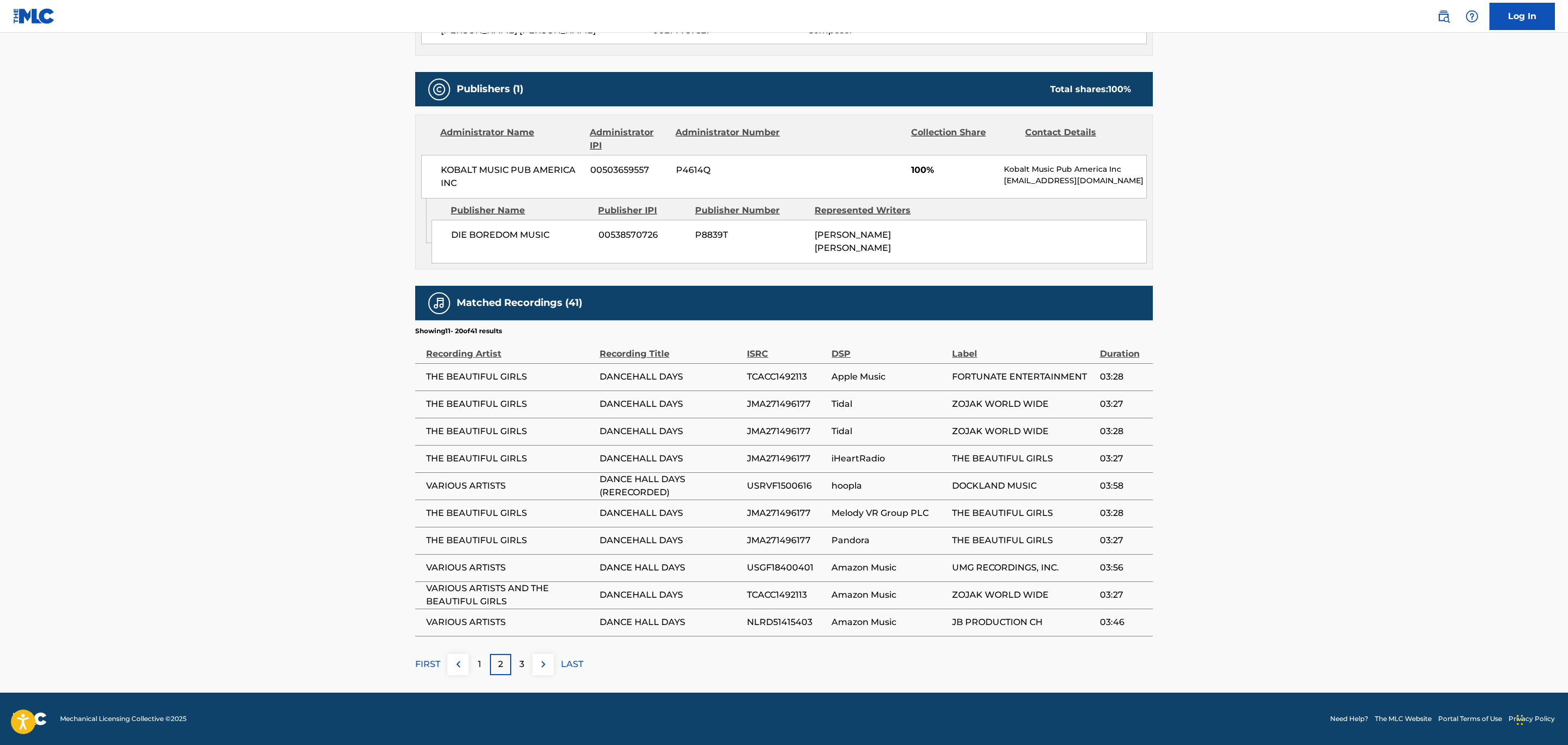
click at [540, 672] on button at bounding box center [543, 664] width 22 height 22
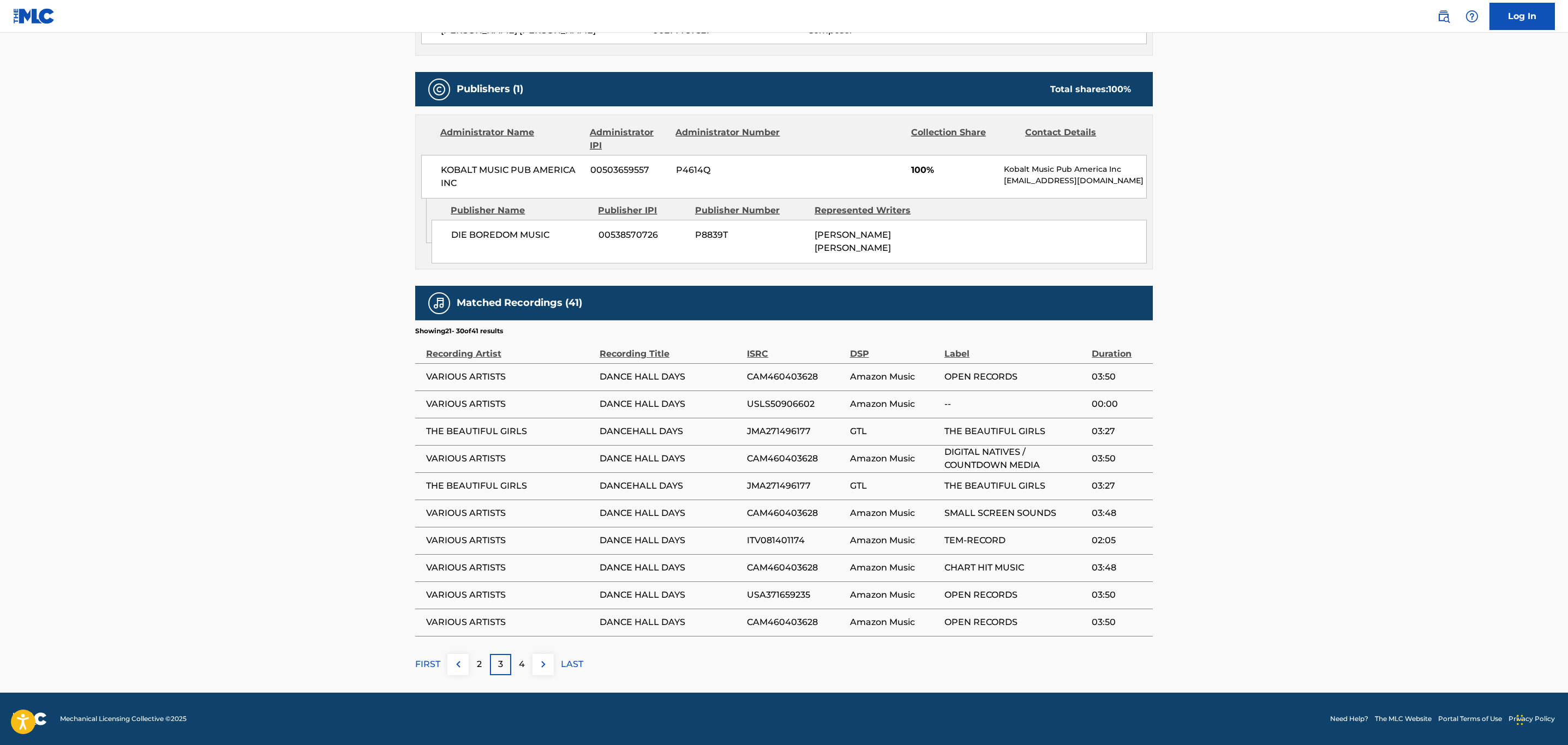
click at [540, 672] on button at bounding box center [543, 664] width 22 height 22
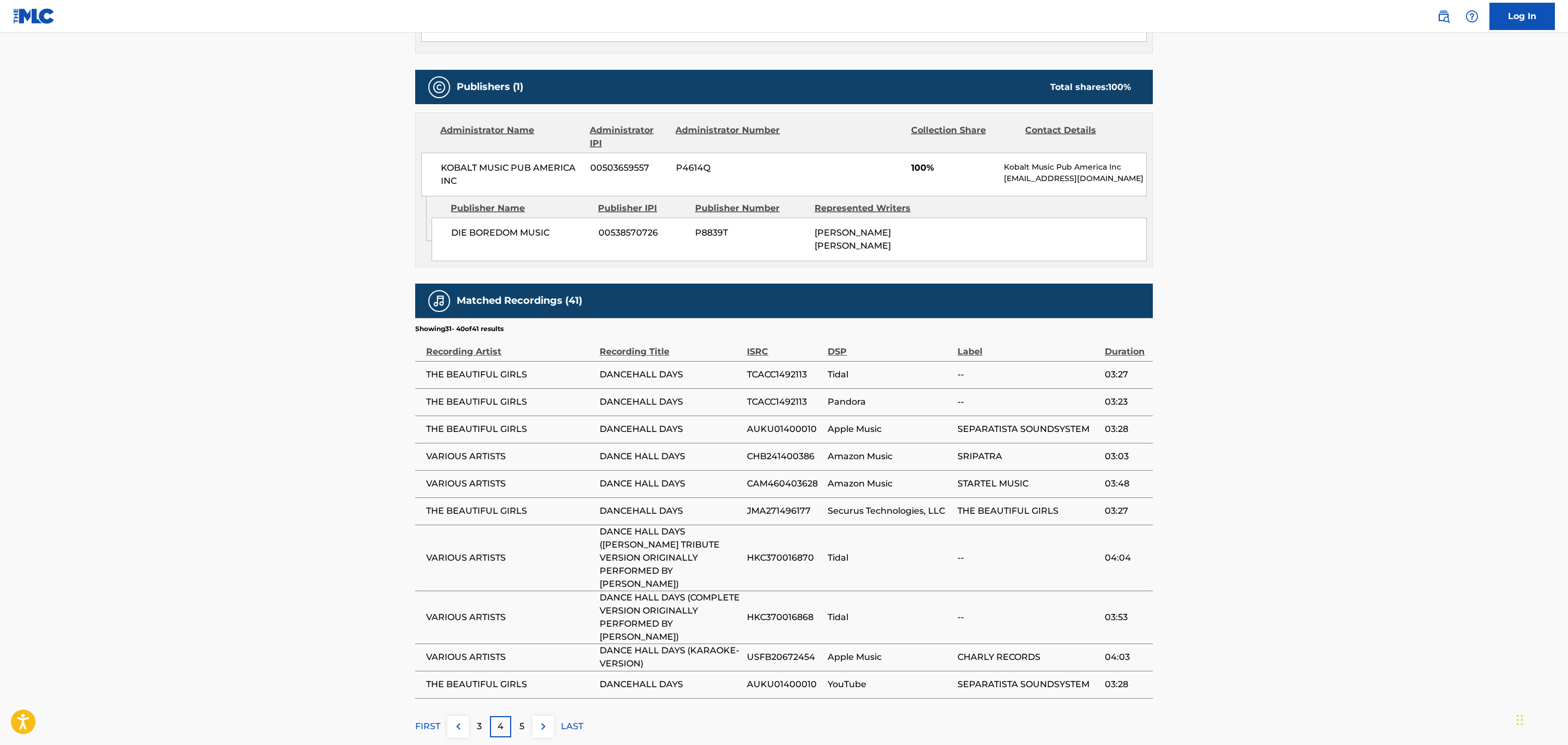
click at [431, 720] on p "FIRST" at bounding box center [427, 726] width 25 height 13
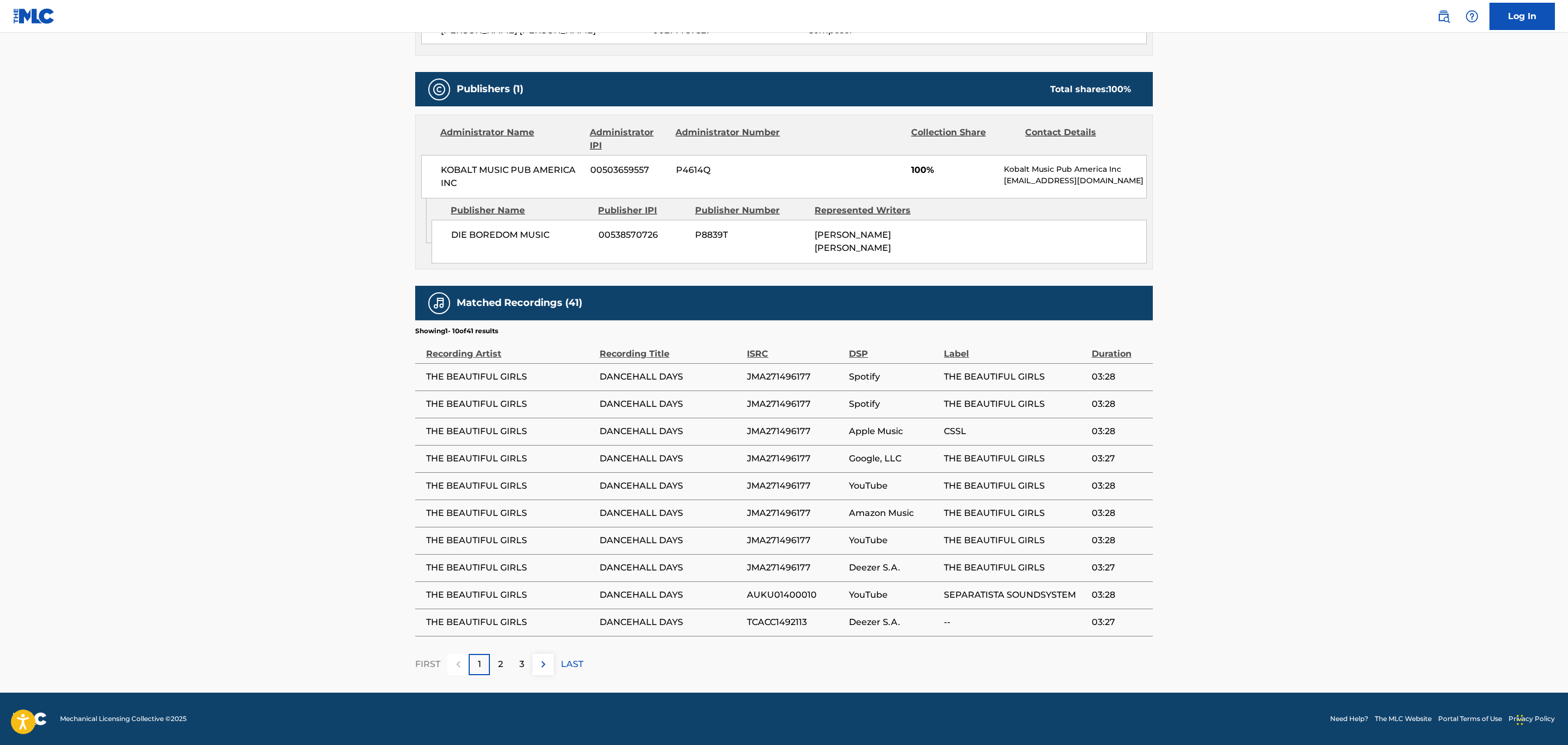
click at [543, 673] on button at bounding box center [543, 664] width 22 height 22
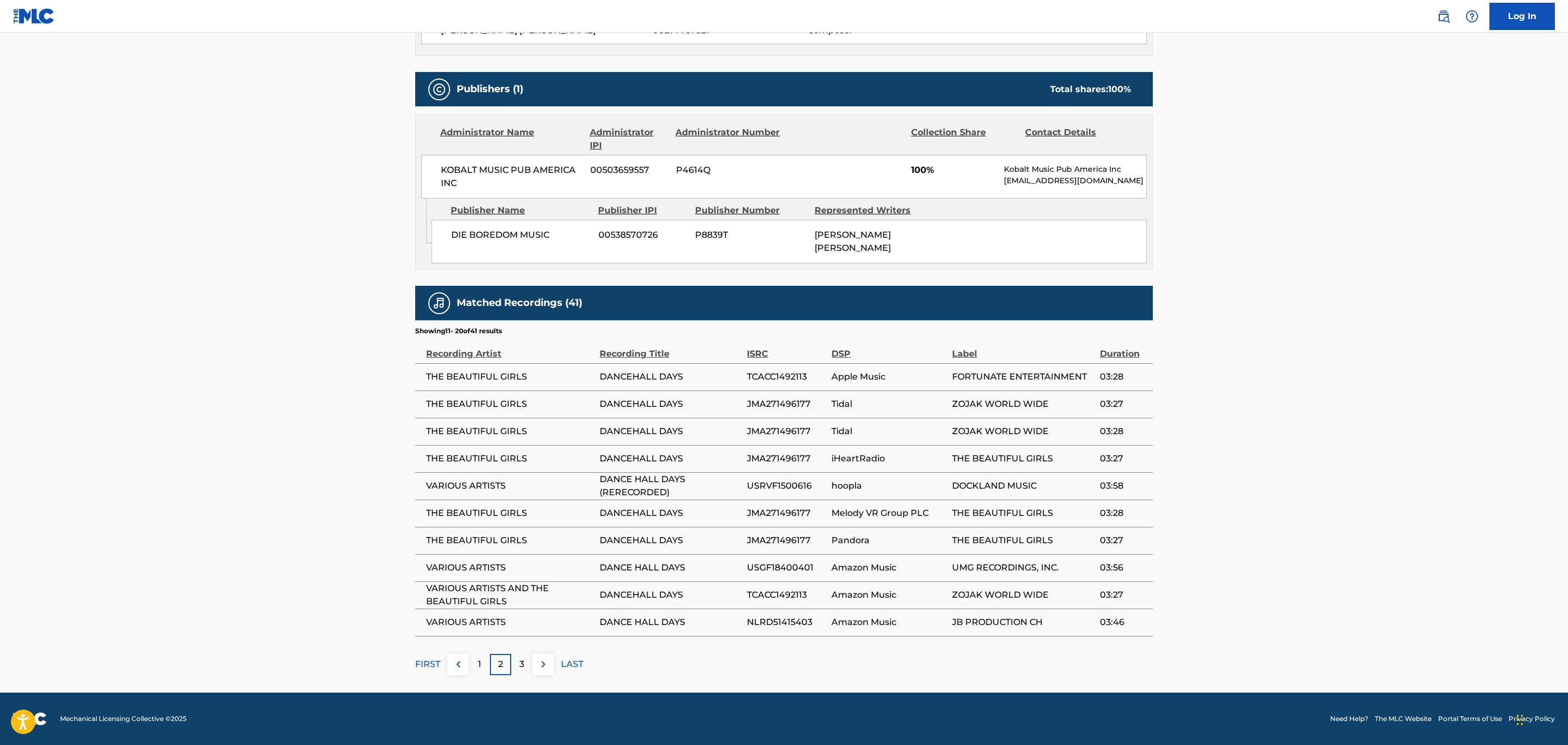
click at [786, 486] on span "USRVF1500616" at bounding box center [787, 485] width 79 height 13
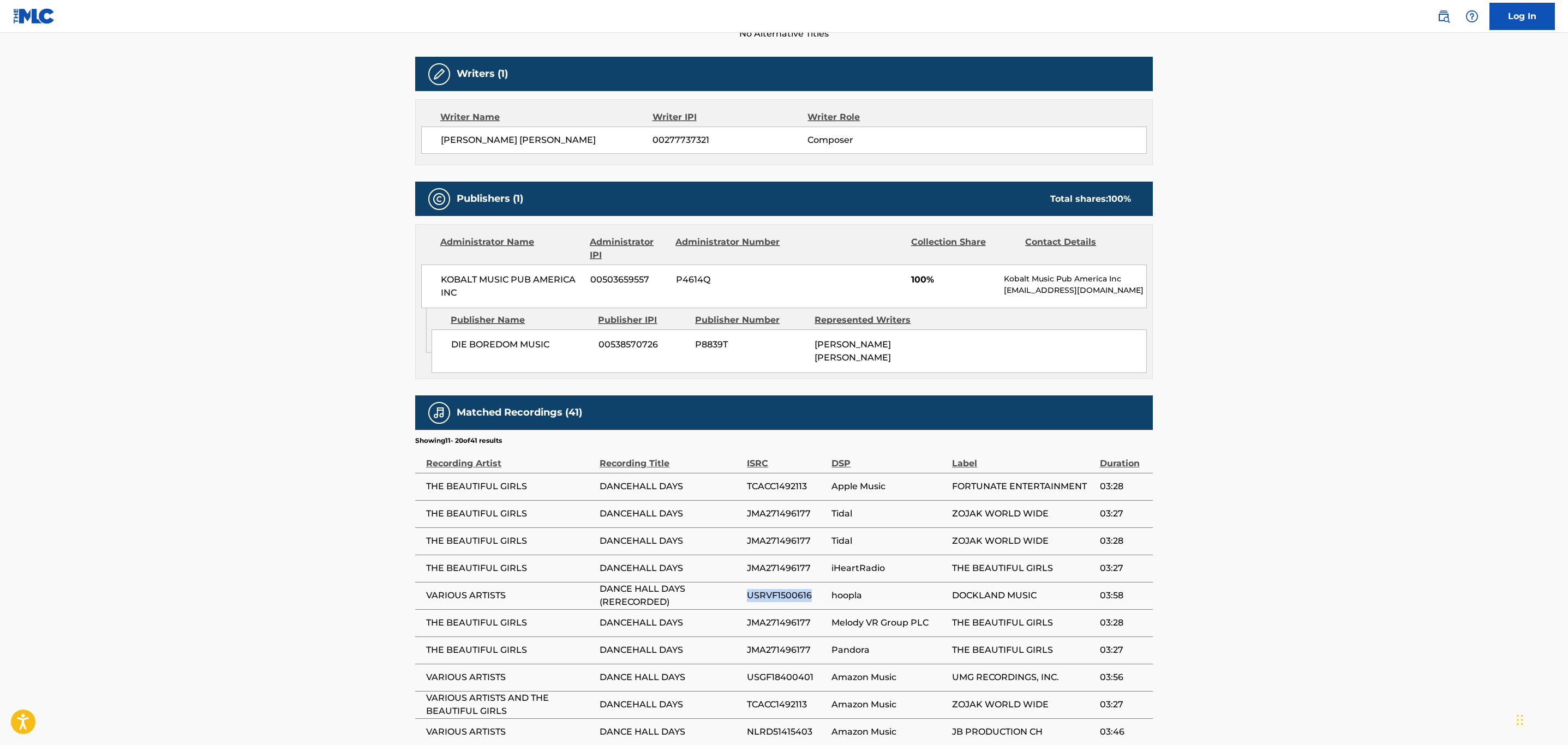
scroll to position [0, 0]
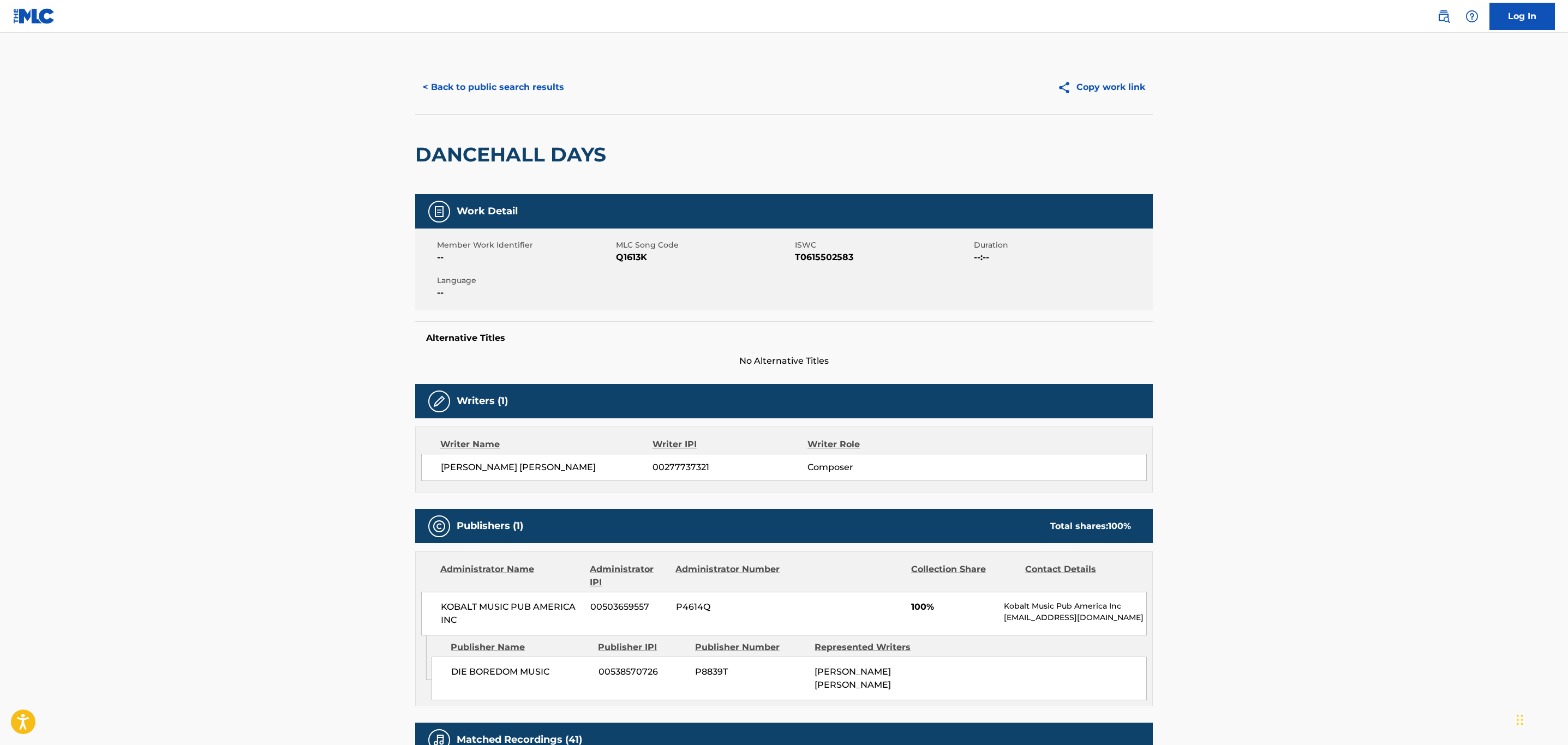
click at [630, 258] on span "Q1613K" at bounding box center [704, 257] width 176 height 13
copy span "Q1613K"
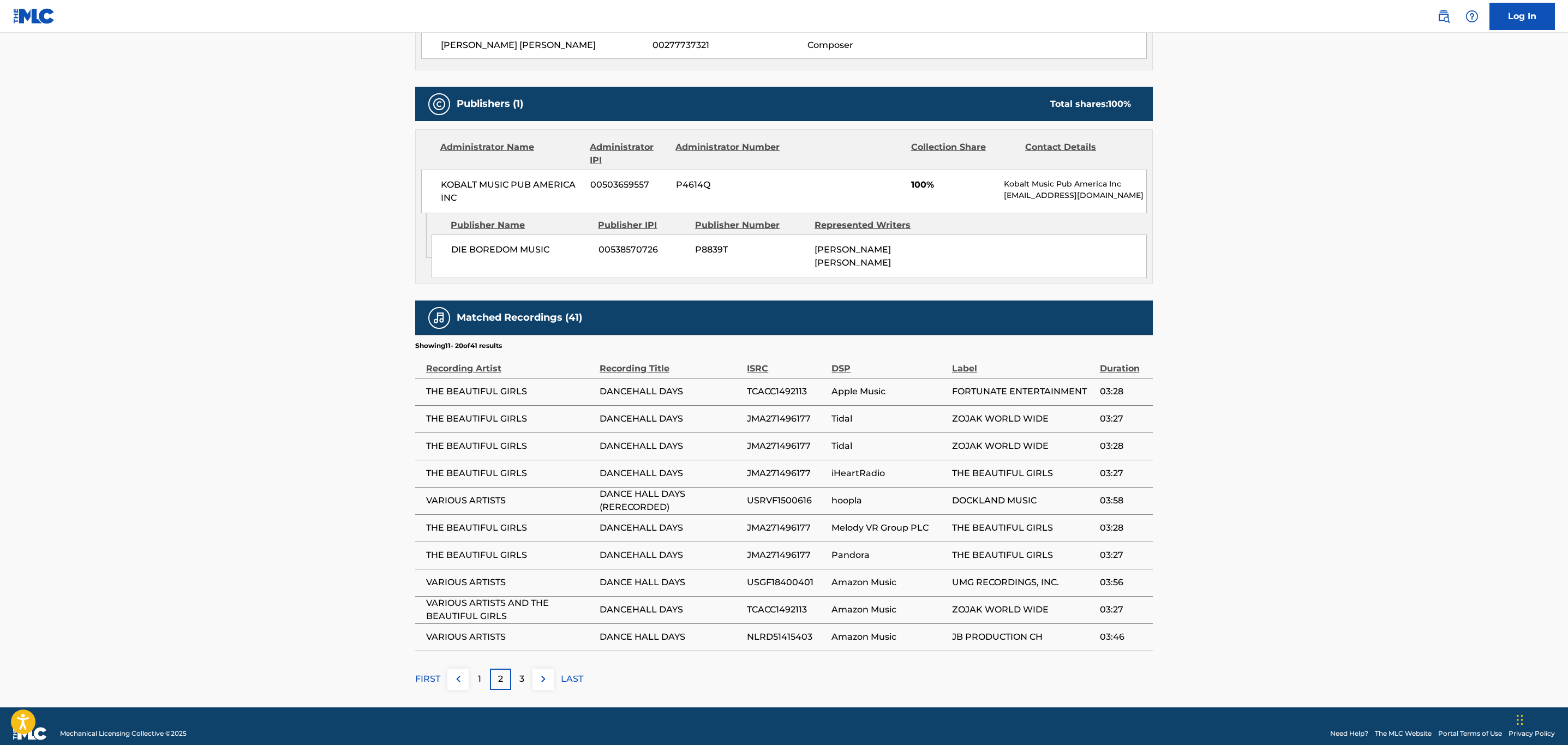
scroll to position [439, 0]
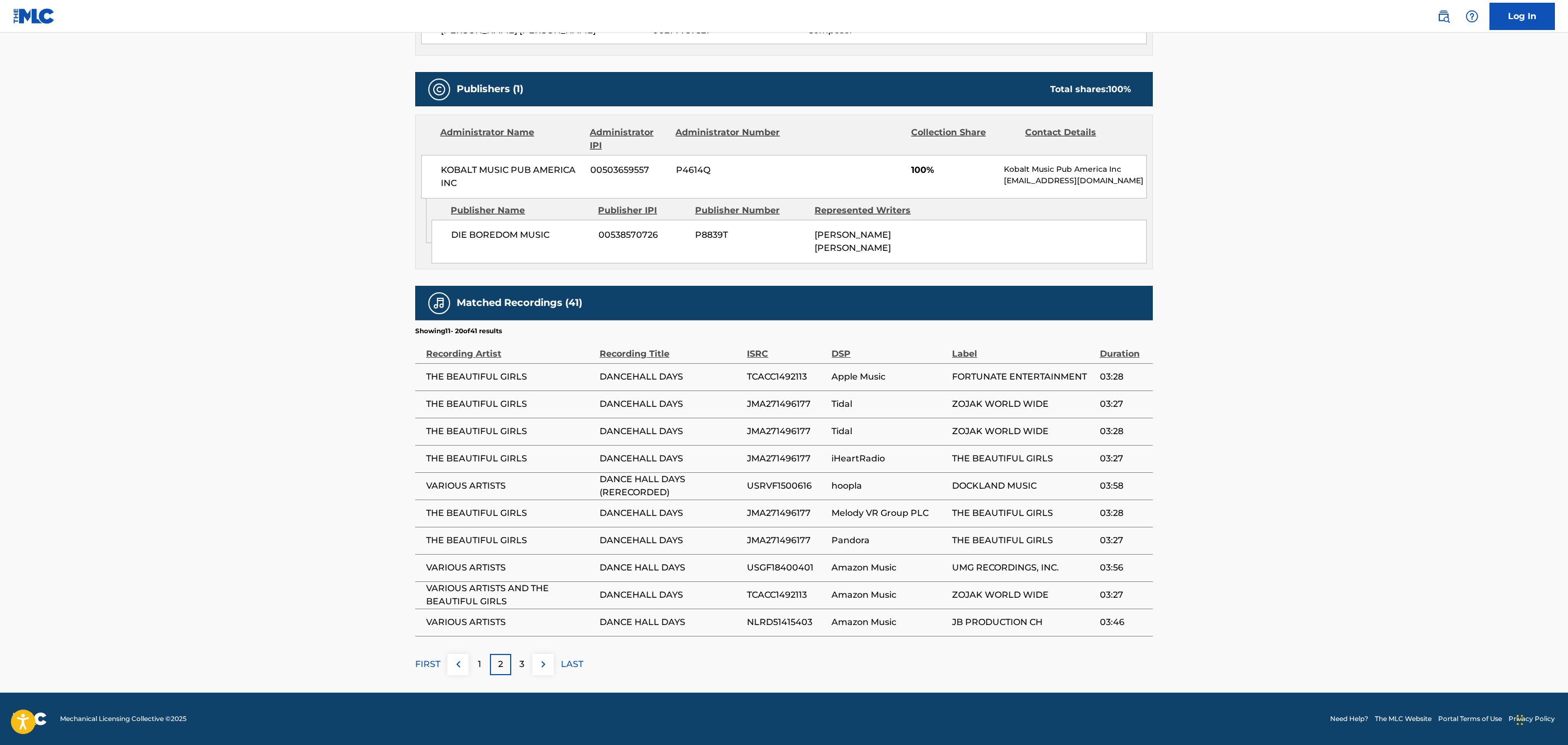
click at [784, 486] on span "USRVF1500616" at bounding box center [787, 485] width 79 height 13
click at [787, 486] on span "USRVF1500616" at bounding box center [787, 485] width 79 height 13
click at [787, 483] on span "USRVF1500616" at bounding box center [787, 485] width 79 height 13
click at [787, 482] on span "USRVF1500616" at bounding box center [787, 485] width 79 height 13
copy span "USRVF1500616"
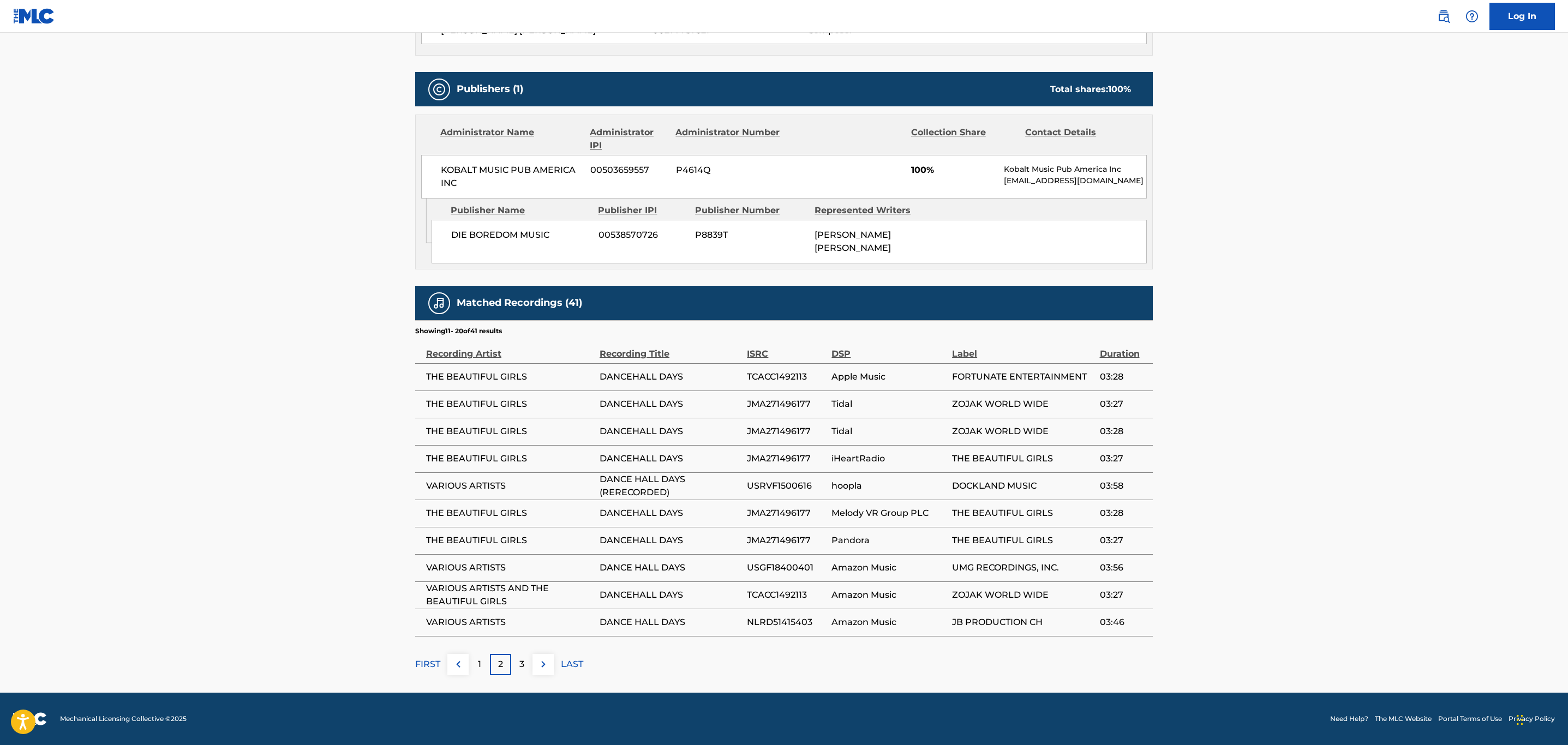
click at [782, 567] on span "USGF18400401" at bounding box center [787, 567] width 79 height 13
copy span "USGF18400401"
click at [801, 623] on span "NLRD51415403" at bounding box center [787, 622] width 79 height 13
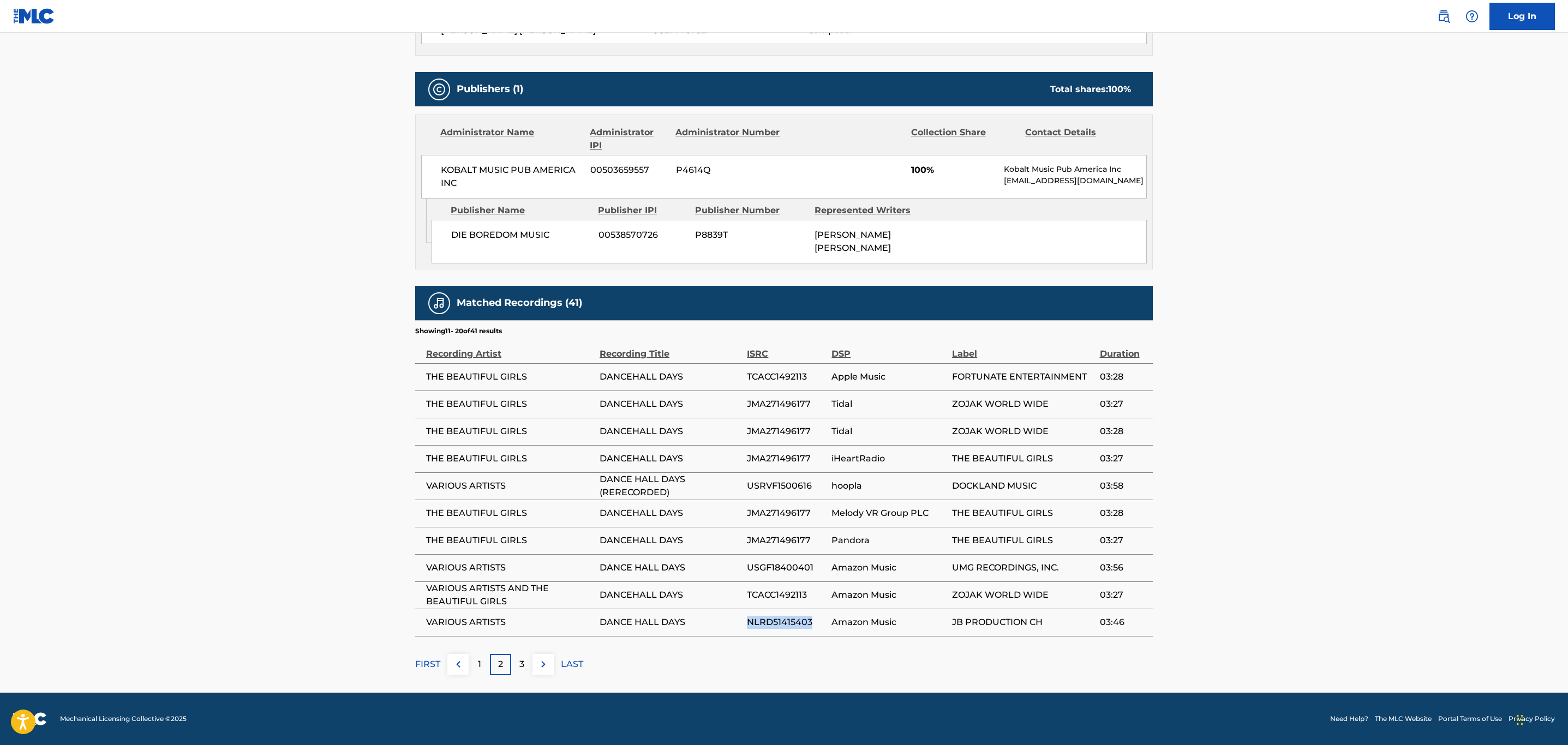
copy span "NLRD51415403"
click at [542, 668] on img at bounding box center [543, 664] width 13 height 13
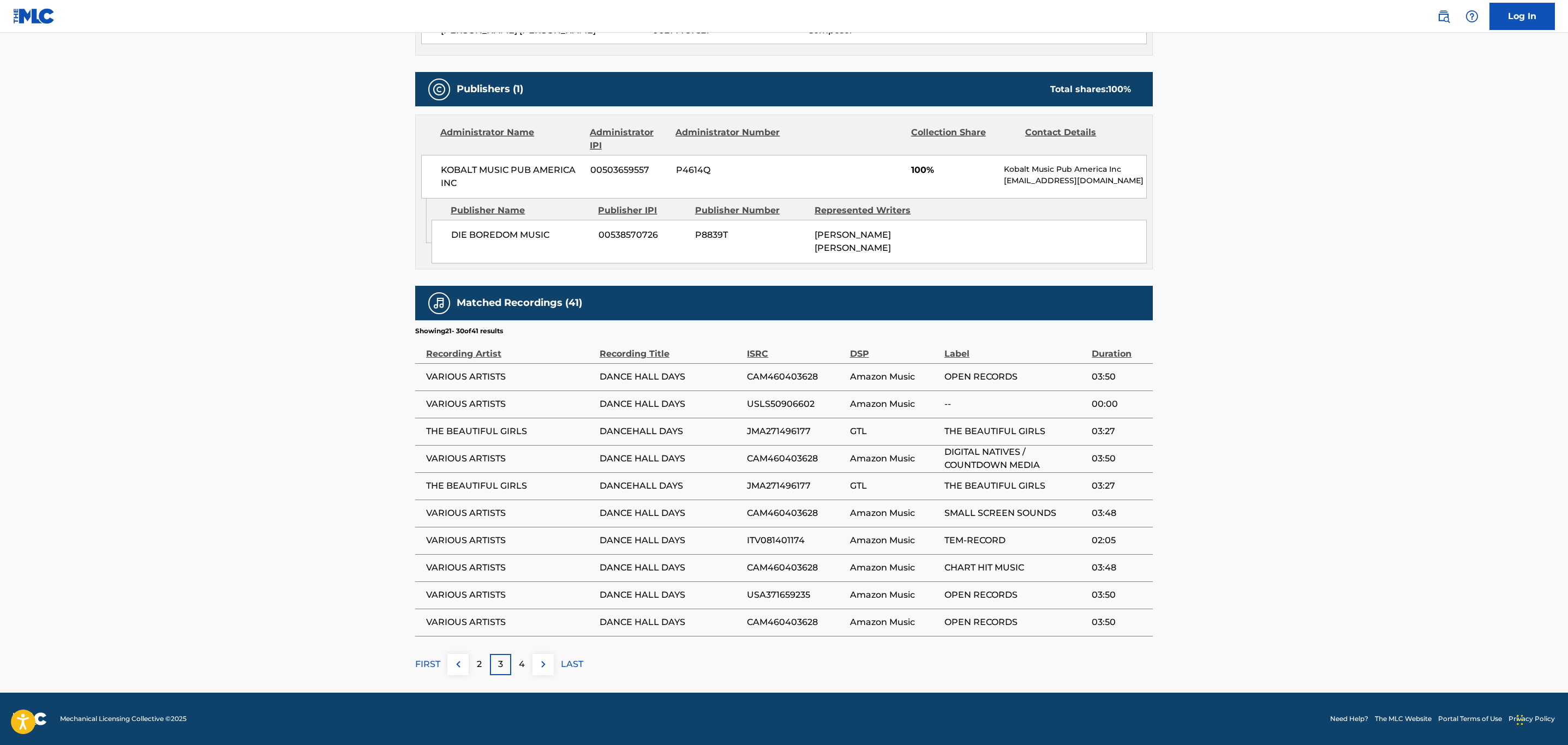
click at [783, 376] on span "CAM460403628" at bounding box center [795, 377] width 97 height 13
copy span "CAM460403628"
click at [799, 403] on span "USLS50906602" at bounding box center [795, 404] width 97 height 13
click at [800, 403] on span "USLS50906602" at bounding box center [795, 404] width 97 height 13
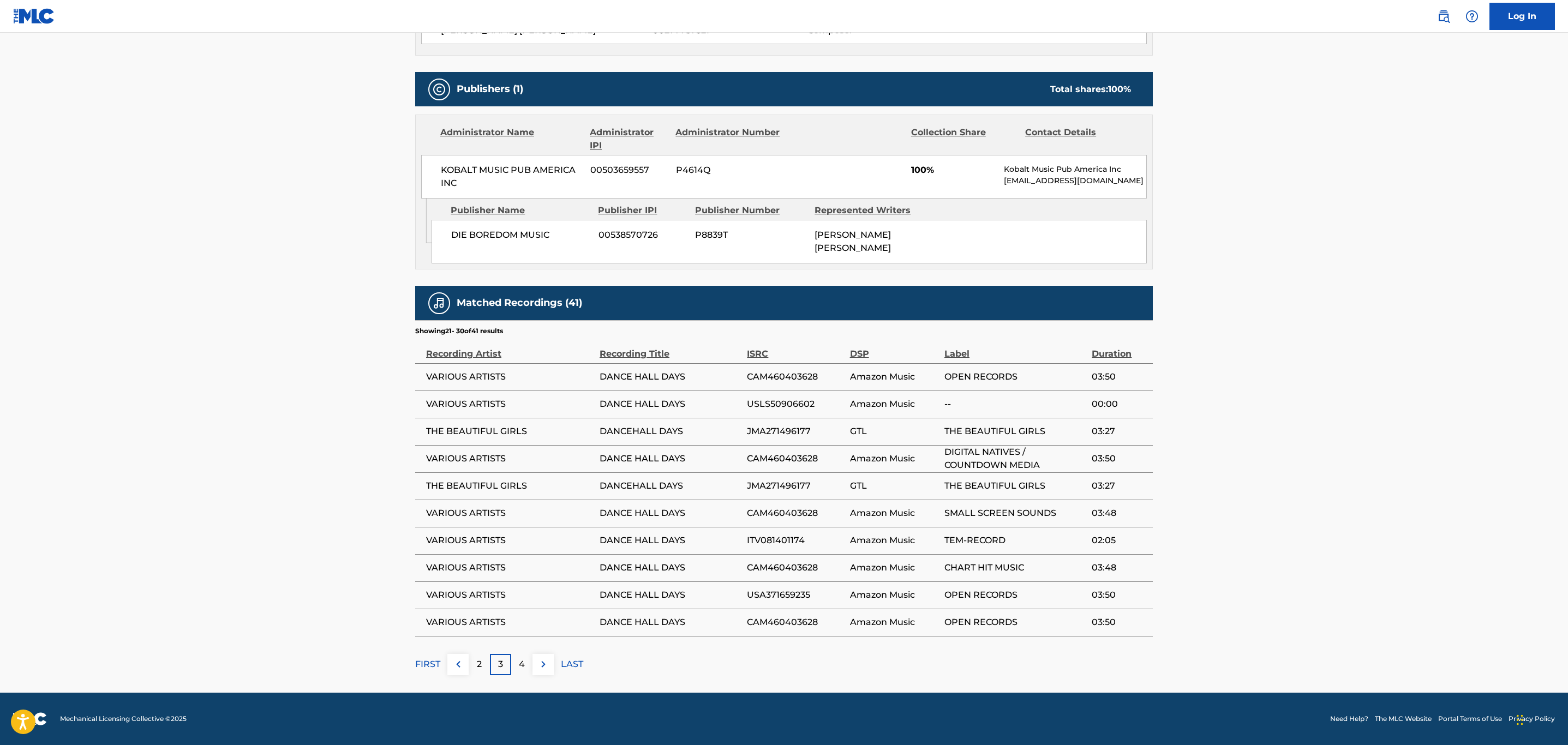
click at [802, 457] on span "CAM460403628" at bounding box center [795, 458] width 97 height 13
click at [779, 514] on span "CAM460403628" at bounding box center [795, 513] width 97 height 13
drag, startPoint x: 779, startPoint y: 514, endPoint x: 1371, endPoint y: 501, distance: 592.1
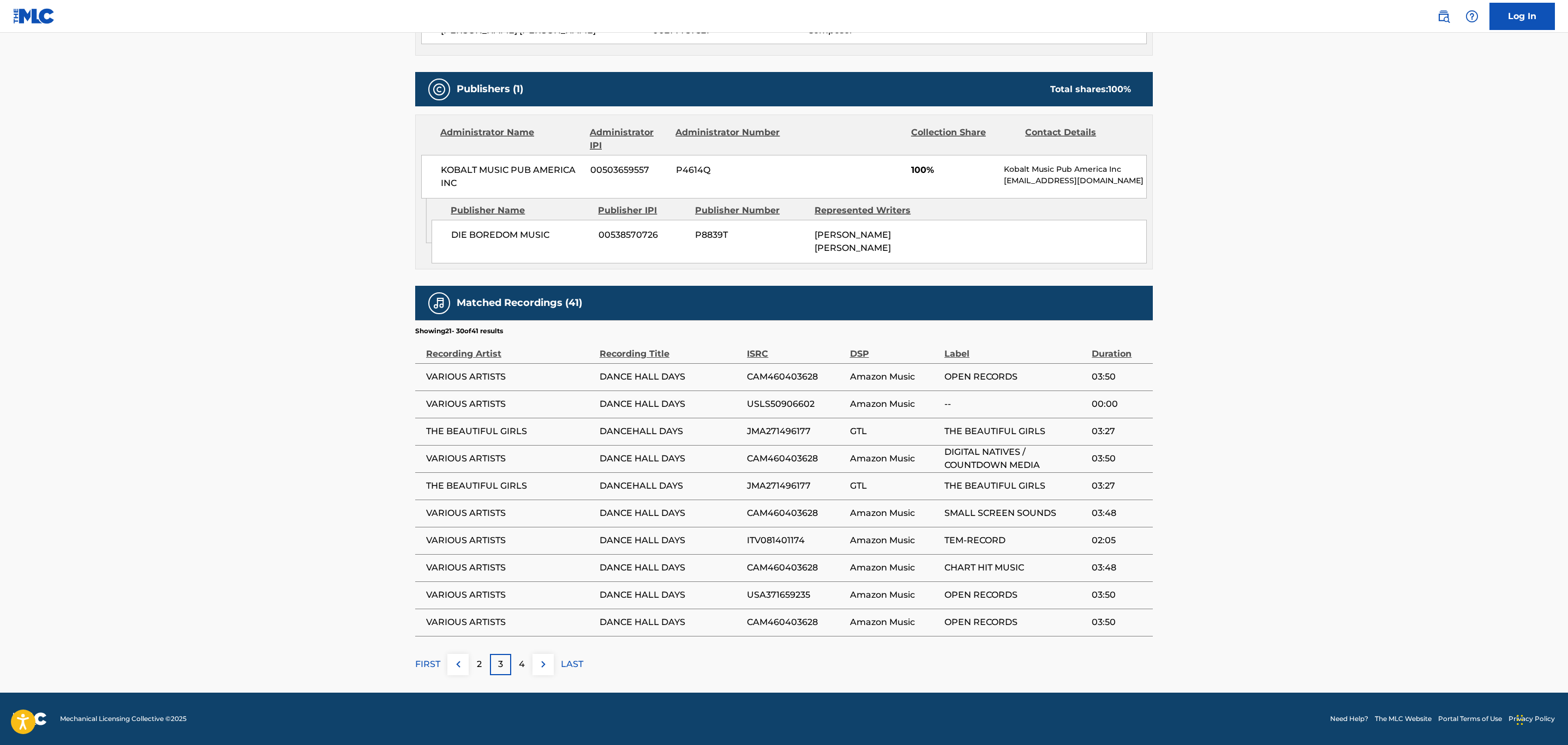
click at [1370, 503] on main "< Back to public search results Copy work link DANCEHALL DAYS Work Detail Membe…" at bounding box center [784, 144] width 1568 height 1097
click at [768, 537] on span "ITV081401174" at bounding box center [795, 540] width 97 height 13
click at [802, 594] on span "USA371659235" at bounding box center [795, 595] width 97 height 13
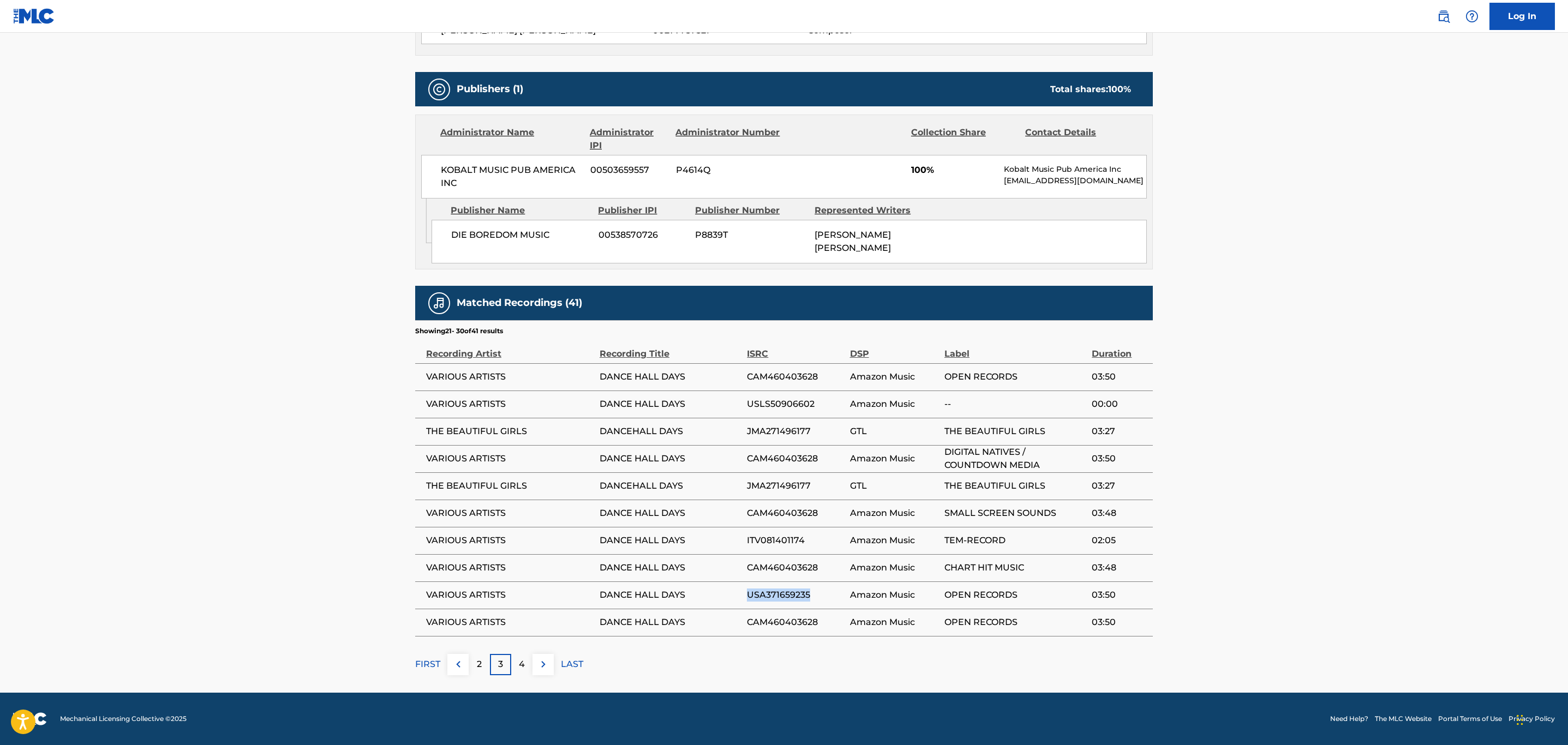
click at [550, 669] on button at bounding box center [543, 664] width 22 height 22
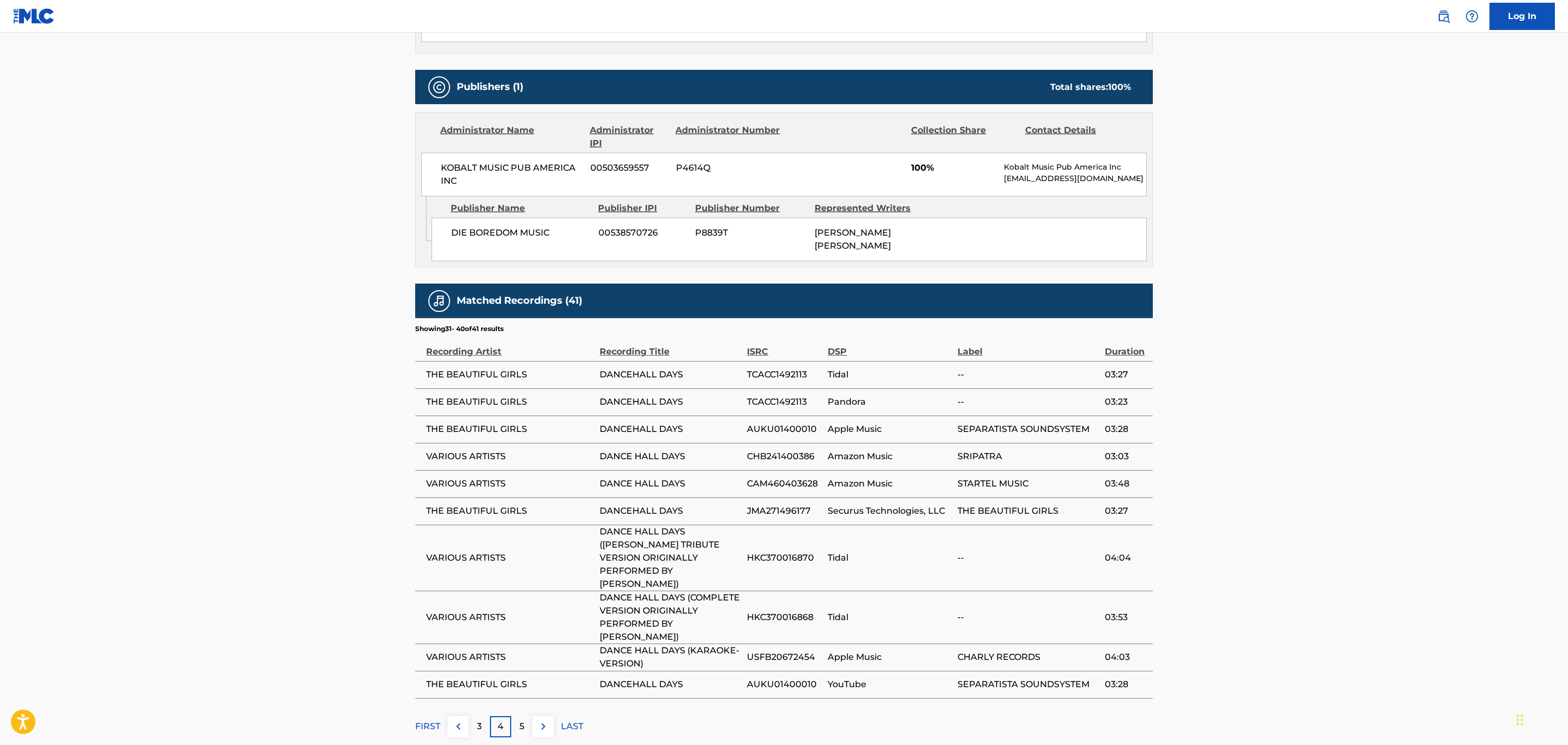
click at [793, 457] on span "CHB241400386" at bounding box center [784, 456] width 75 height 13
click at [792, 486] on span "CAM460403628" at bounding box center [784, 483] width 75 height 13
click at [1454, 494] on main "< Back to public search results Copy work link DANCEHALL DAYS Work Detail Membe…" at bounding box center [784, 174] width 1568 height 1161
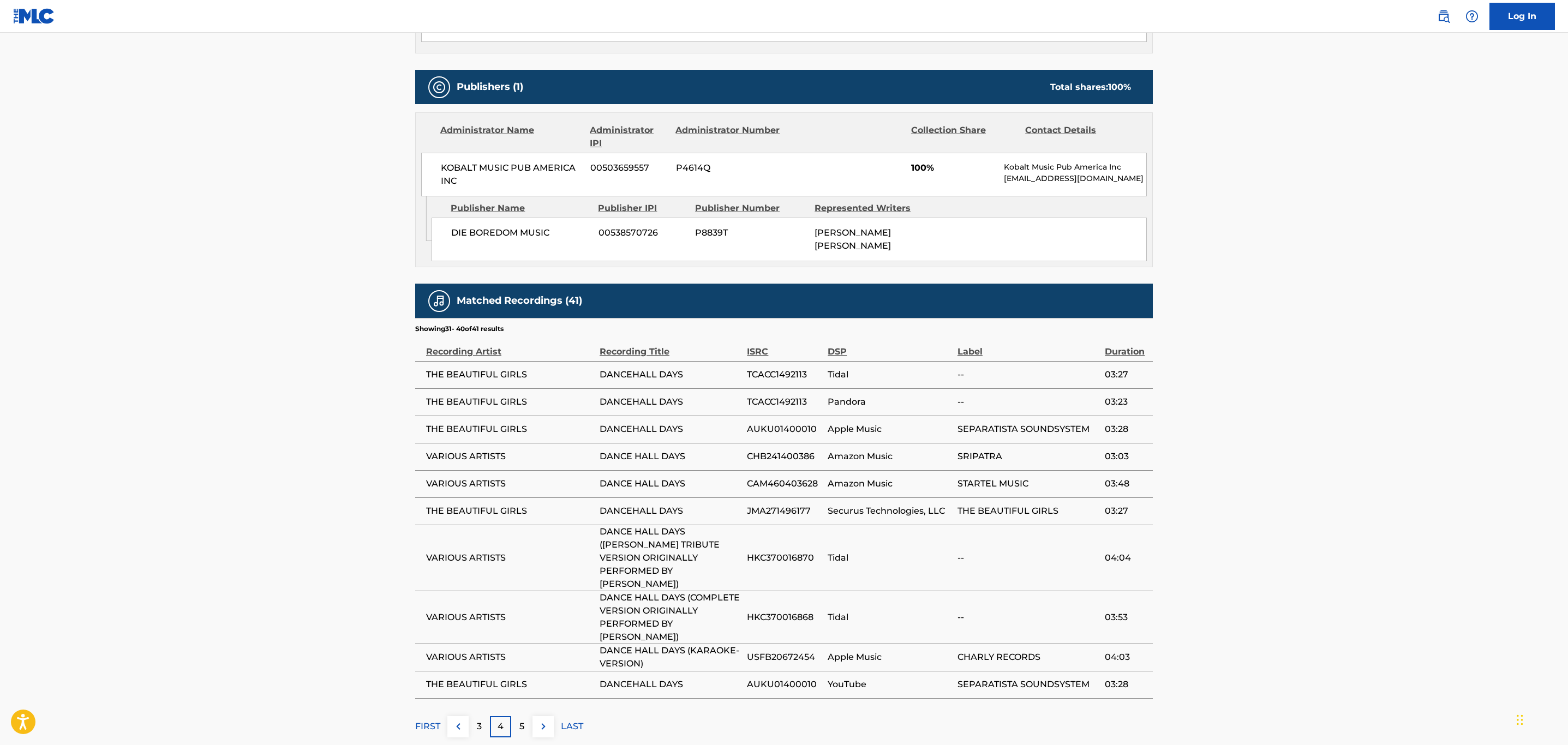
click at [800, 554] on span "HKC370016870" at bounding box center [784, 558] width 75 height 13
click at [787, 651] on span "USFB20672454" at bounding box center [784, 657] width 75 height 13
click at [540, 720] on img at bounding box center [543, 726] width 13 height 13
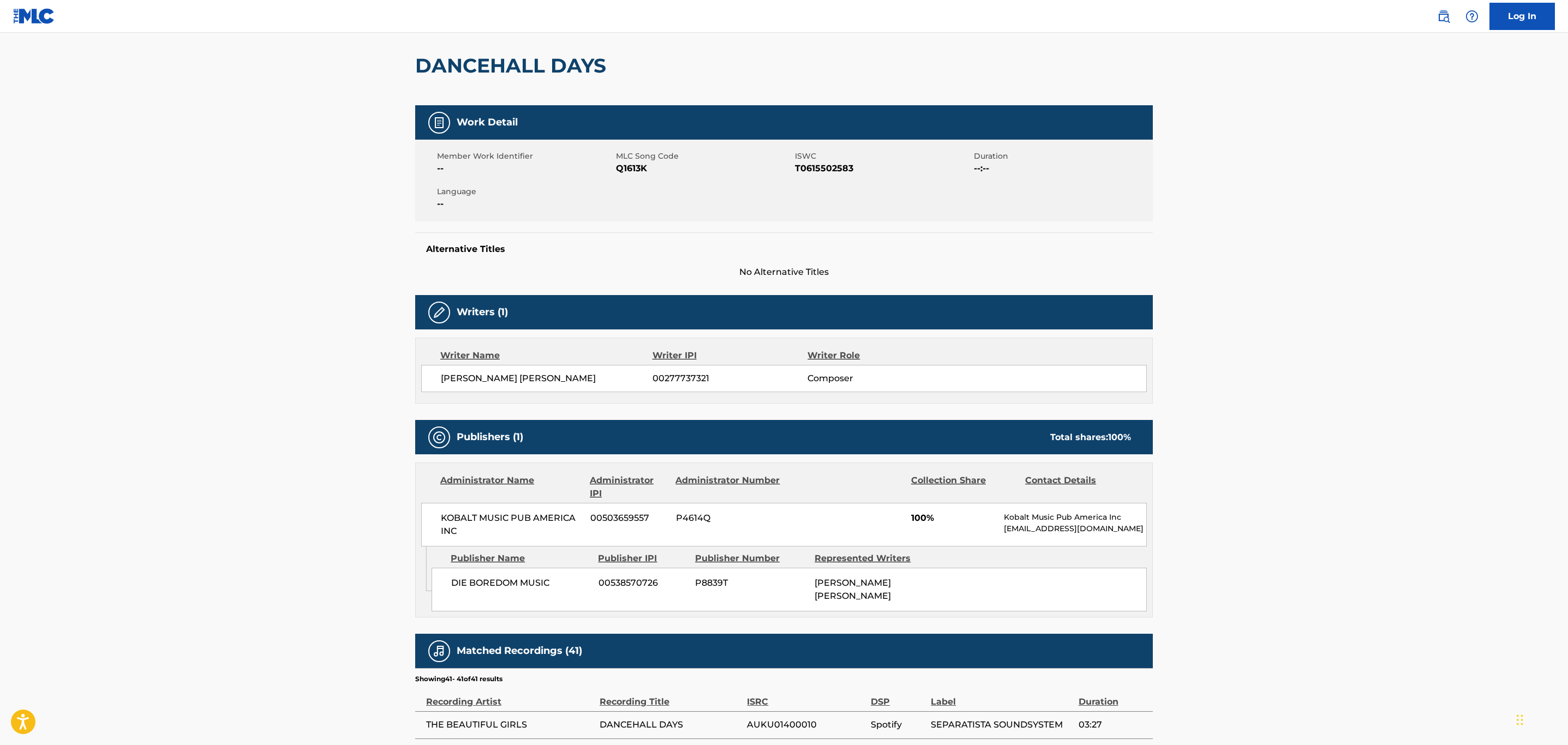
scroll to position [0, 0]
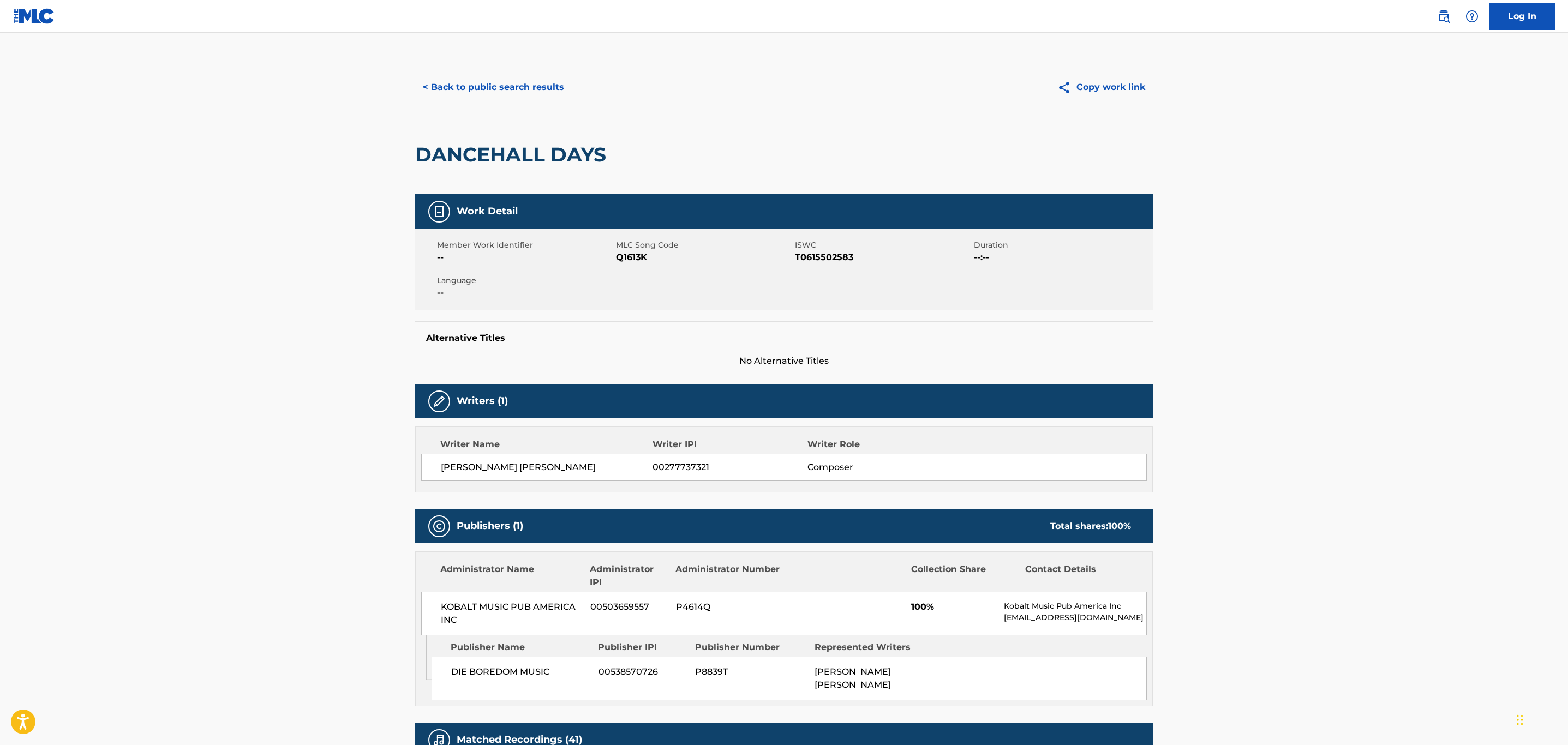
drag, startPoint x: 540, startPoint y: 78, endPoint x: 681, endPoint y: 203, distance: 188.4
click at [540, 81] on button "< Back to public search results" at bounding box center [493, 87] width 157 height 28
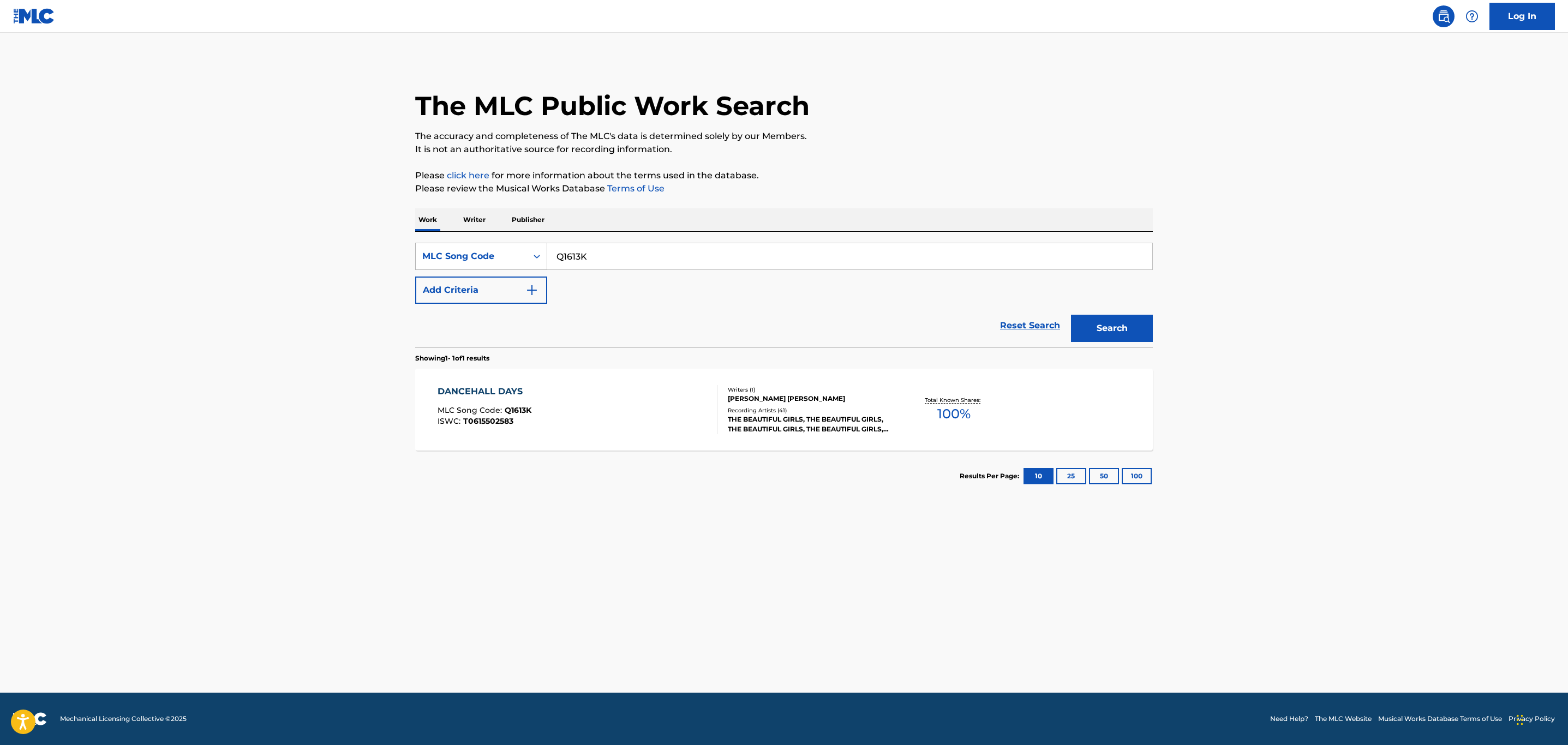
drag, startPoint x: 656, startPoint y: 244, endPoint x: 447, endPoint y: 246, distance: 209.0
click at [447, 246] on div "SearchWithCriteria1f708a29-7c27-4b66-ba40-b2e4a29e2e49 MLC Song Code Q1613K" at bounding box center [783, 256] width 737 height 28
paste input "WB53ER"
type input "WB53ER"
click at [1071, 315] on button "Search" at bounding box center [1112, 329] width 82 height 28
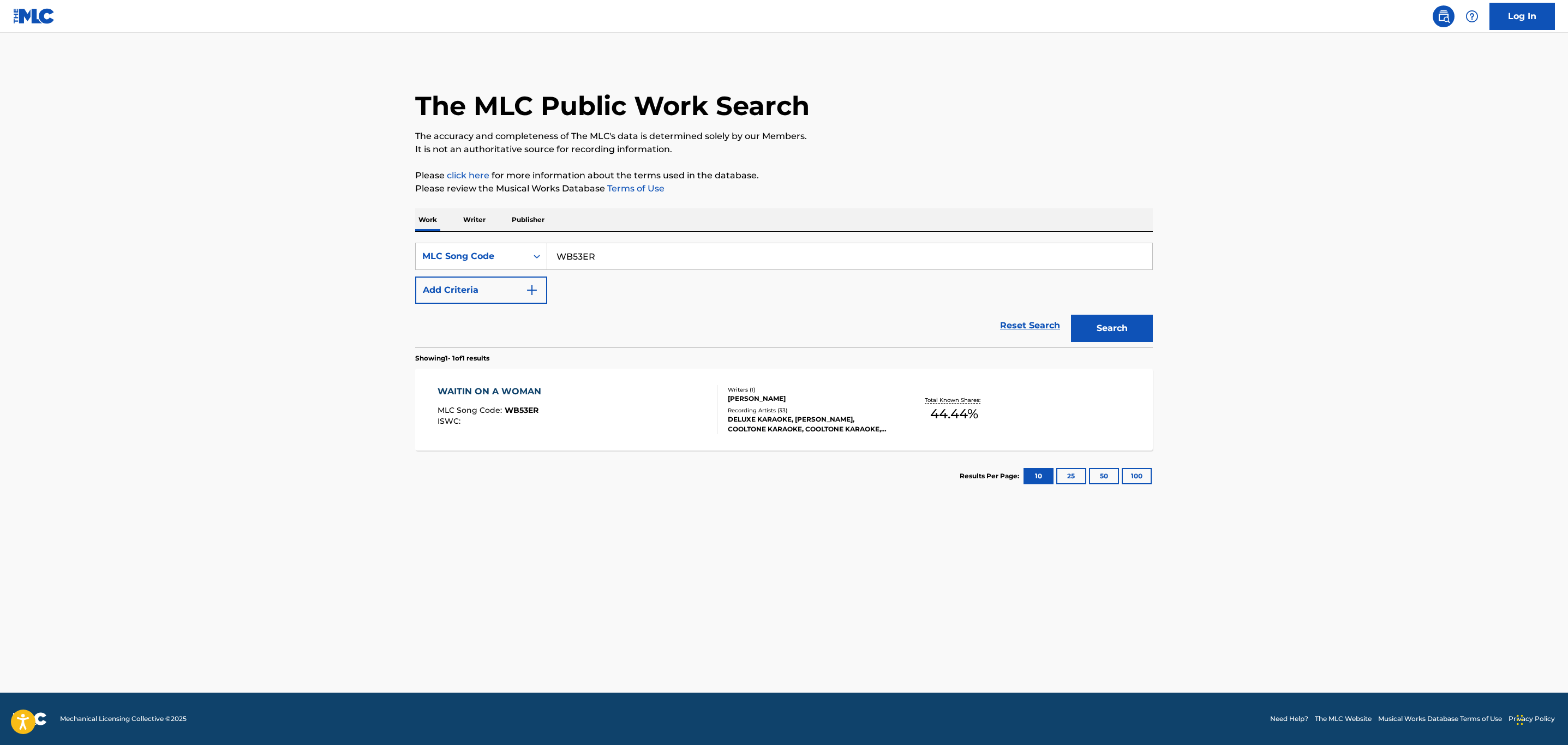
click at [647, 413] on div "WAITIN ON A WOMAN MLC Song Code : WB53ER ISWC :" at bounding box center [577, 410] width 280 height 49
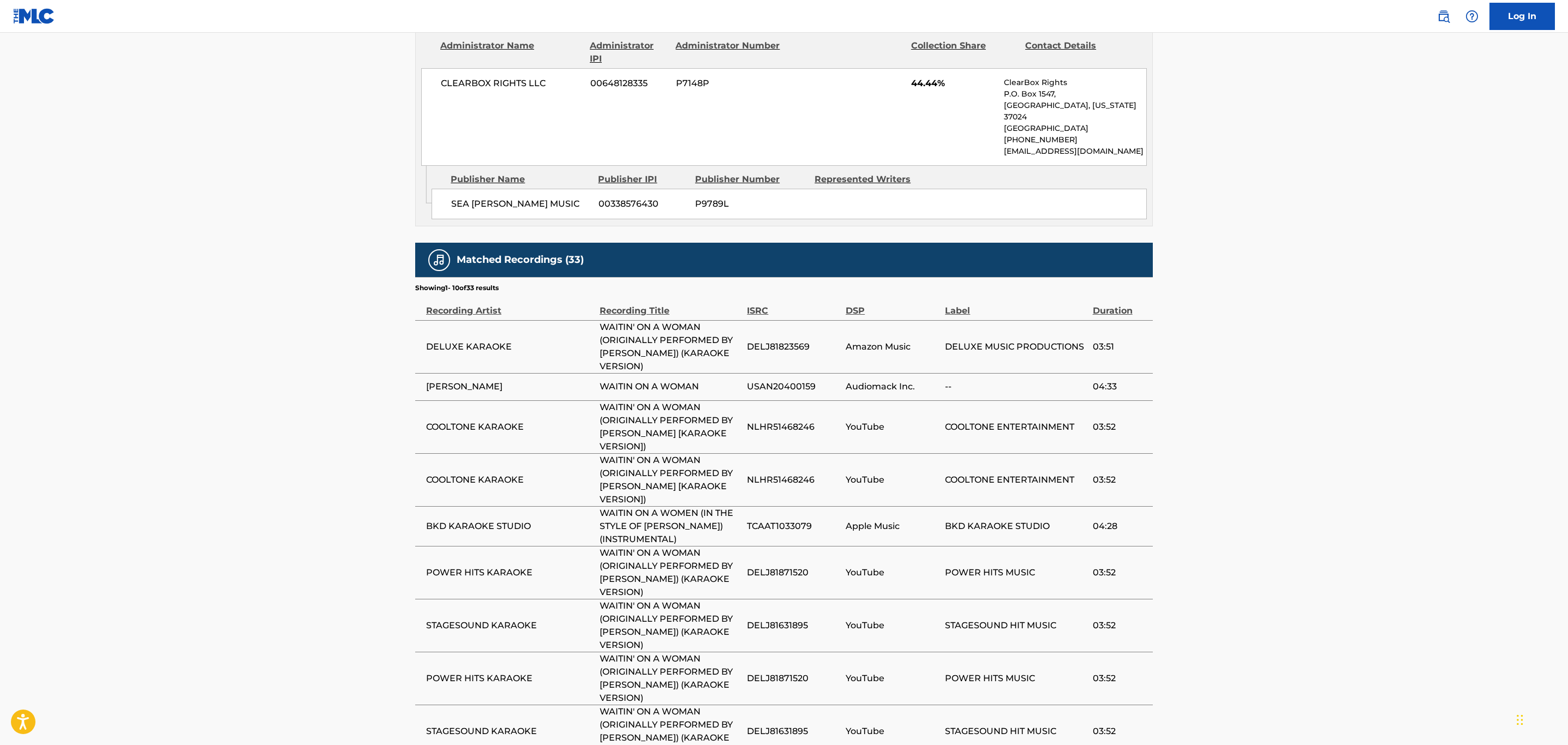
scroll to position [678, 0]
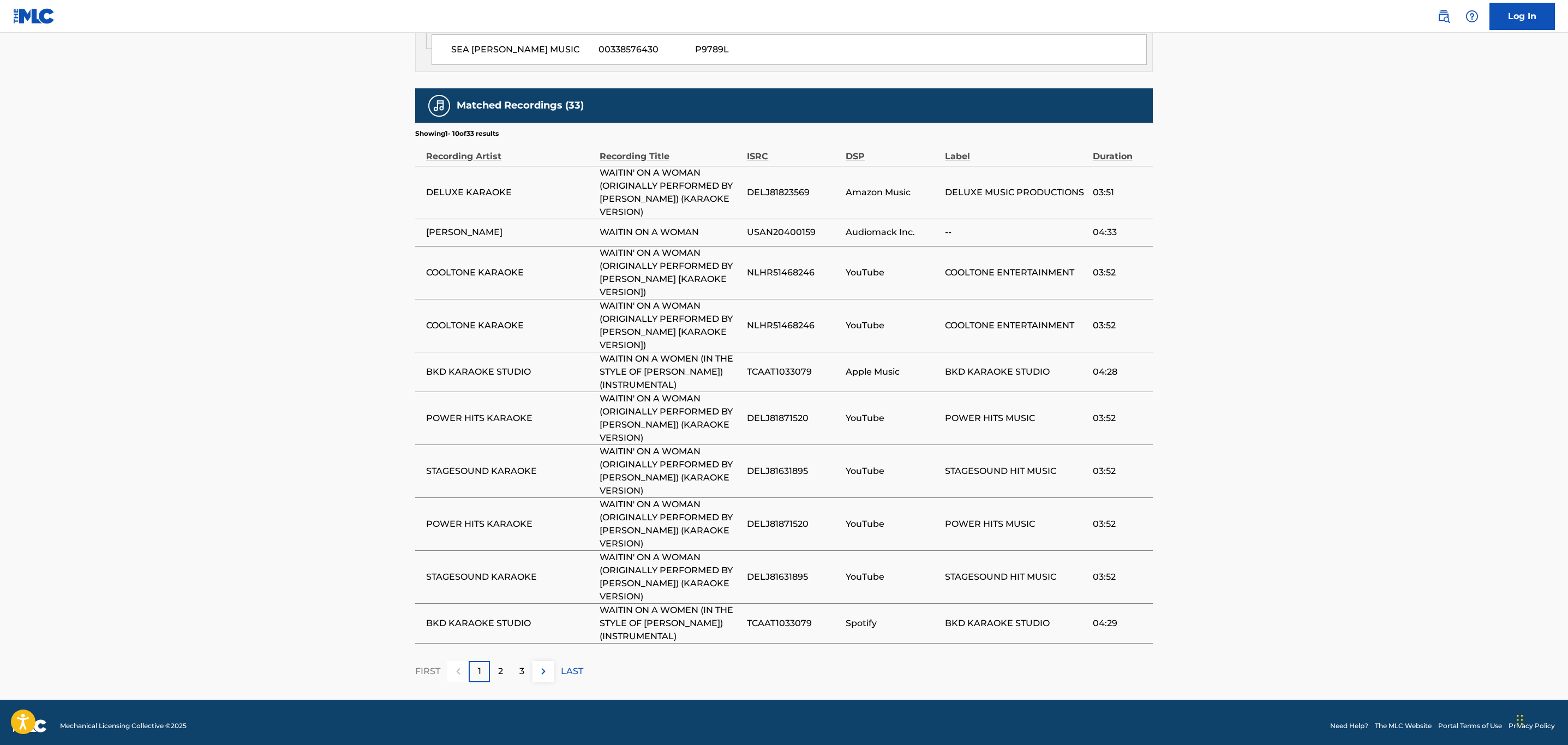
click at [541, 667] on img at bounding box center [543, 671] width 13 height 13
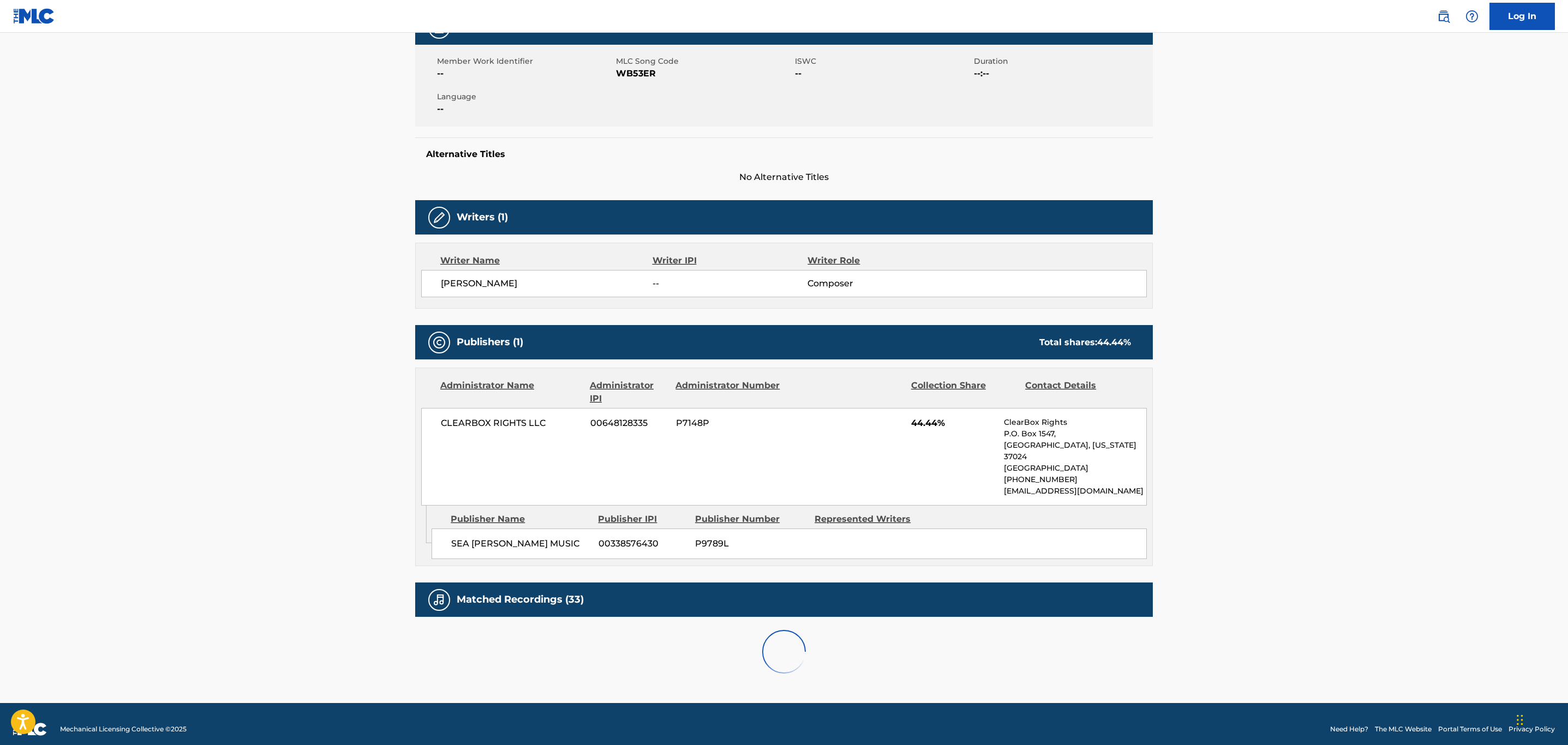
scroll to position [639, 0]
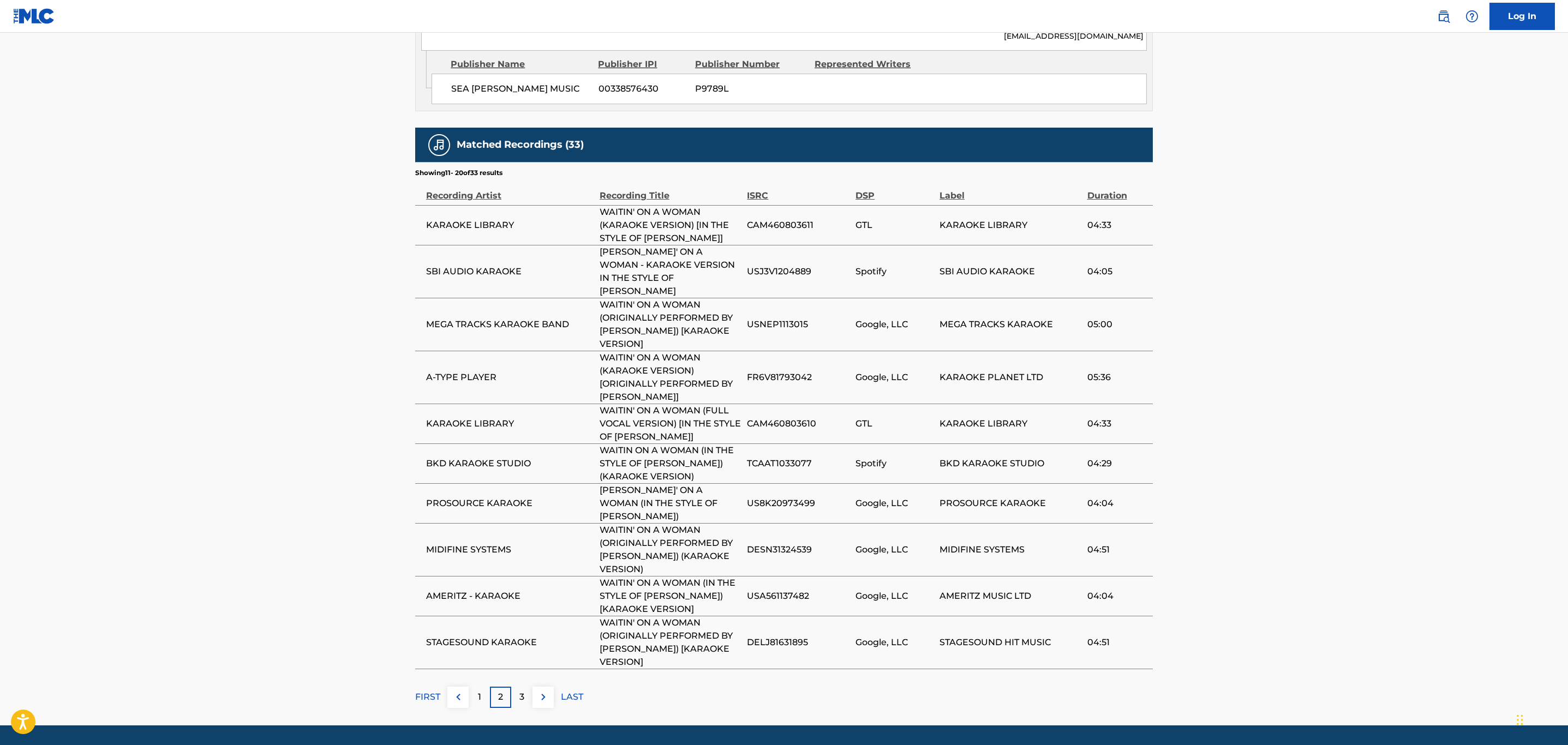
click at [541, 691] on img at bounding box center [543, 697] width 13 height 13
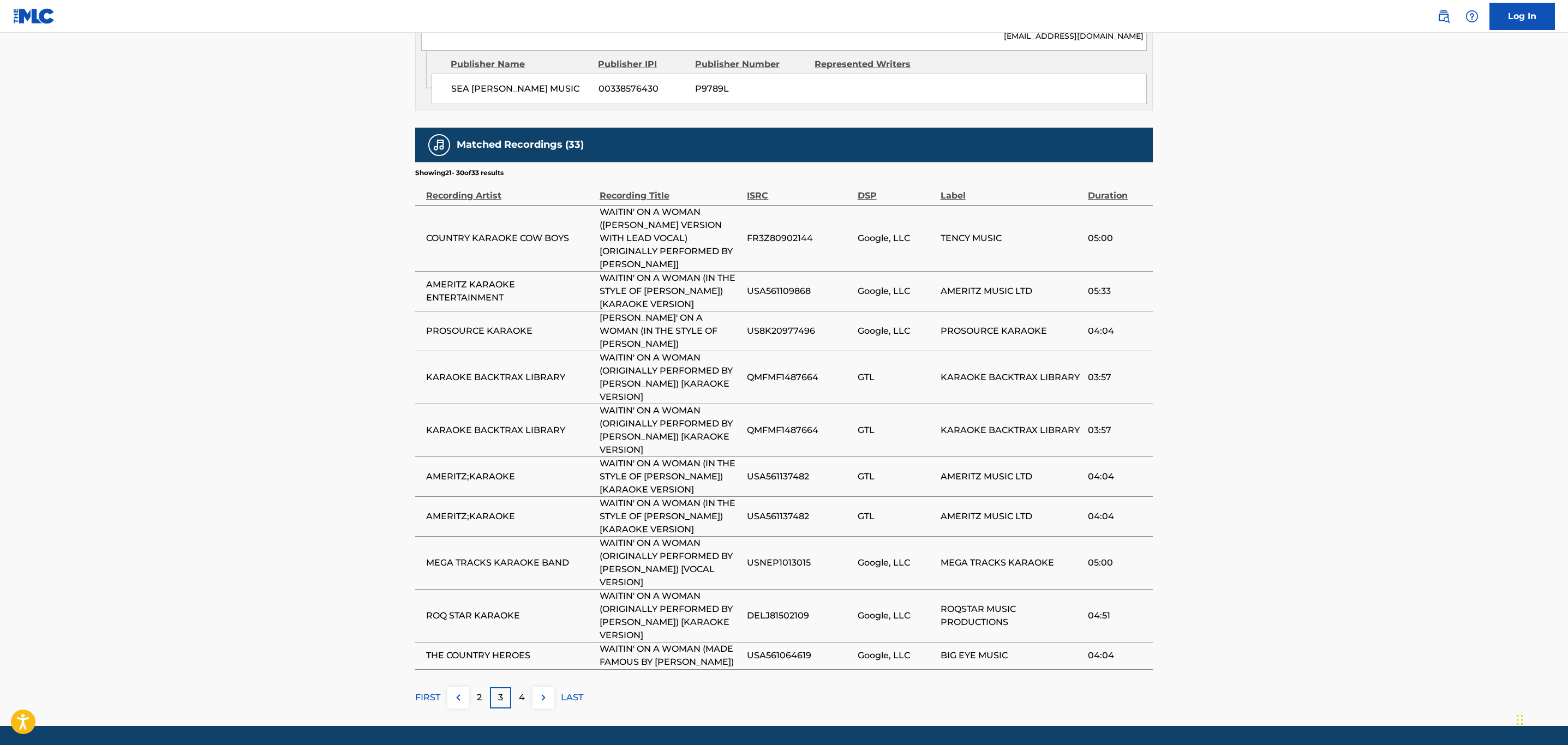
click at [541, 687] on button at bounding box center [543, 698] width 22 height 22
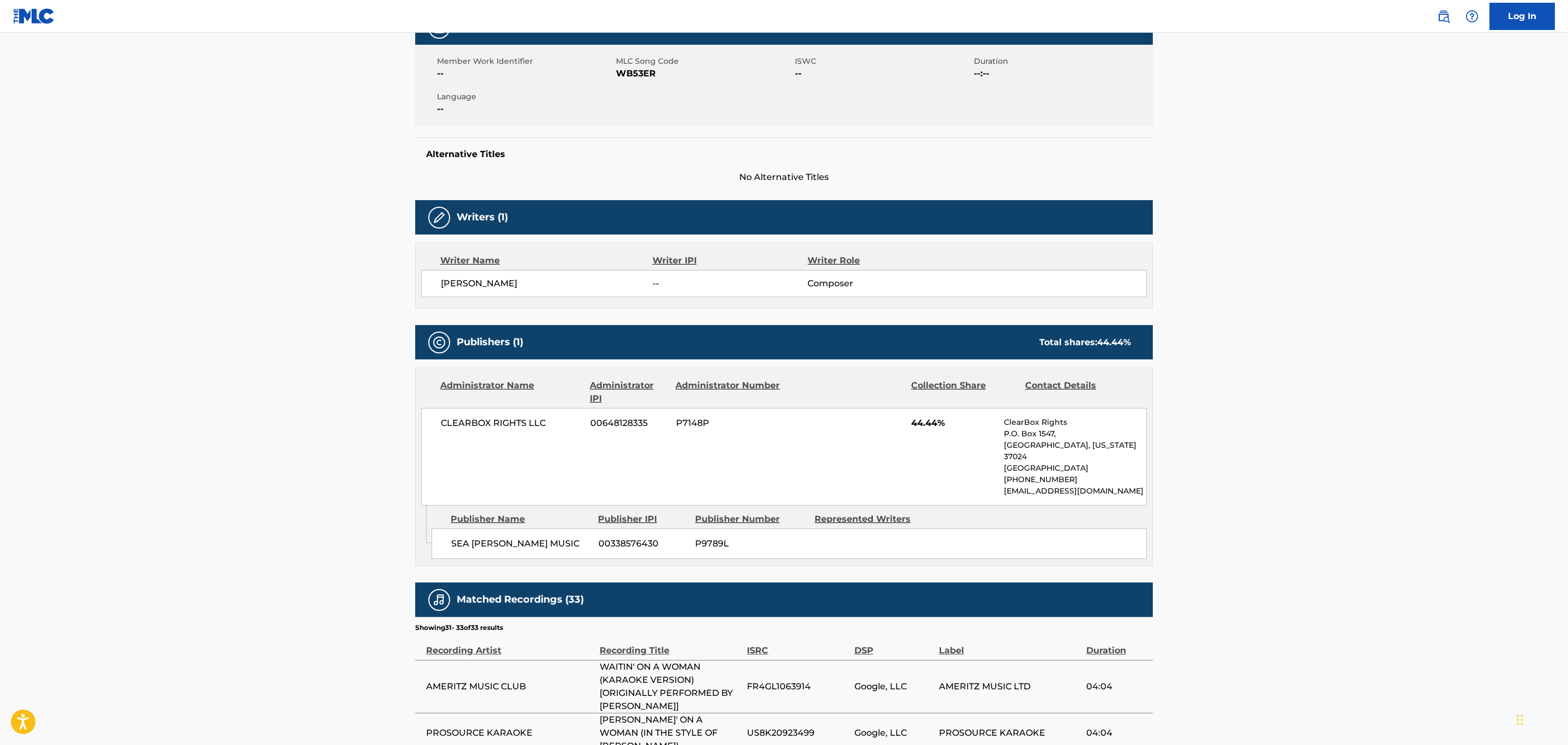
scroll to position [319, 0]
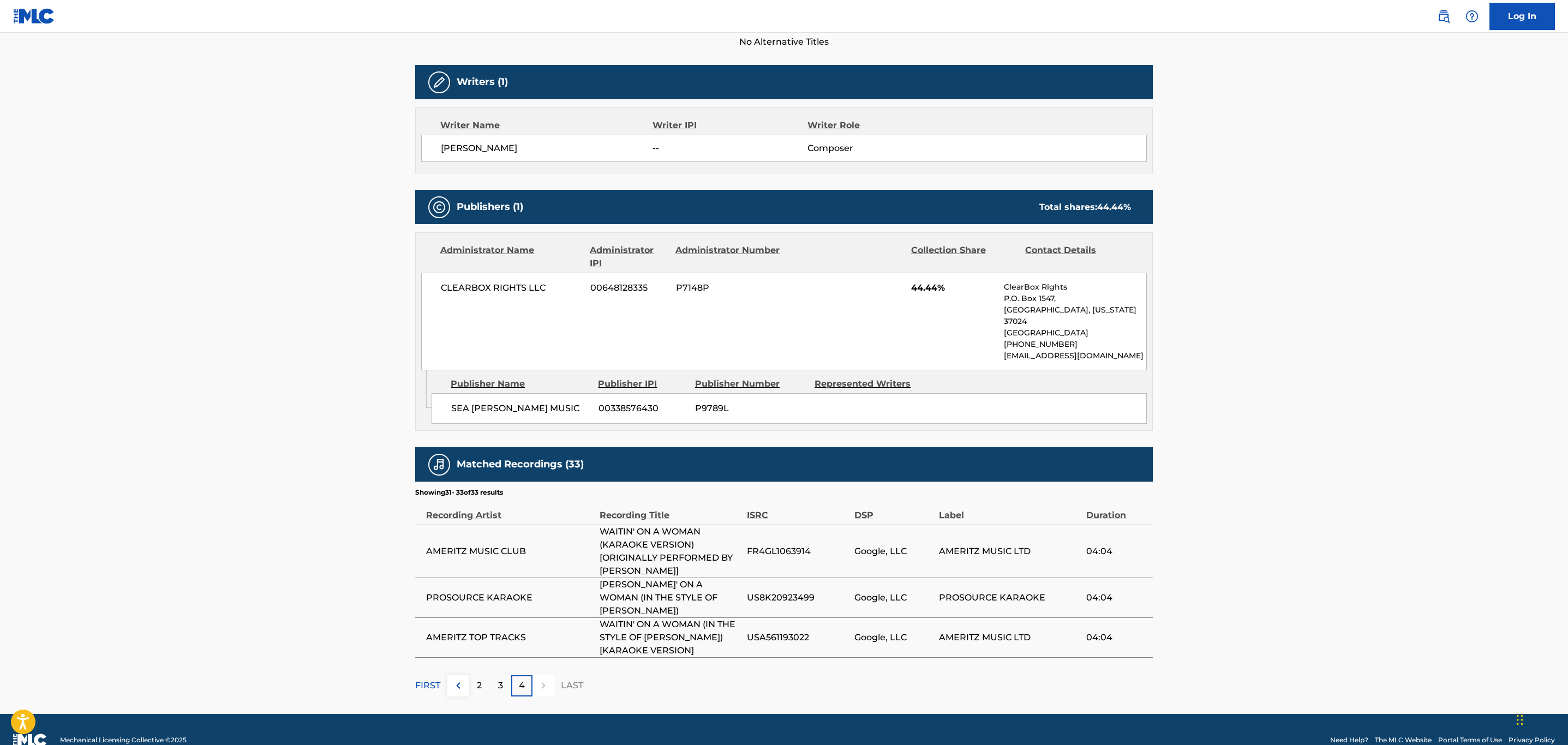
click at [436, 679] on p "FIRST" at bounding box center [427, 686] width 25 height 13
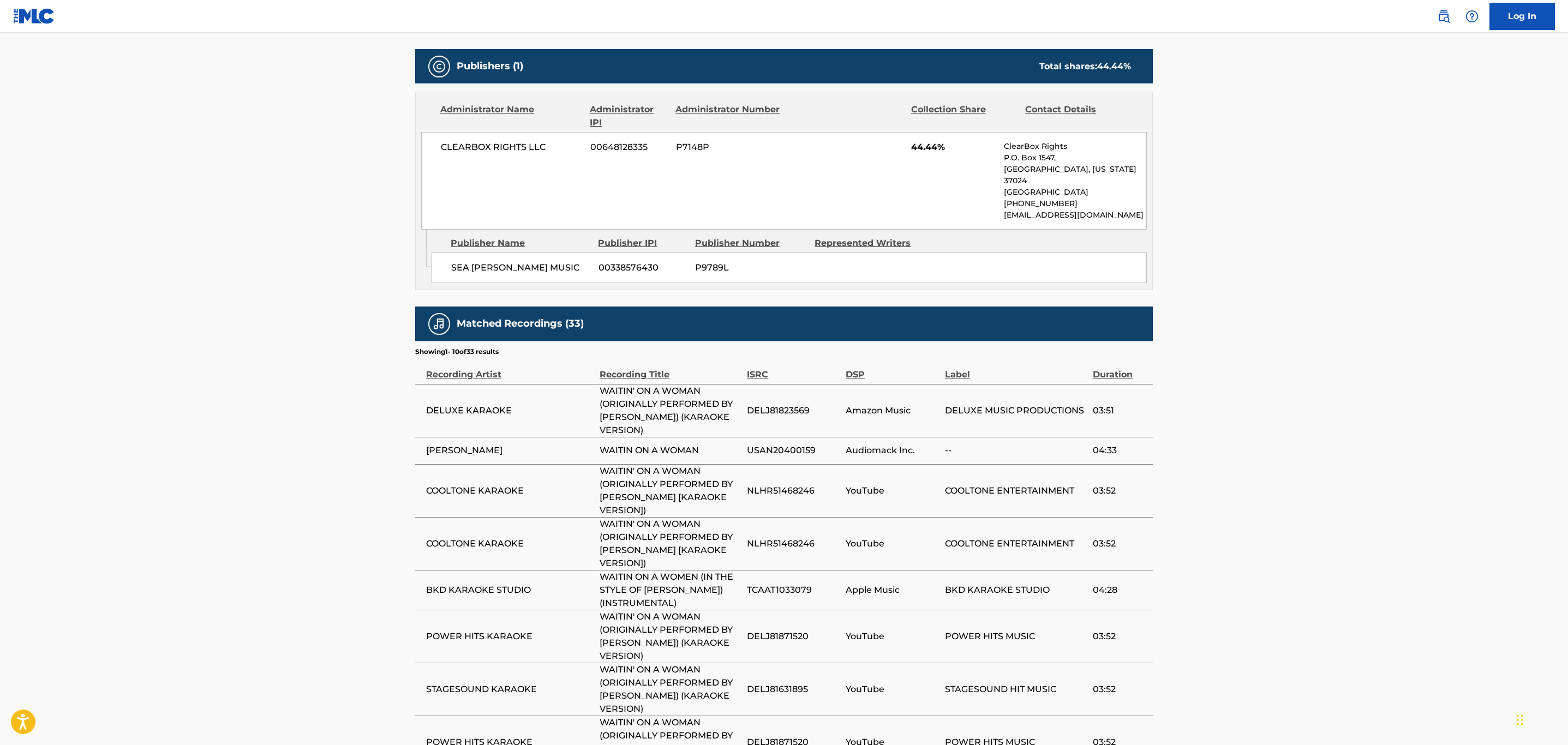
scroll to position [573, 0]
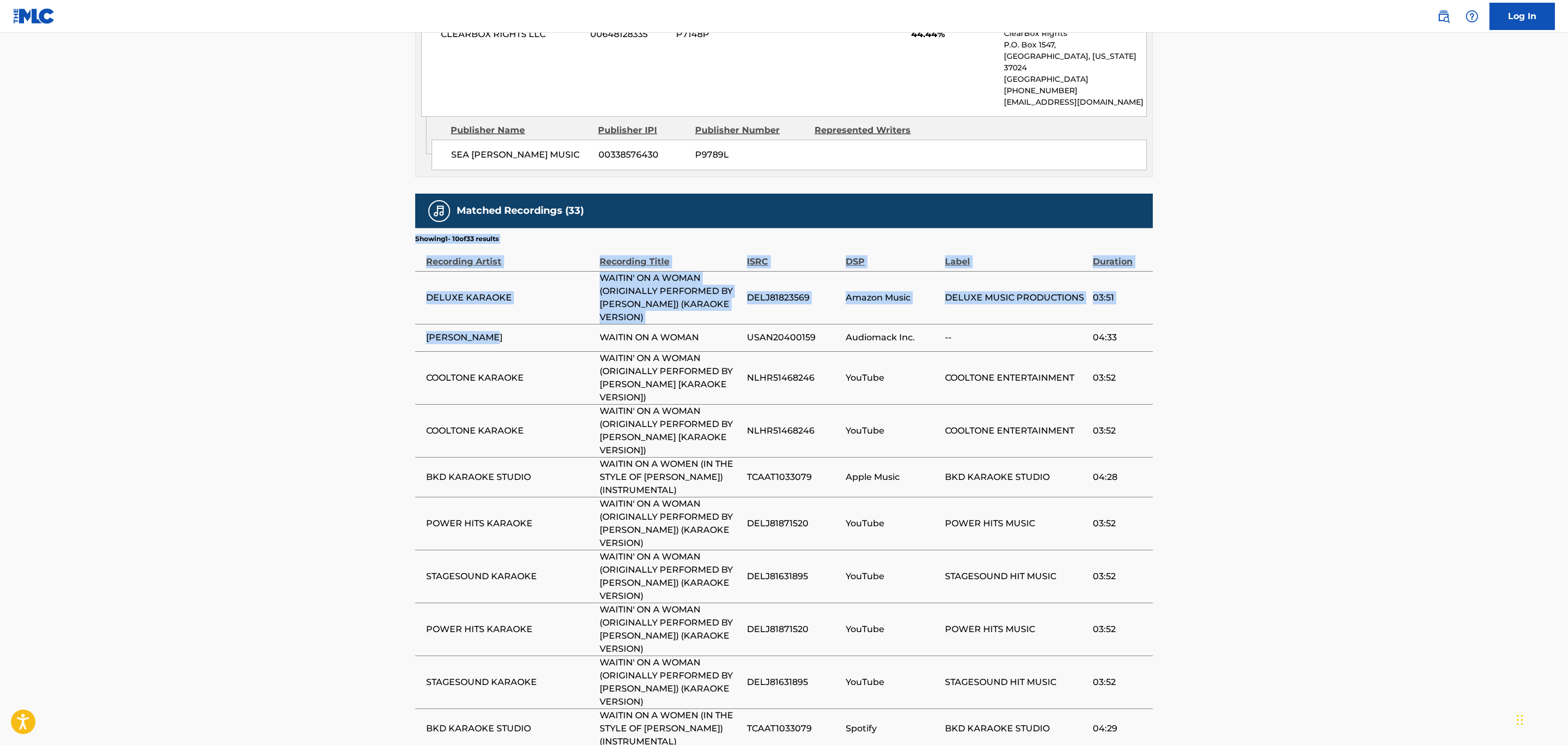
drag, startPoint x: 505, startPoint y: 328, endPoint x: 446, endPoint y: 324, distance: 59.1
click at [406, 330] on div "< Back to public search results Copy work link WAITIN ON A WOMAN Work Detail Me…" at bounding box center [784, 137] width 764 height 1300
click at [501, 331] on span "BRAD PAISLEY" at bounding box center [510, 337] width 168 height 13
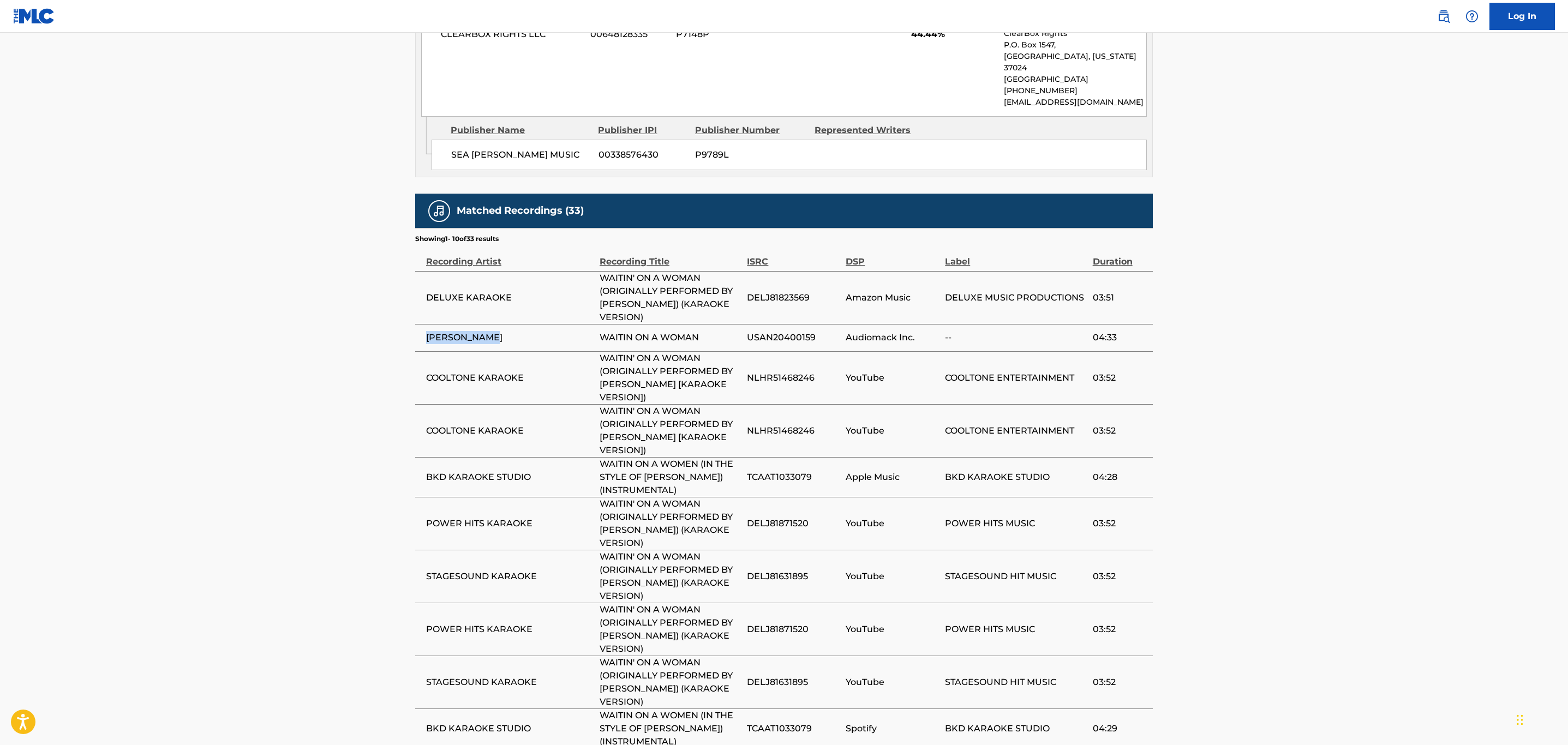
drag, startPoint x: 499, startPoint y: 329, endPoint x: 425, endPoint y: 328, distance: 74.0
click at [426, 331] on span "BRAD PAISLEY" at bounding box center [510, 337] width 168 height 13
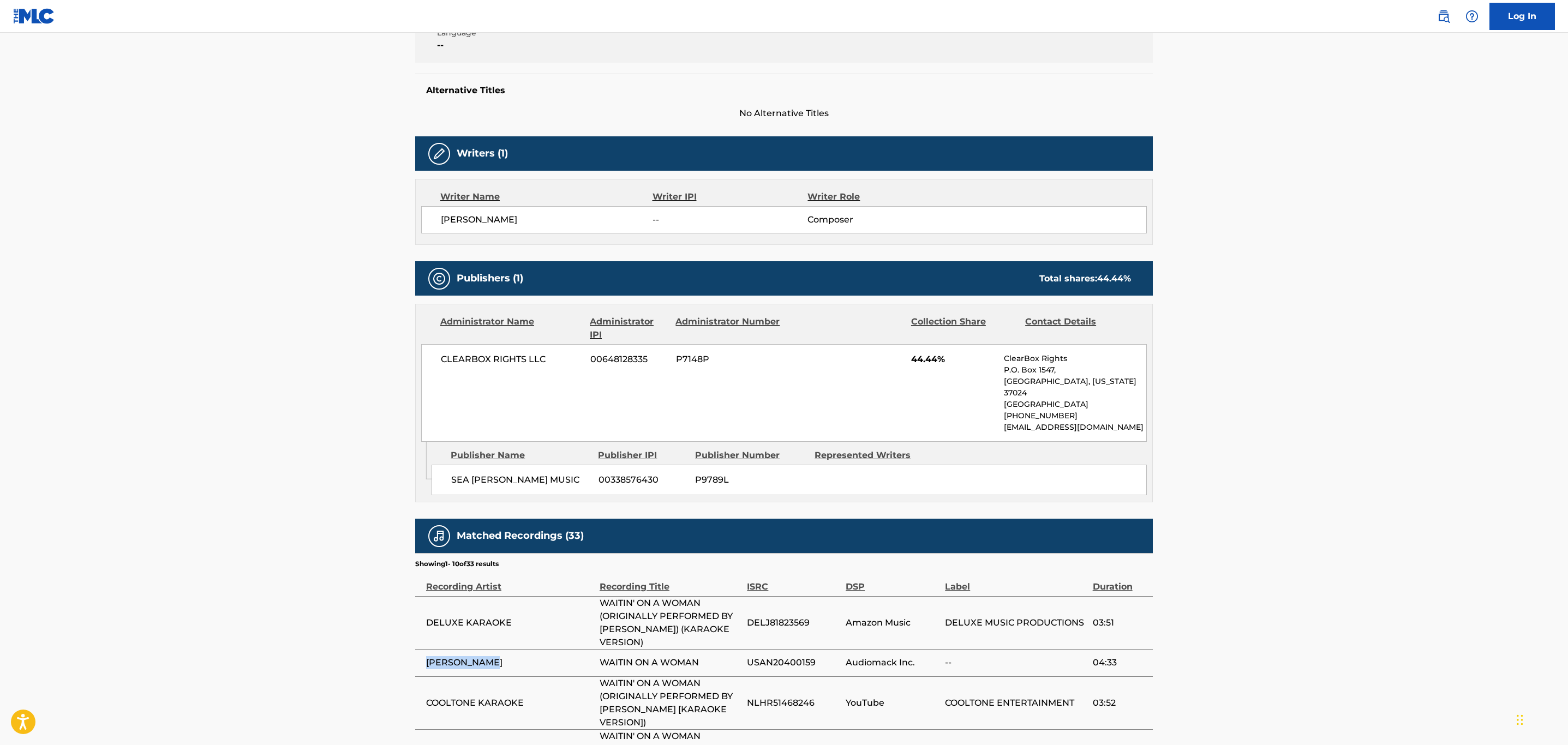
scroll to position [0, 0]
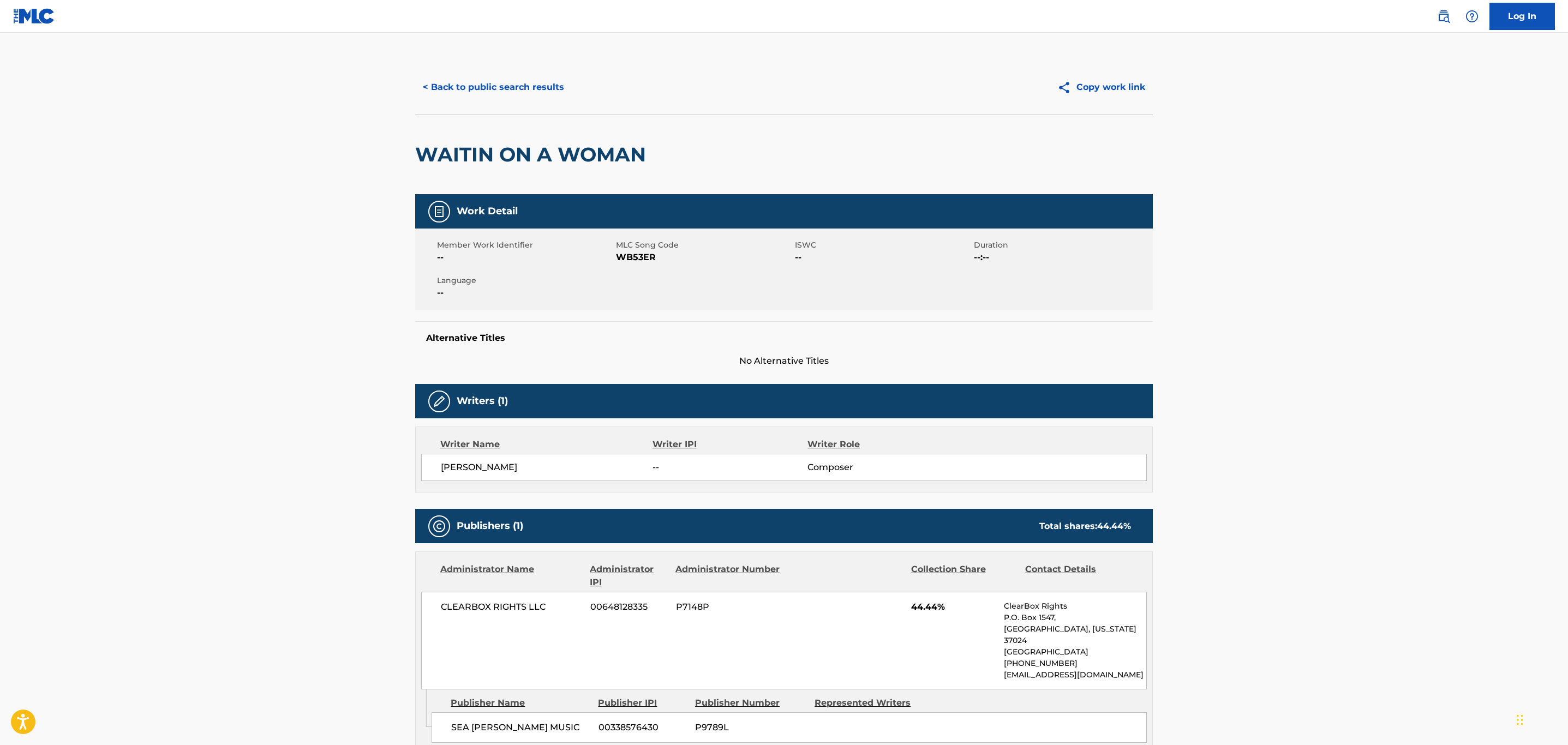
click at [643, 259] on span "WB53ER" at bounding box center [704, 257] width 176 height 13
click at [523, 87] on button "< Back to public search results" at bounding box center [493, 87] width 157 height 28
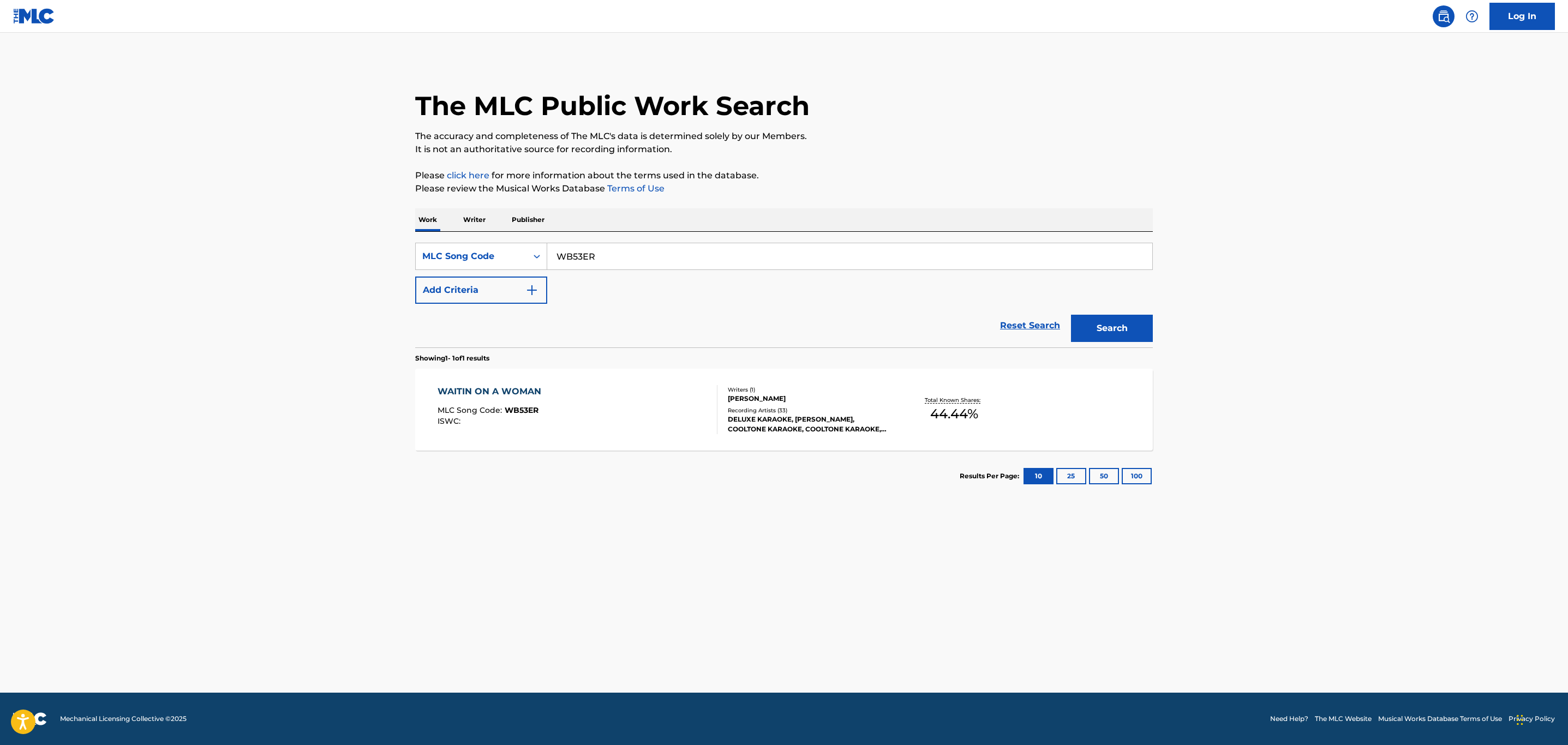
drag, startPoint x: 297, startPoint y: 217, endPoint x: 204, endPoint y: 221, distance: 93.1
click at [204, 211] on main "The MLC Public Work Search The accuracy and completeness of The MLC's data is d…" at bounding box center [784, 362] width 1568 height 660
paste input "I20812"
type input "I20812"
click at [1071, 315] on button "Search" at bounding box center [1112, 329] width 82 height 28
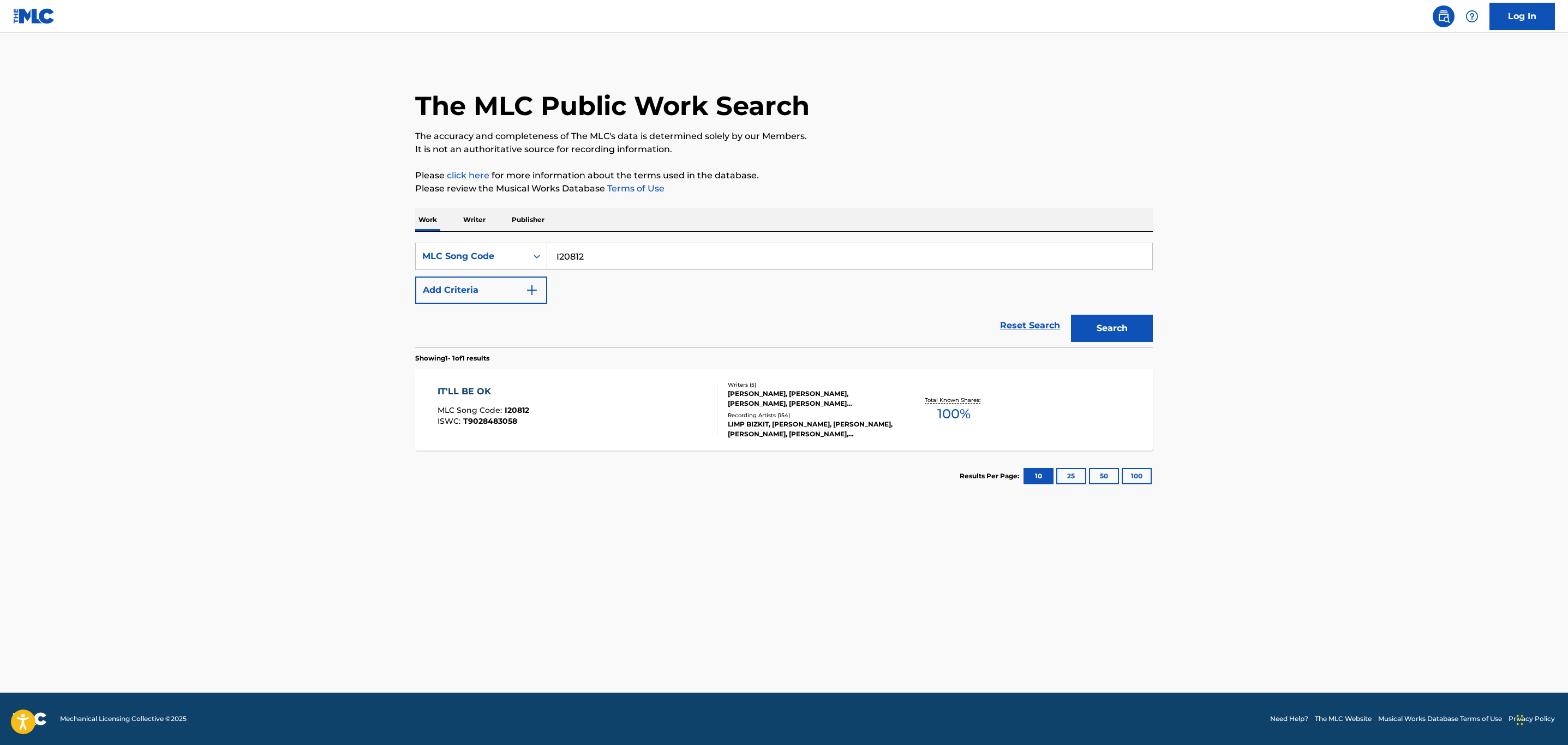
click at [562, 418] on div "IT'LL BE OK MLC Song Code : I20812 ISWC : T9028483058" at bounding box center [577, 410] width 280 height 49
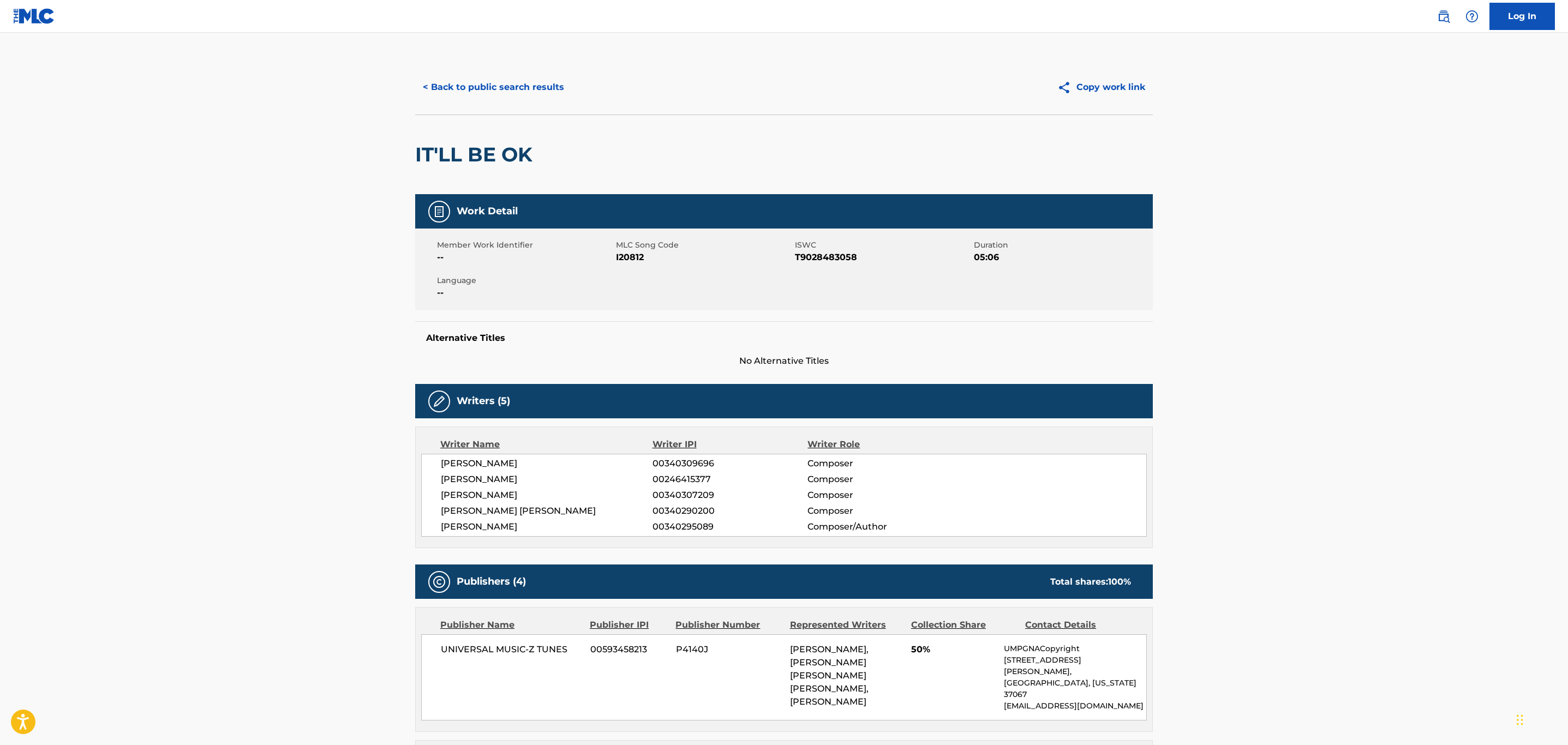
click at [631, 257] on span "I20812" at bounding box center [704, 257] width 176 height 13
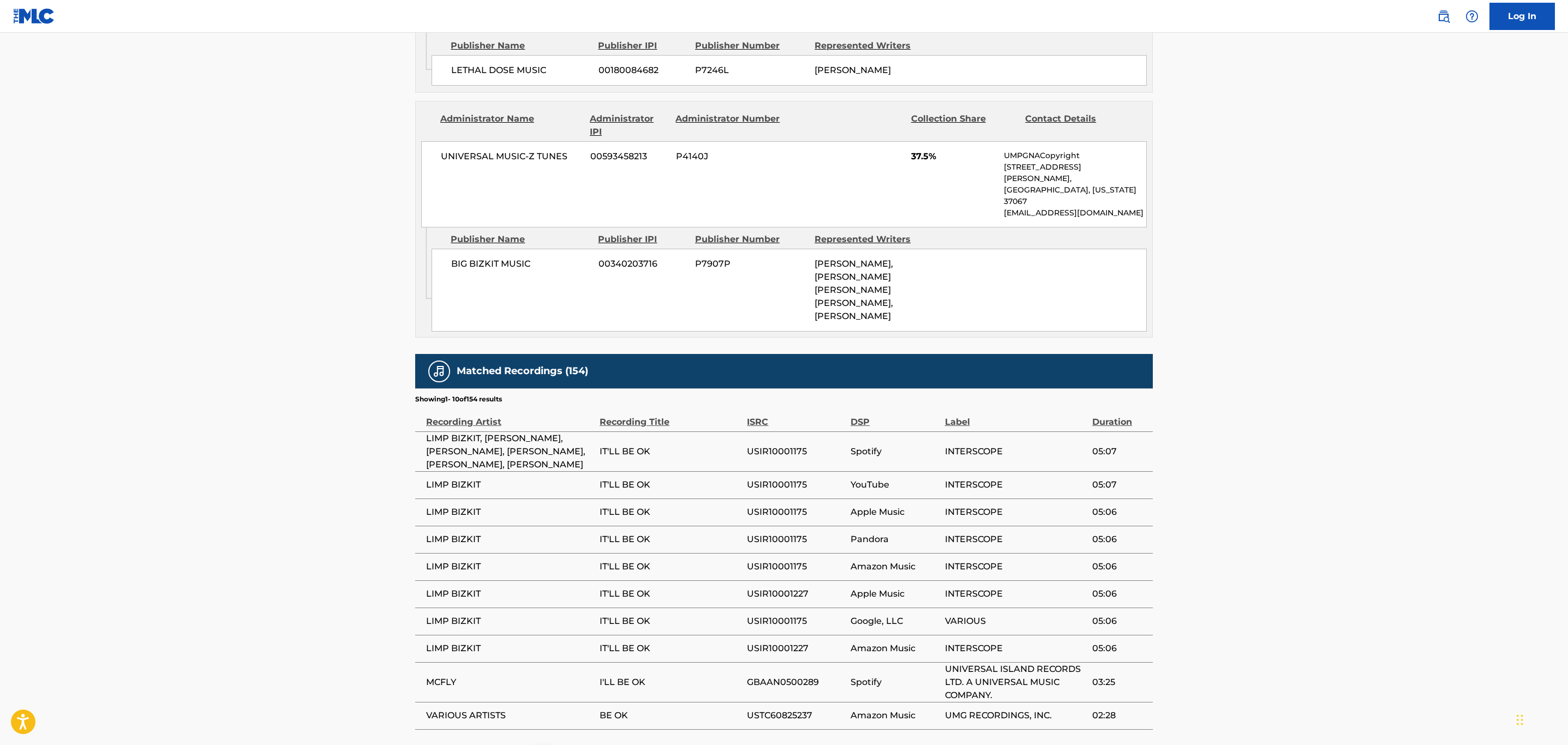
scroll to position [969, 0]
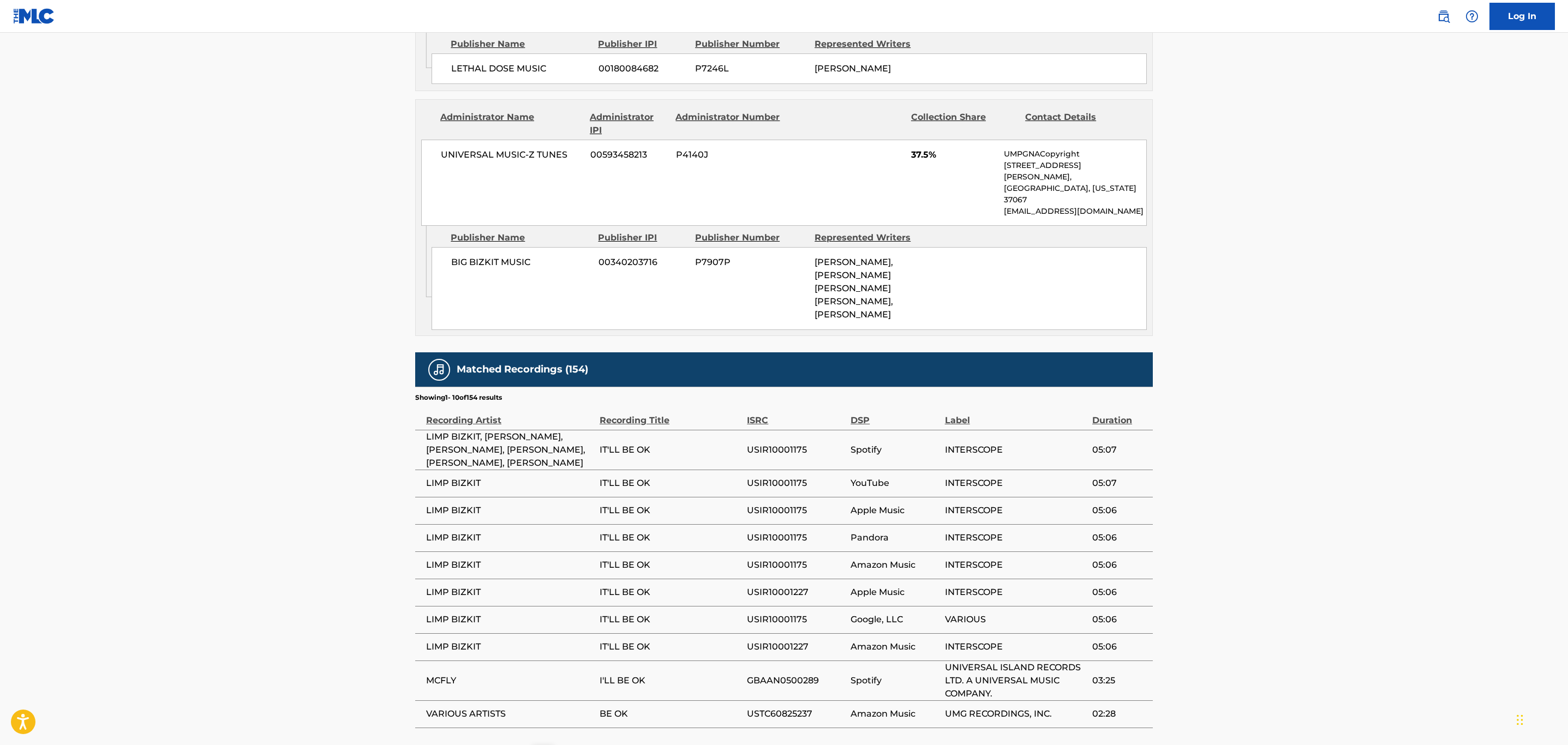
click at [786, 707] on span "USTC60825237" at bounding box center [796, 713] width 98 height 13
click at [540, 744] on img at bounding box center [543, 755] width 13 height 13
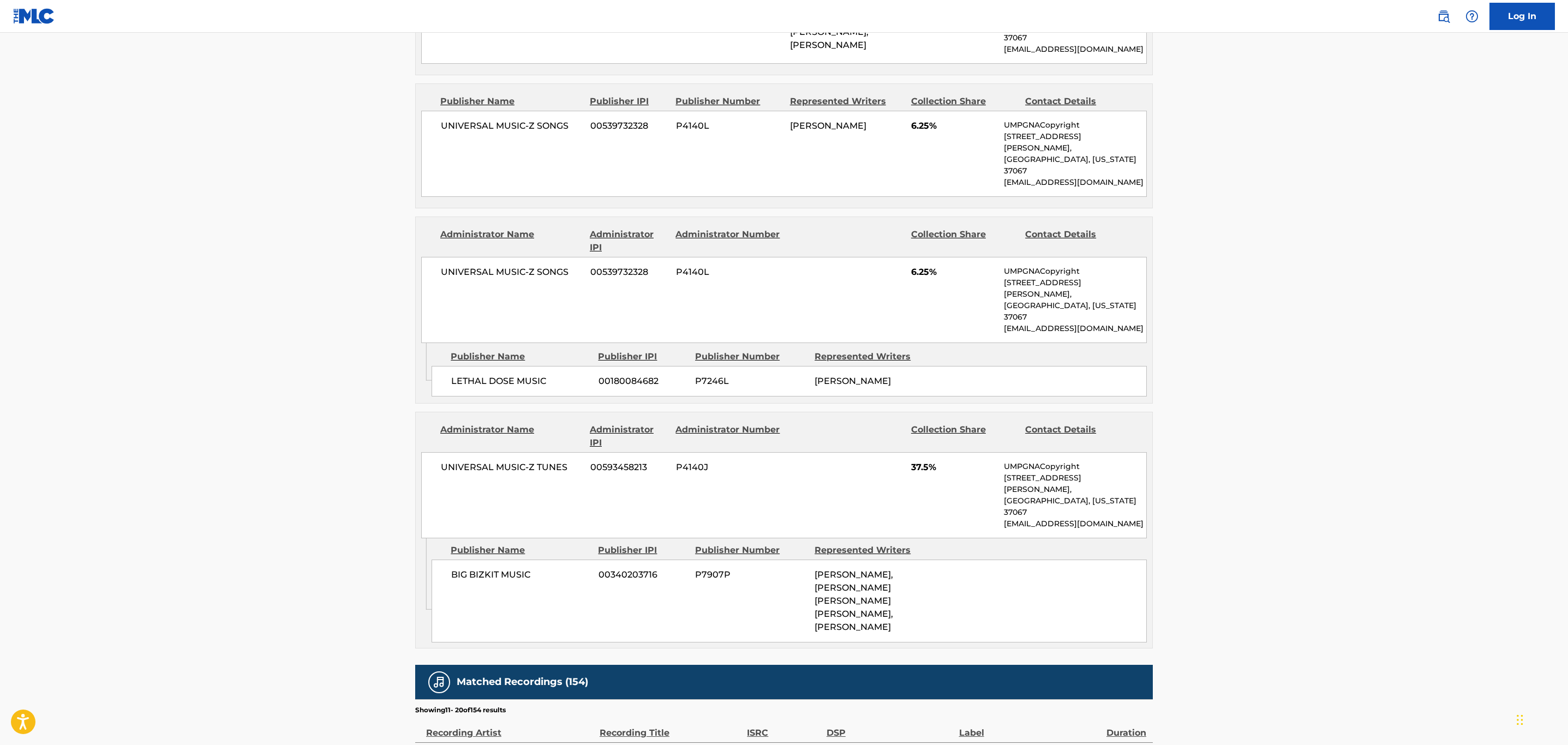
scroll to position [943, 0]
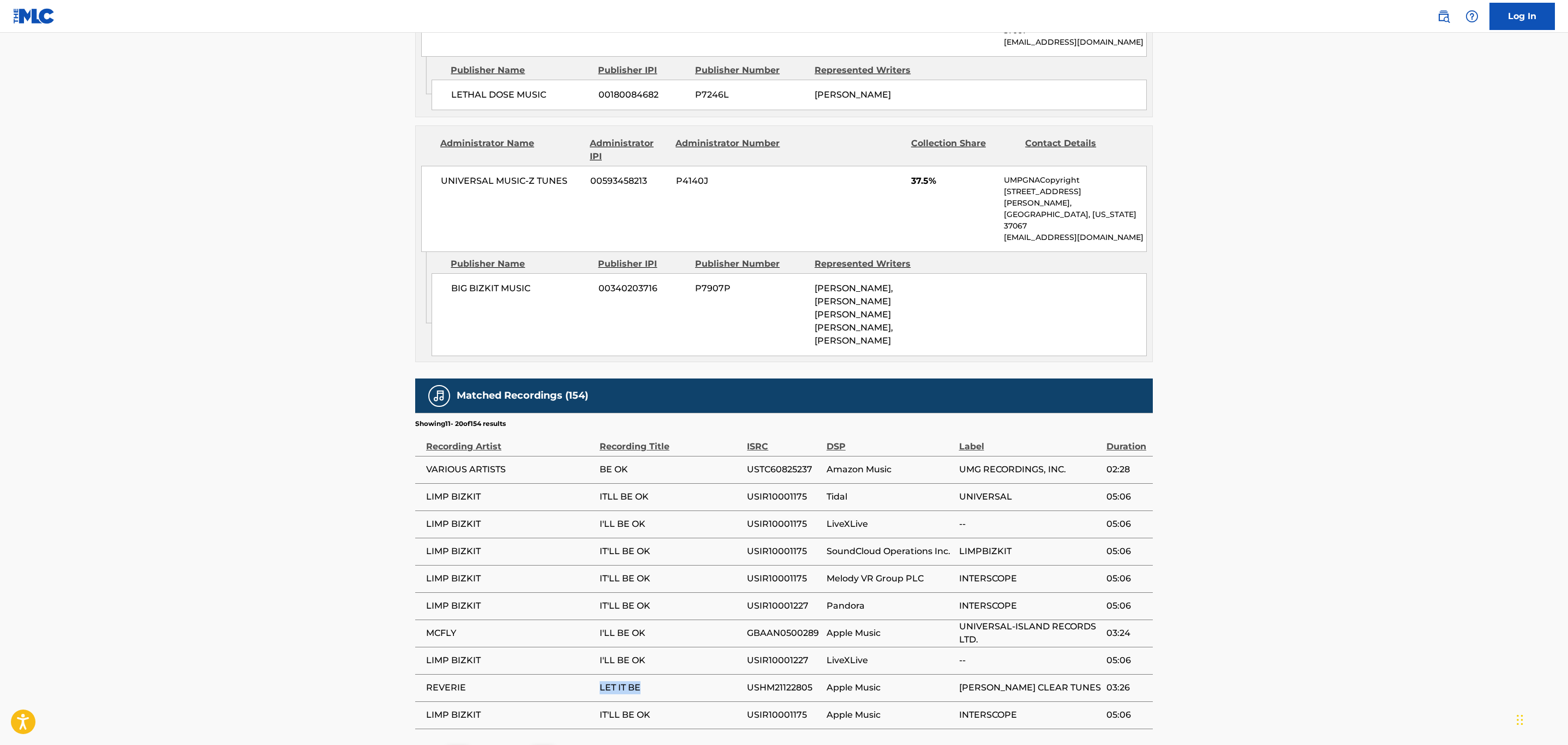
drag, startPoint x: 648, startPoint y: 594, endPoint x: 593, endPoint y: 584, distance: 55.9
click at [593, 674] on tr "REVERIE LET IT BE USHM21122805 Apple Music LOUDEN CLEAR TUNES 03:26" at bounding box center [783, 688] width 737 height 28
click at [796, 681] on span "USHM21122805" at bounding box center [783, 687] width 73 height 13
click at [543, 744] on img at bounding box center [543, 756] width 13 height 13
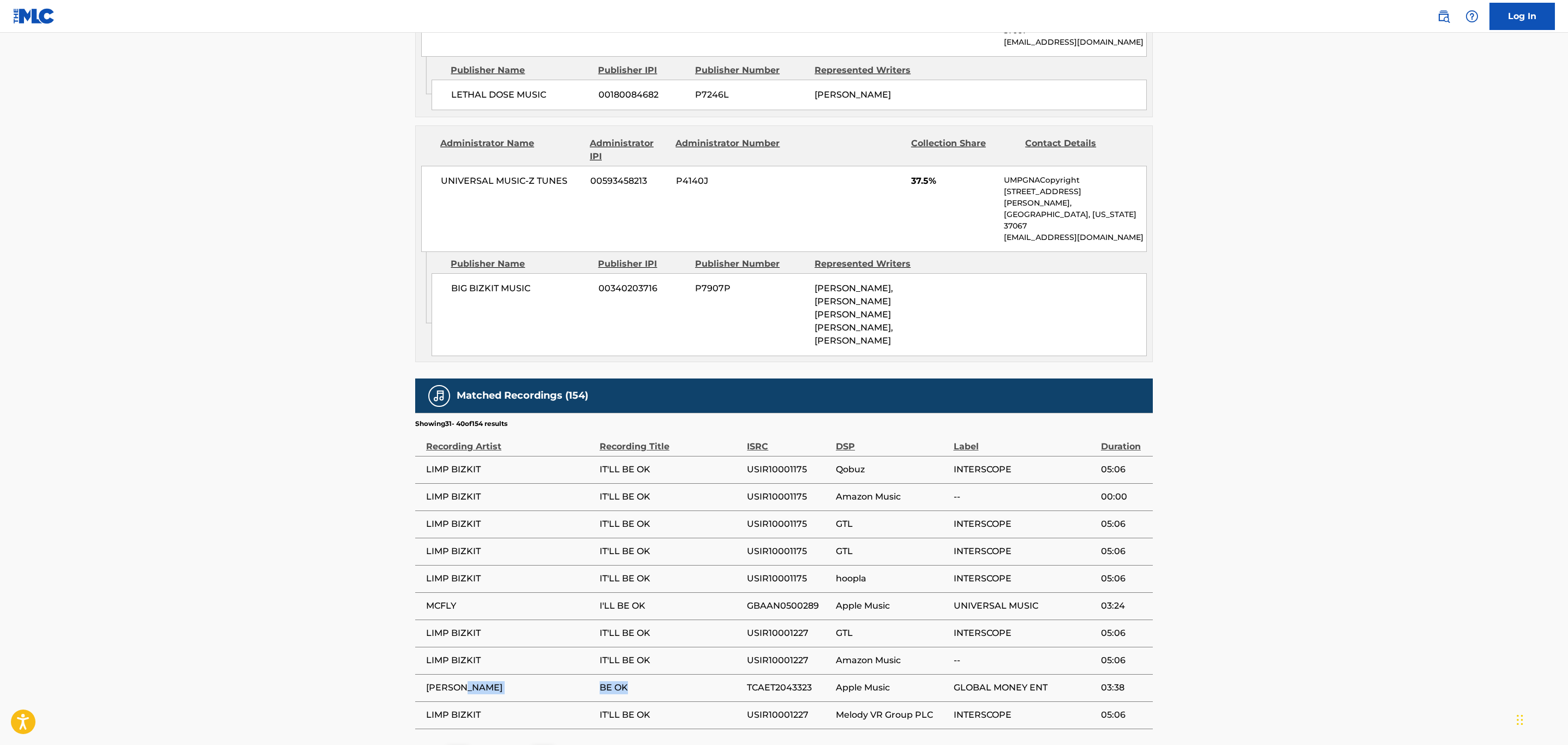
drag, startPoint x: 635, startPoint y: 598, endPoint x: 589, endPoint y: 596, distance: 46.0
click at [589, 674] on tr "T-JONES BE OK TCAET2043323 Apple Music GLOBAL MONEY ENT 03:38" at bounding box center [783, 688] width 737 height 28
click at [540, 744] on img at bounding box center [543, 756] width 13 height 13
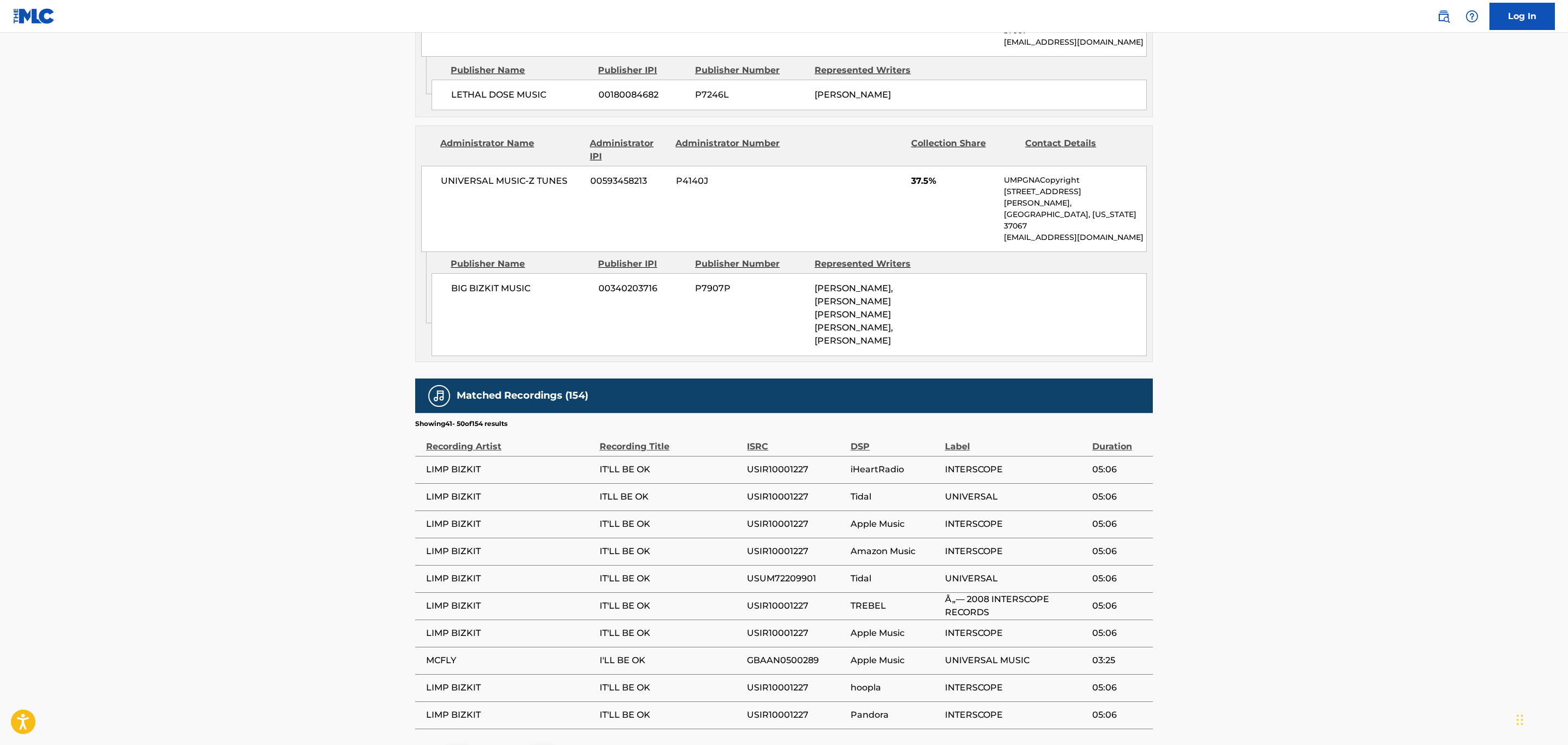
click at [540, 744] on img at bounding box center [543, 756] width 13 height 13
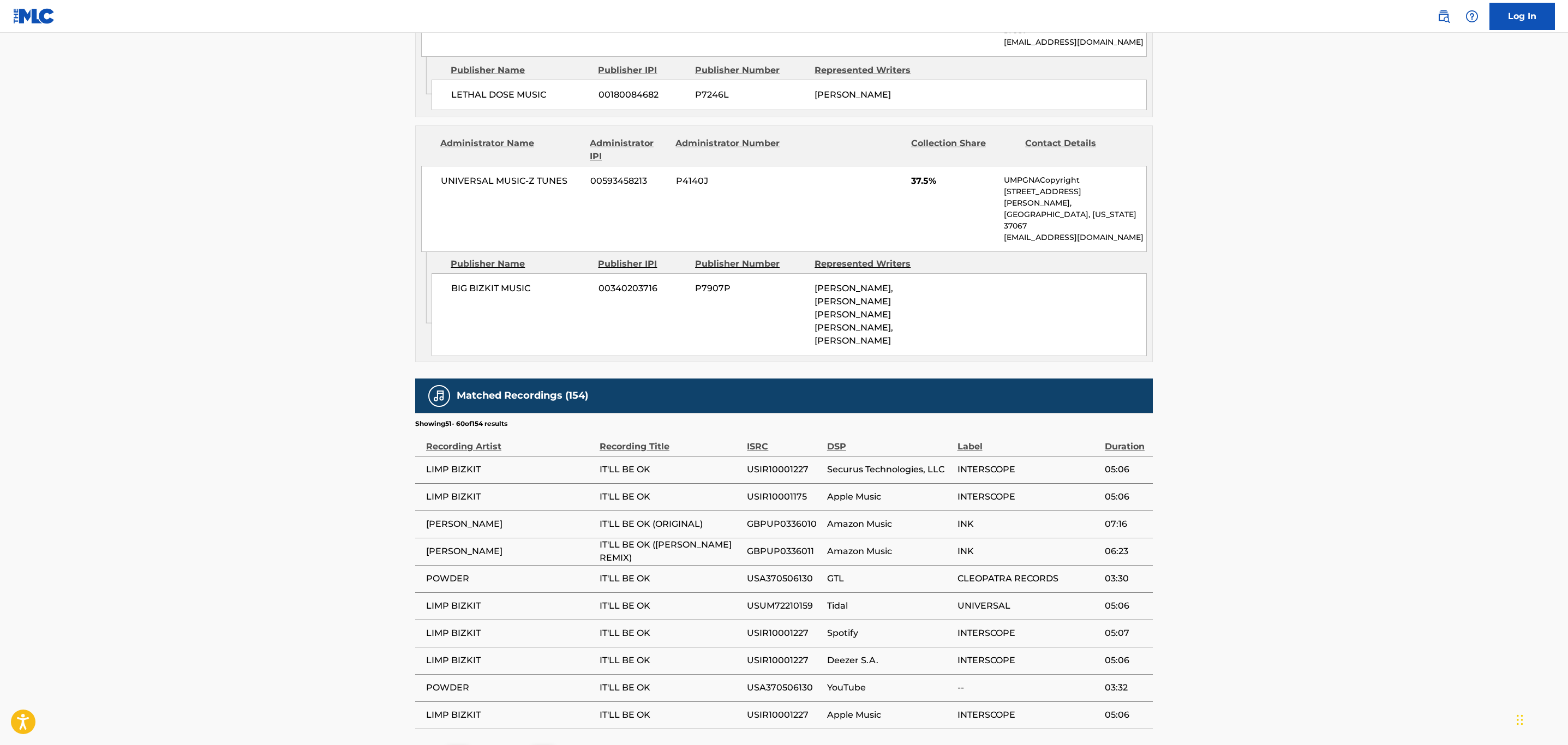
click at [540, 744] on img at bounding box center [543, 756] width 13 height 13
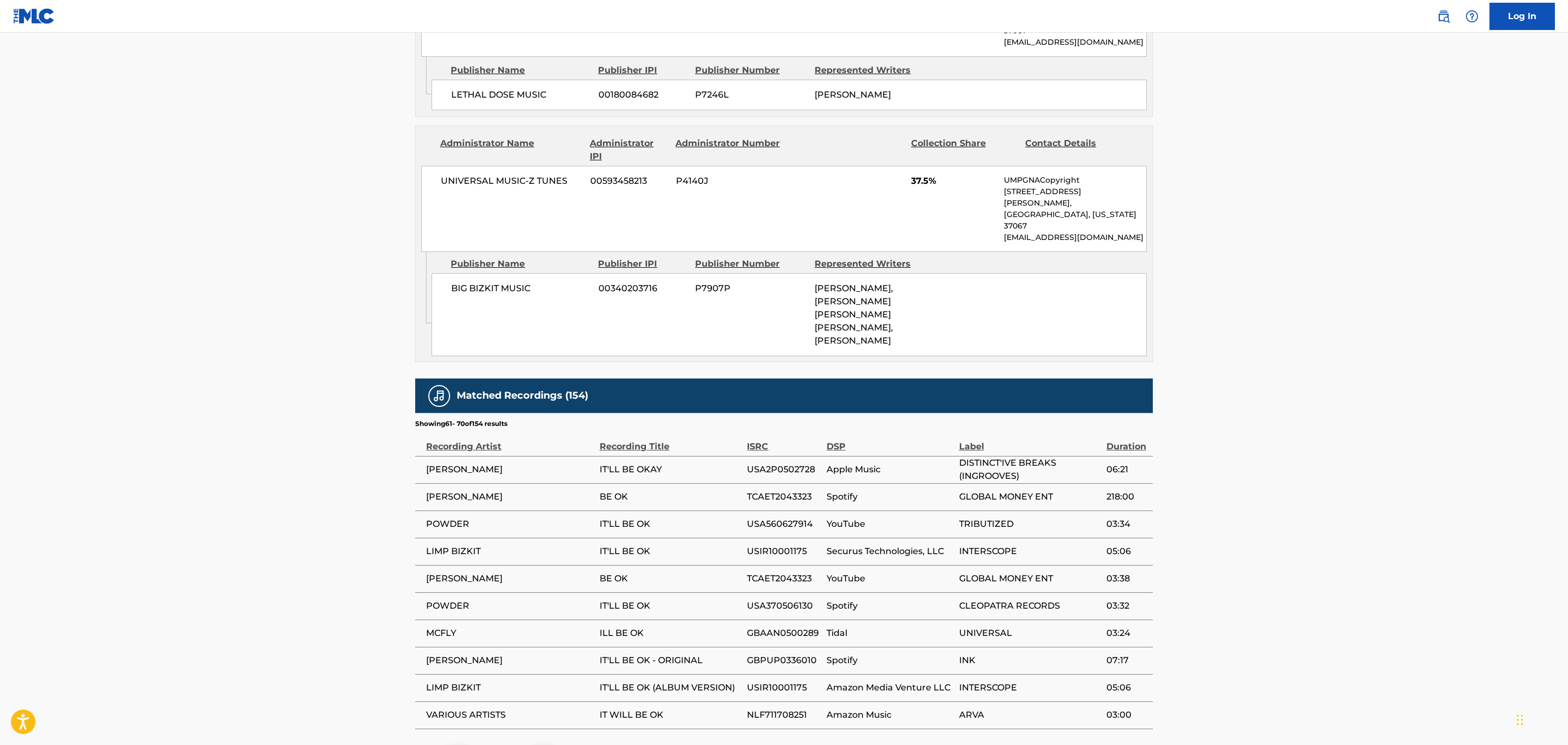
click at [775, 709] on span "NLF711708251" at bounding box center [783, 715] width 73 height 13
click at [543, 744] on img at bounding box center [543, 756] width 13 height 13
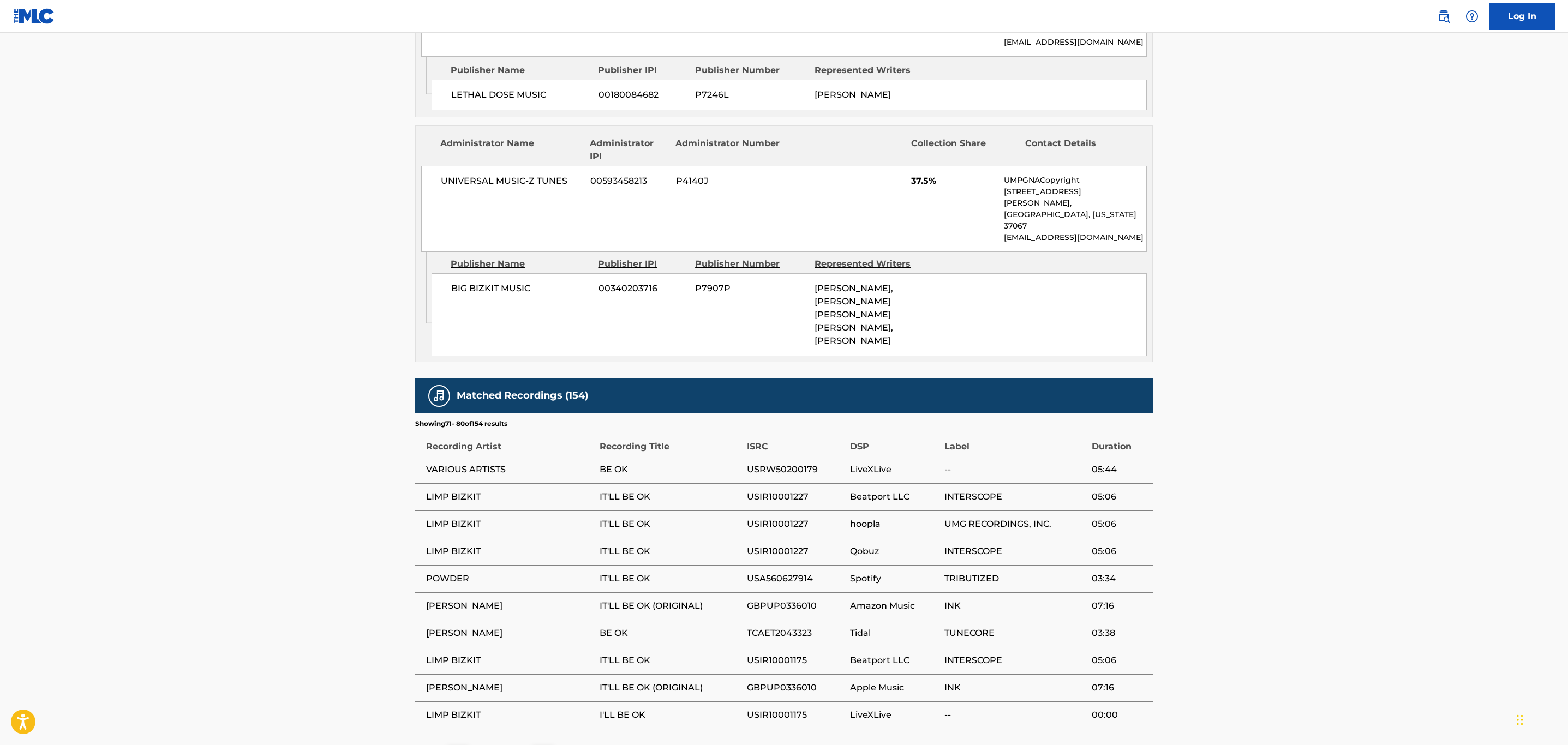
click at [787, 463] on span "USRW50200179" at bounding box center [795, 469] width 97 height 13
click at [536, 744] on button at bounding box center [543, 757] width 22 height 22
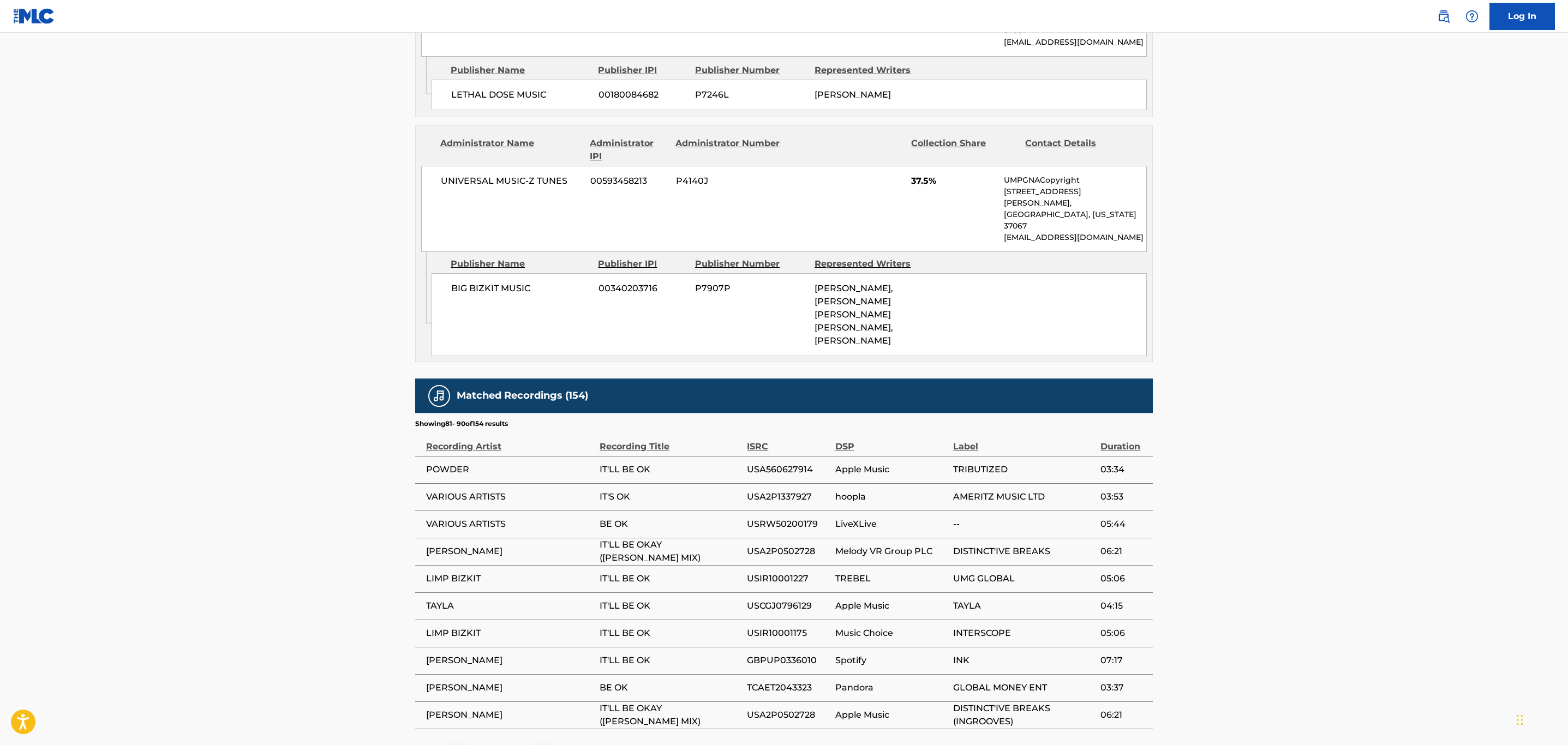
click at [808, 517] on span "USRW50200179" at bounding box center [788, 523] width 83 height 13
drag, startPoint x: 808, startPoint y: 433, endPoint x: 796, endPoint y: 433, distance: 12.0
click at [808, 517] on span "USRW50200179" at bounding box center [788, 523] width 83 height 13
click at [797, 517] on span "USRW50200179" at bounding box center [788, 523] width 83 height 13
click at [796, 517] on span "USRW50200179" at bounding box center [788, 523] width 83 height 13
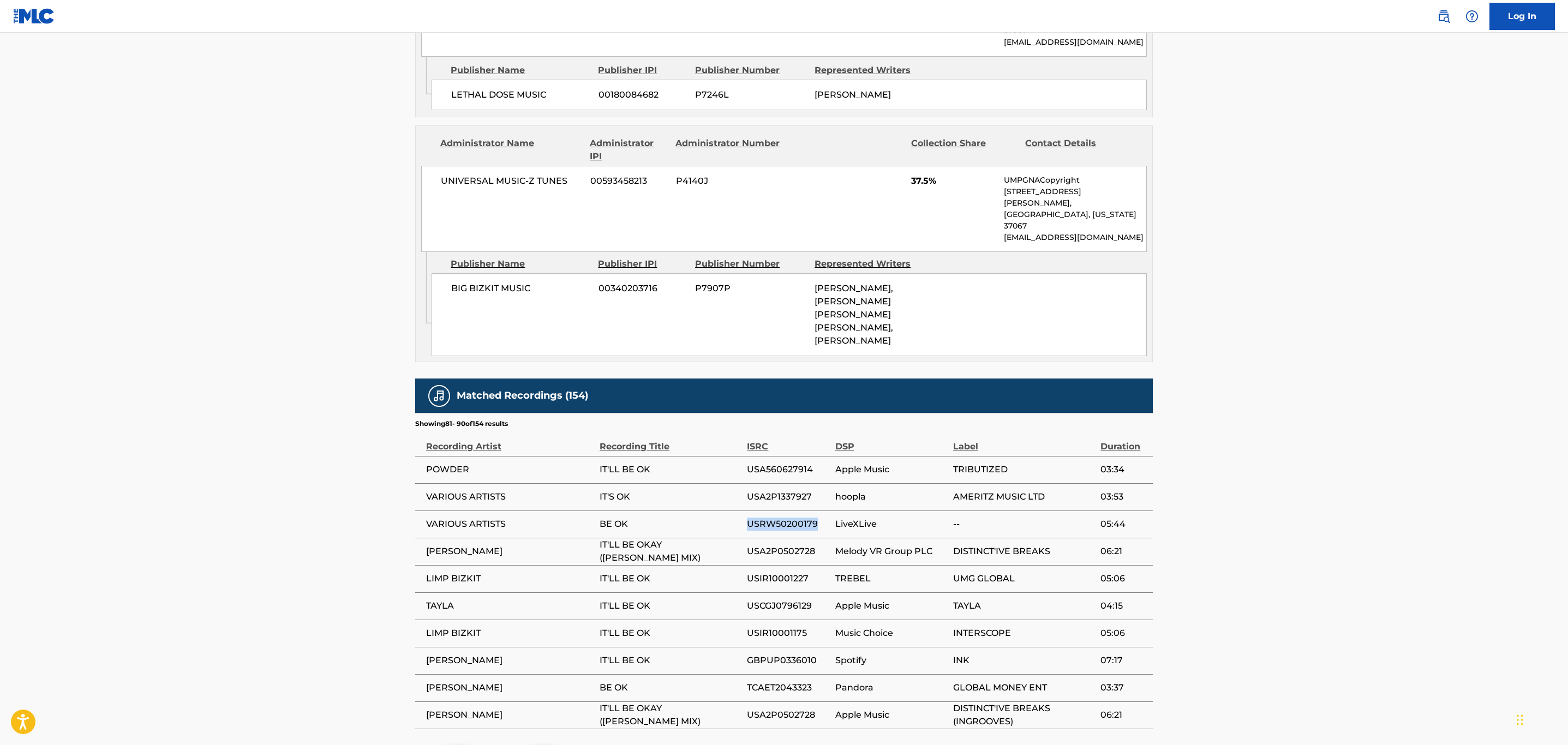
click at [547, 744] on img at bounding box center [543, 756] width 13 height 13
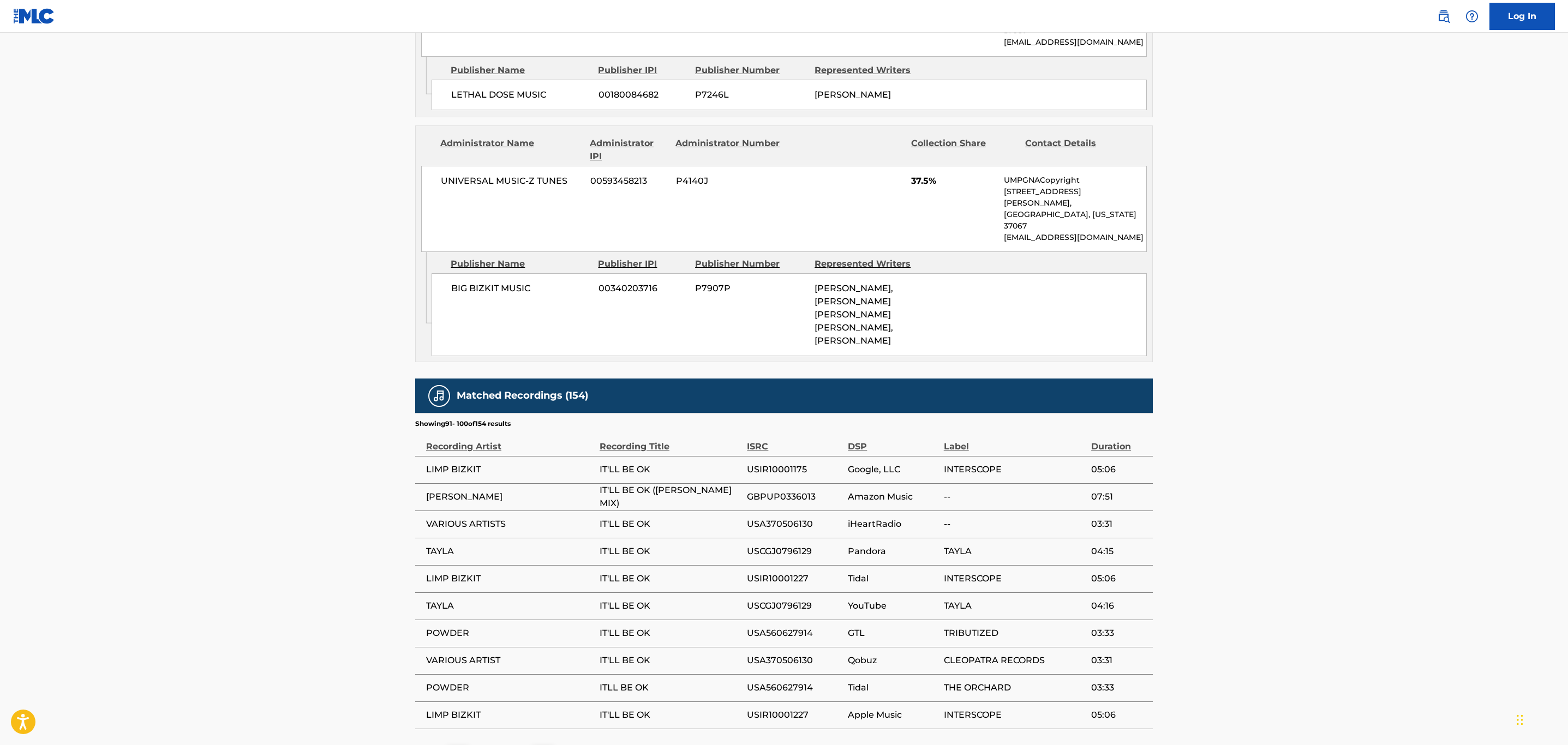
click at [547, 744] on img at bounding box center [543, 756] width 13 height 13
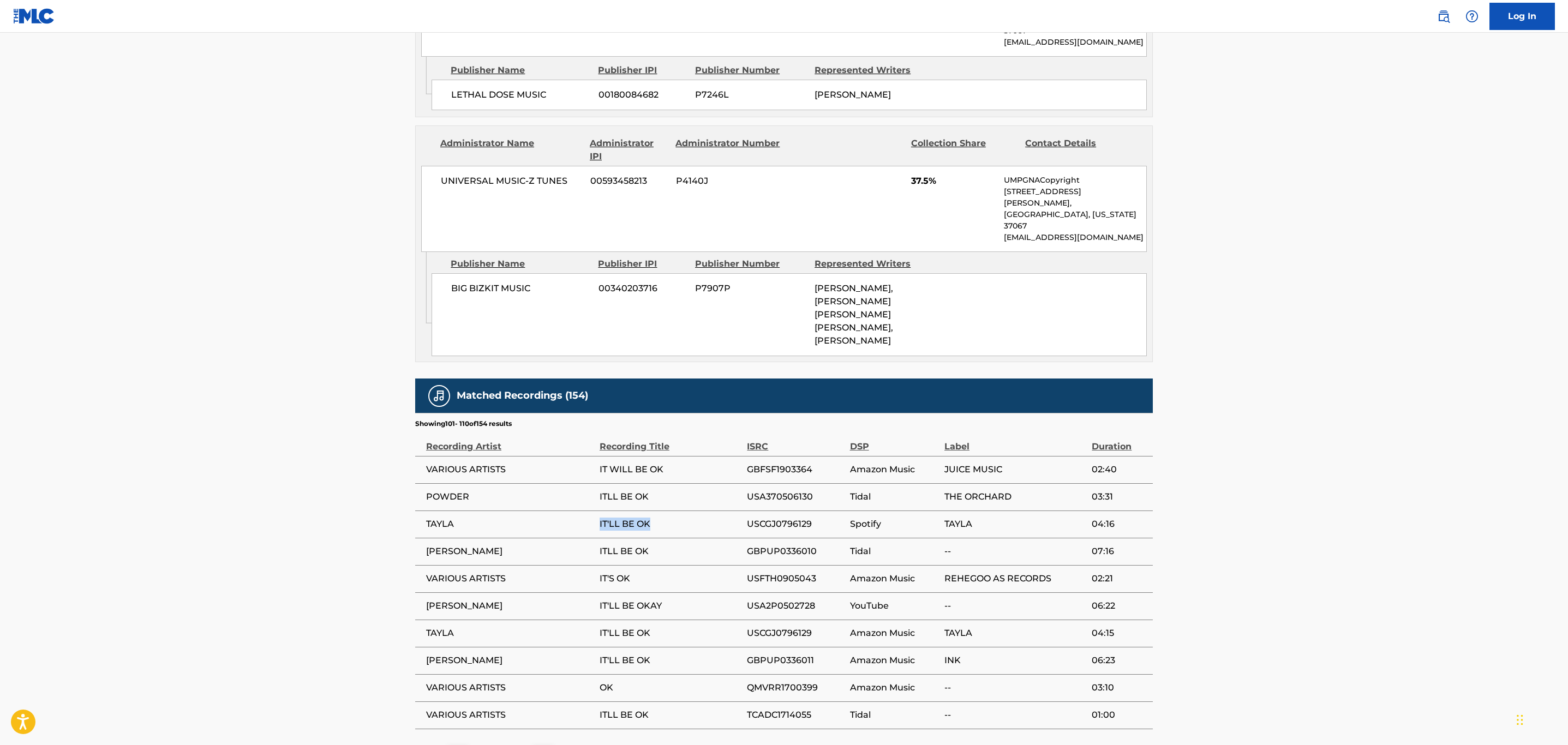
drag, startPoint x: 600, startPoint y: 430, endPoint x: 594, endPoint y: 430, distance: 6.0
click at [594, 510] on tr "TAYLA IT'LL BE OK USCGJ0796129 Spotify TAYLA 04:16" at bounding box center [783, 524] width 737 height 28
click at [543, 744] on img at bounding box center [543, 756] width 13 height 13
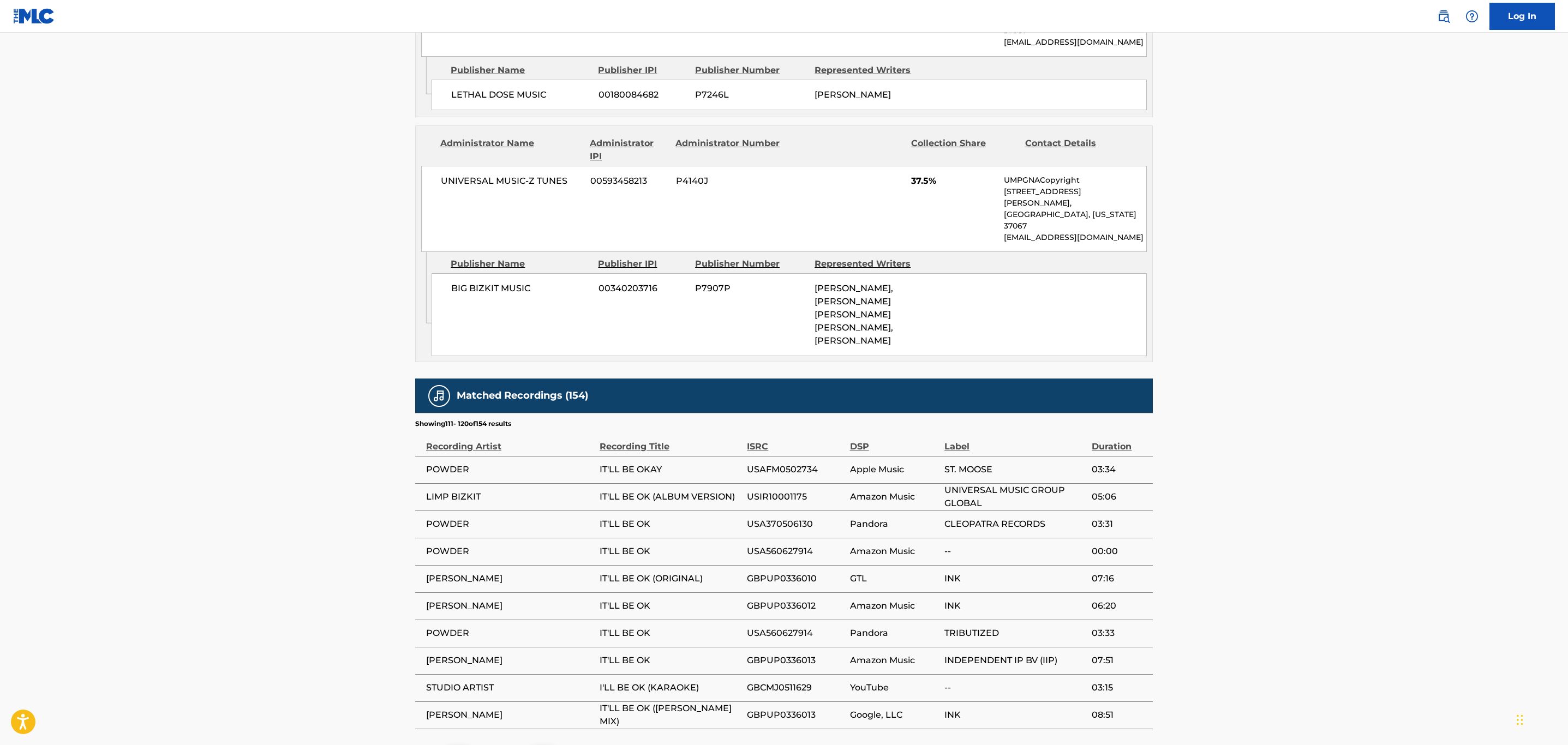
click at [543, 744] on img at bounding box center [543, 756] width 13 height 13
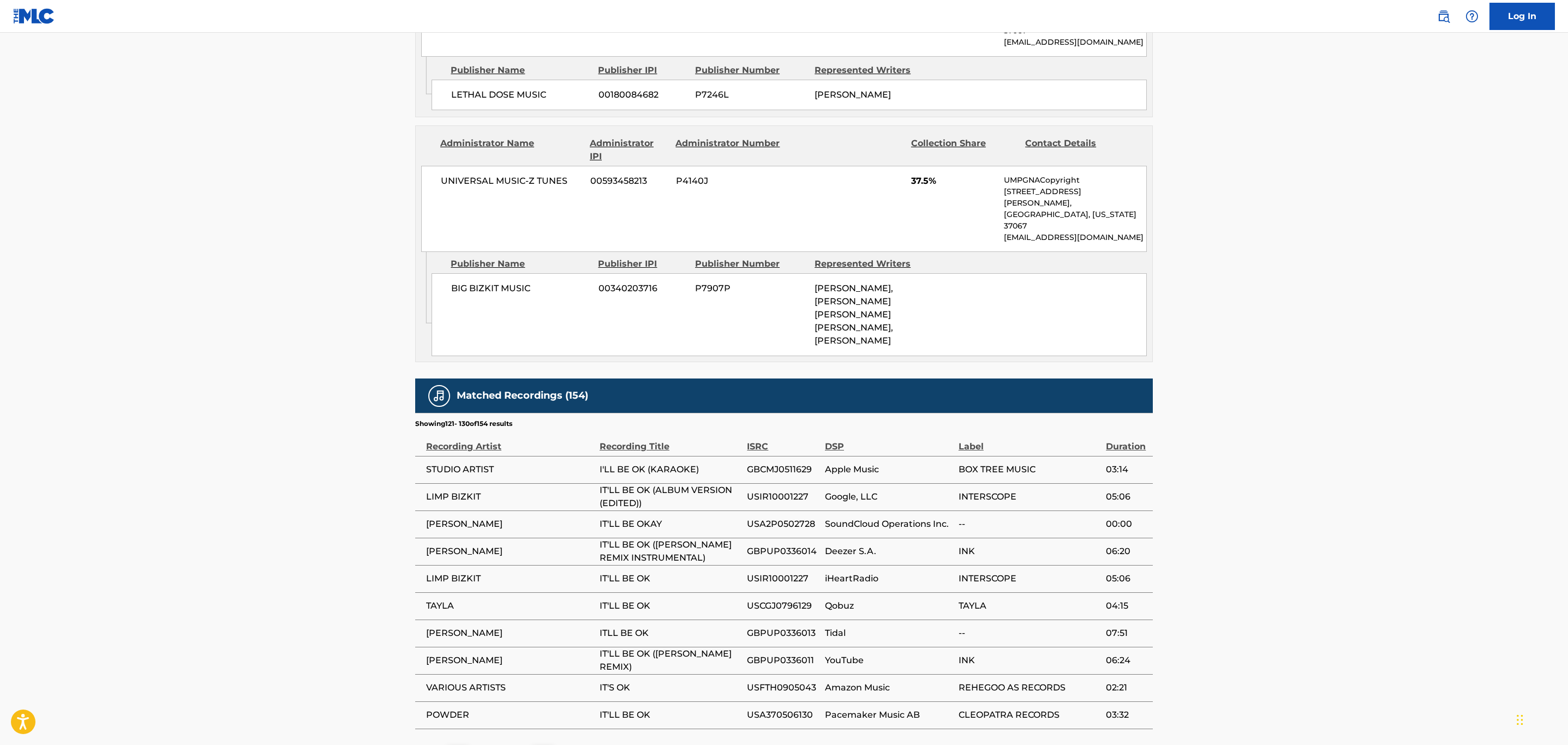
click at [543, 744] on img at bounding box center [543, 756] width 13 height 13
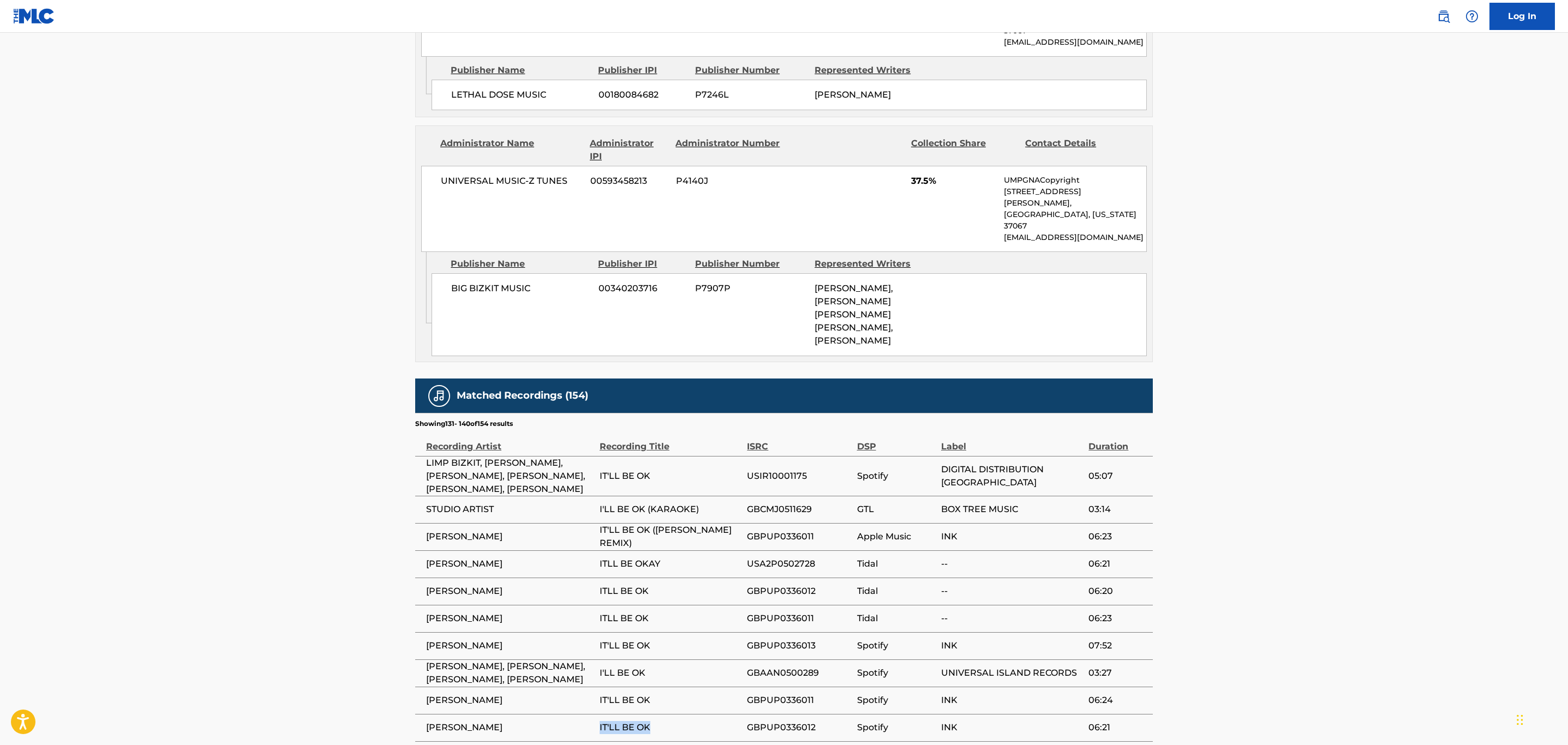
drag, startPoint x: 669, startPoint y: 641, endPoint x: 567, endPoint y: 642, distance: 102.0
click at [567, 714] on tr "WESLEY CLARKE IT'LL BE OK GBPUP0336012 Spotify INK 06:21" at bounding box center [783, 728] width 737 height 28
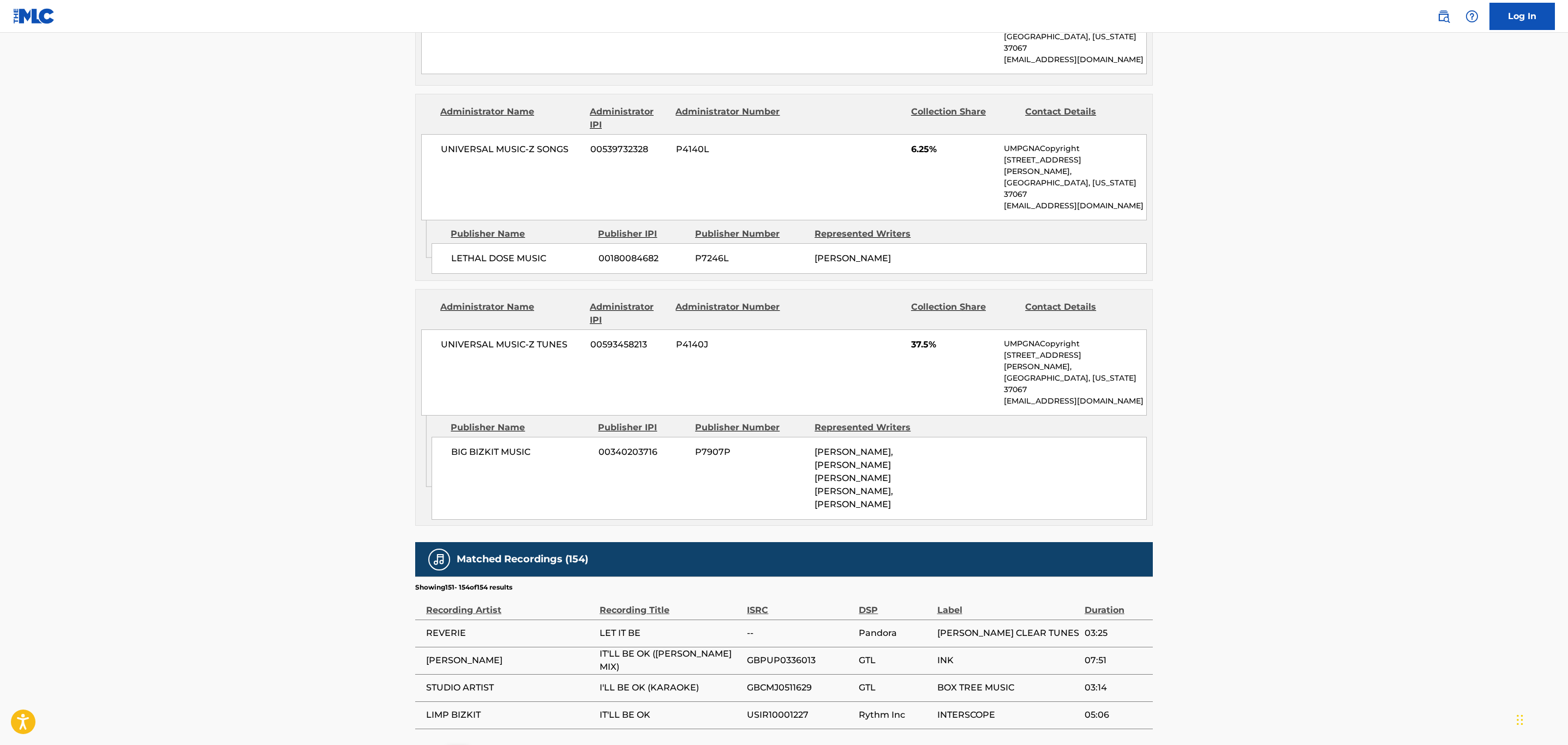
scroll to position [0, 0]
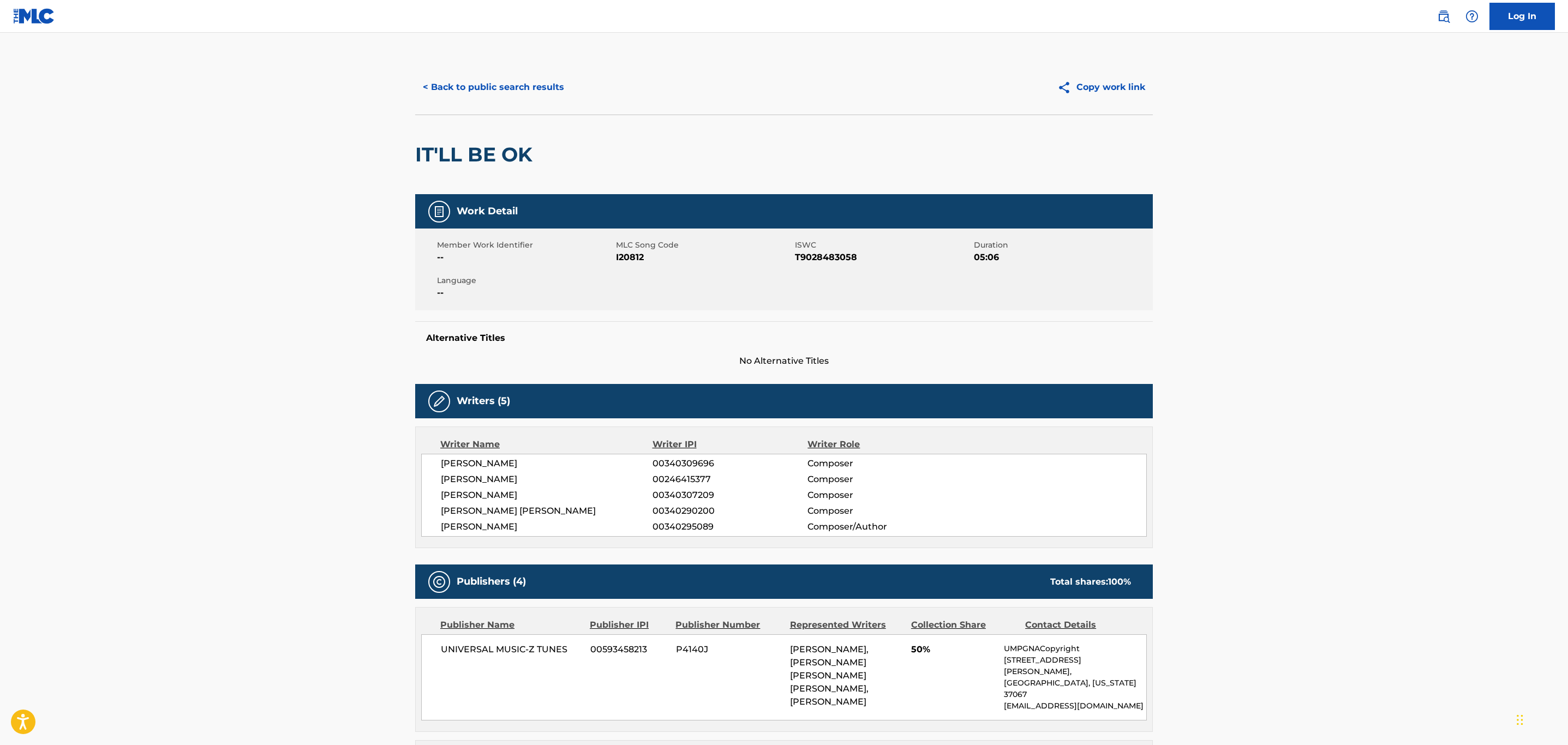
click at [532, 87] on button "< Back to public search results" at bounding box center [493, 87] width 157 height 28
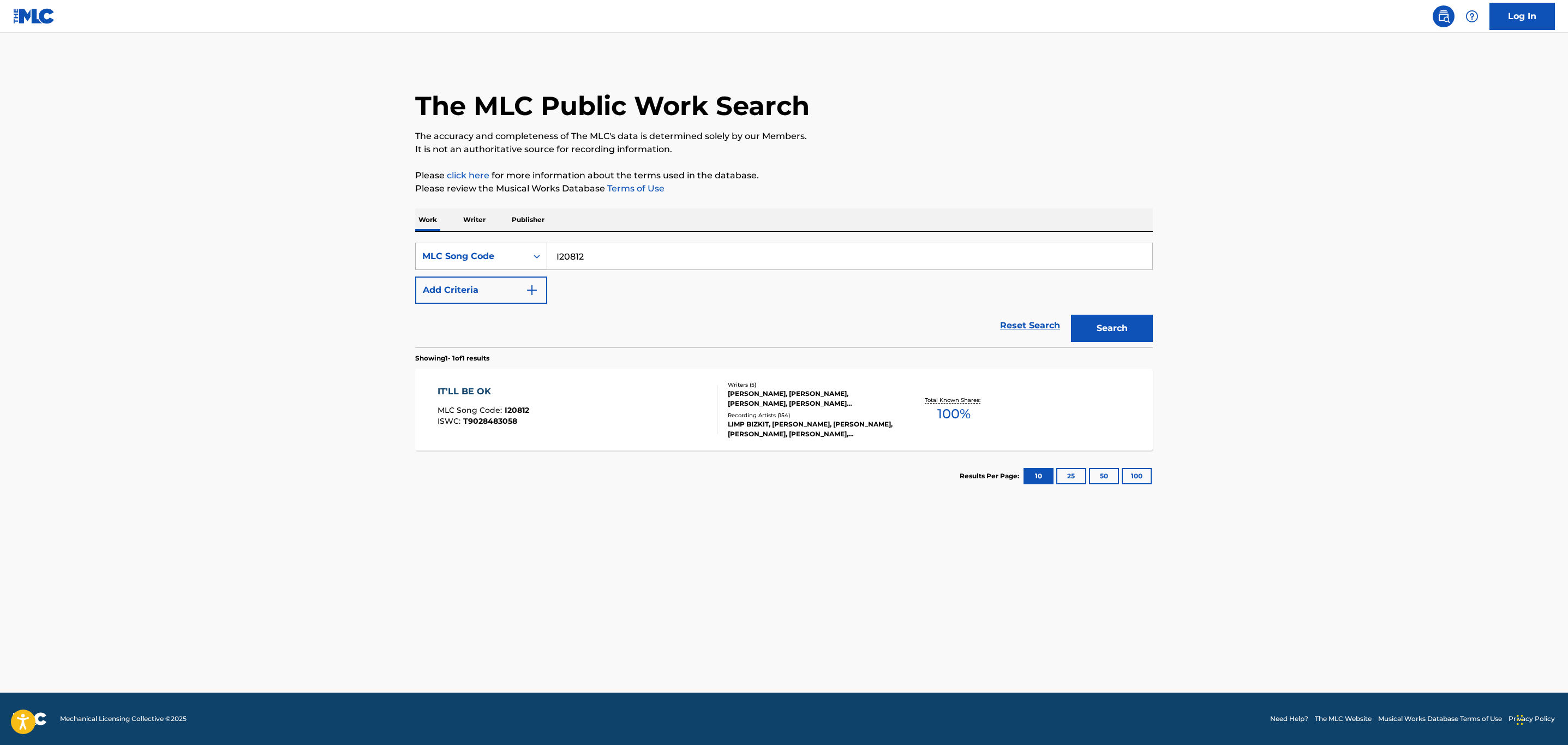
drag, startPoint x: 648, startPoint y: 281, endPoint x: 423, endPoint y: 264, distance: 225.6
click at [423, 264] on div "SearchWithCriteria1f708a29-7c27-4b66-ba40-b2e4a29e2e49 MLC Song Code I20812" at bounding box center [783, 256] width 737 height 28
paste input "TVE67X"
type input "TVE67X"
click at [1071, 315] on button "Search" at bounding box center [1112, 329] width 82 height 28
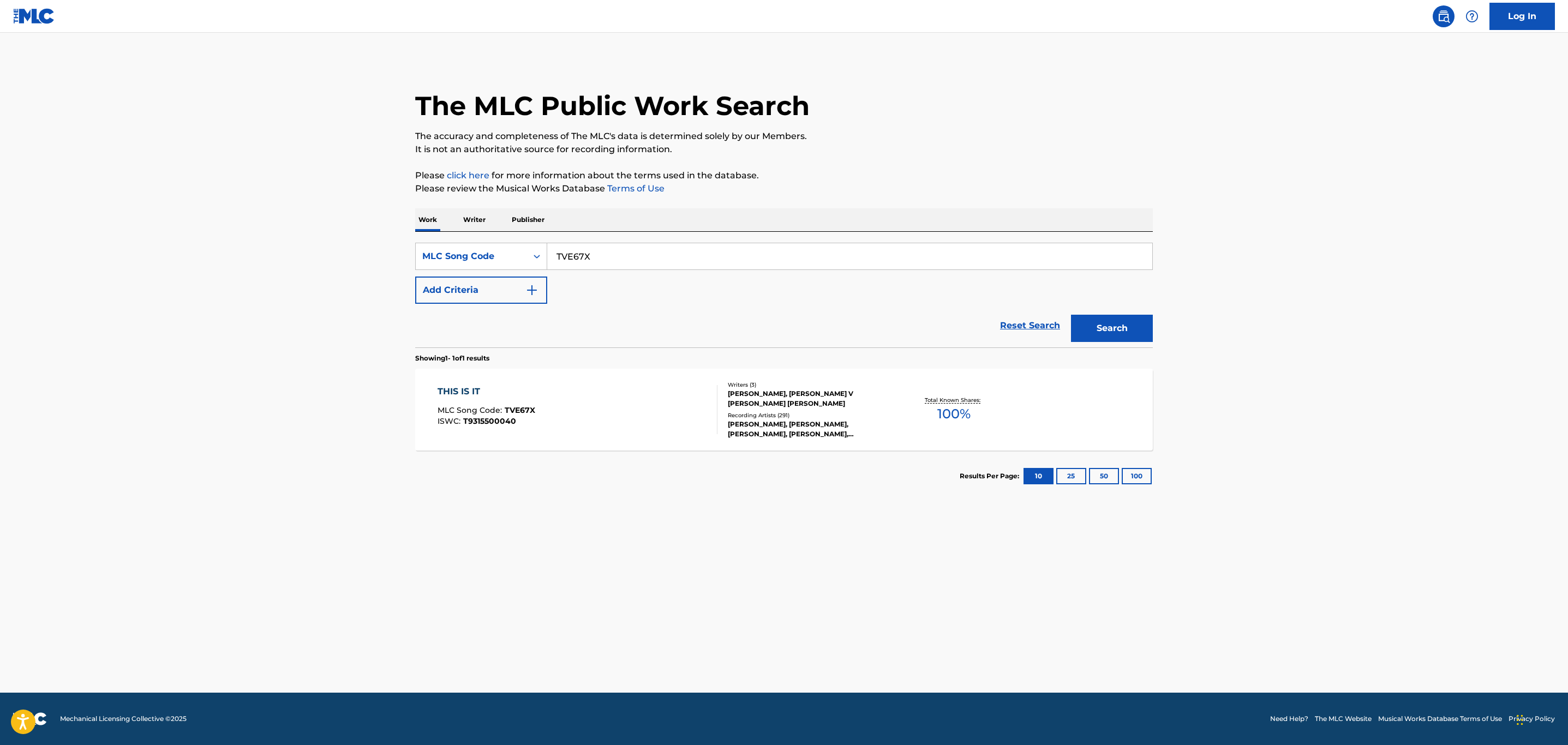
click at [540, 396] on div "THIS IS IT MLC Song Code : TVE67X ISWC : T9315500040" at bounding box center [577, 410] width 280 height 49
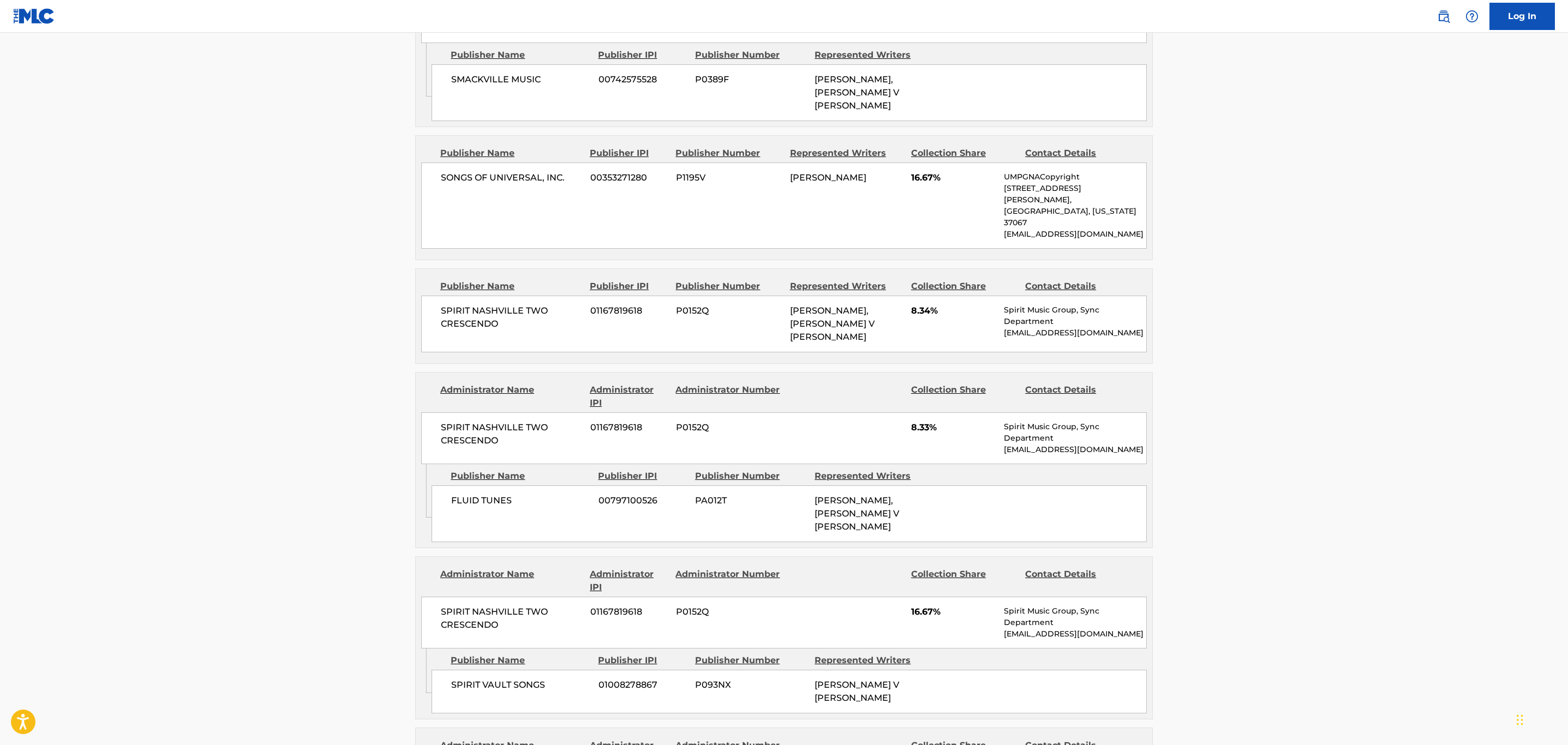
scroll to position [1463, 0]
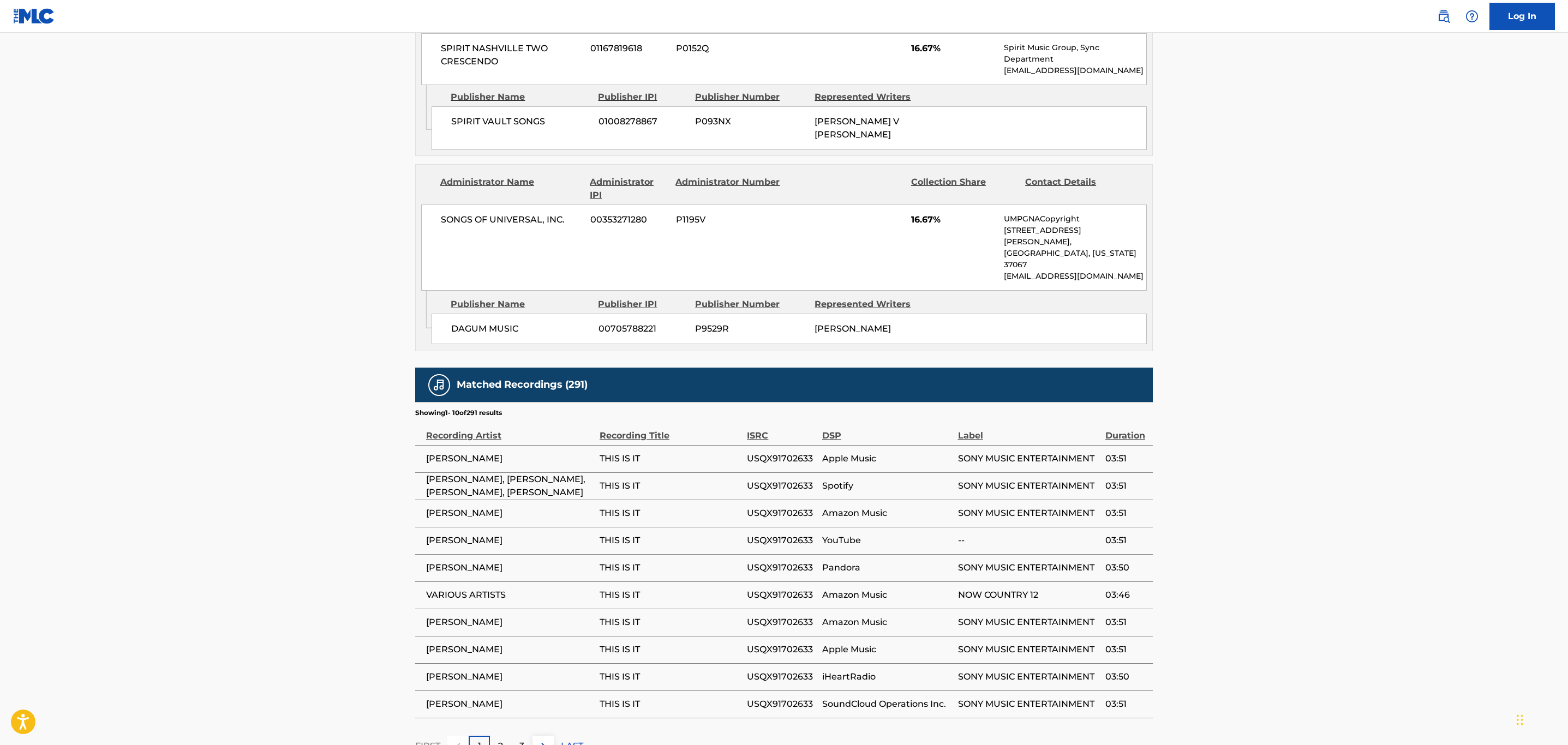
drag, startPoint x: 454, startPoint y: 488, endPoint x: 425, endPoint y: 483, distance: 29.4
click at [425, 483] on tbody "SCOTTY MCCREERY THIS IS IT USQX91702633 Apple Music SONY MUSIC ENTERTAINMENT 03…" at bounding box center [783, 581] width 737 height 272
drag, startPoint x: 425, startPoint y: 483, endPoint x: 525, endPoint y: 485, distance: 100.0
click at [525, 561] on span "SCOTTY MCCREERY" at bounding box center [510, 567] width 168 height 13
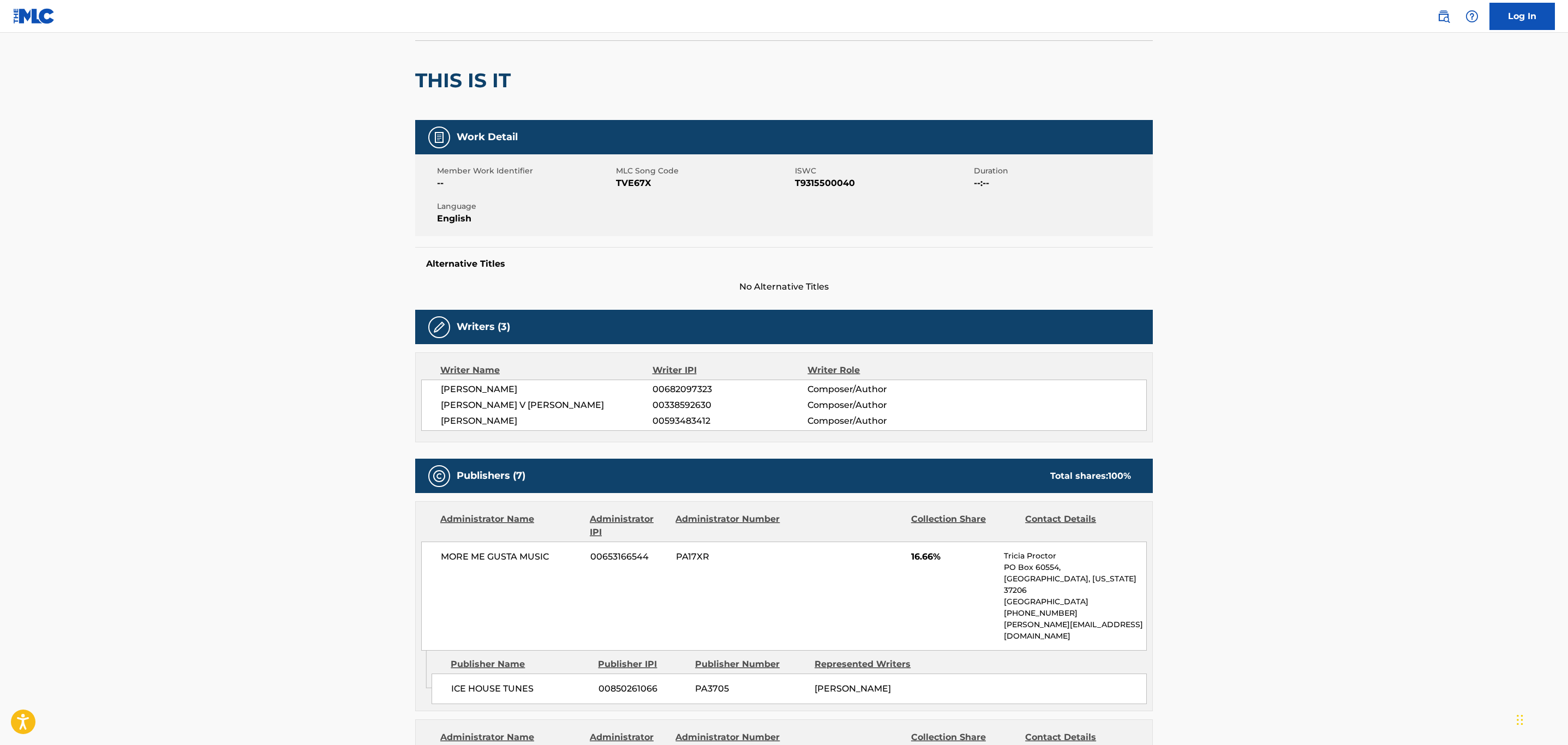
scroll to position [72, 0]
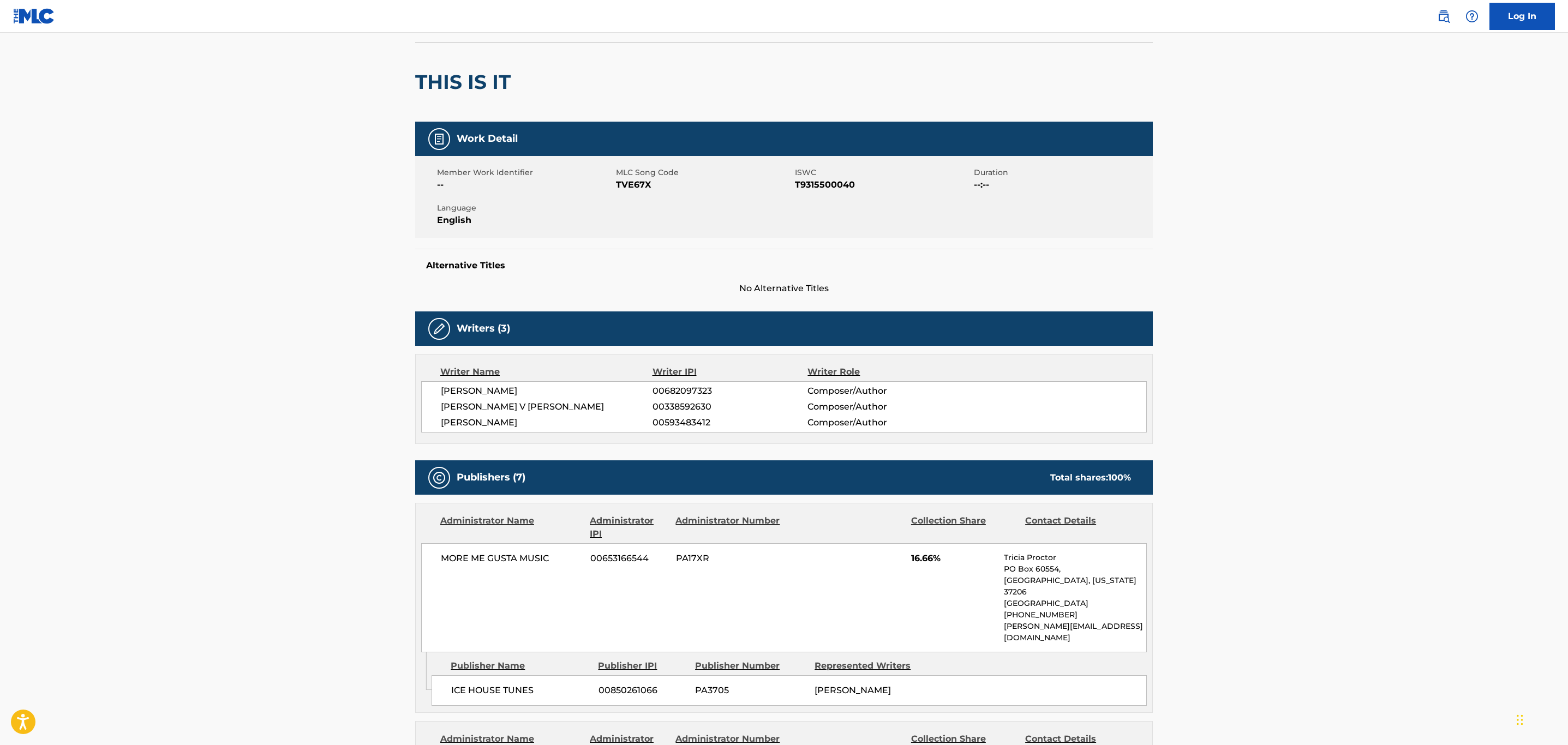
click at [624, 186] on span "TVE67X" at bounding box center [704, 185] width 176 height 13
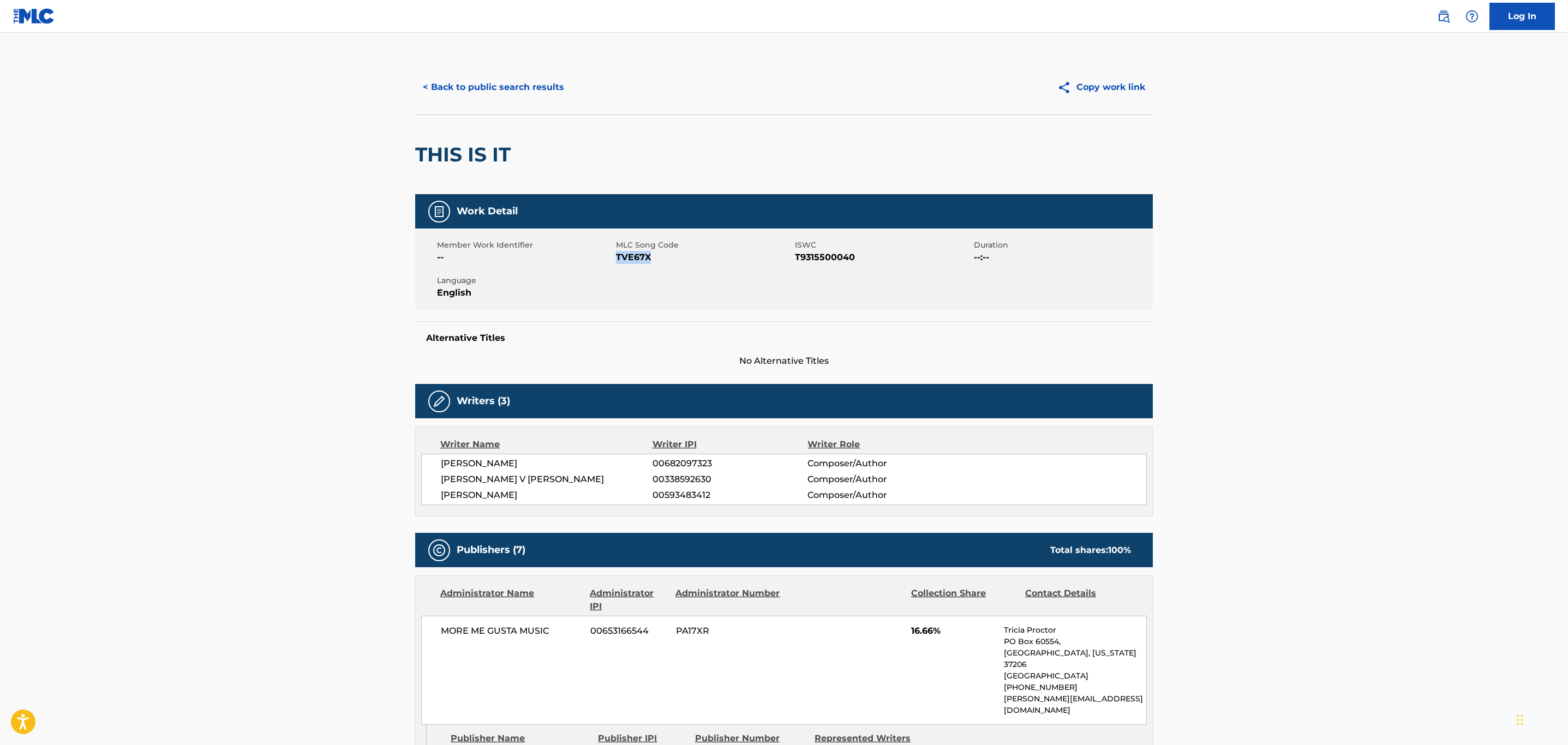
click at [501, 95] on button "< Back to public search results" at bounding box center [493, 87] width 157 height 28
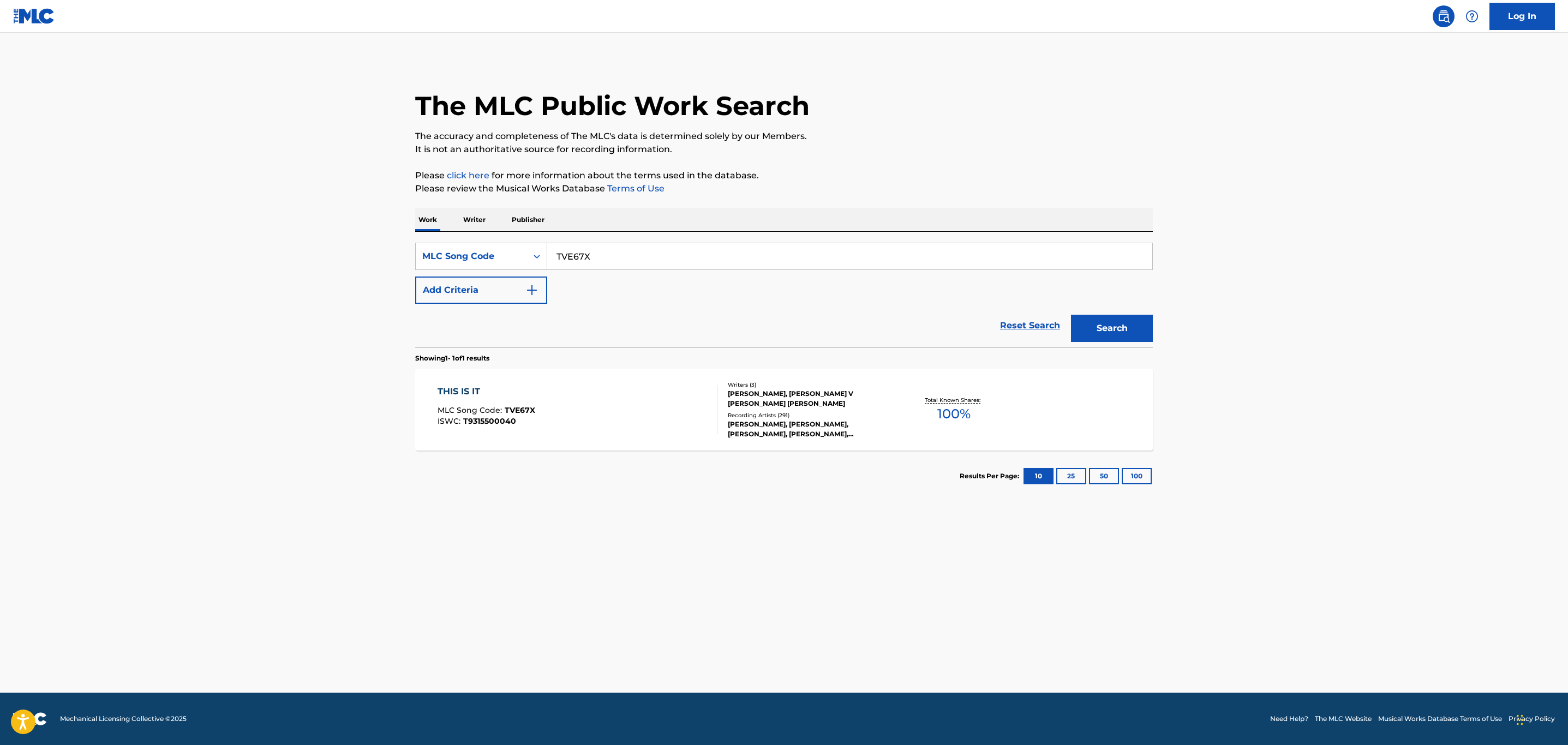
click at [270, 264] on main "The MLC Public Work Search The accuracy and completeness of The MLC's data is d…" at bounding box center [784, 362] width 1568 height 660
paste input "IV7UDK"
type input "IV7UDK"
click at [1071, 315] on button "Search" at bounding box center [1112, 329] width 82 height 28
click at [643, 404] on div "IF YOU LEAVE ME NOW MLC Song Code : IV7UDK ISWC :" at bounding box center [577, 410] width 280 height 49
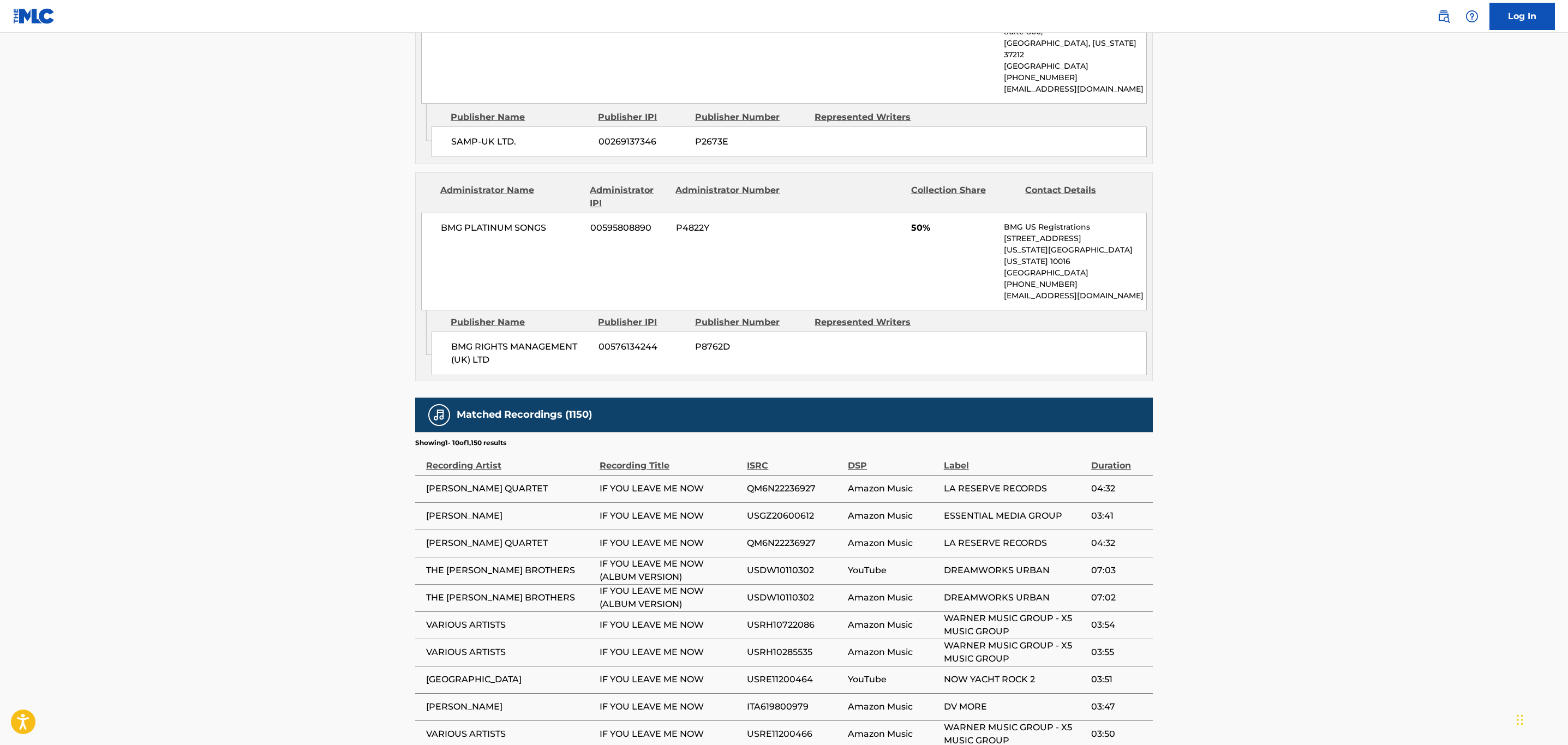
scroll to position [698, 0]
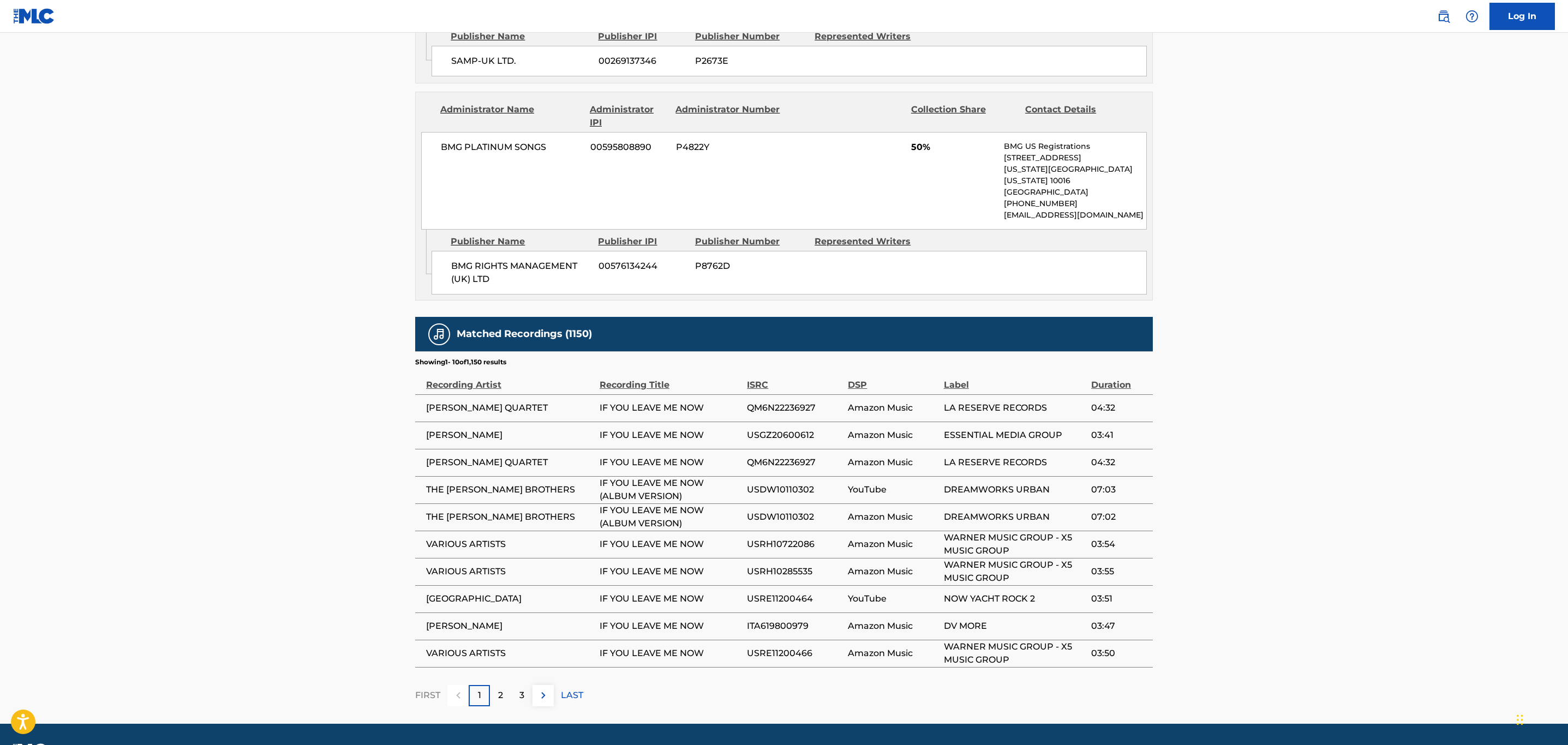
click at [552, 685] on button at bounding box center [543, 695] width 22 height 22
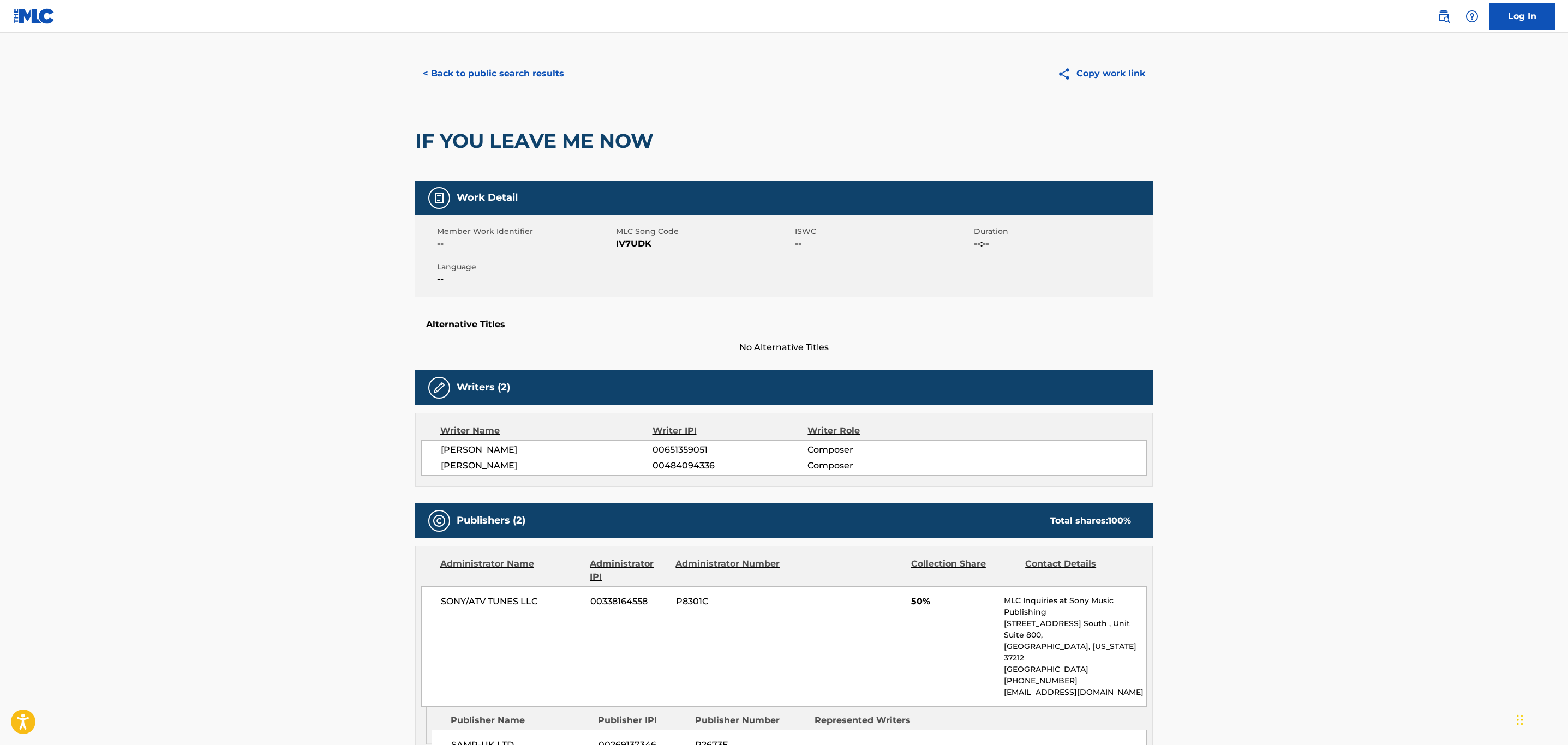
scroll to position [0, 0]
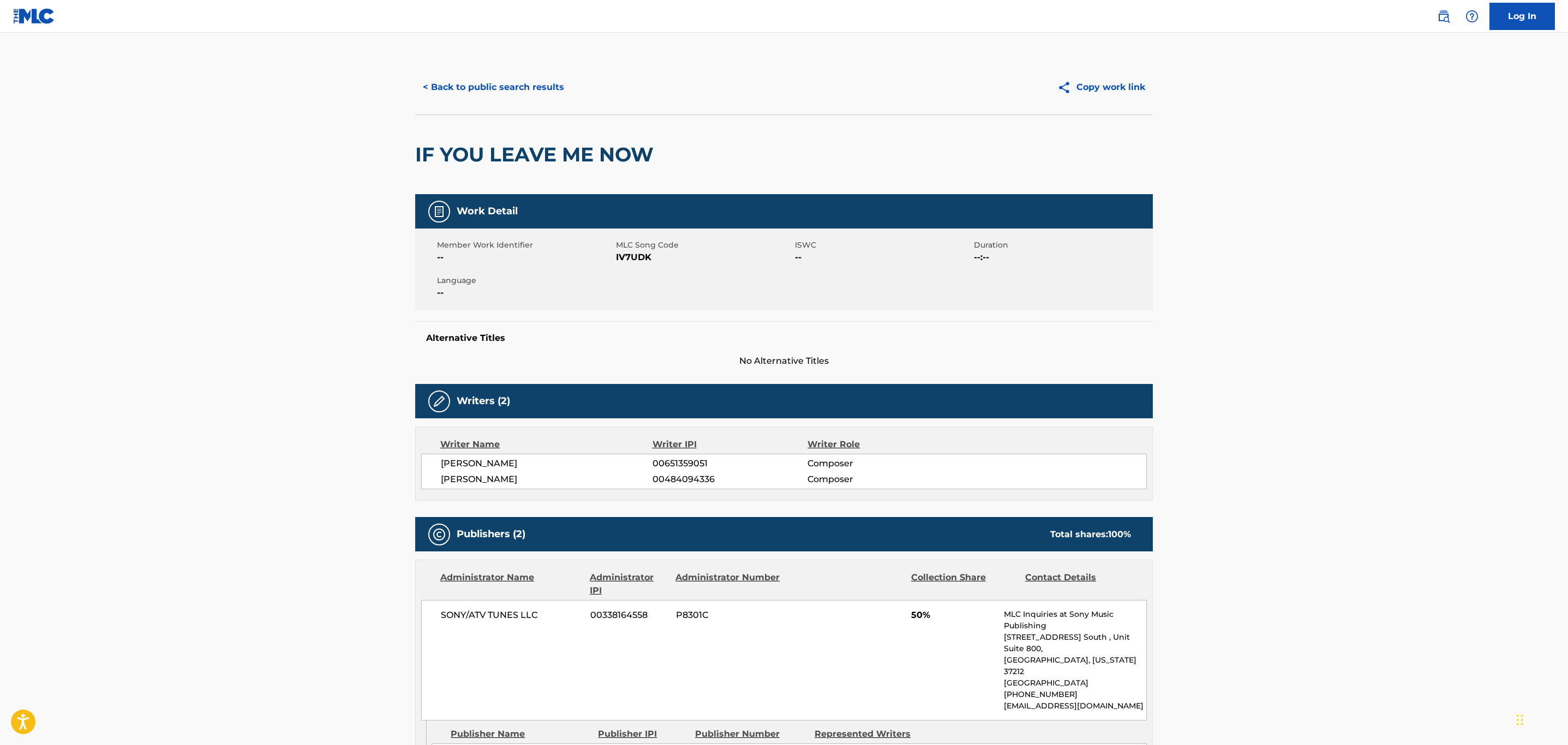
click at [631, 259] on span "IV7UDK" at bounding box center [704, 257] width 176 height 13
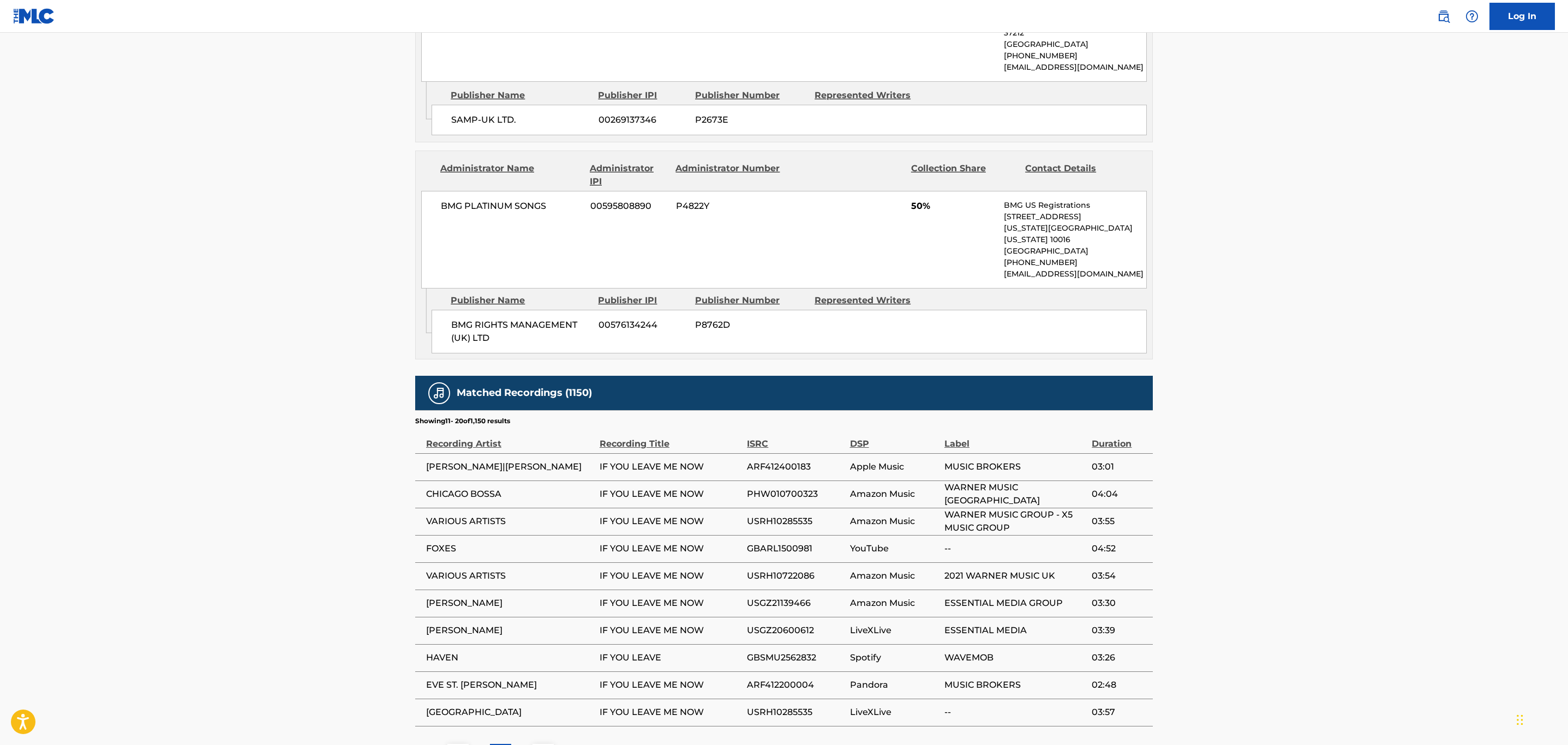
scroll to position [698, 0]
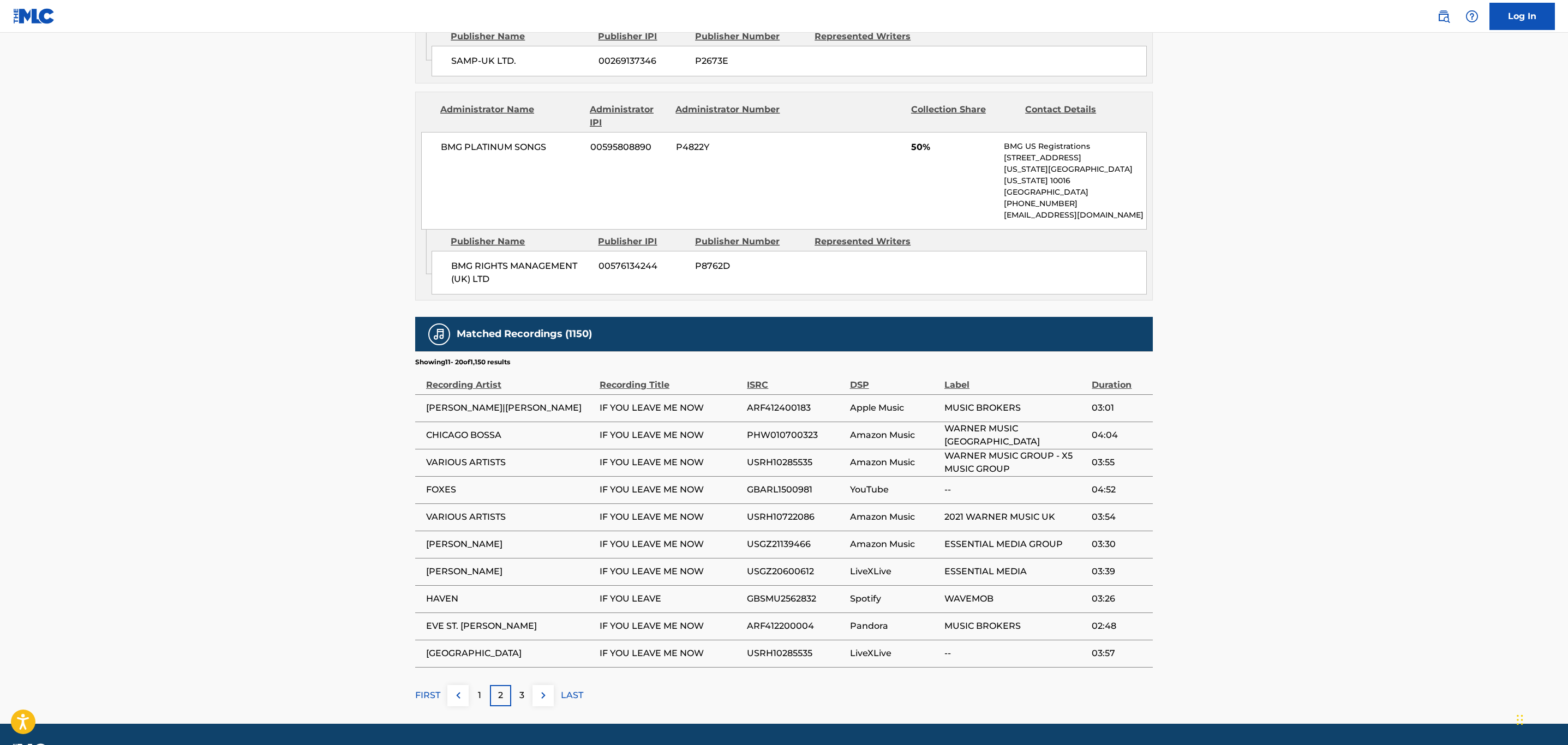
click at [426, 689] on p "FIRST" at bounding box center [427, 695] width 25 height 13
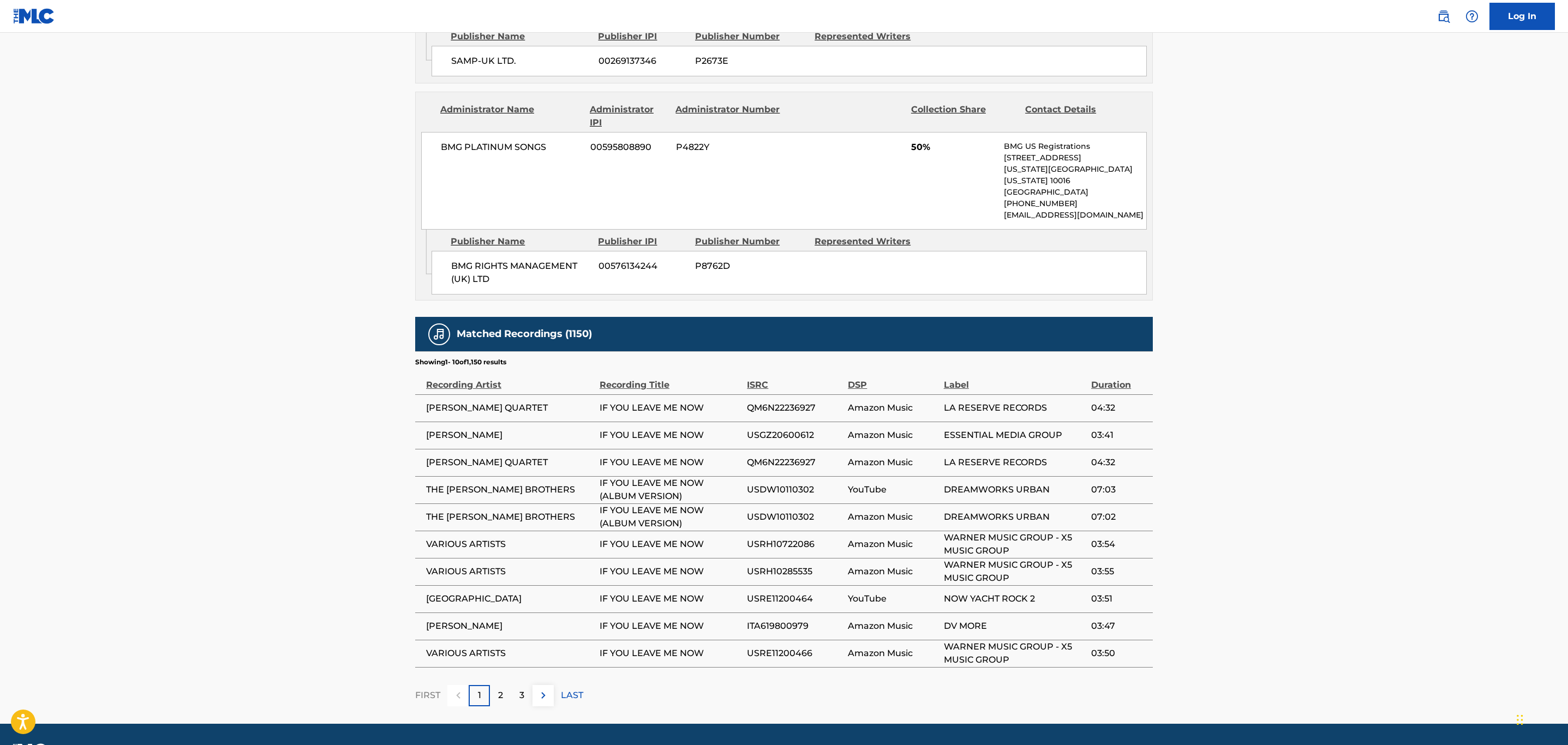
drag, startPoint x: 686, startPoint y: 457, endPoint x: 725, endPoint y: 457, distance: 39.0
click at [693, 477] on span "IF YOU LEAVE ME NOW (ALBUM VERSION)" at bounding box center [670, 490] width 141 height 26
drag, startPoint x: 725, startPoint y: 458, endPoint x: 581, endPoint y: 455, distance: 144.0
click at [581, 476] on tr "THE ISLEY BROTHERS IF YOU LEAVE ME NOW (ALBUM VERSION) USDW10110302 YouTube DRE…" at bounding box center [783, 490] width 737 height 28
click at [787, 483] on span "USDW10110302" at bounding box center [794, 489] width 96 height 13
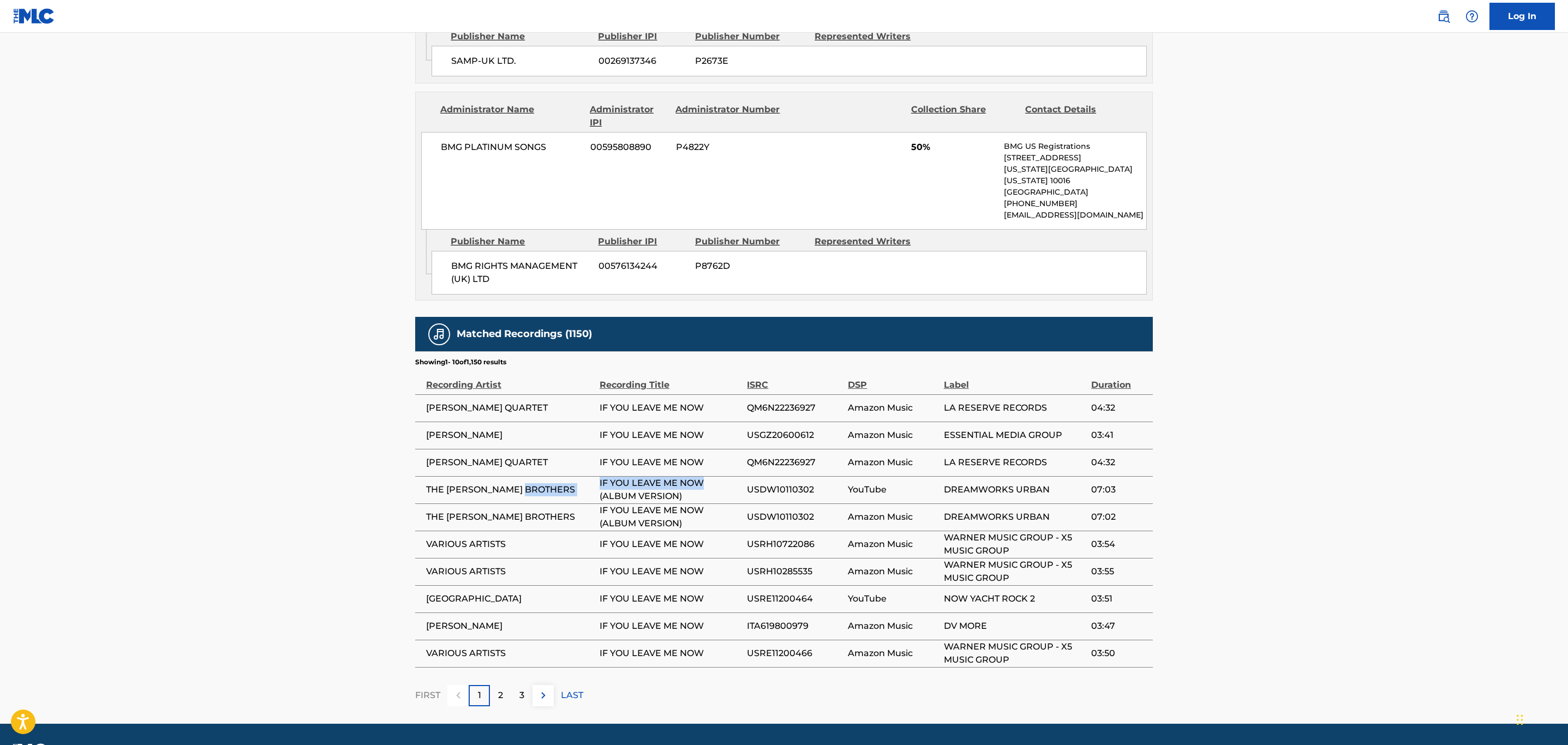
click at [787, 483] on span "USDW10110302" at bounding box center [794, 489] width 96 height 13
click at [794, 538] on span "USRH10722086" at bounding box center [794, 544] width 96 height 13
click at [786, 565] on span "USRH10285535" at bounding box center [794, 571] width 96 height 13
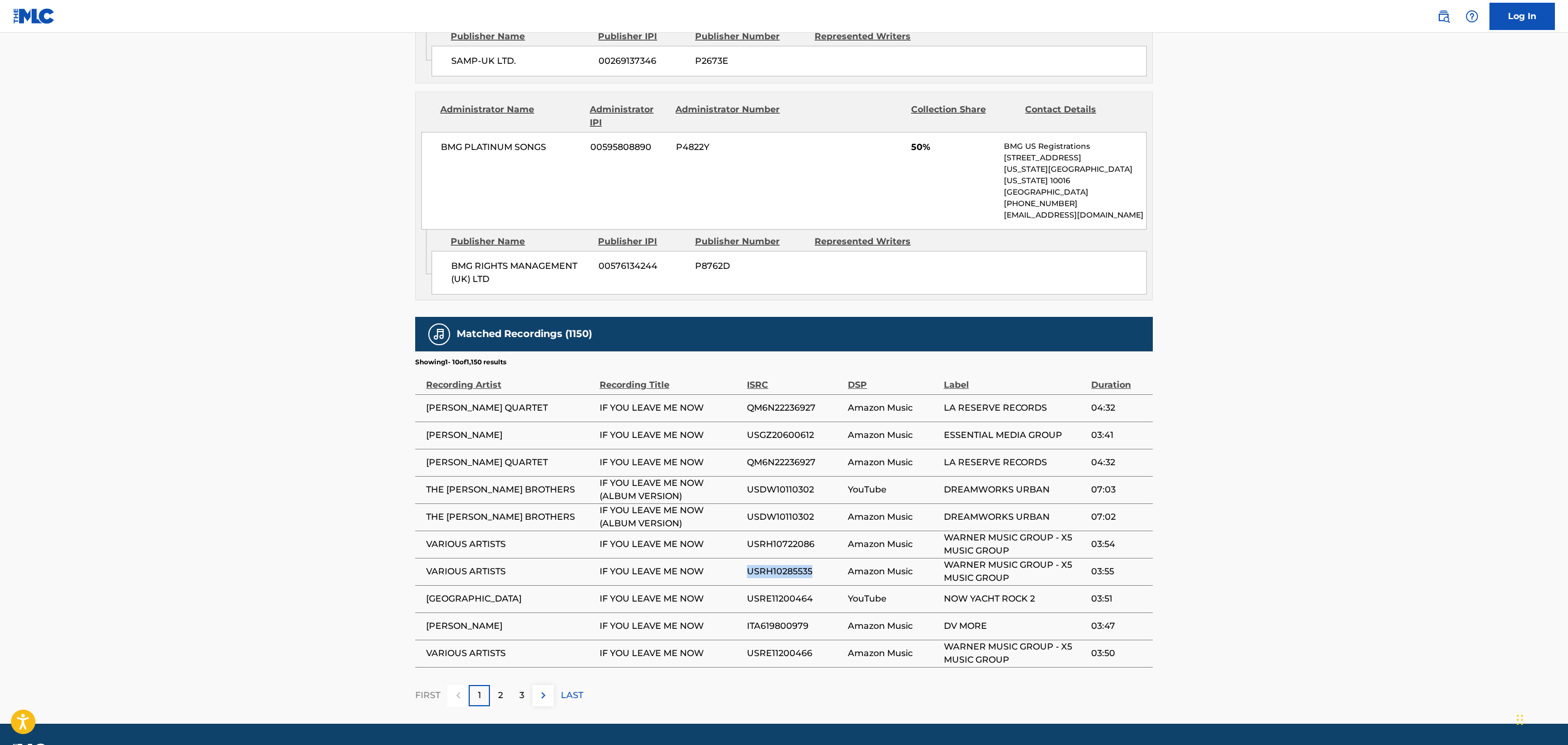
click at [765, 592] on span "USRE11200464" at bounding box center [794, 598] width 96 height 13
click at [782, 647] on span "USRE11200466" at bounding box center [794, 653] width 96 height 13
click at [543, 689] on img at bounding box center [543, 695] width 13 height 13
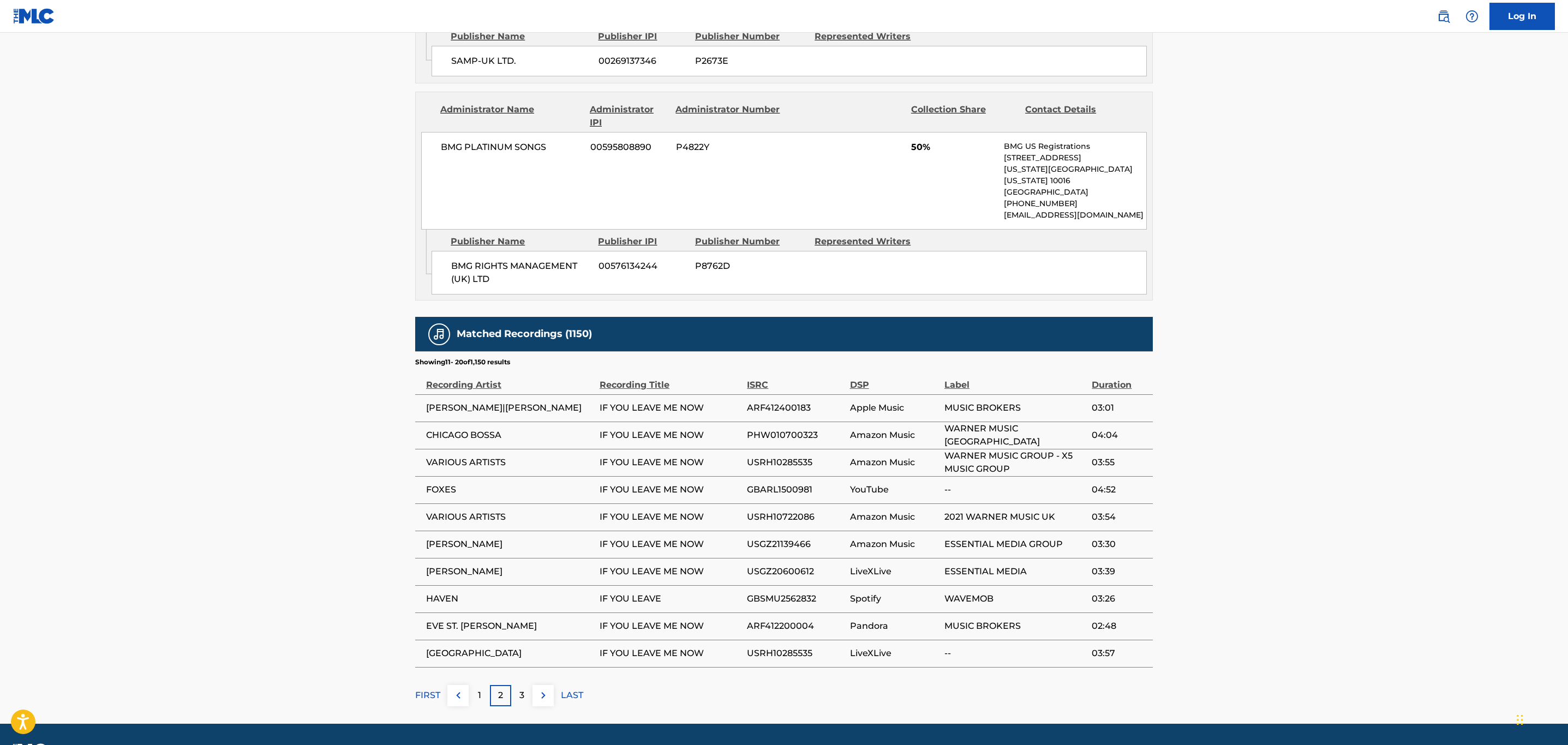
click at [799, 429] on span "PHW010700323" at bounding box center [795, 435] width 97 height 13
click at [783, 456] on span "USRH10285535" at bounding box center [795, 462] width 97 height 13
click at [797, 510] on span "USRH10722086" at bounding box center [795, 516] width 97 height 13
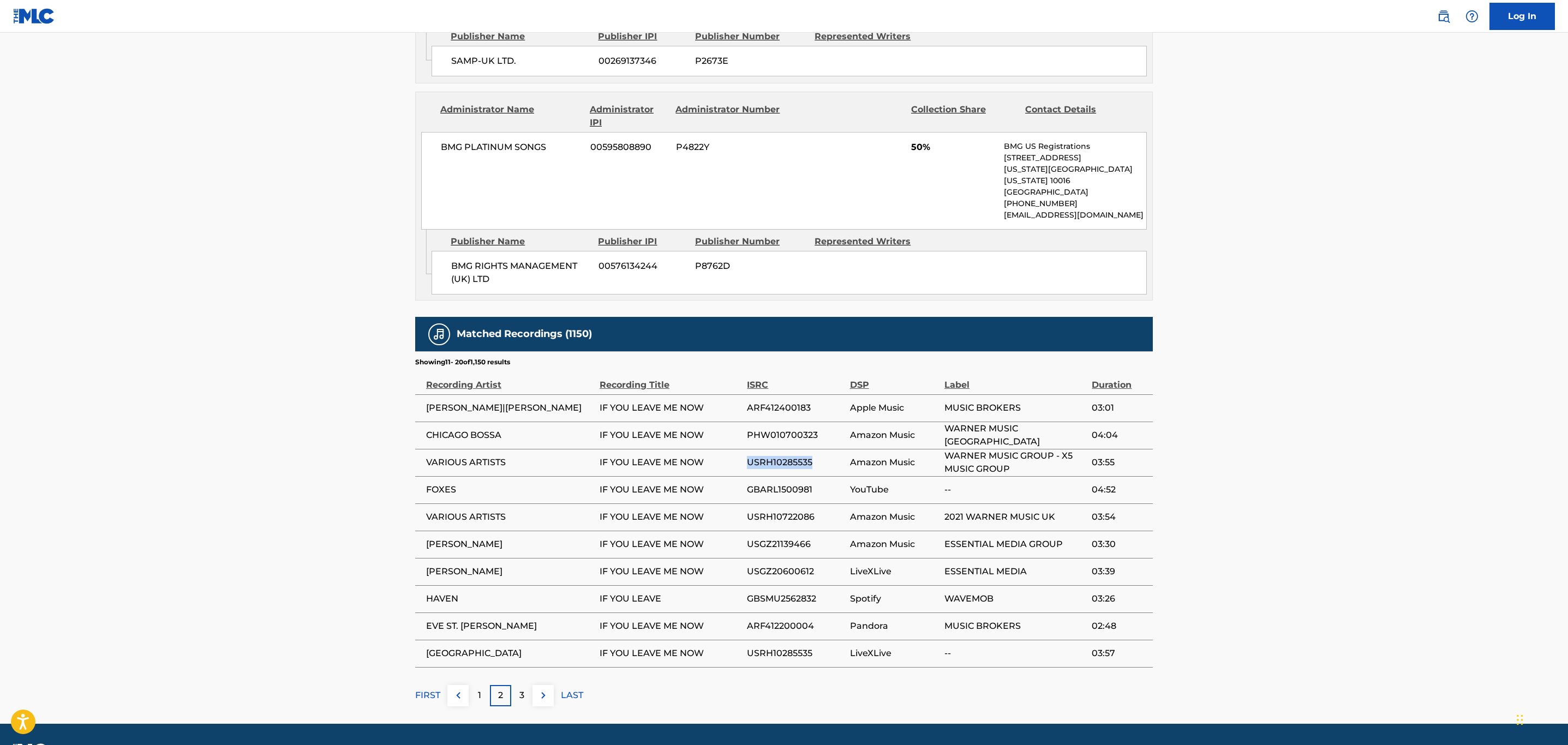
click at [797, 510] on span "USRH10722086" at bounding box center [795, 516] width 97 height 13
click at [786, 647] on span "USRH10285535" at bounding box center [795, 653] width 97 height 13
drag, startPoint x: 786, startPoint y: 621, endPoint x: 794, endPoint y: 622, distance: 8.1
click at [784, 647] on span "USRH10285535" at bounding box center [795, 653] width 97 height 13
click at [545, 689] on img at bounding box center [543, 695] width 13 height 13
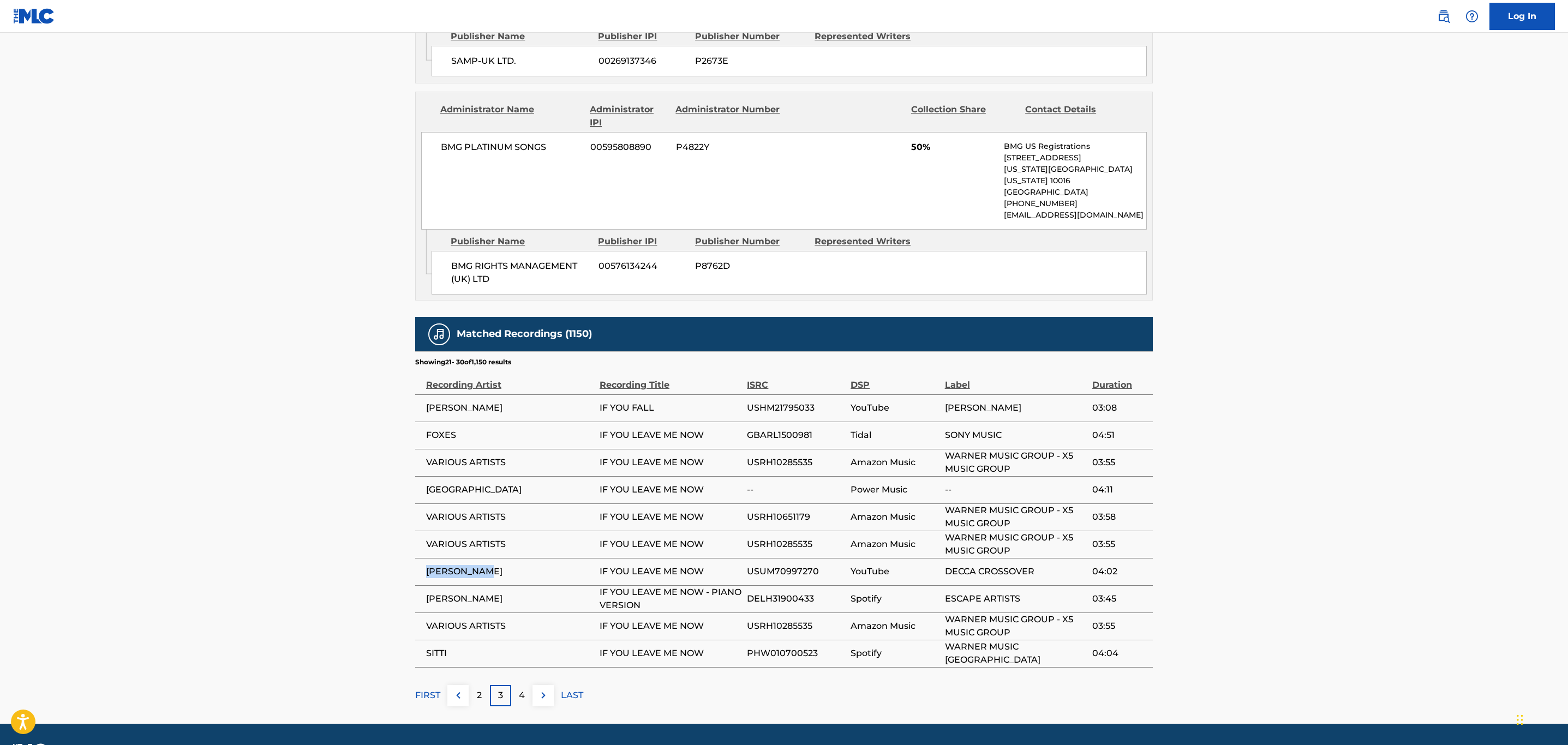
drag, startPoint x: 489, startPoint y: 539, endPoint x: 418, endPoint y: 539, distance: 71.0
click at [418, 558] on td "BOYZ II MEN" at bounding box center [507, 572] width 185 height 28
click at [789, 565] on span "USUM70997270" at bounding box center [796, 571] width 98 height 13
drag, startPoint x: 711, startPoint y: 626, endPoint x: 592, endPoint y: 625, distance: 119.0
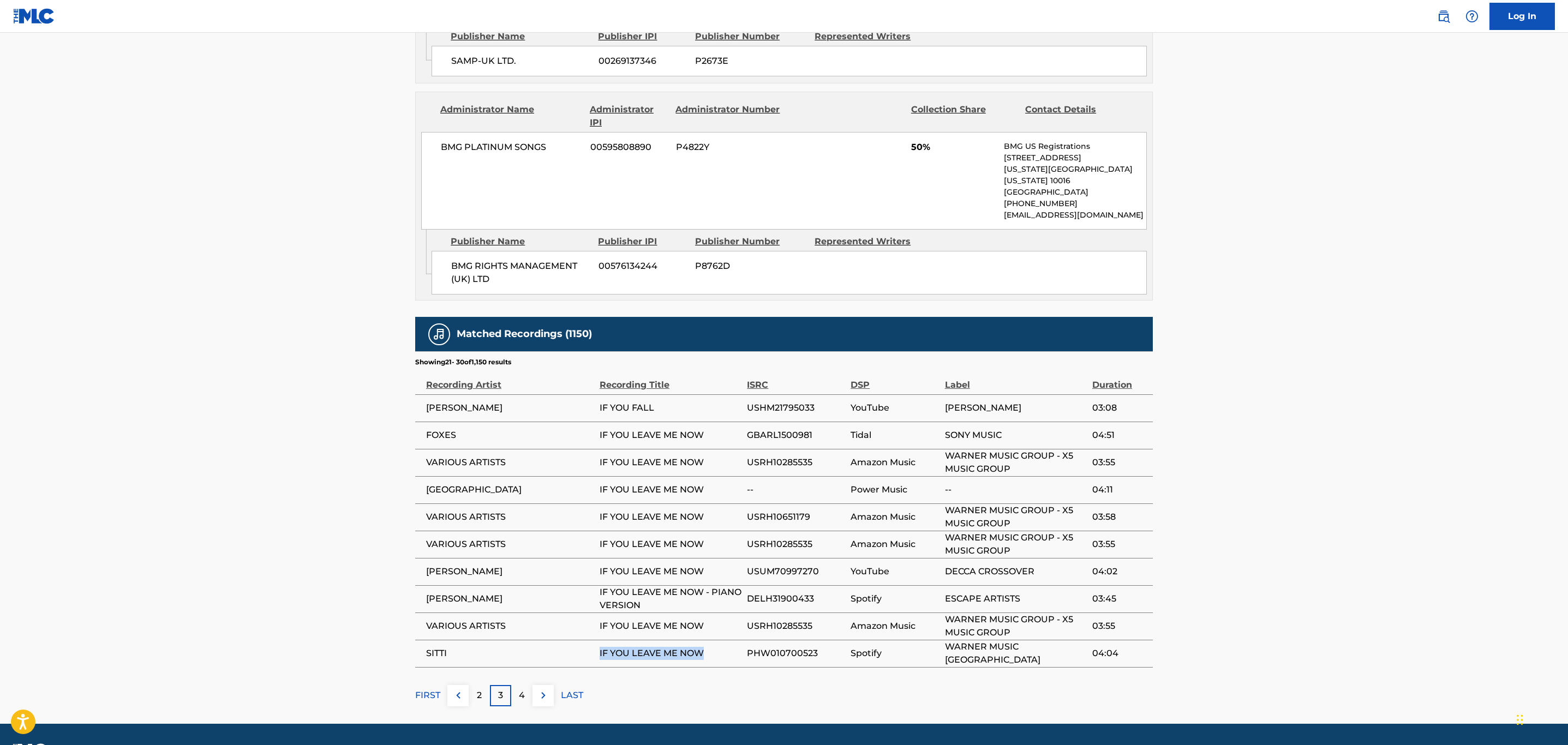
click at [592, 640] on tr "SITTI IF YOU LEAVE ME NOW PHW010700523 Spotify WARNER MUSIC PHILIPPINES 04:04" at bounding box center [783, 654] width 737 height 28
click at [801, 647] on span "PHW010700523" at bounding box center [796, 653] width 98 height 13
click at [550, 685] on button at bounding box center [543, 695] width 22 height 22
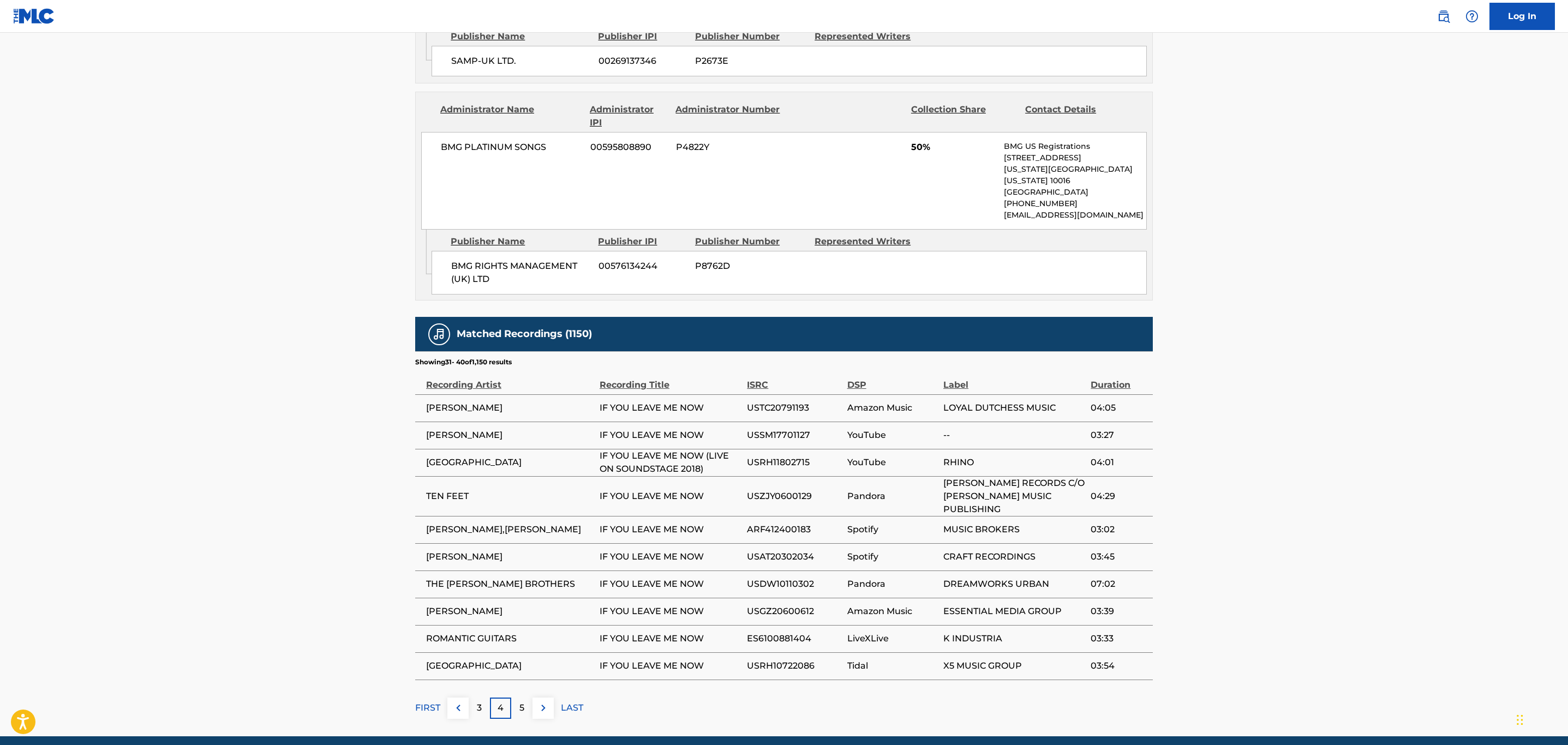
scroll to position [711, 0]
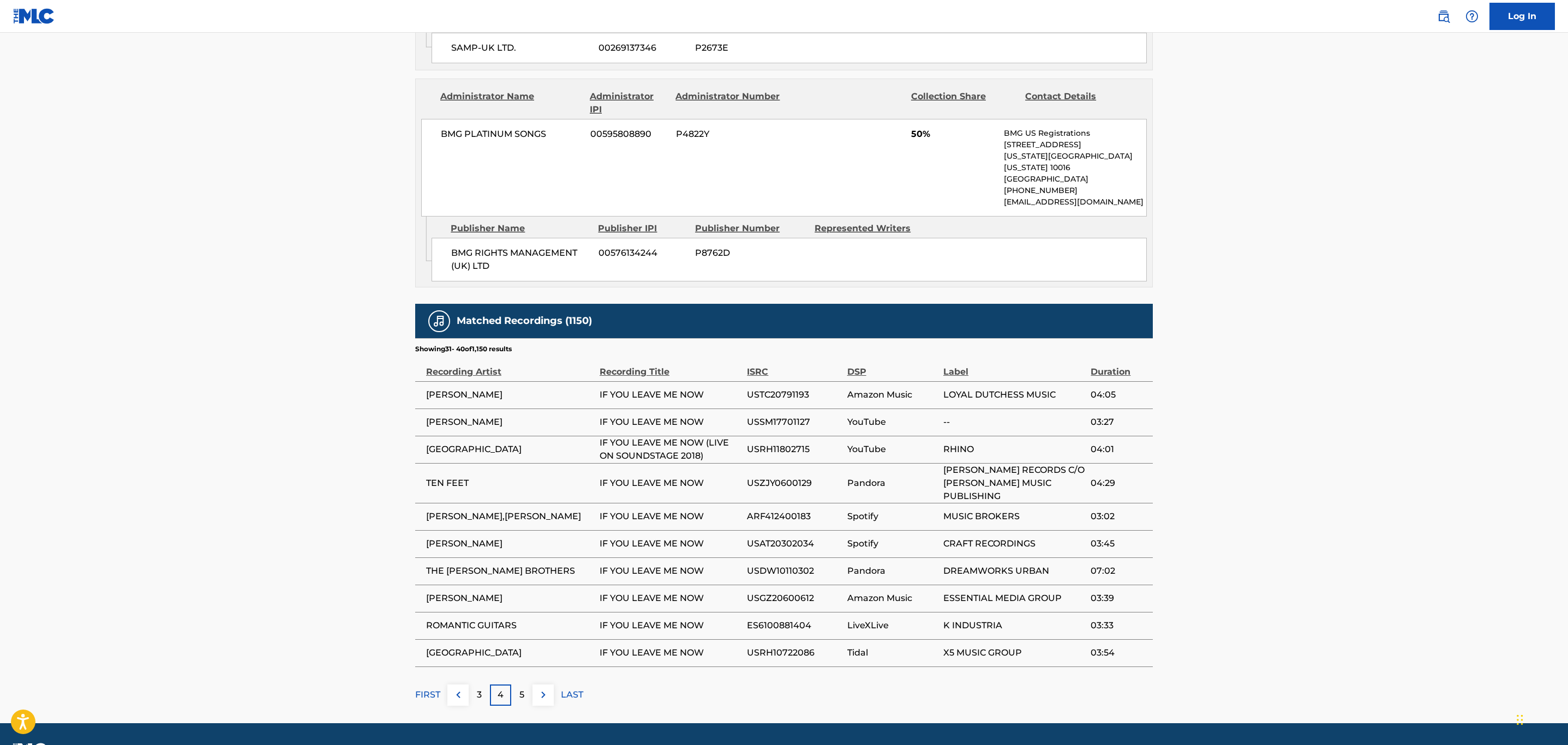
click at [783, 443] on span "USRH11802715" at bounding box center [793, 449] width 94 height 13
drag, startPoint x: 714, startPoint y: 491, endPoint x: 598, endPoint y: 491, distance: 116.0
click at [598, 503] on tr "MARVIN,HERBIE GARRETT IF YOU LEAVE ME NOW ARF412400183 Spotify MUSIC BROKERS 03…" at bounding box center [783, 516] width 737 height 28
drag, startPoint x: 609, startPoint y: 567, endPoint x: 619, endPoint y: 567, distance: 10.0
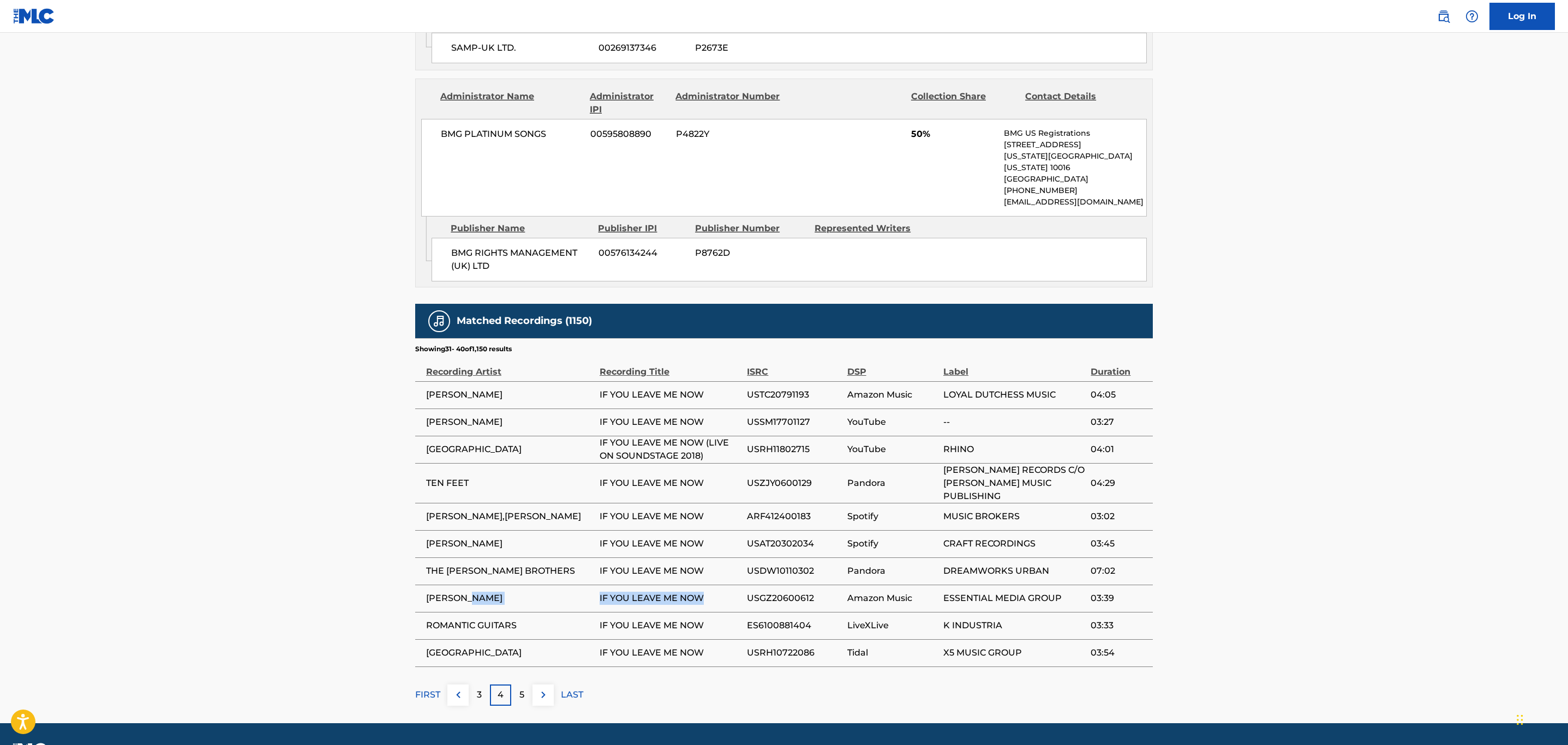
click at [580, 585] on tr "STEVIE B IF YOU LEAVE ME NOW USGZ20600612 Amazon Music ESSENTIAL MEDIA GROUP 03…" at bounding box center [783, 598] width 737 height 28
click at [538, 688] on img at bounding box center [543, 694] width 13 height 13
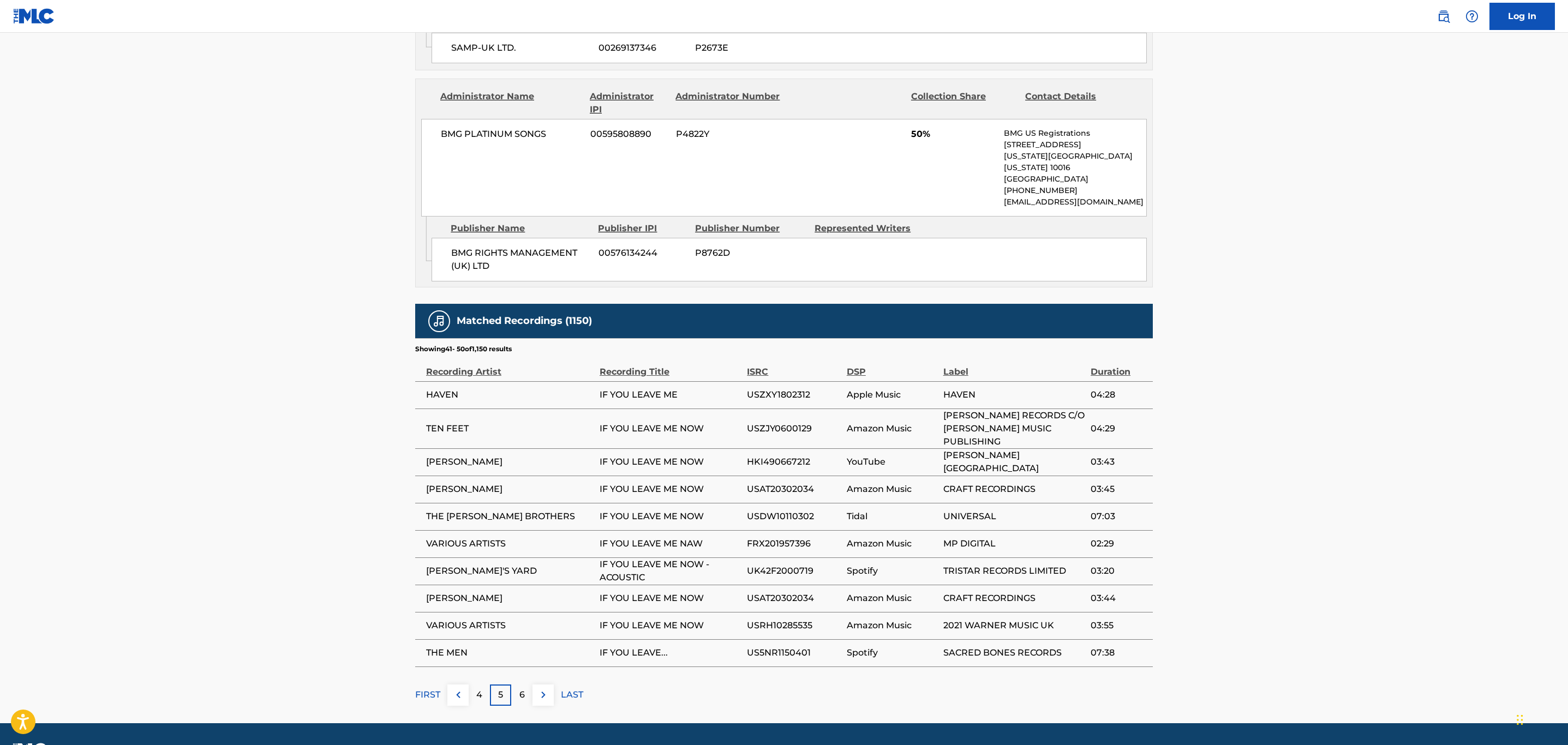
click at [756, 537] on span "FRX201957396" at bounding box center [793, 543] width 94 height 13
click at [547, 688] on img at bounding box center [543, 694] width 13 height 13
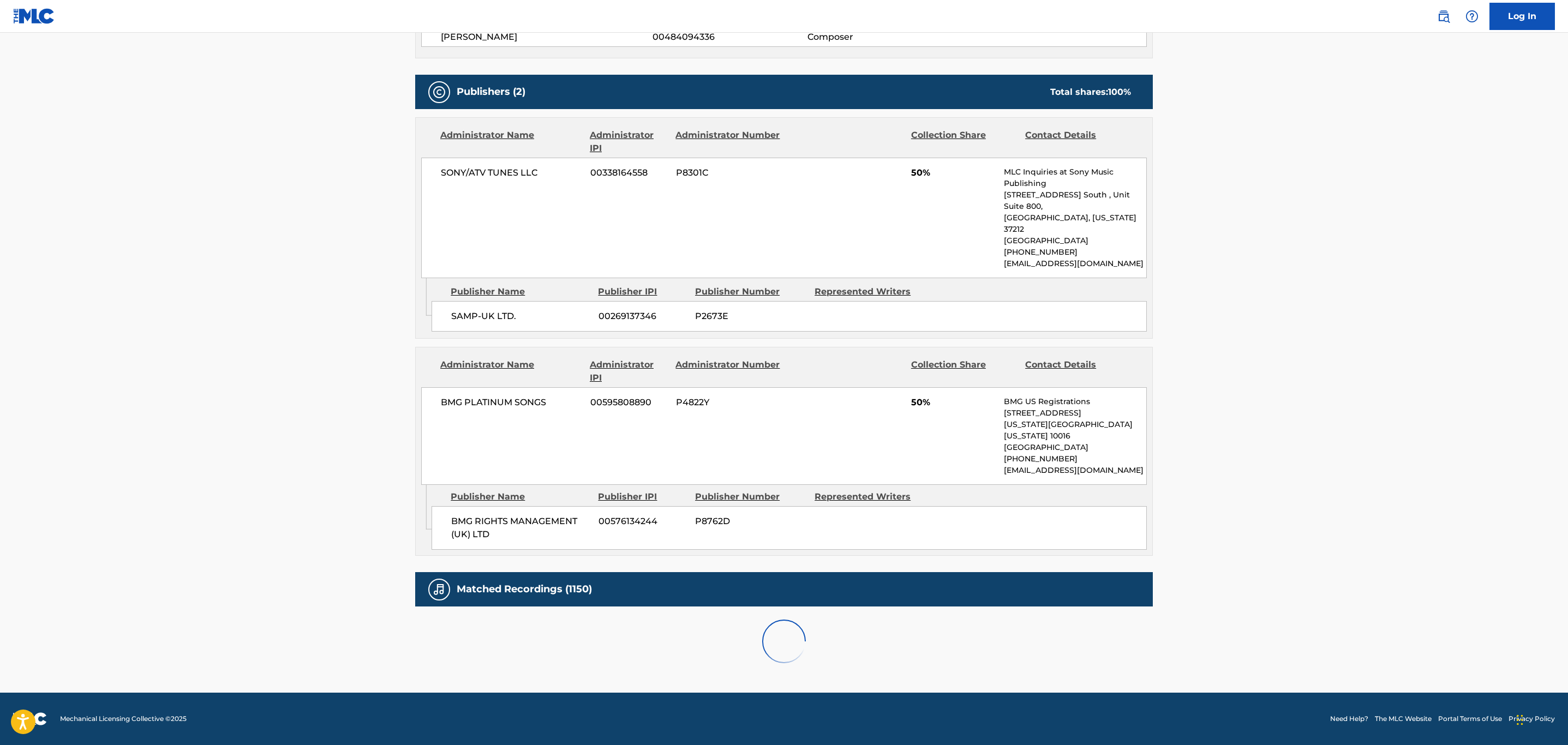
scroll to position [698, 0]
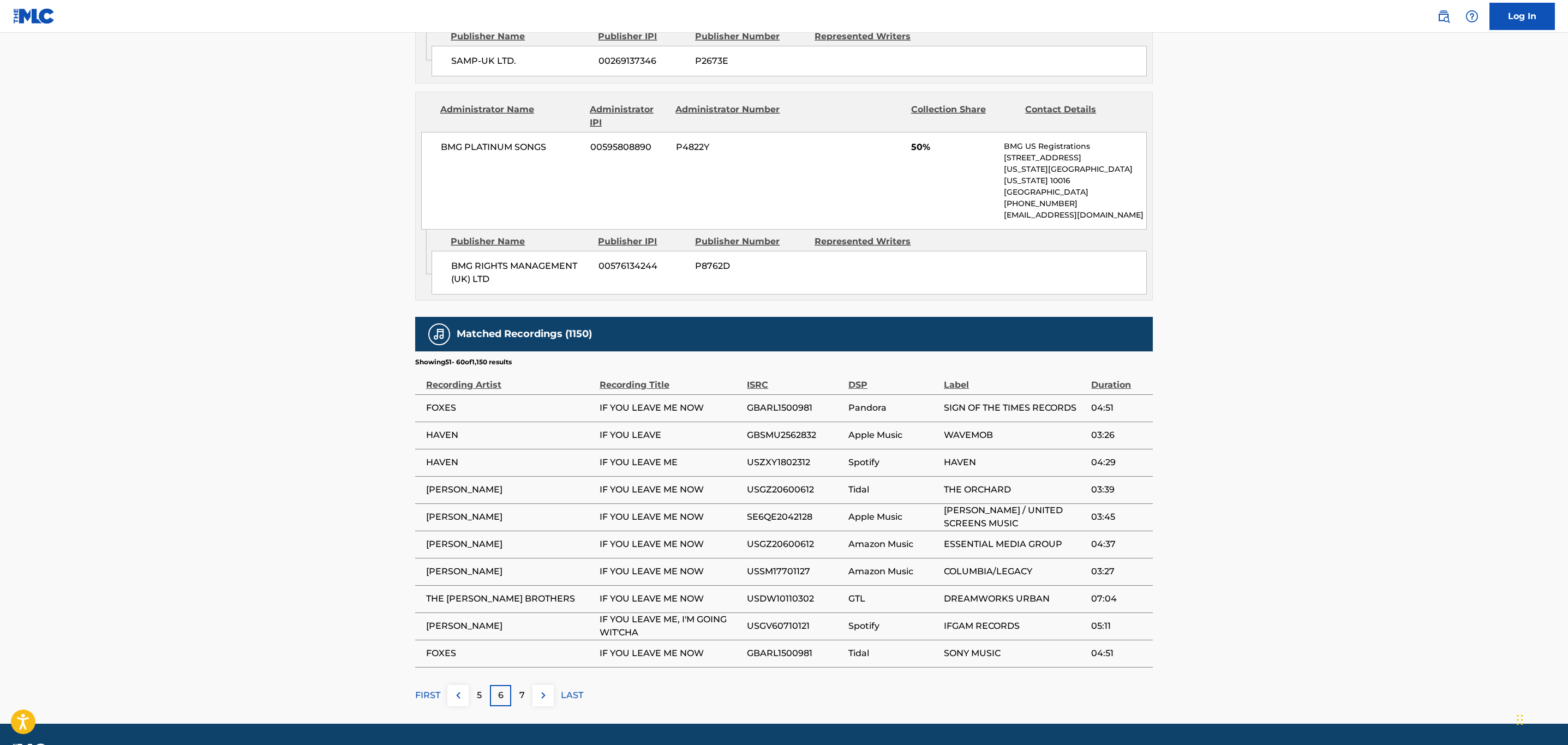
click at [787, 592] on span "USDW10110302" at bounding box center [794, 598] width 96 height 13
click at [1411, 394] on main "< Back to public search results Copy work link IF YOU LEAVE ME NOW Work Detail …" at bounding box center [784, 29] width 1568 height 1388
drag, startPoint x: 711, startPoint y: 617, endPoint x: 598, endPoint y: 627, distance: 113.4
click at [598, 640] on tr "FOXES IF YOU LEAVE ME NOW GBARL1500981 Tidal SONY MUSIC 04:51" at bounding box center [783, 654] width 737 height 28
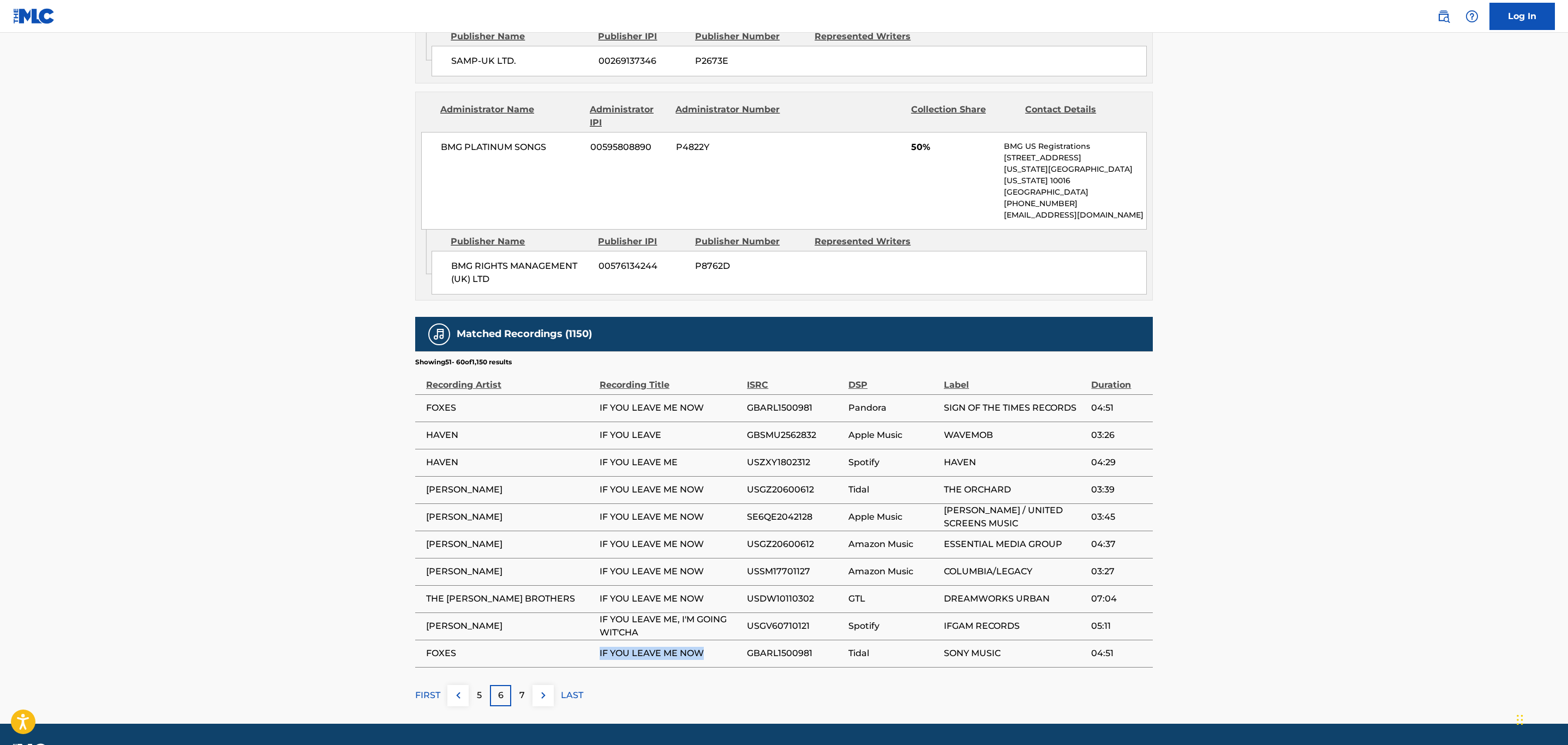
click at [549, 689] on img at bounding box center [543, 695] width 13 height 13
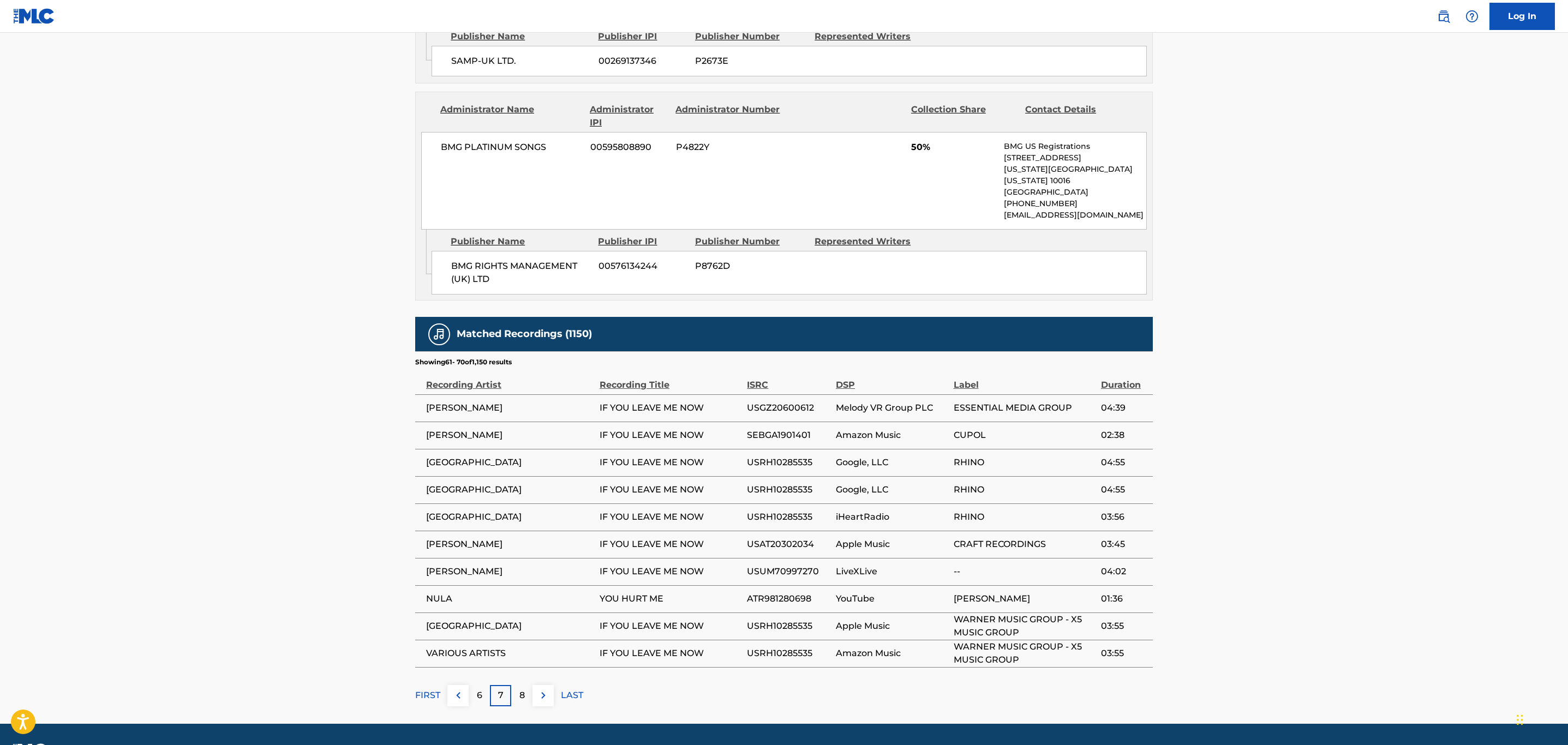
click at [780, 565] on span "USUM70997270" at bounding box center [788, 571] width 84 height 13
click at [549, 689] on img at bounding box center [543, 695] width 13 height 13
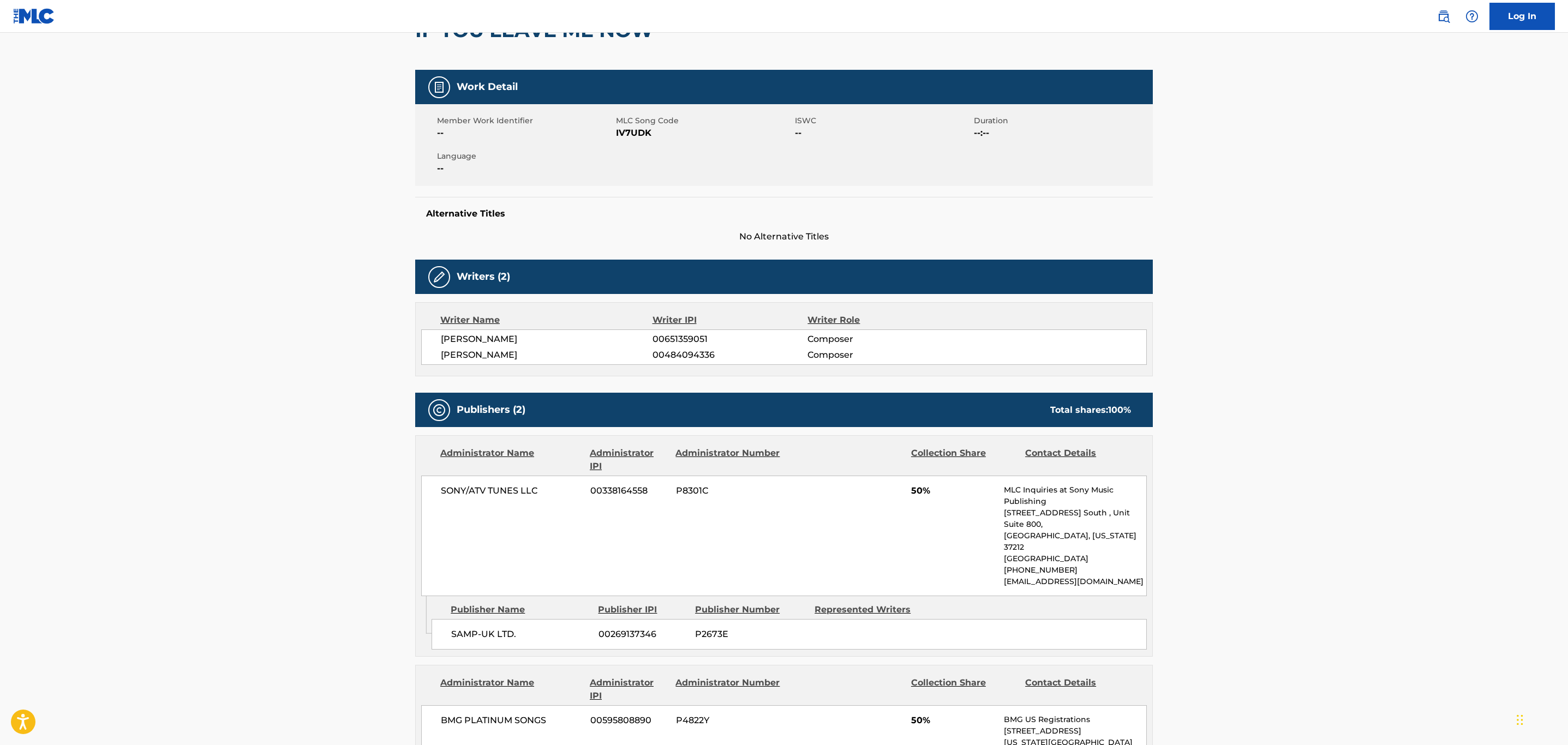
scroll to position [0, 0]
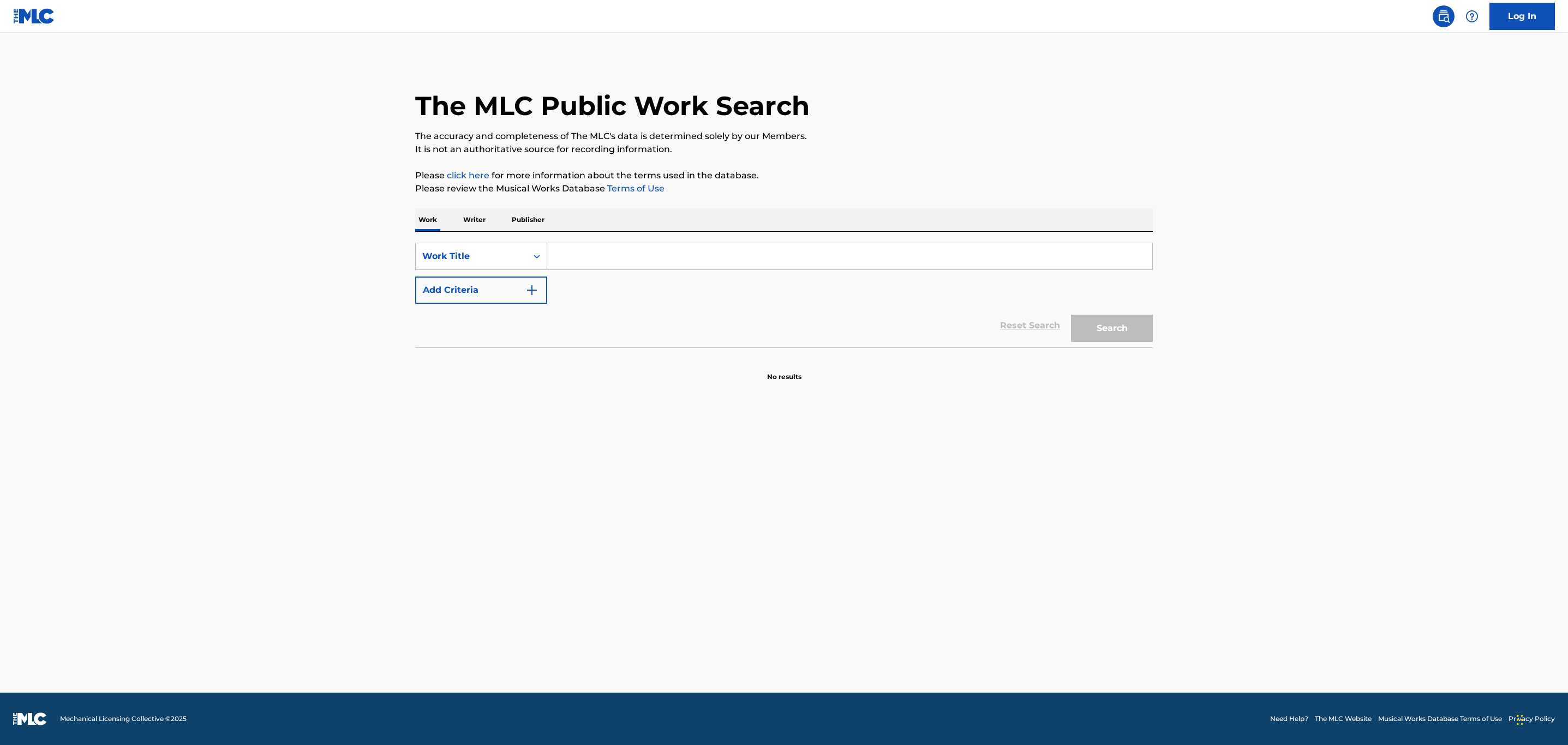
click at [648, 249] on input "Search Form" at bounding box center [850, 256] width 605 height 26
paste input "STARGAZER"
type input "STARGAZER"
click at [1071, 315] on button "Search" at bounding box center [1112, 329] width 82 height 28
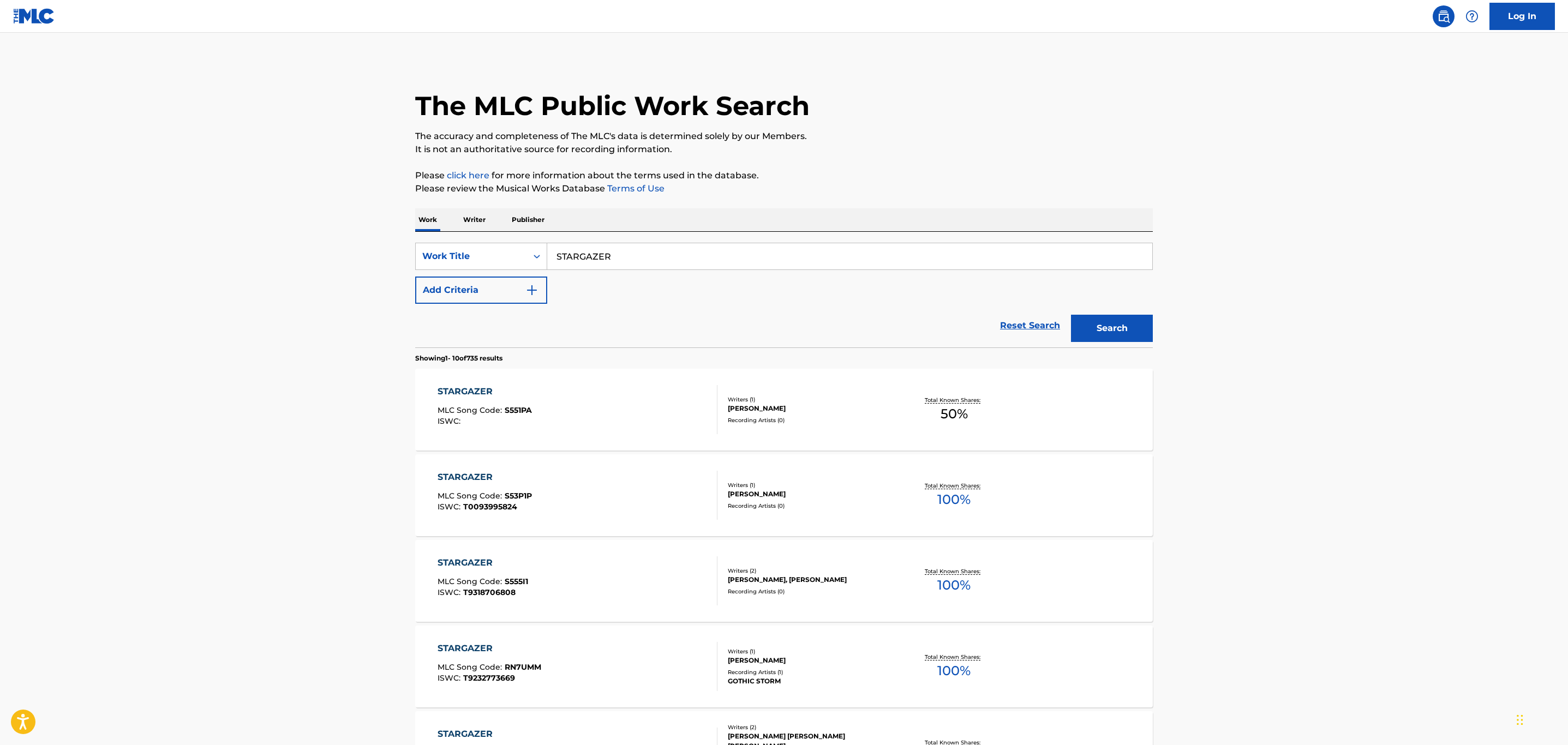
click at [1334, 291] on main "The MLC Public Work Search The accuracy and completeness of The MLC's data is d…" at bounding box center [784, 658] width 1568 height 1250
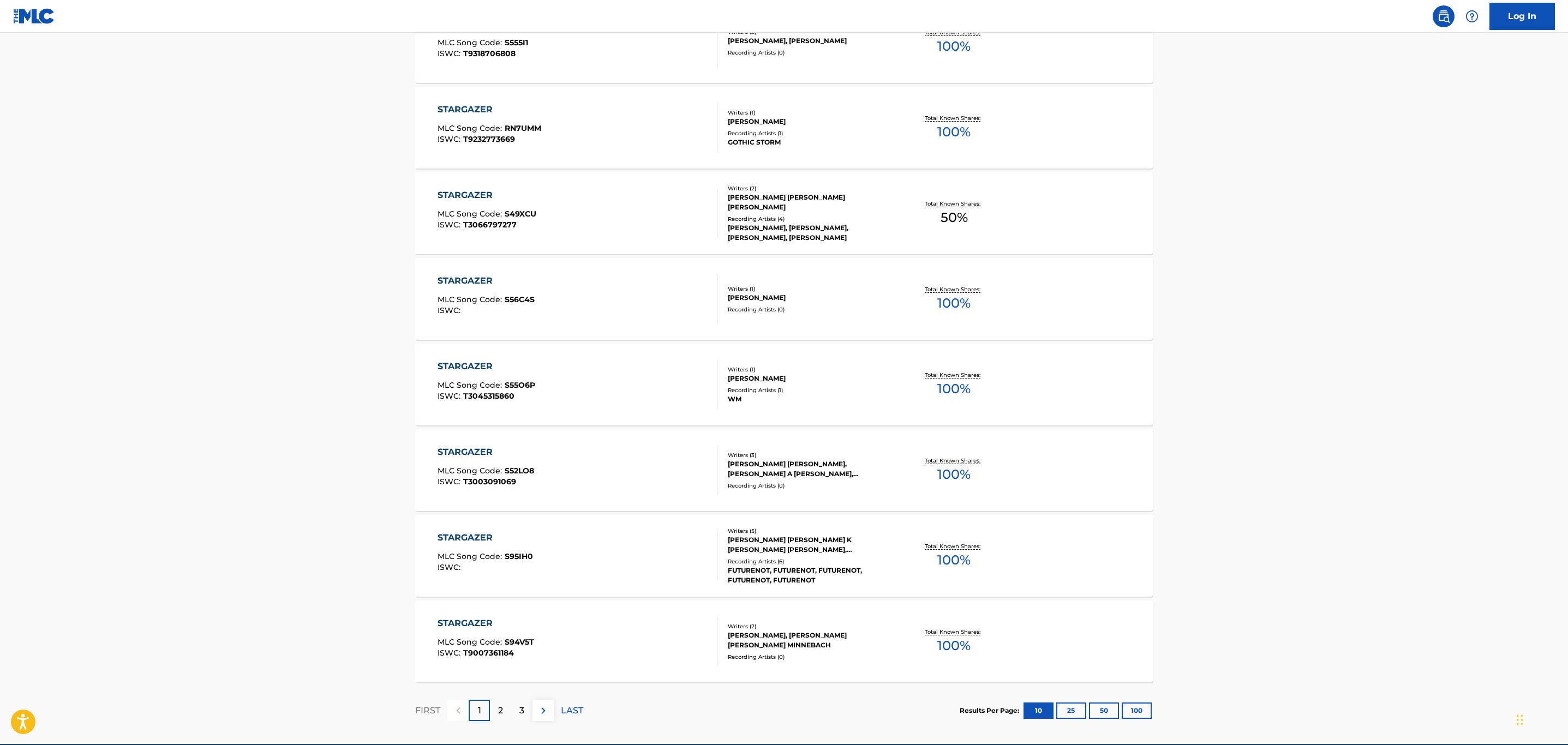
scroll to position [590, 0]
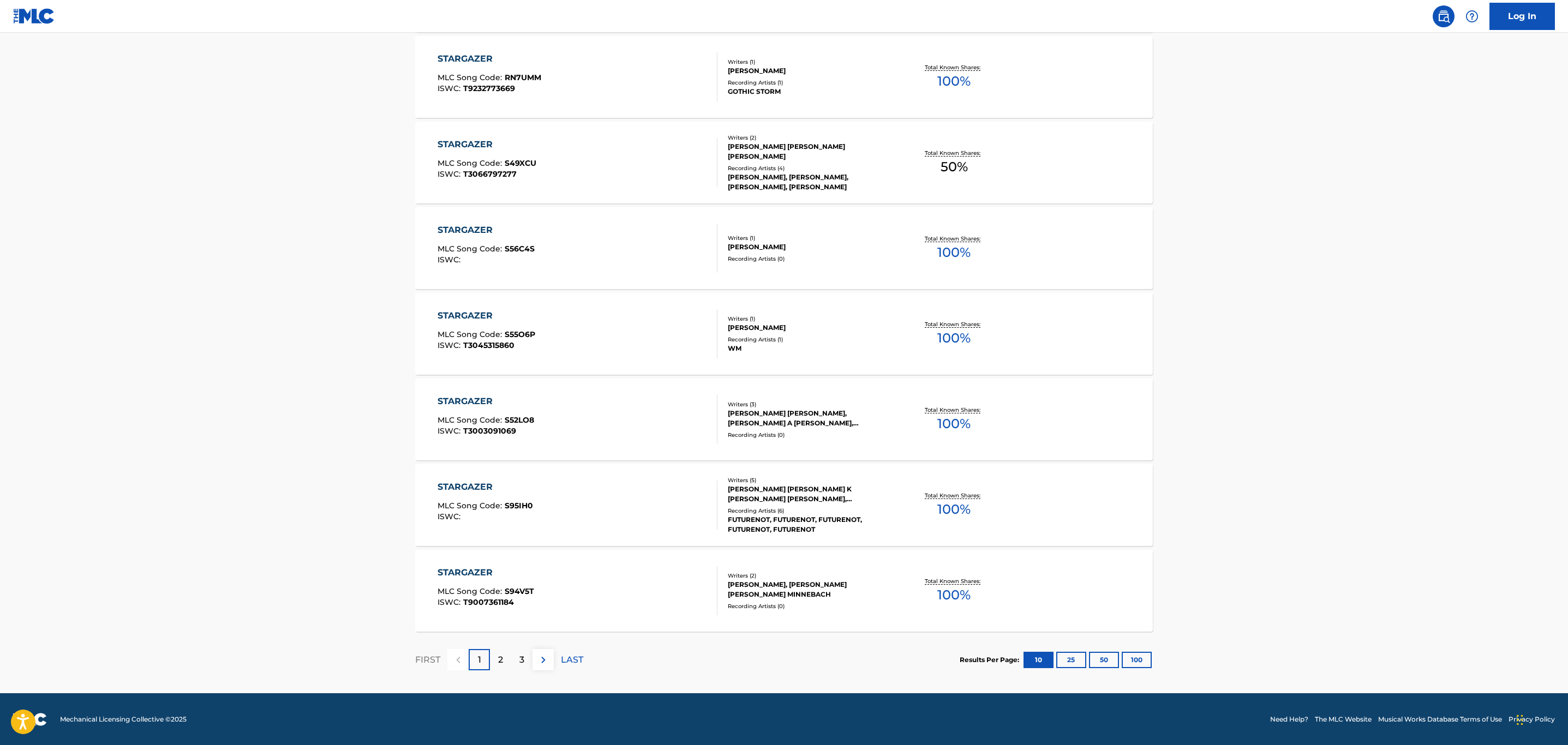
click at [1149, 663] on button "100" at bounding box center [1137, 660] width 30 height 16
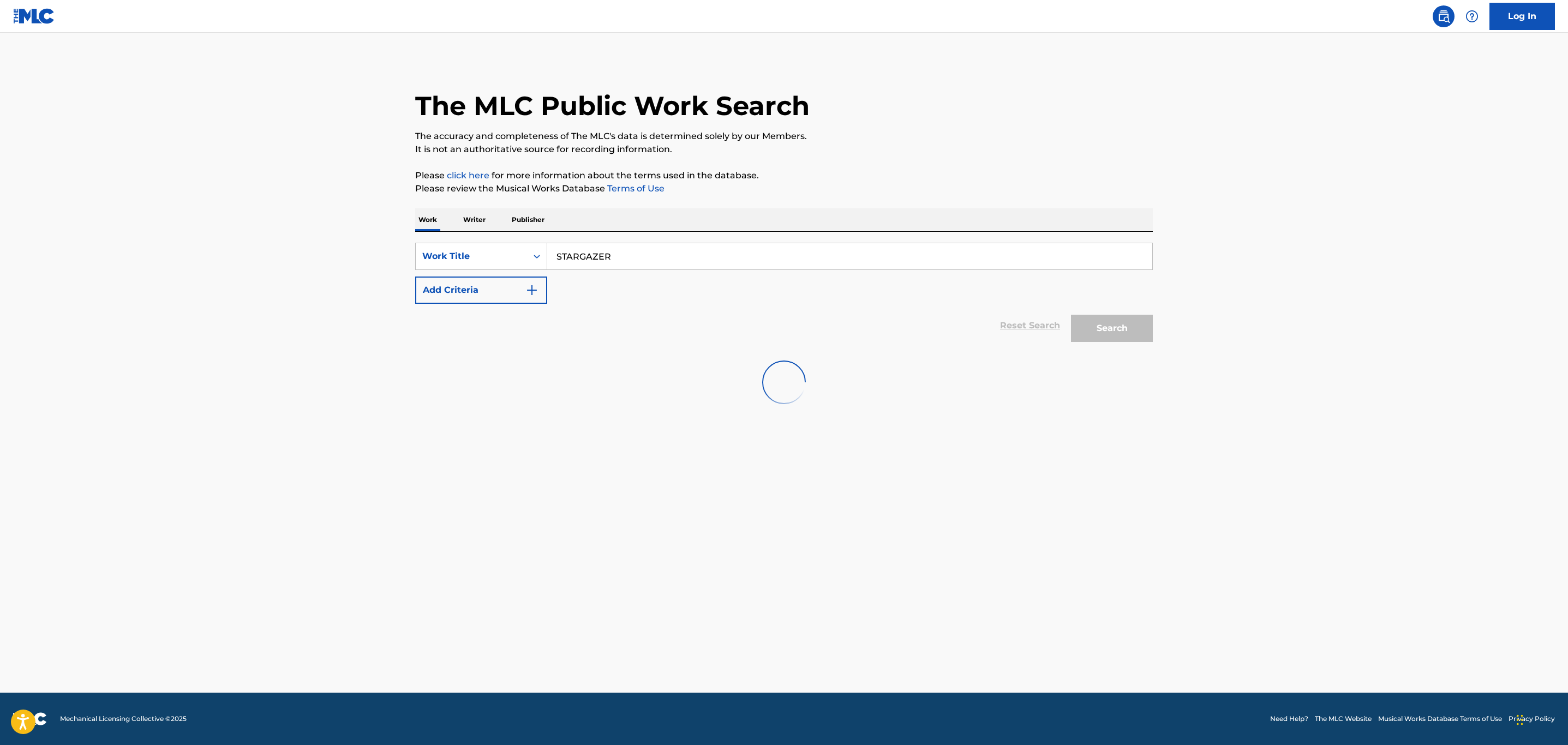
scroll to position [0, 0]
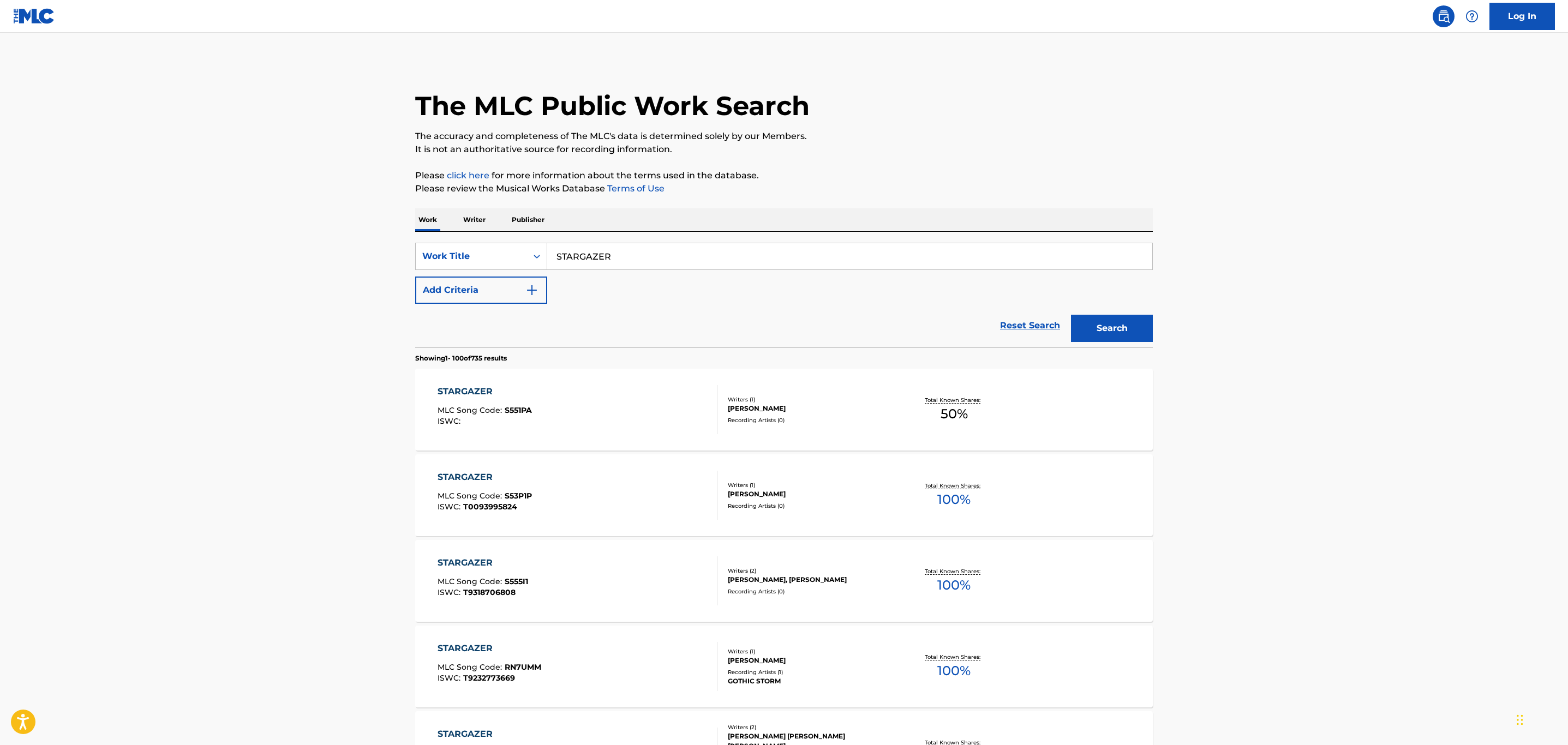
click at [461, 289] on button "Add Criteria" at bounding box center [480, 291] width 132 height 28
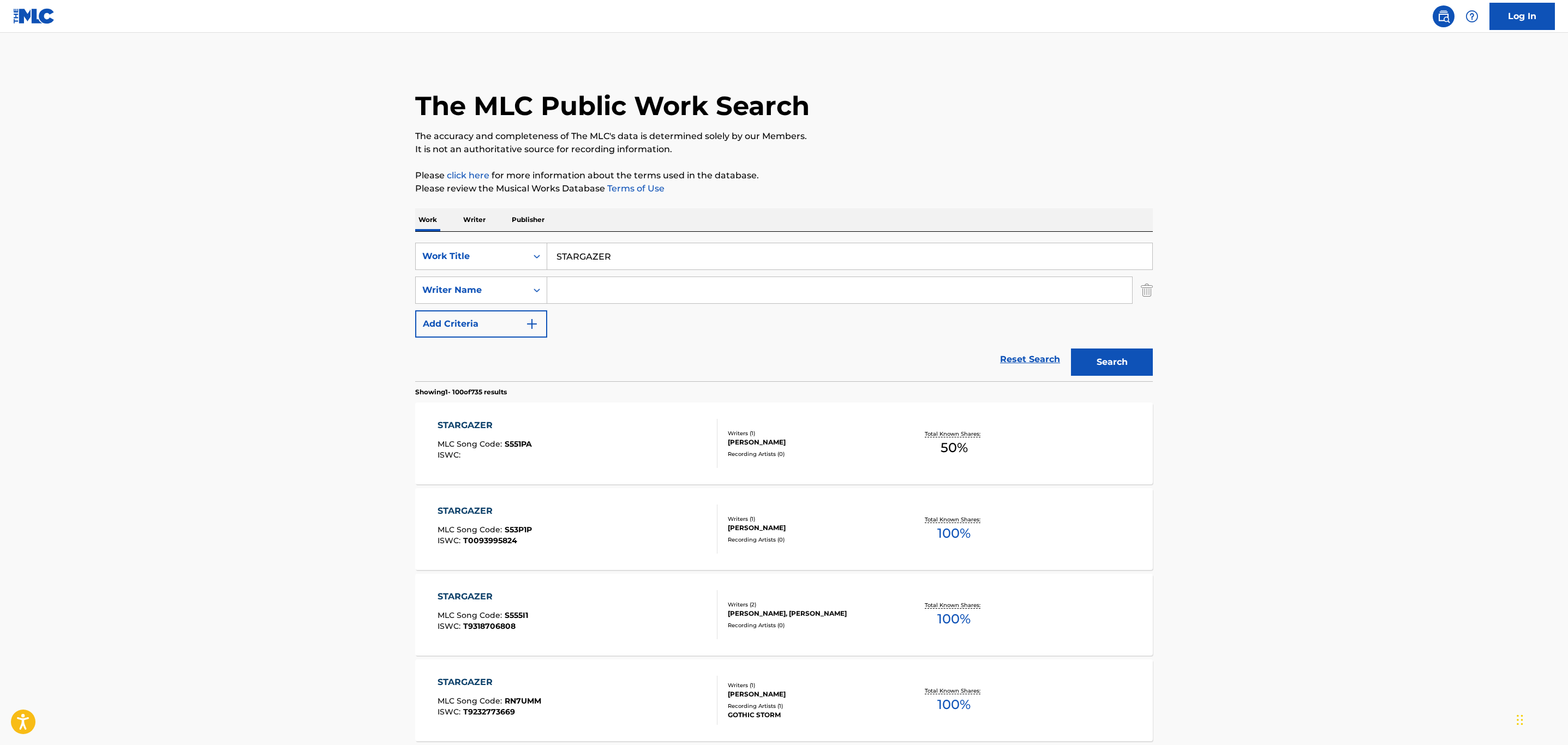
click at [680, 285] on input "Search Form" at bounding box center [839, 290] width 585 height 26
type input "[PERSON_NAME]"
click at [1071, 348] on button "Search" at bounding box center [1112, 362] width 82 height 28
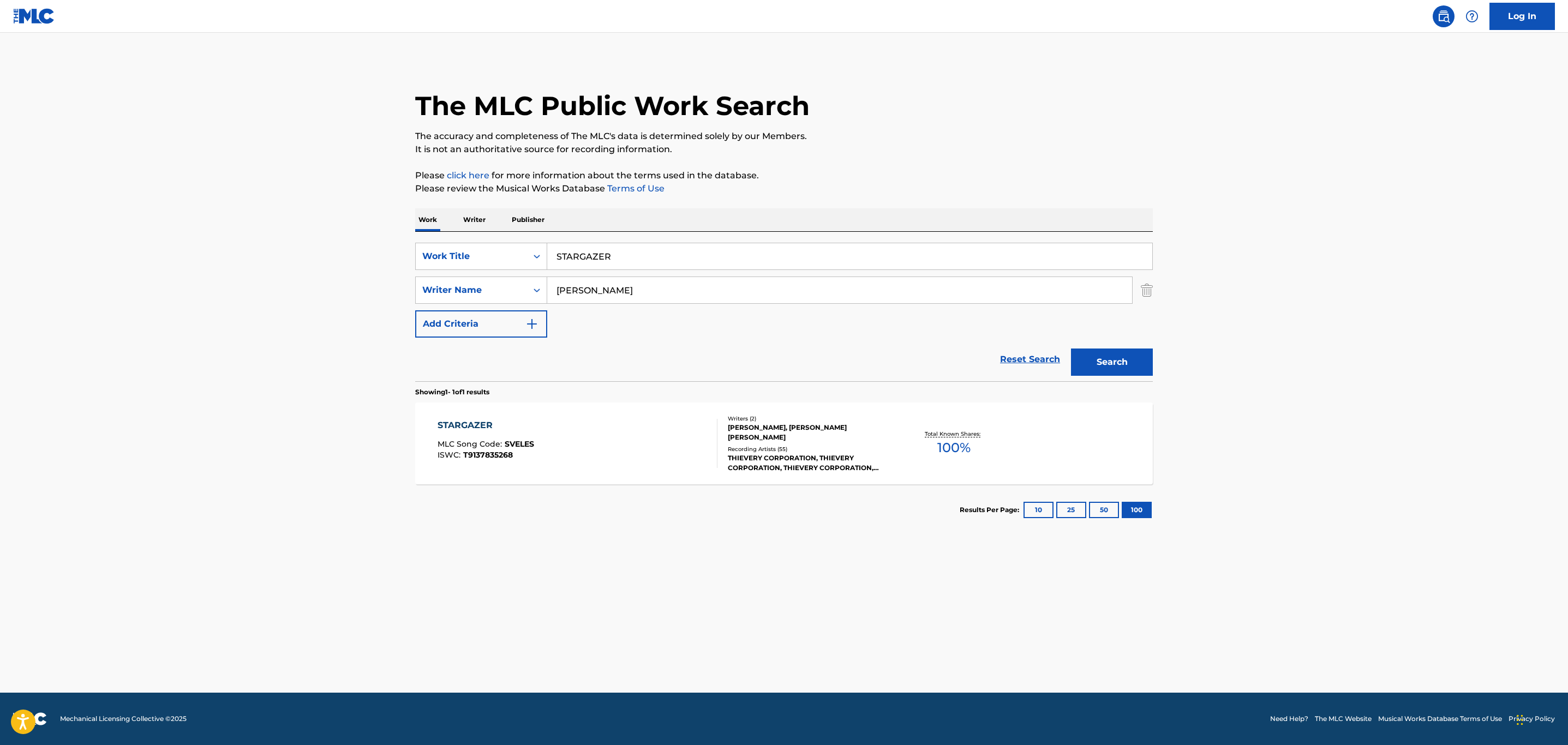
click at [623, 434] on div "STARGAZER MLC Song Code : SVELES ISWC : T9137835268" at bounding box center [577, 443] width 280 height 49
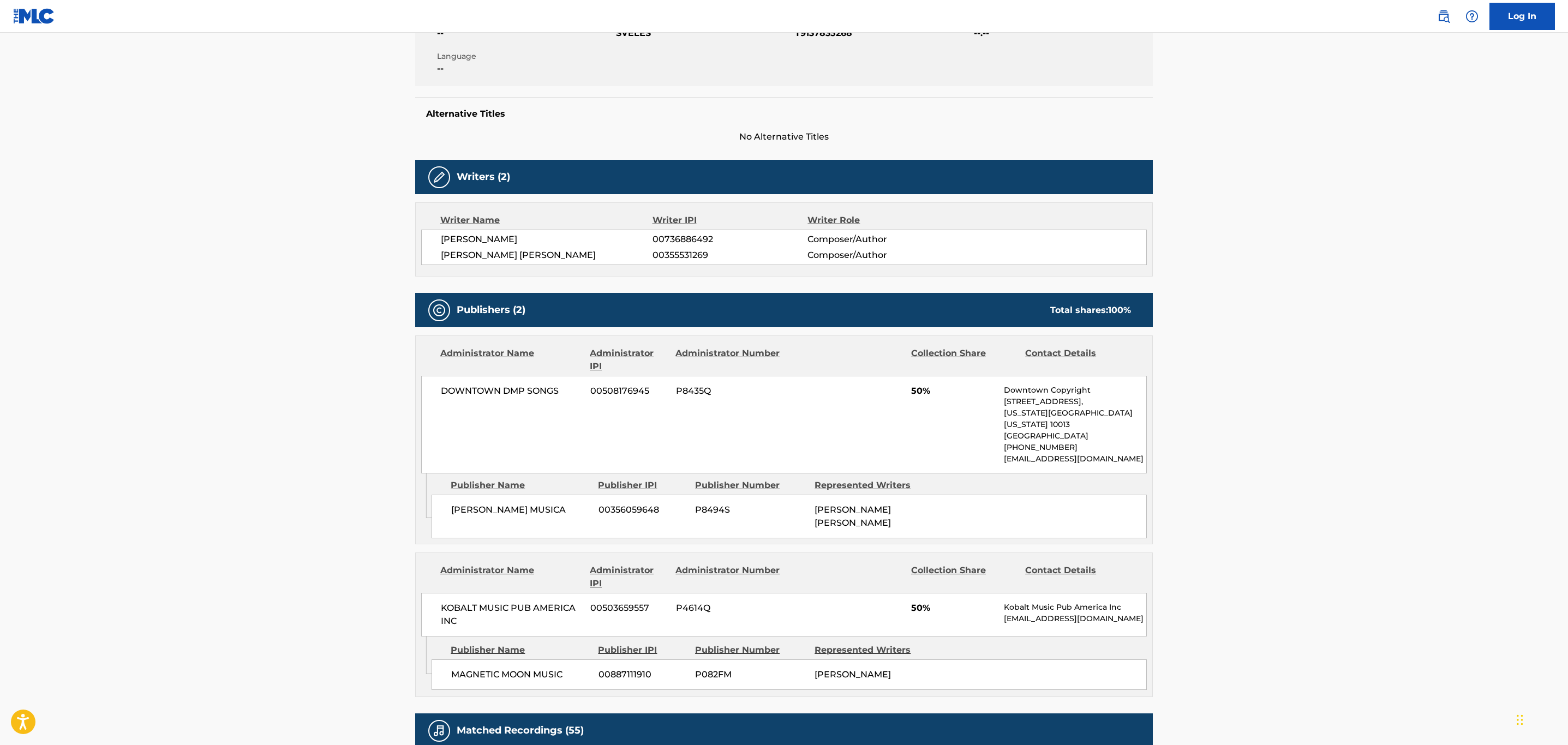
scroll to position [60, 0]
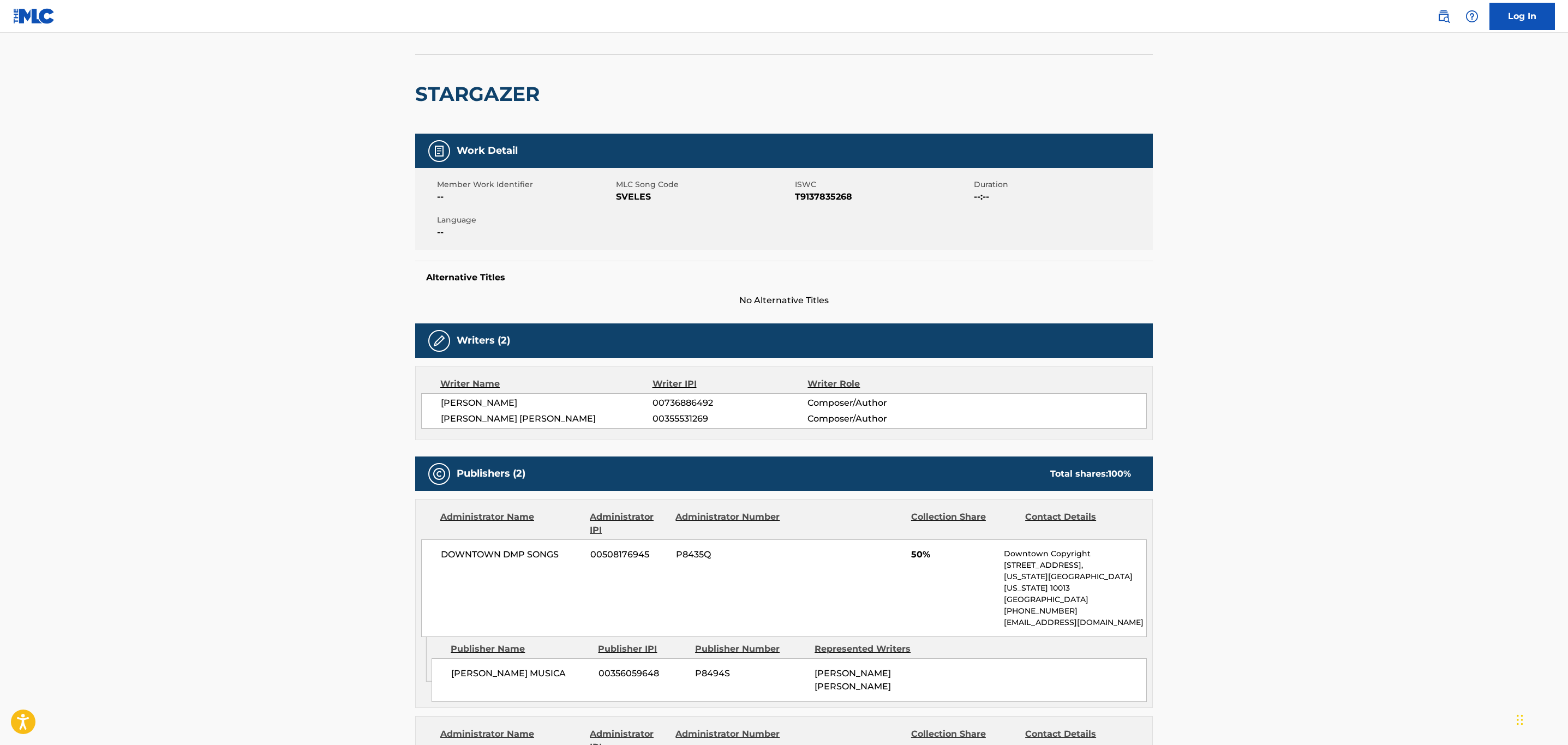
click at [647, 194] on span "SVELES" at bounding box center [704, 197] width 176 height 13
copy span "SVELES"
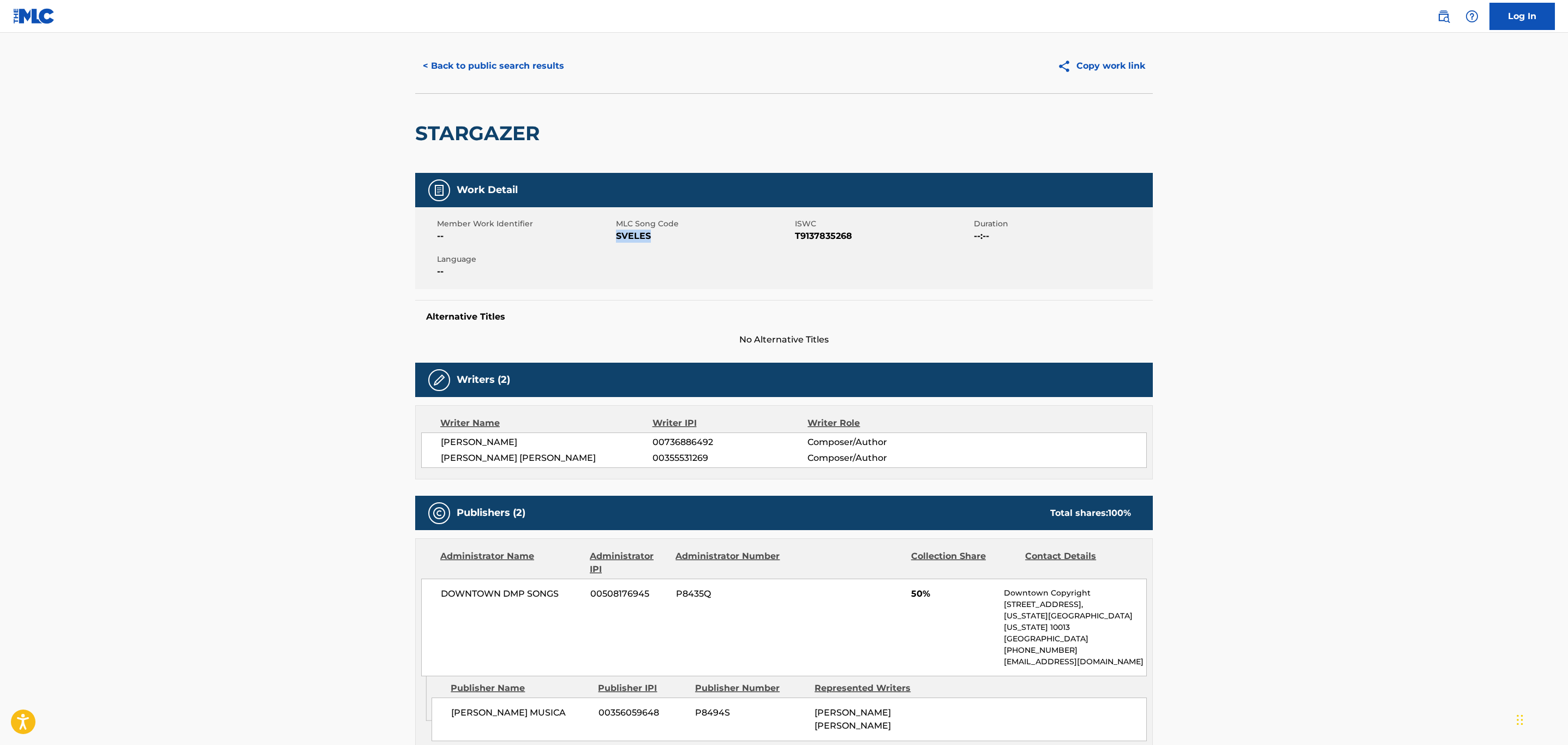
scroll to position [0, 0]
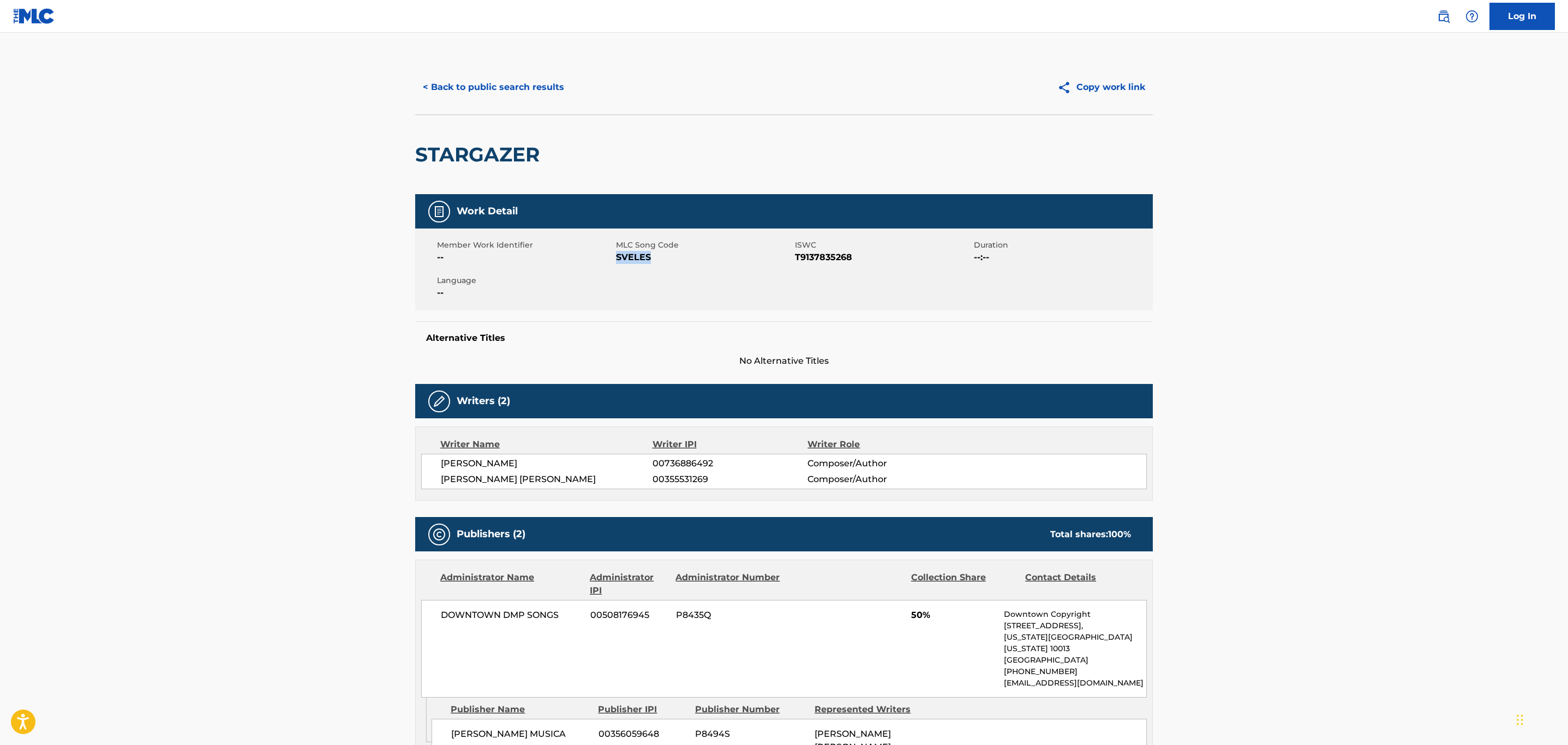
click at [478, 85] on button "< Back to public search results" at bounding box center [493, 87] width 157 height 28
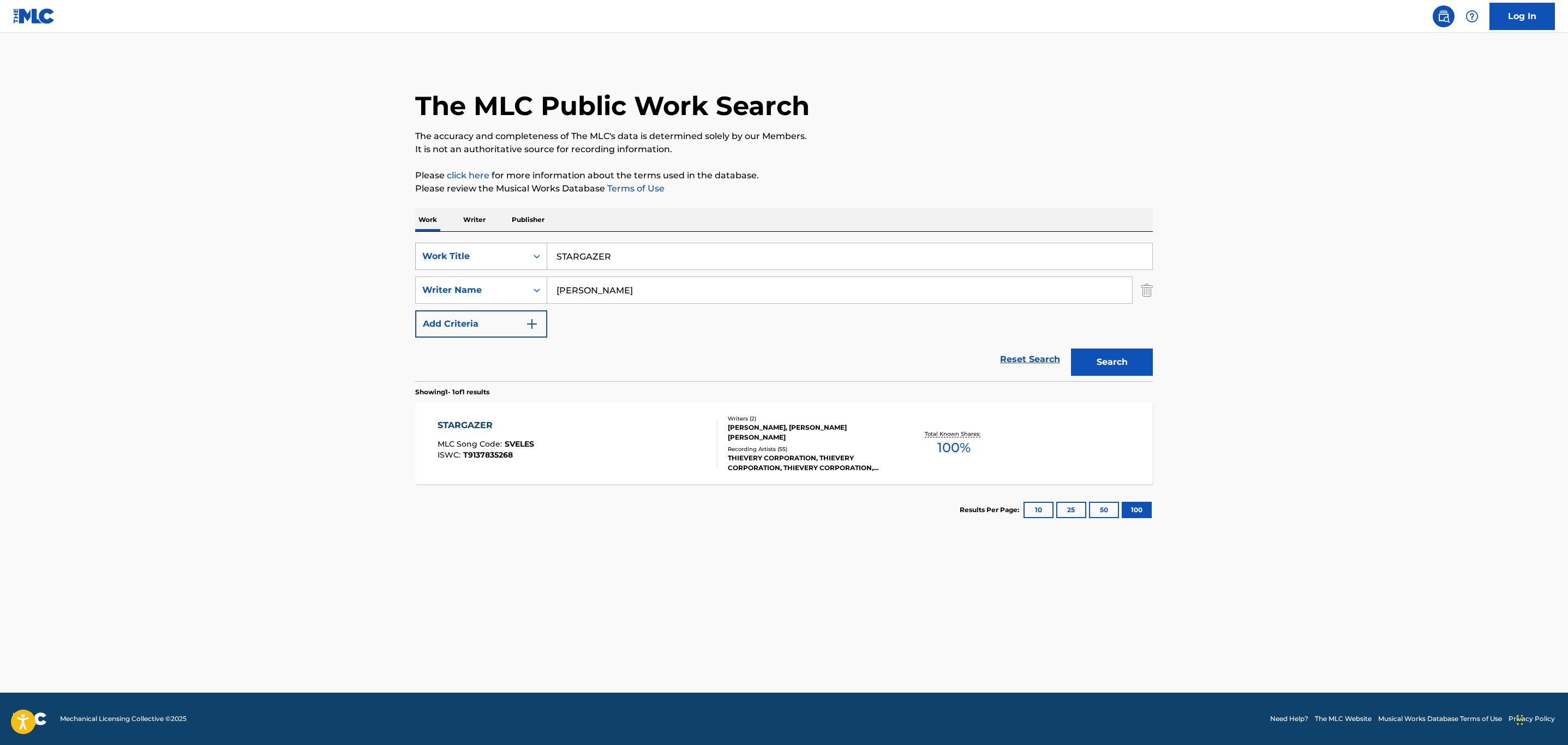
click at [510, 255] on div "Work Title" at bounding box center [472, 256] width 98 height 13
click at [492, 291] on div "MLC Song Code" at bounding box center [481, 285] width 131 height 28
drag, startPoint x: 493, startPoint y: 283, endPoint x: 498, endPoint y: 272, distance: 12.1
click at [485, 280] on div "SearchWithCriteria7ec8ad73-a65f-48c1-9f68-5e7aa2c6d3fe Writer Name [PERSON_NAME]" at bounding box center [783, 291] width 737 height 28
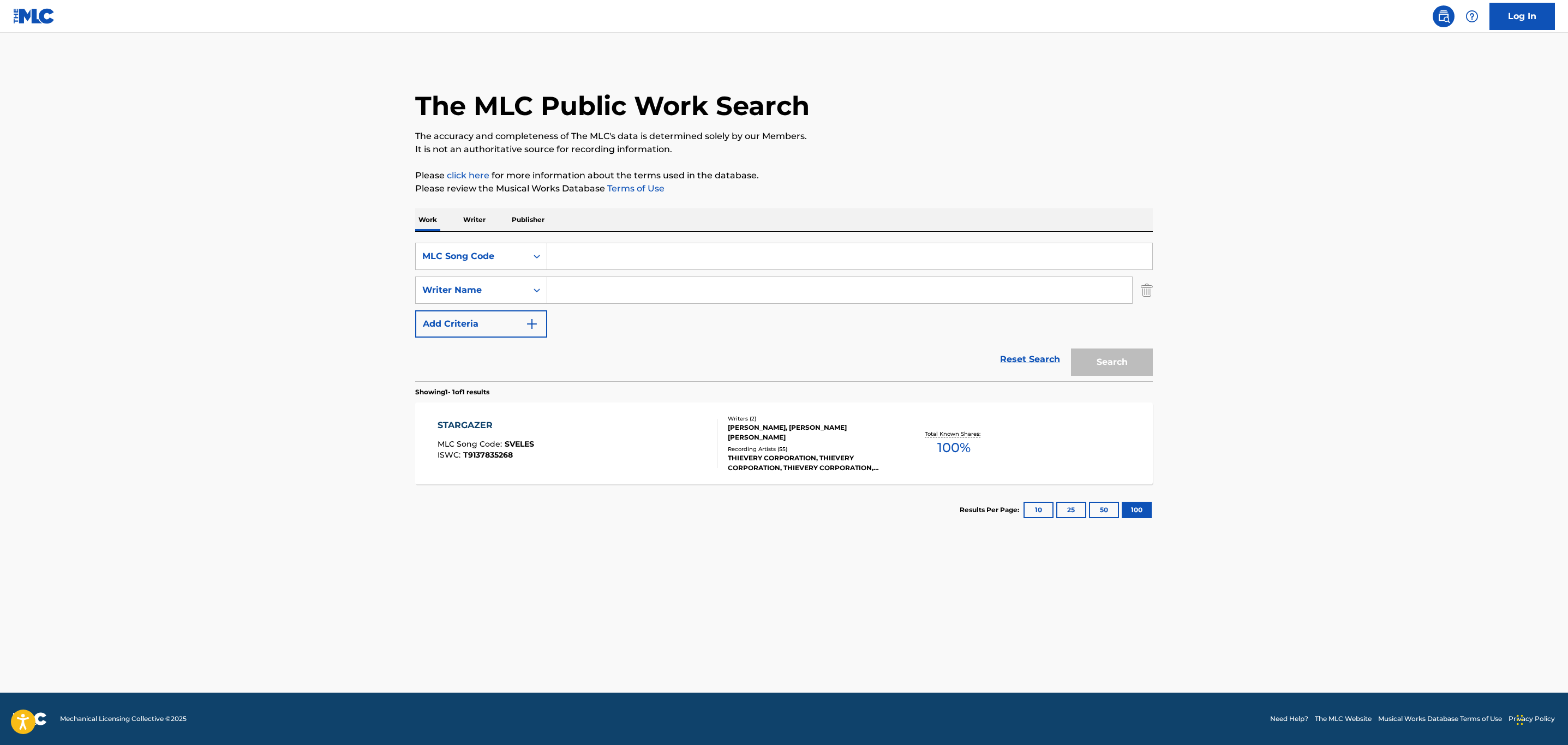
click at [637, 251] on input "Search Form" at bounding box center [850, 256] width 605 height 26
paste input "HG886A"
type input "HG886A"
click at [1071, 348] on button "Search" at bounding box center [1112, 362] width 82 height 28
click at [639, 457] on div "HABLALE CLARO MLC Song Code : HG886A ISWC : T9242921524" at bounding box center [577, 443] width 280 height 49
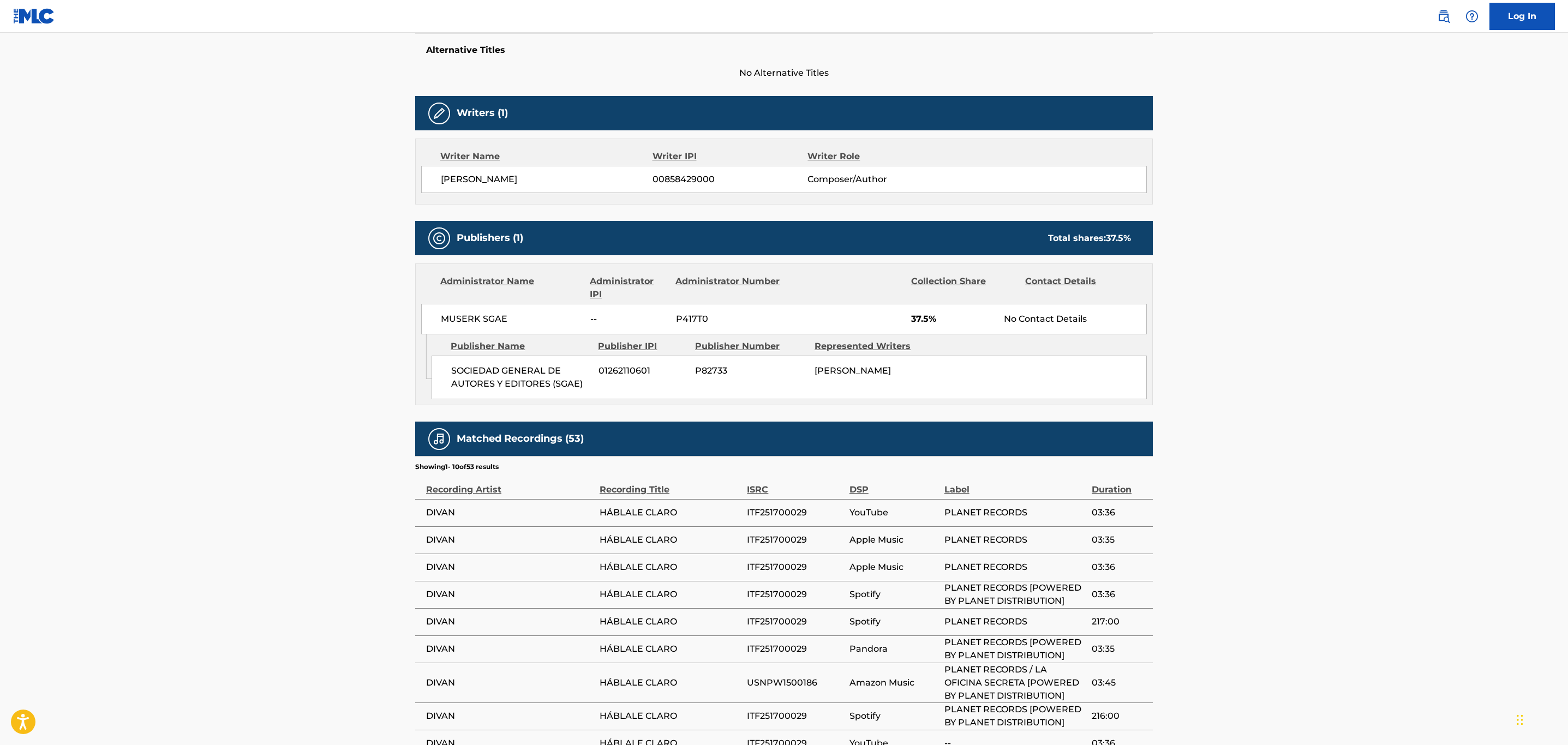
scroll to position [409, 0]
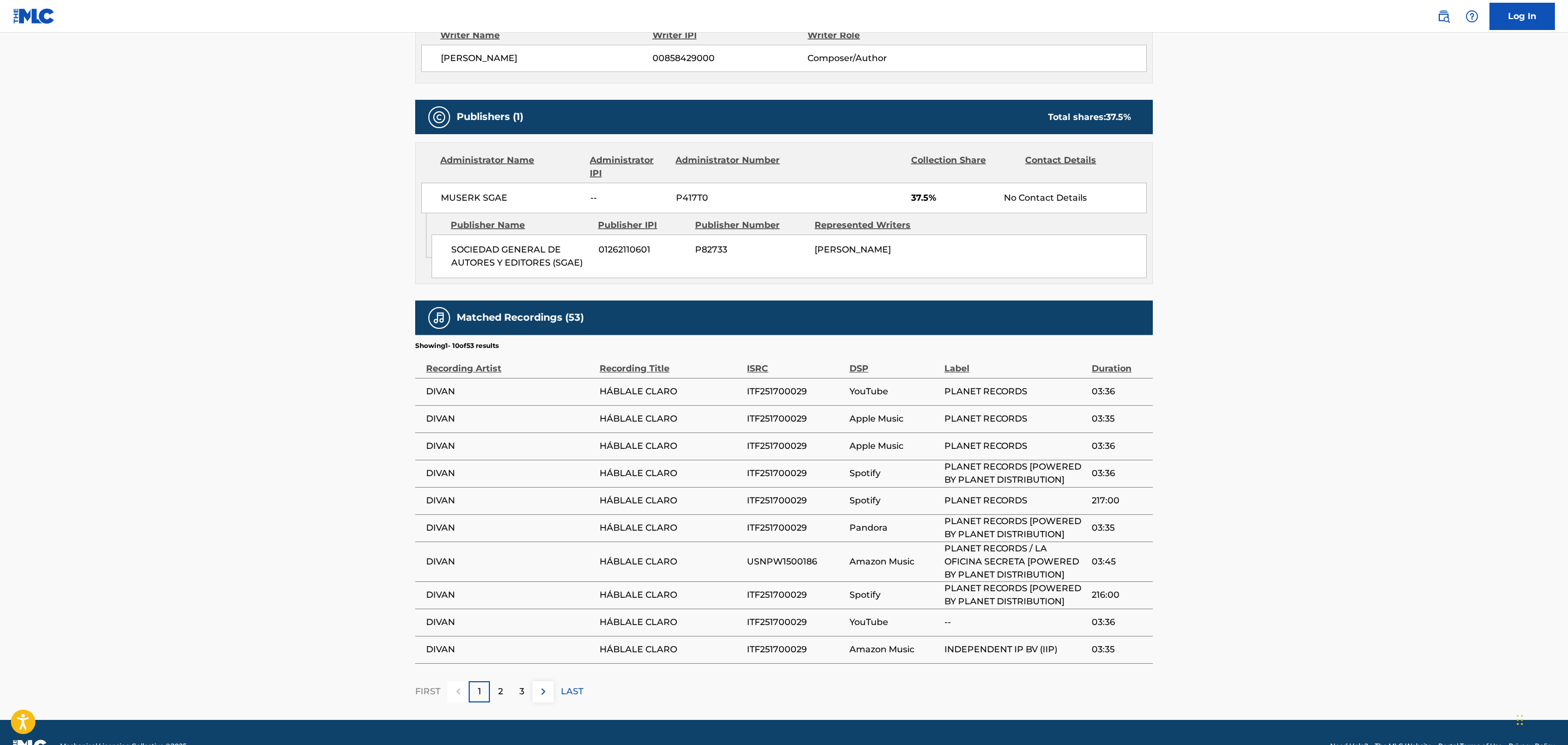
click at [540, 698] on img at bounding box center [543, 691] width 13 height 13
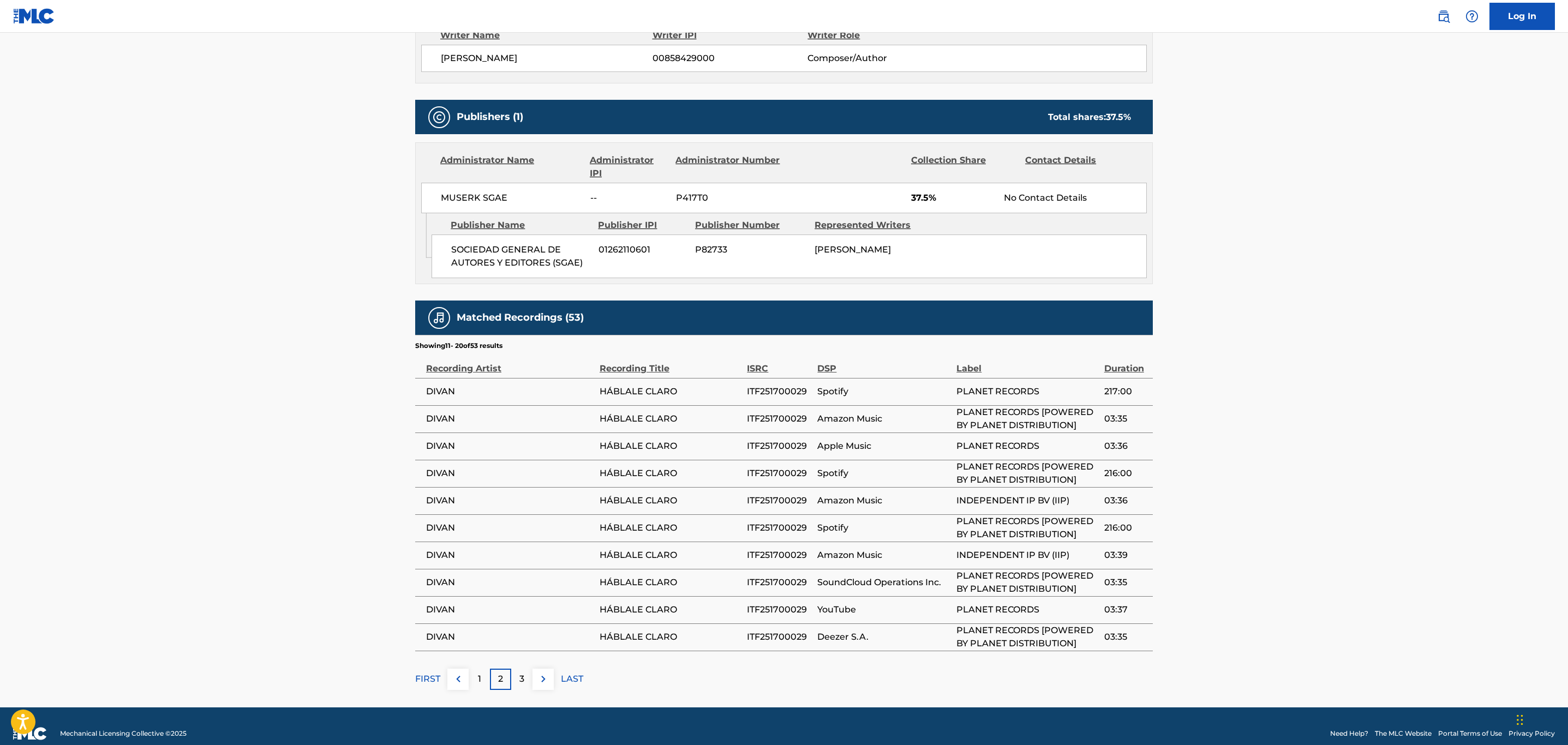
click at [540, 701] on main "< Back to public search results Copy work link HABLALE CLARO Work Detail Member…" at bounding box center [784, 166] width 1568 height 1084
click at [543, 684] on img at bounding box center [543, 679] width 13 height 13
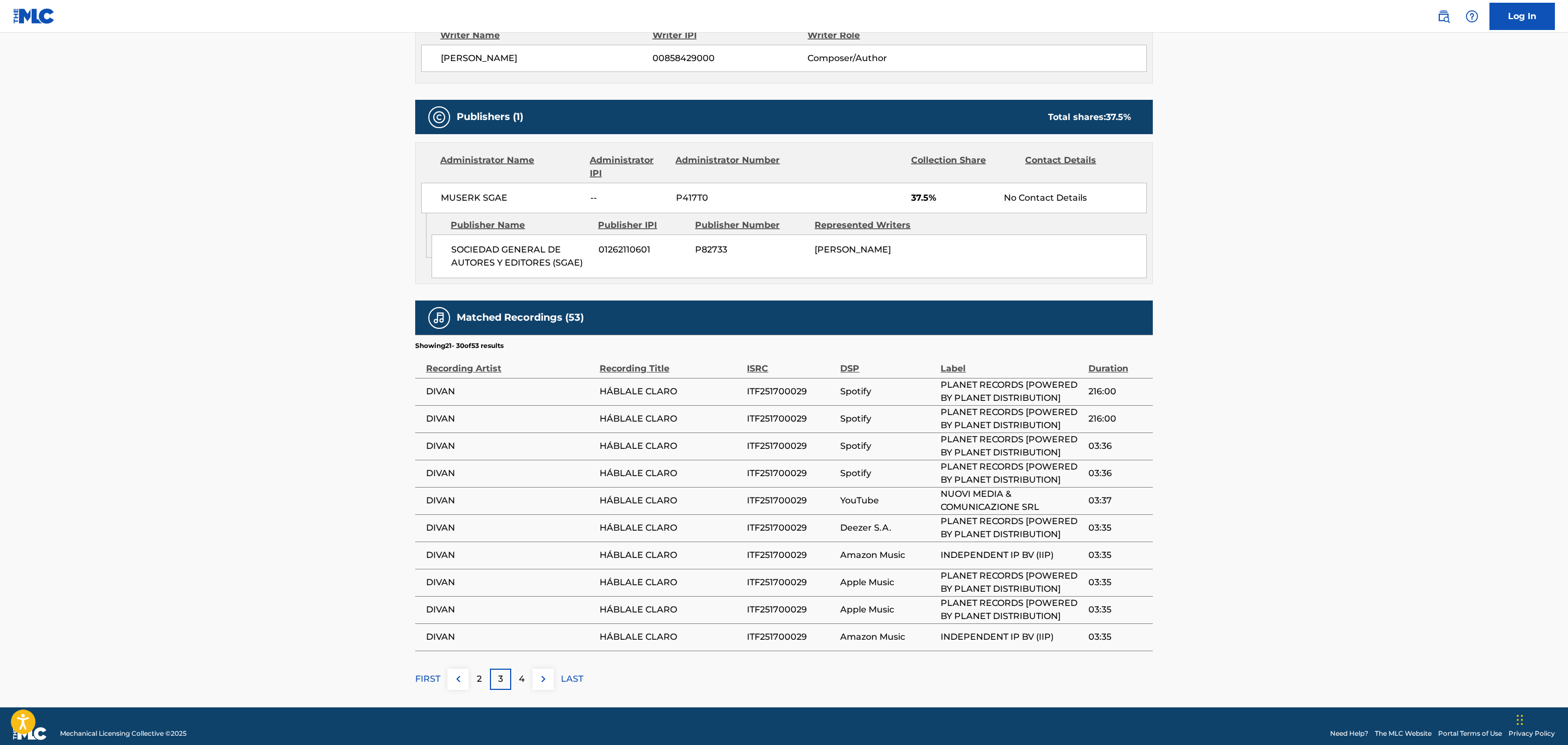
click at [543, 684] on img at bounding box center [543, 679] width 13 height 13
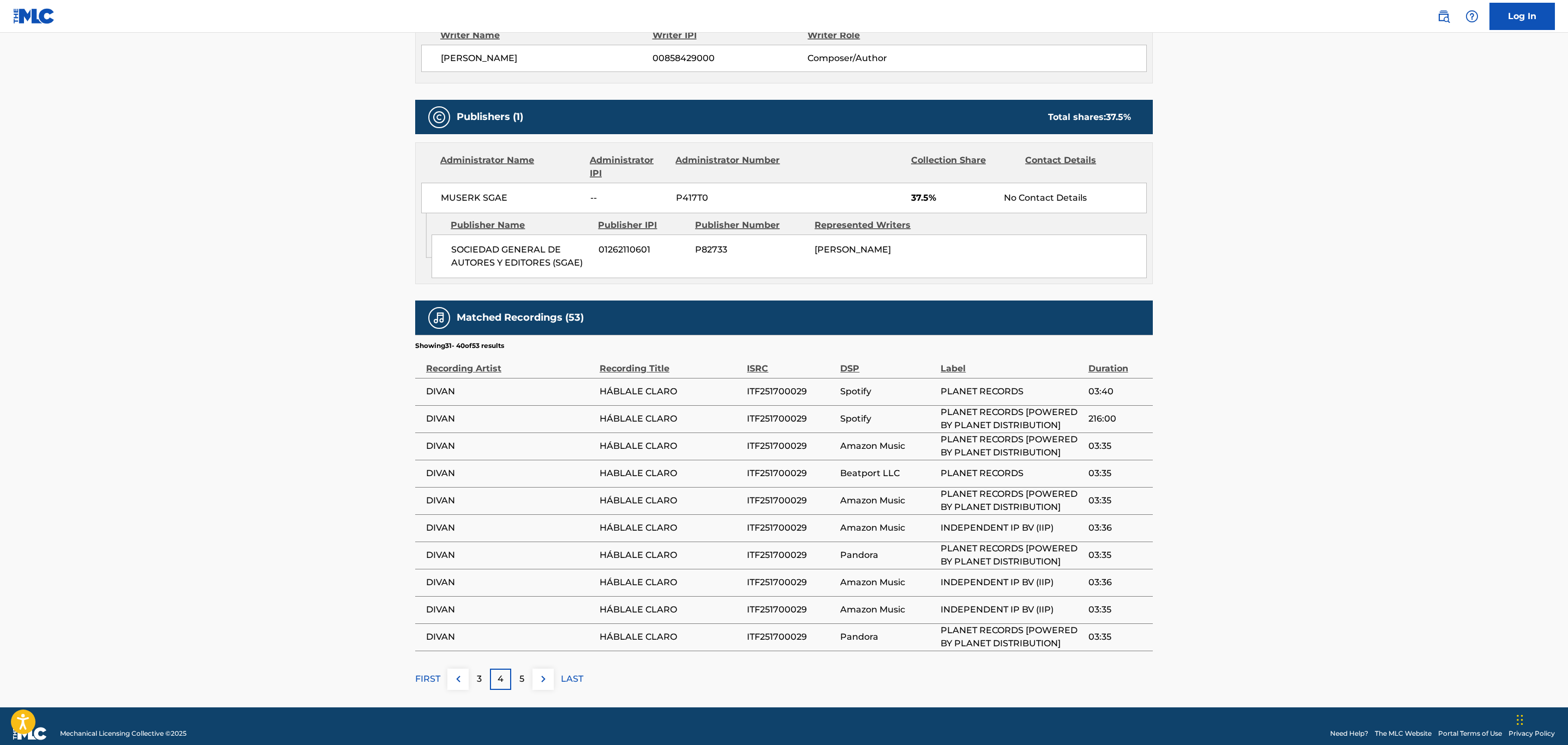
click at [543, 684] on img at bounding box center [543, 679] width 13 height 13
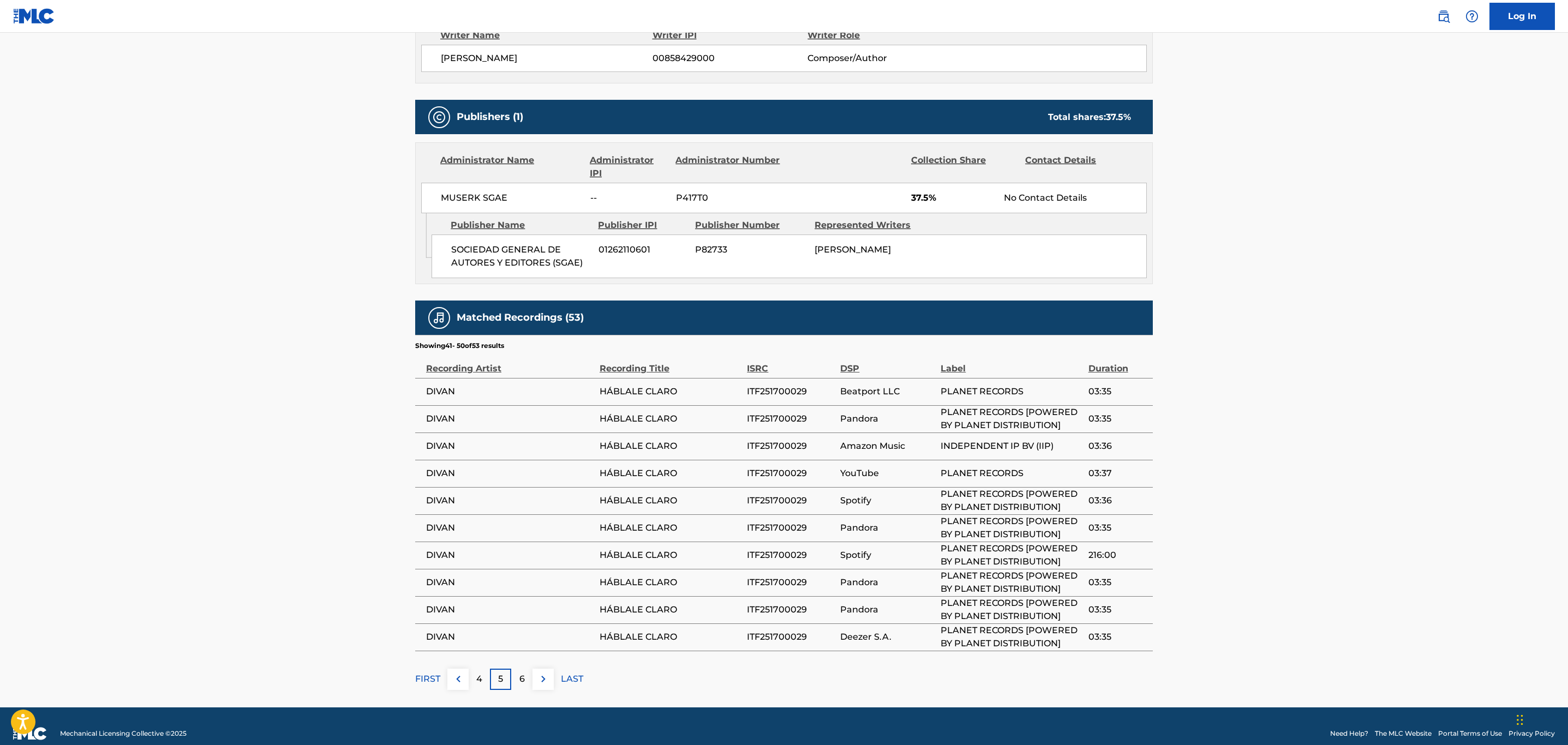
click at [543, 684] on img at bounding box center [543, 679] width 13 height 13
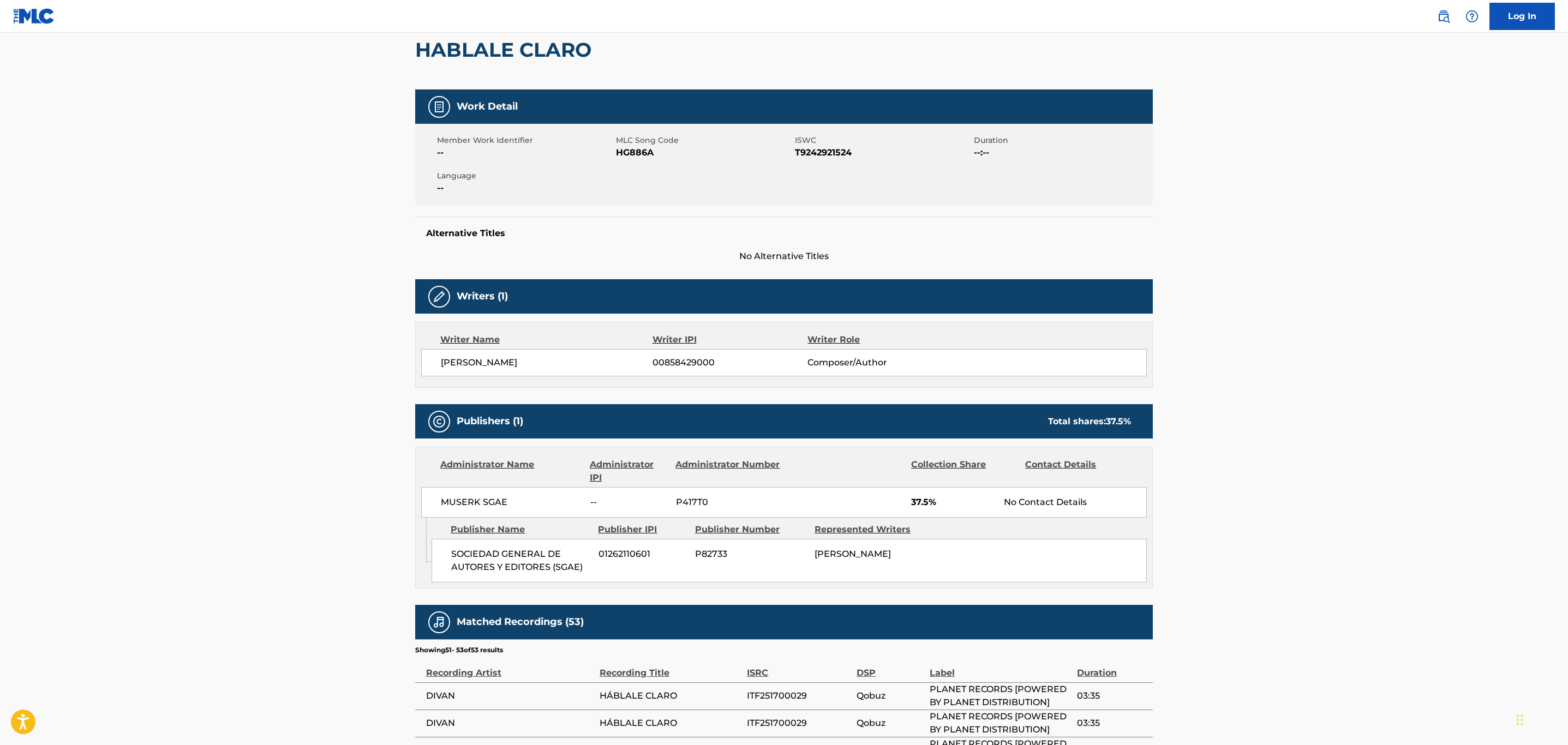
scroll to position [0, 0]
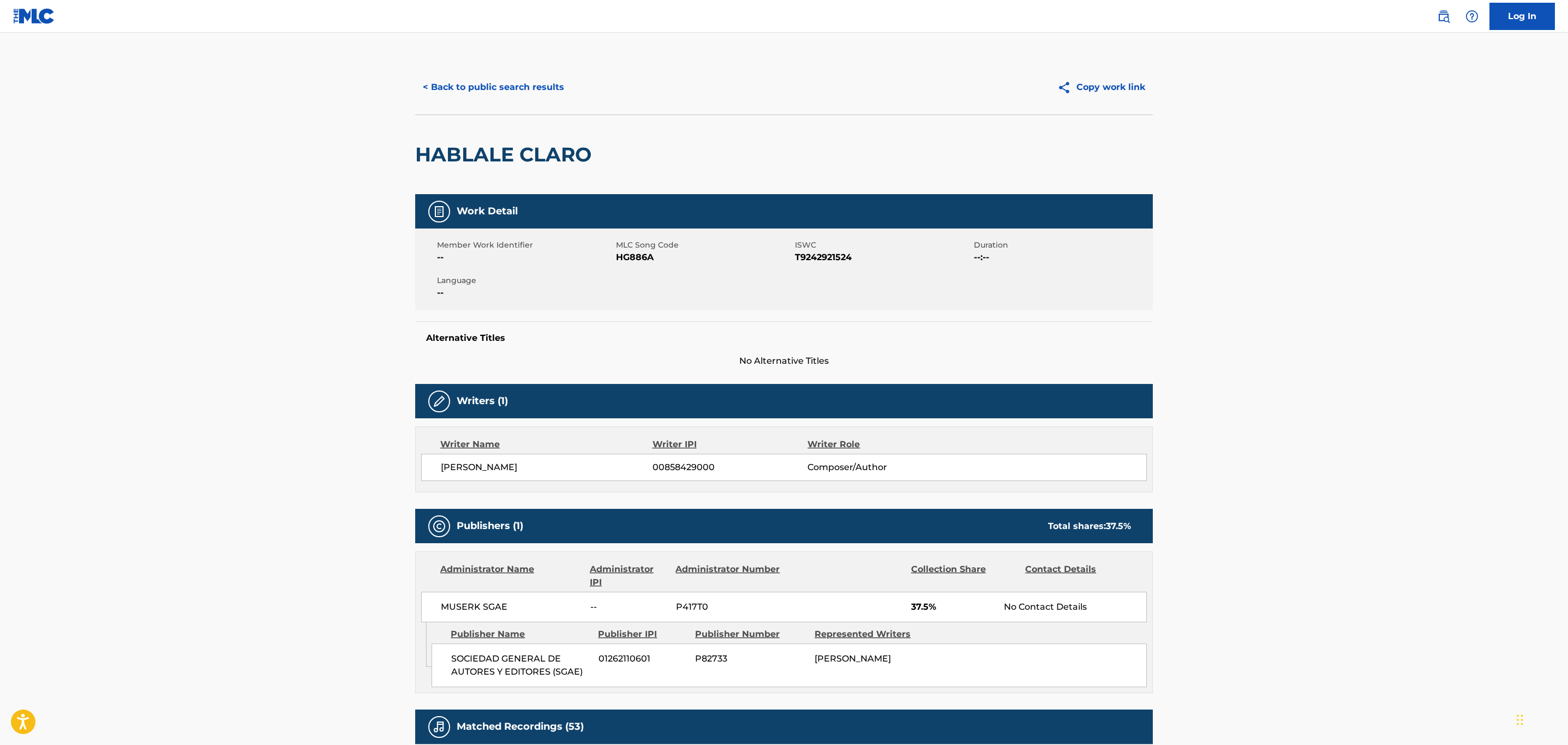
click at [466, 82] on button "< Back to public search results" at bounding box center [493, 87] width 157 height 28
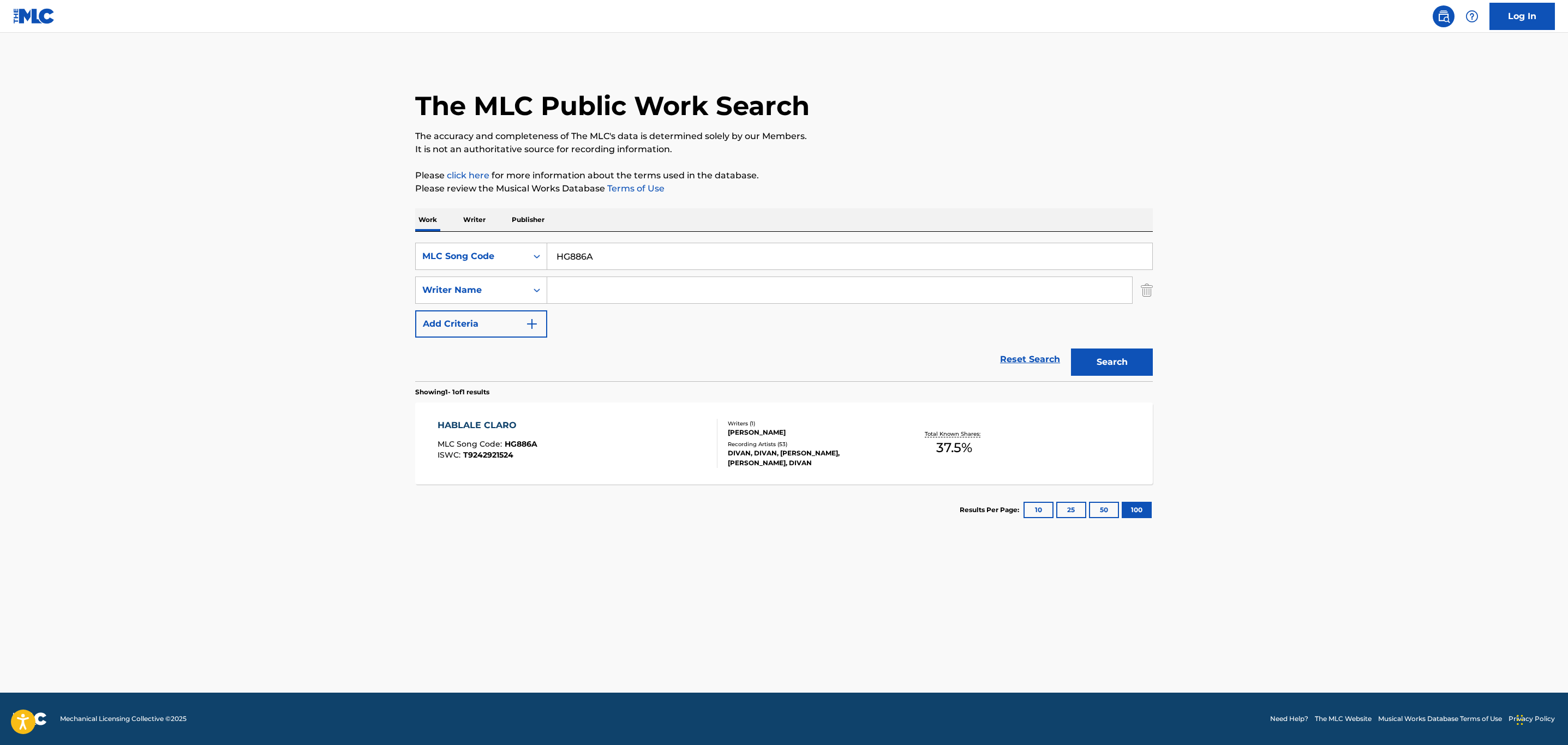
click at [481, 241] on div "SearchWithCriteria42d1b17c-8c4a-4891-976f-b485e990e350 MLC Song Code HG886A Sea…" at bounding box center [783, 306] width 737 height 149
click at [474, 257] on div "MLC Song Code" at bounding box center [472, 256] width 98 height 13
click at [505, 283] on div "Work Title" at bounding box center [481, 284] width 131 height 28
click at [627, 255] on input "Search Form" at bounding box center [850, 256] width 605 height 26
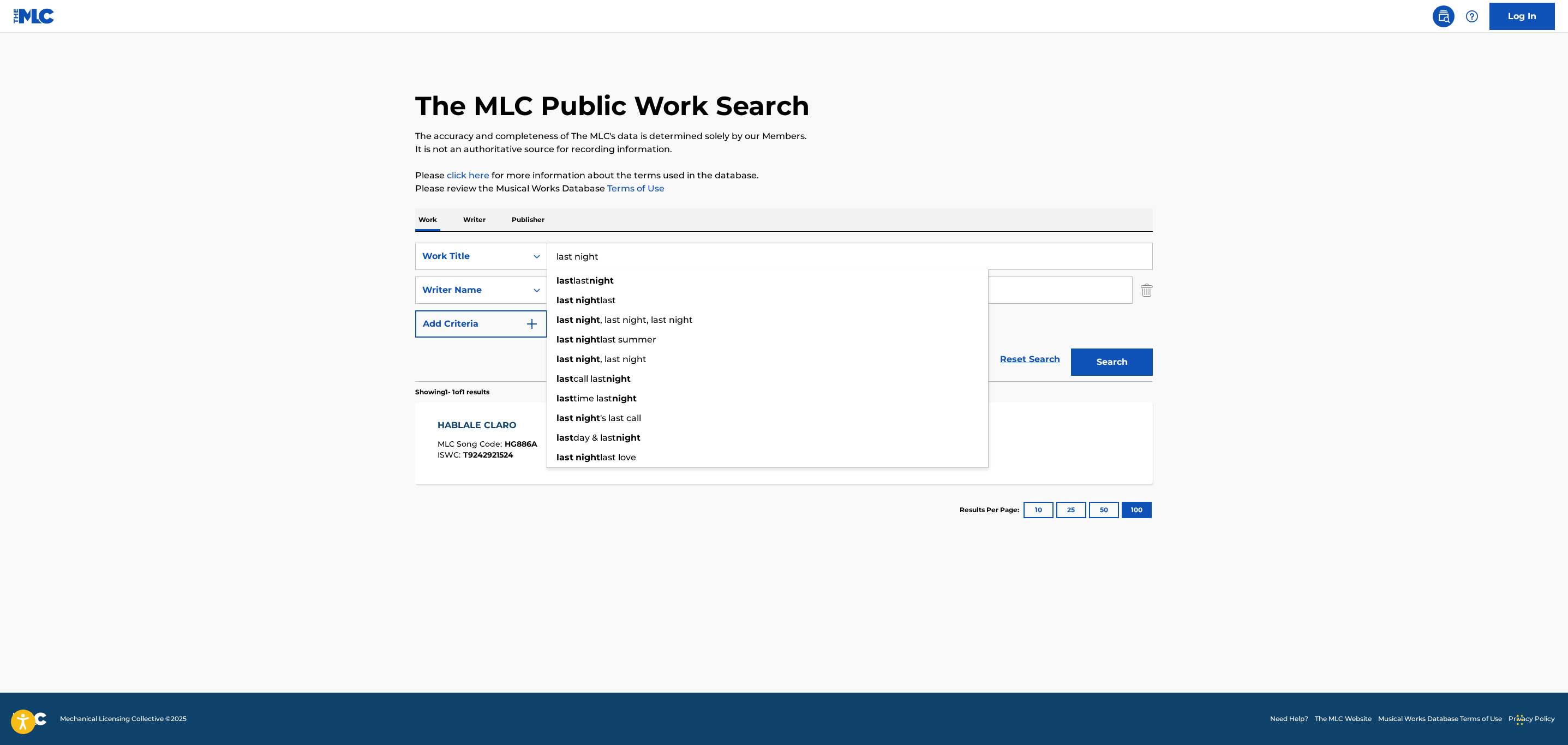
type input "last night"
click at [792, 185] on p "Please review the Musical Works Database Terms of Use" at bounding box center [783, 188] width 737 height 13
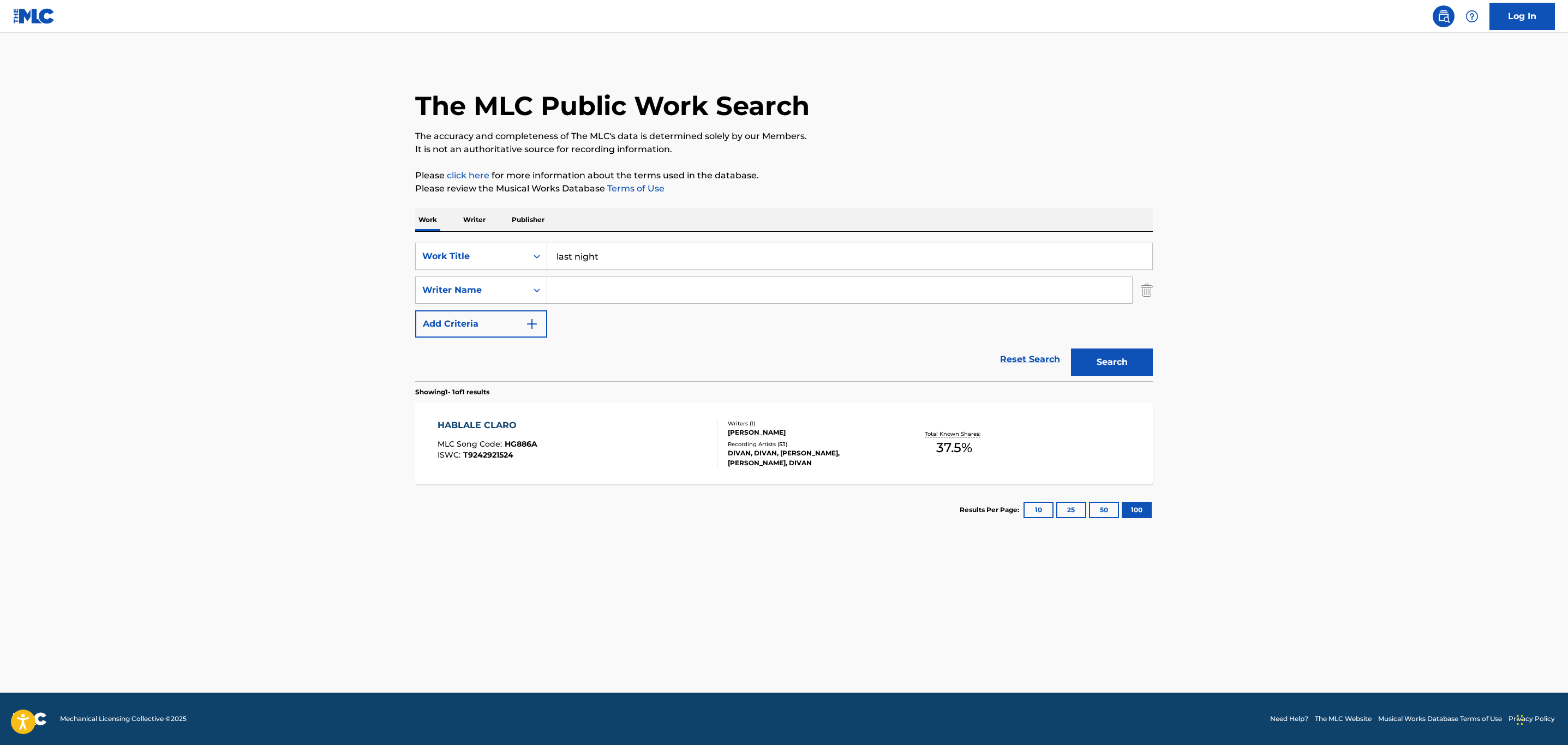
click at [643, 291] on input "Search Form" at bounding box center [839, 290] width 585 height 26
paste input "[PERSON_NAME]"
type input "[PERSON_NAME]"
click at [1071, 348] on button "Search" at bounding box center [1112, 362] width 82 height 28
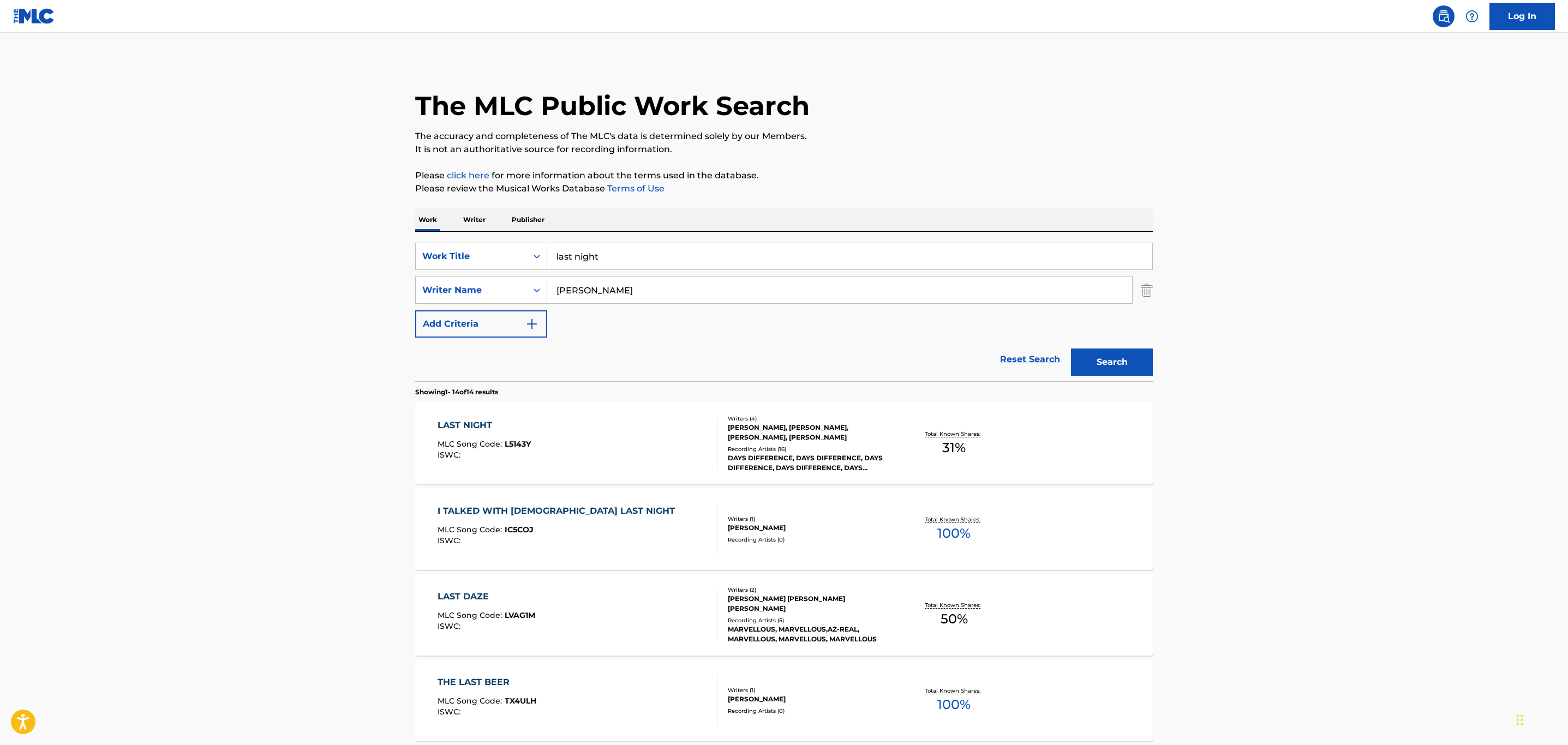
click at [616, 457] on div "LAST NIGHT MLC Song Code : L5143Y ISWC :" at bounding box center [577, 443] width 280 height 49
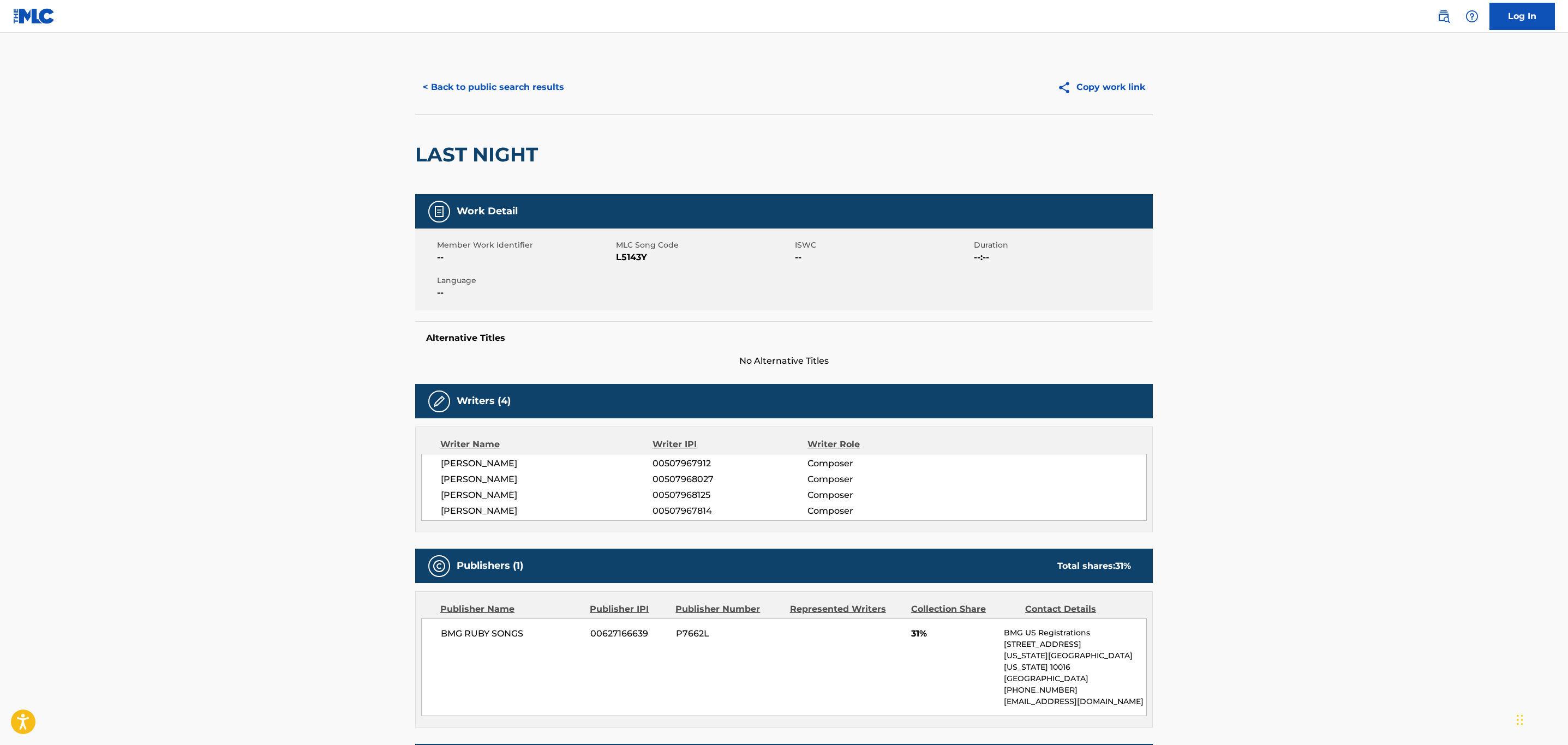
click at [507, 95] on button "< Back to public search results" at bounding box center [493, 87] width 157 height 28
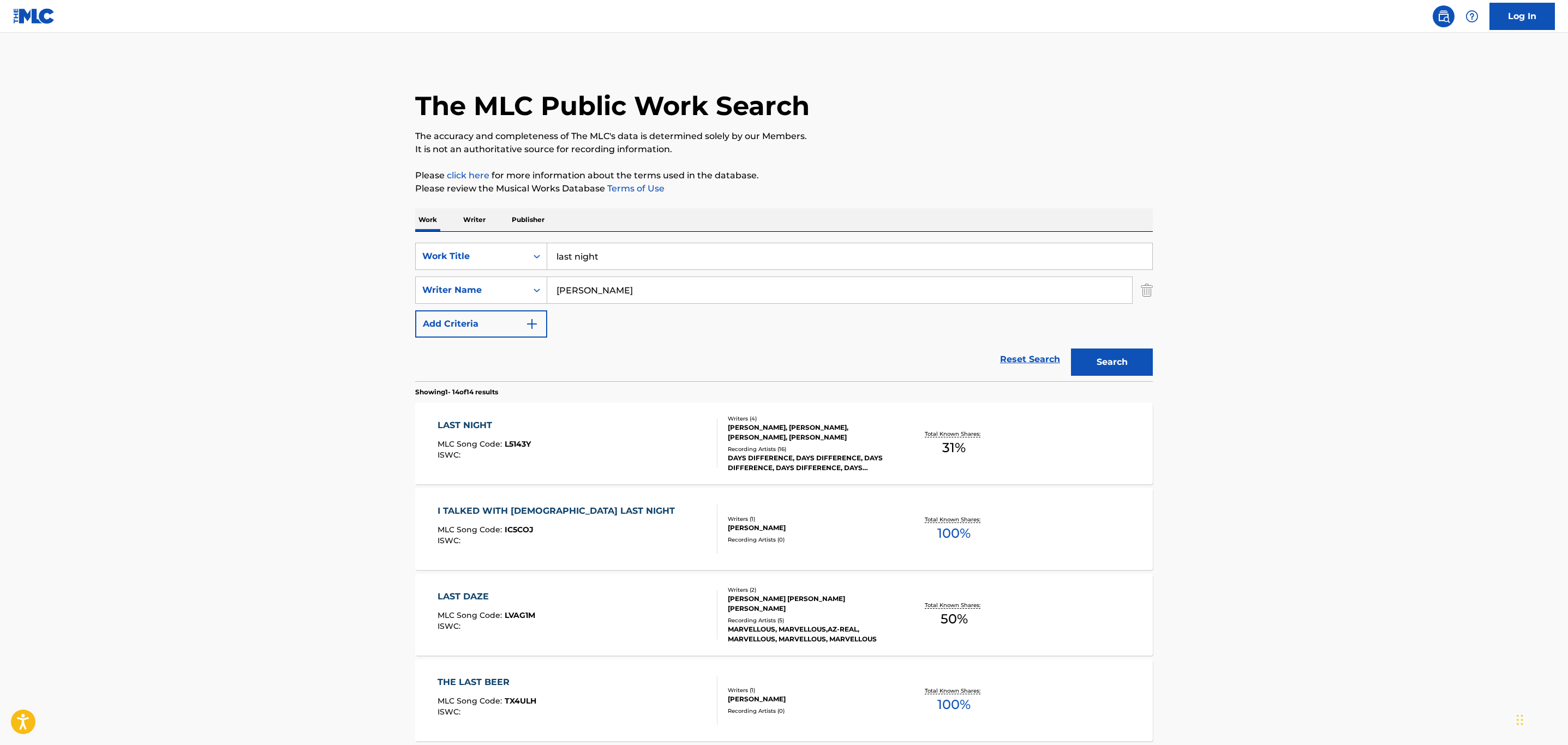
drag, startPoint x: 601, startPoint y: 287, endPoint x: 359, endPoint y: 279, distance: 242.1
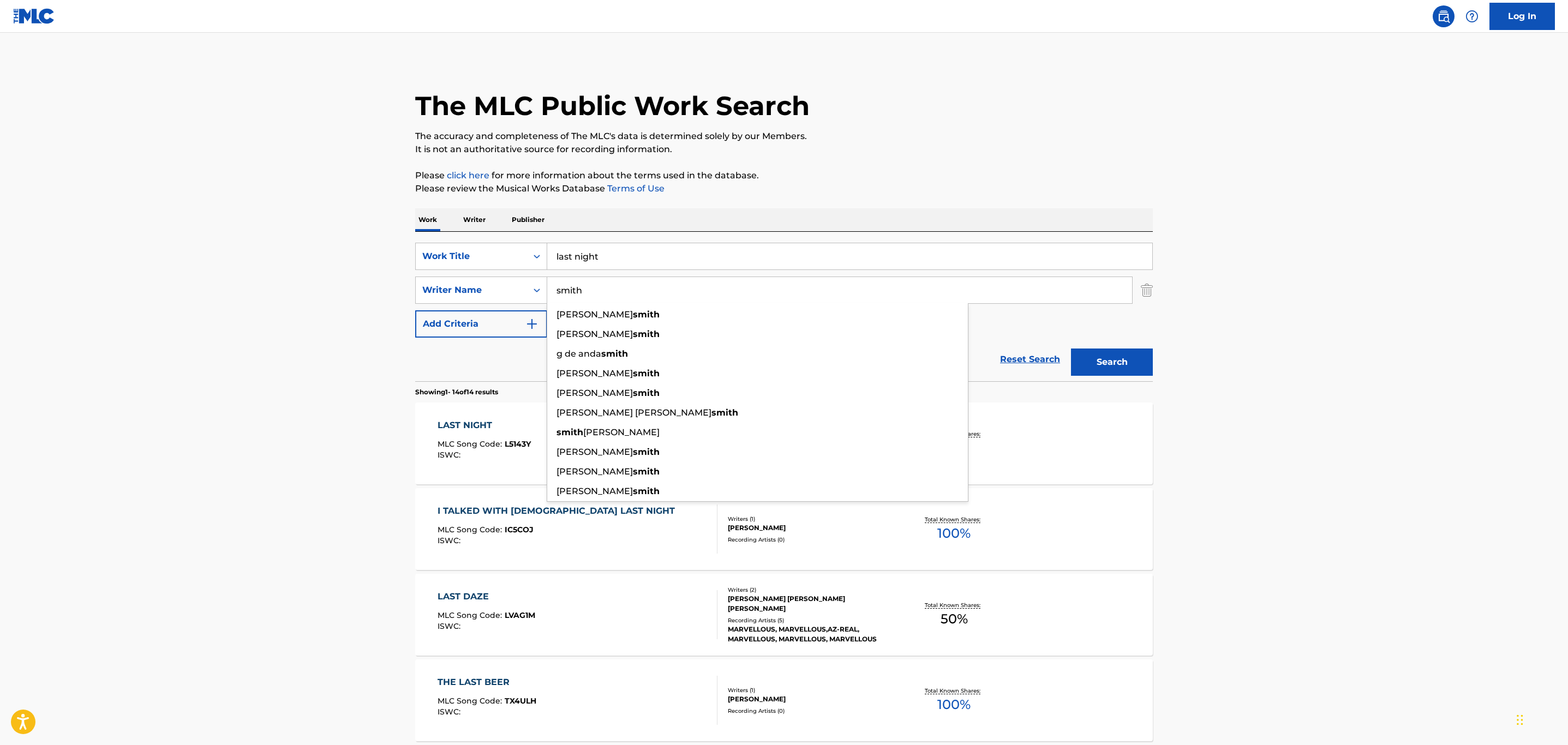
type input "smith"
click at [1071, 348] on button "Search" at bounding box center [1112, 362] width 82 height 28
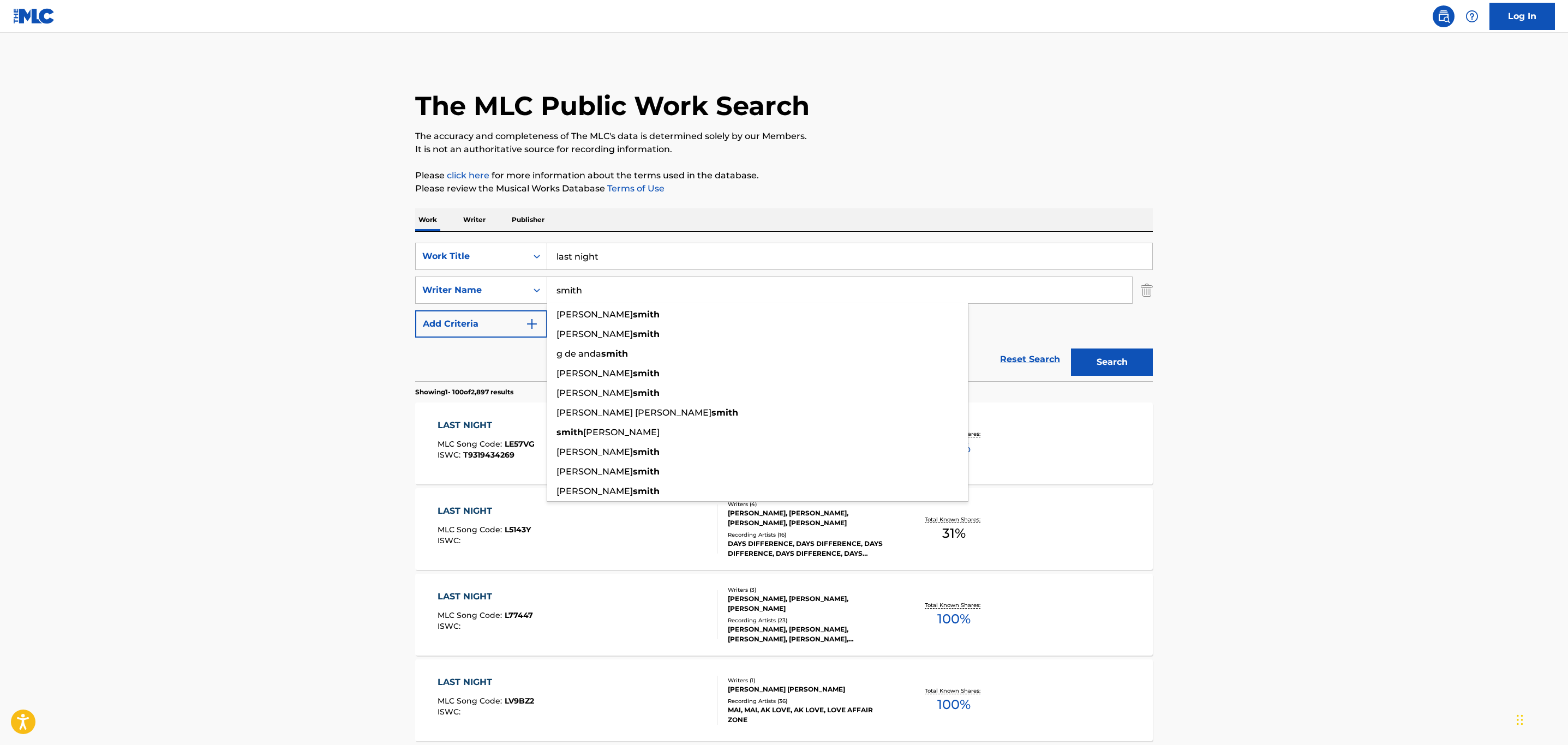
scroll to position [82, 0]
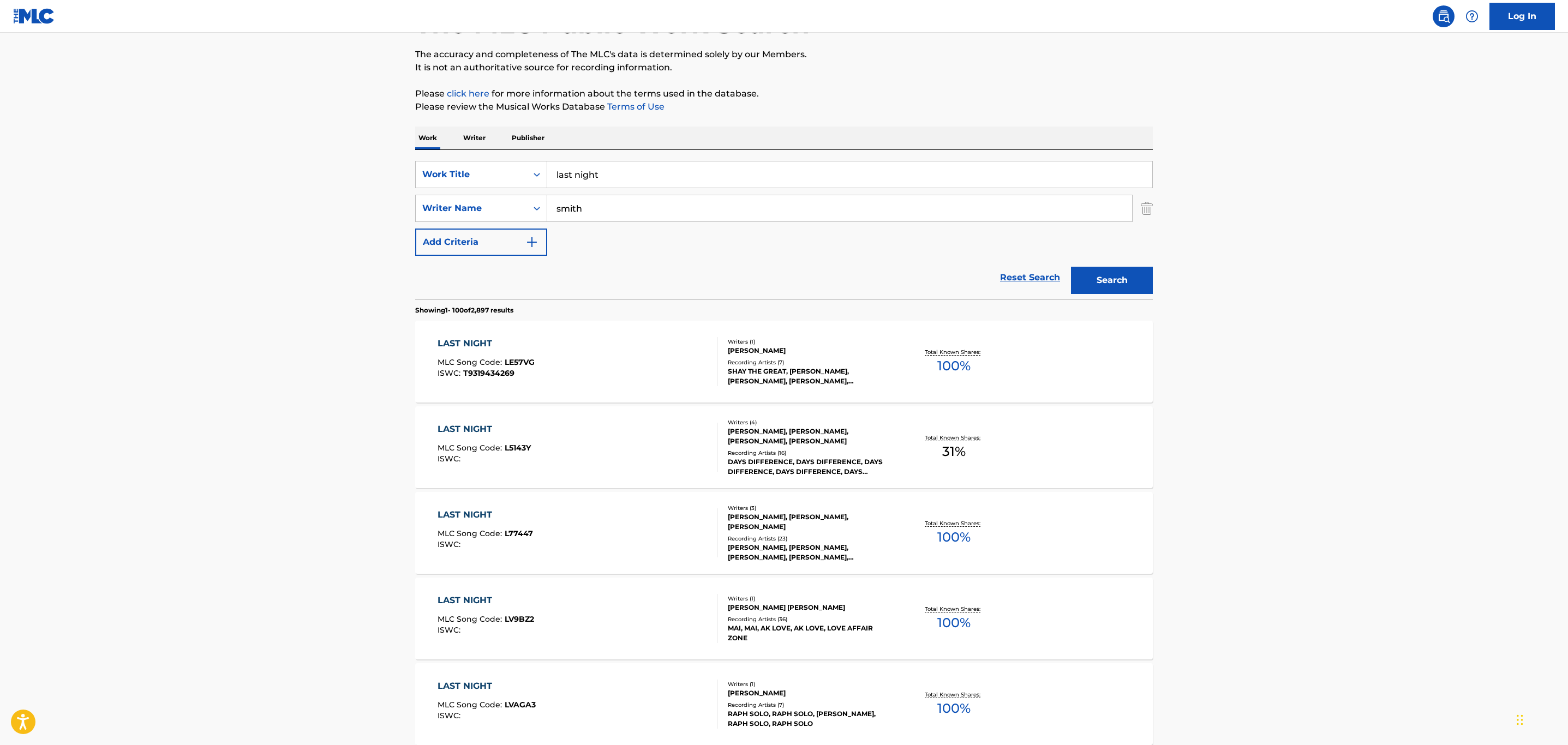
click at [626, 372] on div "LAST NIGHT MLC Song Code : LE57VG ISWC : T9319434269" at bounding box center [577, 361] width 280 height 49
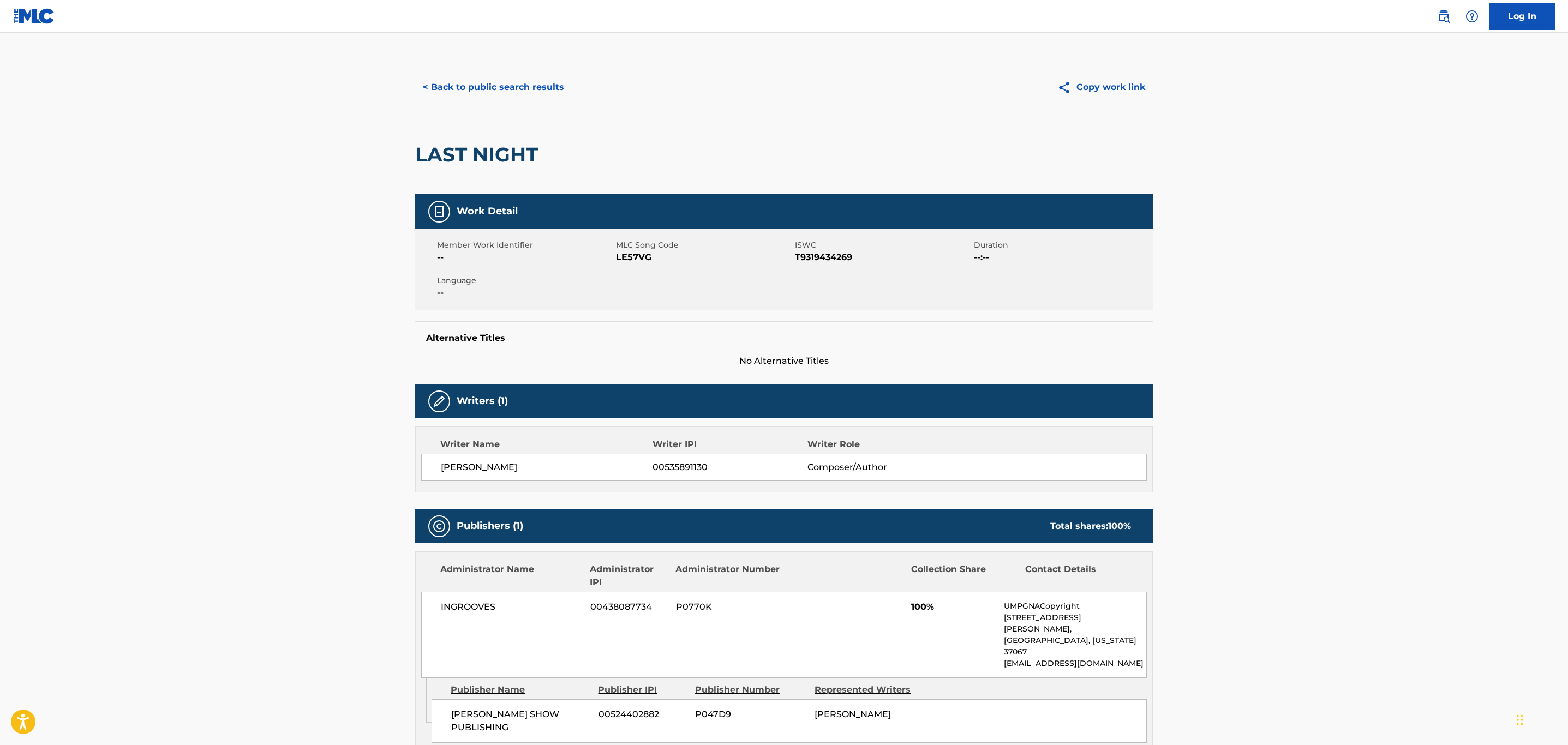
click at [514, 82] on button "< Back to public search results" at bounding box center [493, 87] width 157 height 28
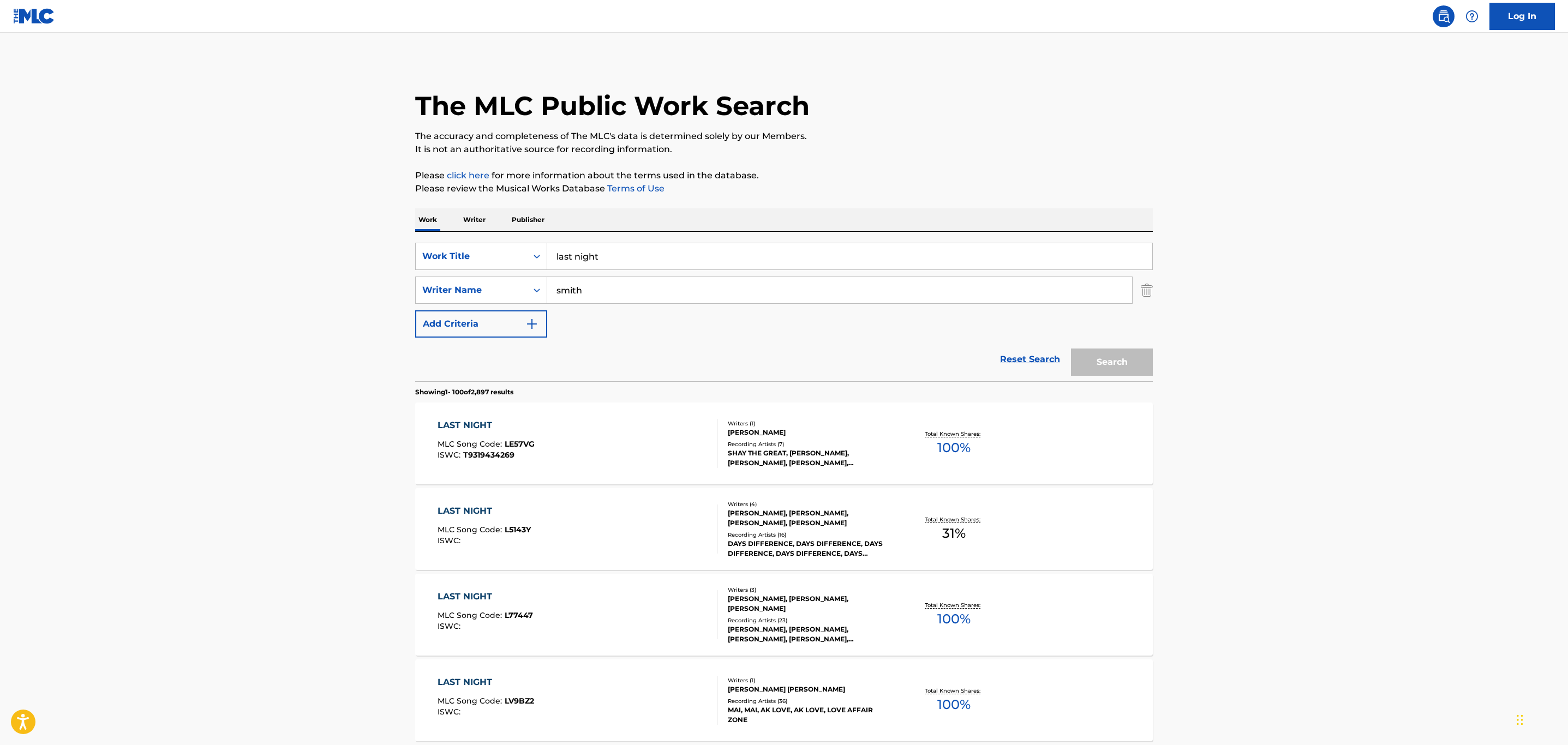
scroll to position [82, 0]
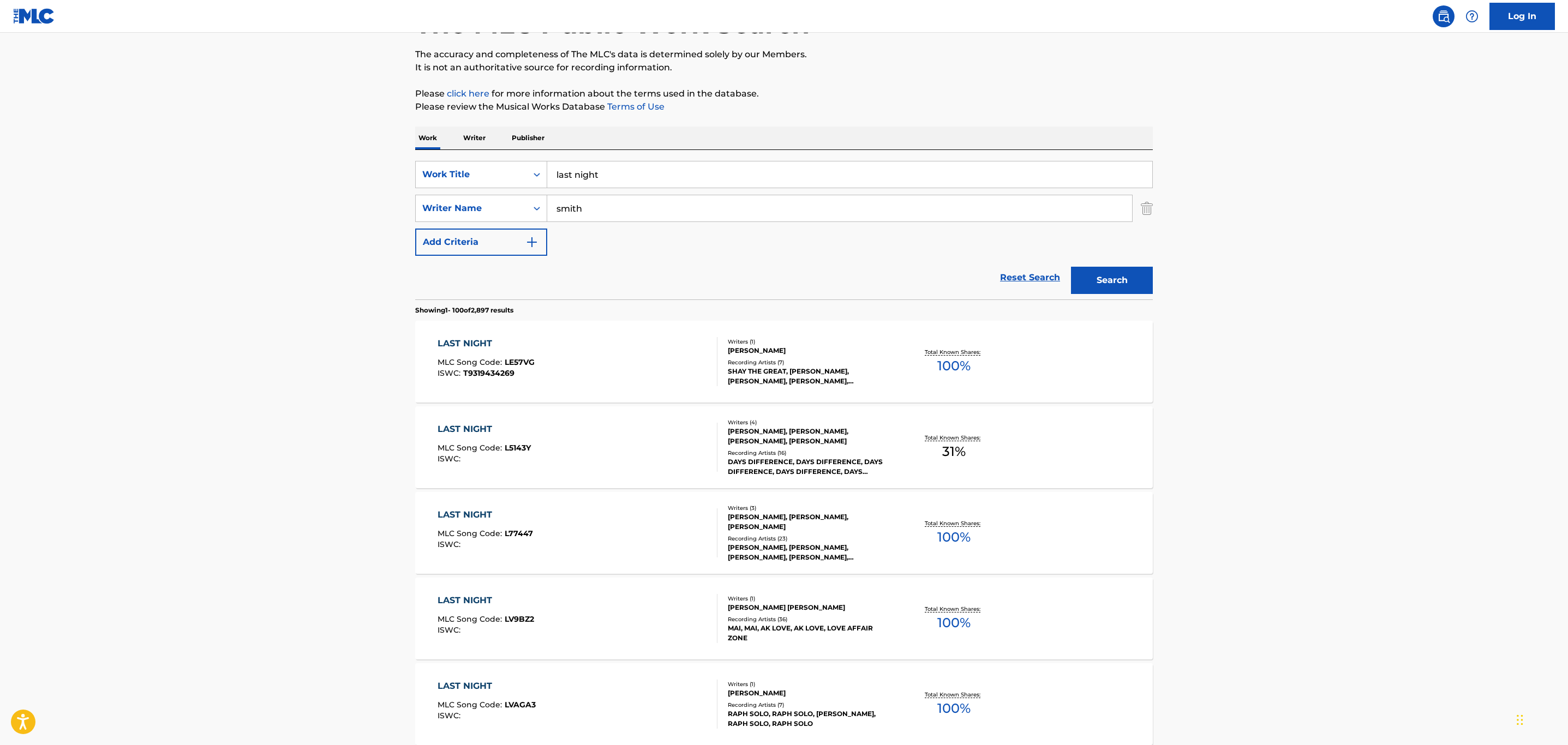
click at [634, 455] on div "LAST NIGHT MLC Song Code : L5143Y ISWC :" at bounding box center [577, 447] width 280 height 49
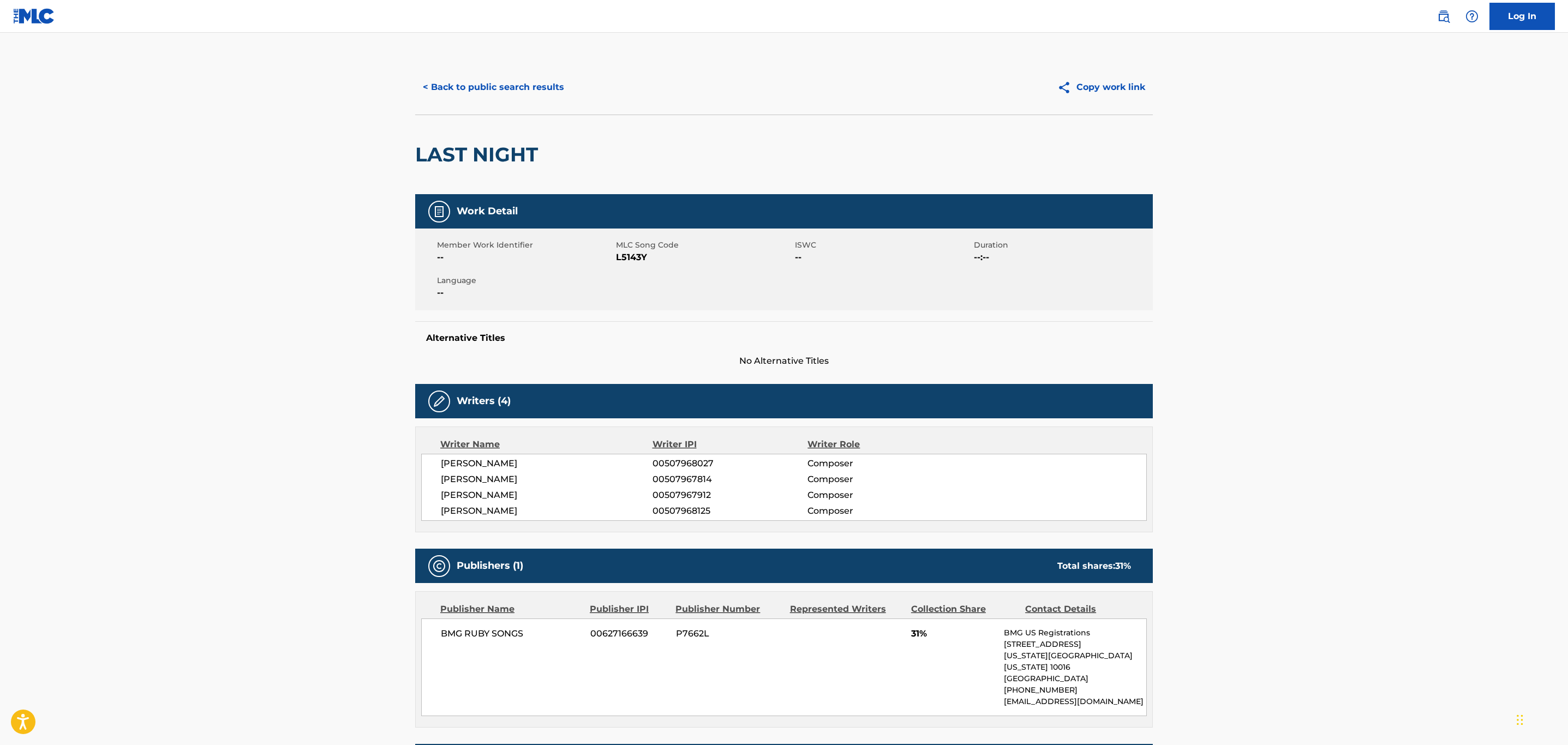
click at [516, 95] on button "< Back to public search results" at bounding box center [493, 87] width 157 height 28
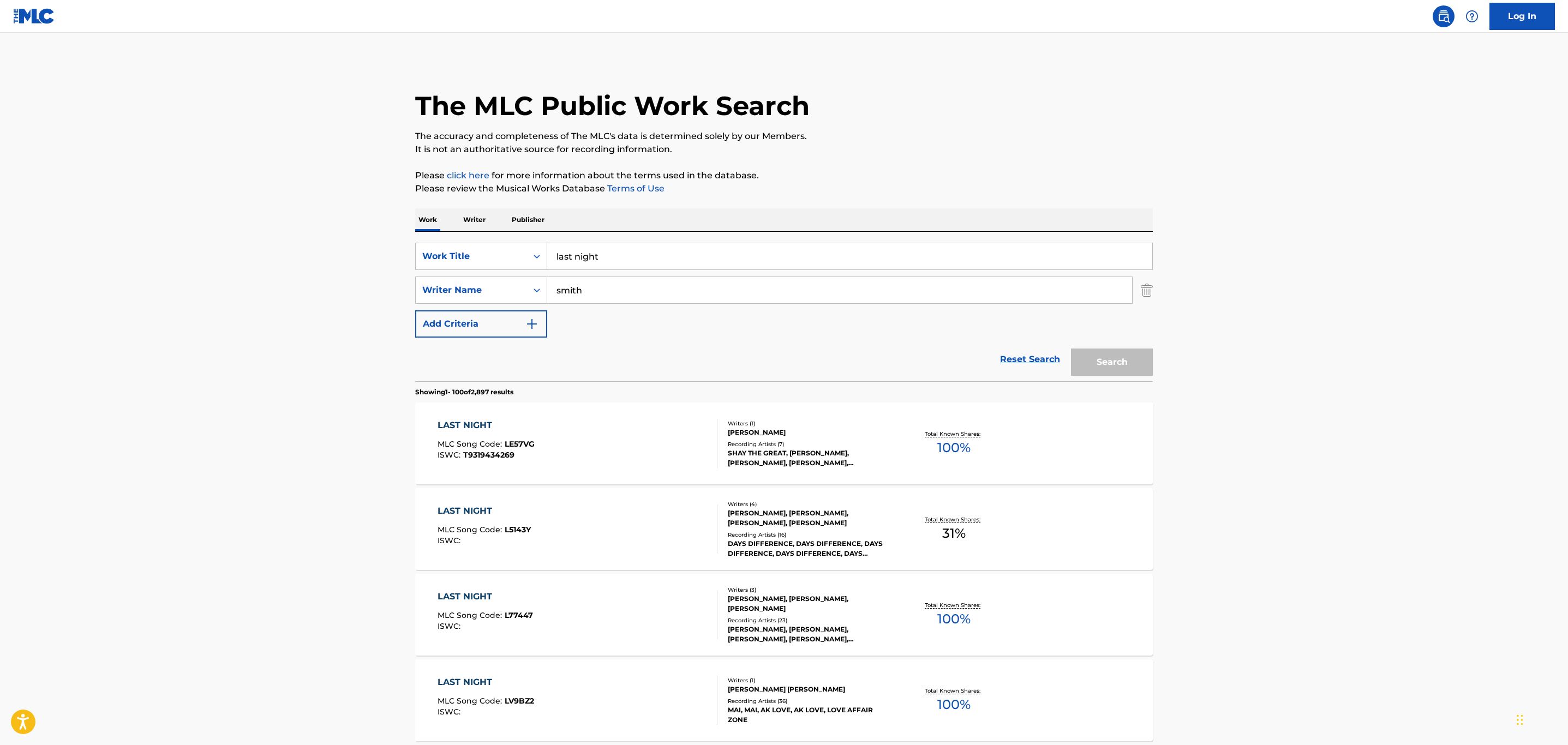
scroll to position [82, 0]
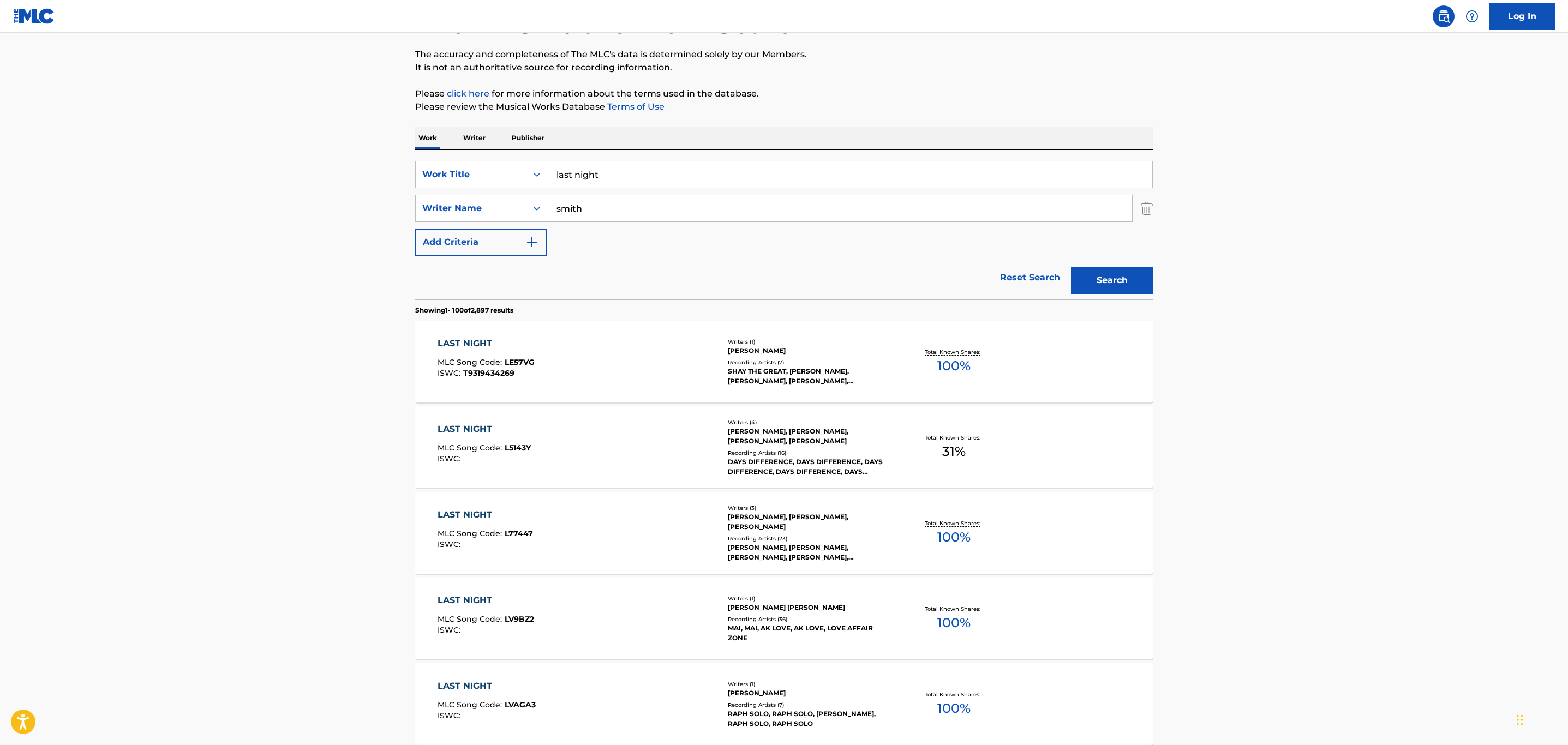
drag, startPoint x: 625, startPoint y: 173, endPoint x: 409, endPoint y: 174, distance: 216.0
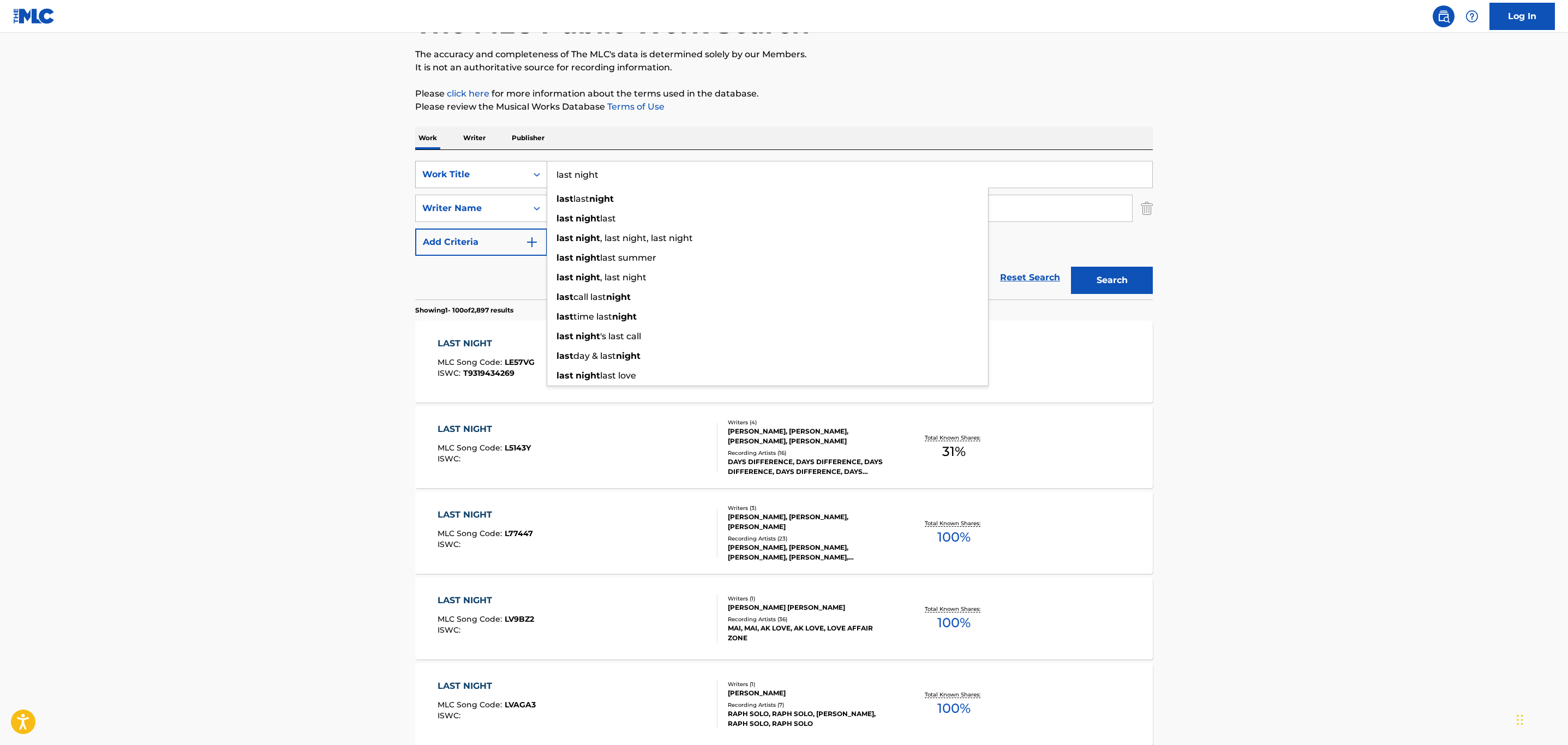
click at [454, 175] on div "Work Title" at bounding box center [472, 174] width 98 height 13
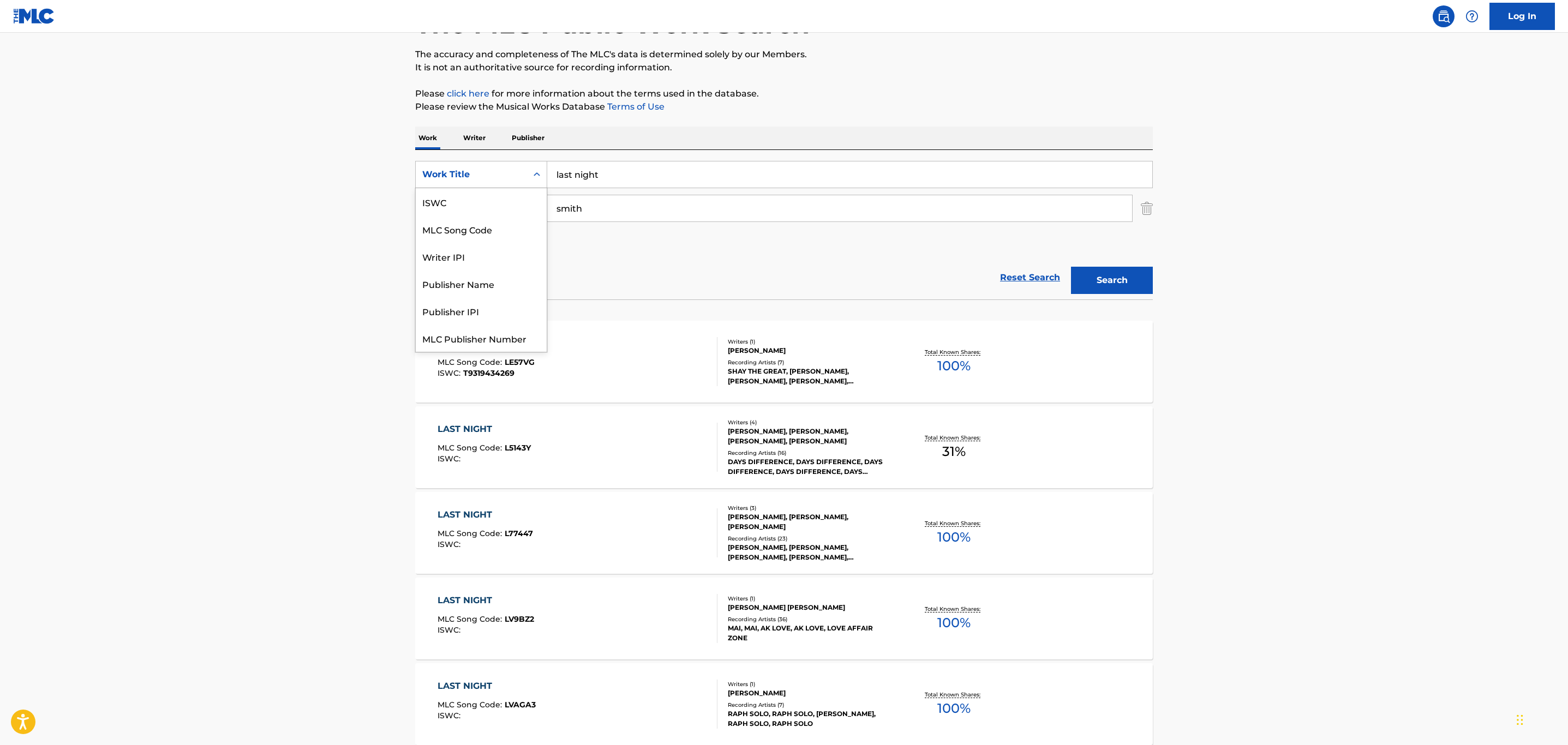
scroll to position [27, 0]
click at [465, 200] on div "MLC Song Code" at bounding box center [481, 203] width 131 height 28
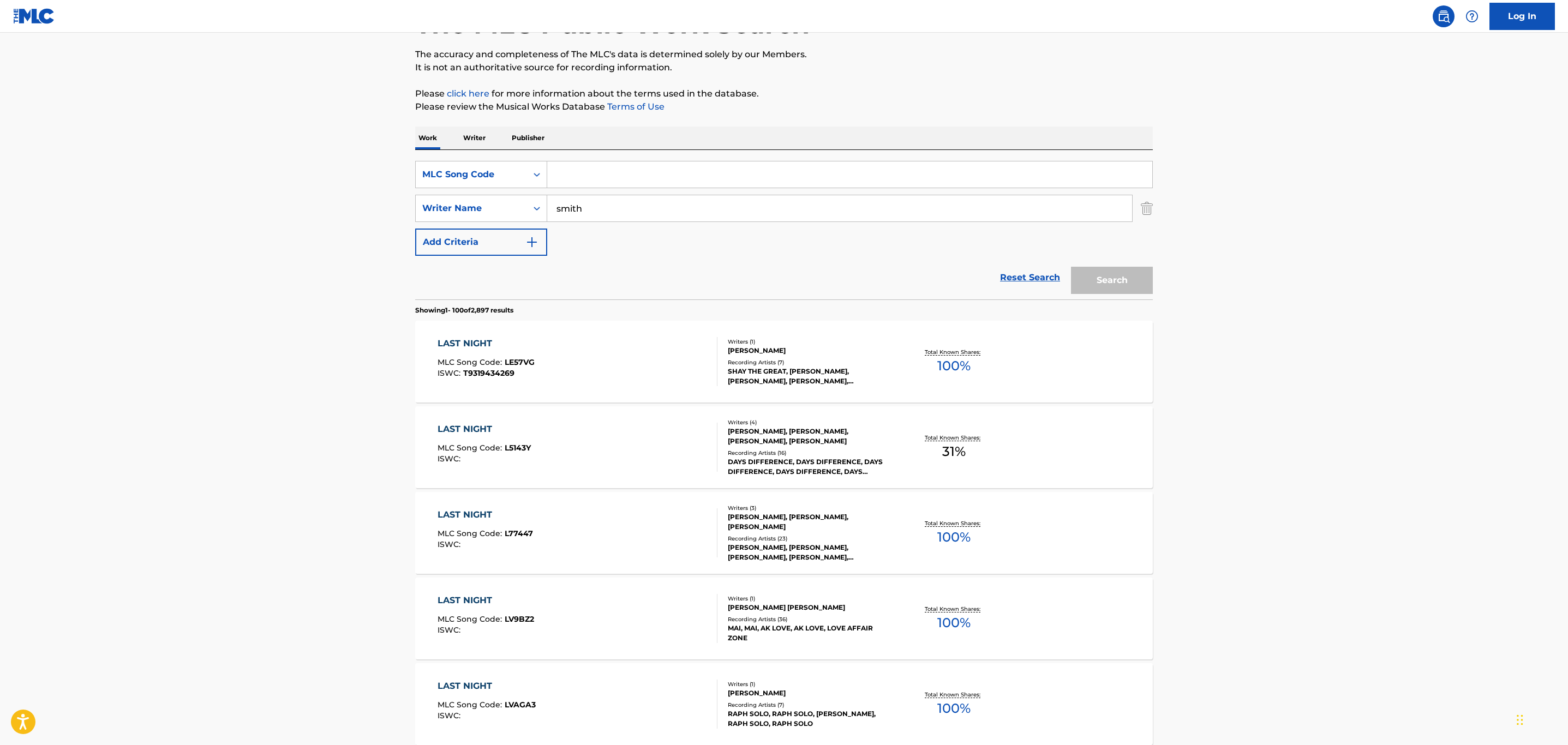
click at [586, 178] on input "Search Form" at bounding box center [850, 174] width 605 height 26
paste input "HA6246"
type input "HA6246"
drag, startPoint x: 594, startPoint y: 200, endPoint x: 504, endPoint y: 210, distance: 90.6
click at [468, 200] on div "SearchWithCriteria7ec8ad73-a65f-48c1-9f68-5e7aa2c6d3fe Writer Name smith" at bounding box center [783, 209] width 737 height 28
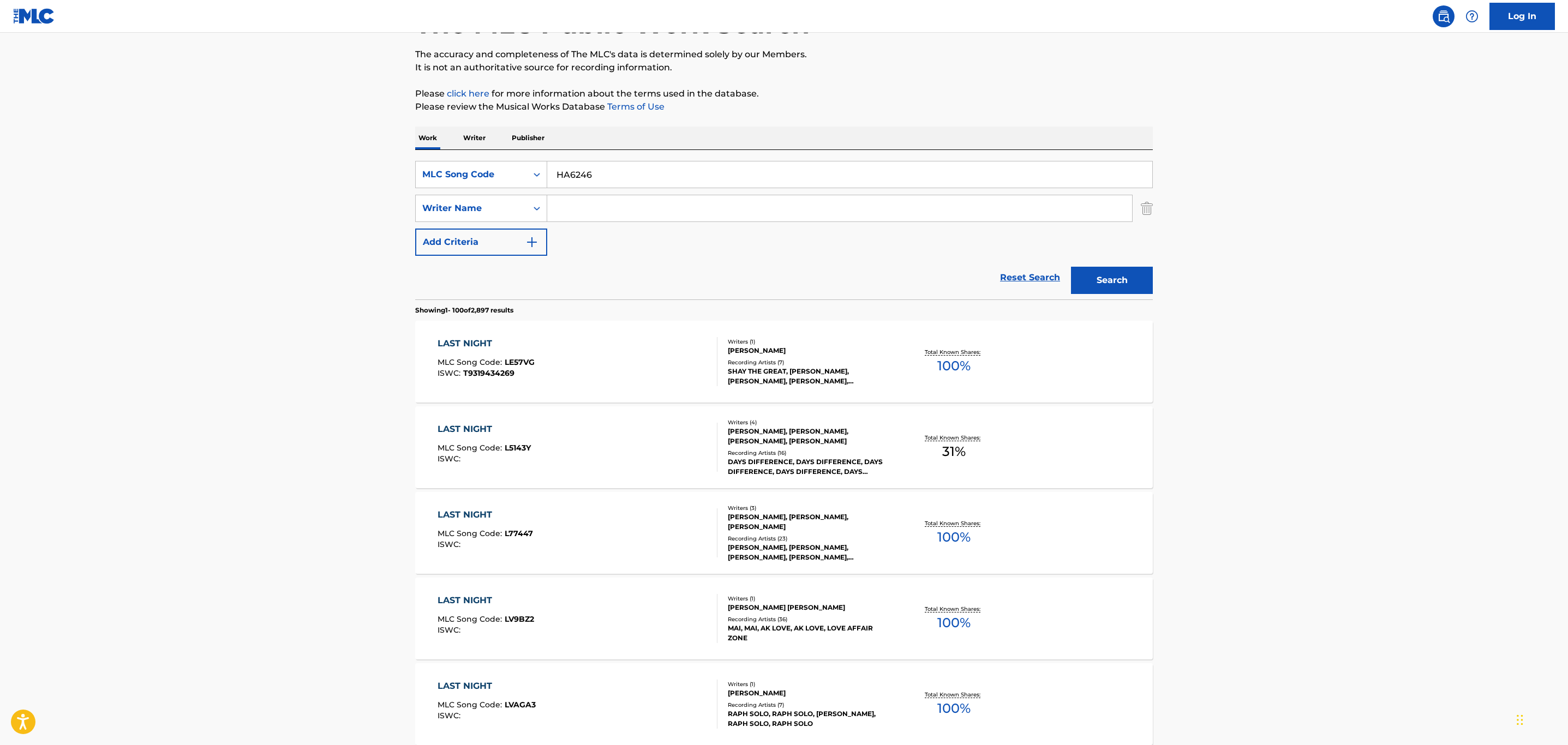
click at [1121, 271] on button "Search" at bounding box center [1112, 280] width 82 height 28
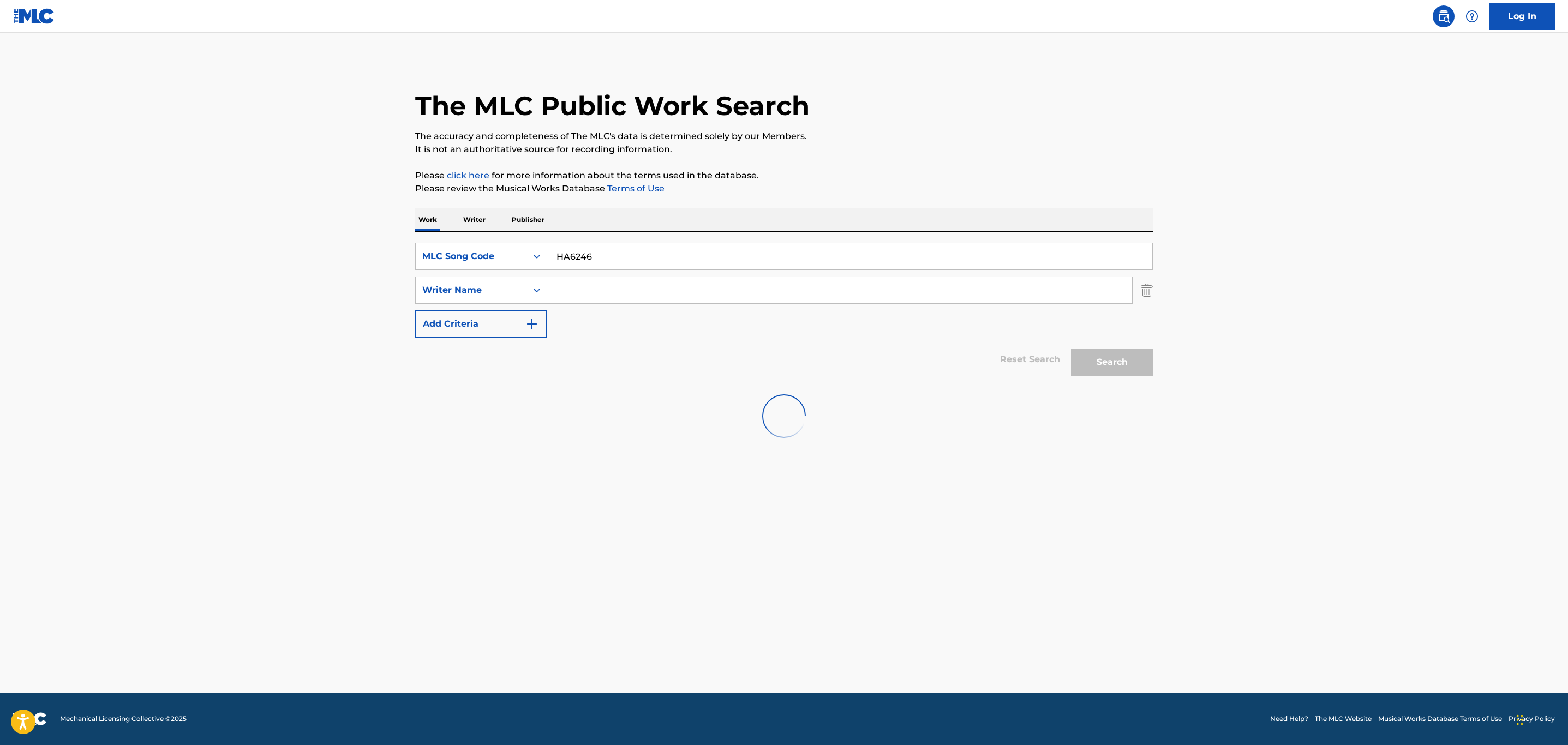
scroll to position [0, 0]
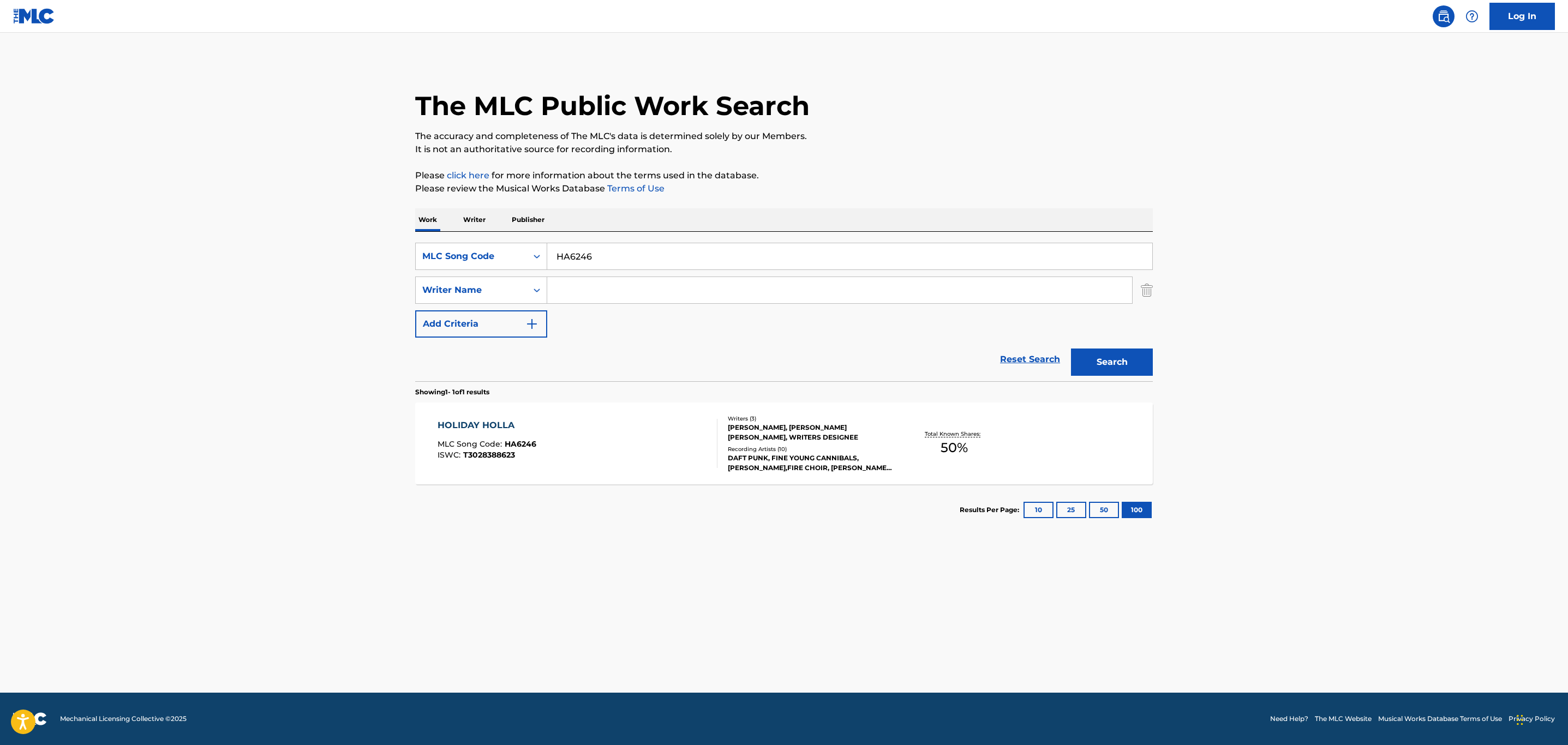
click at [616, 459] on div "HOLIDAY HOLLA MLC Song Code : HA6246 ISWC : T3028388623" at bounding box center [577, 443] width 280 height 49
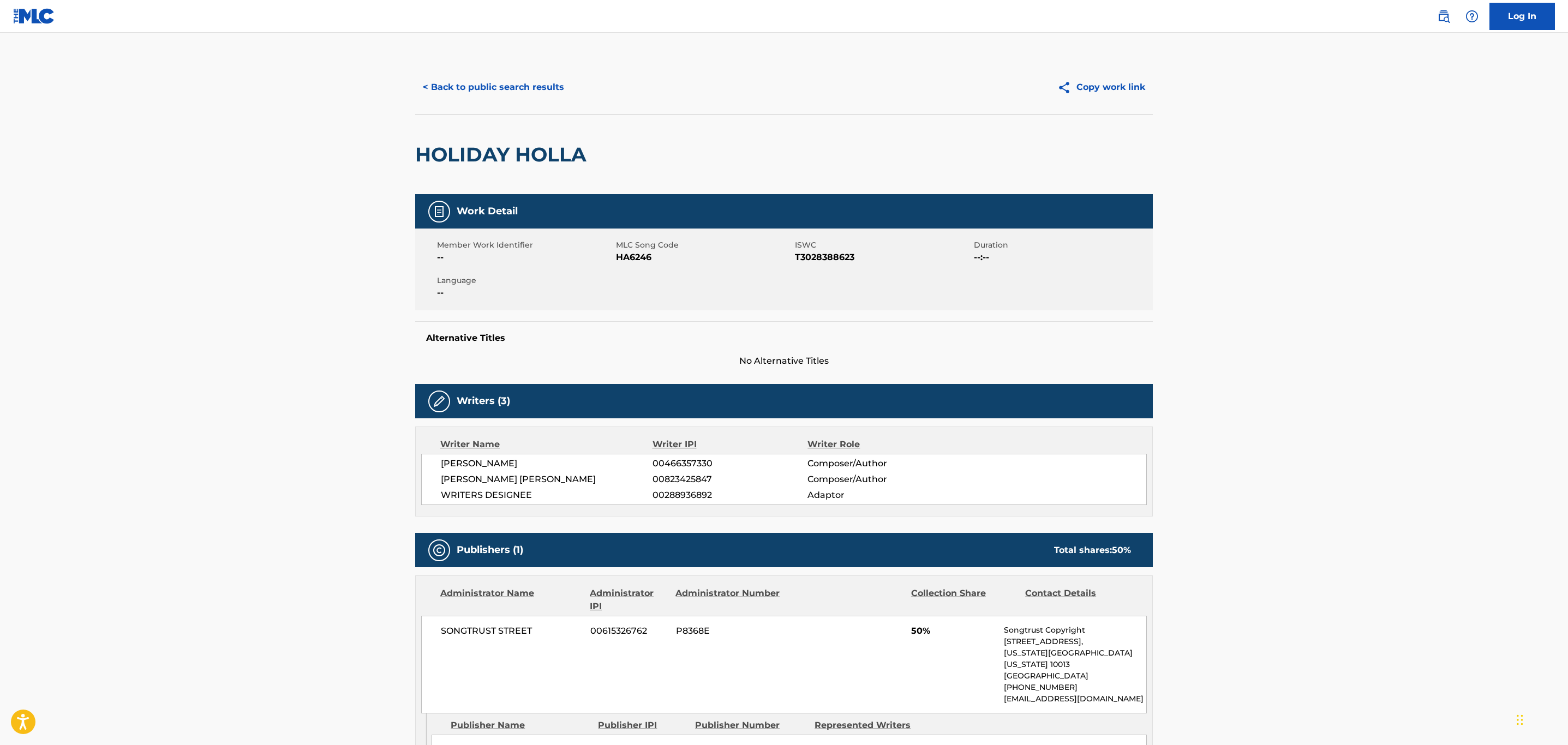
click at [541, 92] on button "< Back to public search results" at bounding box center [493, 87] width 157 height 28
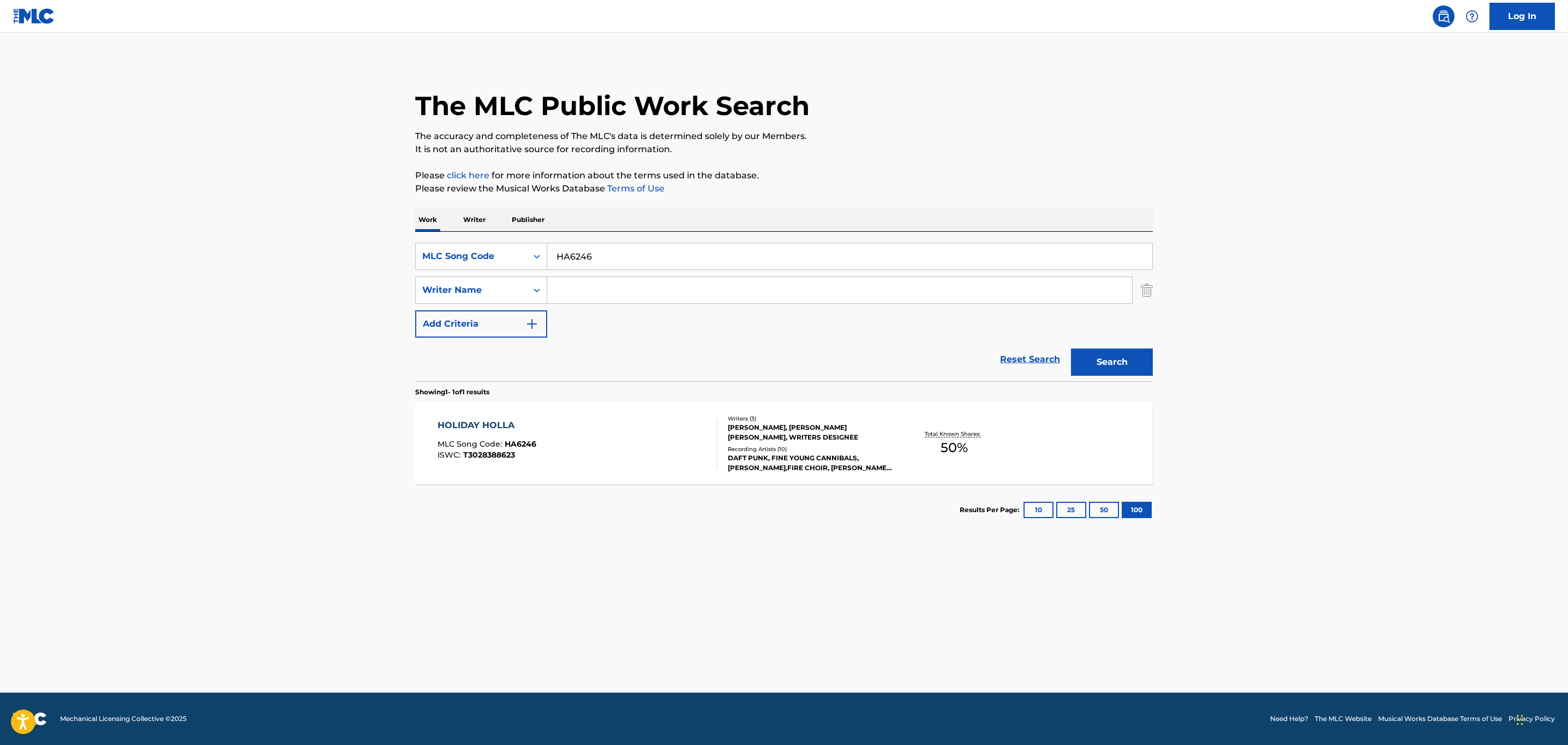
drag, startPoint x: 729, startPoint y: 265, endPoint x: 135, endPoint y: 190, distance: 598.7
click at [136, 191] on main "The MLC Public Work Search The accuracy and completeness of The MLC's data is d…" at bounding box center [784, 362] width 1568 height 660
paste input "TVBXE8"
type input "TVBXE8"
click at [1071, 348] on button "Search" at bounding box center [1112, 362] width 82 height 28
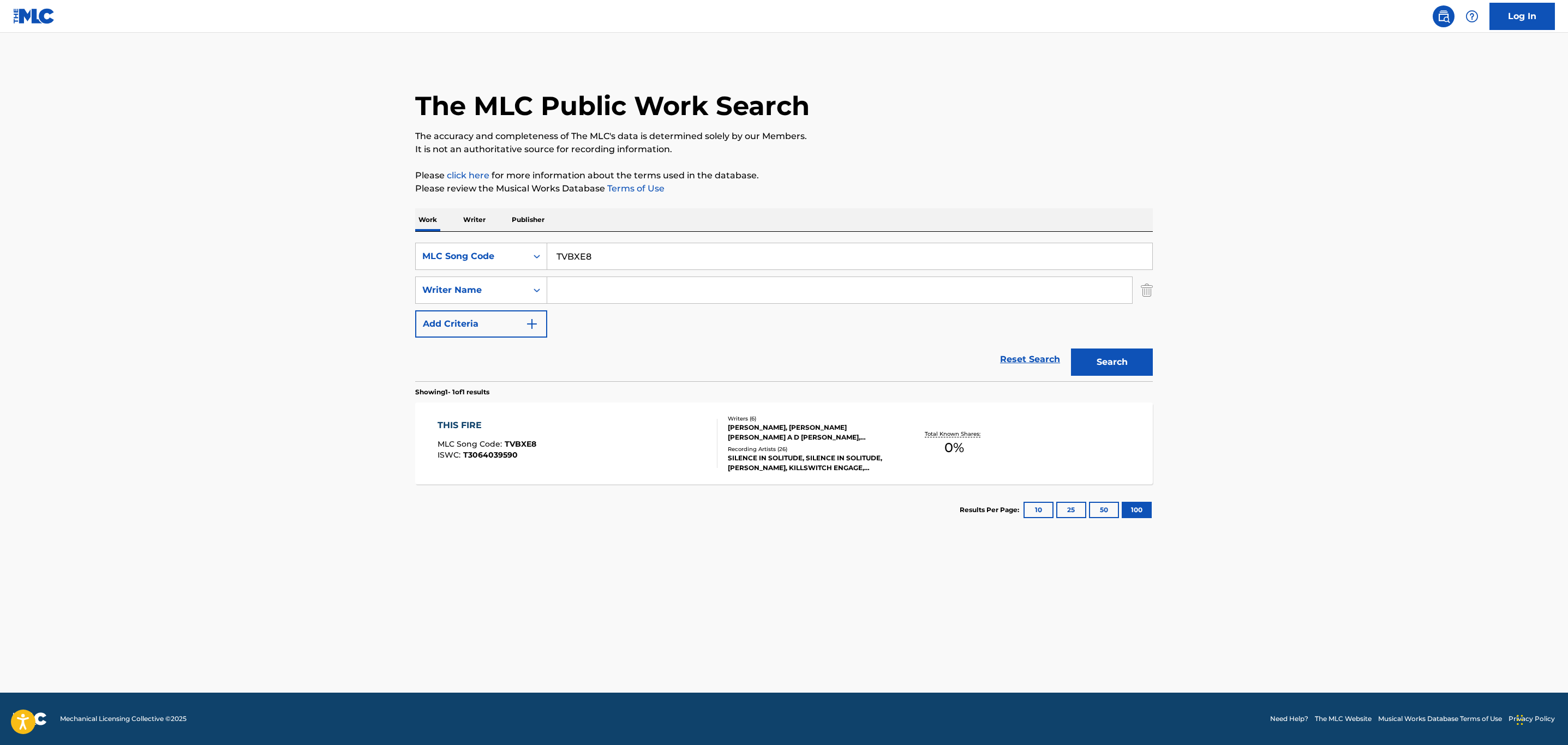
click at [574, 437] on div "THIS FIRE MLC Song Code : TVBXE8 ISWC : T3064039590" at bounding box center [577, 443] width 280 height 49
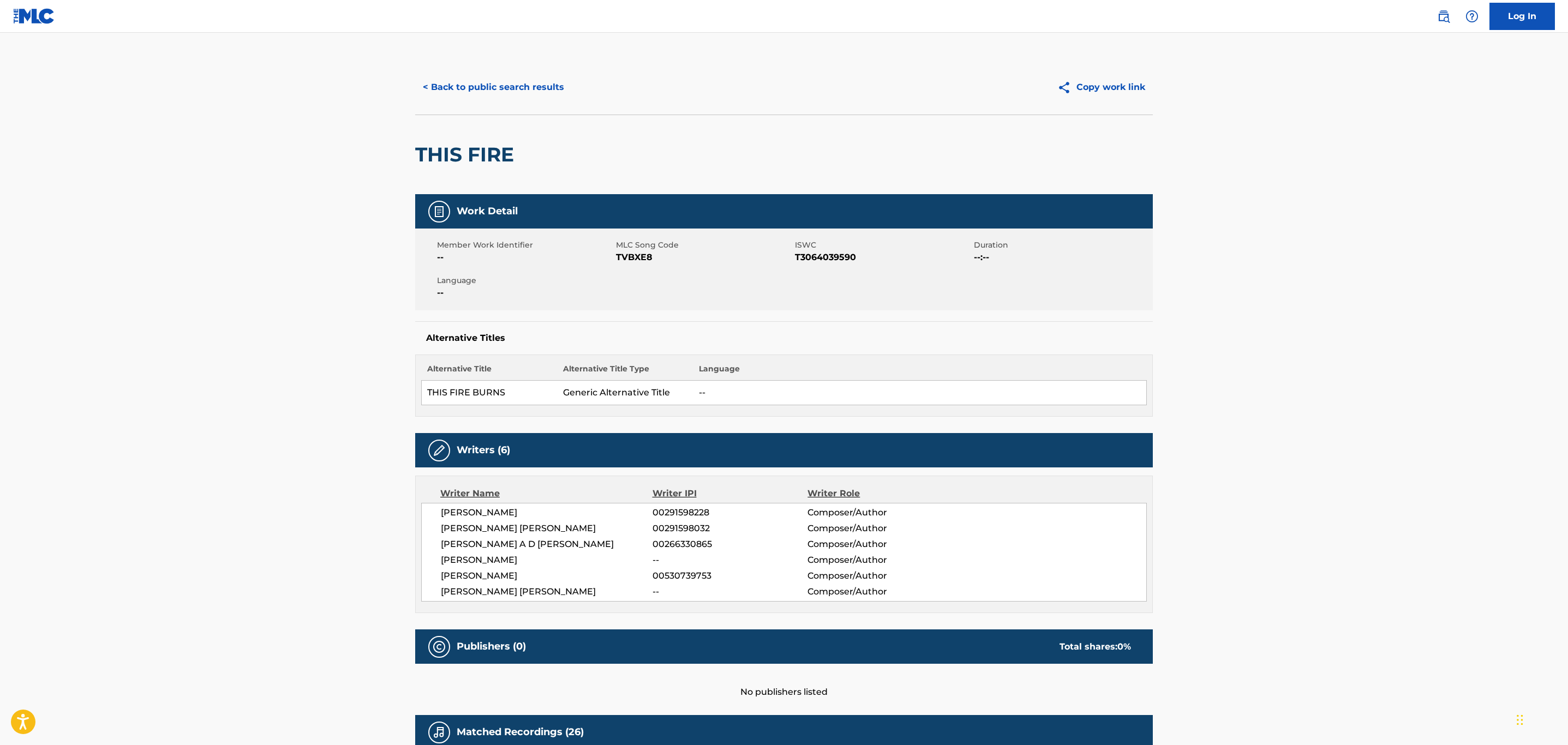
click at [489, 78] on button "< Back to public search results" at bounding box center [493, 87] width 157 height 28
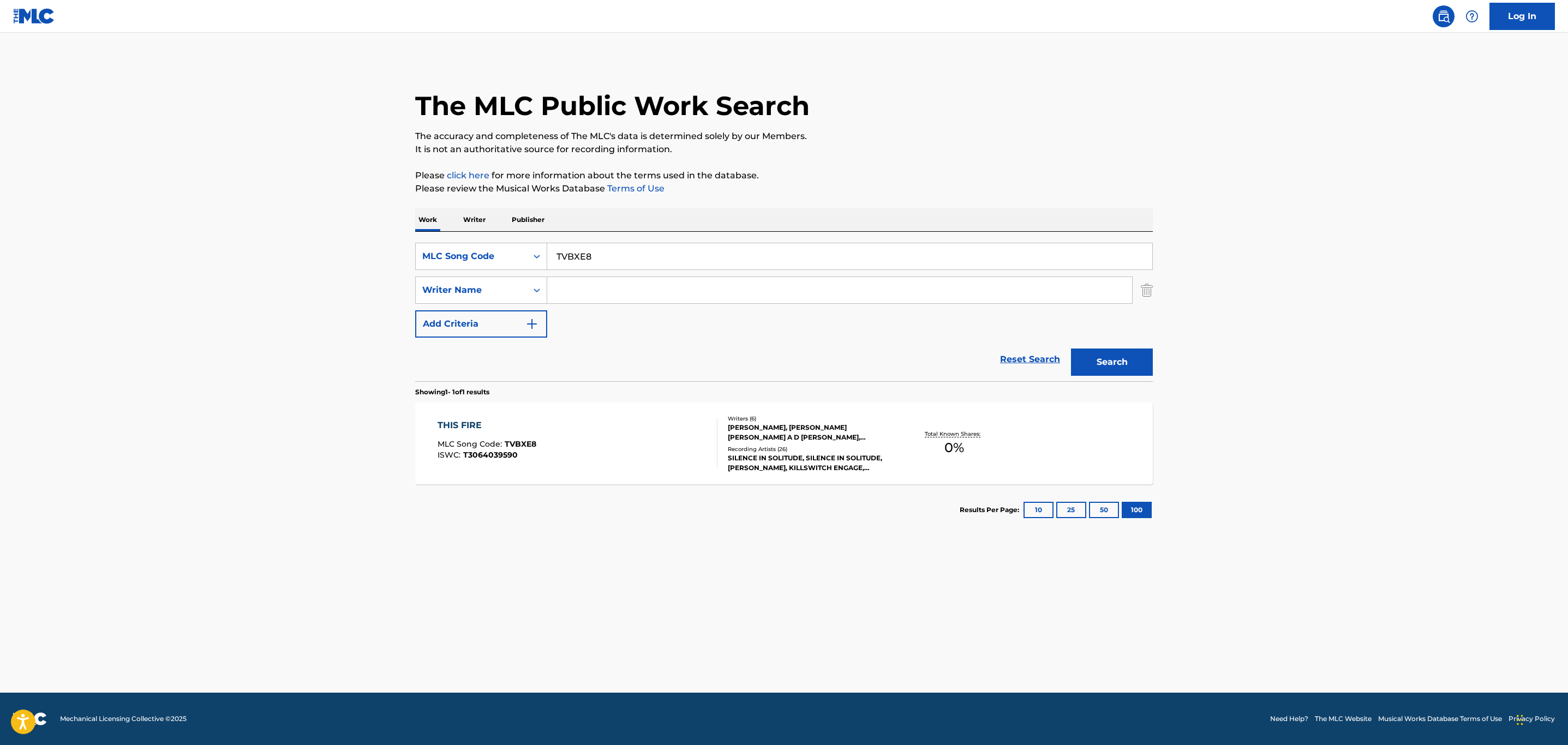
drag, startPoint x: 635, startPoint y: 254, endPoint x: 300, endPoint y: 233, distance: 335.7
click at [292, 236] on main "The MLC Public Work Search The accuracy and completeness of The MLC's data is d…" at bounding box center [784, 362] width 1568 height 660
paste input "B3490T"
type input "B3490T"
click at [1071, 348] on button "Search" at bounding box center [1112, 362] width 82 height 28
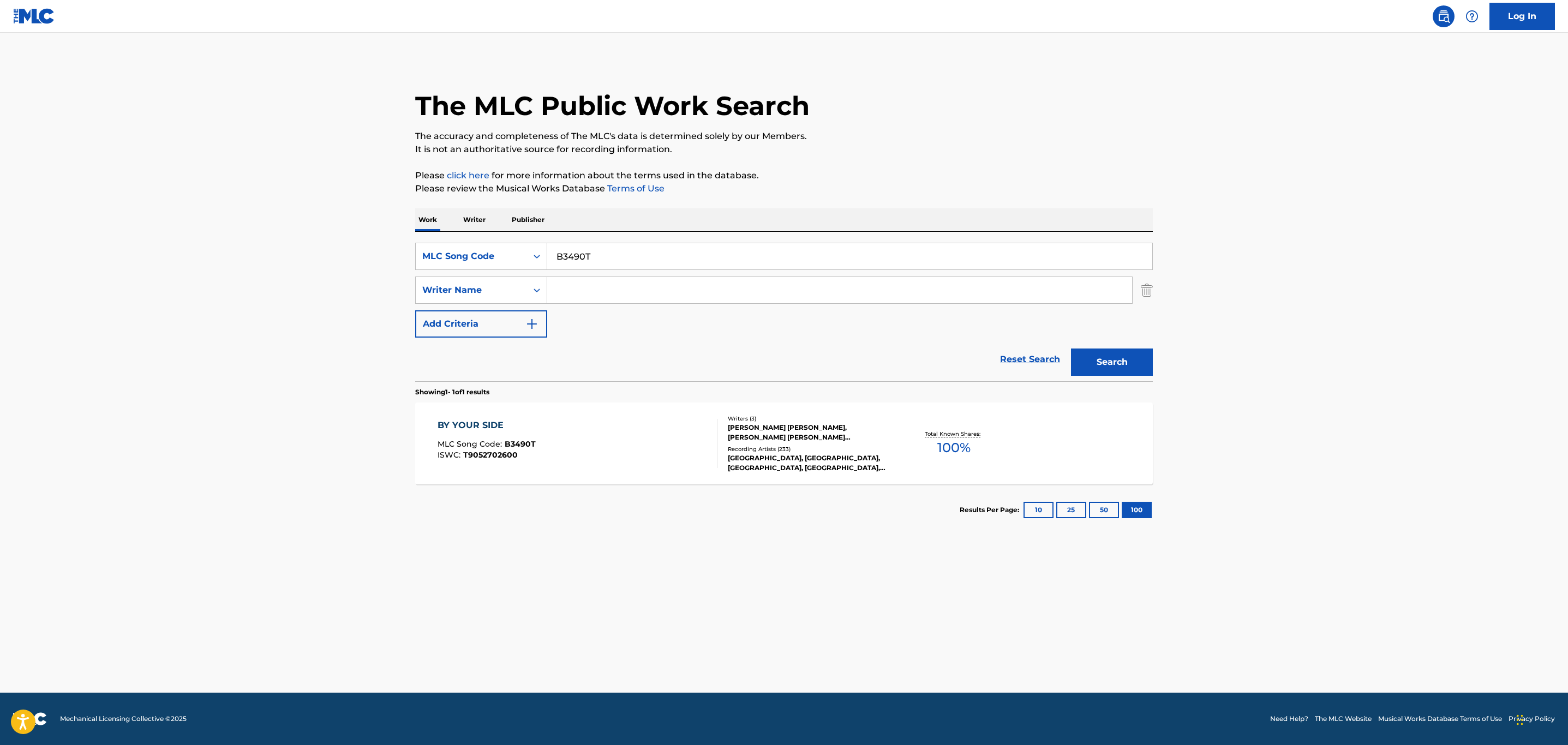
click at [549, 439] on div "BY YOUR SIDE MLC Song Code : B3490T ISWC : T9052702600" at bounding box center [577, 443] width 280 height 49
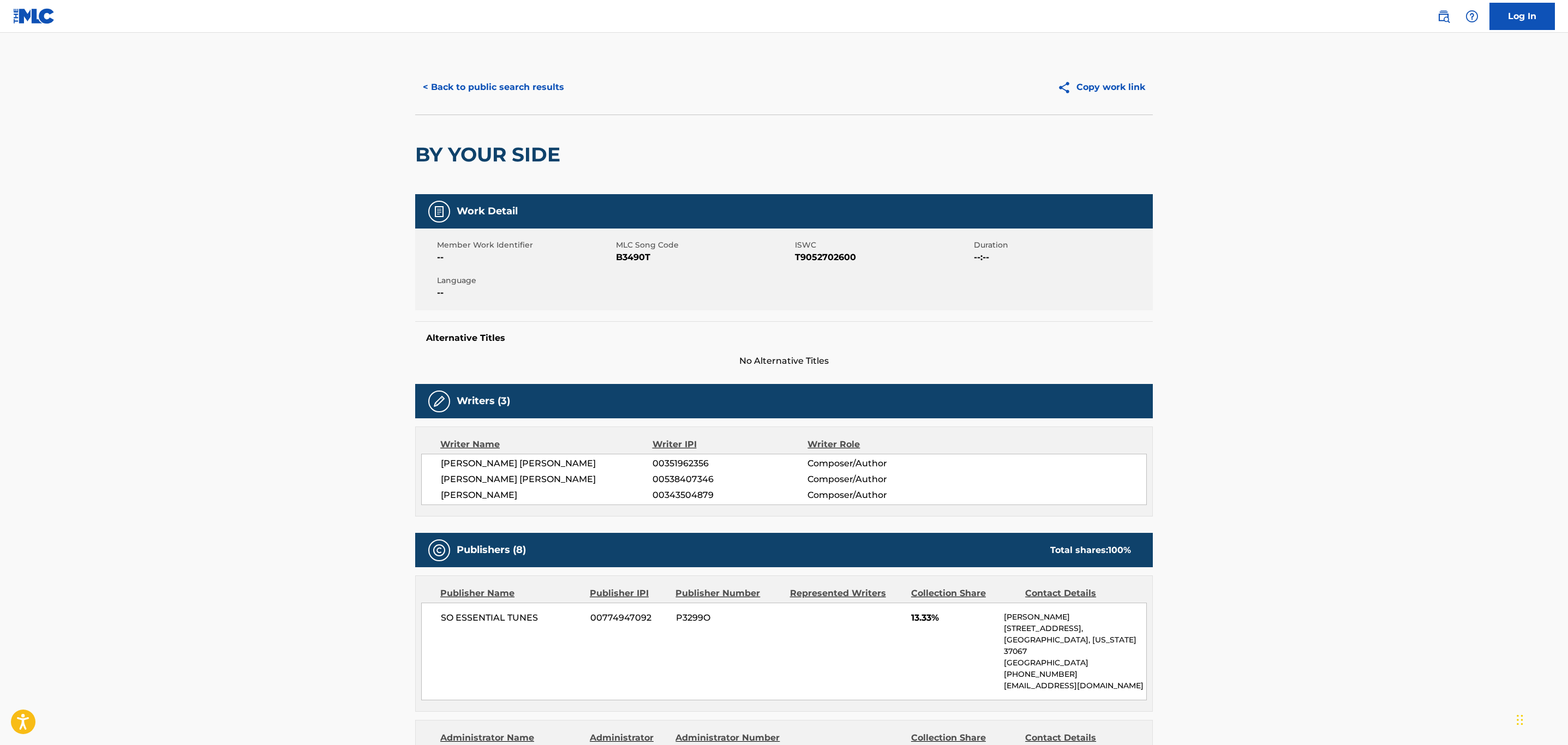
click at [508, 78] on button "< Back to public search results" at bounding box center [493, 87] width 157 height 28
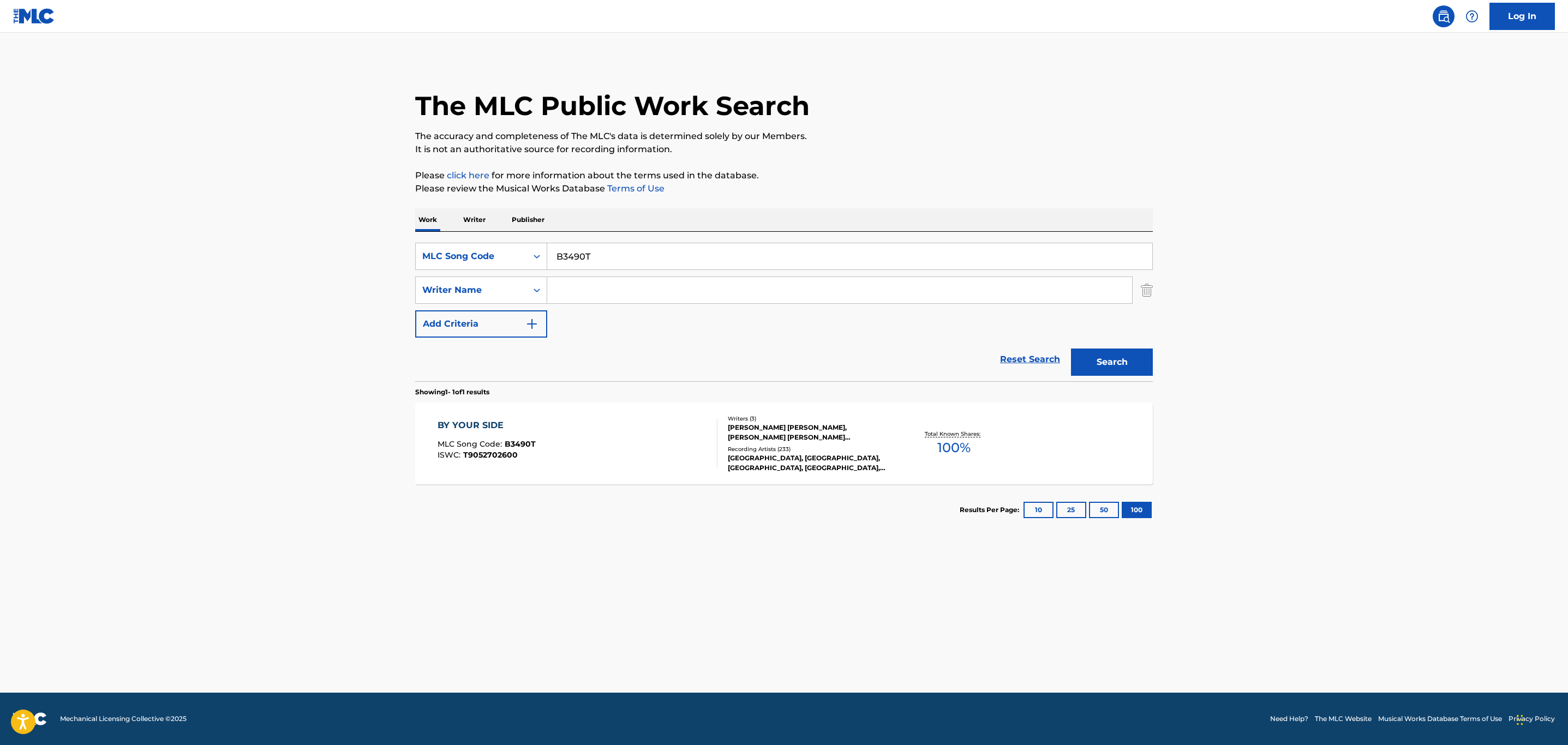
drag, startPoint x: 614, startPoint y: 256, endPoint x: 335, endPoint y: 229, distance: 280.3
click at [335, 226] on main "The MLC Public Work Search The accuracy and completeness of The MLC's data is d…" at bounding box center [784, 362] width 1568 height 660
paste input "X18585"
type input "X18585"
click at [1071, 348] on button "Search" at bounding box center [1112, 362] width 82 height 28
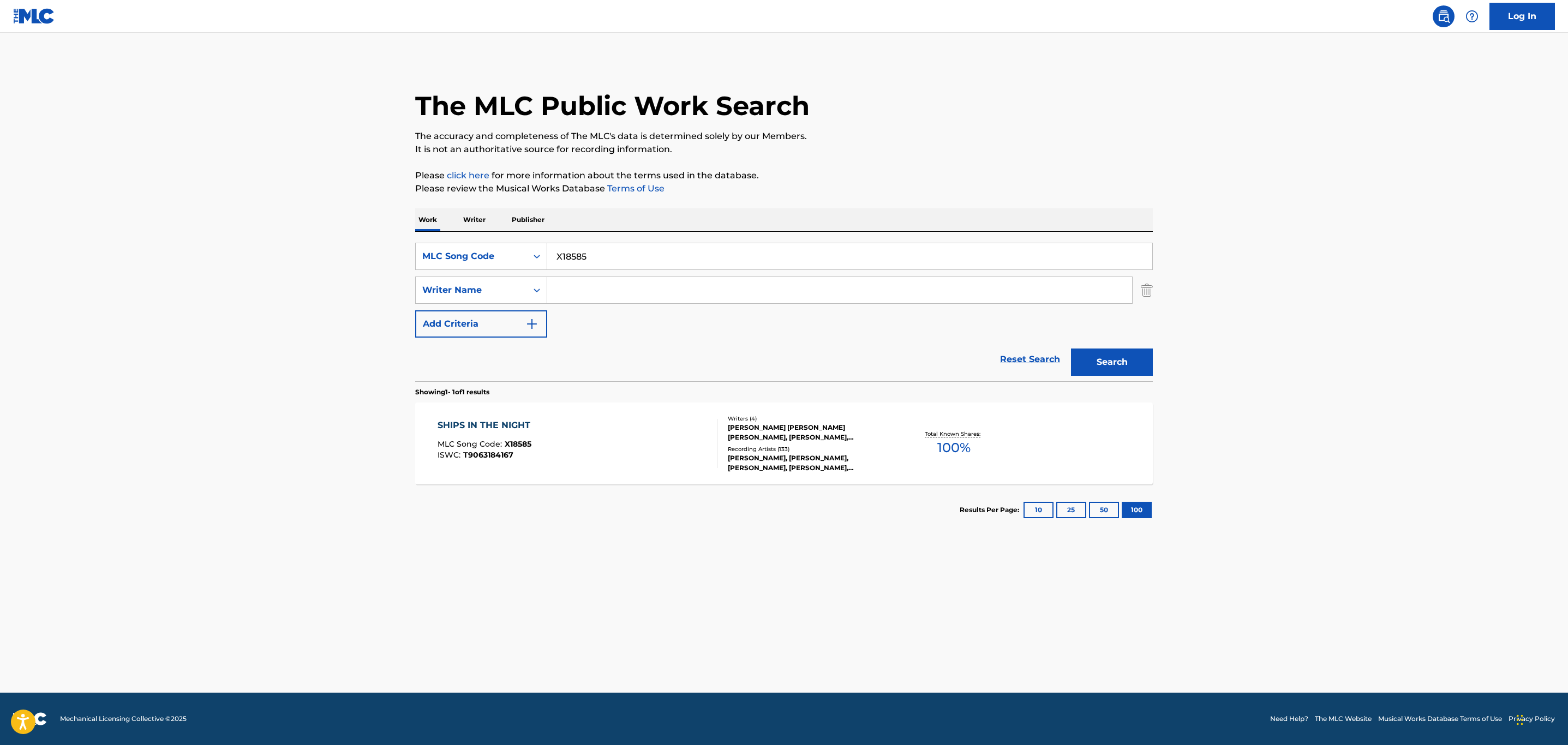
click at [667, 442] on div "SHIPS IN THE NIGHT MLC Song Code : X18585 ISWC : T9063184167" at bounding box center [577, 443] width 280 height 49
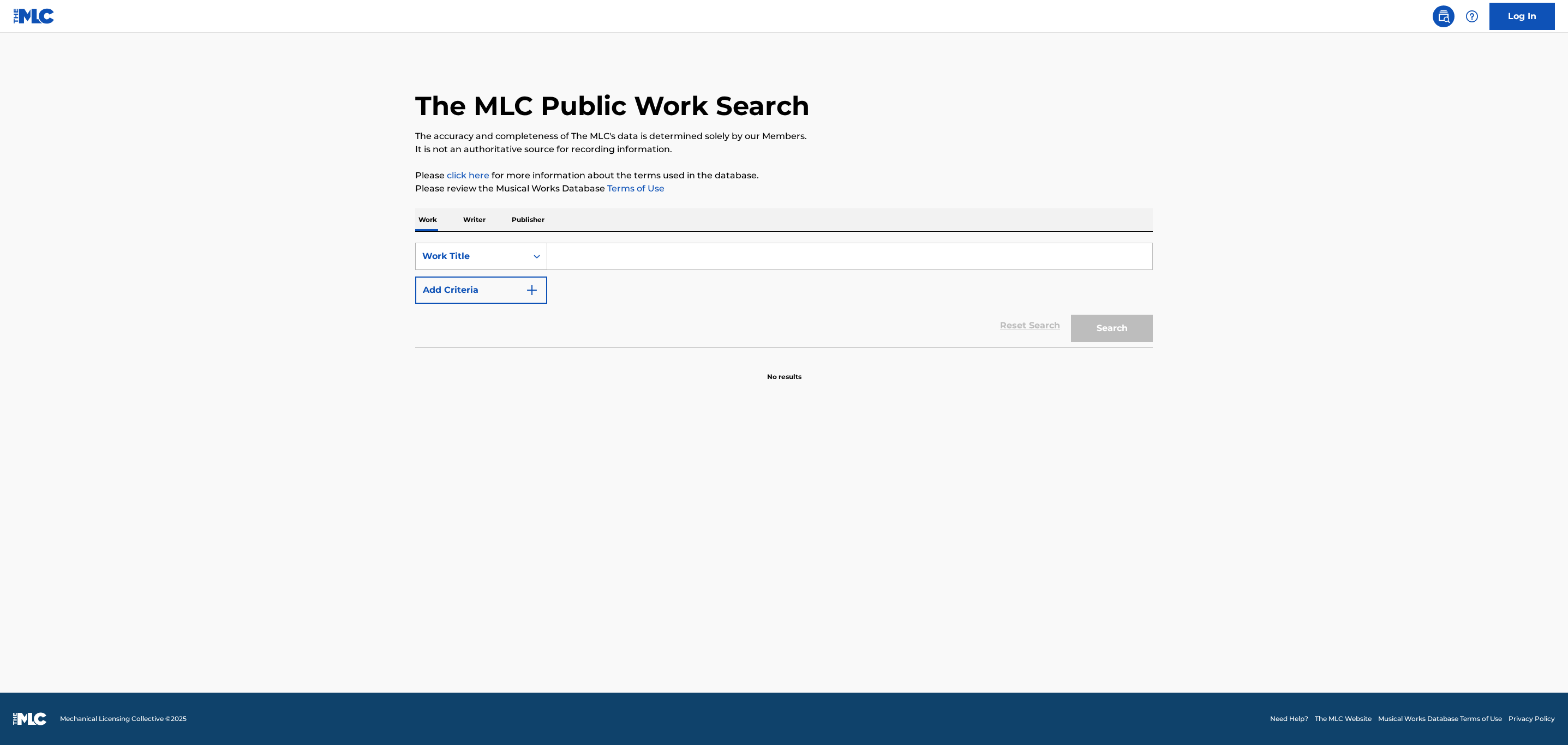
click at [520, 264] on div "Work Title" at bounding box center [471, 256] width 111 height 21
click at [498, 287] on div "MLC Song Code" at bounding box center [481, 284] width 131 height 28
click at [606, 254] on input "Search Form" at bounding box center [850, 256] width 605 height 26
paste input "HB11MG"
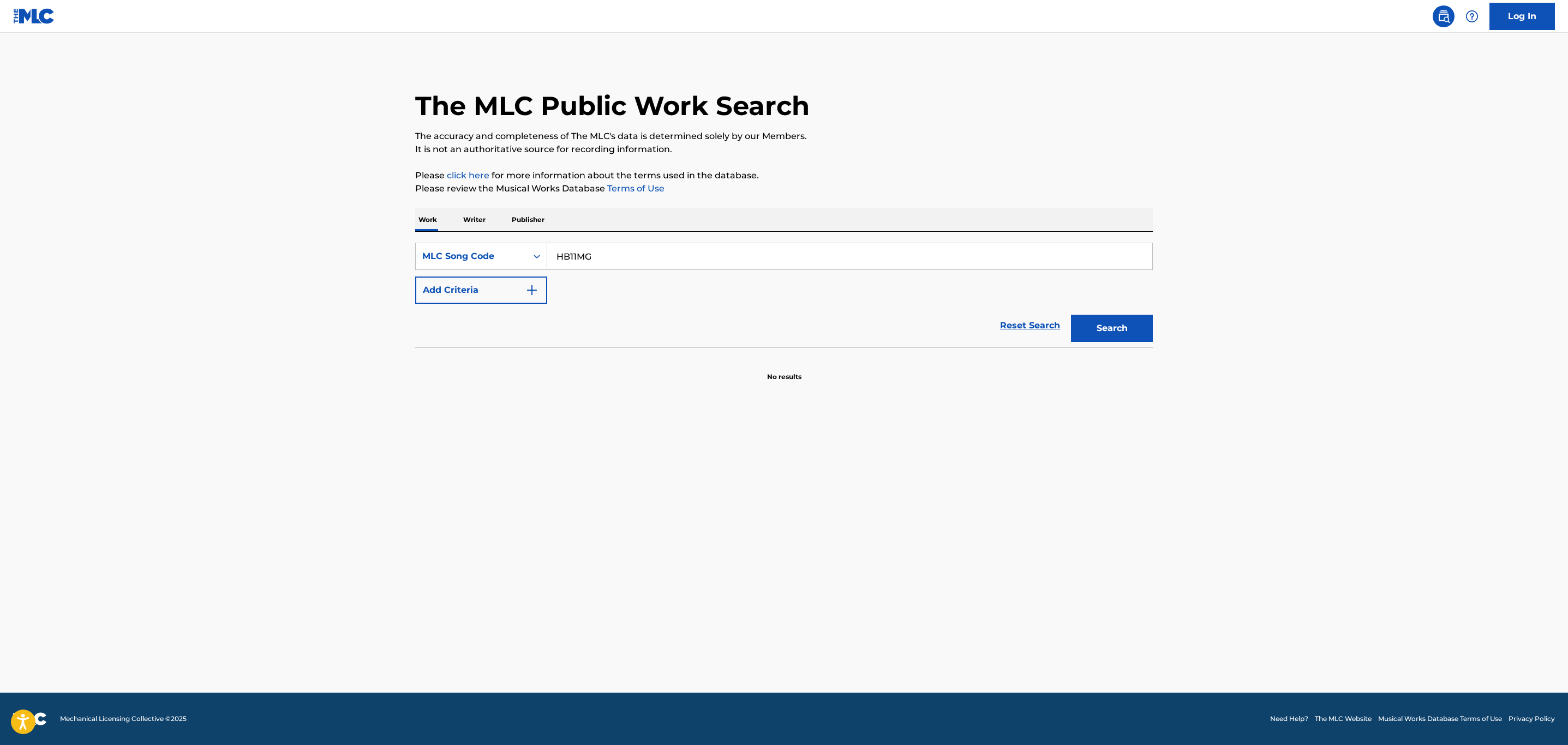
type input "HB11MG"
click at [1071, 315] on button "Search" at bounding box center [1112, 329] width 82 height 28
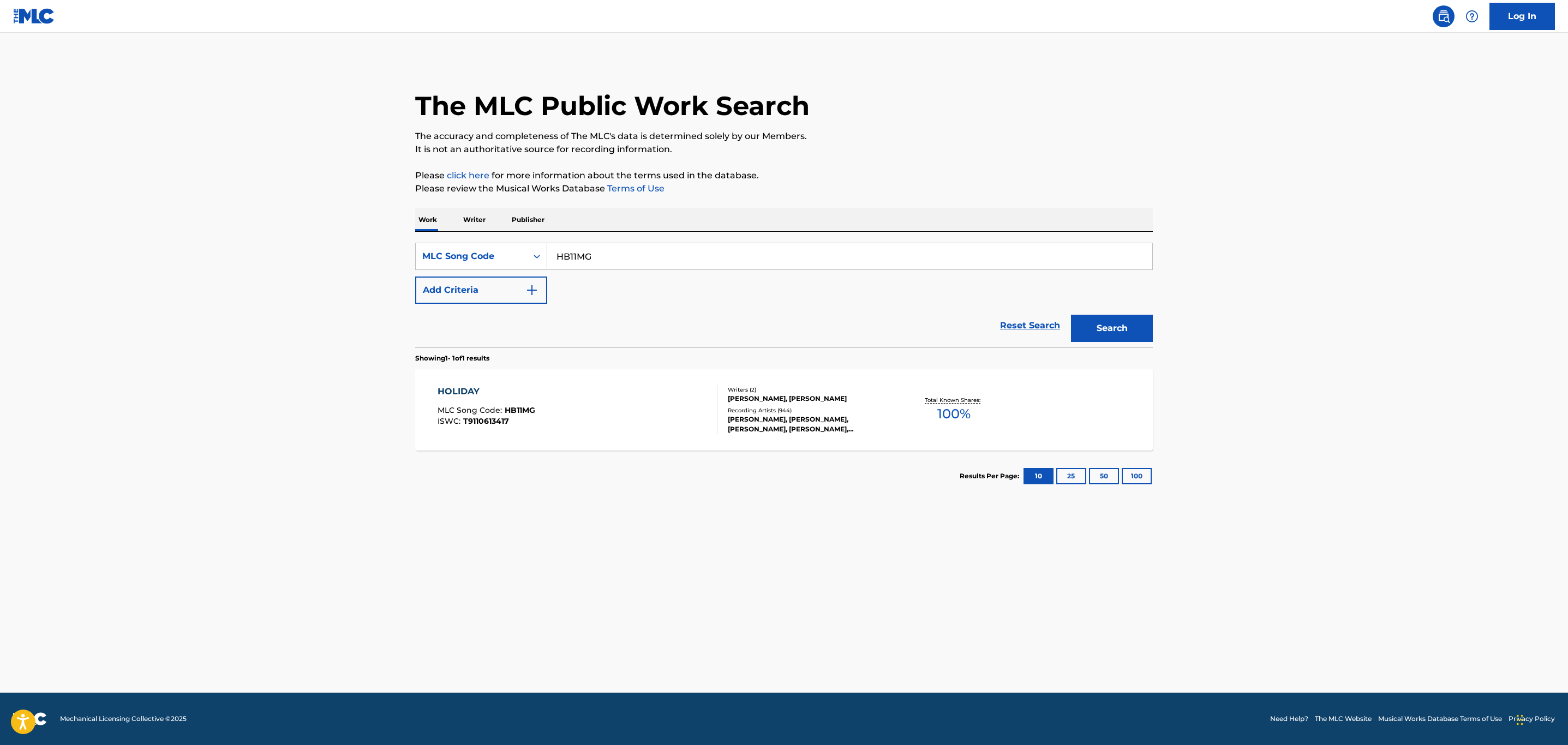
click at [670, 425] on div "HOLIDAY MLC Song Code : HB11MG ISWC : T9110613417" at bounding box center [577, 410] width 280 height 49
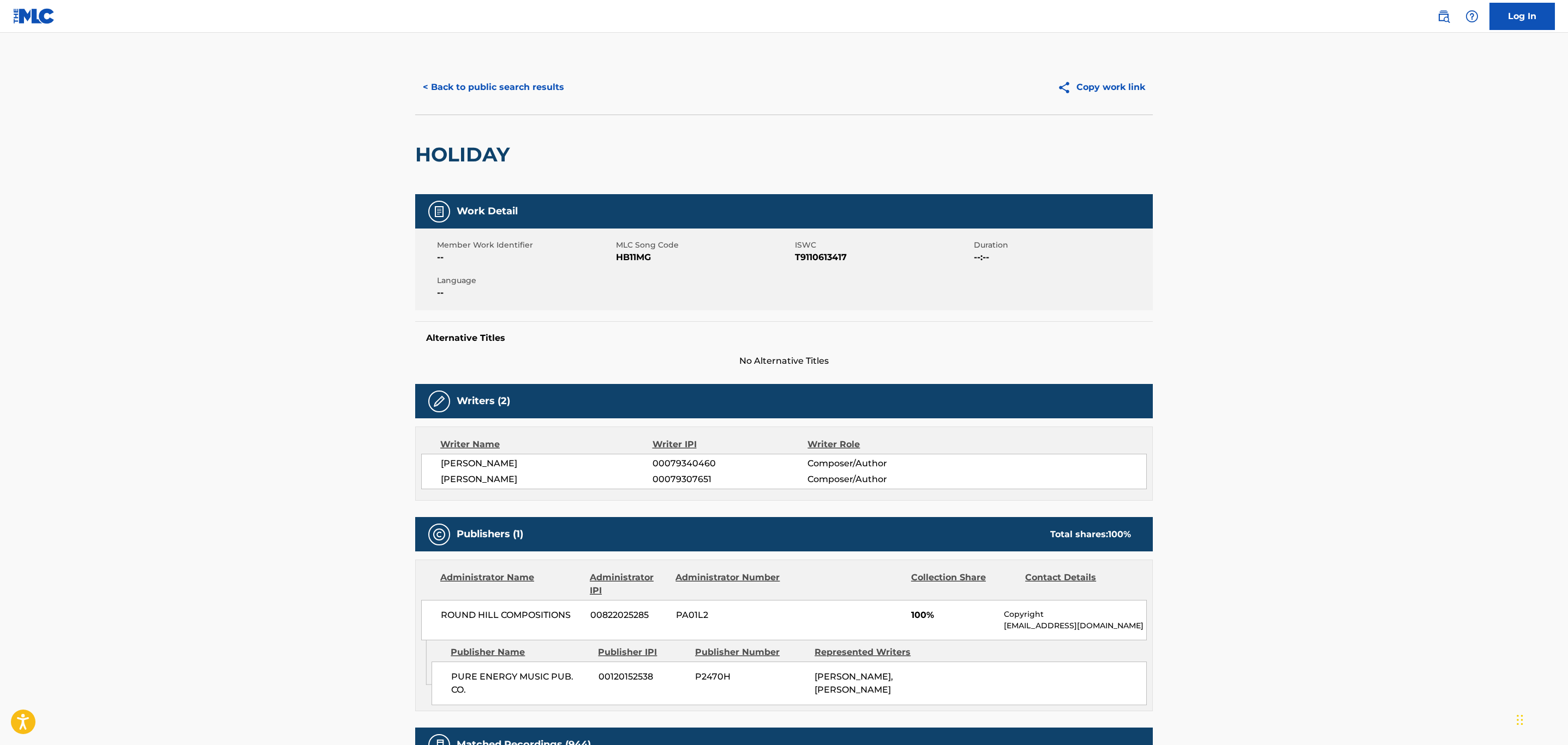
click at [481, 92] on button "< Back to public search results" at bounding box center [493, 87] width 157 height 28
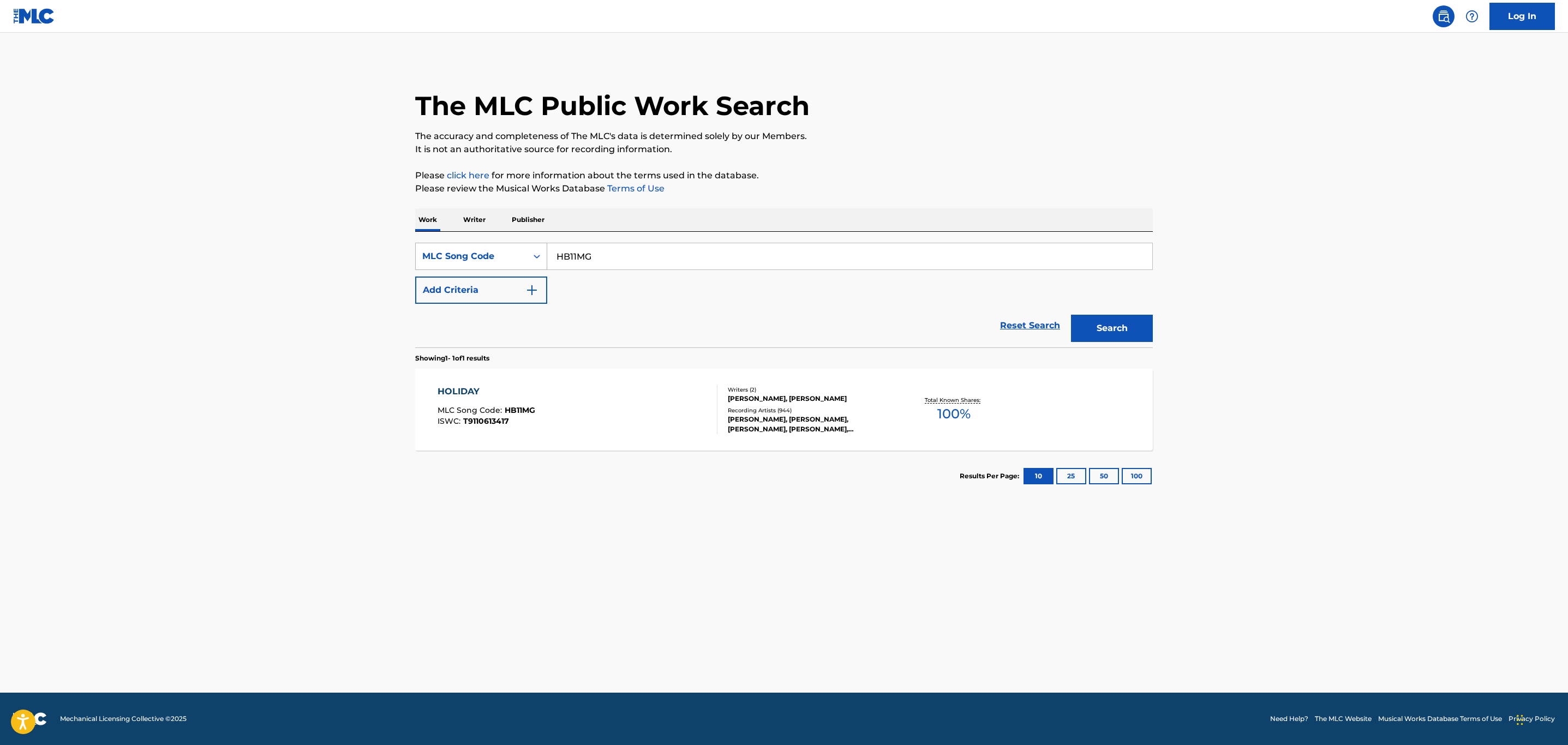
click at [511, 247] on div "MLC Song Code" at bounding box center [471, 256] width 111 height 21
click at [499, 275] on div "Work Title" at bounding box center [481, 284] width 131 height 28
click at [640, 253] on input "Search Form" at bounding box center [850, 256] width 605 height 26
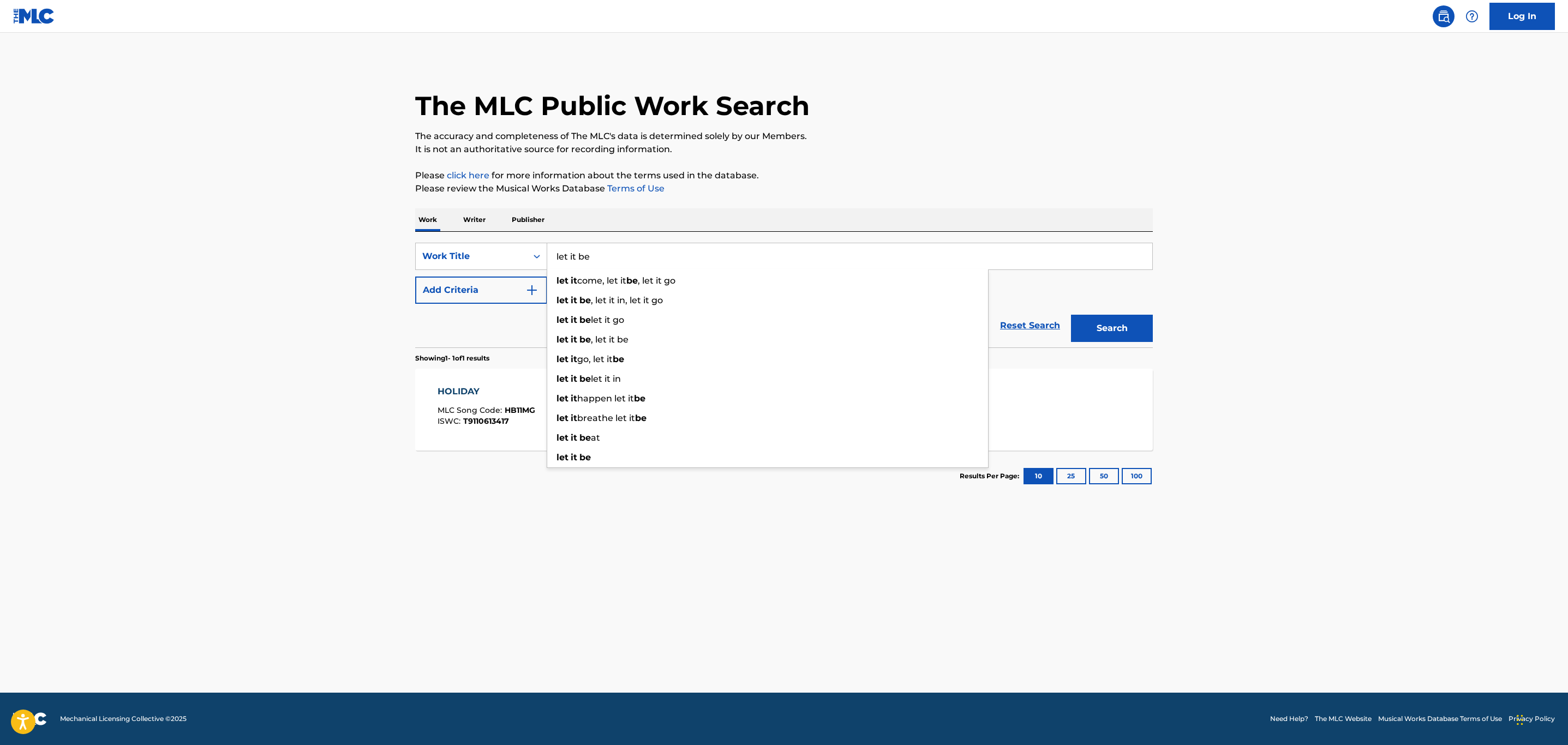
type input "let it be"
click at [936, 151] on p "It is not an authoritative source for recording information." at bounding box center [783, 149] width 737 height 13
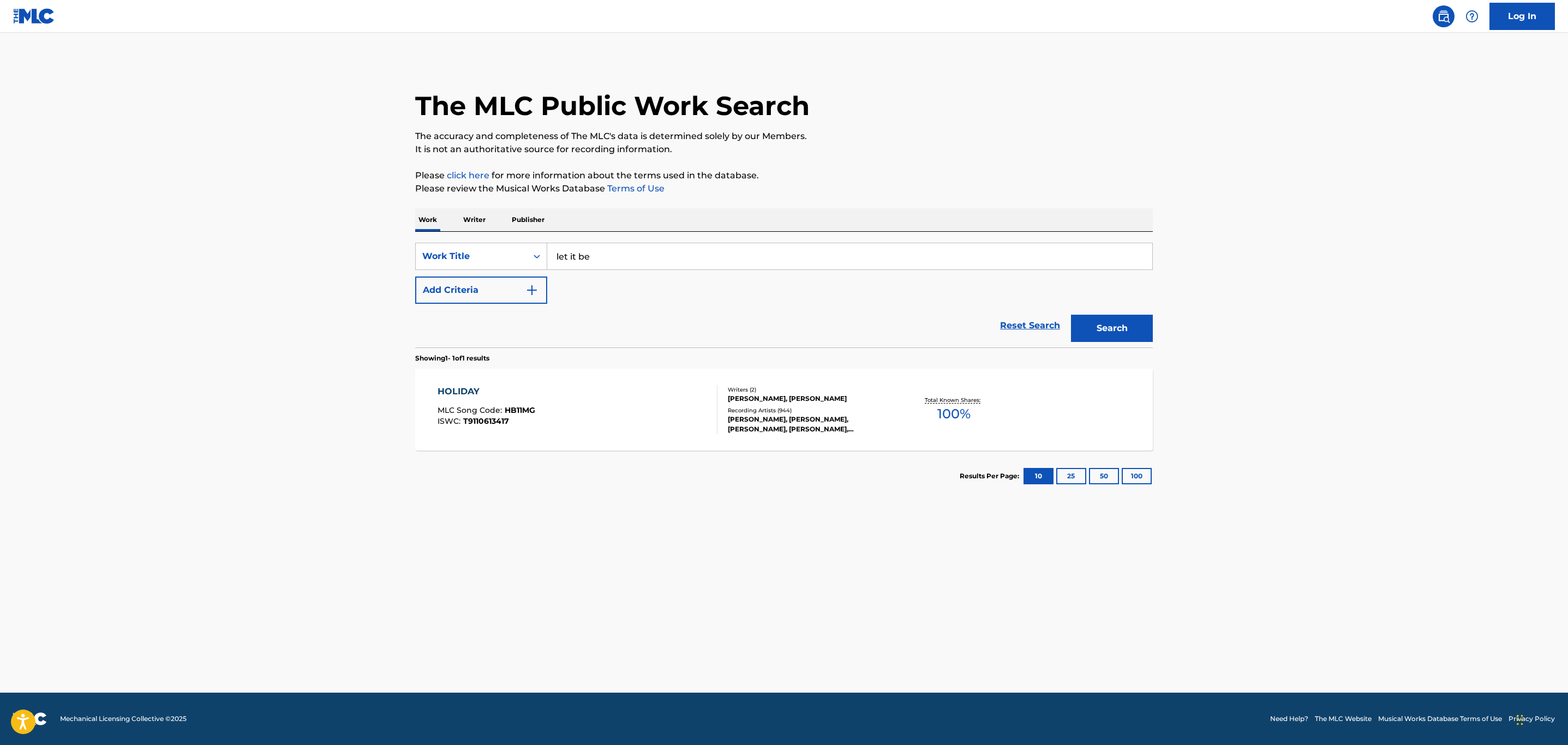
click at [479, 295] on button "Add Criteria" at bounding box center [480, 291] width 132 height 28
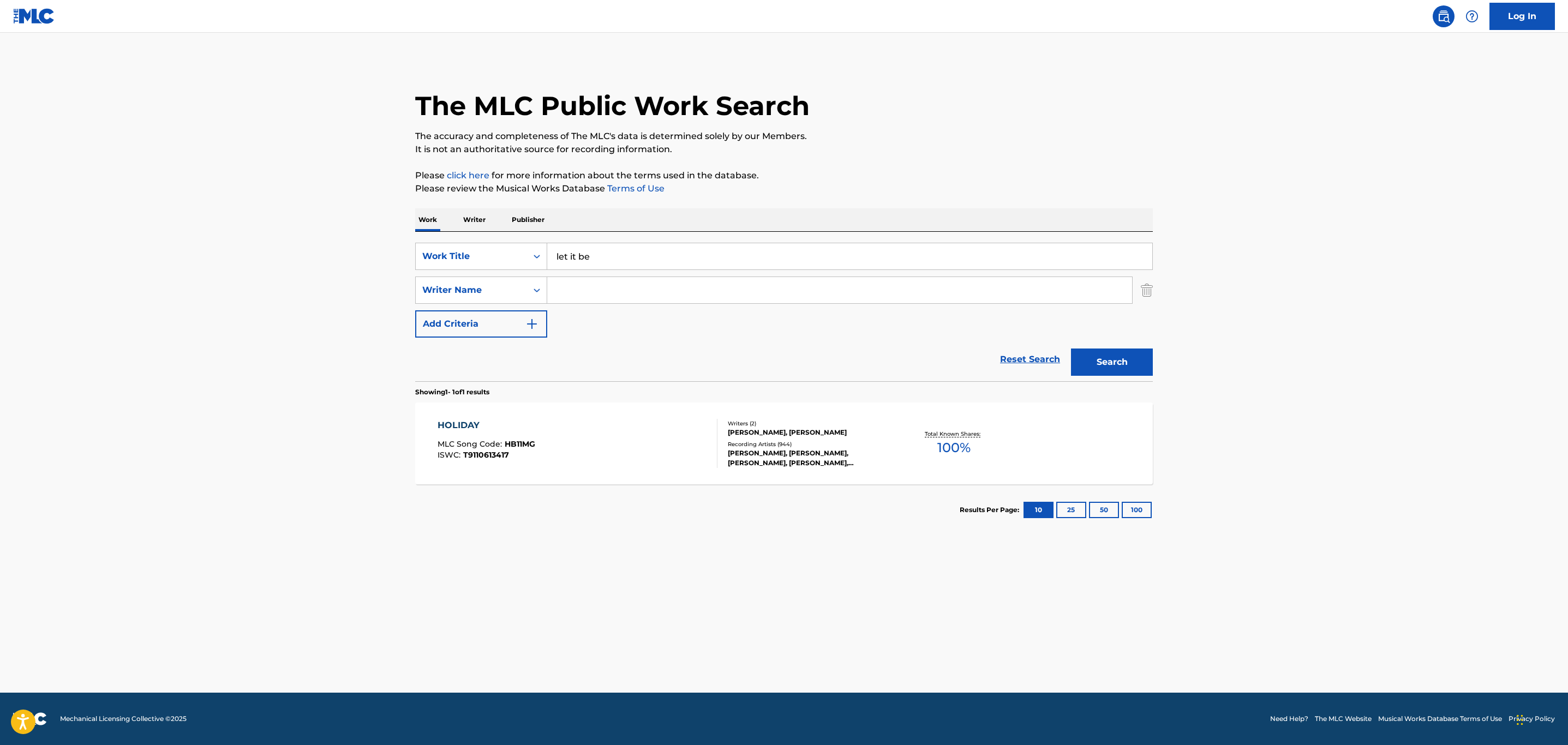
click at [581, 291] on input "Search Form" at bounding box center [839, 290] width 585 height 26
paste input "Caceres"
type input "Caceres"
click at [1071, 348] on button "Search" at bounding box center [1112, 362] width 82 height 28
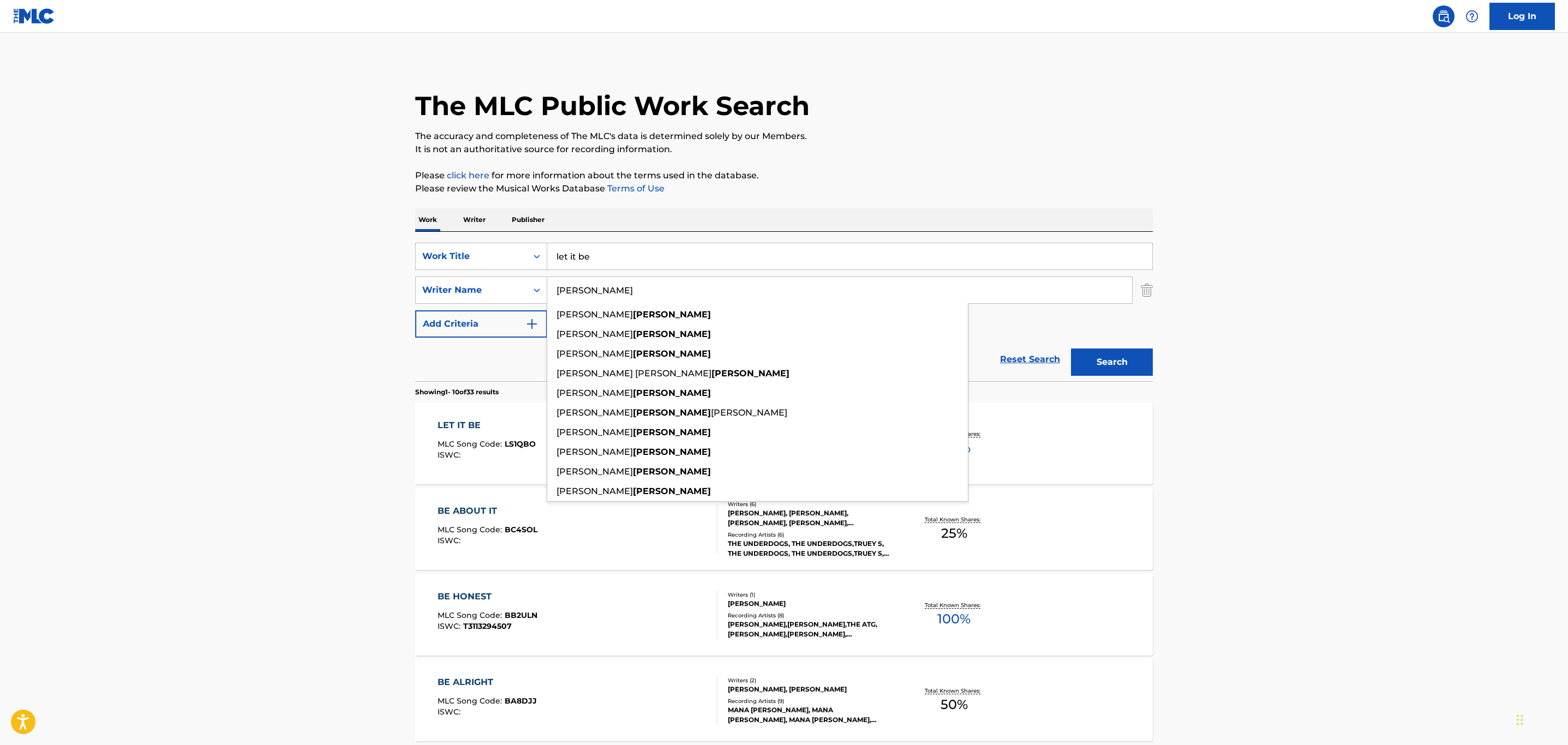
click at [1404, 266] on main "The MLC Public Work Search The accuracy and completeness of The MLC's data is d…" at bounding box center [784, 674] width 1568 height 1284
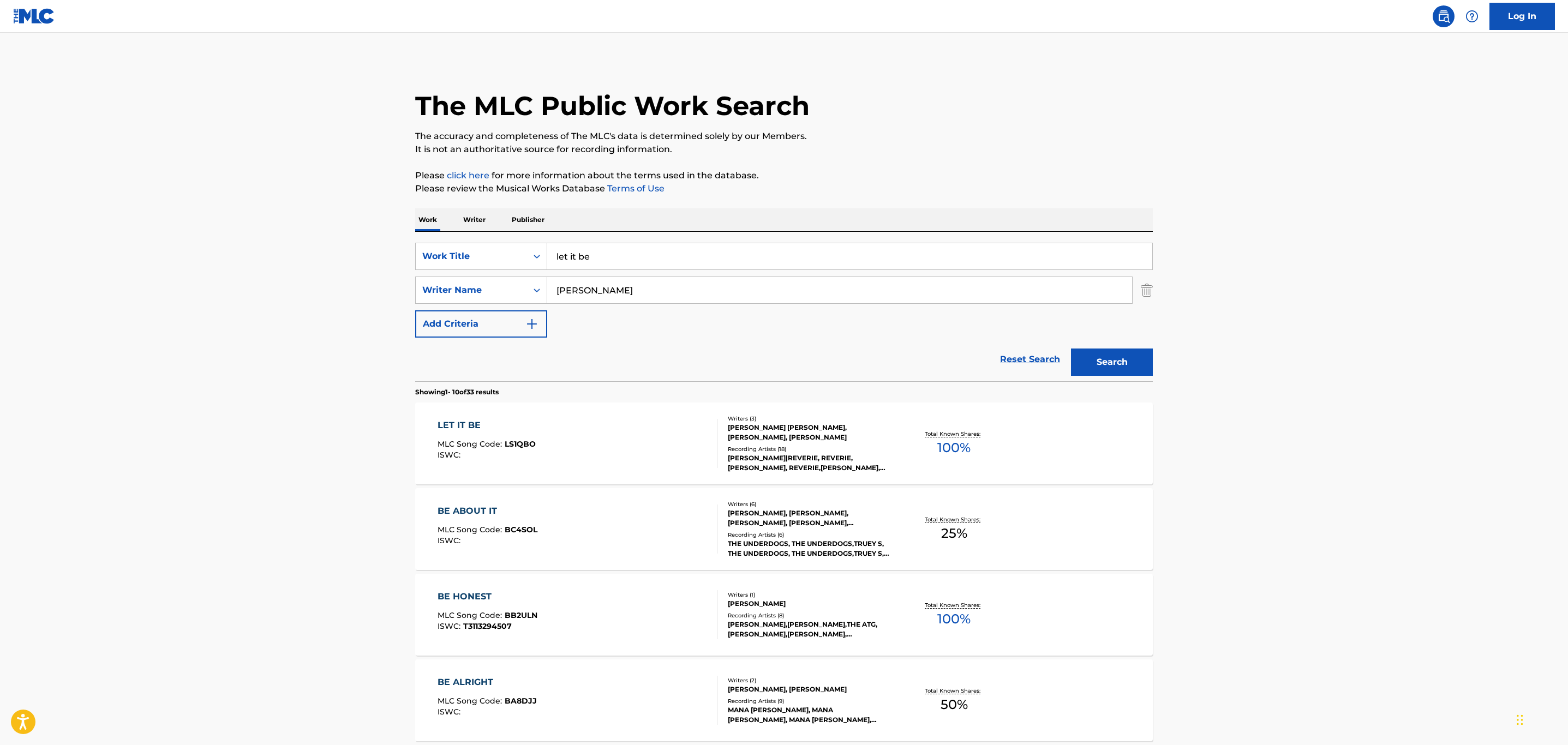
click at [652, 450] on div "LET IT BE MLC Song Code : LS1QBO ISWC :" at bounding box center [577, 443] width 280 height 49
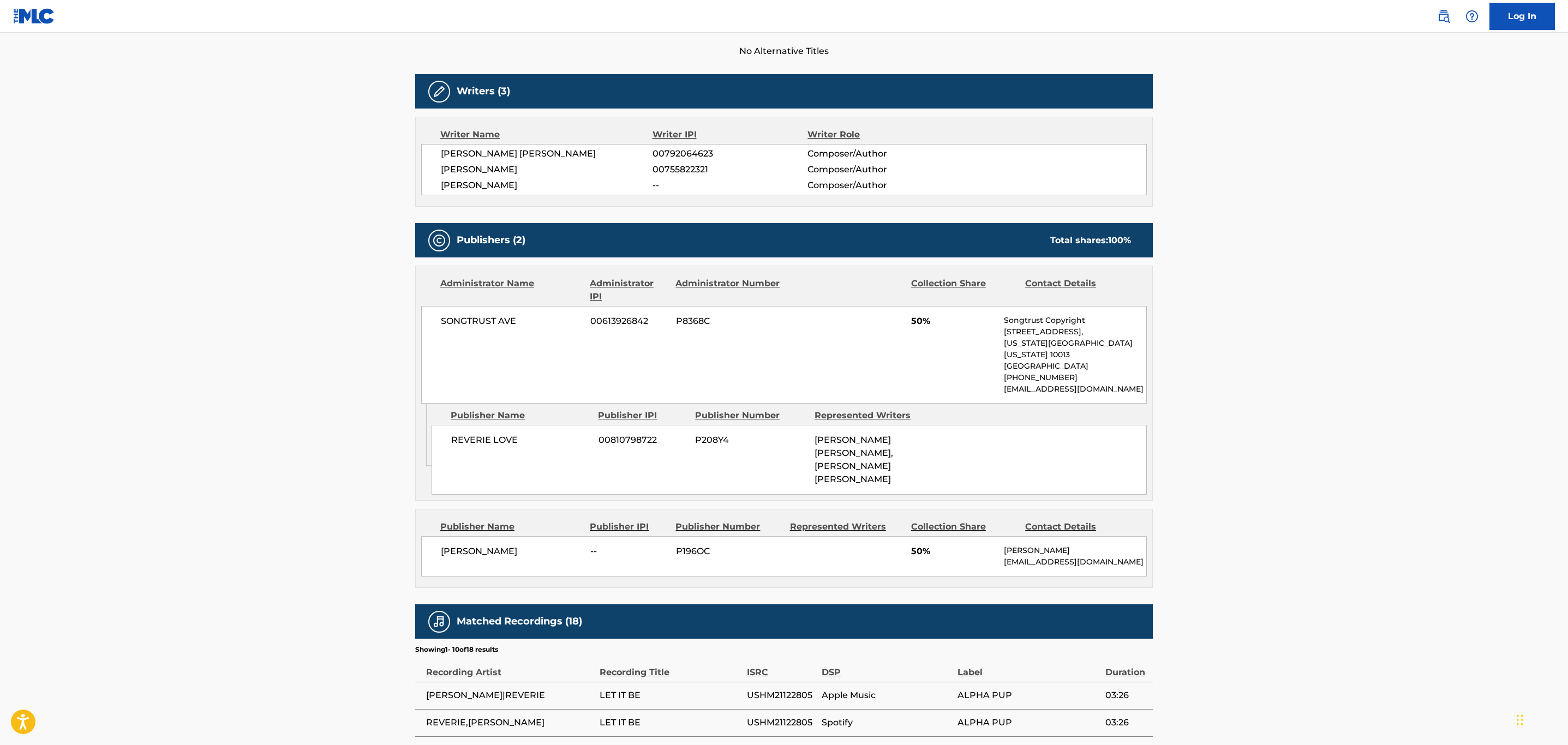
scroll to position [82, 0]
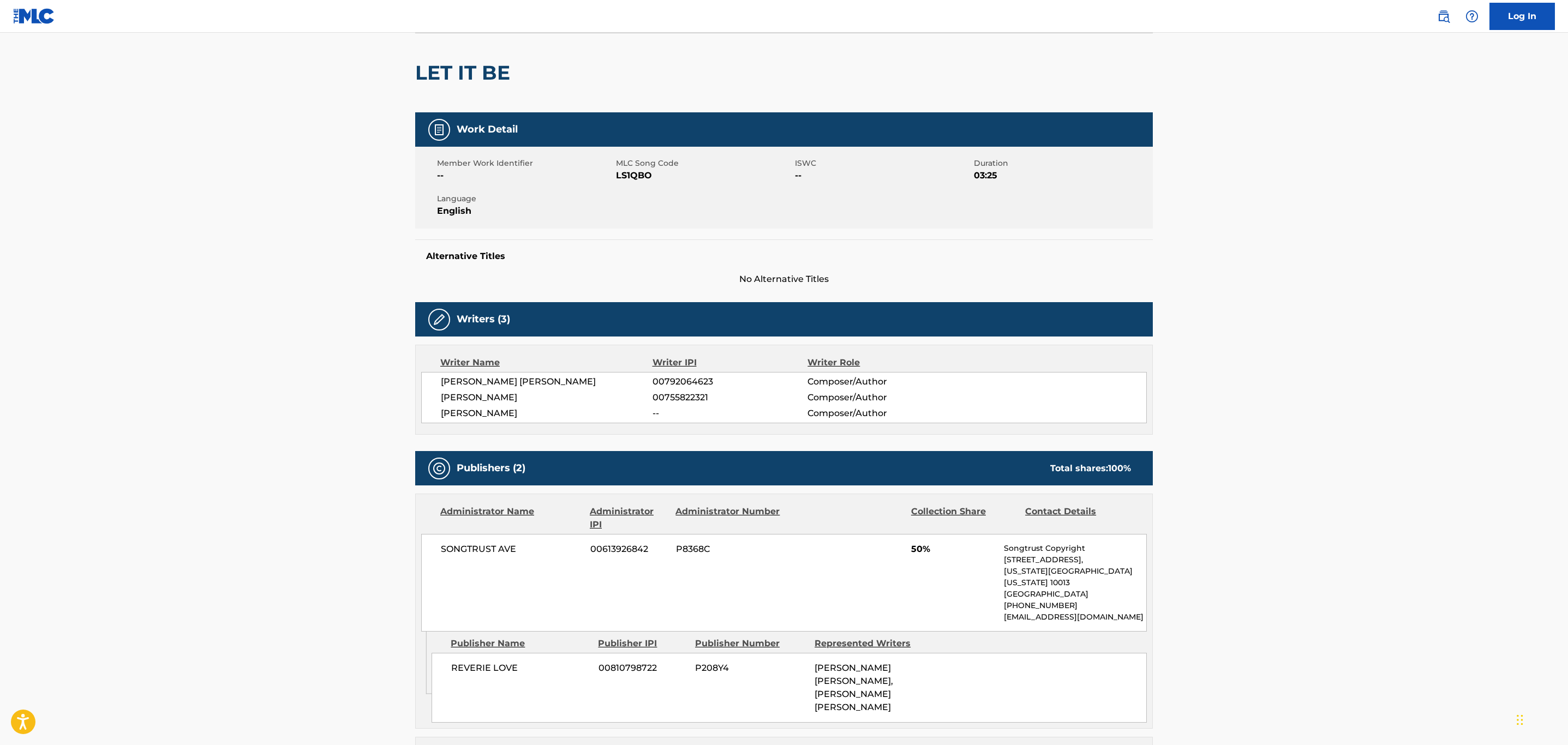
click at [632, 182] on div "Member Work Identifier -- MLC Song Code LS1QBO ISWC -- Duration 03:25 Language …" at bounding box center [783, 187] width 737 height 82
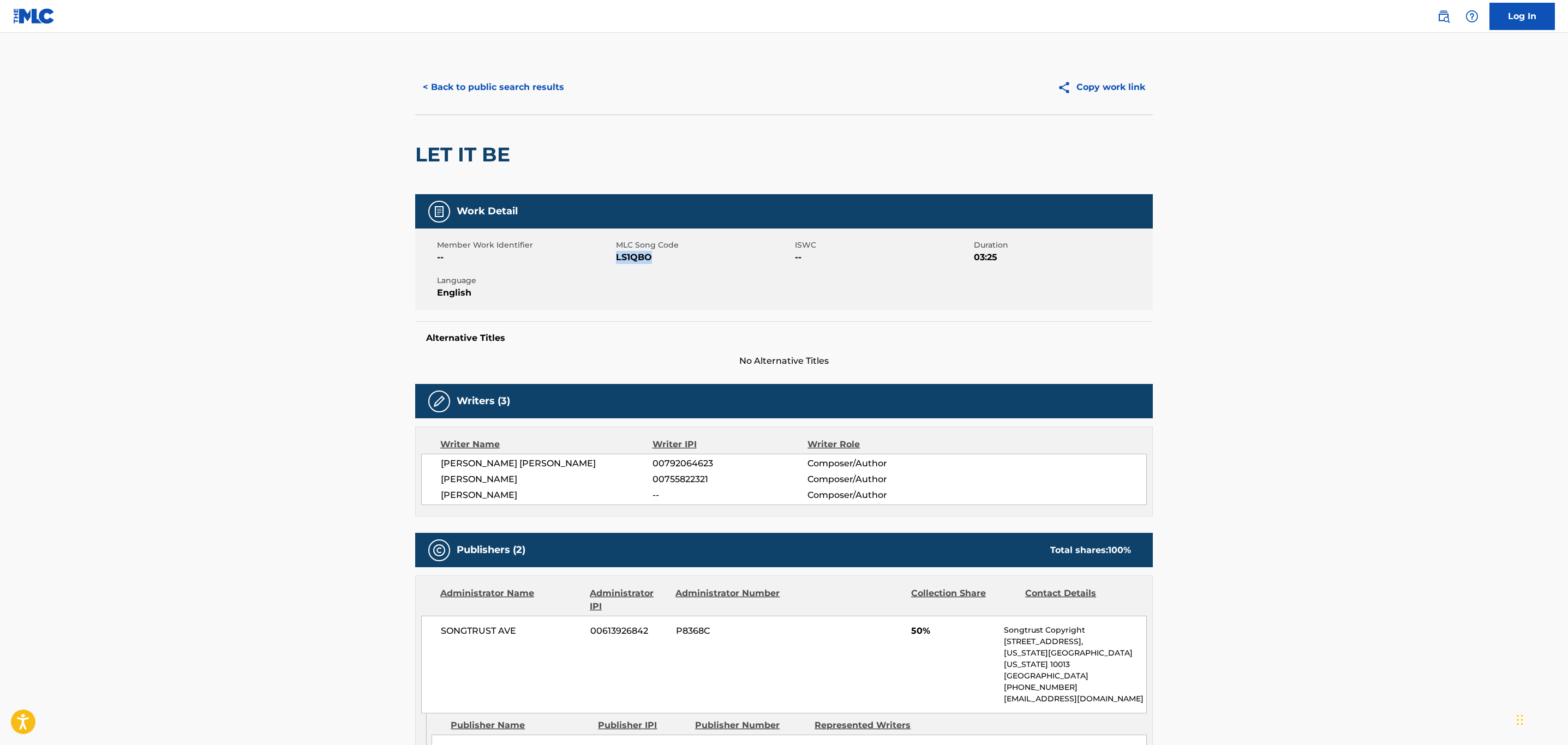
click at [468, 91] on button "< Back to public search results" at bounding box center [493, 87] width 157 height 28
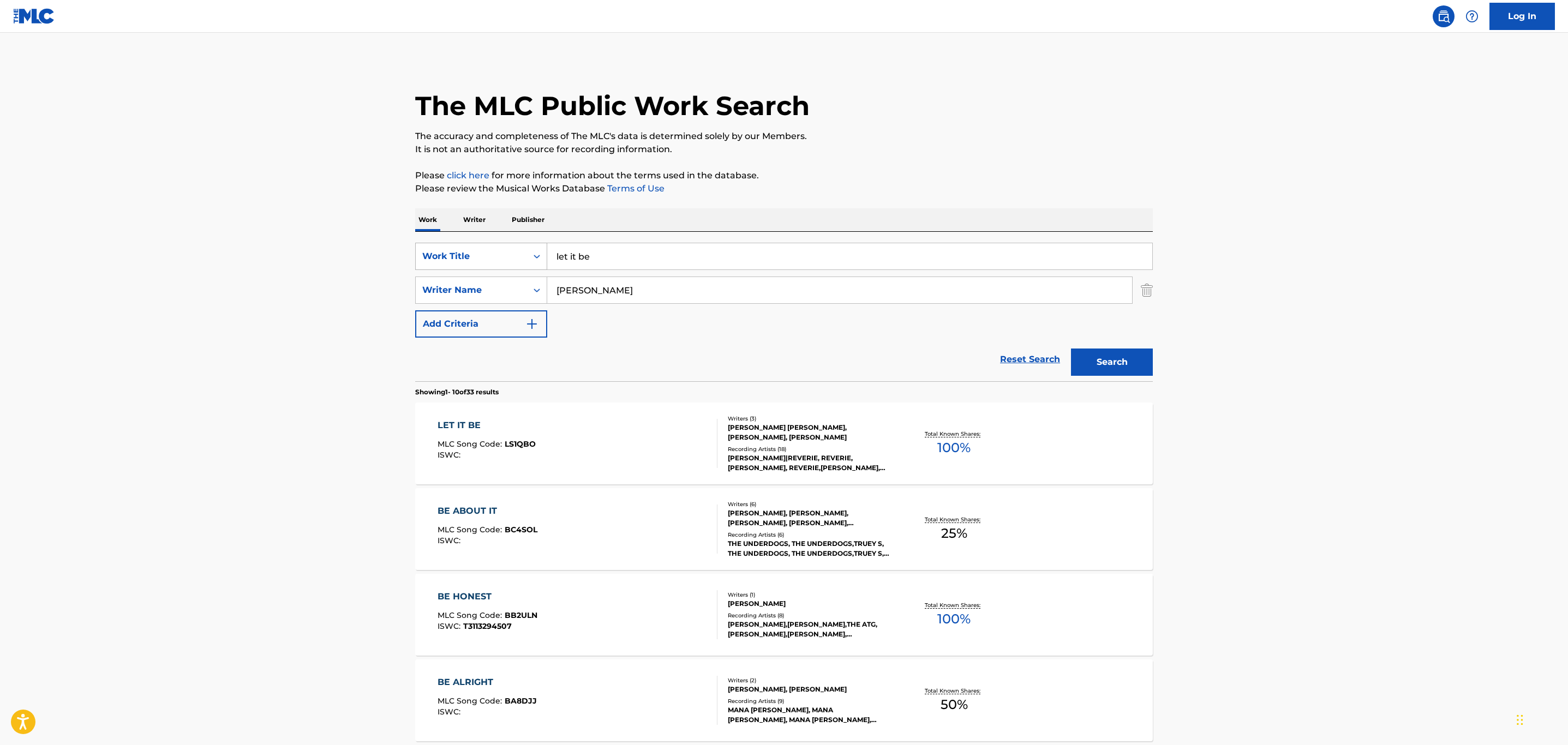
drag, startPoint x: 660, startPoint y: 260, endPoint x: 442, endPoint y: 242, distance: 218.7
click at [439, 247] on div "SearchWithCriteriaf7deaafb-d2c5-4ed7-8b8a-1ef00b1d4d11 Work Title let it be" at bounding box center [783, 256] width 737 height 28
type input "be ok"
click at [847, 151] on p "It is not an authoritative source for recording information." at bounding box center [783, 149] width 737 height 13
drag, startPoint x: 614, startPoint y: 295, endPoint x: 296, endPoint y: 285, distance: 318.2
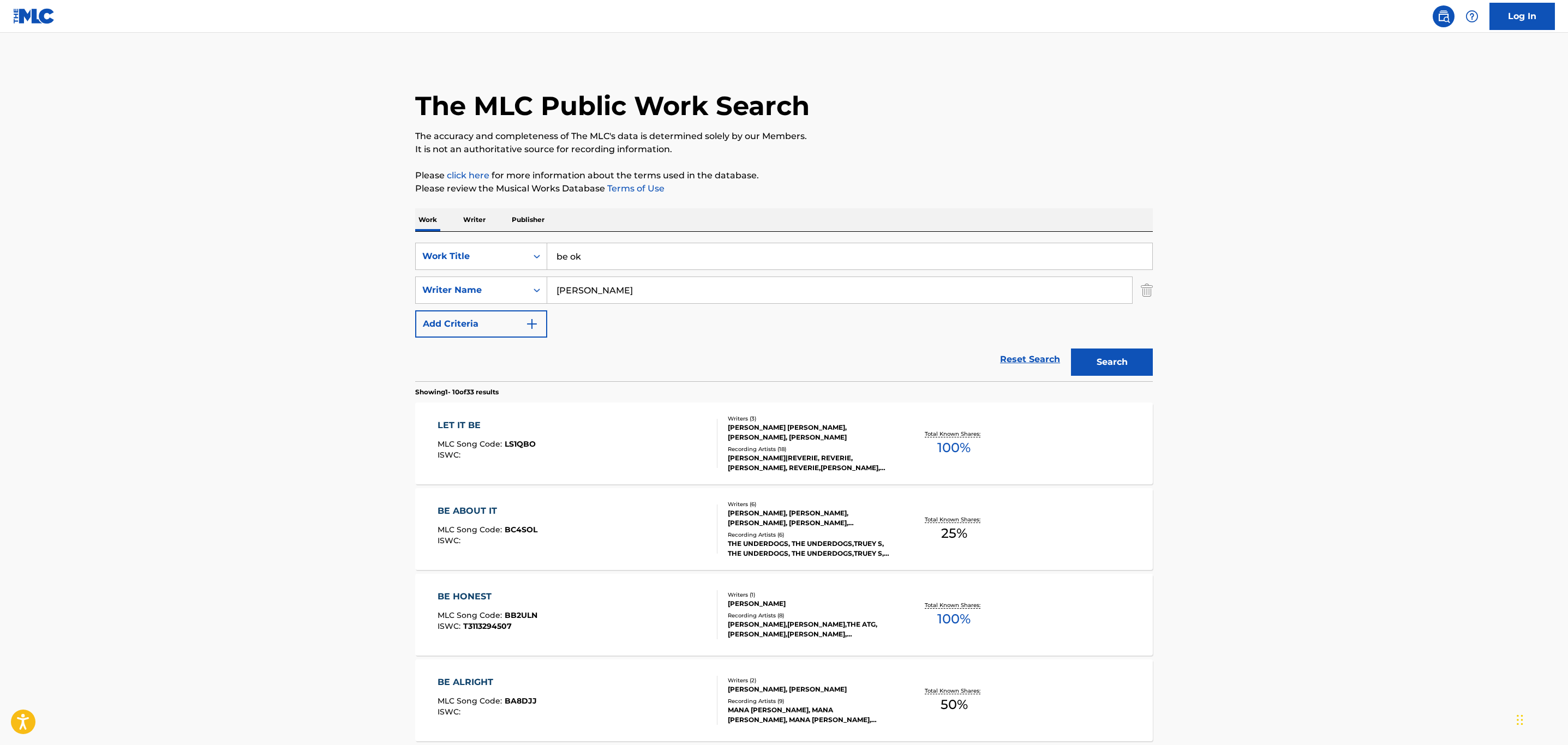
click at [310, 279] on main "The MLC Public Work Search The accuracy and completeness of The MLC's data is d…" at bounding box center [784, 674] width 1568 height 1284
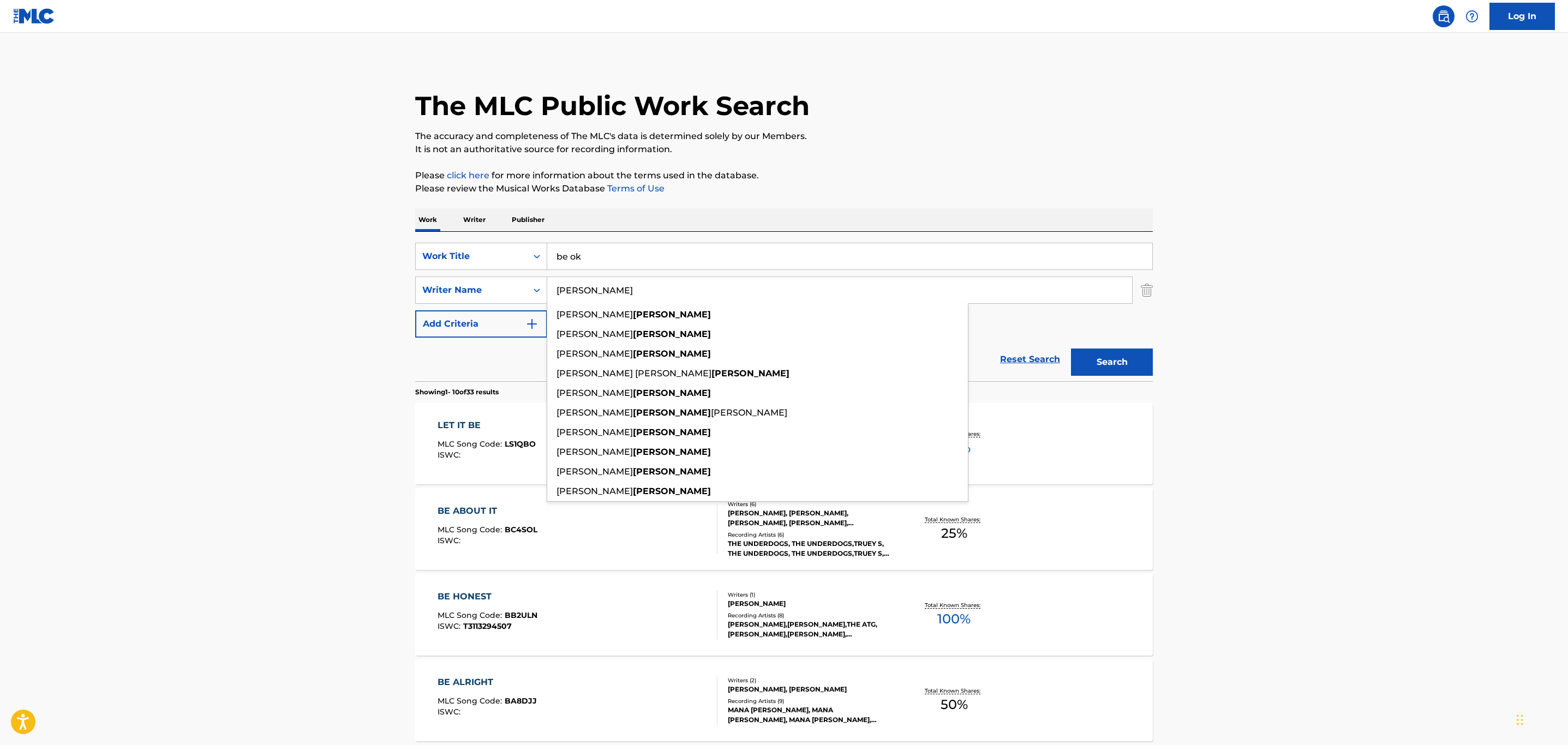
paste input "Jon"
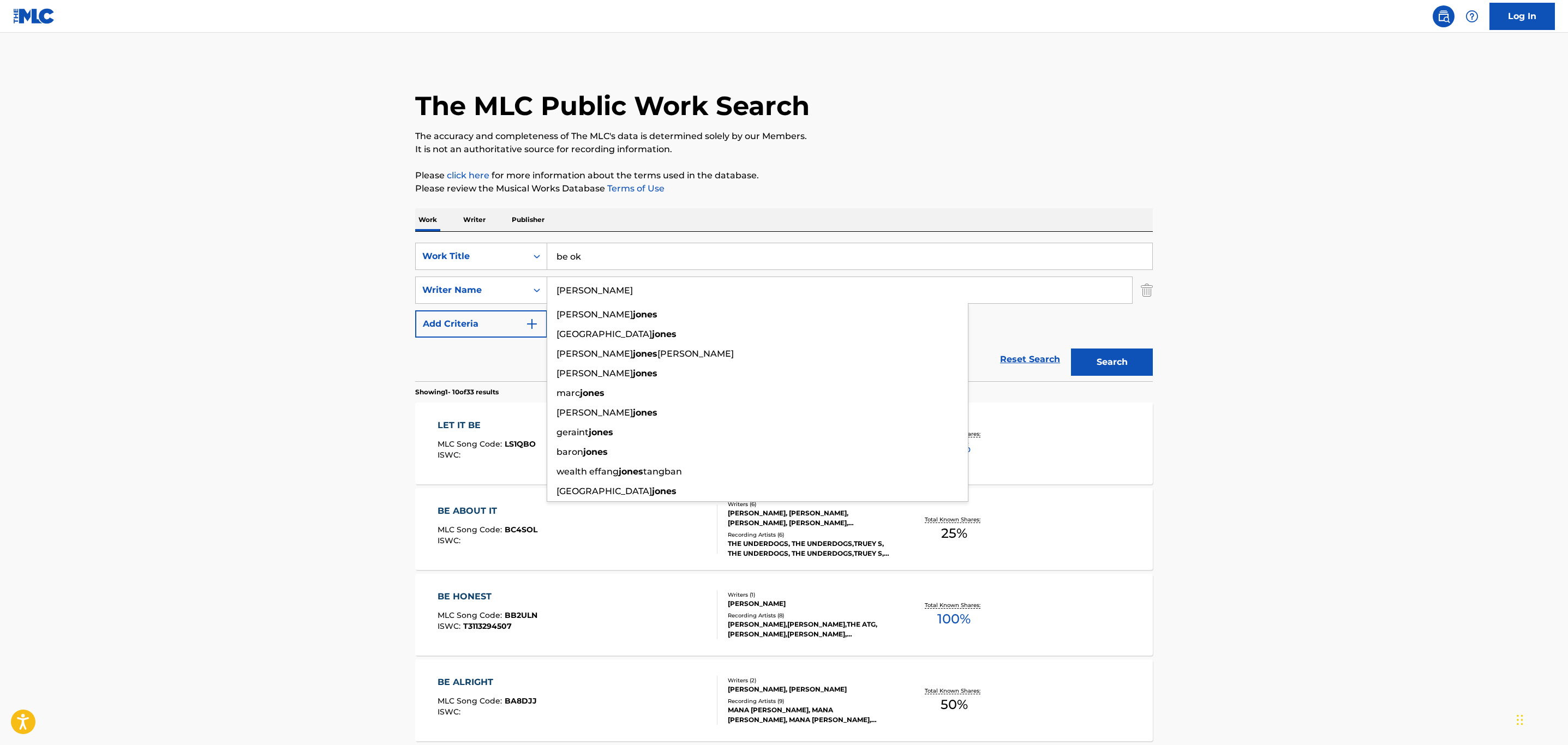
type input "Jones"
click at [1020, 136] on p "The accuracy and completeness of The MLC's data is determined solely by our Mem…" at bounding box center [783, 136] width 737 height 13
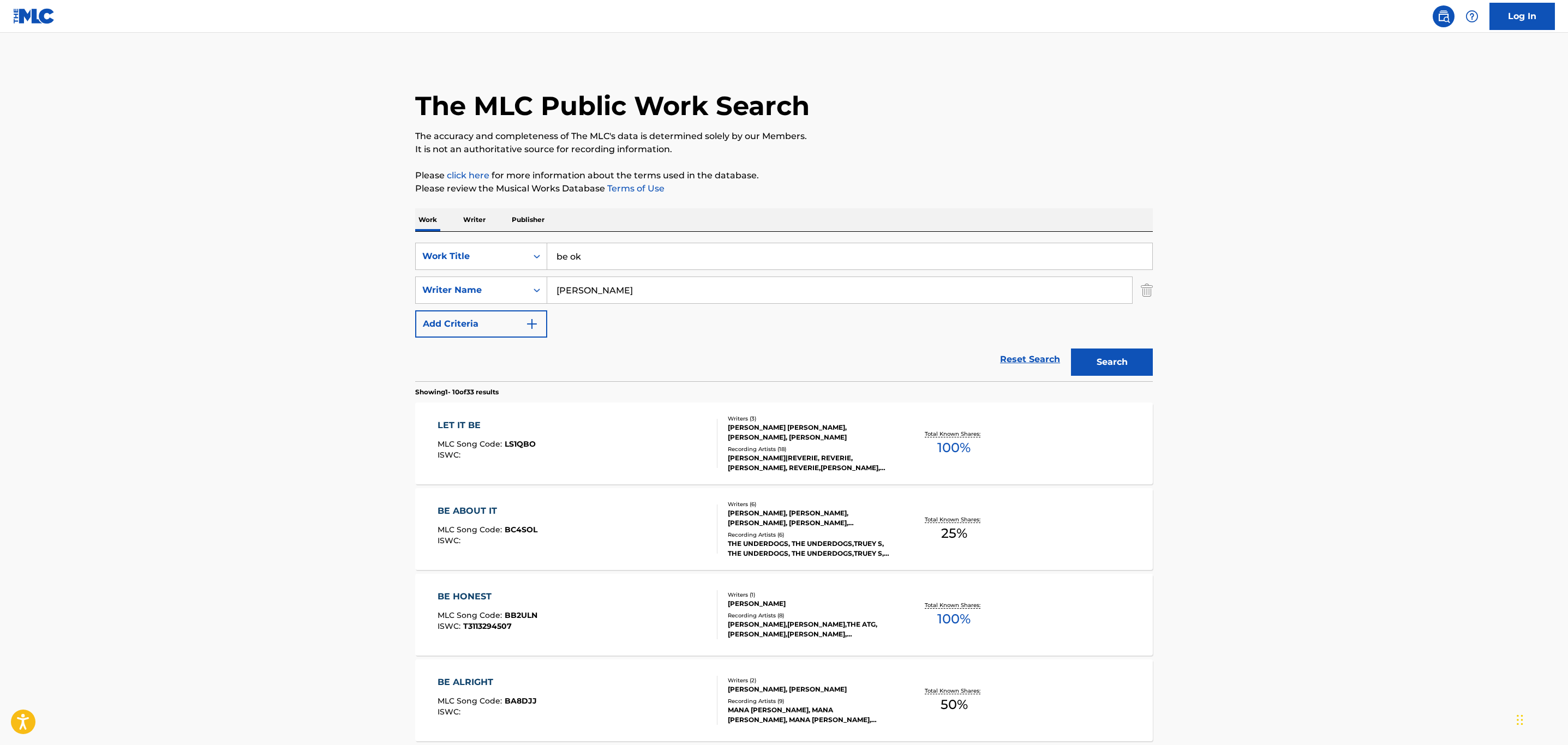
click at [1125, 359] on button "Search" at bounding box center [1112, 362] width 82 height 28
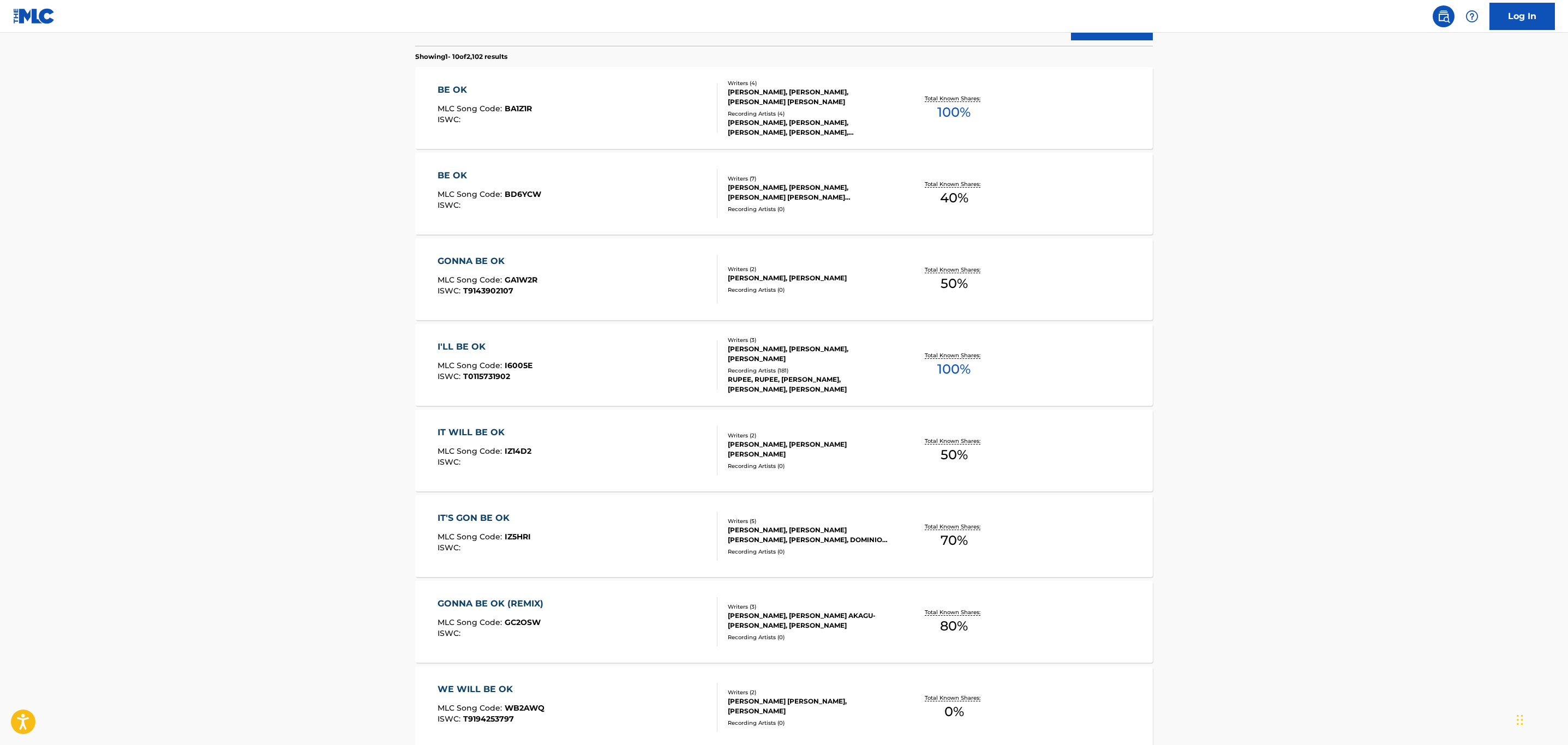
scroll to position [164, 0]
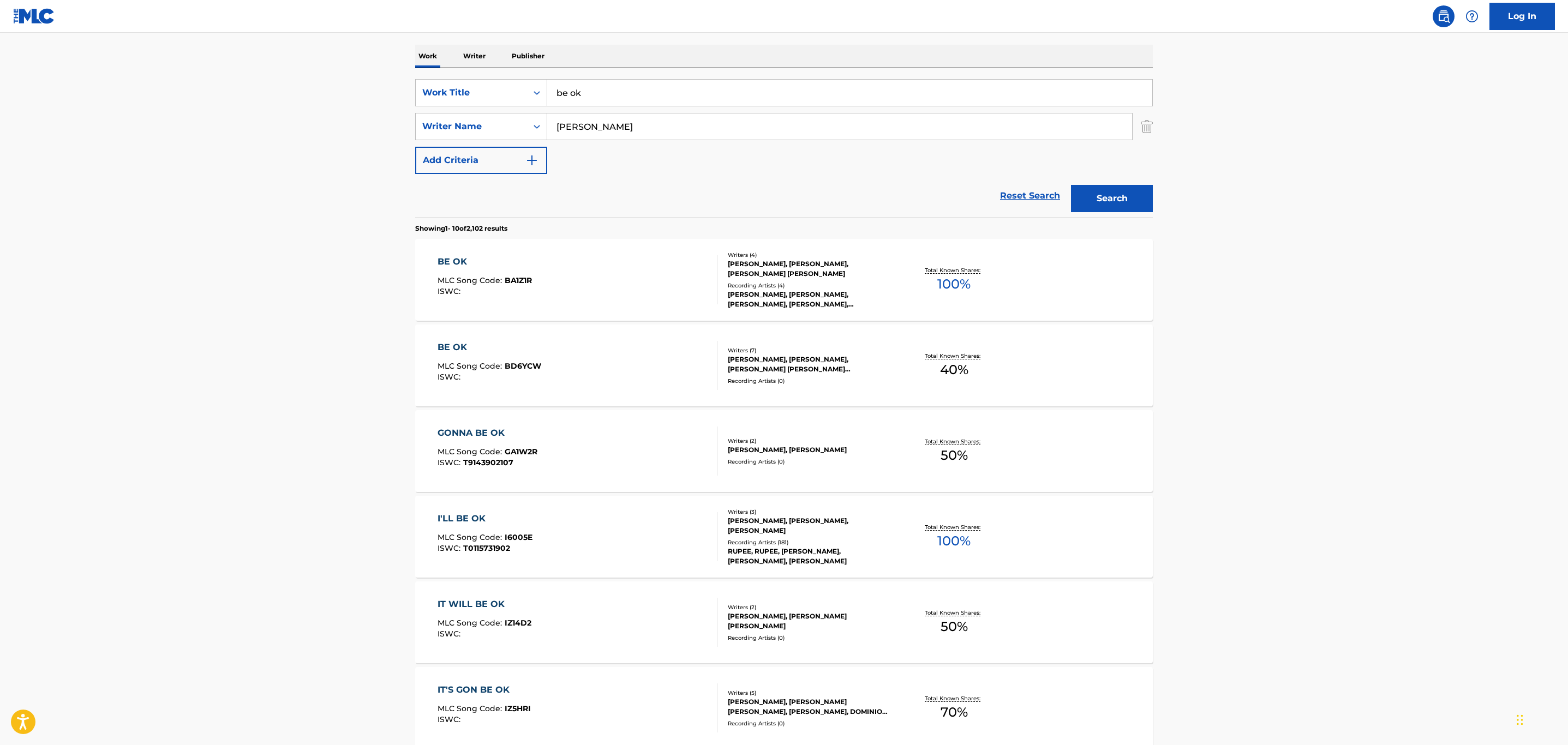
drag, startPoint x: 611, startPoint y: 92, endPoint x: 392, endPoint y: 53, distance: 222.4
click at [397, 54] on main "The MLC Public Work Search The accuracy and completeness of The MLC's data is d…" at bounding box center [784, 510] width 1568 height 1284
paste input "IT'LL BE OK"
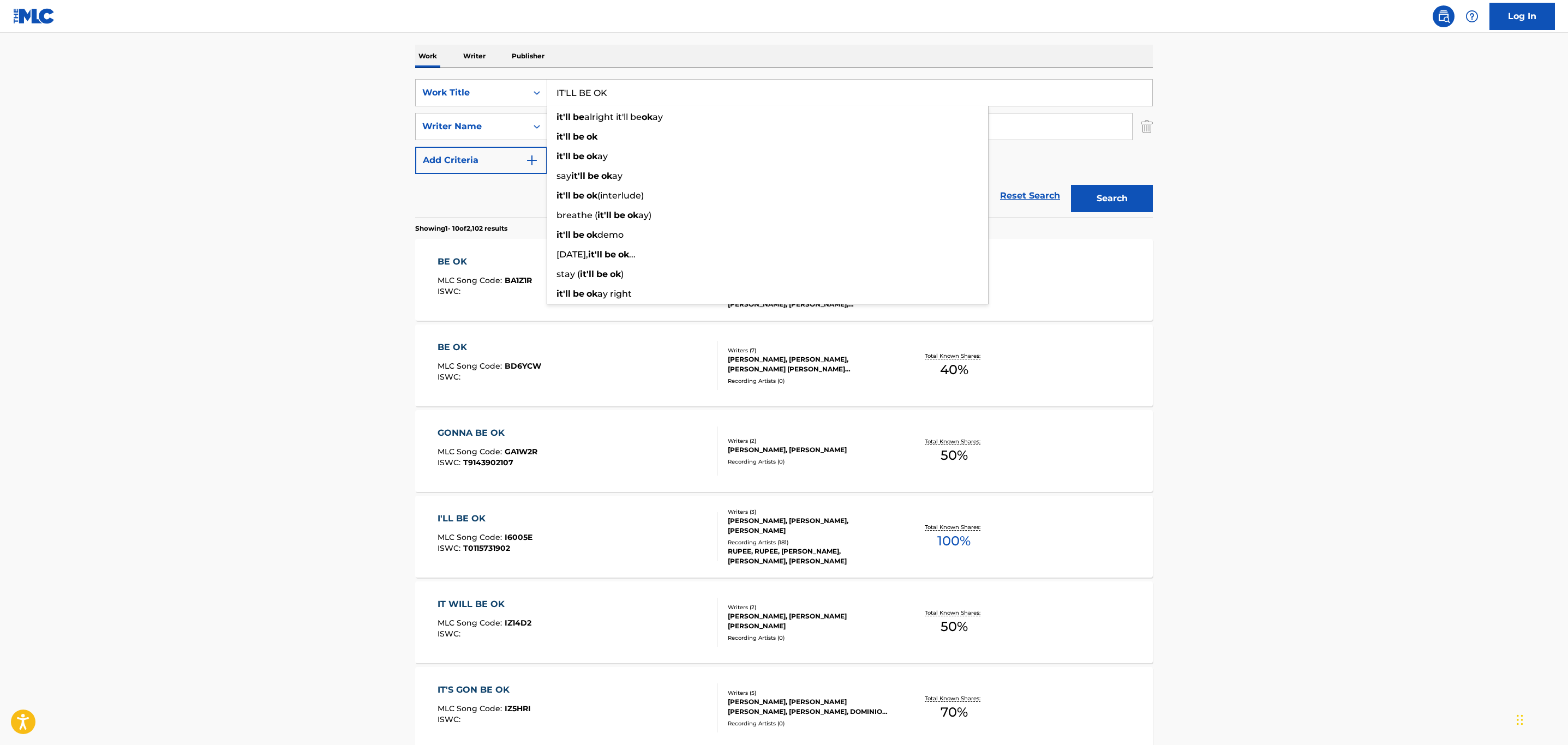
type input "IT'LL BE OK"
click at [804, 40] on div "The MLC Public Work Search The accuracy and completeness of The MLC's data is d…" at bounding box center [784, 522] width 764 height 1251
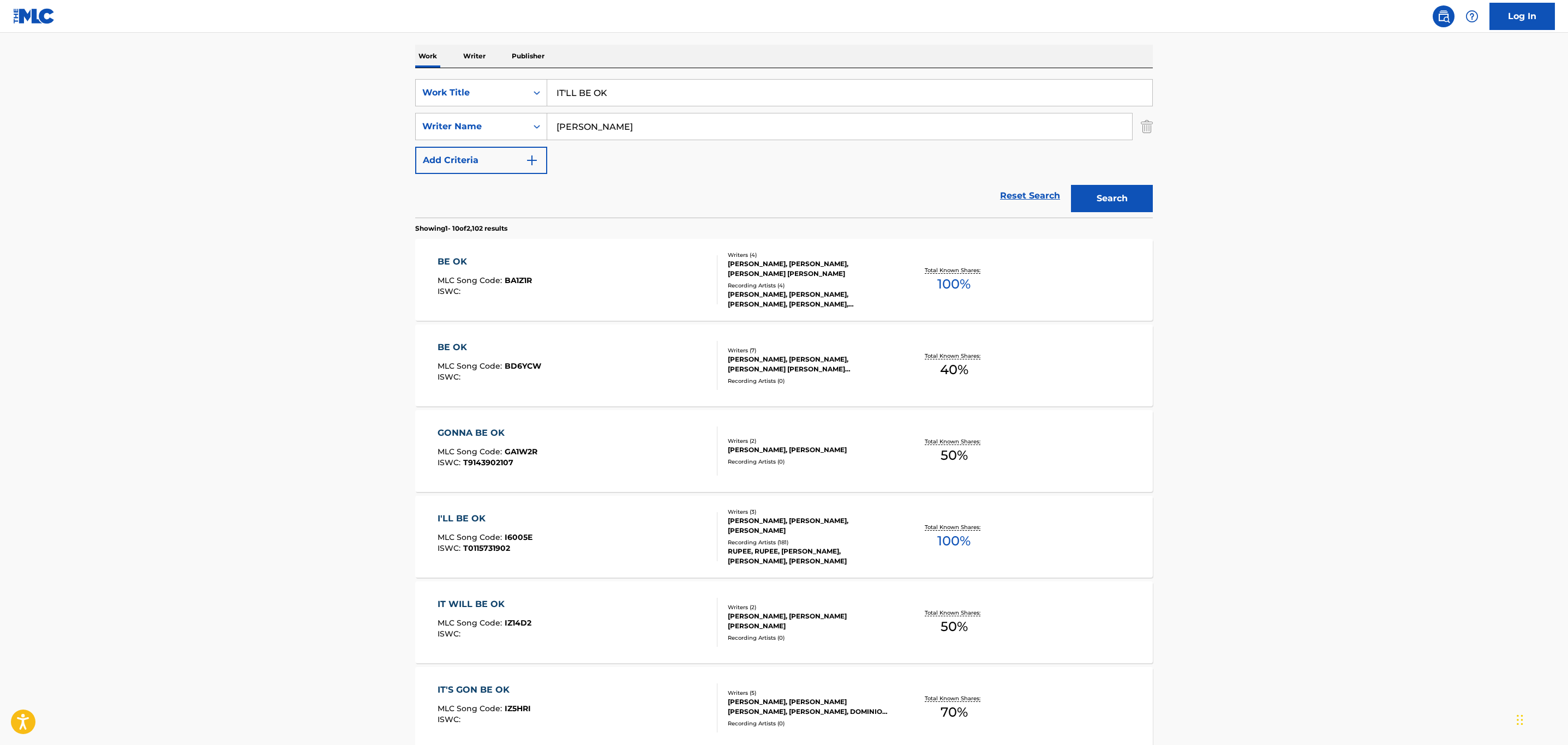
drag, startPoint x: 616, startPoint y: 130, endPoint x: 444, endPoint y: 107, distance: 173.5
click at [429, 115] on div "SearchWithCriteriabab16846-51b5-4756-88e8-db3af0a57d5b Writer Name Jones" at bounding box center [783, 127] width 737 height 28
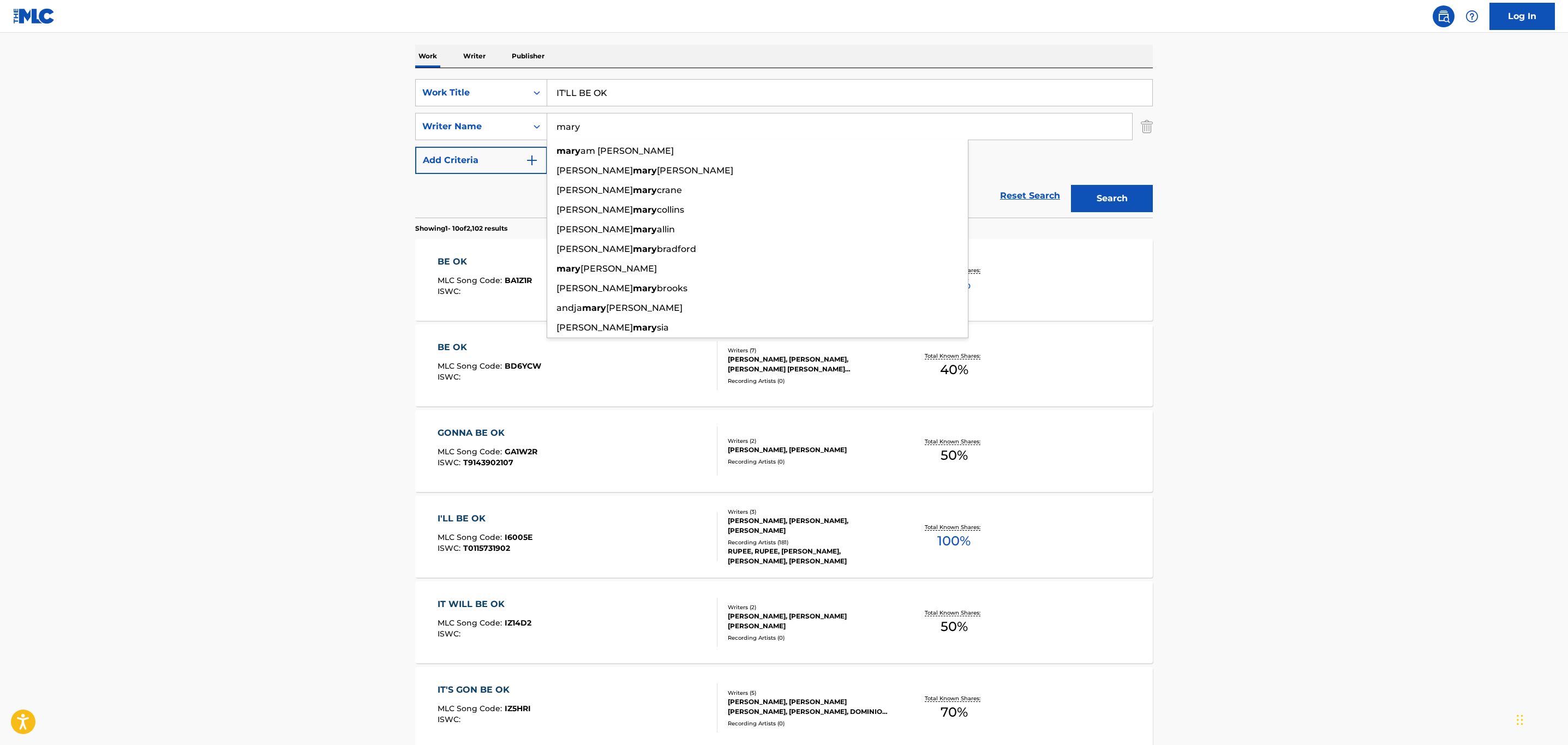
click at [1316, 167] on main "The MLC Public Work Search The accuracy and completeness of The MLC's data is d…" at bounding box center [784, 510] width 1568 height 1284
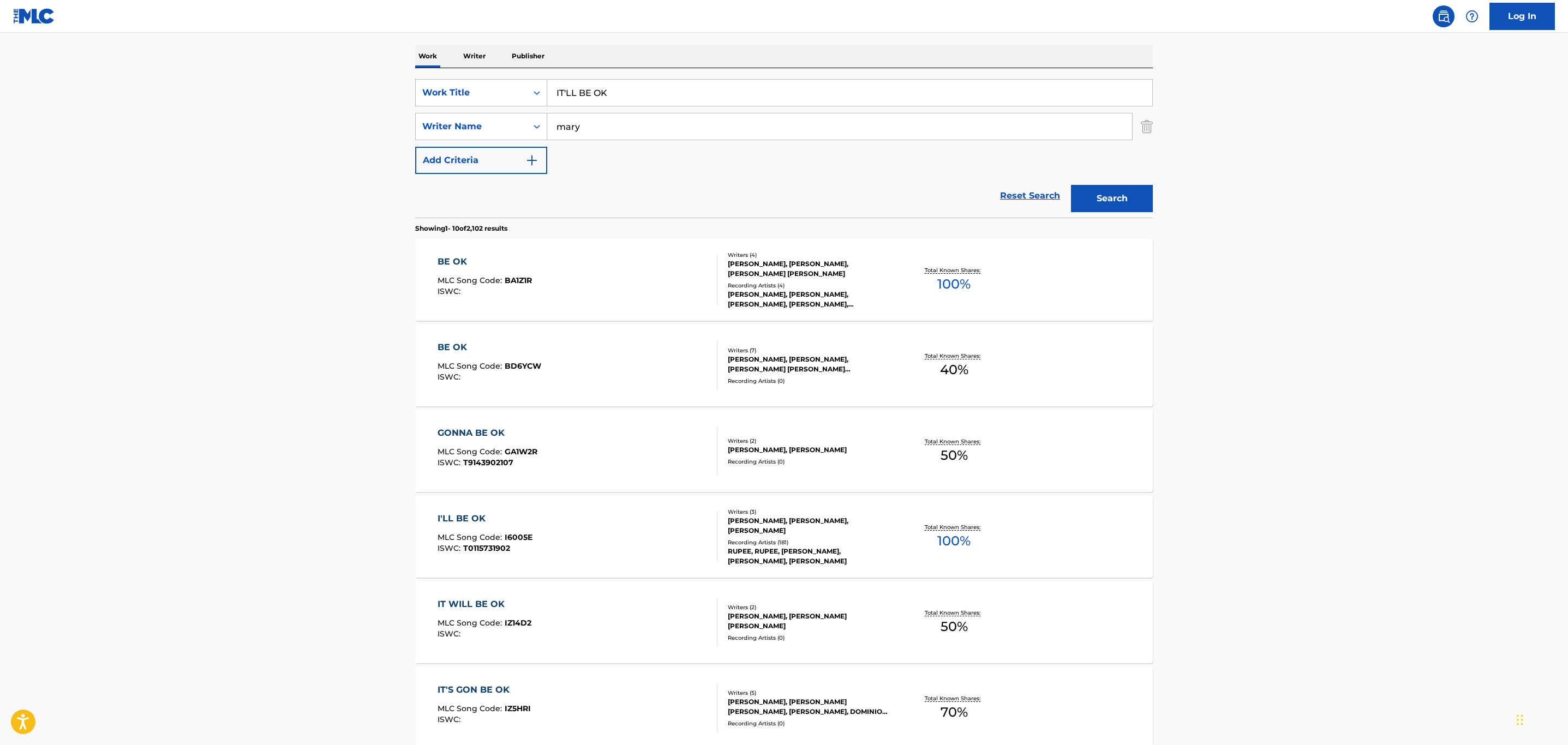
click at [1137, 198] on button "Search" at bounding box center [1112, 198] width 82 height 28
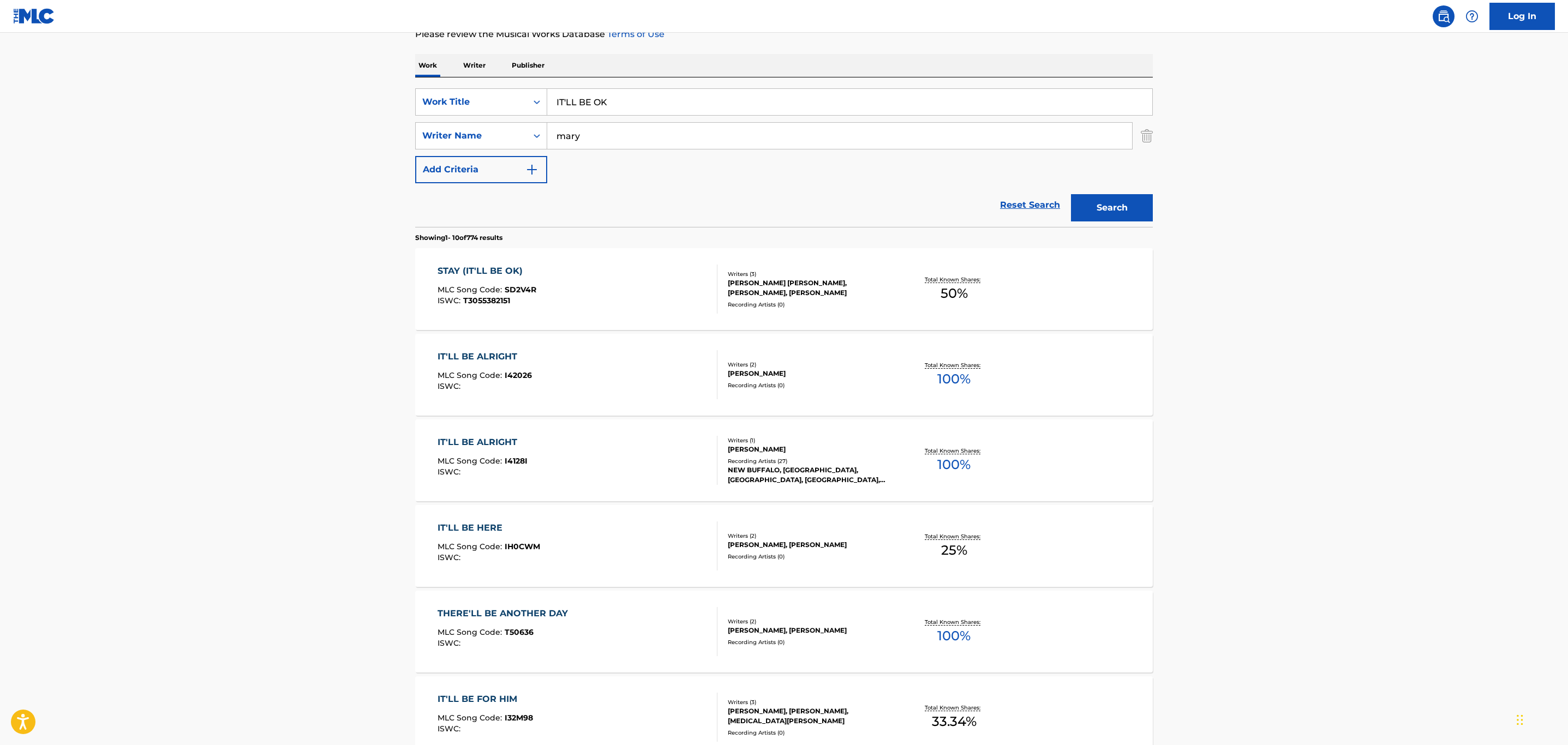
scroll to position [0, 0]
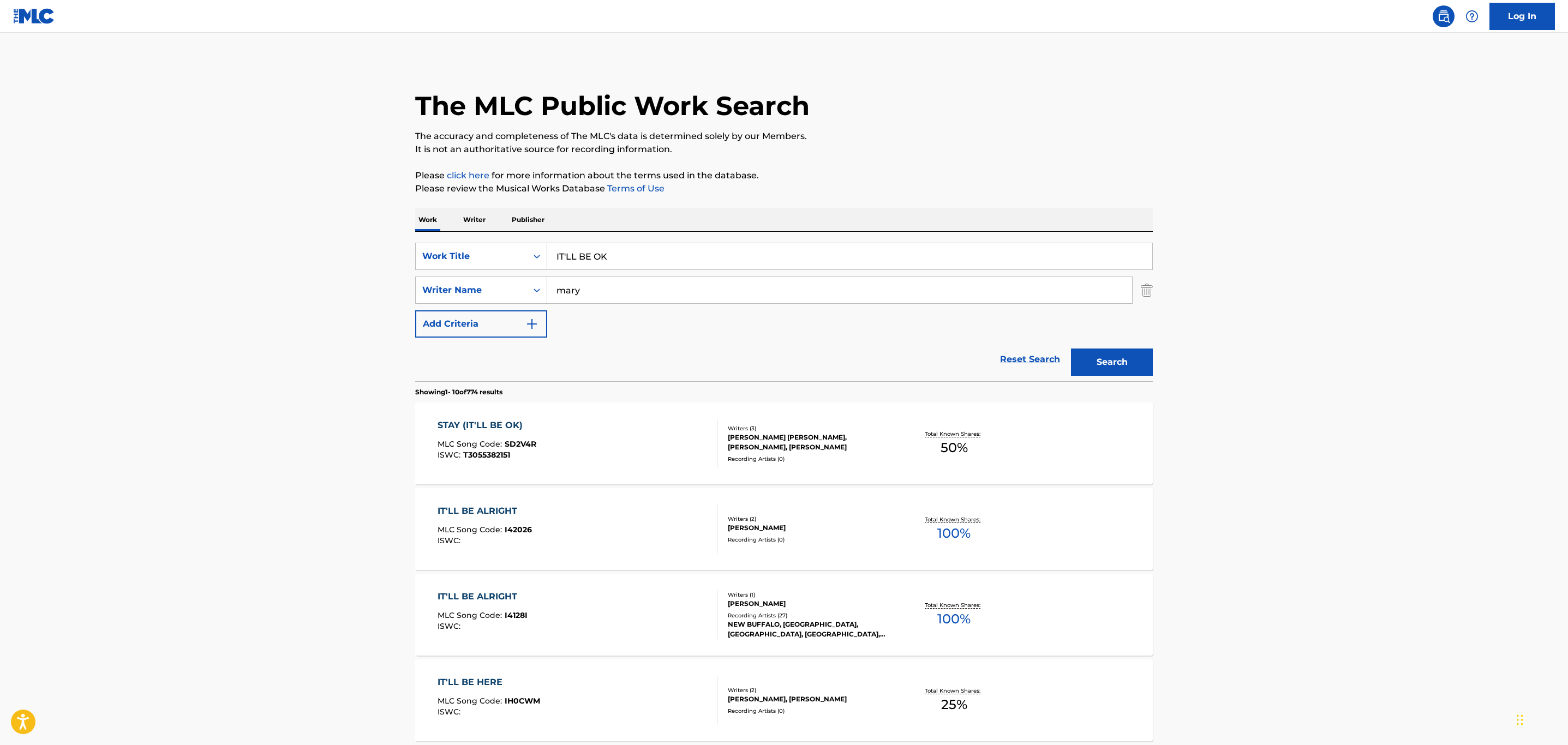
drag, startPoint x: 639, startPoint y: 291, endPoint x: 573, endPoint y: 274, distance: 68.2
click at [528, 291] on div "SearchWithCriteriabab16846-51b5-4756-88e8-db3af0a57d5b Writer Name mary" at bounding box center [783, 291] width 737 height 28
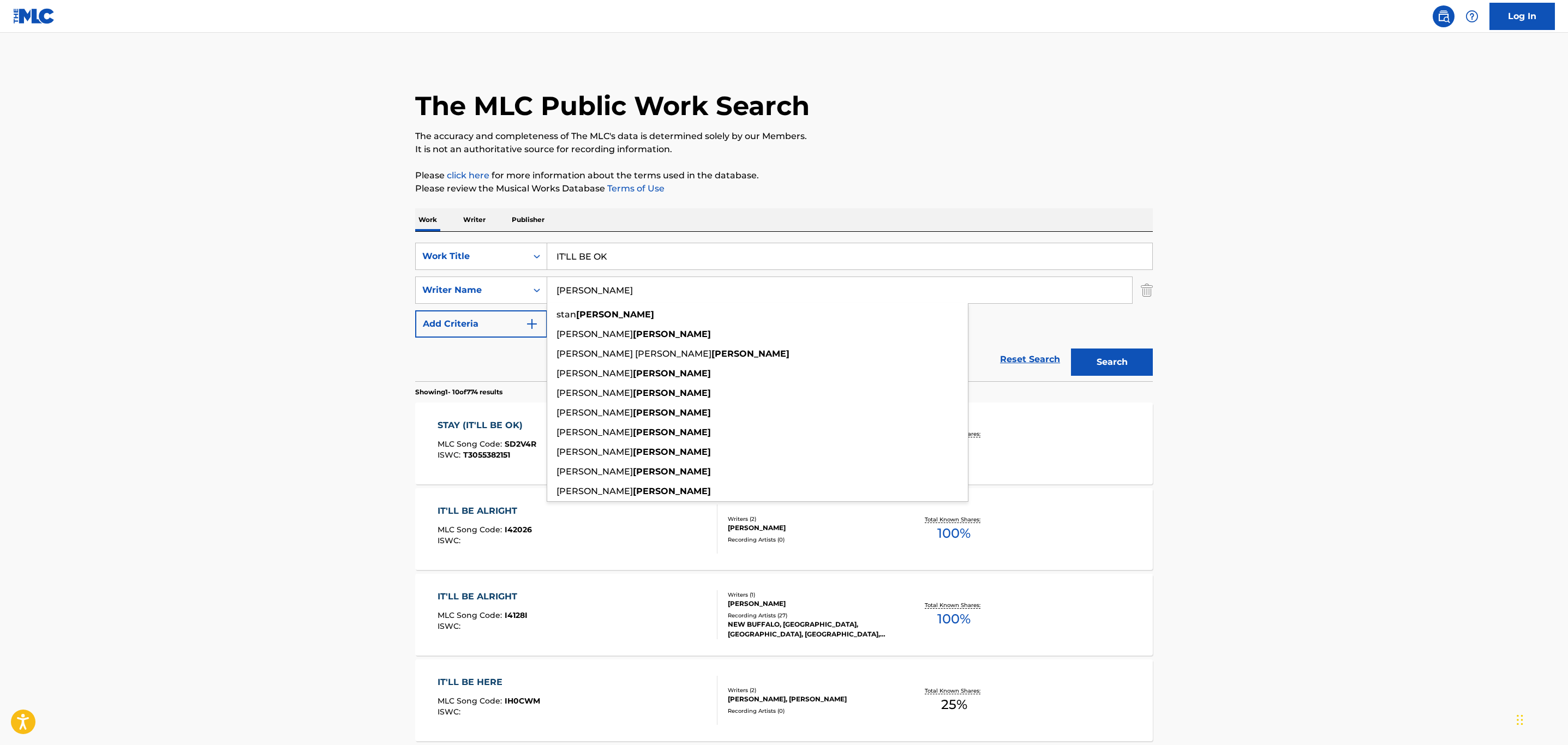
type input "clarke"
click at [1046, 180] on p "Please click here for more information about the terms used in the database." at bounding box center [783, 175] width 737 height 13
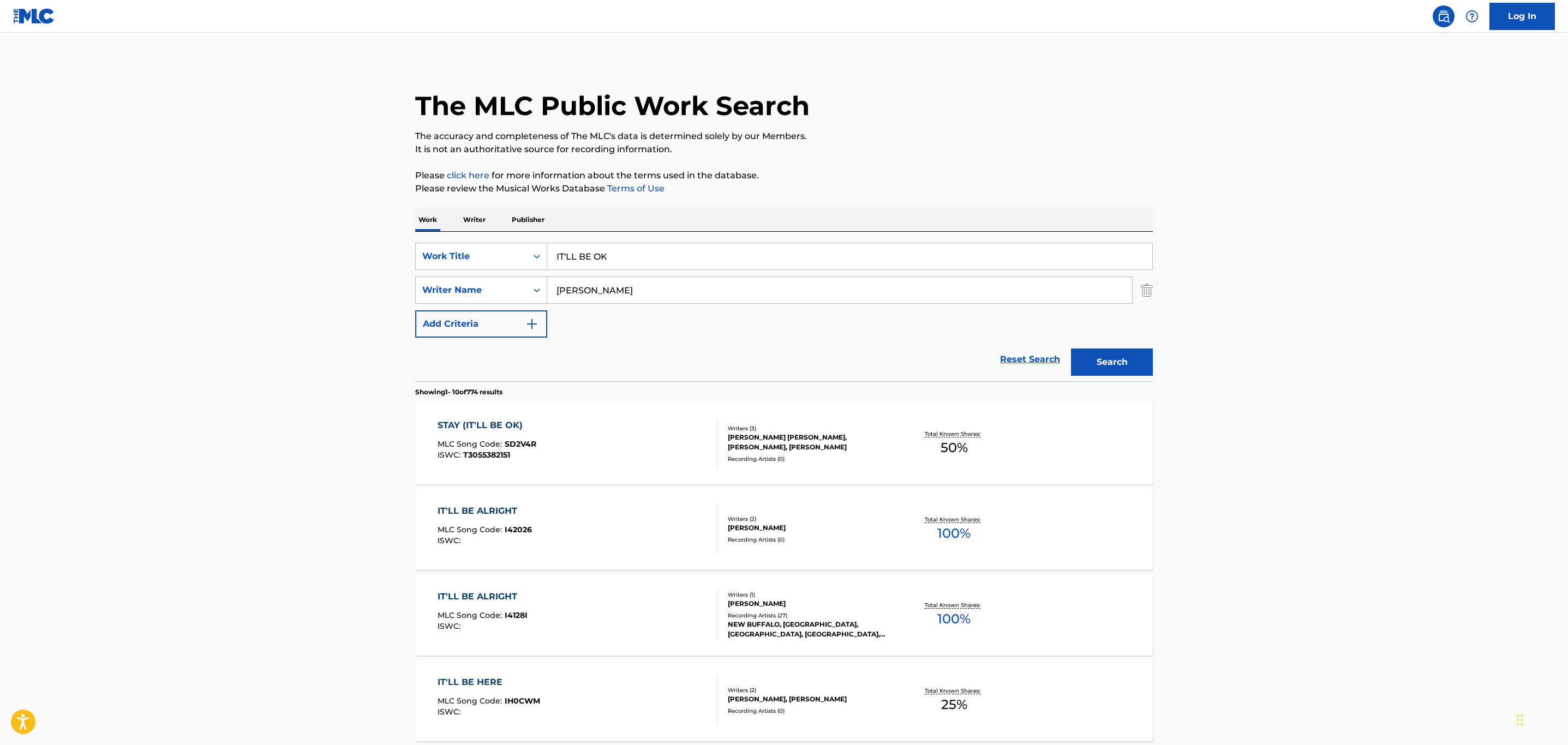
click at [1123, 363] on button "Search" at bounding box center [1112, 362] width 82 height 28
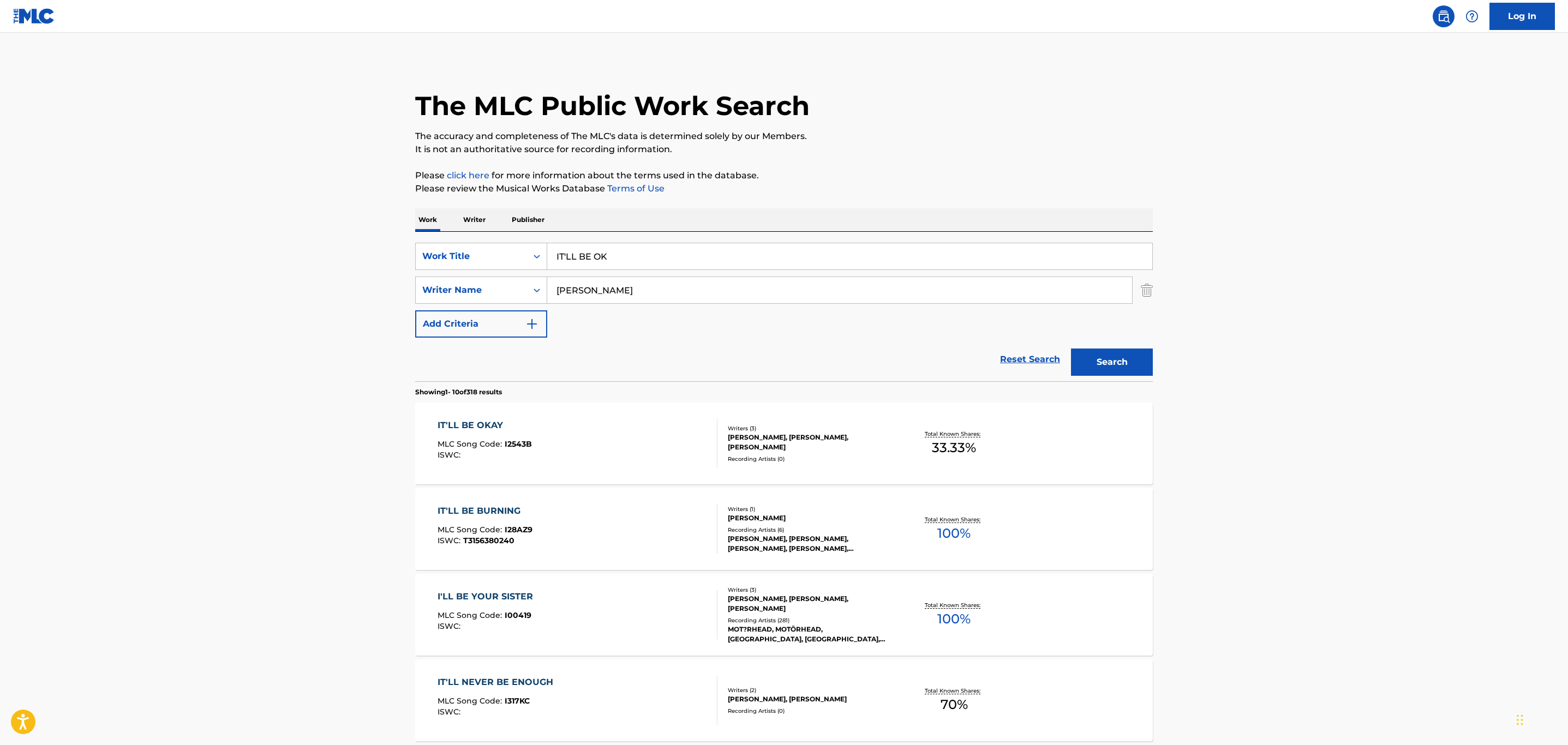
click at [580, 435] on div "IT'LL BE OKAY MLC Song Code : I2543B ISWC :" at bounding box center [577, 443] width 280 height 49
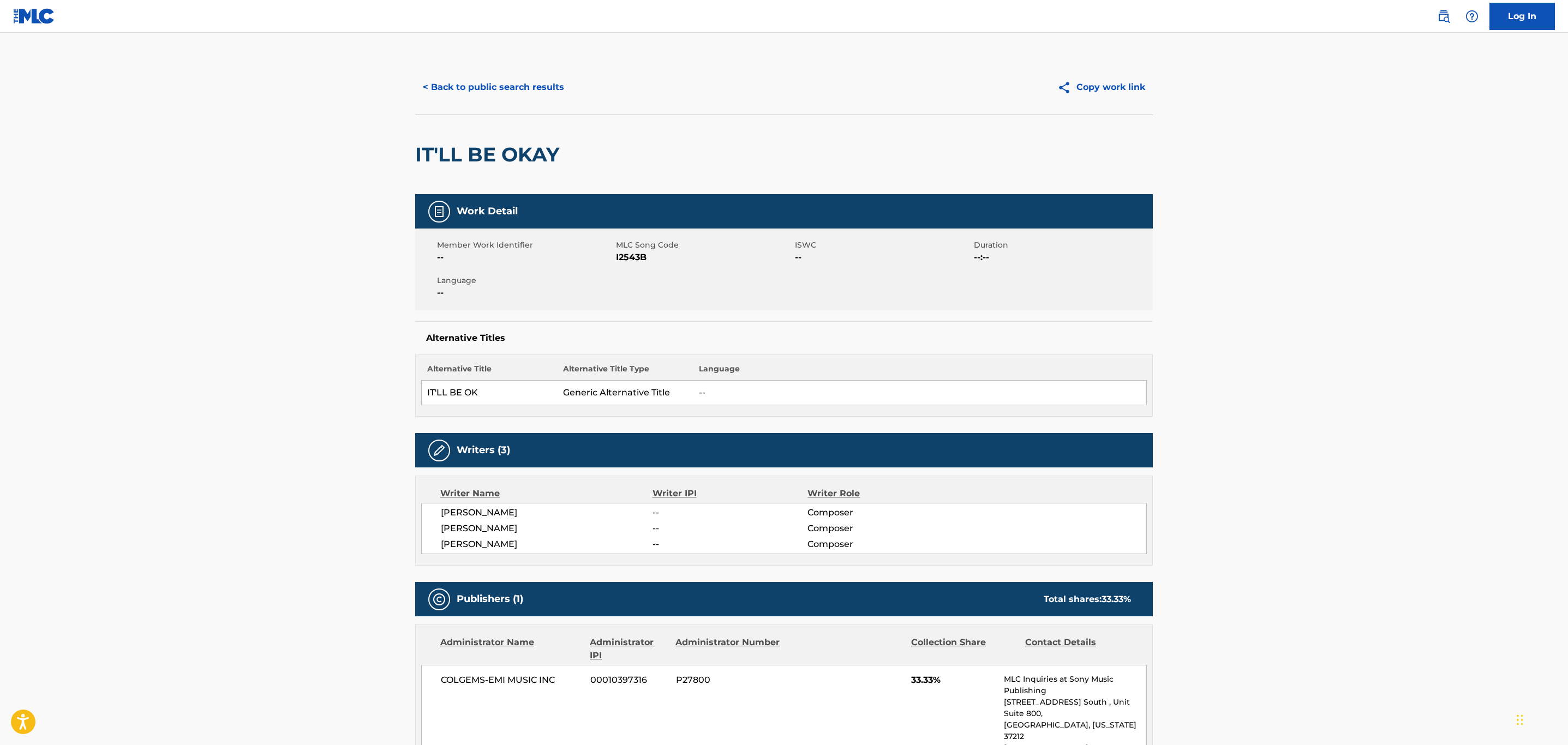
click at [536, 77] on button "< Back to public search results" at bounding box center [493, 87] width 157 height 28
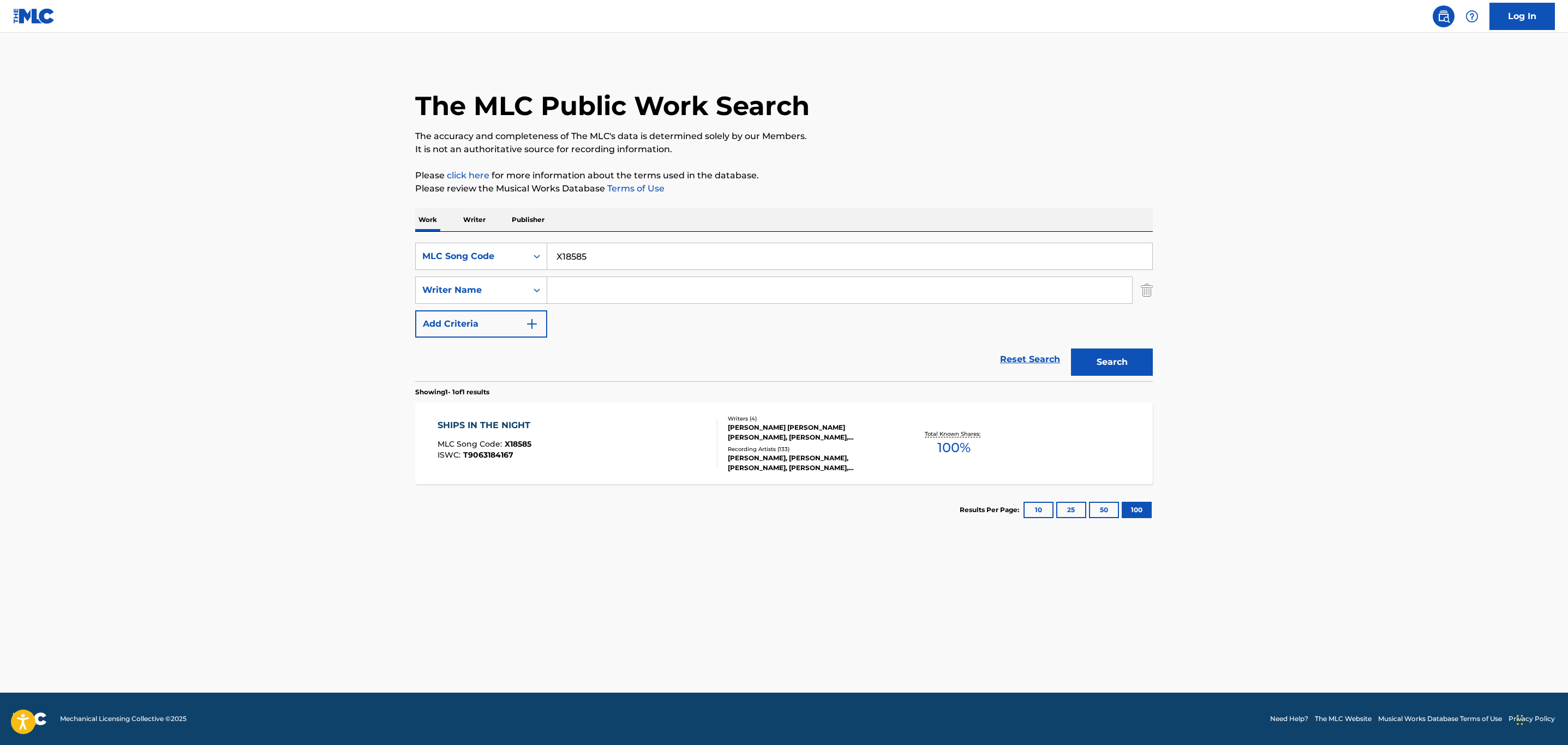
click at [483, 247] on div "SearchWithCriteria84522c41-7b18-429f-956f-9b457d6e0a98 MLC Song Code X18585" at bounding box center [783, 256] width 737 height 28
paste input "IVDHCL"
type input "IVDHCL"
click at [1071, 348] on button "Search" at bounding box center [1112, 362] width 82 height 28
click at [593, 435] on div "IF YOU LEAVE ME NOW MLC Song Code : IVDHCL ISWC : T9239570117" at bounding box center [577, 443] width 280 height 49
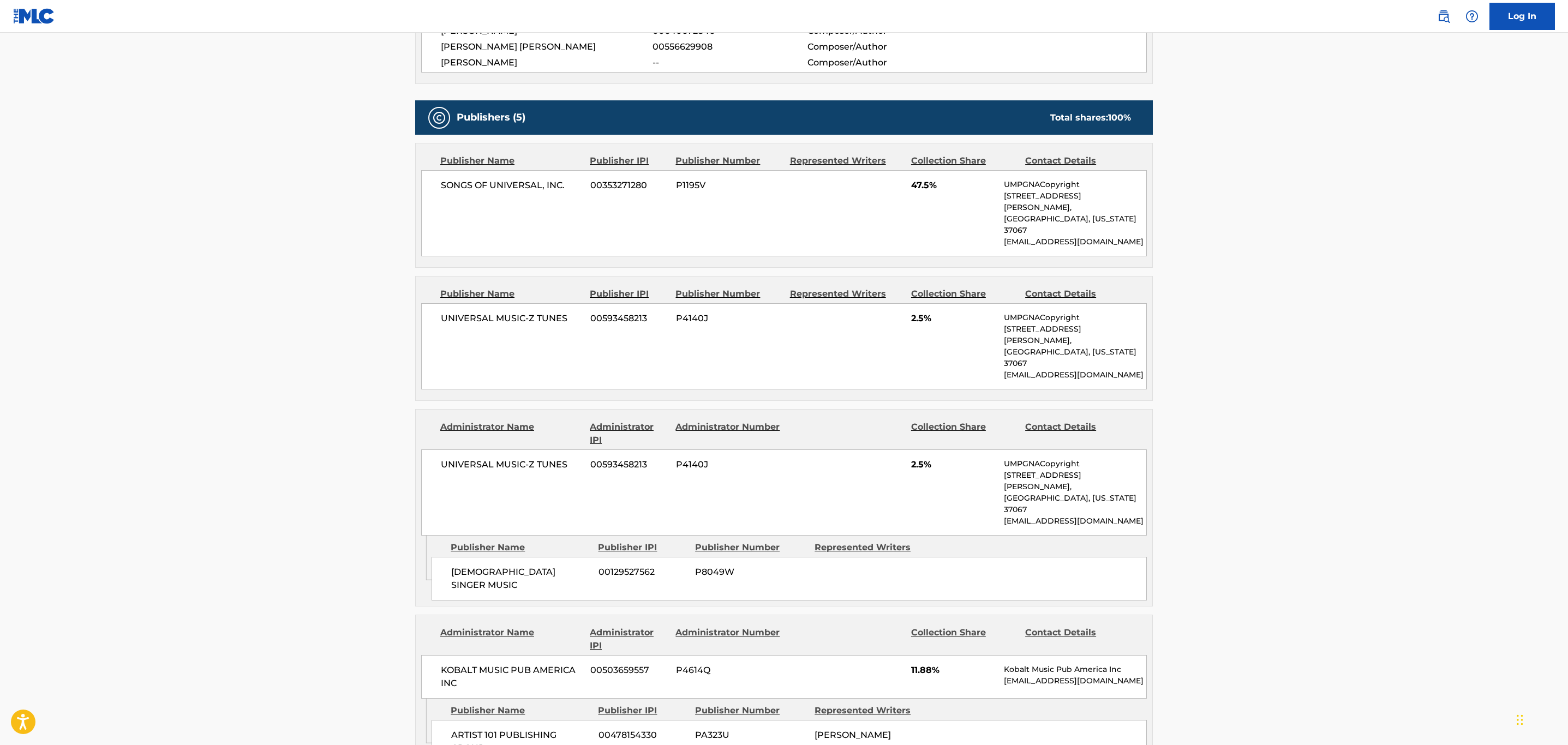
scroll to position [328, 0]
